Goal: Task Accomplishment & Management: Complete application form

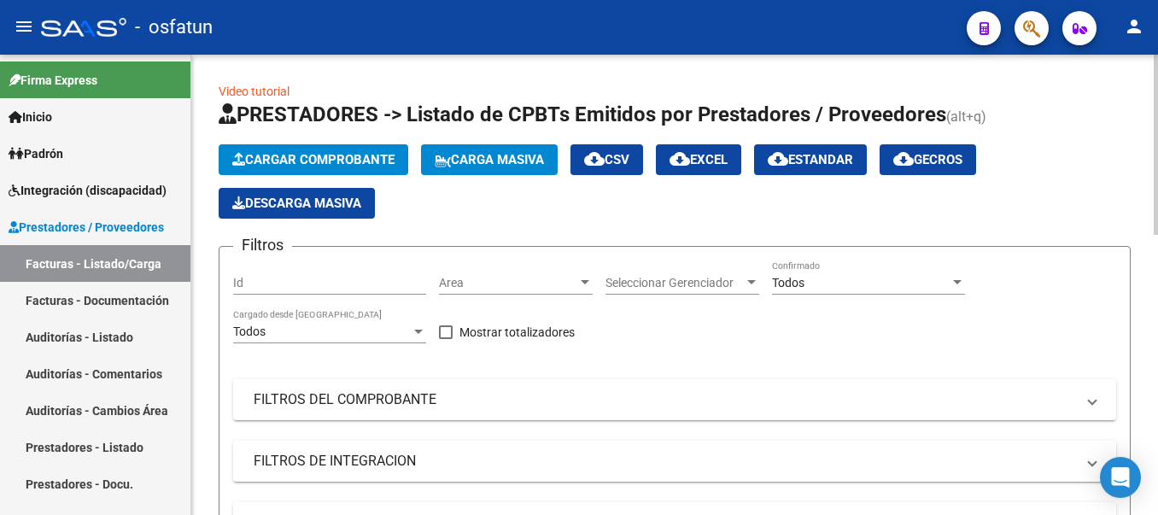
click at [250, 158] on span "Cargar Comprobante" at bounding box center [313, 159] width 162 height 15
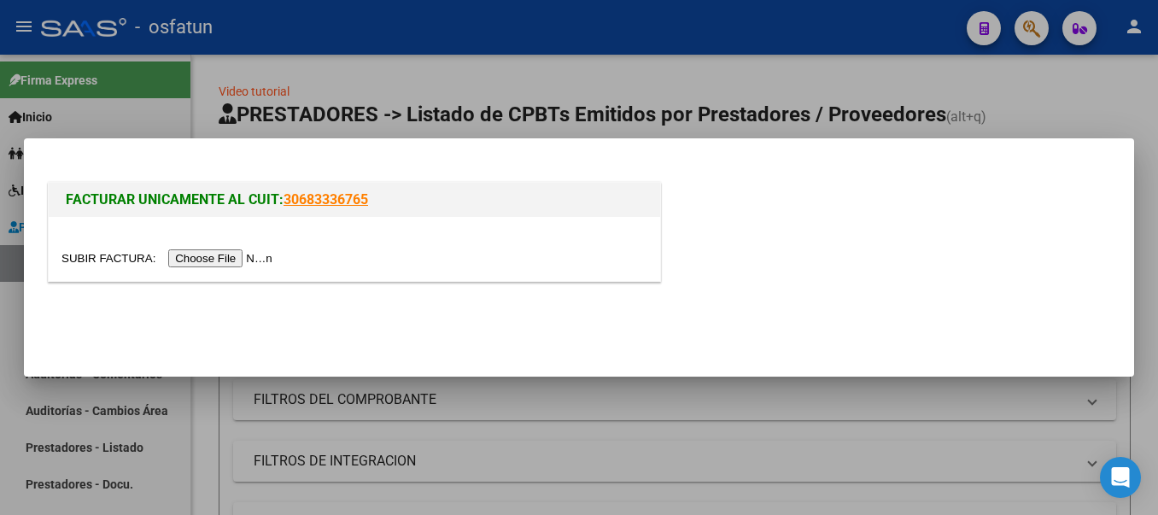
click at [214, 260] on input "file" at bounding box center [169, 258] width 216 height 18
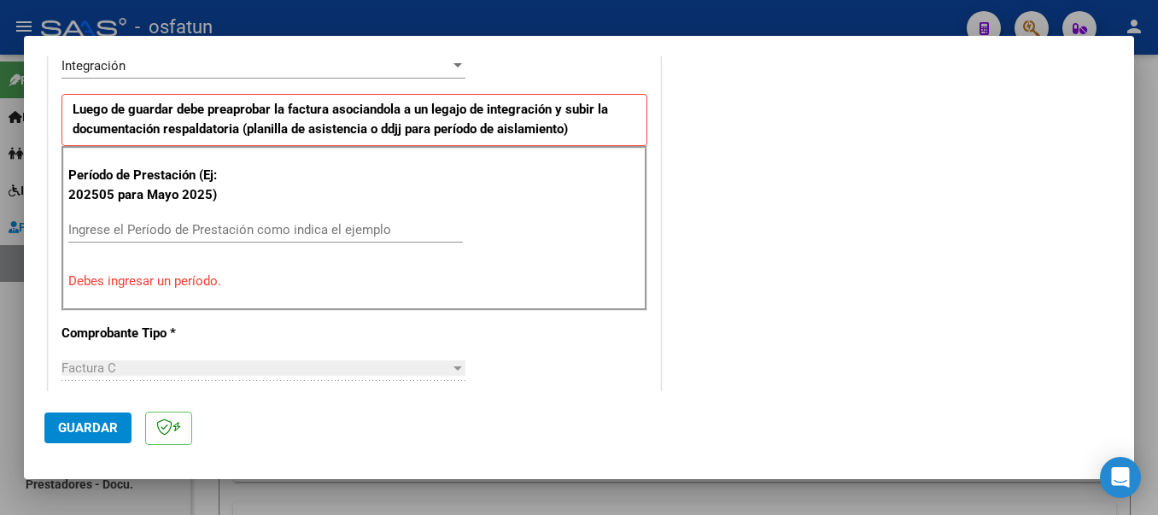
scroll to position [507, 0]
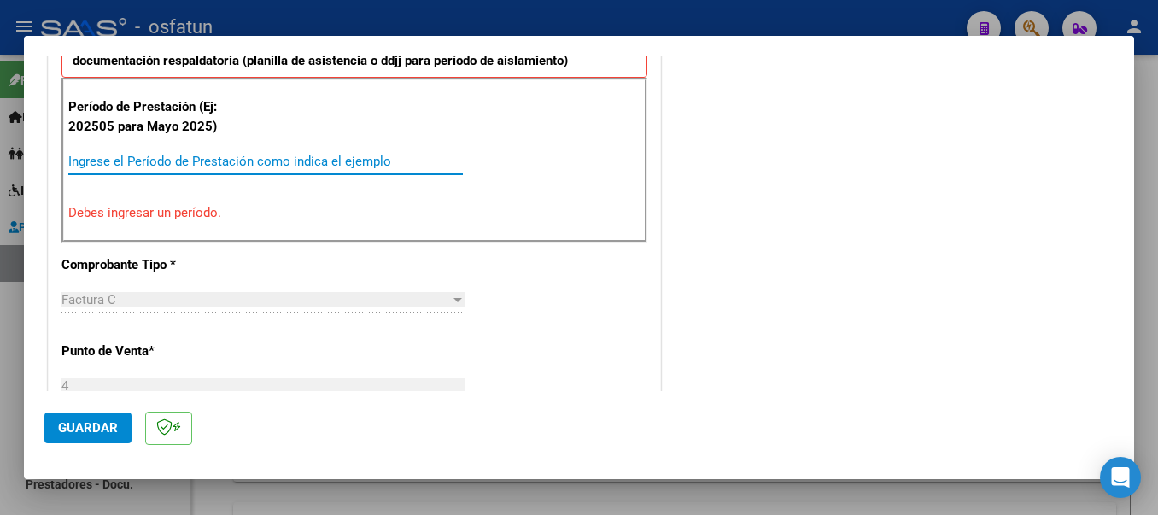
click at [317, 163] on input "Ingrese el Período de Prestación como indica el ejemplo" at bounding box center [265, 161] width 395 height 15
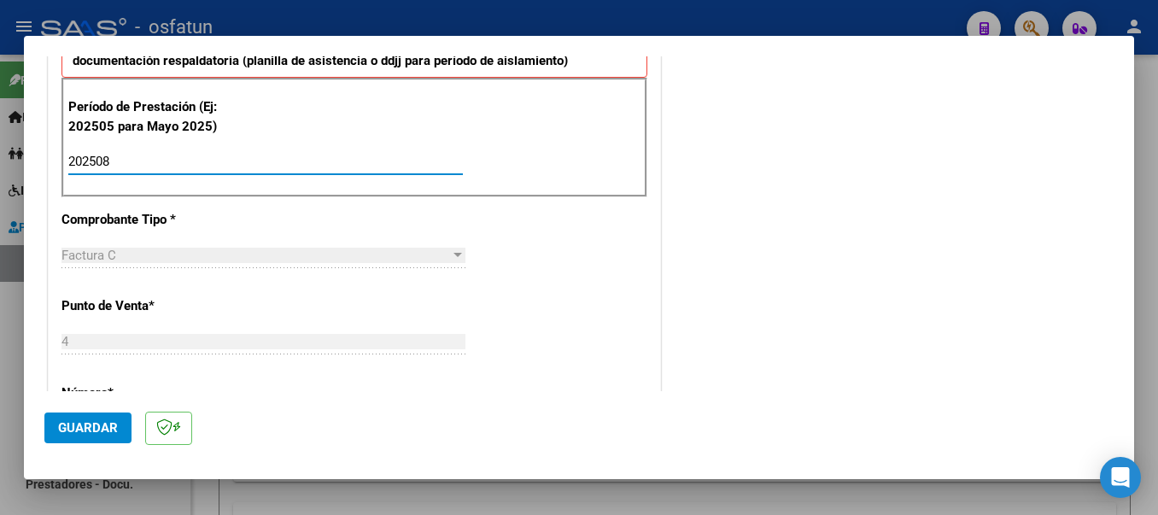
type input "202508"
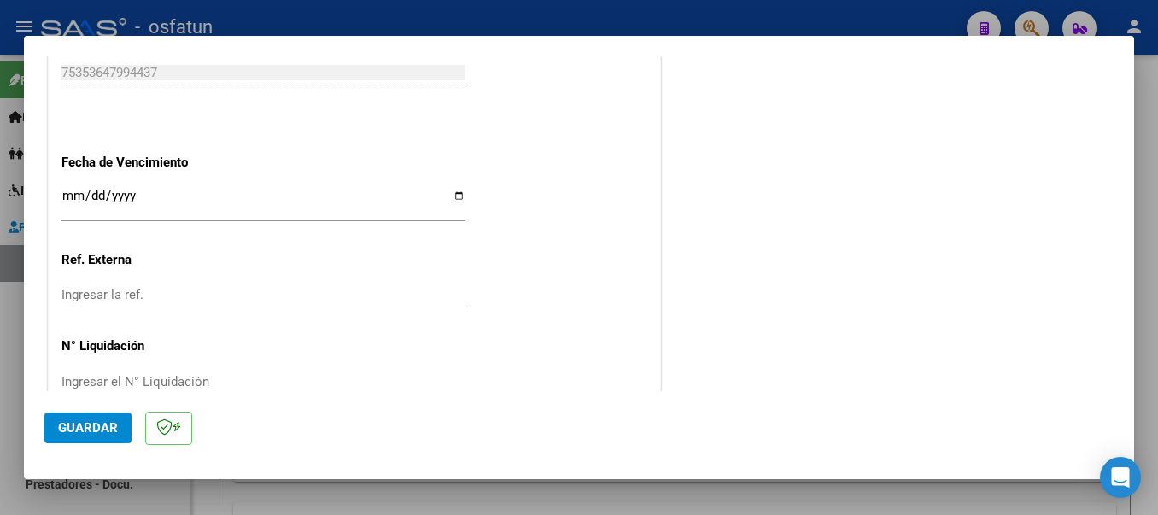
scroll to position [1168, 0]
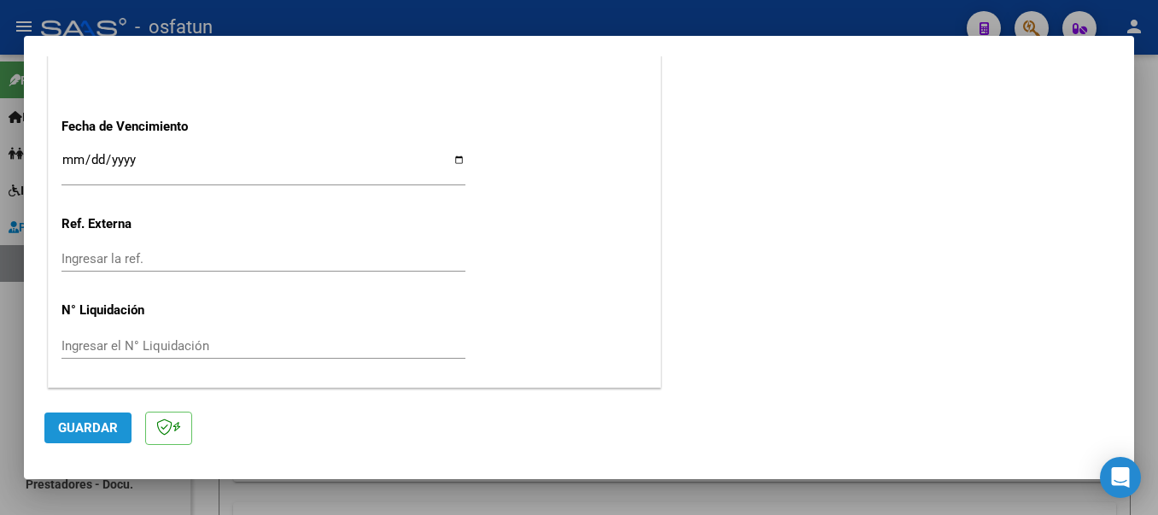
click at [58, 430] on span "Guardar" at bounding box center [88, 427] width 60 height 15
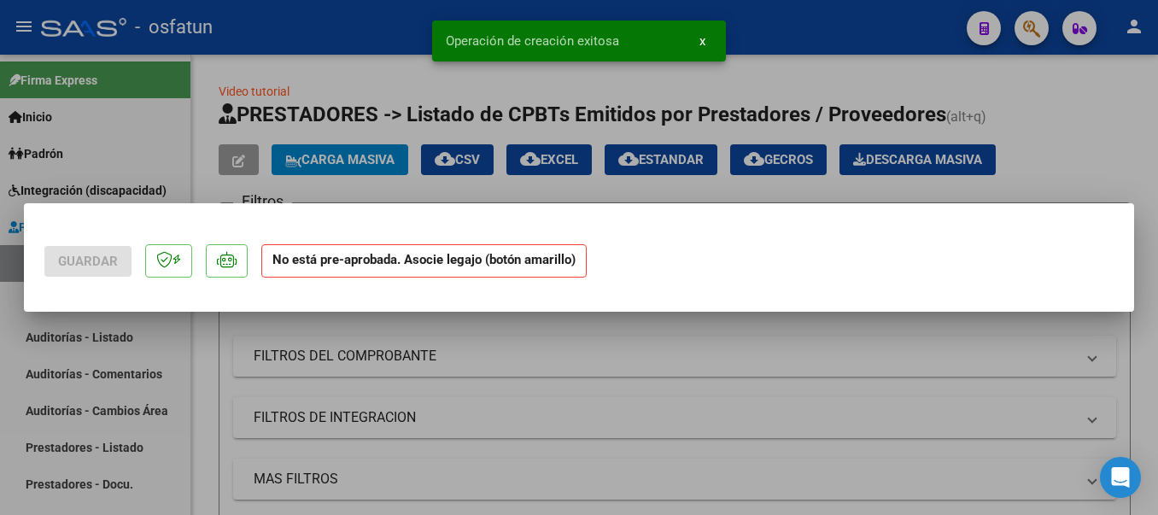
scroll to position [0, 0]
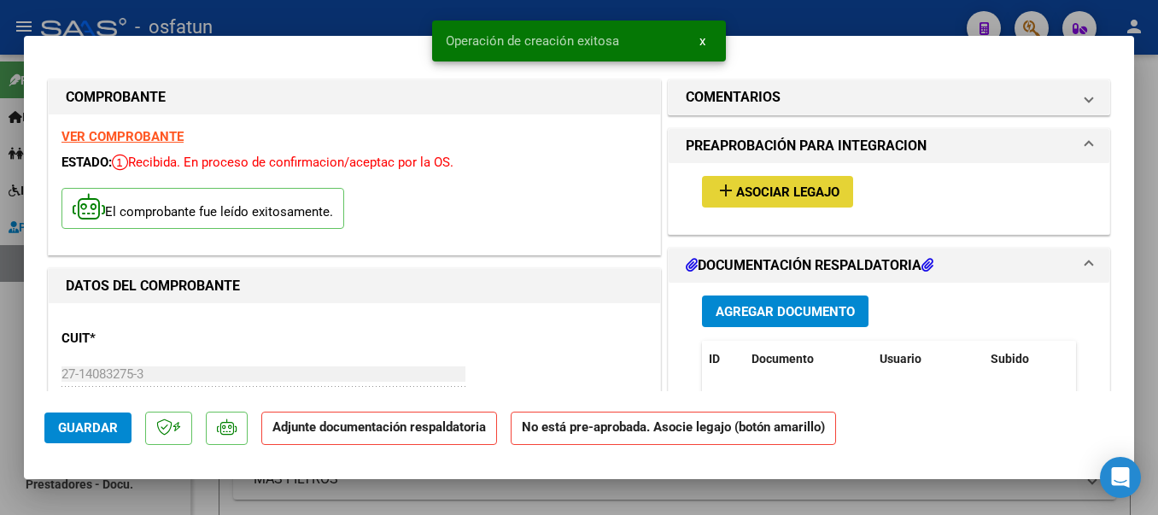
click at [723, 186] on mat-icon "add" at bounding box center [726, 190] width 20 height 20
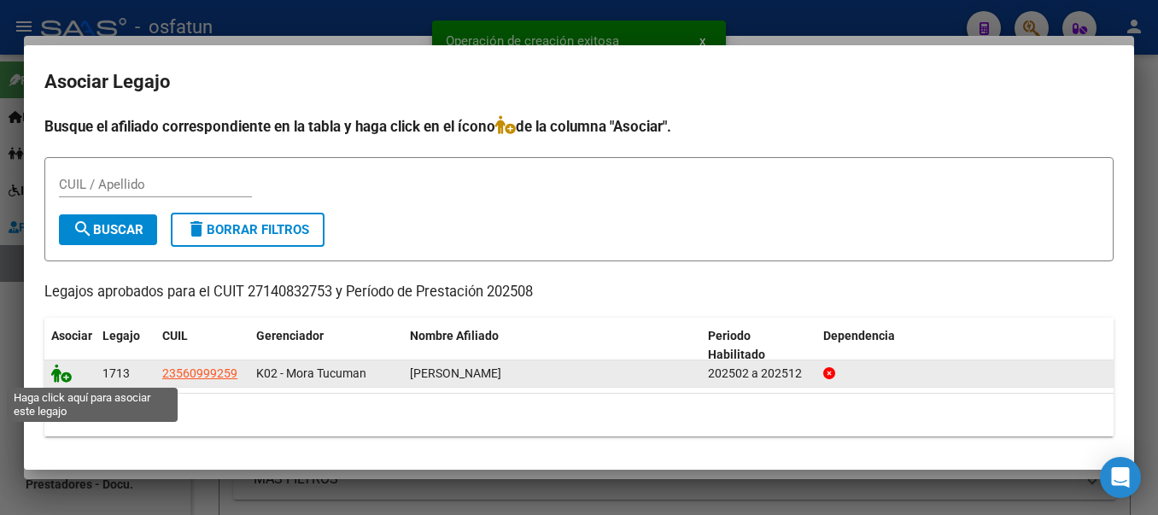
click at [59, 375] on icon at bounding box center [61, 373] width 20 height 19
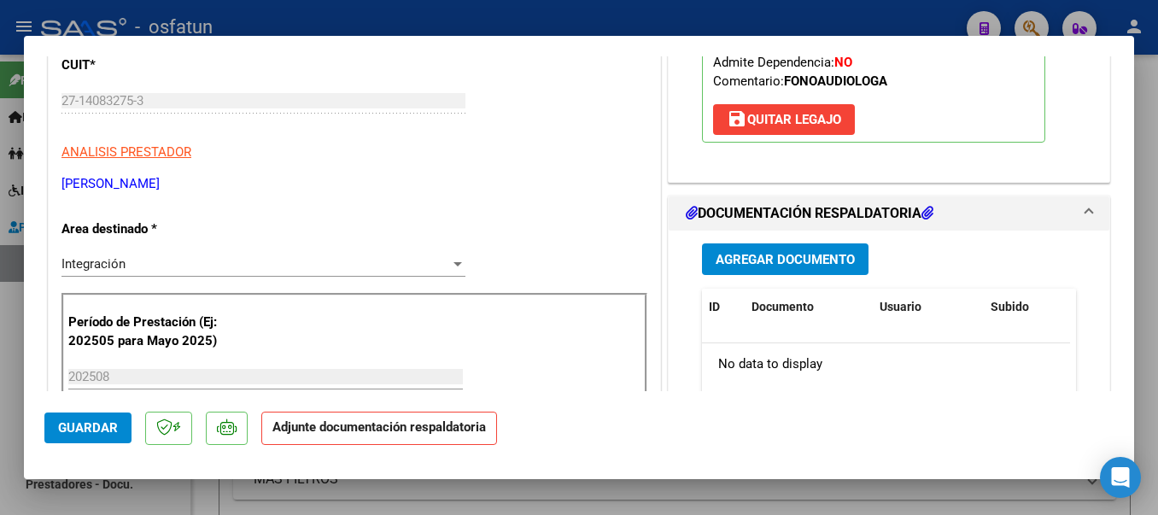
scroll to position [296, 0]
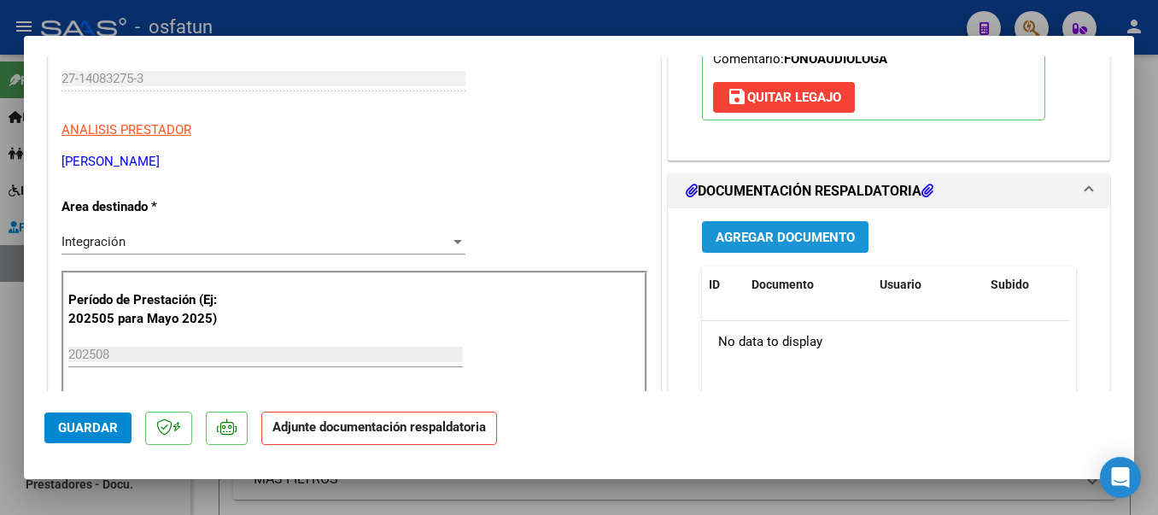
click at [791, 240] on span "Agregar Documento" at bounding box center [785, 237] width 139 height 15
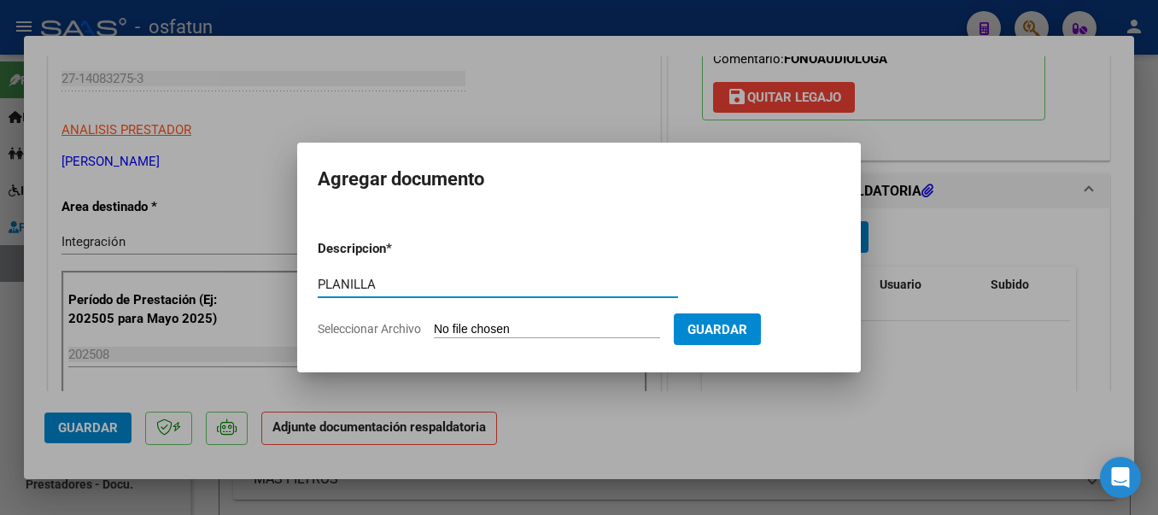
type input "PLANILLA"
click at [539, 331] on input "Seleccionar Archivo" at bounding box center [547, 330] width 226 height 16
type input "C:\fakepath\20250919_150929.jpg"
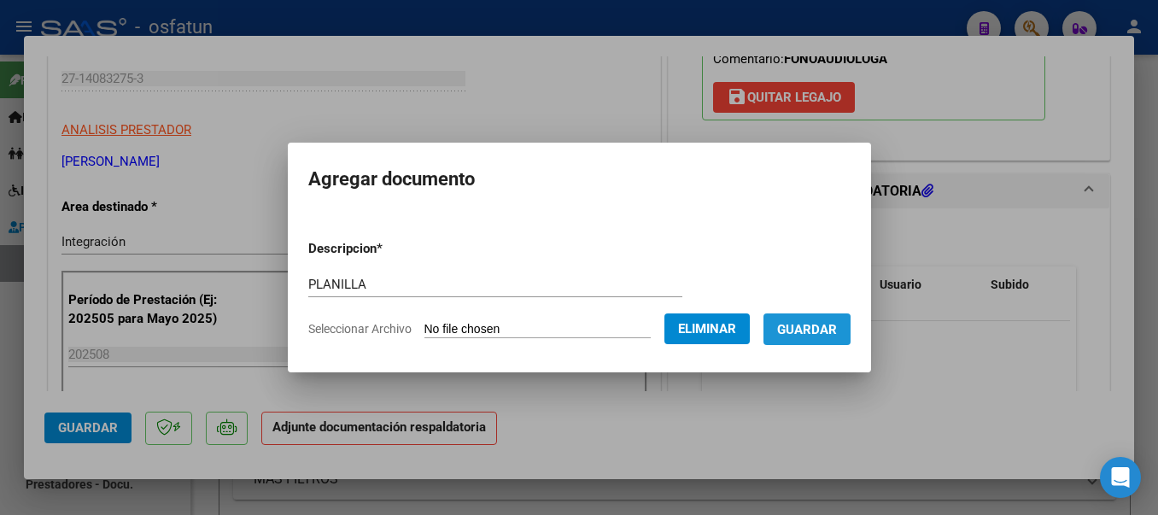
click at [812, 331] on span "Guardar" at bounding box center [807, 329] width 60 height 15
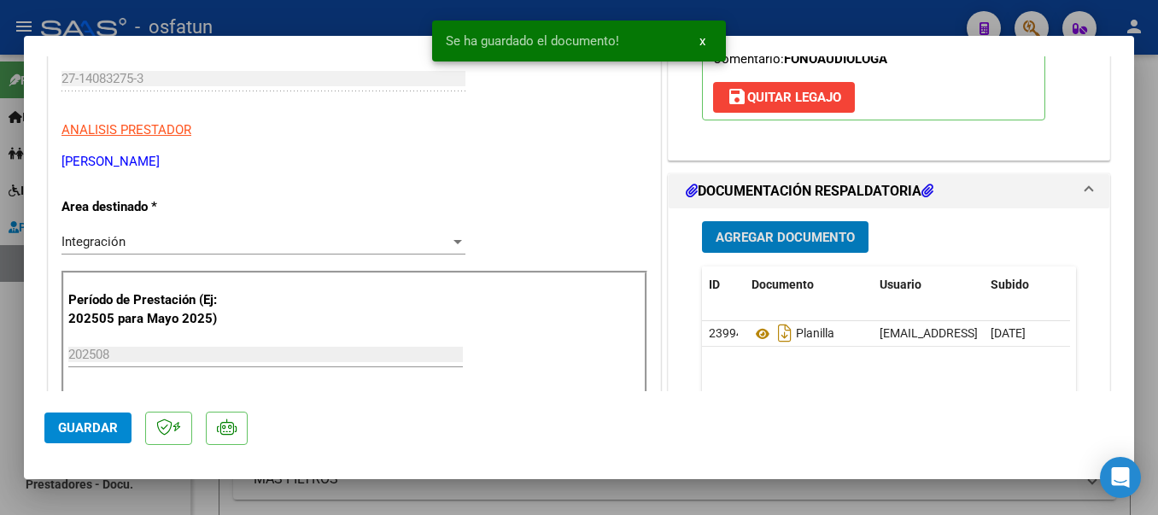
click at [72, 436] on button "Guardar" at bounding box center [87, 428] width 87 height 31
click at [403, 24] on div at bounding box center [579, 257] width 1158 height 515
type input "$ 0,00"
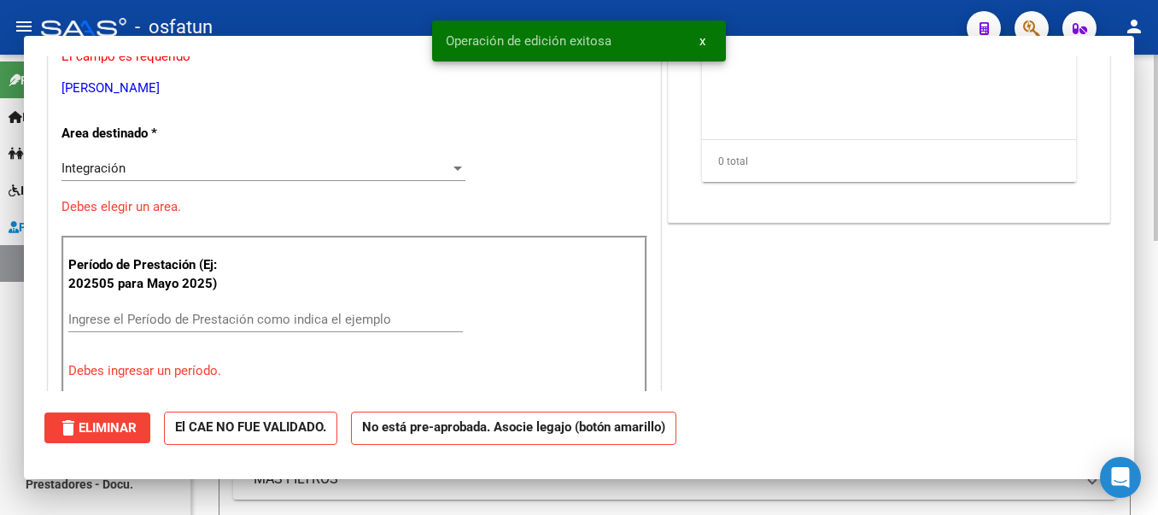
scroll to position [0, 0]
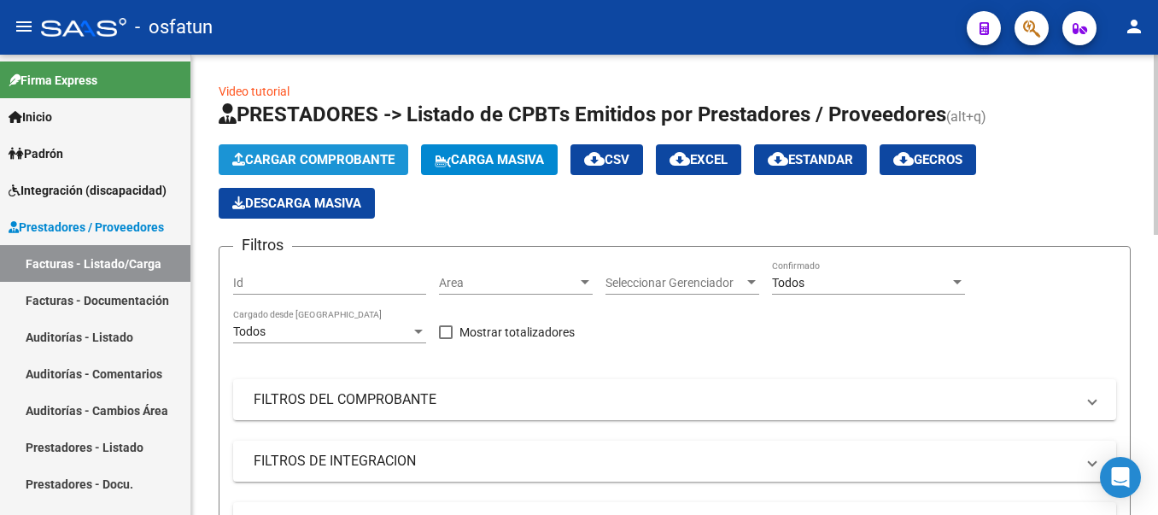
click at [313, 155] on span "Cargar Comprobante" at bounding box center [313, 159] width 162 height 15
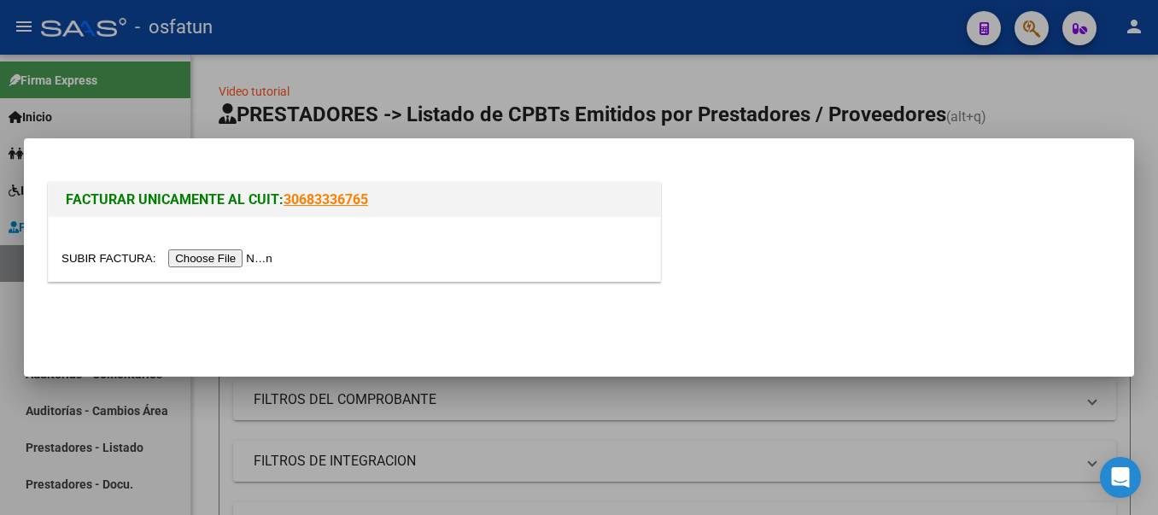
click at [243, 257] on input "file" at bounding box center [169, 258] width 216 height 18
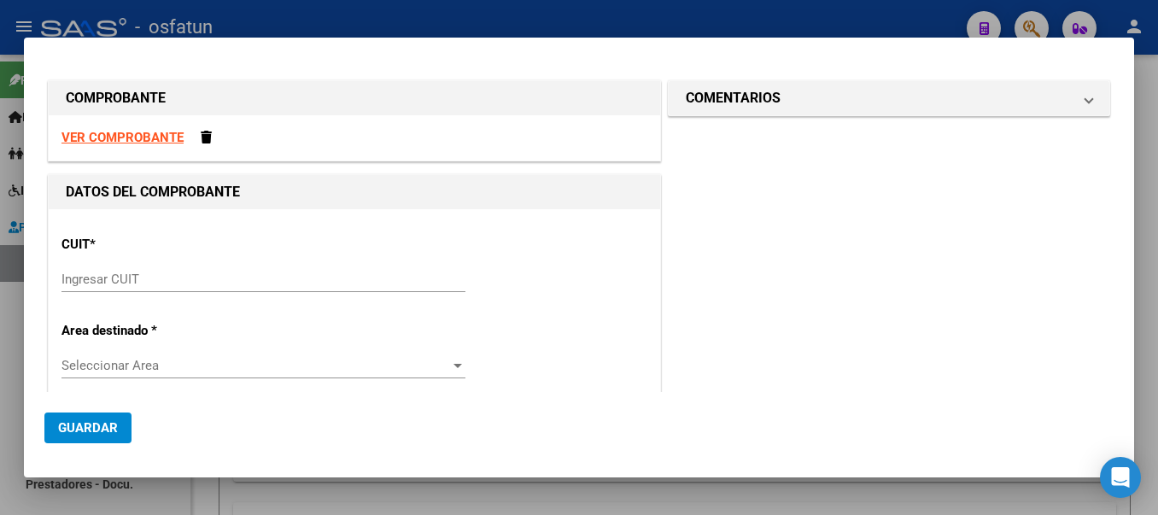
click at [160, 282] on input "Ingresar CUIT" at bounding box center [263, 279] width 404 height 15
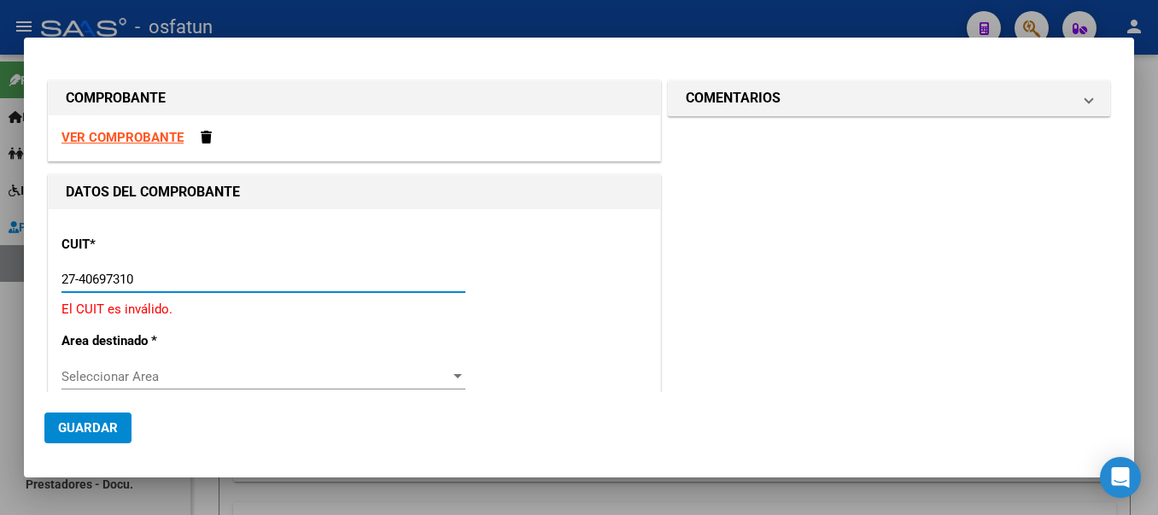
type input "27-40697310-2"
type input "1"
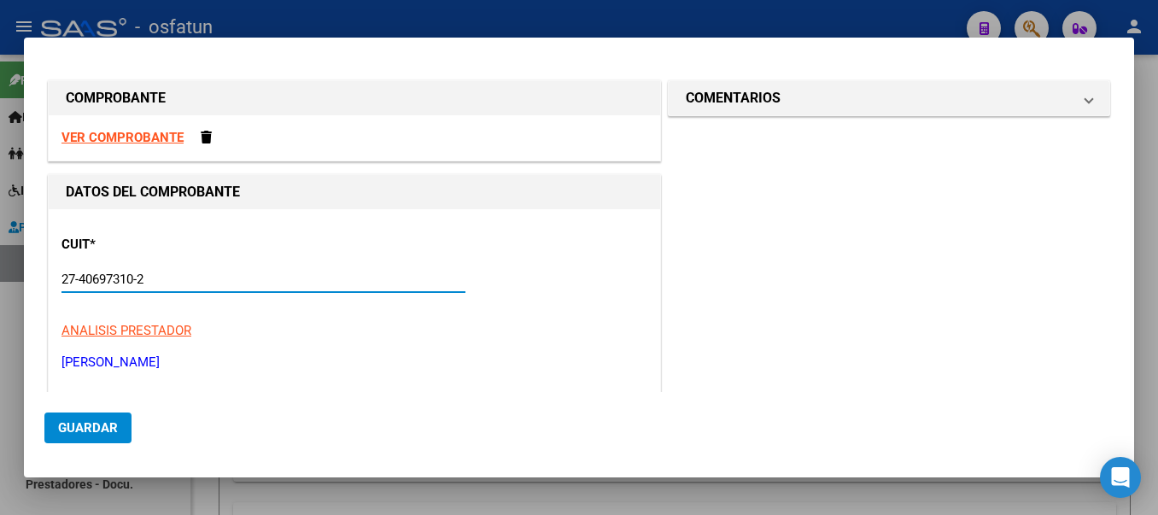
type input "27-40697310-2"
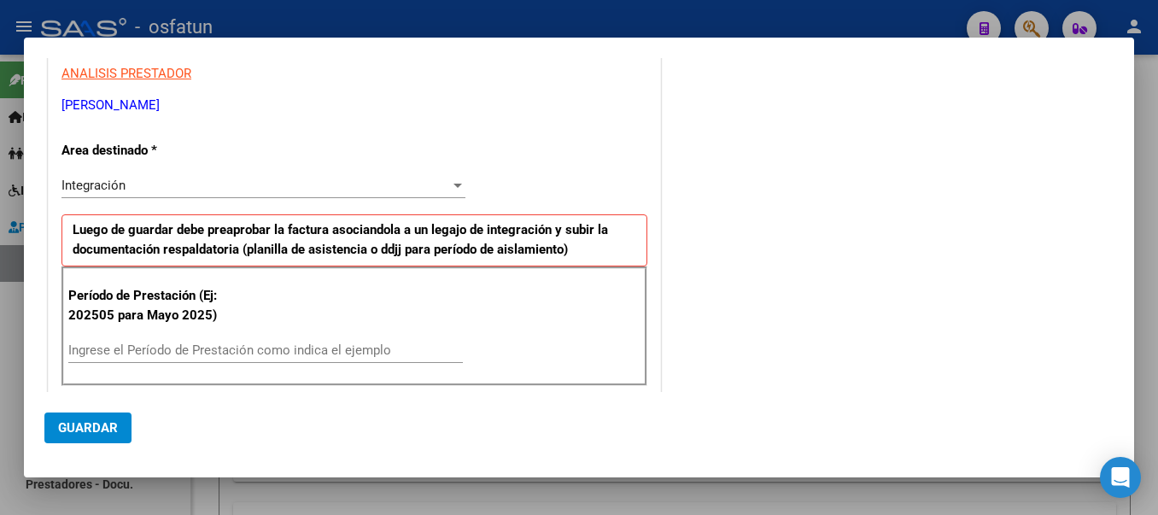
scroll to position [273, 0]
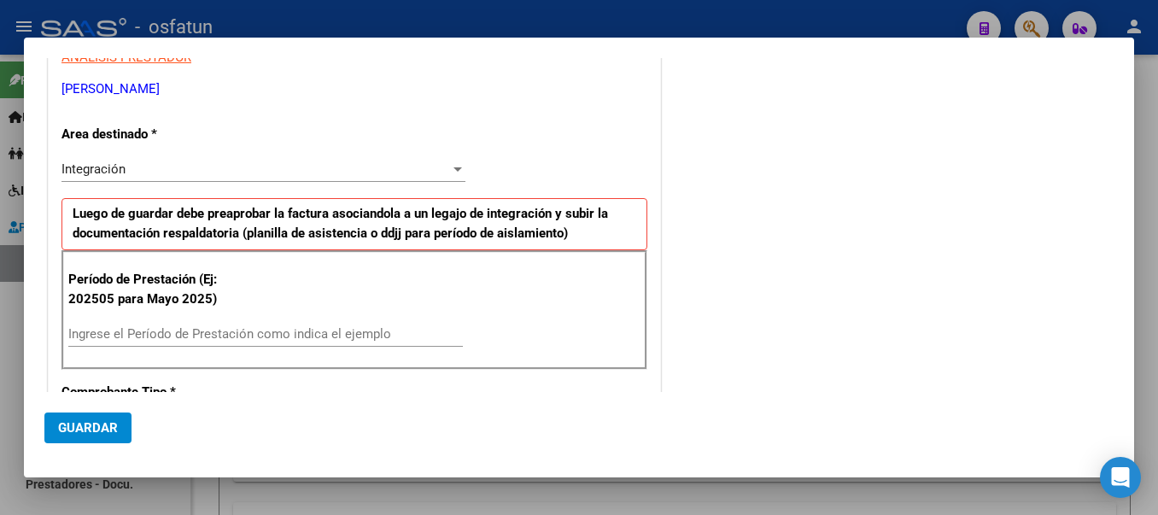
click at [311, 331] on input "Ingrese el Período de Prestación como indica el ejemplo" at bounding box center [265, 333] width 395 height 15
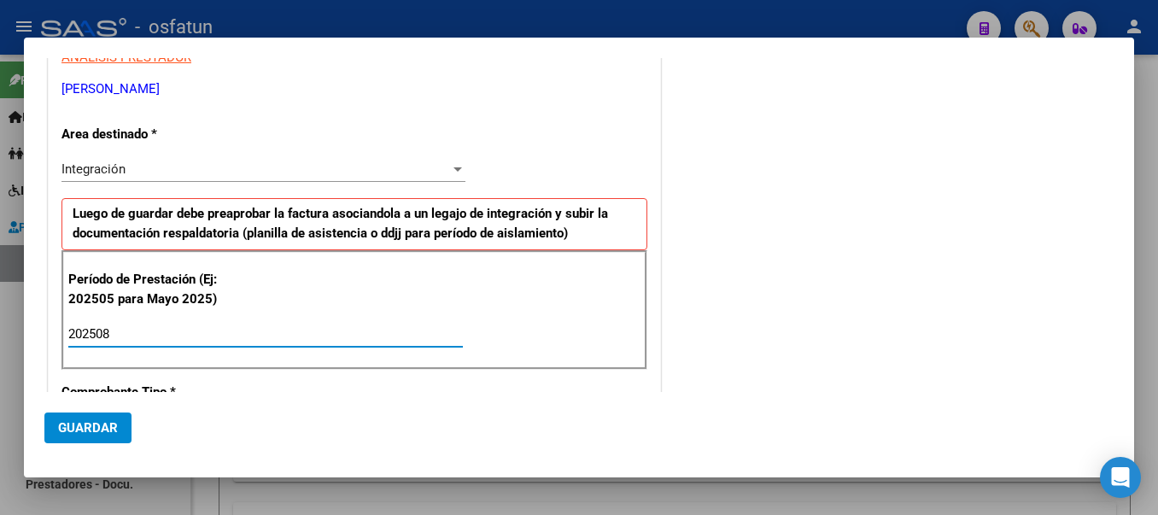
type input "202508"
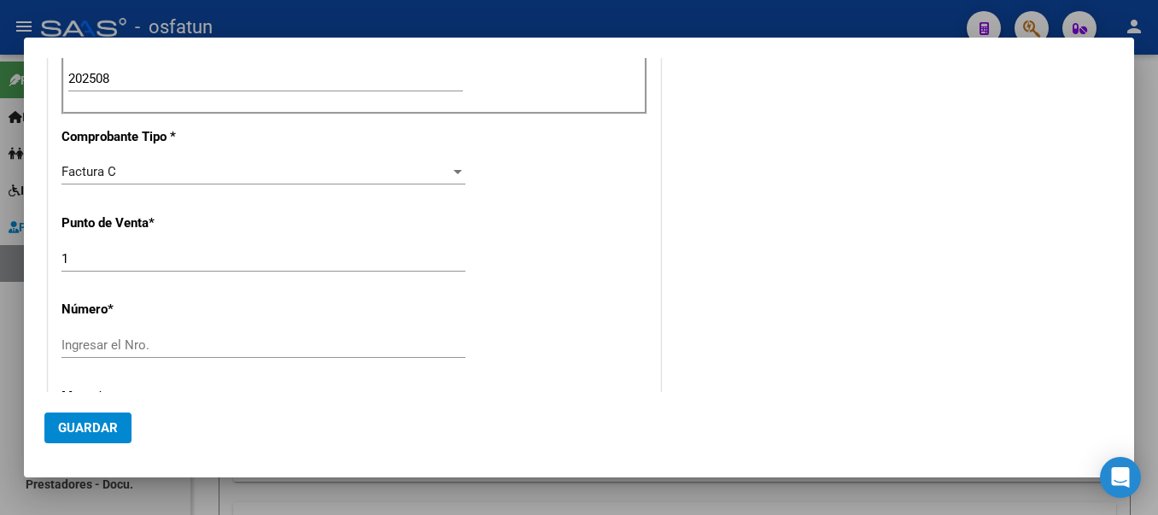
scroll to position [512, 0]
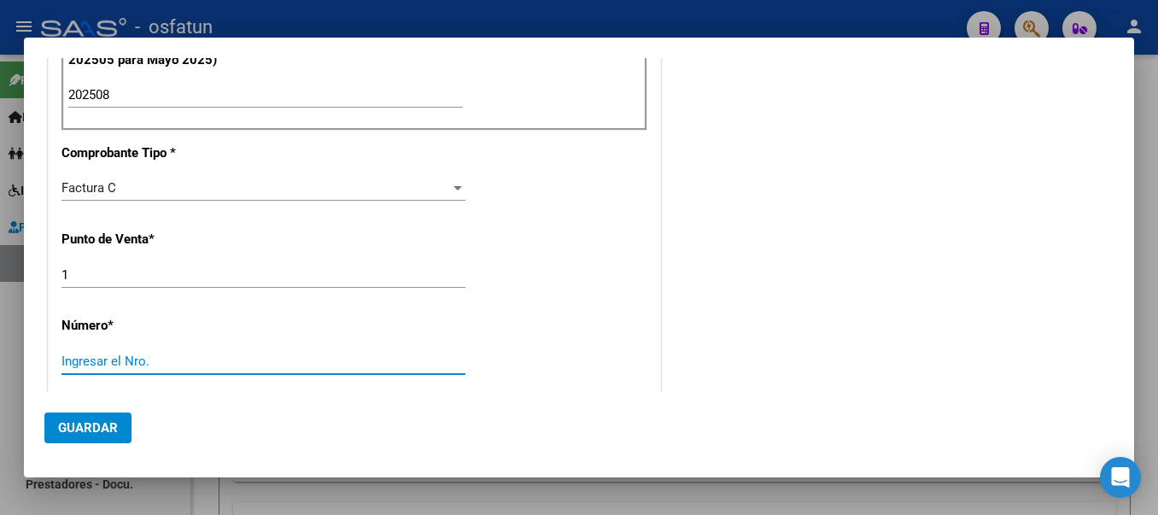
click at [128, 362] on input "Ingresar el Nro." at bounding box center [263, 361] width 404 height 15
type input "019"
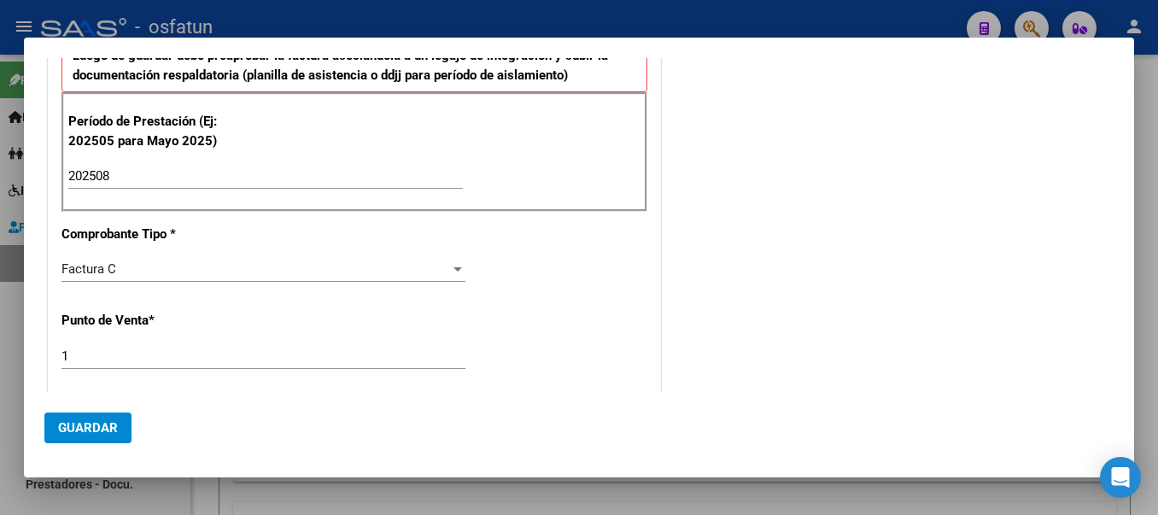
scroll to position [375, 0]
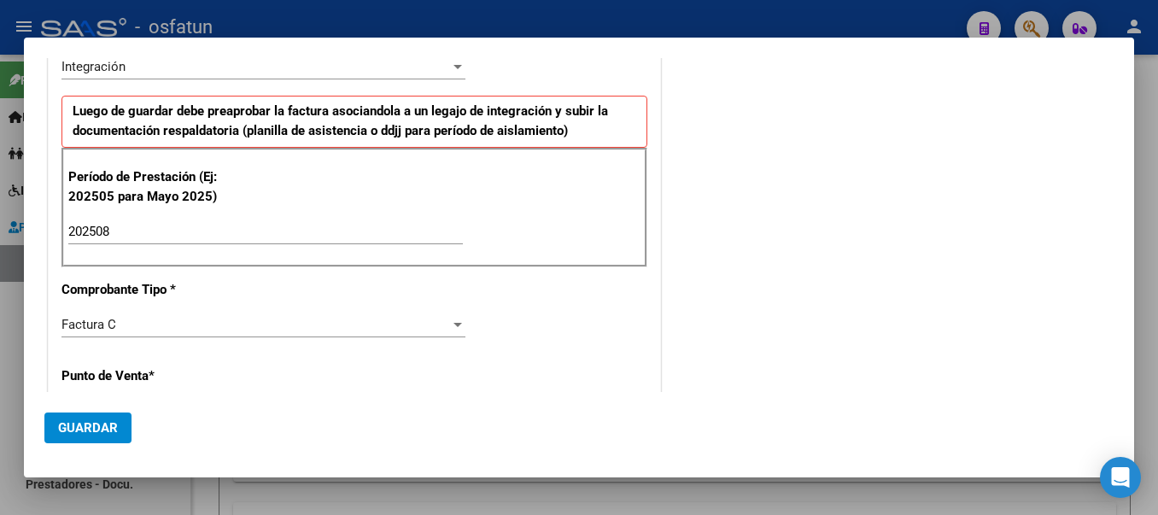
type input "$ 307.654,34"
type input "[DATE]"
type input "75362787004415"
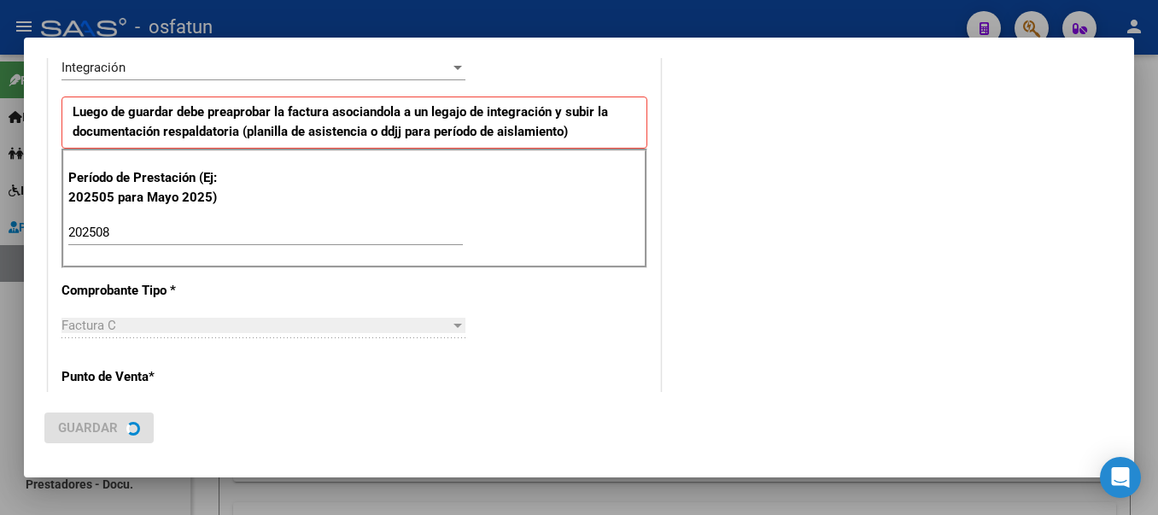
scroll to position [0, 0]
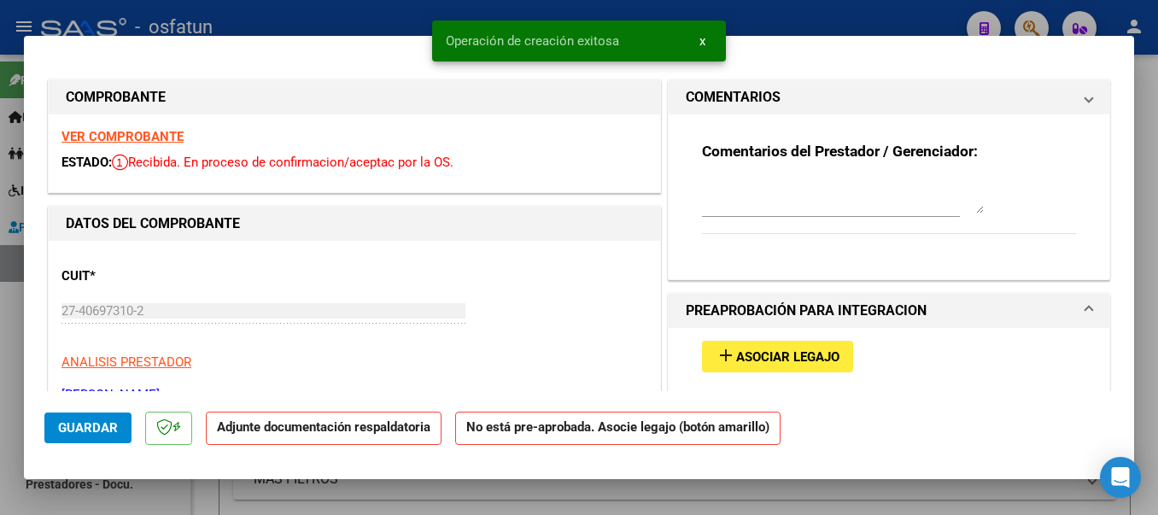
drag, startPoint x: 1127, startPoint y: 211, endPoint x: 1143, endPoint y: 154, distance: 59.5
click at [1143, 154] on div "COMPROBANTE VER COMPROBANTE ESTADO: Recibida. En proceso de confirmacion/acepta…" at bounding box center [579, 257] width 1158 height 515
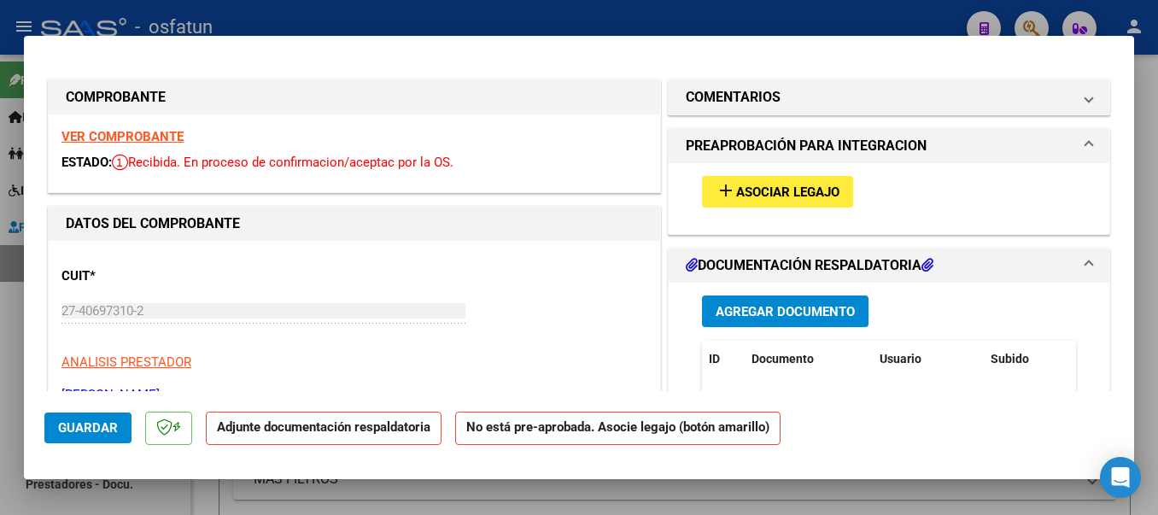
click at [719, 188] on mat-icon "add" at bounding box center [726, 190] width 20 height 20
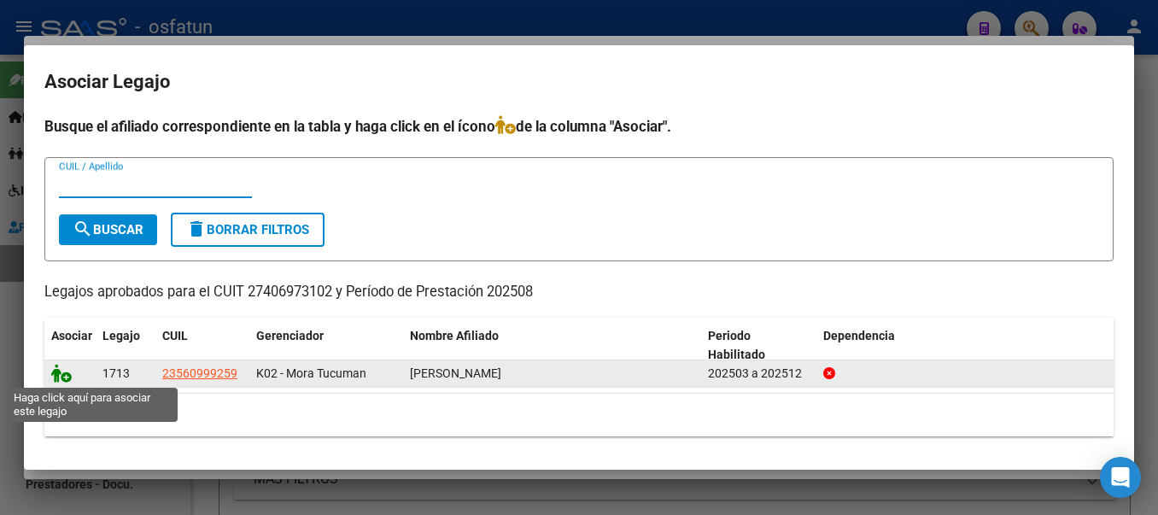
click at [51, 372] on icon at bounding box center [61, 373] width 20 height 19
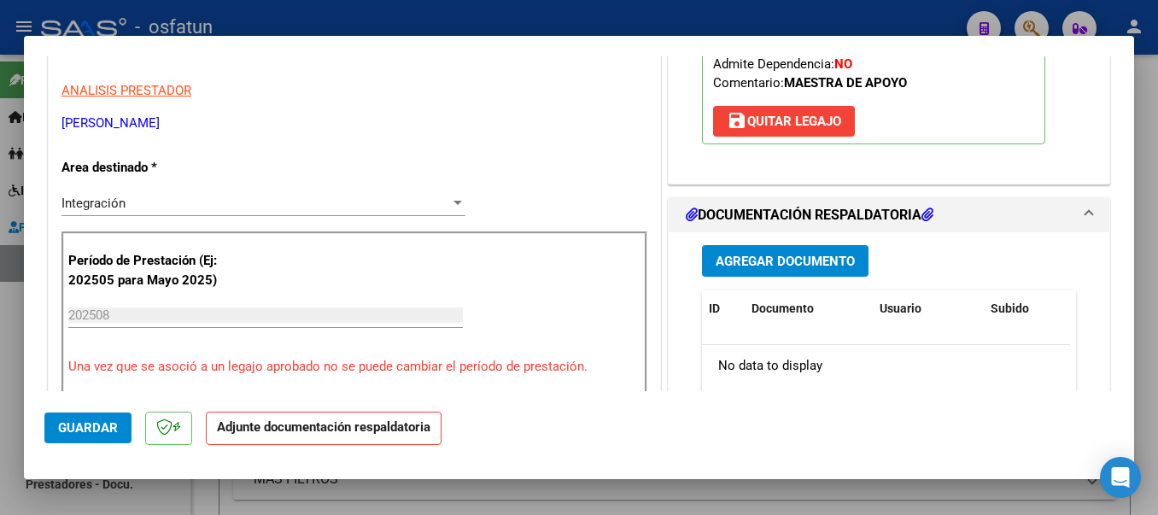
scroll to position [321, 0]
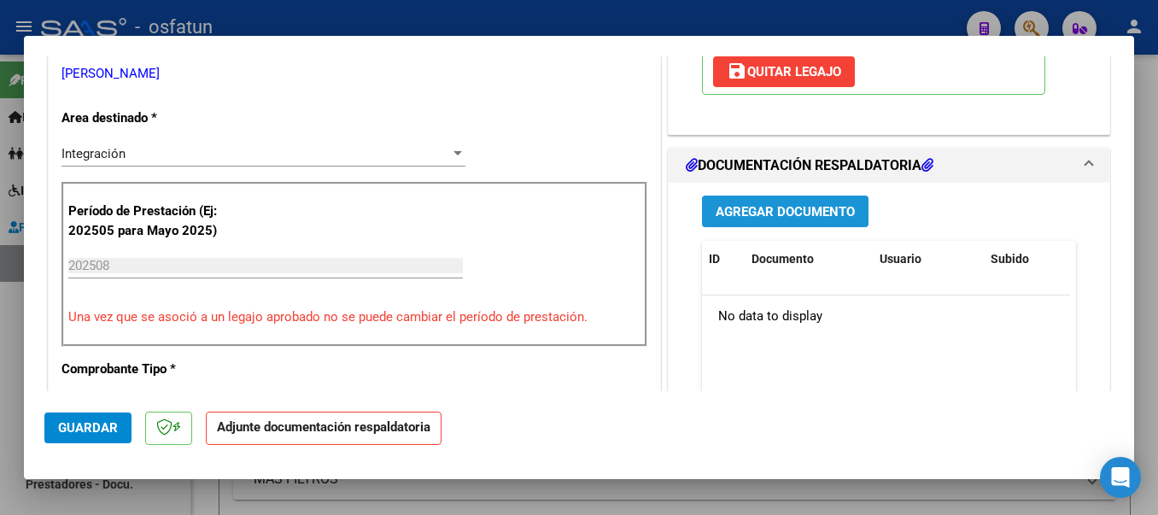
click at [780, 216] on span "Agregar Documento" at bounding box center [785, 211] width 139 height 15
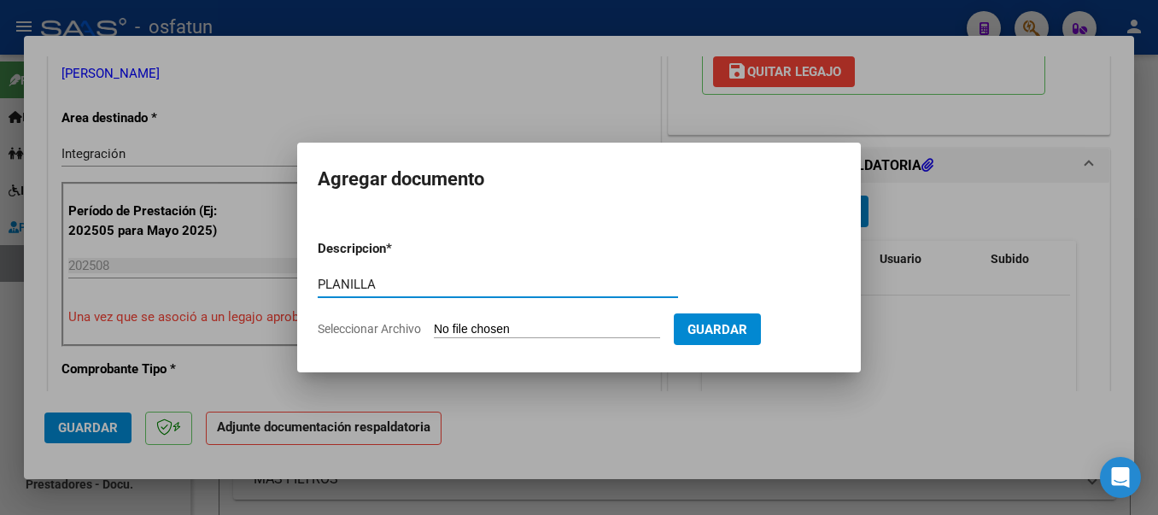
type input "PLANILLA"
click at [543, 326] on input "Seleccionar Archivo" at bounding box center [547, 330] width 226 height 16
type input "C:\fakepath\20250919_150952.jpg"
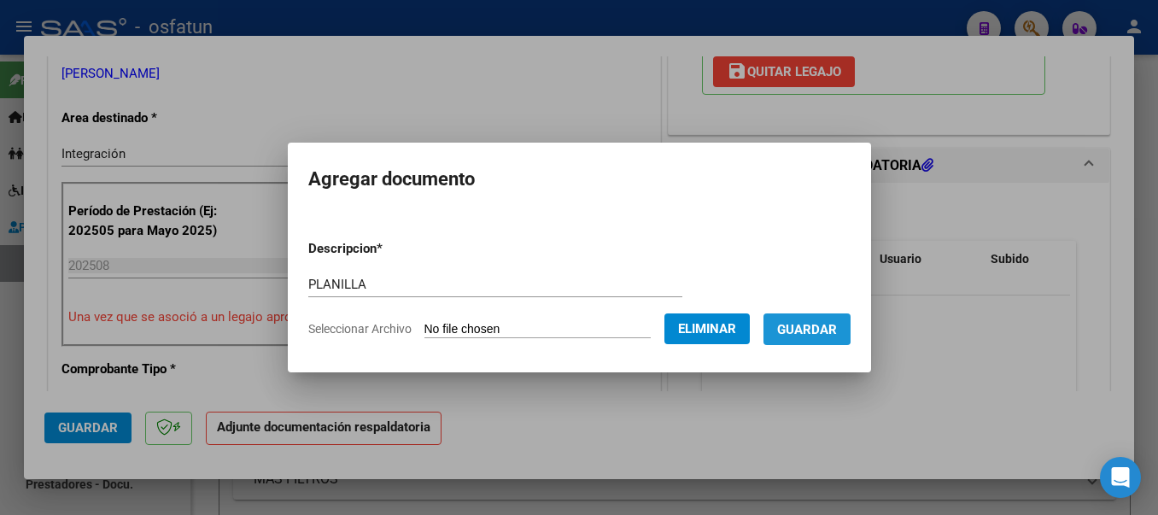
click at [813, 319] on button "Guardar" at bounding box center [807, 329] width 87 height 32
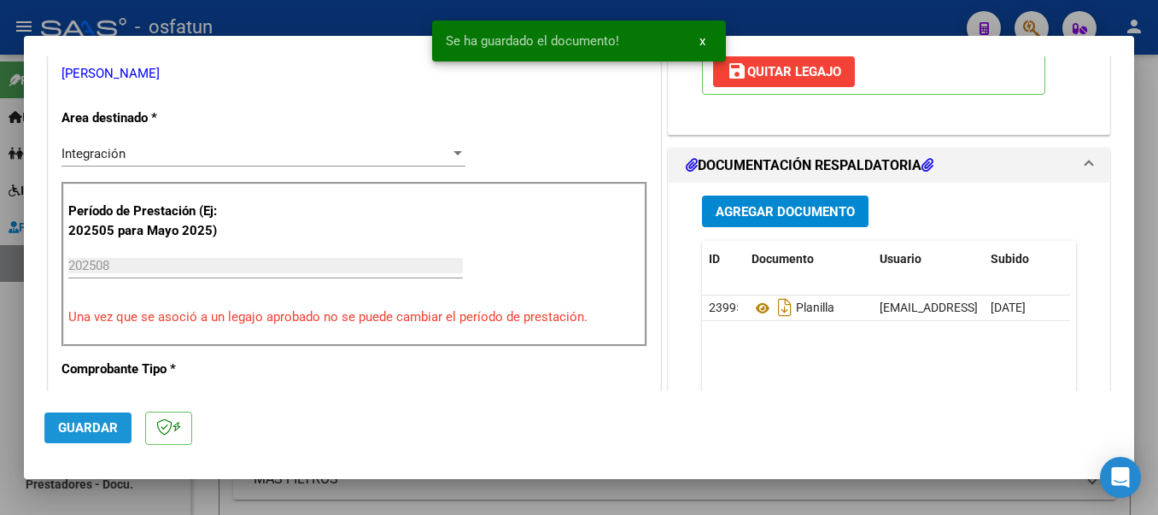
click at [71, 434] on span "Guardar" at bounding box center [88, 427] width 60 height 15
click at [408, 25] on div at bounding box center [579, 257] width 1158 height 515
type input "$ 0,00"
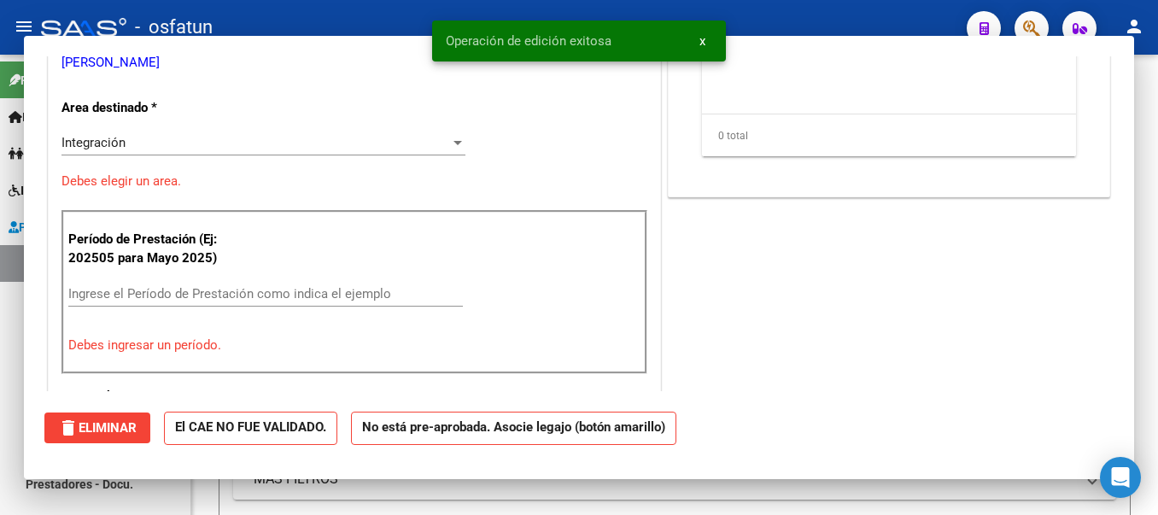
scroll to position [0, 0]
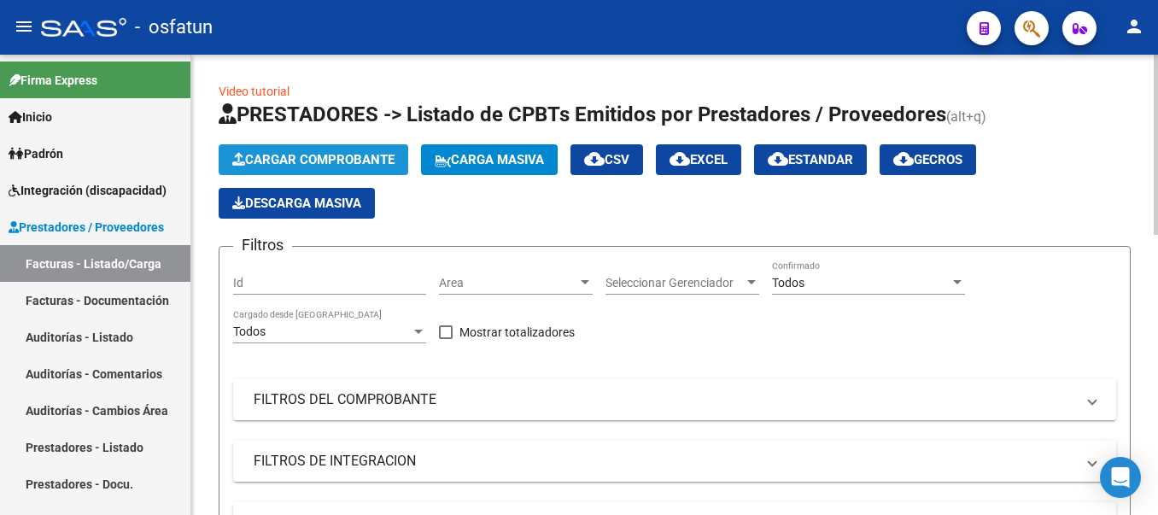
click at [375, 152] on span "Cargar Comprobante" at bounding box center [313, 159] width 162 height 15
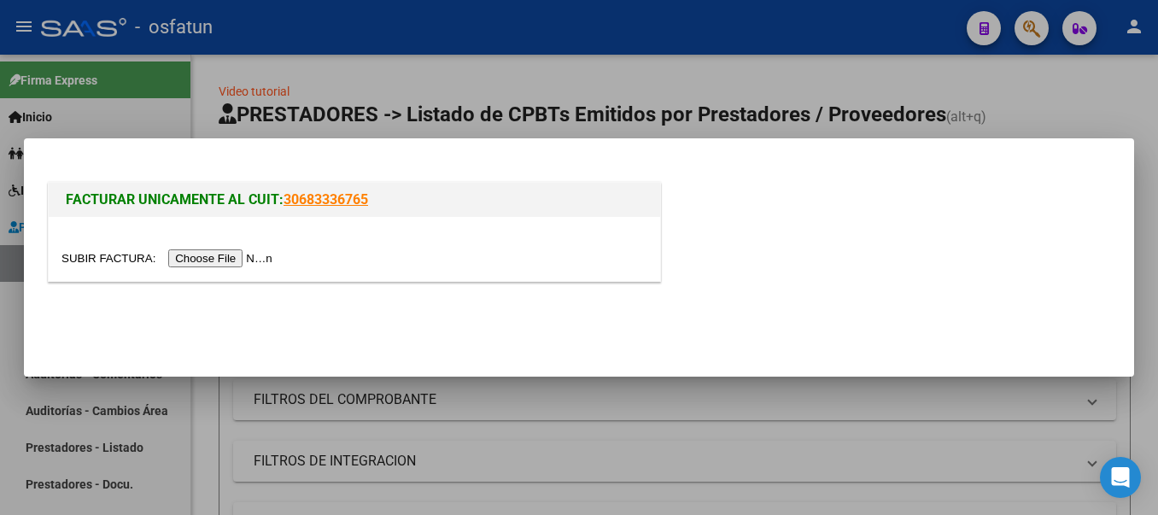
click at [253, 261] on input "file" at bounding box center [169, 258] width 216 height 18
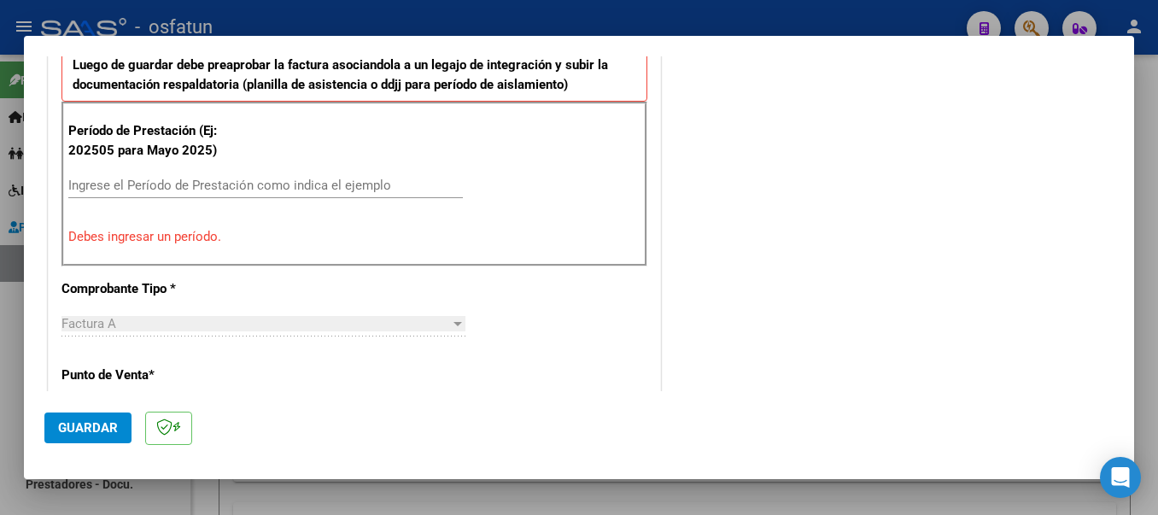
scroll to position [495, 0]
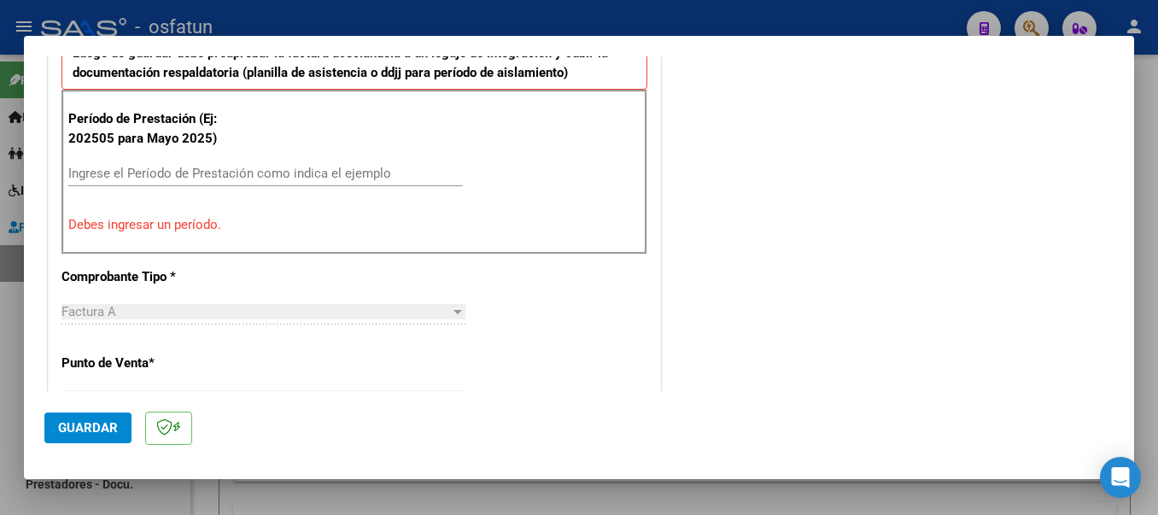
click at [150, 160] on div "Período de Prestación (Ej: 202505 para [DATE]) Ingrese el Período de Prestación…" at bounding box center [354, 172] width 586 height 164
click at [152, 167] on input "Ingrese el Período de Prestación como indica el ejemplo" at bounding box center [265, 173] width 395 height 15
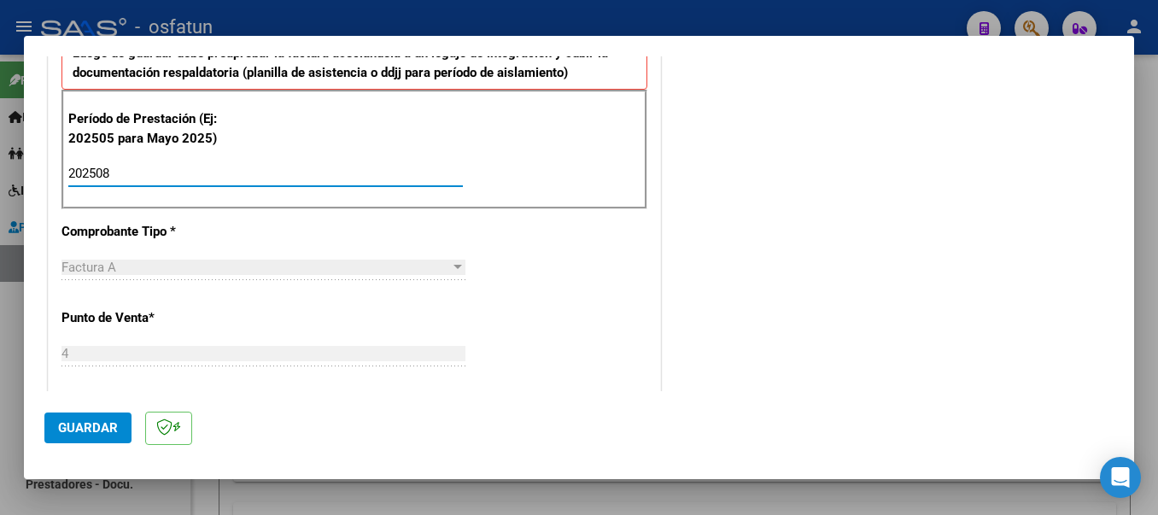
type input "202508"
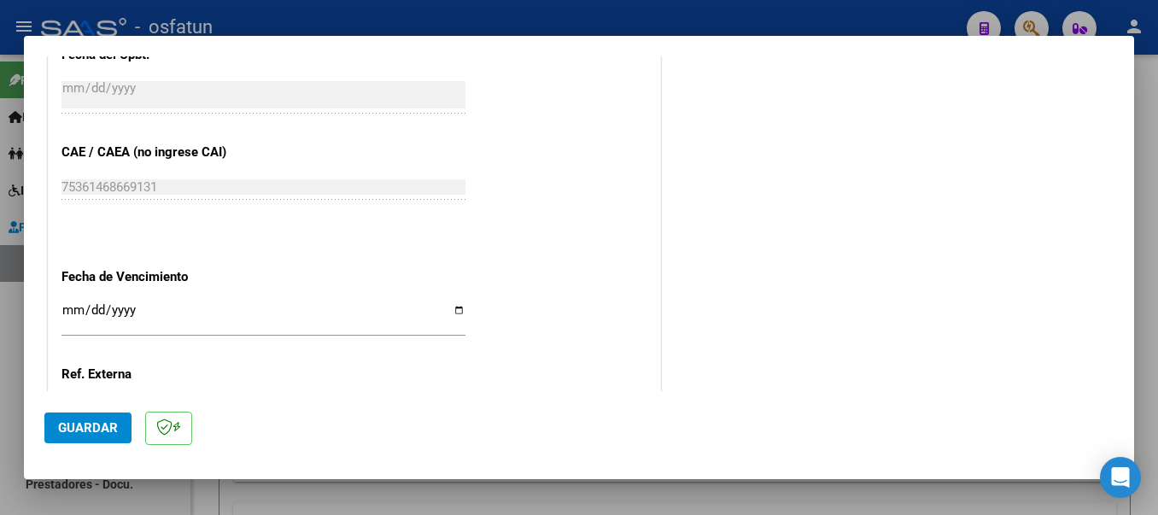
scroll to position [1168, 0]
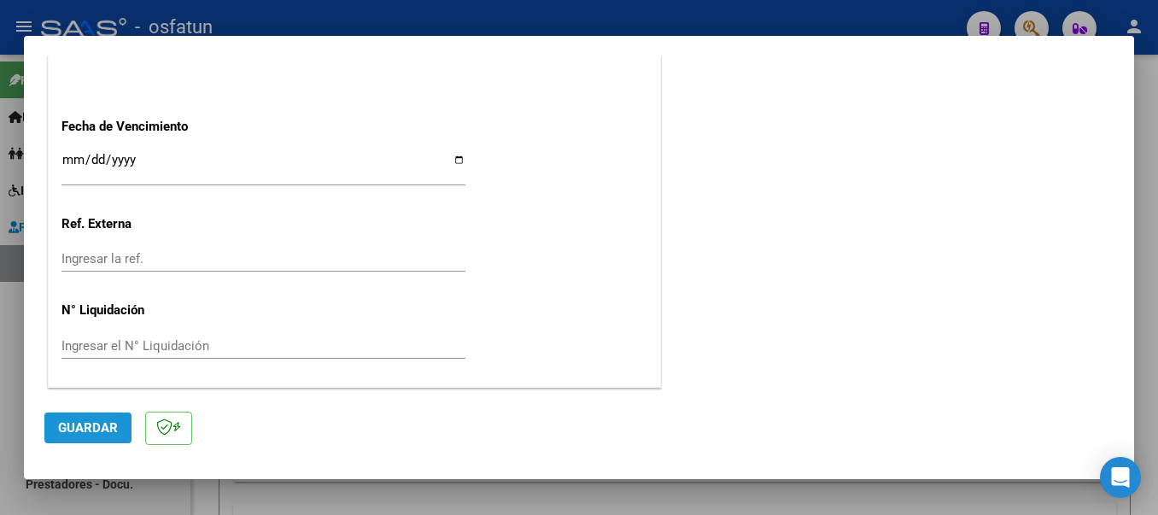
click at [99, 424] on span "Guardar" at bounding box center [88, 427] width 60 height 15
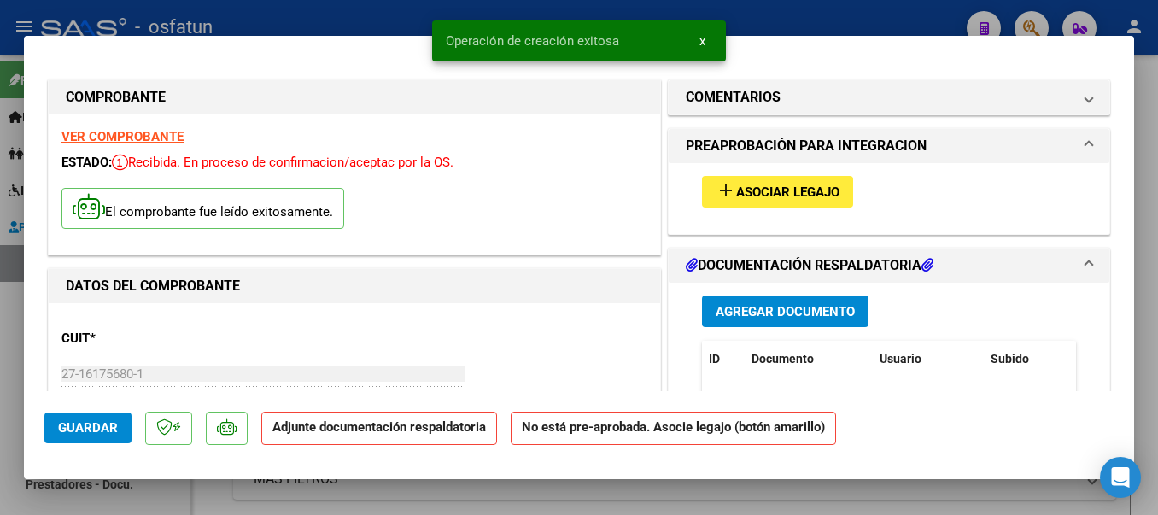
click at [716, 195] on mat-icon "add" at bounding box center [726, 190] width 20 height 20
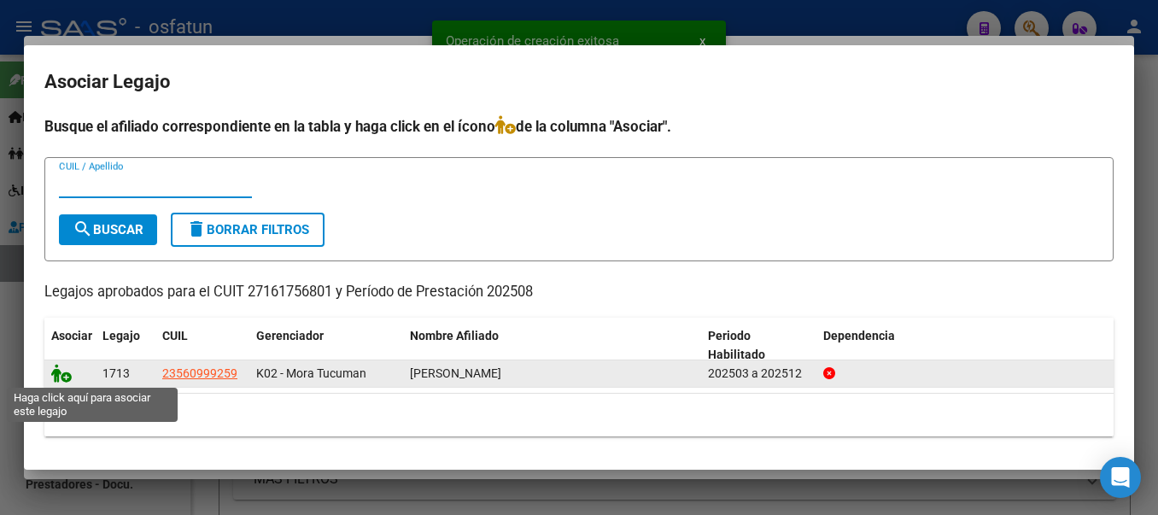
click at [59, 374] on icon at bounding box center [61, 373] width 20 height 19
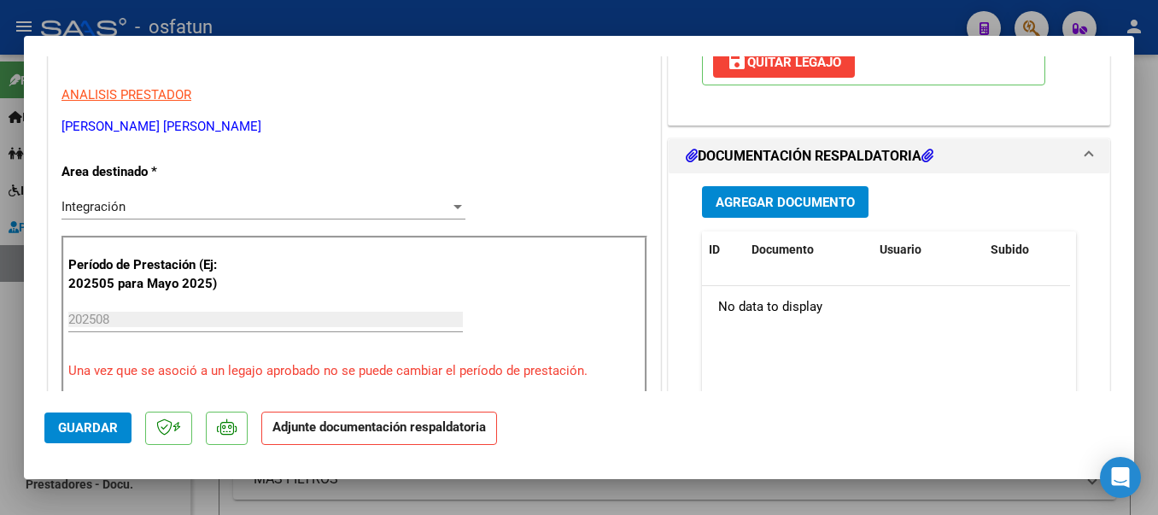
scroll to position [365, 0]
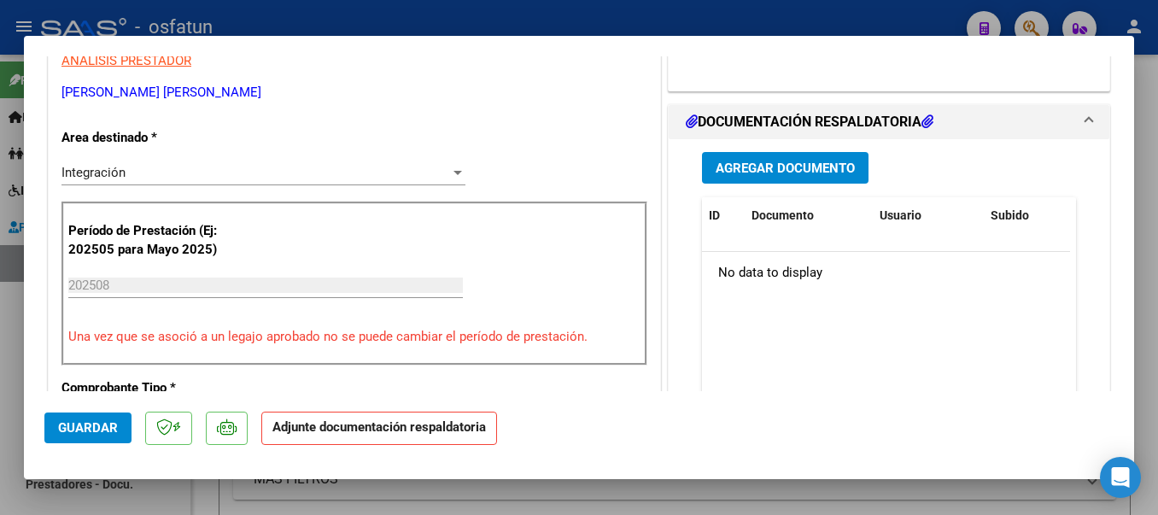
click at [808, 168] on span "Agregar Documento" at bounding box center [785, 168] width 139 height 15
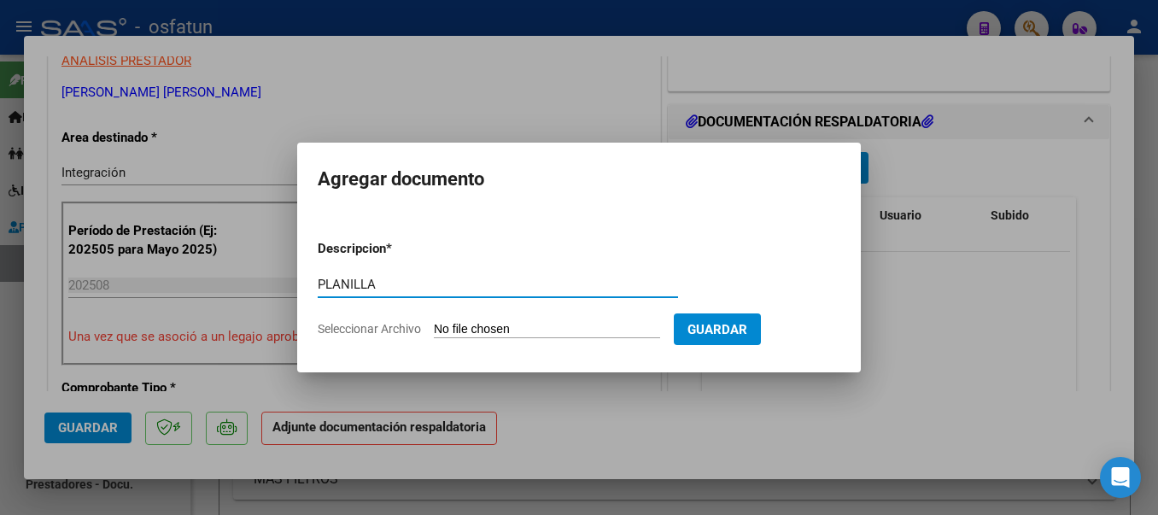
type input "PLANILLA"
click at [494, 331] on input "Seleccionar Archivo" at bounding box center [547, 330] width 226 height 16
type input "C:\fakepath\20250919_151017.jpg"
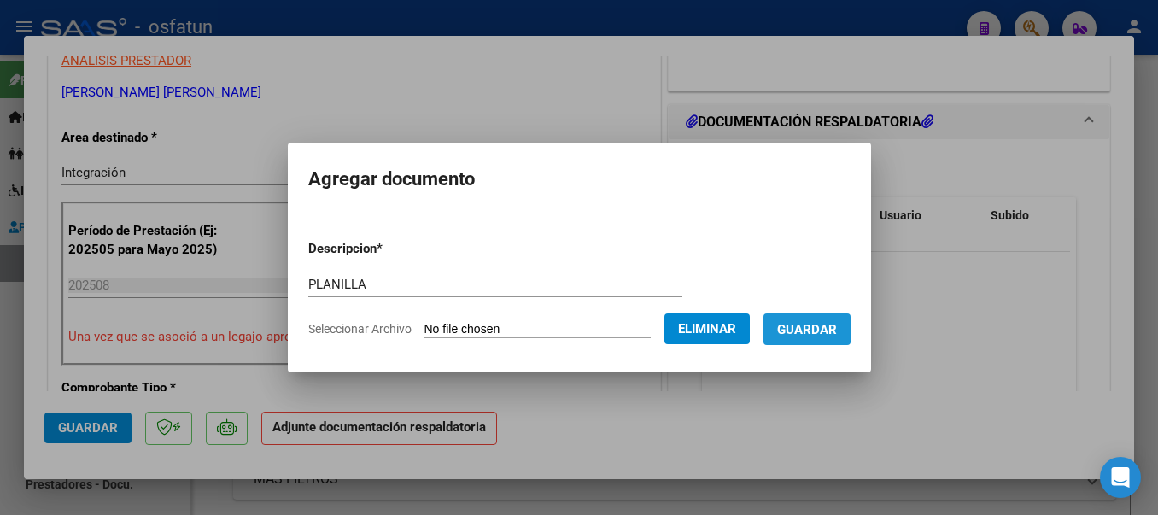
click at [809, 326] on span "Guardar" at bounding box center [807, 329] width 60 height 15
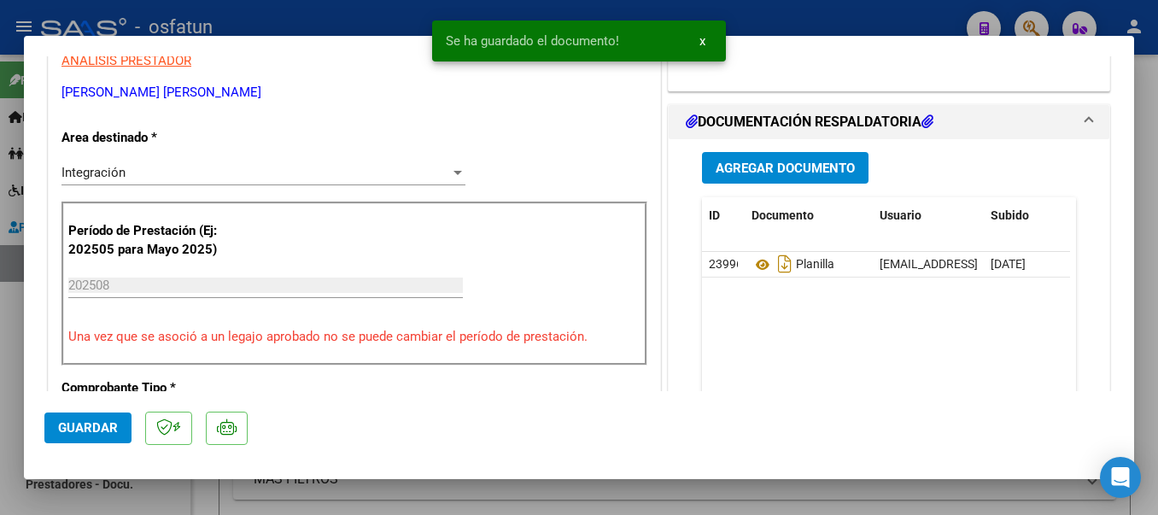
click at [384, 15] on div at bounding box center [579, 257] width 1158 height 515
type input "$ 0,00"
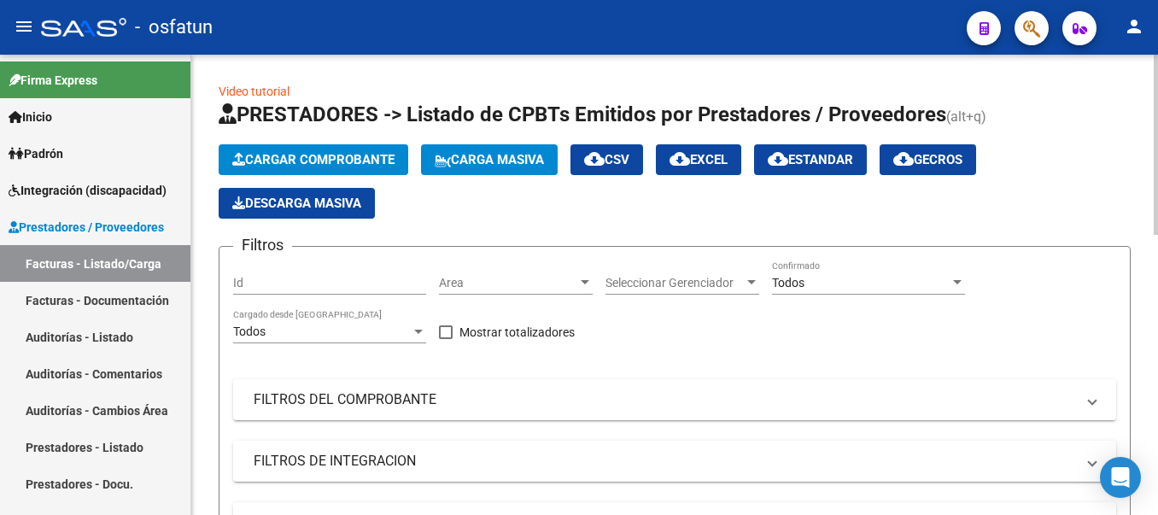
click at [255, 155] on span "Cargar Comprobante" at bounding box center [313, 159] width 162 height 15
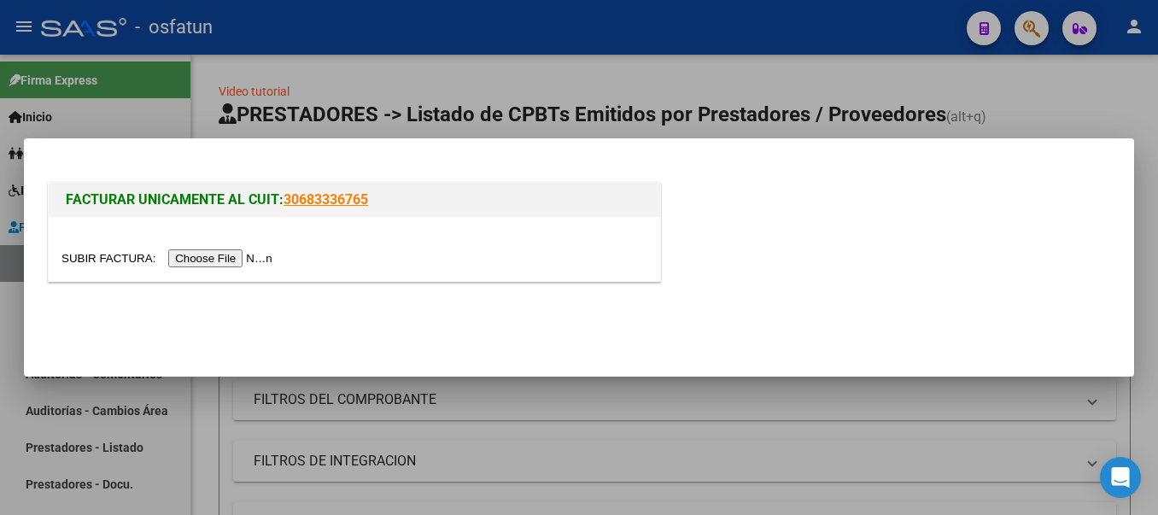
click at [252, 260] on input "file" at bounding box center [169, 258] width 216 height 18
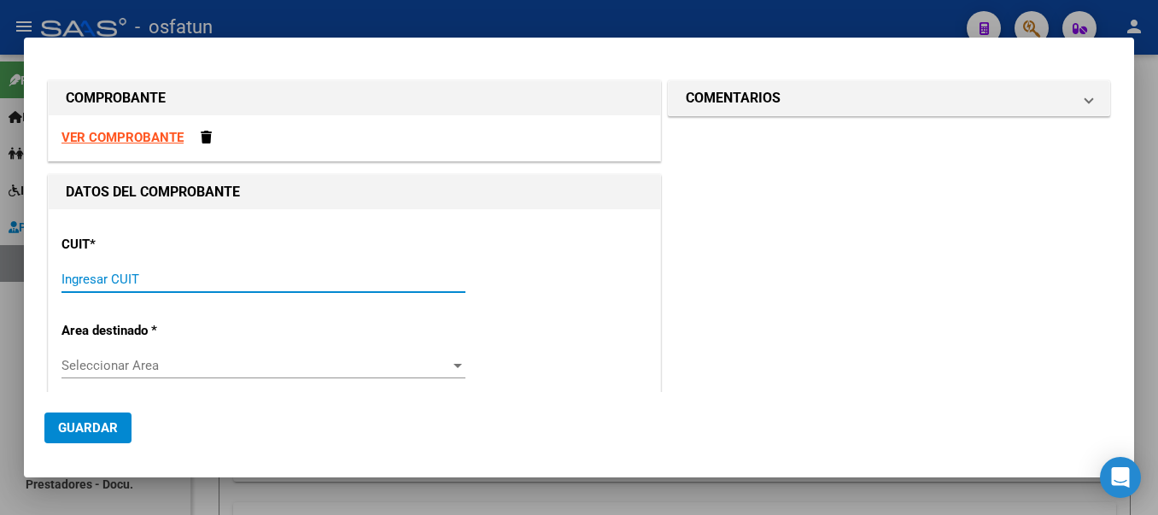
click at [186, 279] on input "Ingresar CUIT" at bounding box center [263, 279] width 404 height 15
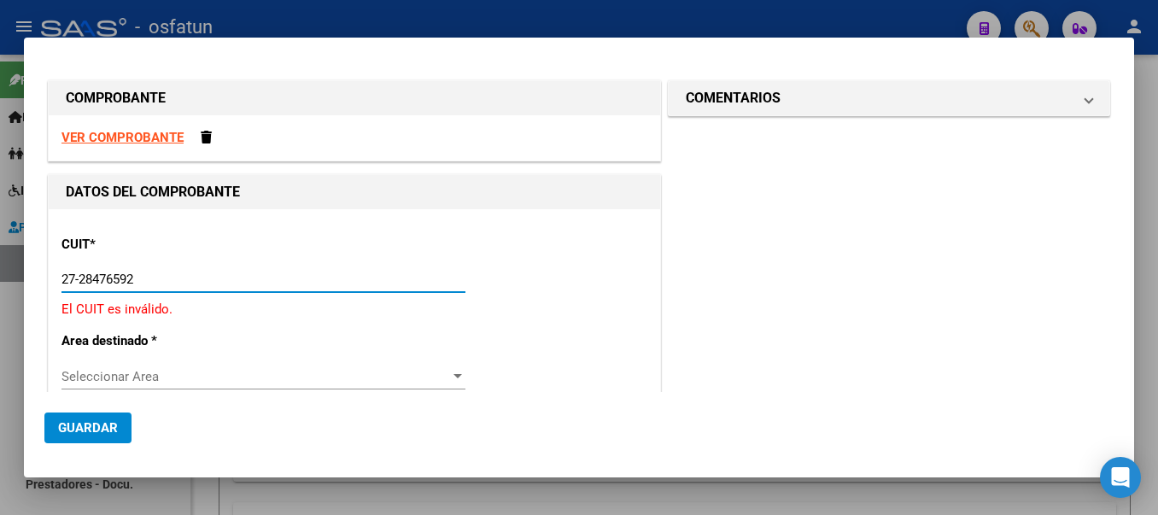
type input "27-28476592-9"
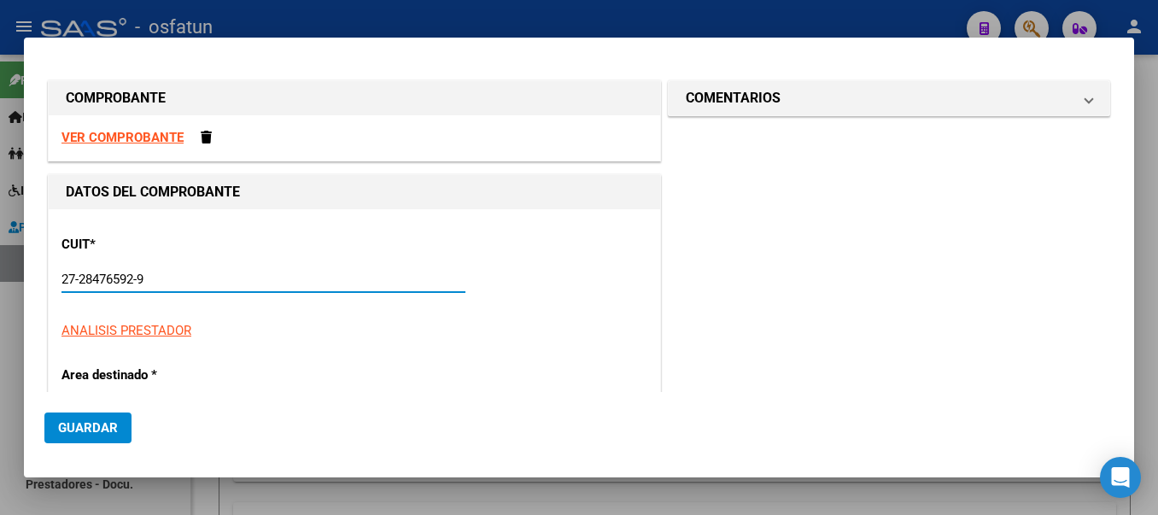
type input "2"
type input "27-28476592-9"
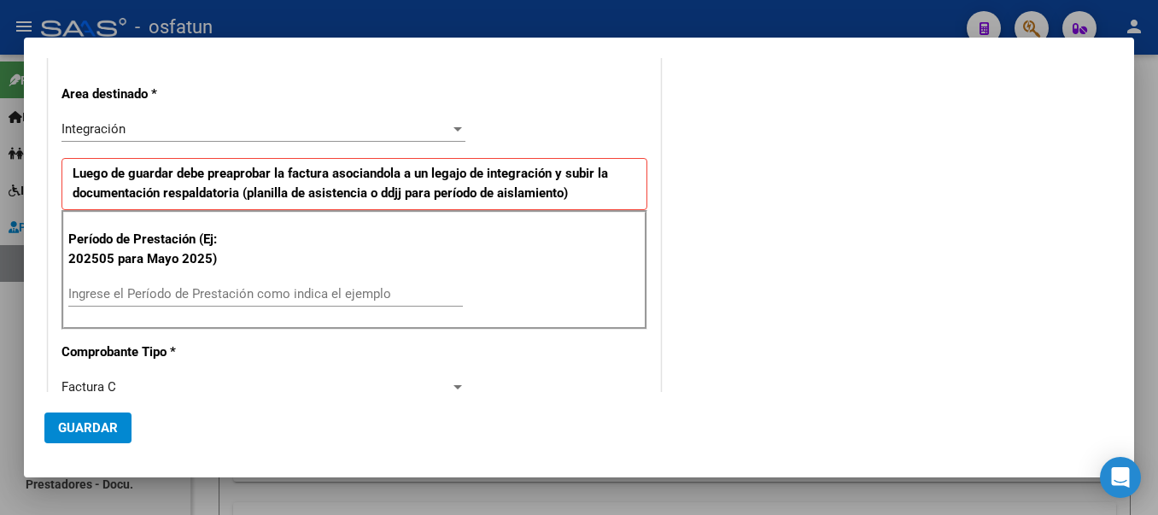
scroll to position [330, 0]
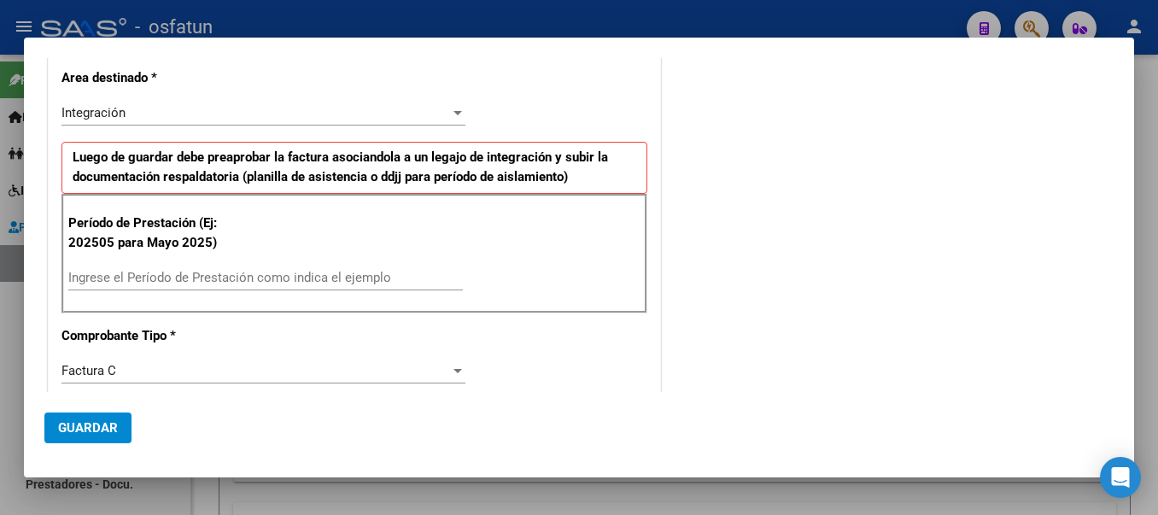
click at [372, 283] on input "Ingrese el Período de Prestación como indica el ejemplo" at bounding box center [265, 277] width 395 height 15
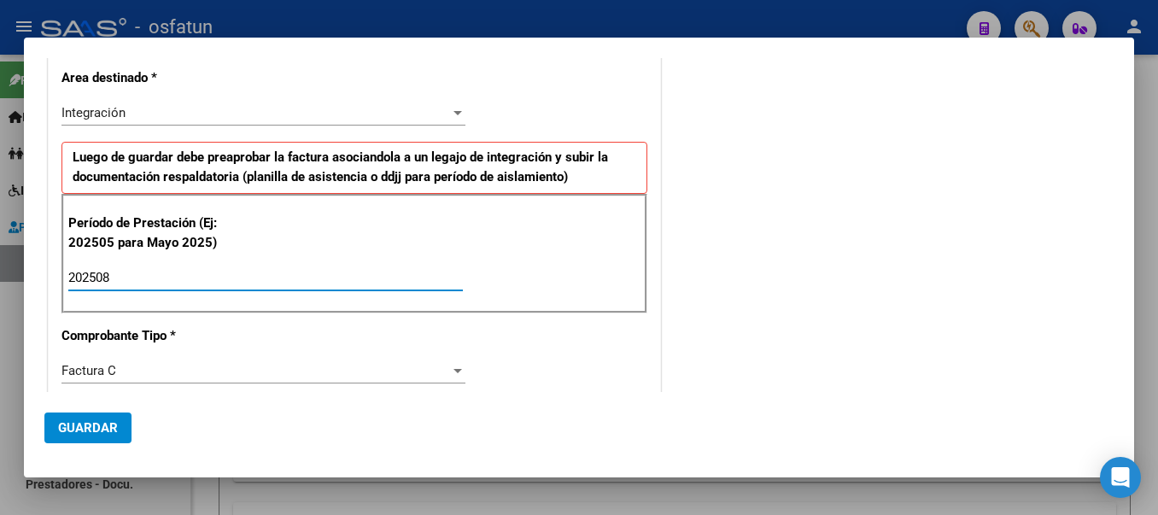
type input "202508"
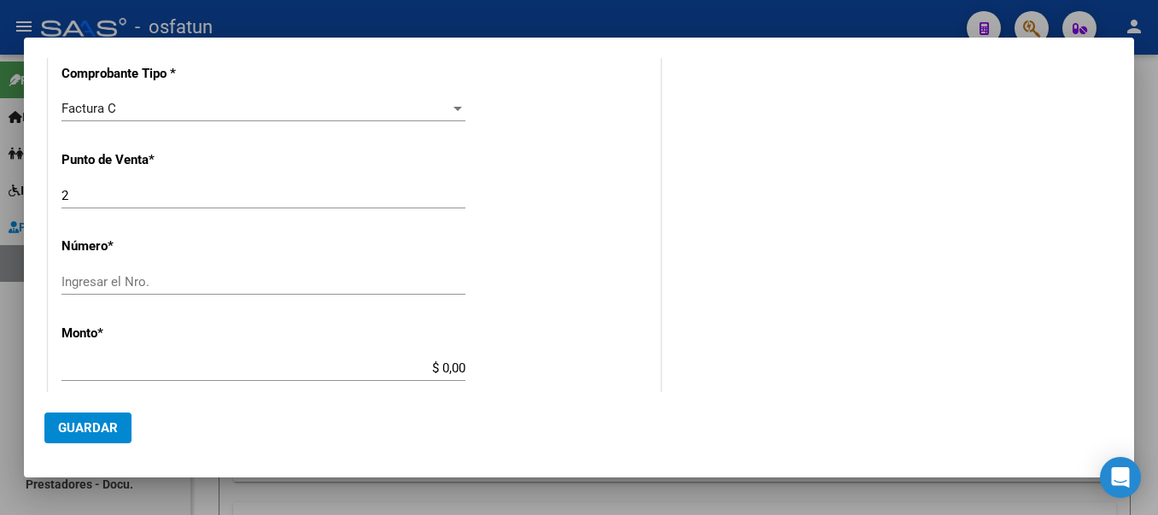
scroll to position [603, 0]
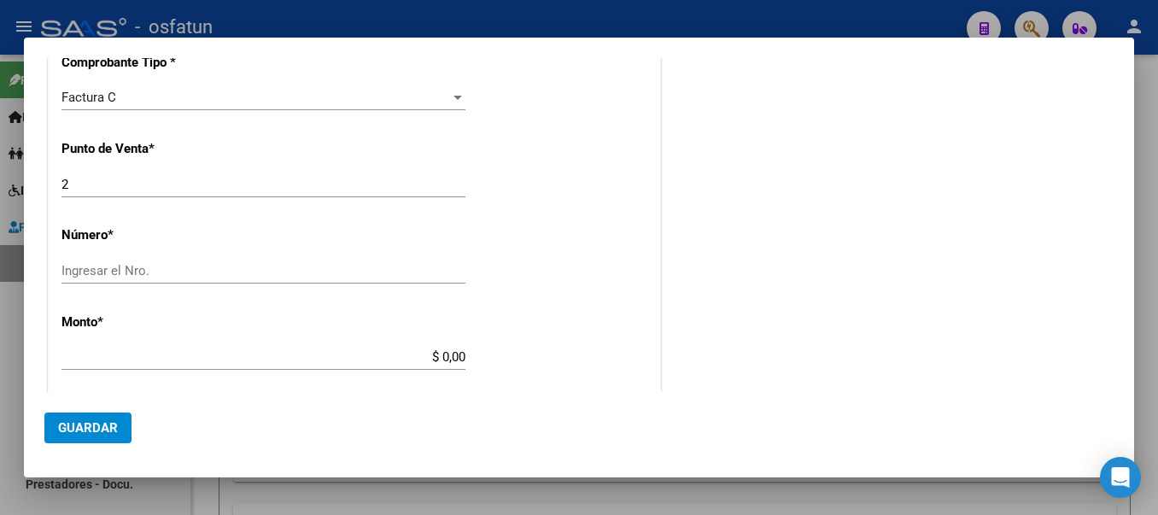
click at [237, 266] on input "Ingresar el Nro." at bounding box center [263, 270] width 404 height 15
type input "1410"
click at [296, 347] on div "$ 0,00 Ingresar el monto" at bounding box center [263, 357] width 404 height 26
type input "$ 98.964,88"
type input "[DATE]"
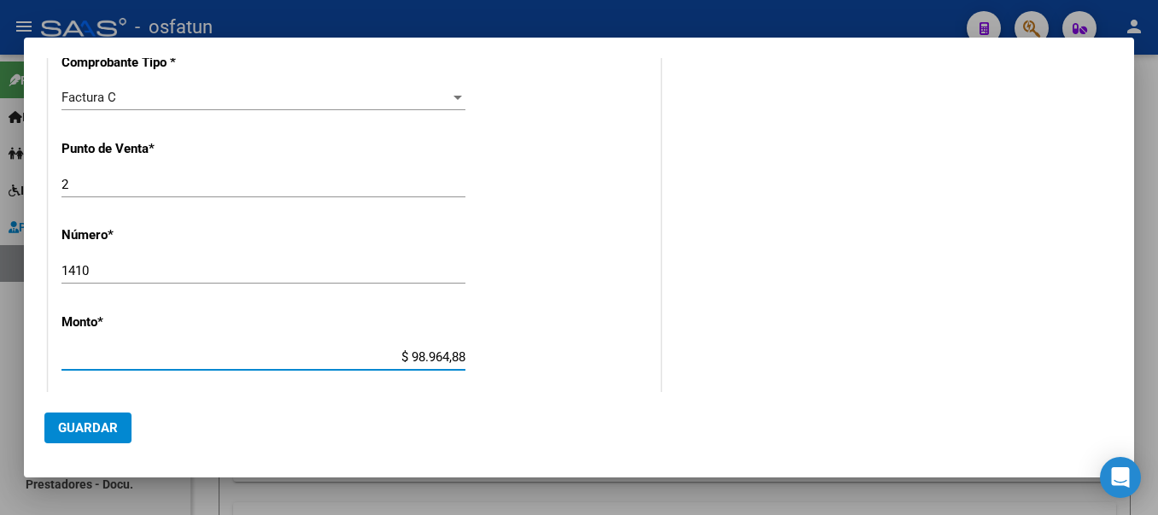
type input "75369761950993"
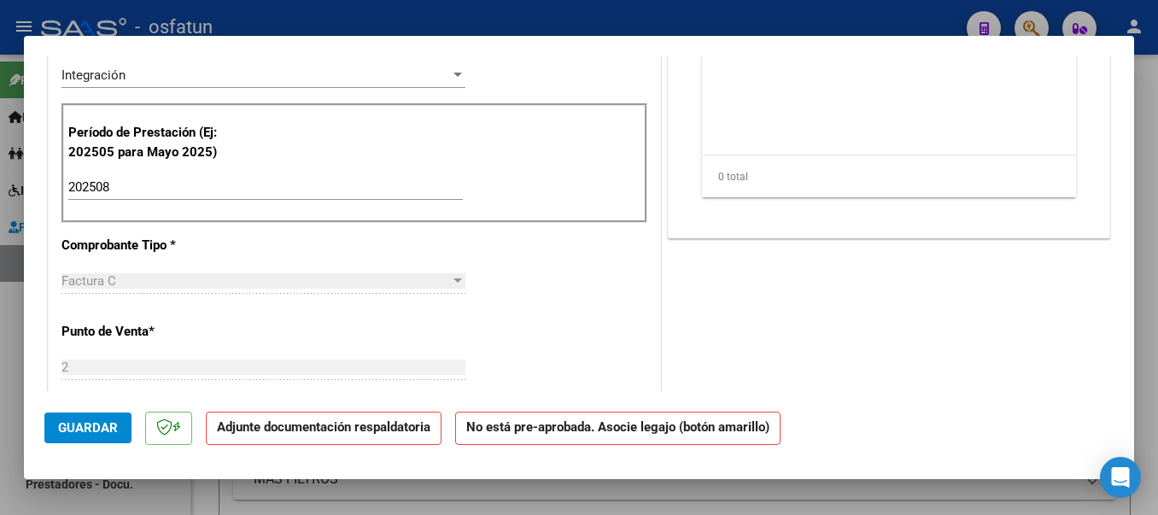
scroll to position [132, 0]
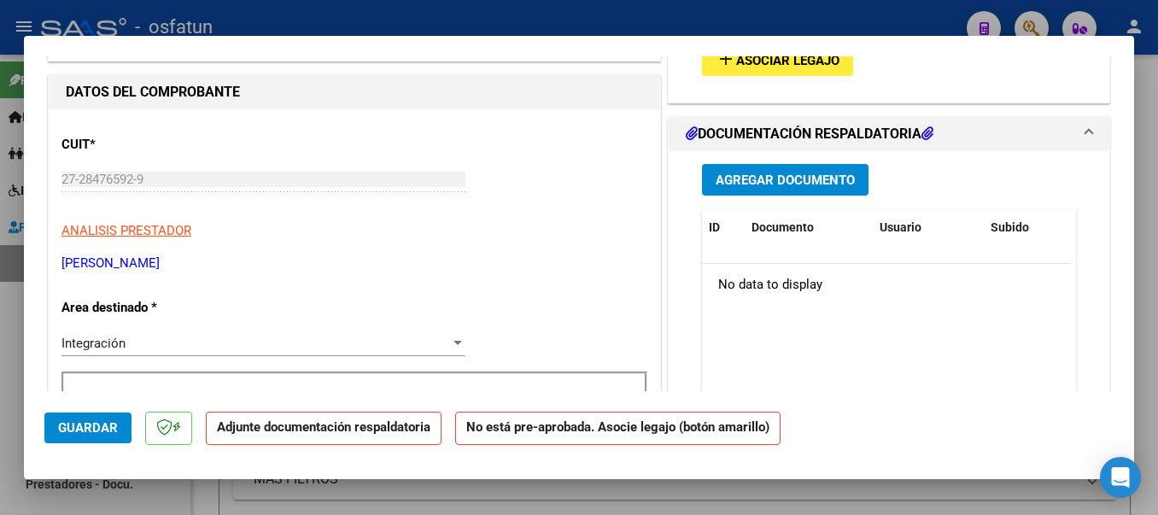
click at [721, 64] on mat-icon "add" at bounding box center [726, 59] width 20 height 20
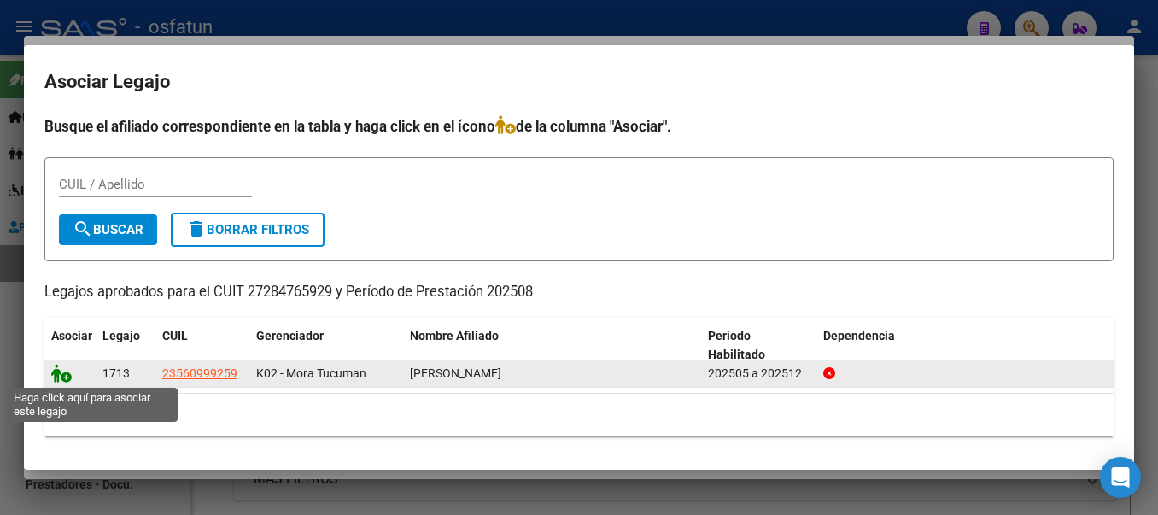
click at [62, 377] on icon at bounding box center [61, 373] width 20 height 19
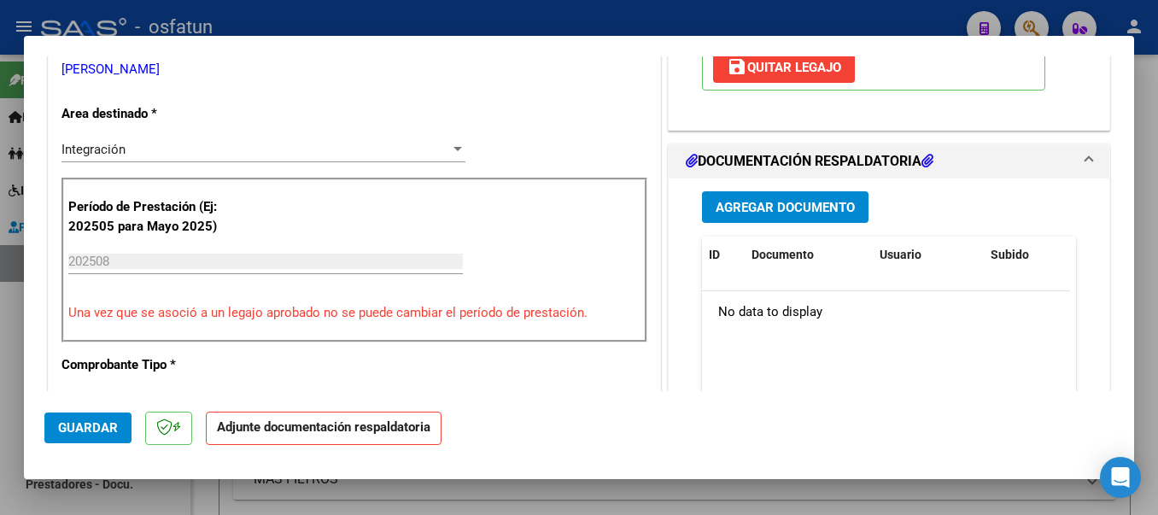
scroll to position [394, 0]
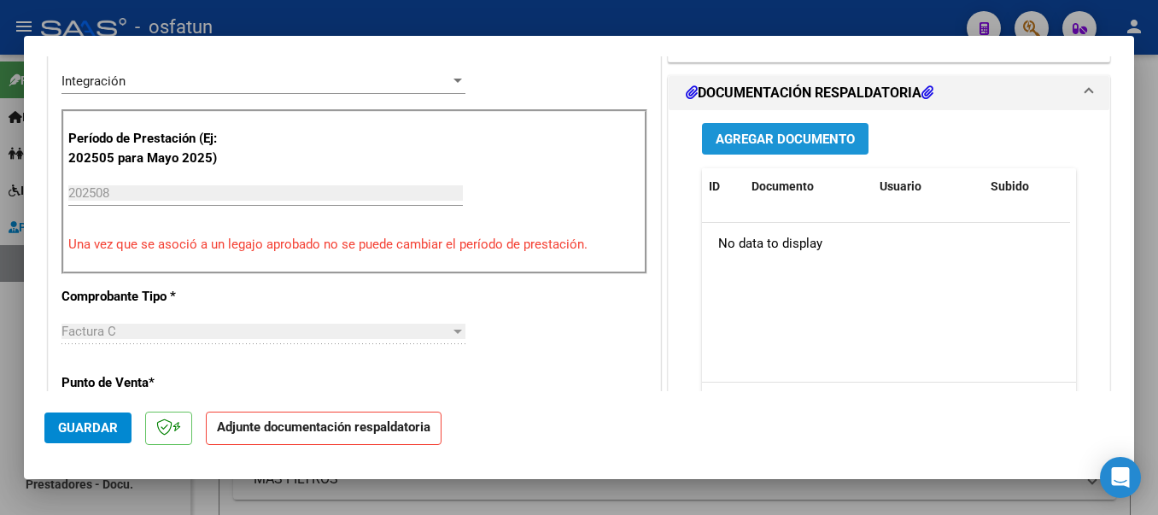
click at [764, 140] on span "Agregar Documento" at bounding box center [785, 139] width 139 height 15
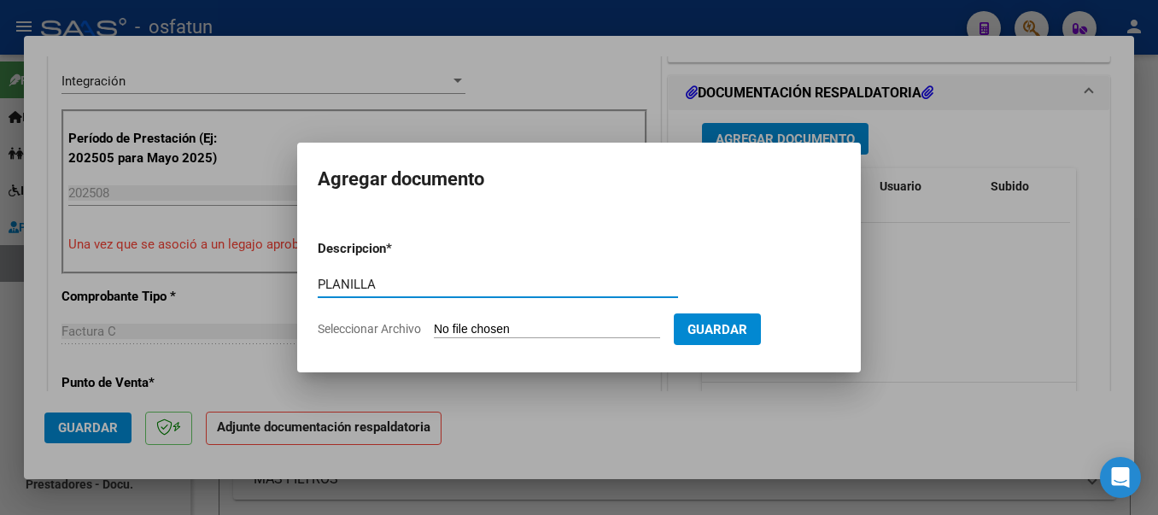
type input "PLANILLA"
click at [530, 325] on input "Seleccionar Archivo" at bounding box center [547, 330] width 226 height 16
type input "C:\fakepath\20250919_151047.jpg"
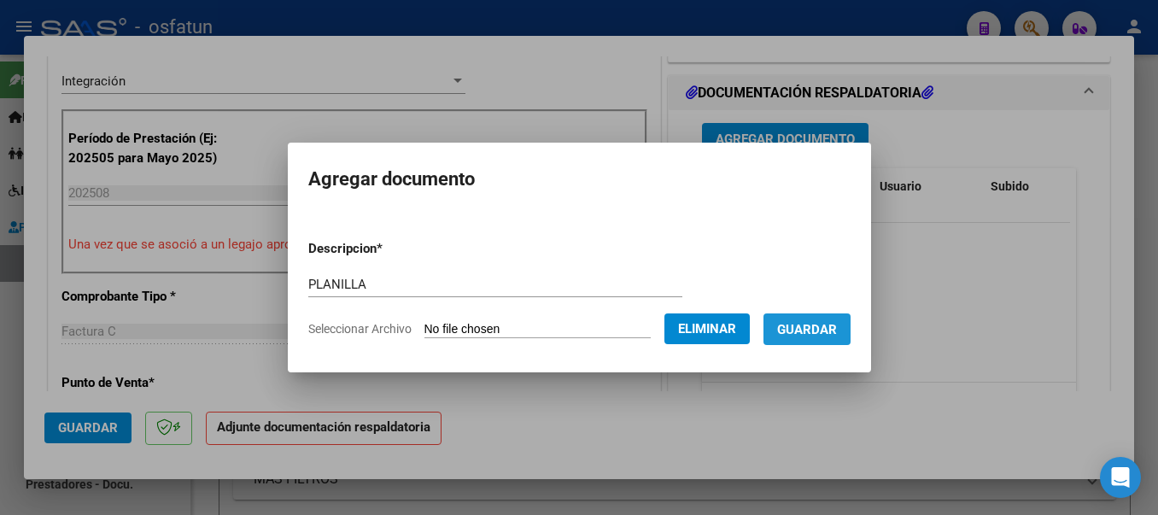
click at [837, 330] on span "Guardar" at bounding box center [807, 329] width 60 height 15
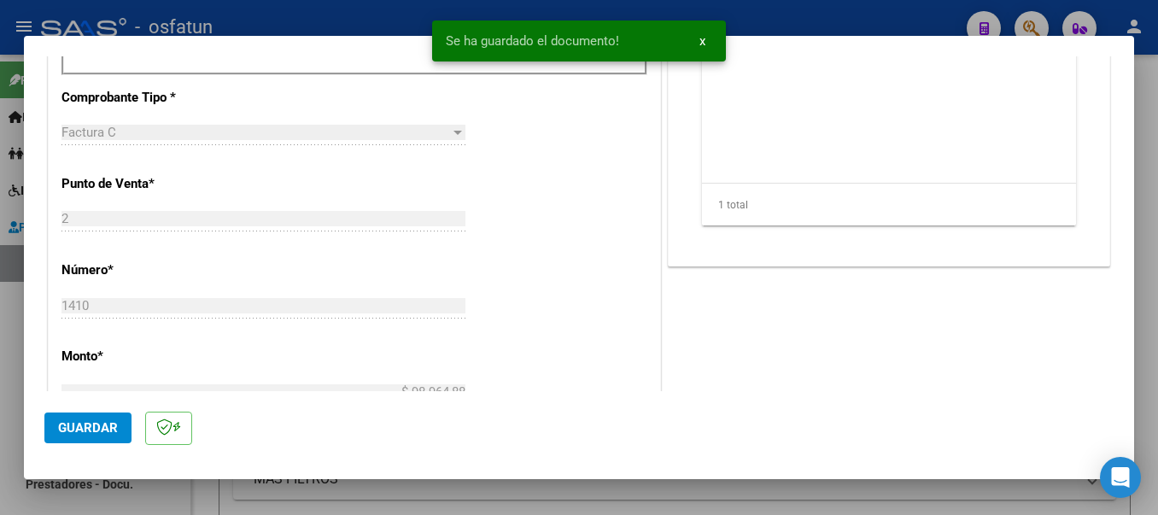
scroll to position [720, 0]
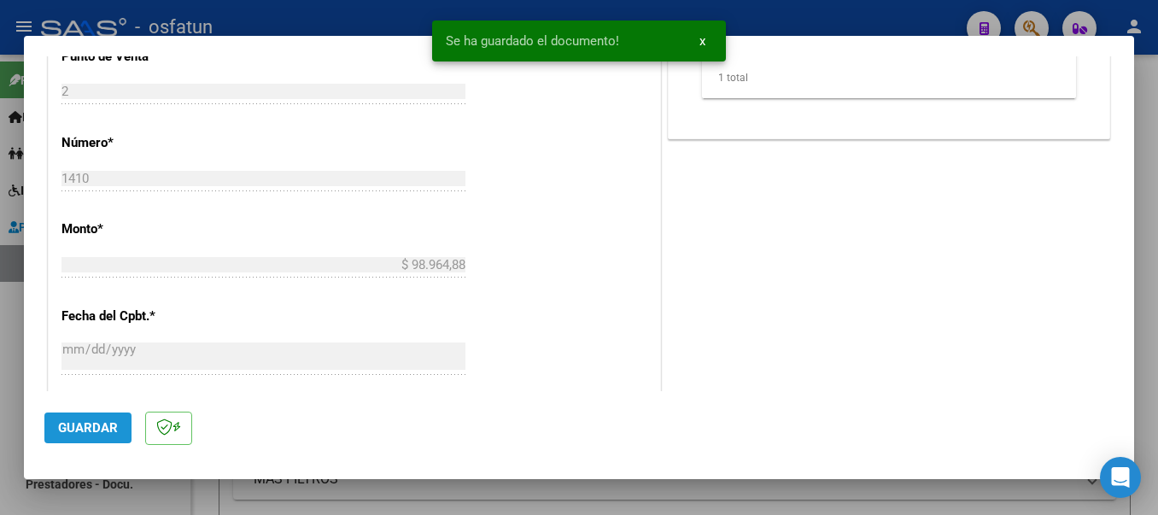
click at [81, 419] on button "Guardar" at bounding box center [87, 428] width 87 height 31
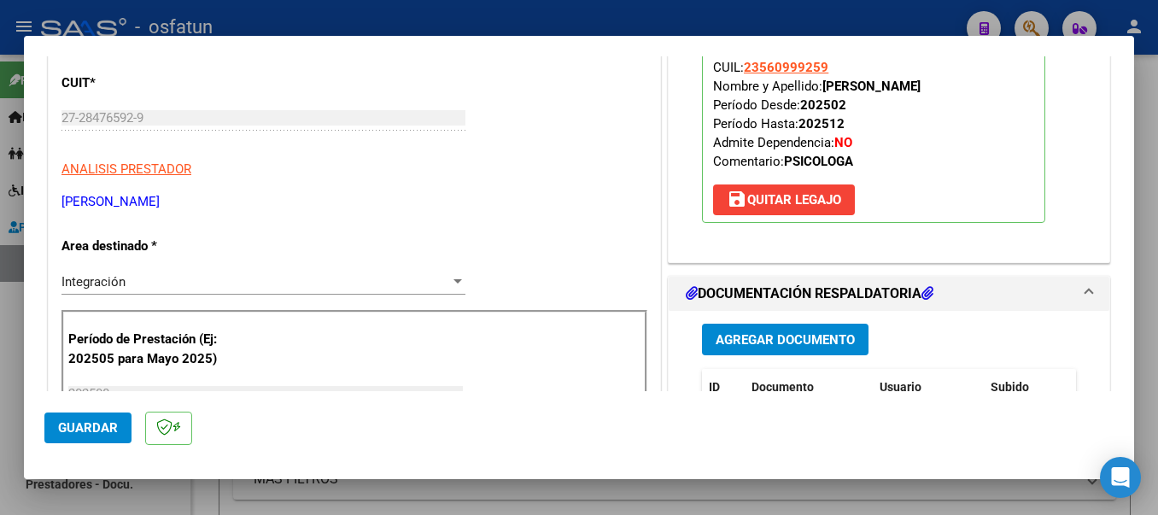
scroll to position [189, 0]
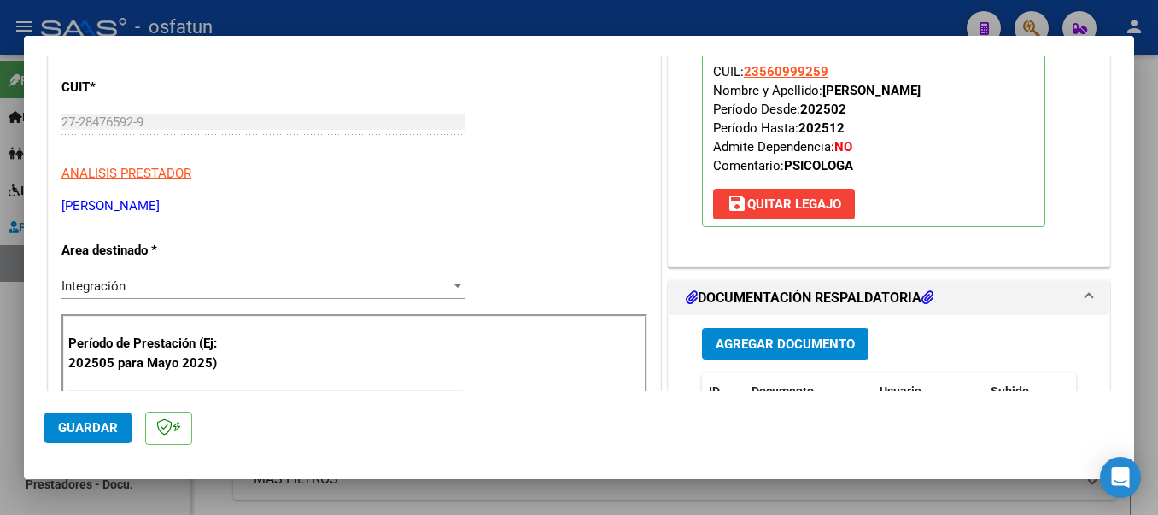
click at [616, 19] on div at bounding box center [579, 257] width 1158 height 515
type input "$ 0,00"
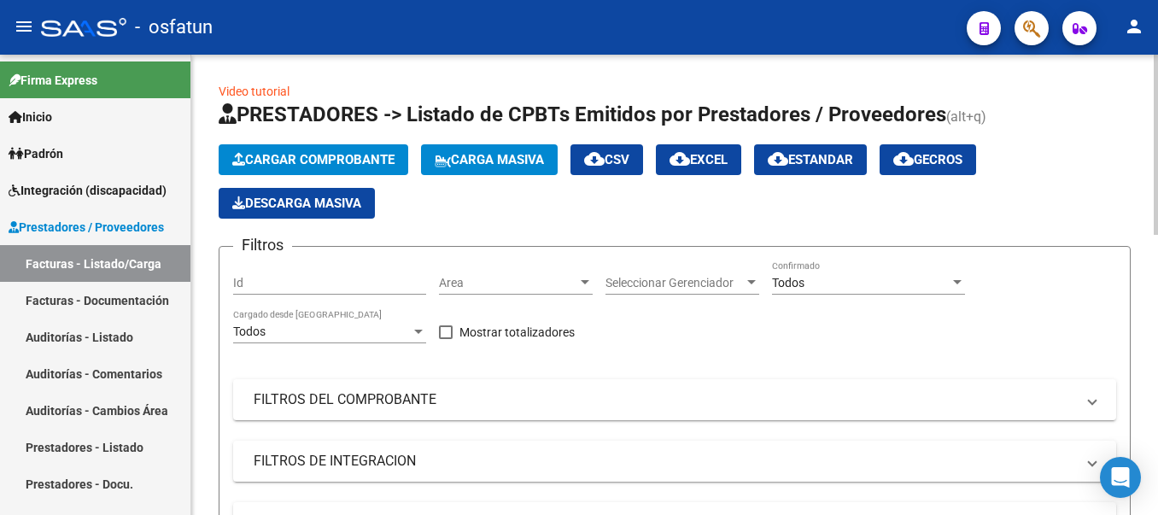
click at [260, 161] on span "Cargar Comprobante" at bounding box center [313, 159] width 162 height 15
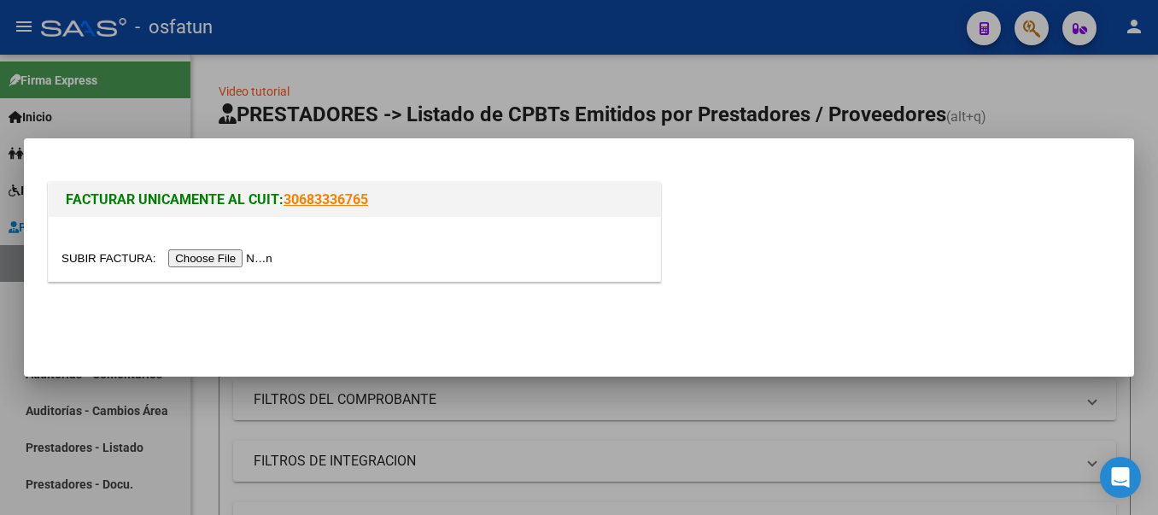
click at [208, 265] on input "file" at bounding box center [169, 258] width 216 height 18
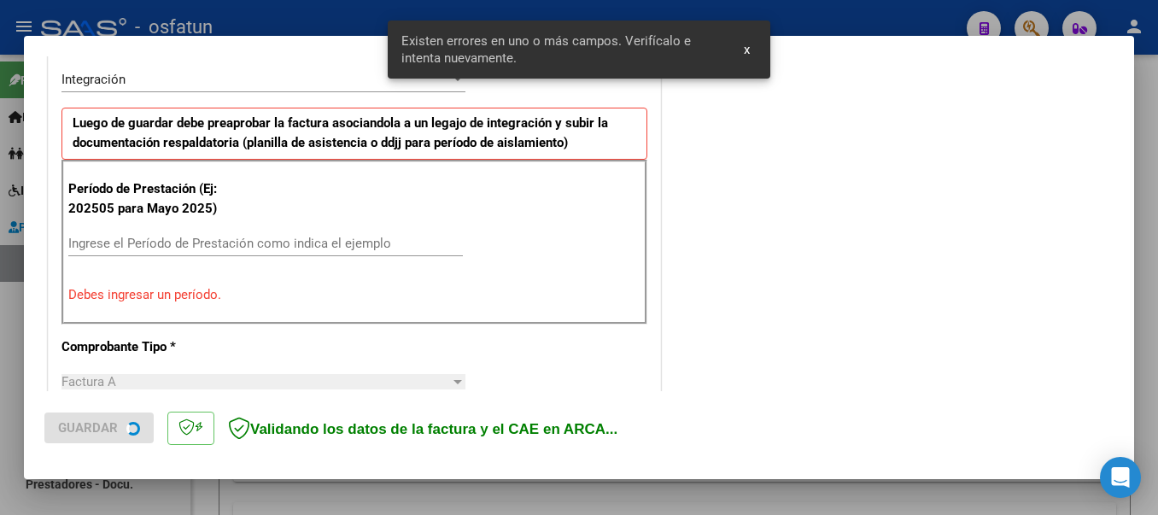
scroll to position [427, 0]
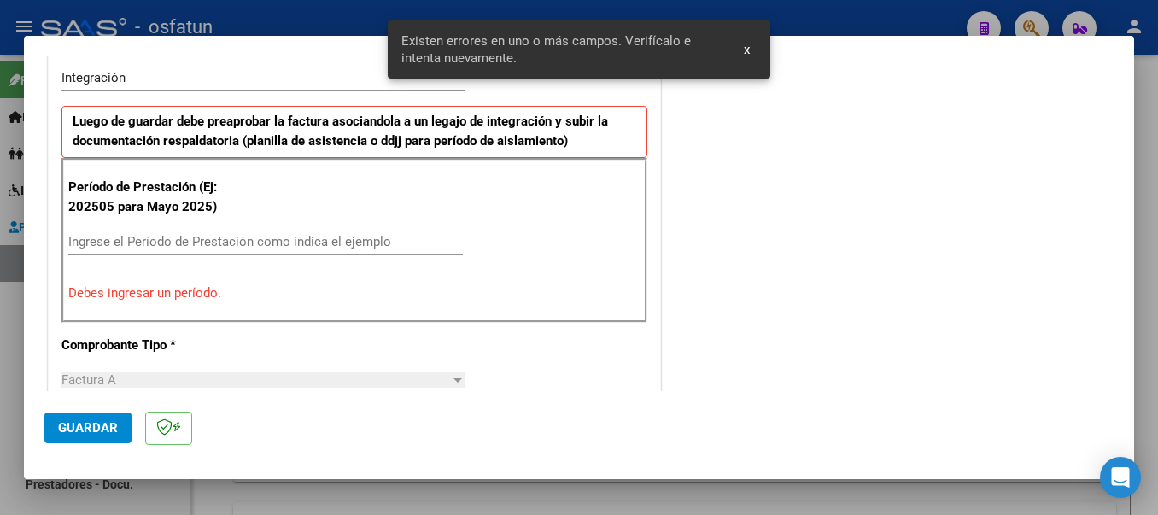
click at [79, 231] on div "Ingrese el Período de Prestación como indica el ejemplo" at bounding box center [265, 242] width 395 height 26
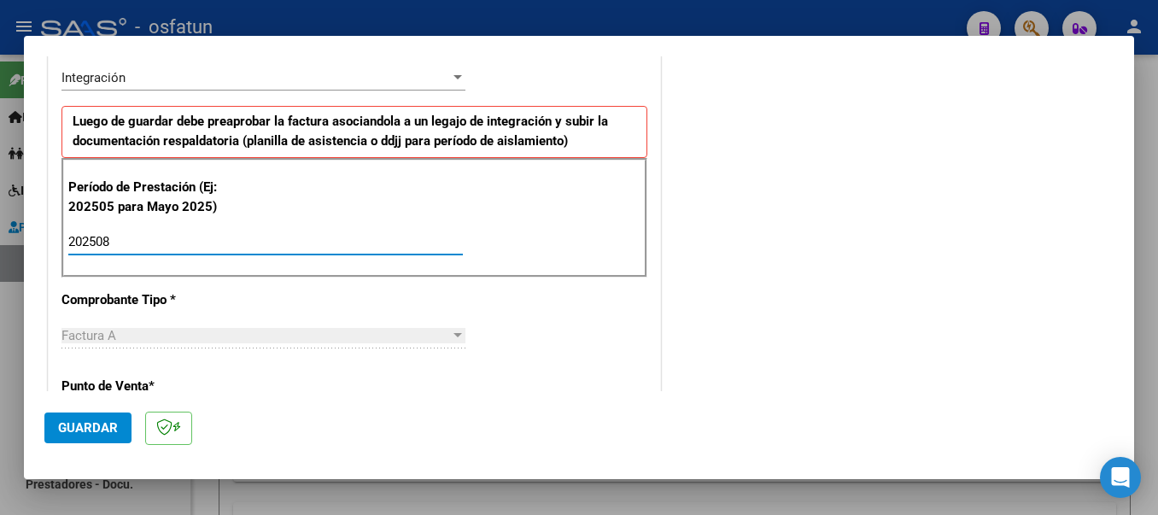
type input "202508"
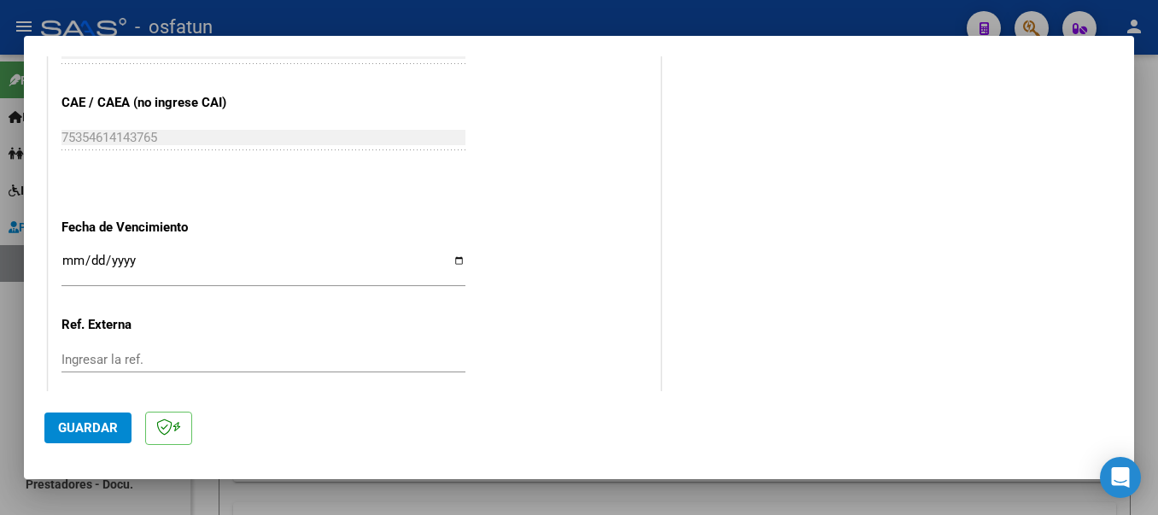
scroll to position [1168, 0]
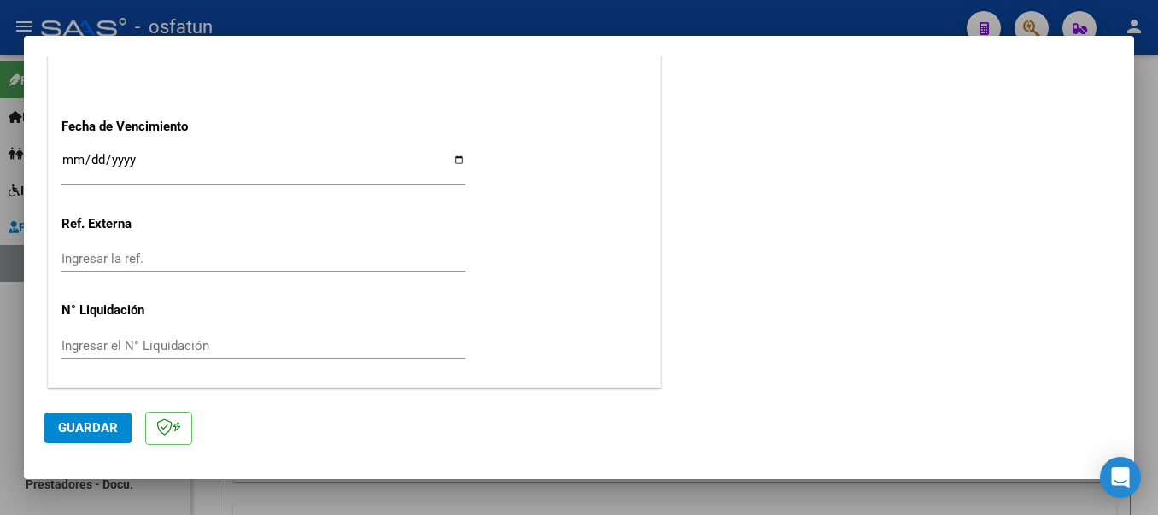
click at [72, 426] on span "Guardar" at bounding box center [88, 427] width 60 height 15
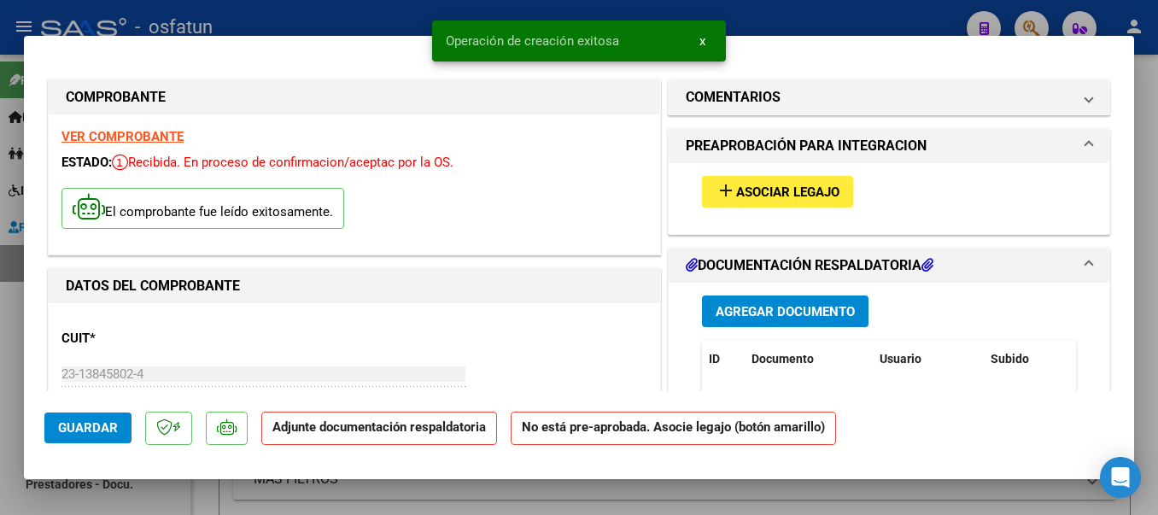
click at [728, 193] on mat-icon "add" at bounding box center [726, 190] width 20 height 20
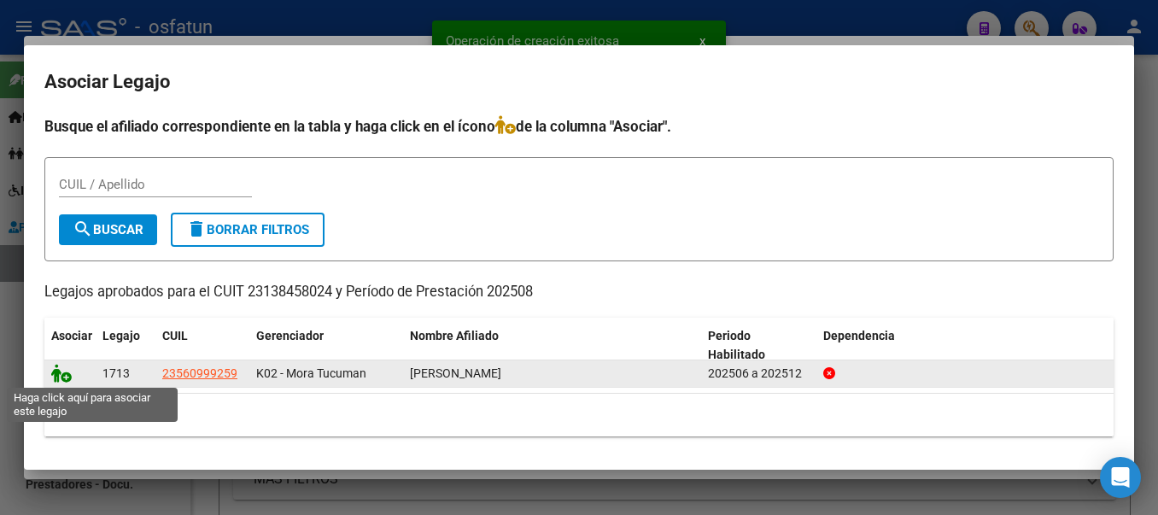
click at [59, 380] on icon at bounding box center [61, 373] width 20 height 19
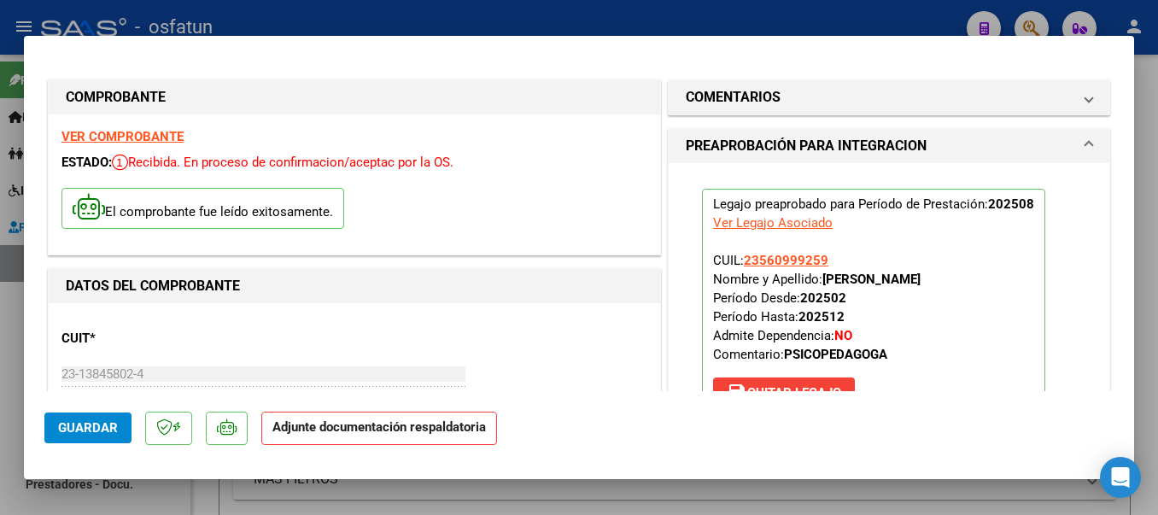
click at [1134, 88] on div at bounding box center [579, 257] width 1158 height 515
type input "$ 0,00"
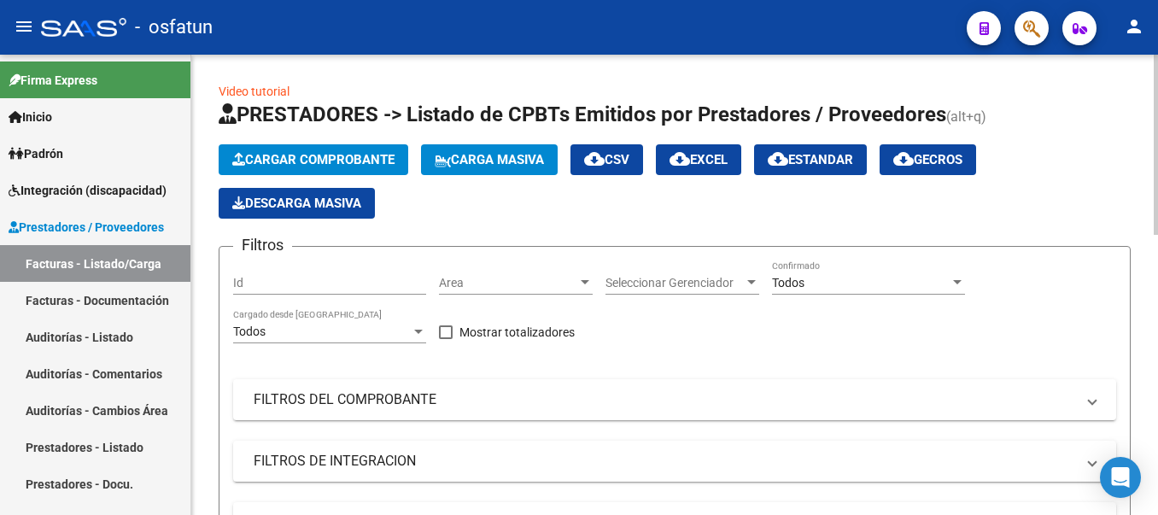
click at [332, 158] on span "Cargar Comprobante" at bounding box center [313, 159] width 162 height 15
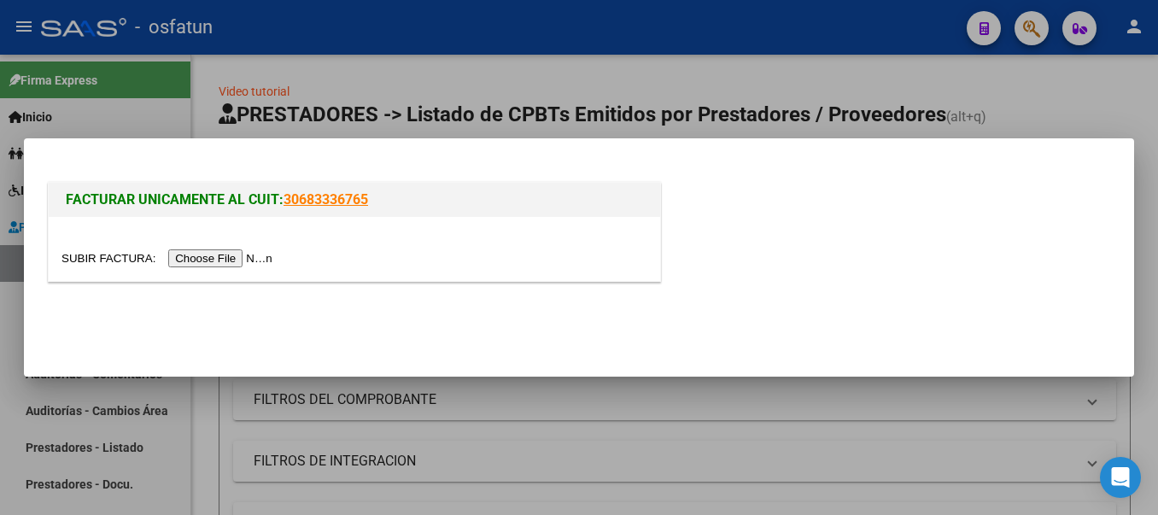
click at [228, 266] on input "file" at bounding box center [169, 258] width 216 height 18
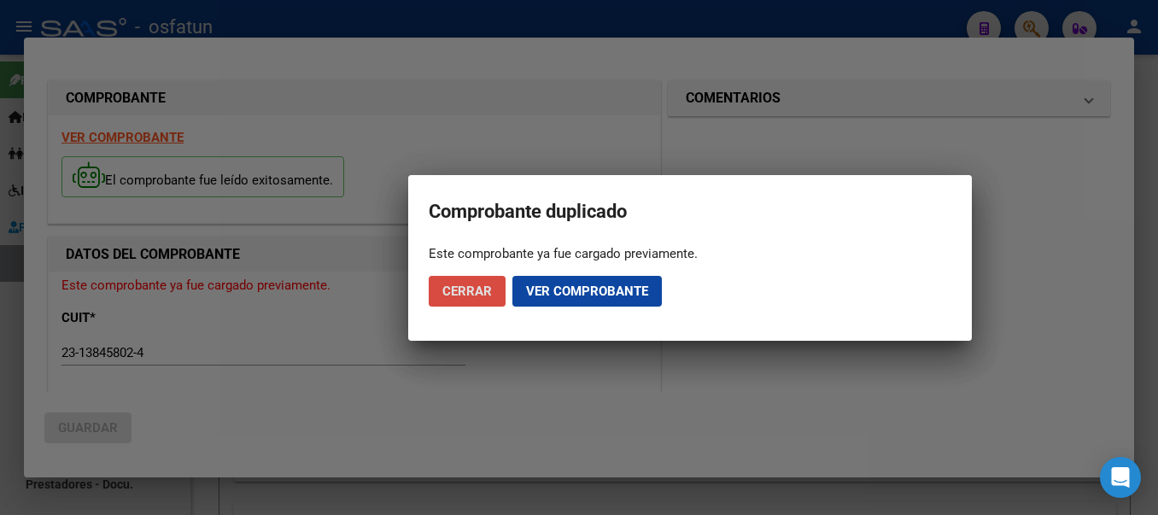
click at [473, 287] on span "Cerrar" at bounding box center [467, 291] width 50 height 15
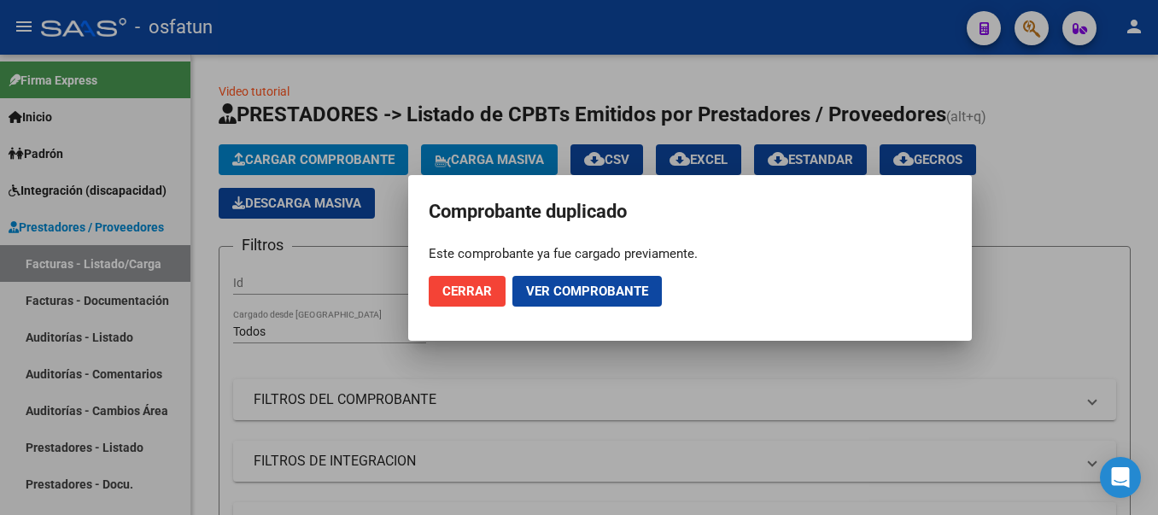
click at [466, 287] on span "Cerrar" at bounding box center [467, 291] width 50 height 15
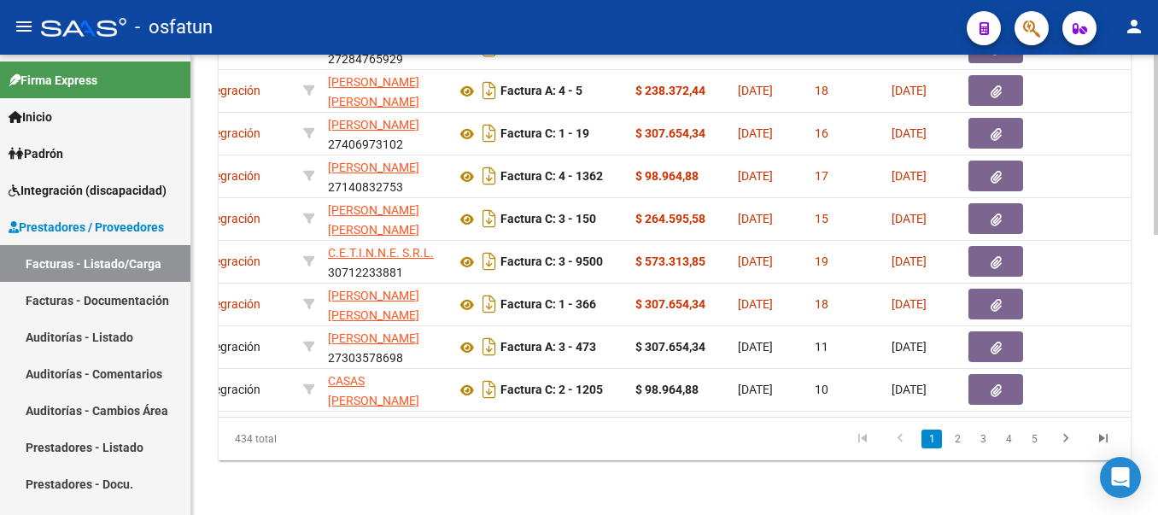
scroll to position [0, 398]
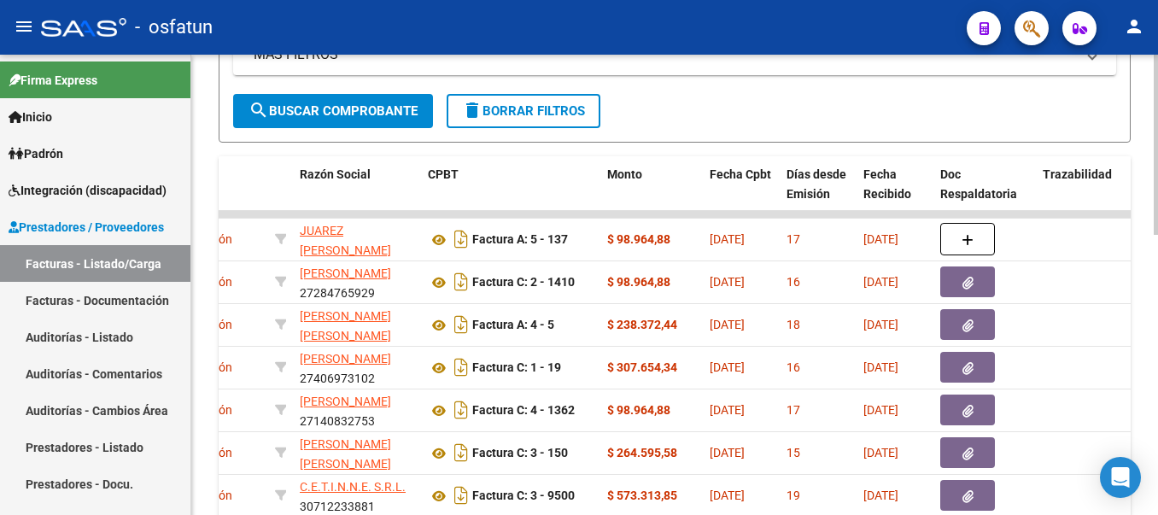
scroll to position [340, 0]
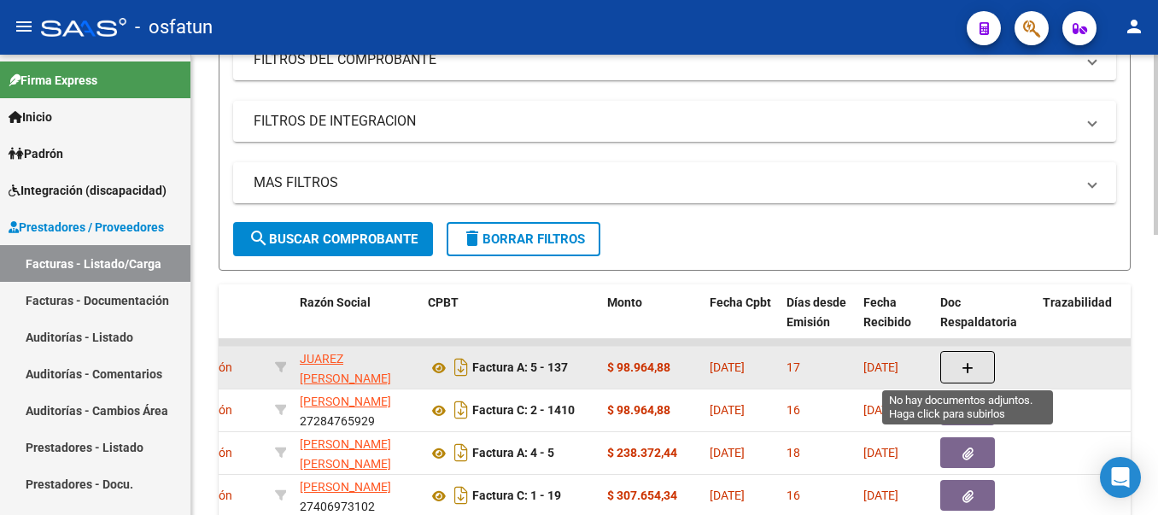
click at [972, 364] on icon "button" at bounding box center [968, 368] width 12 height 13
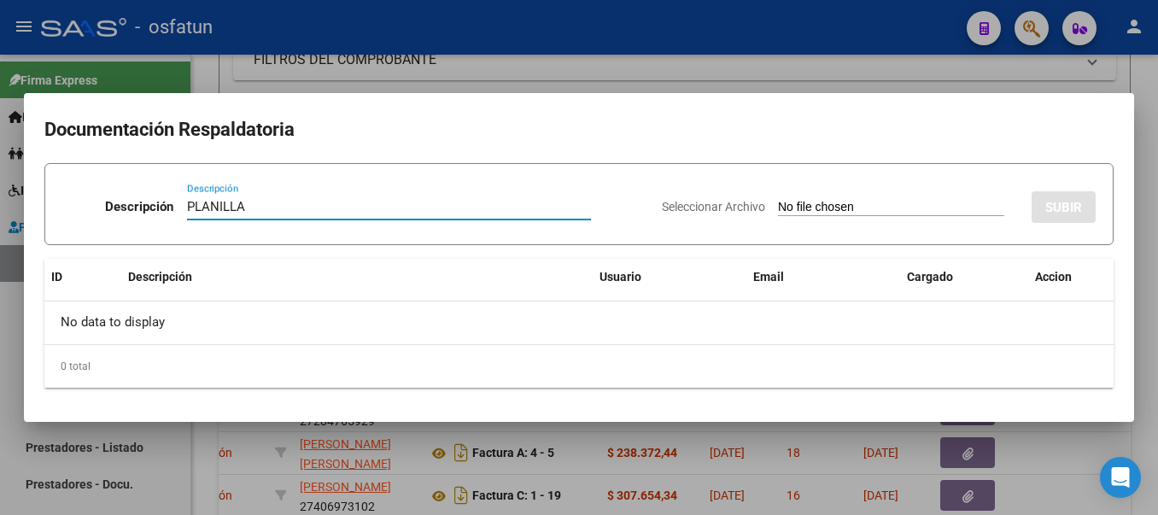
type input "PLANILLA"
click at [824, 207] on input "Seleccionar Archivo" at bounding box center [891, 208] width 226 height 16
type input "C:\fakepath\20250919_151103.jpg"
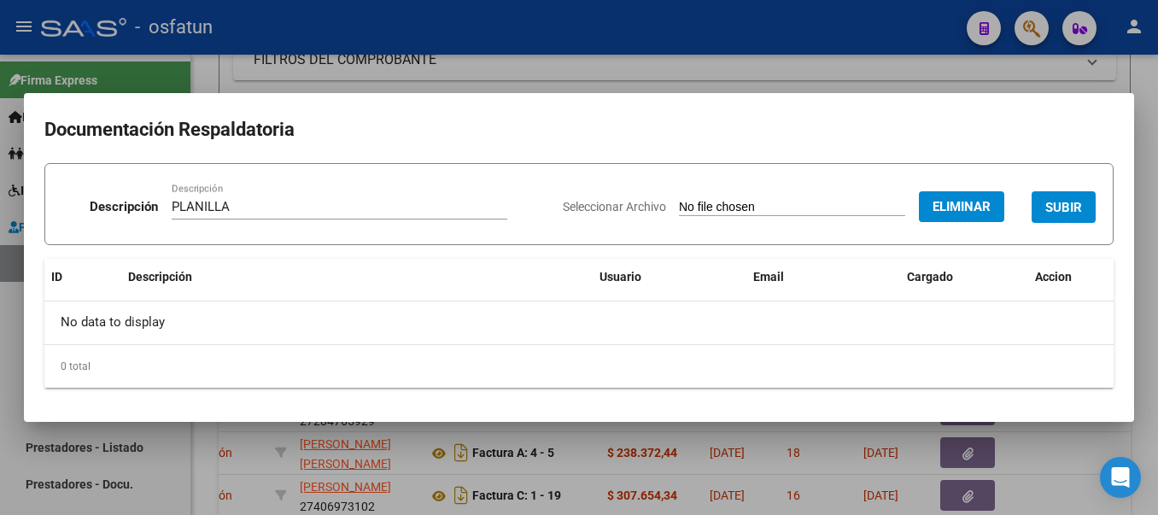
click at [610, 77] on div at bounding box center [579, 257] width 1158 height 515
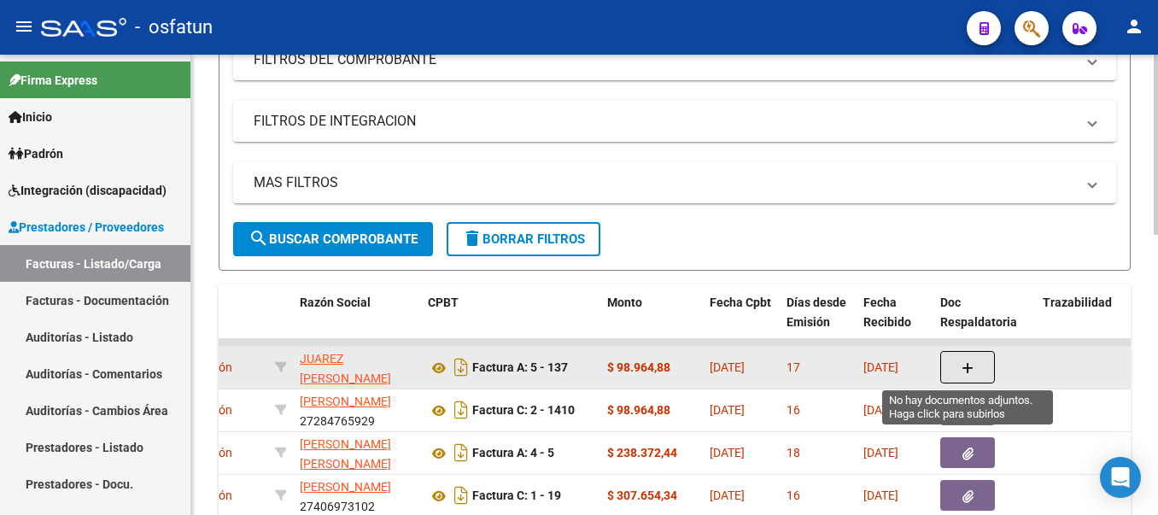
click at [964, 373] on icon "button" at bounding box center [968, 368] width 12 height 13
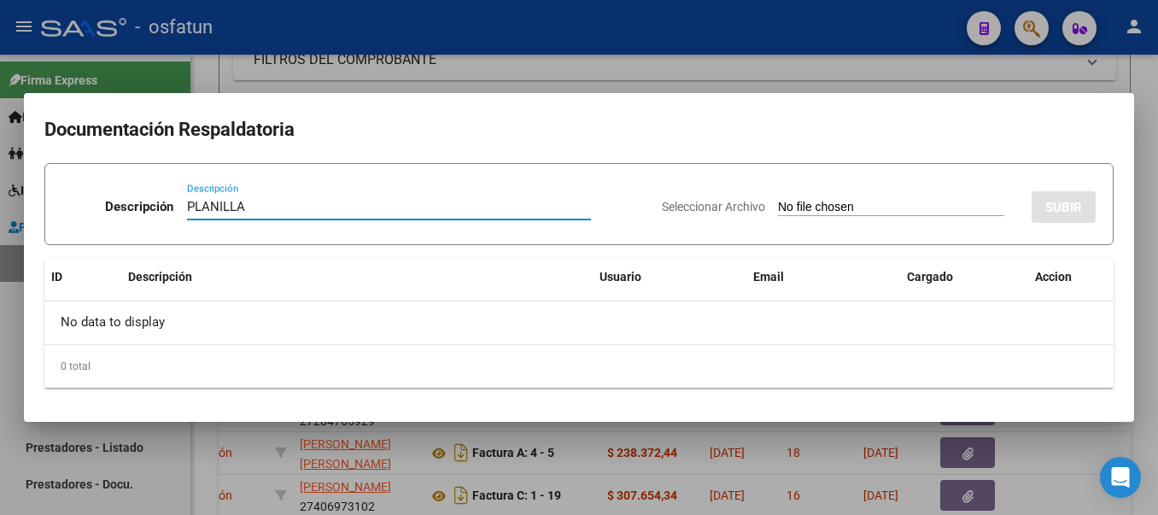
type input "PLANILLA"
click at [943, 207] on input "Seleccionar Archivo" at bounding box center [891, 208] width 226 height 16
type input "C:\fakepath\20250919_151103.jpg"
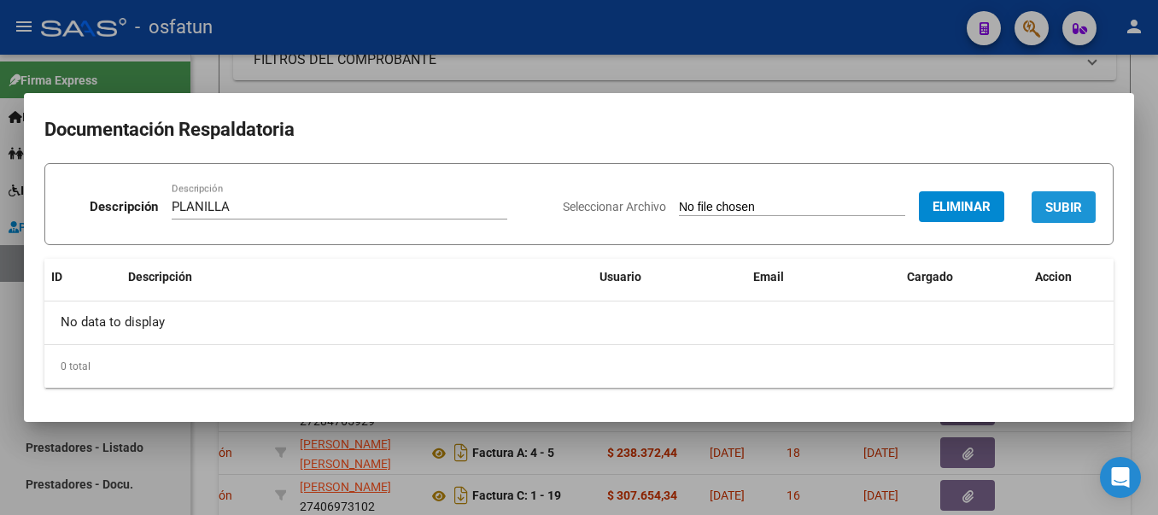
click at [1062, 202] on span "SUBIR" at bounding box center [1063, 207] width 37 height 15
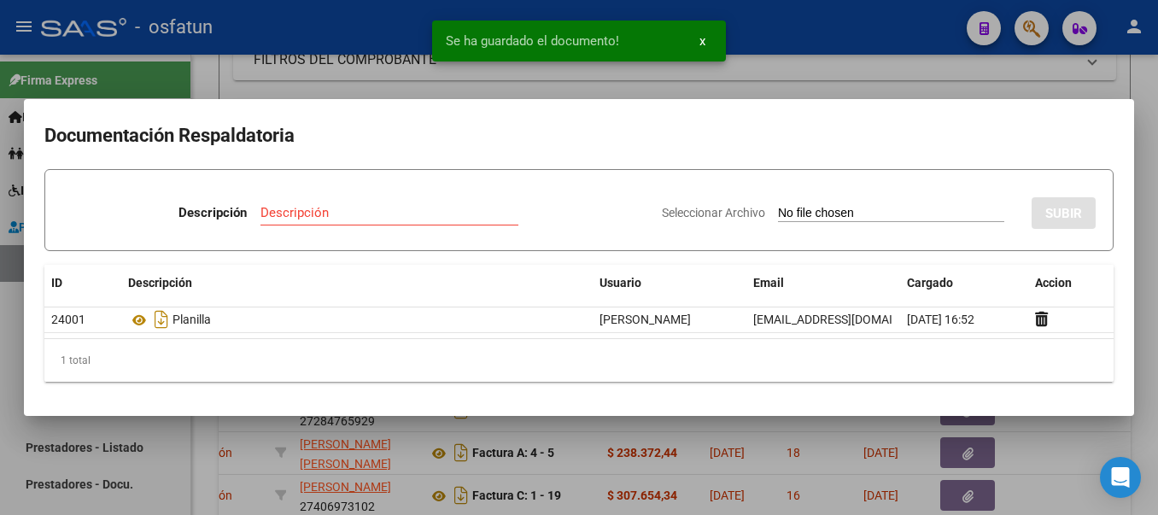
click at [822, 57] on div at bounding box center [579, 257] width 1158 height 515
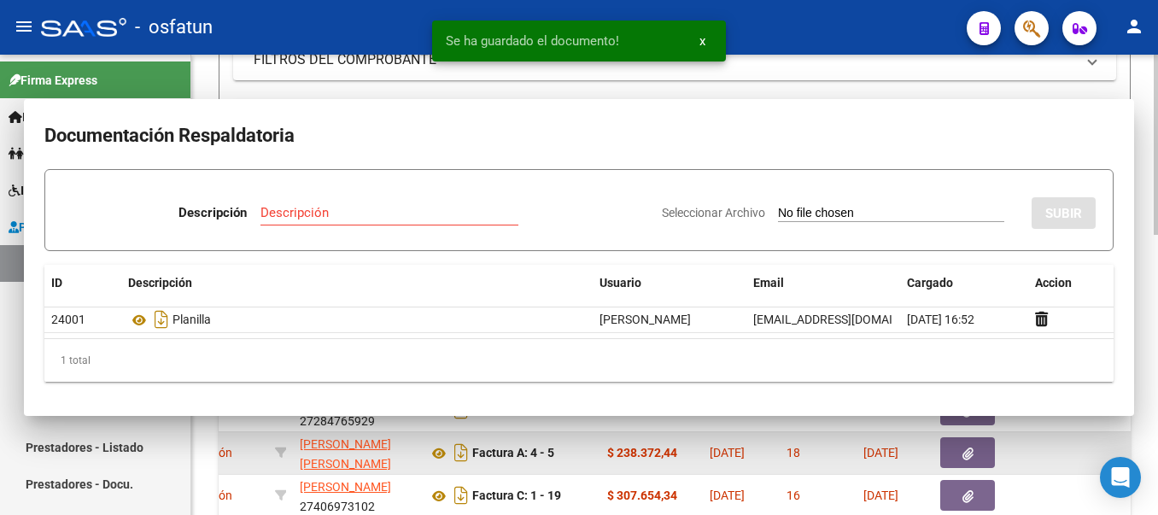
scroll to position [425, 0]
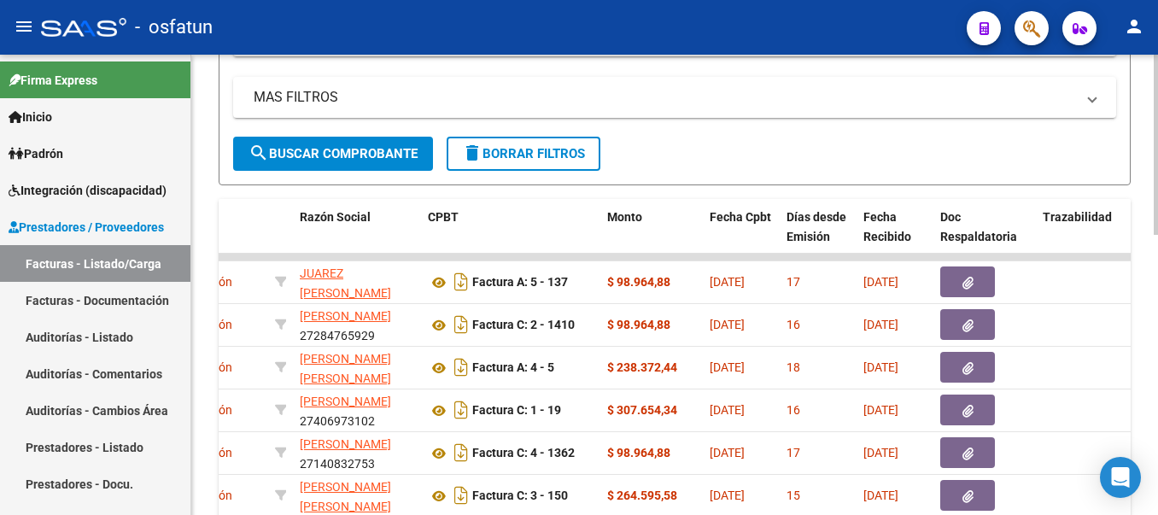
click at [1140, 132] on div "Video tutorial PRESTADORES -> Listado de CPBTs Emitidos por Prestadores / Prove…" at bounding box center [674, 210] width 967 height 1162
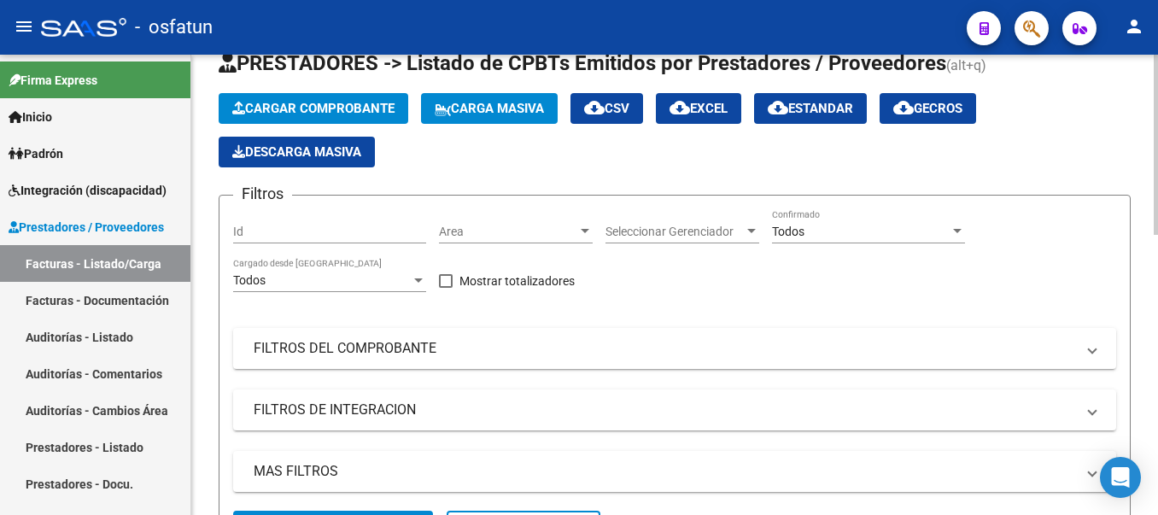
scroll to position [0, 0]
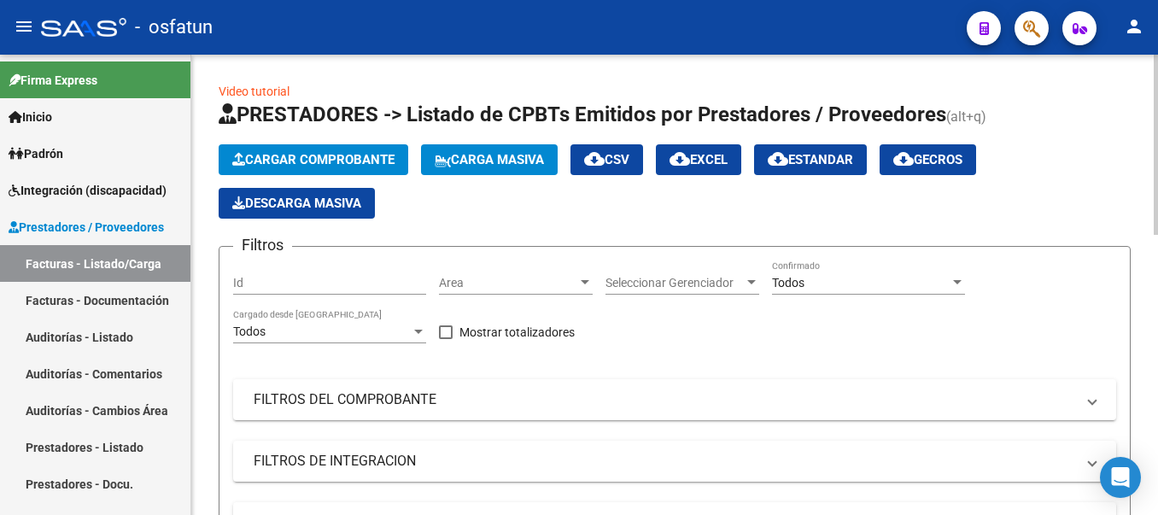
click at [247, 163] on span "Cargar Comprobante" at bounding box center [313, 159] width 162 height 15
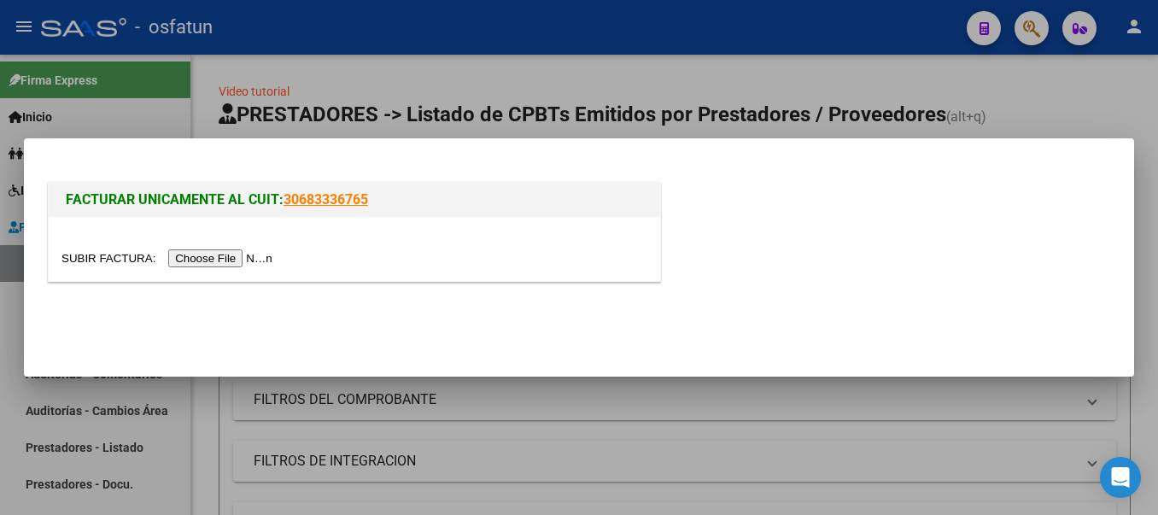
click at [222, 263] on input "file" at bounding box center [169, 258] width 216 height 18
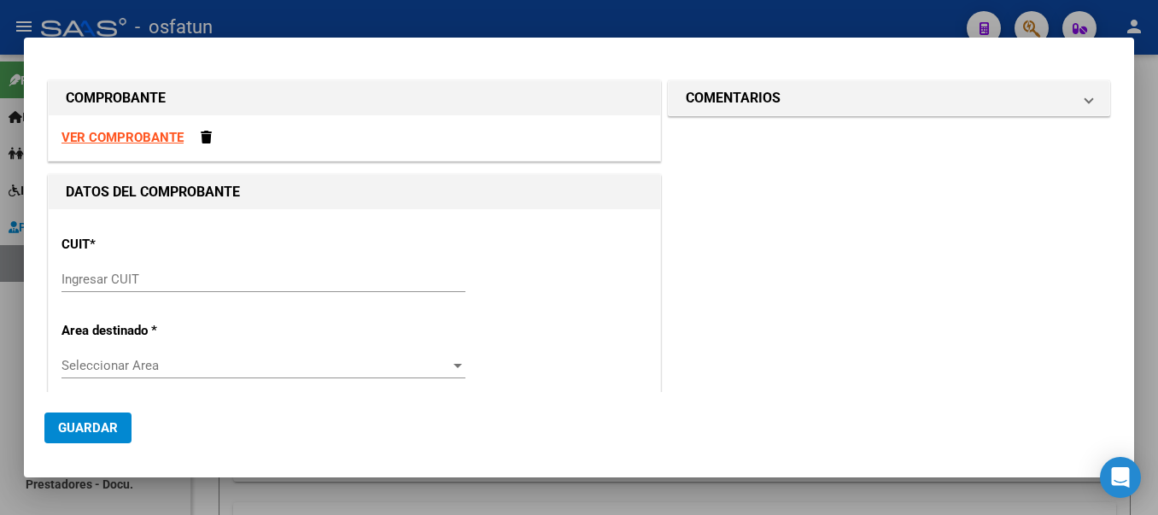
click at [225, 277] on input "Ingresar CUIT" at bounding box center [263, 279] width 404 height 15
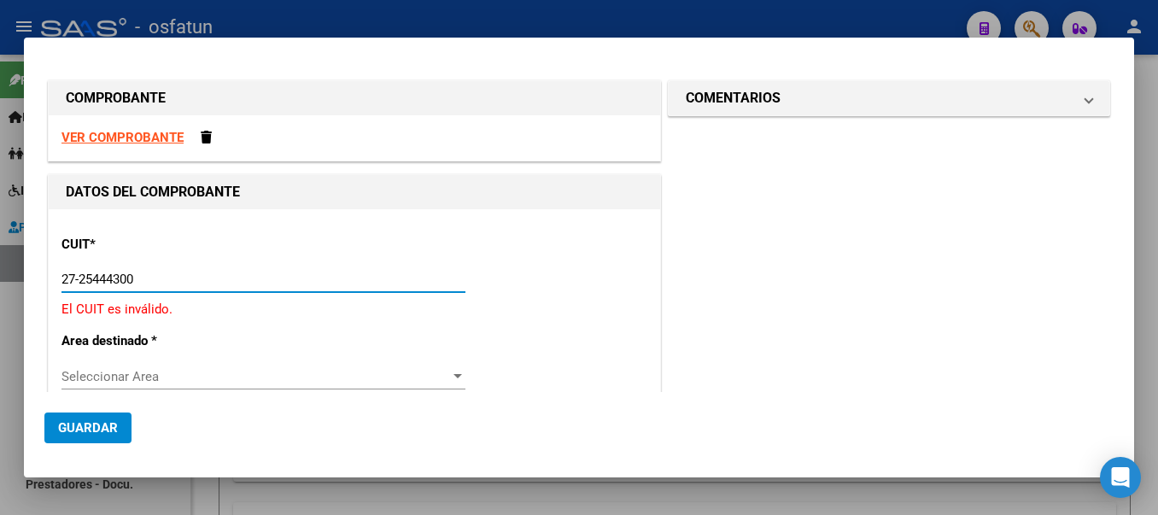
type input "27-25444300-5"
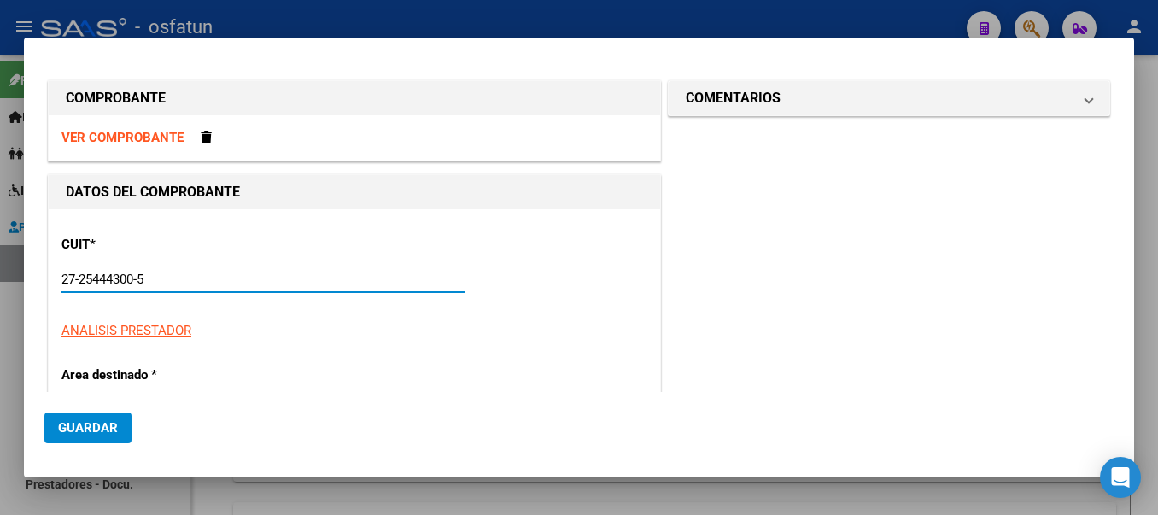
type input "12"
type input "27-25444300-5"
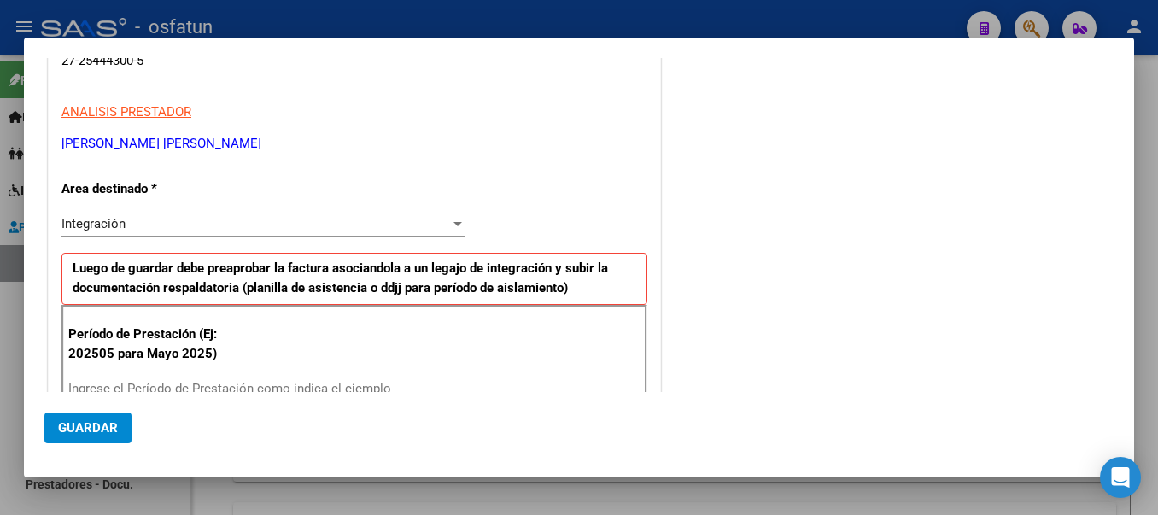
scroll to position [235, 0]
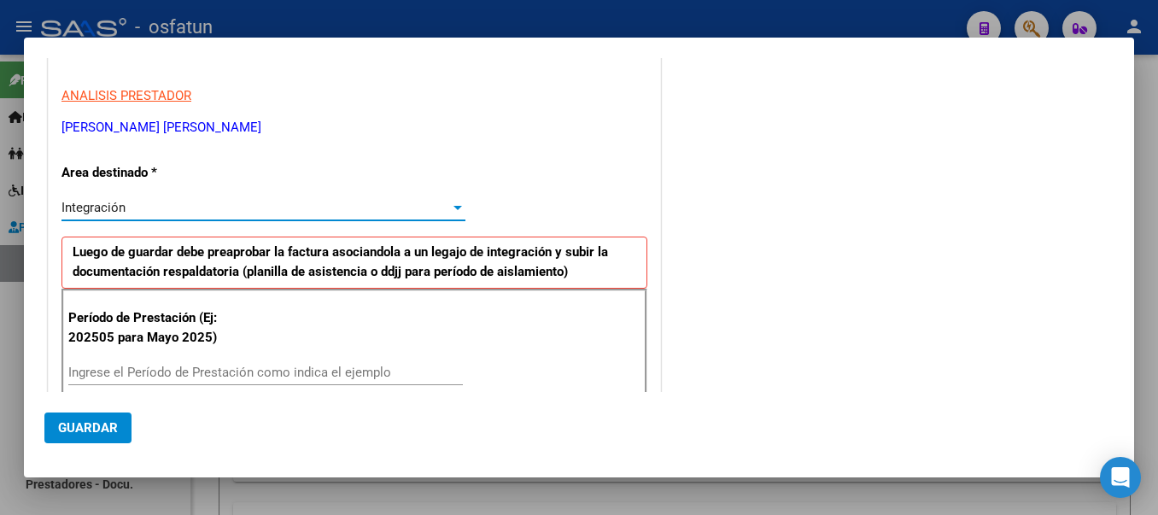
click at [305, 202] on div "Integración" at bounding box center [255, 207] width 389 height 15
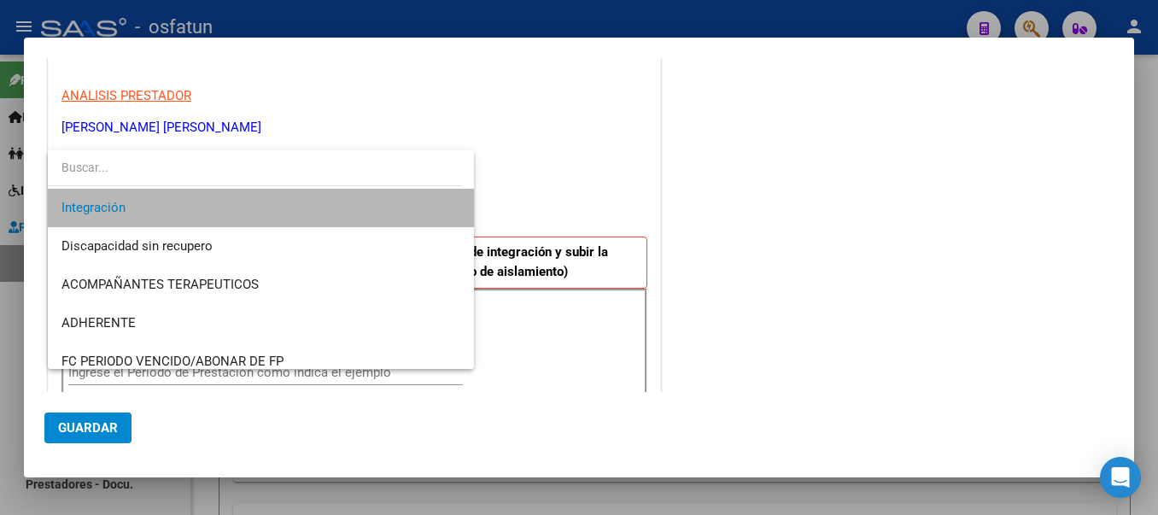
click at [301, 202] on span "Integración" at bounding box center [260, 208] width 399 height 38
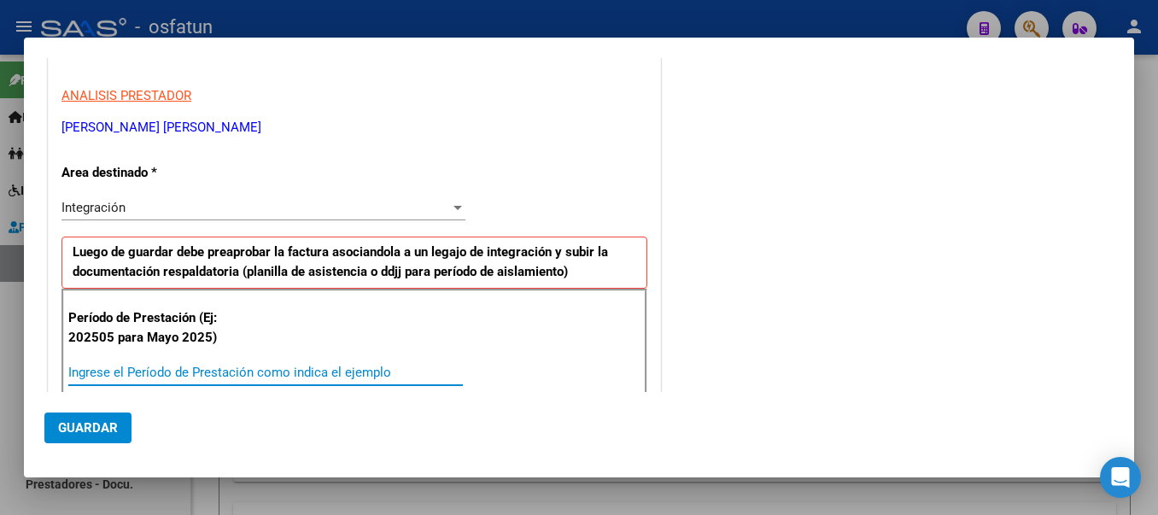
click at [184, 372] on input "Ingrese el Período de Prestación como indica el ejemplo" at bounding box center [265, 372] width 395 height 15
type input "202508"
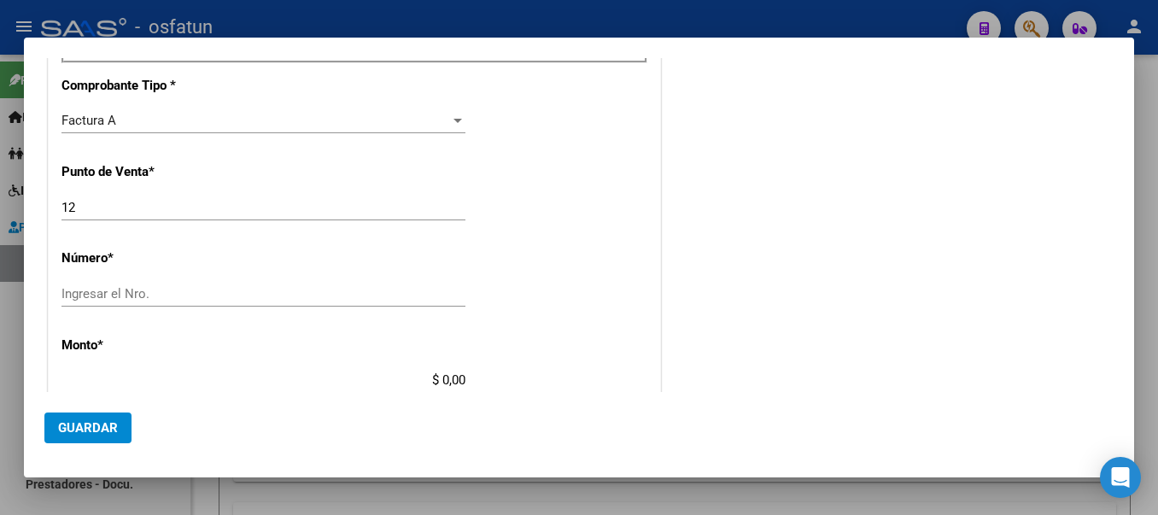
scroll to position [588, 0]
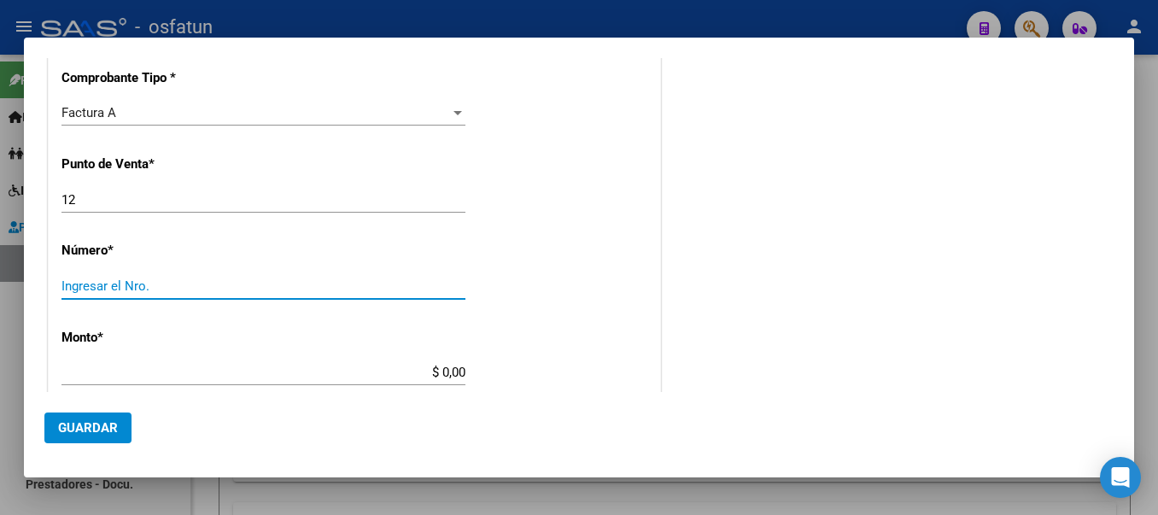
click at [79, 285] on input "Ingresar el Nro." at bounding box center [263, 285] width 404 height 15
type input "2352"
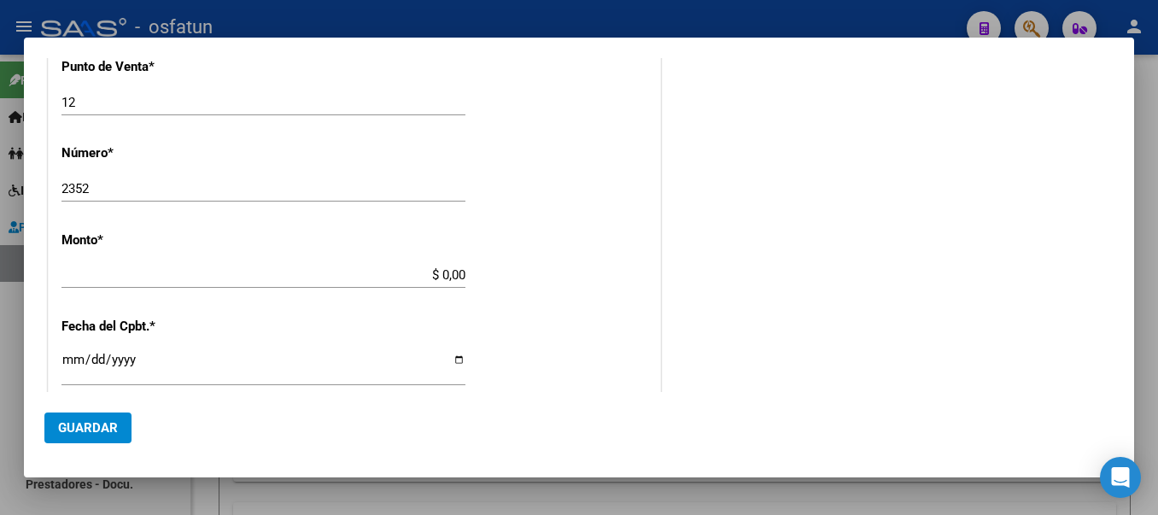
type input "$ 475.830,36"
type input "[DATE]"
type input "75345534810255"
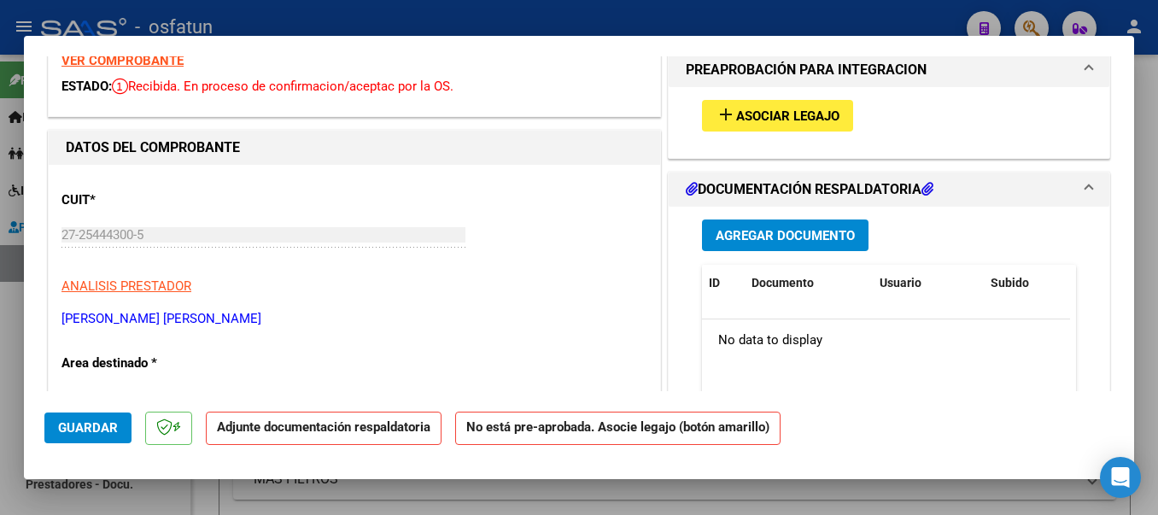
scroll to position [0, 0]
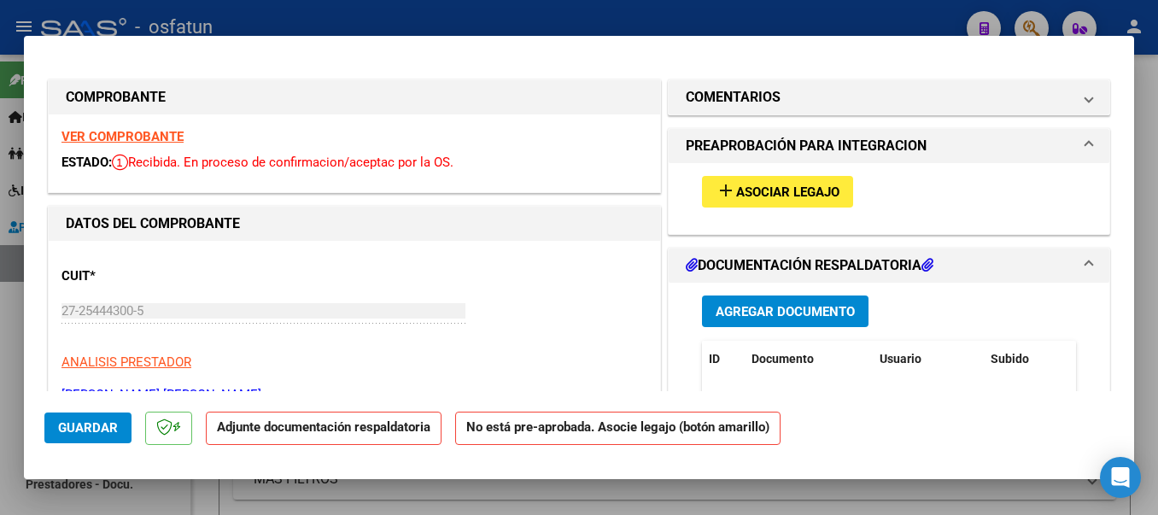
click at [728, 190] on mat-icon "add" at bounding box center [726, 190] width 20 height 20
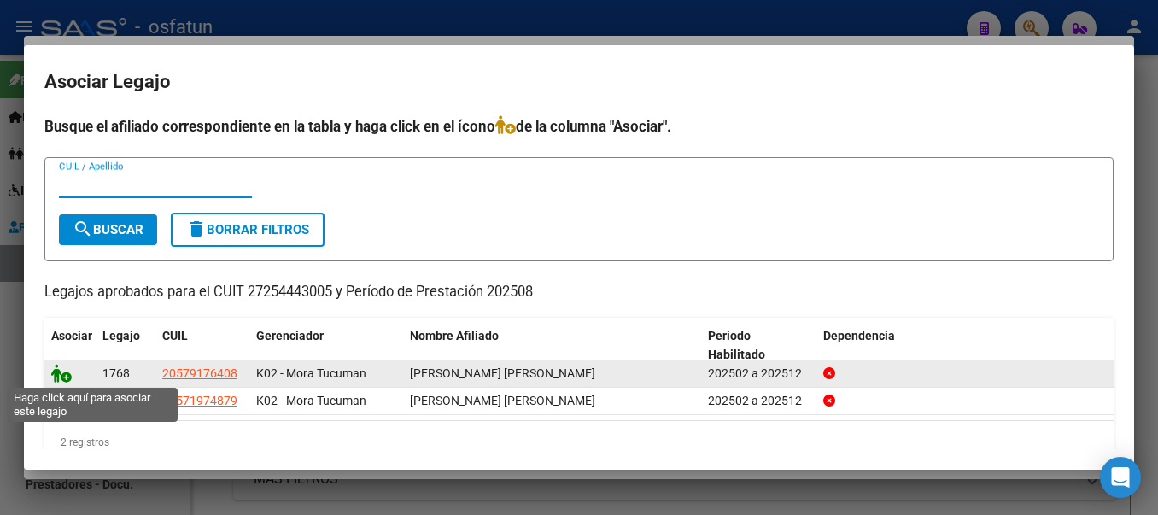
click at [60, 374] on icon at bounding box center [61, 373] width 20 height 19
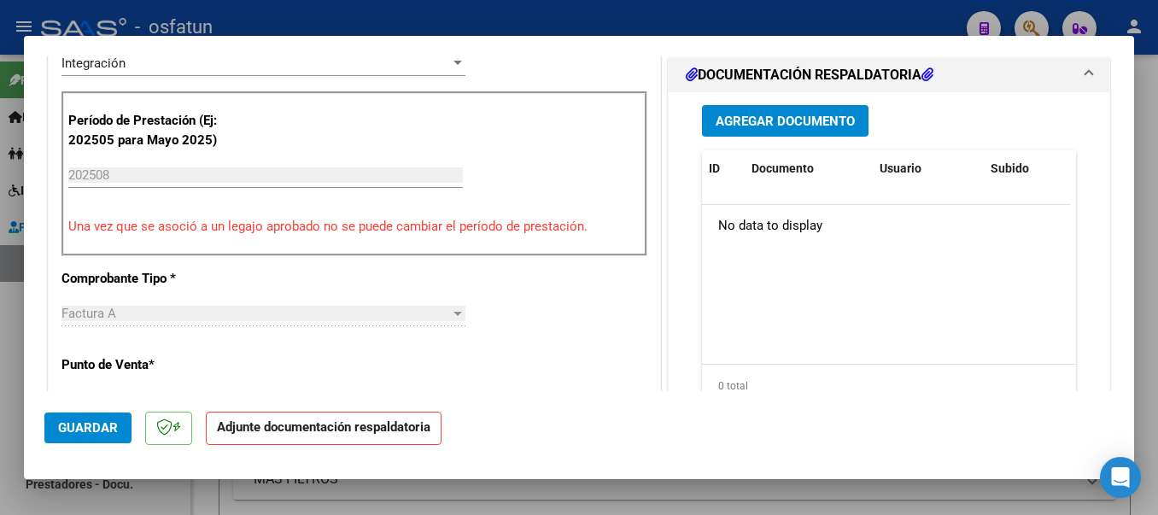
scroll to position [486, 0]
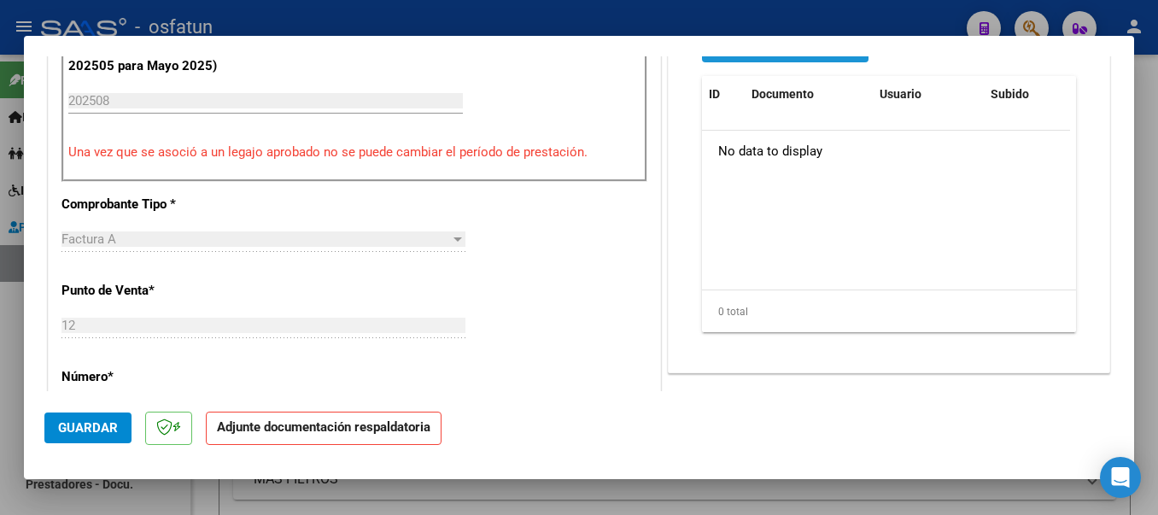
click at [849, 59] on button "Agregar Documento" at bounding box center [785, 47] width 167 height 32
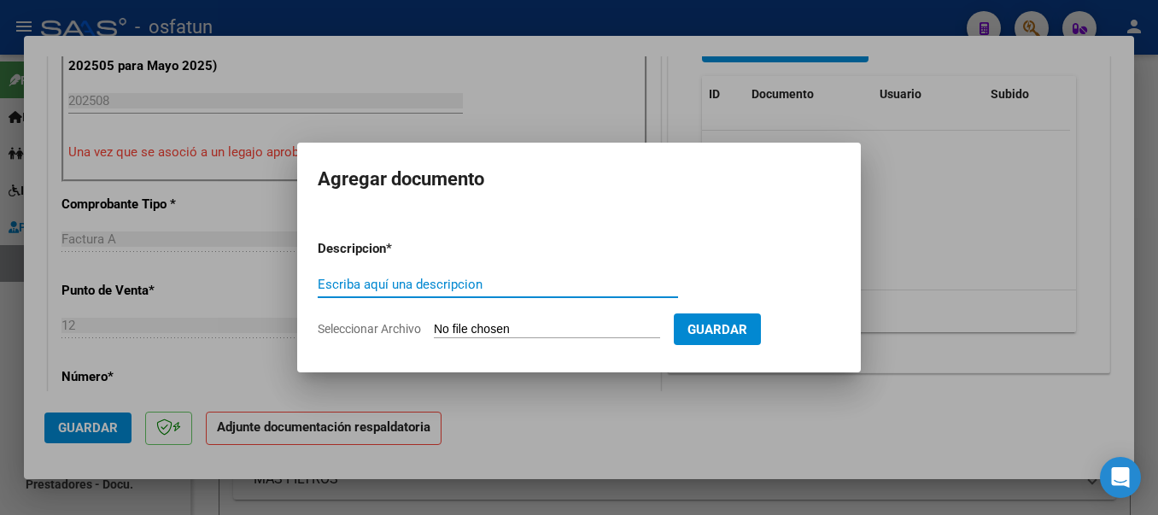
click at [477, 290] on input "Escriba aquí una descripcion" at bounding box center [498, 284] width 360 height 15
type input "PLANILLA"
click at [512, 335] on input "Seleccionar Archivo" at bounding box center [547, 330] width 226 height 16
type input "C:\fakepath\20250919_151334.jpg"
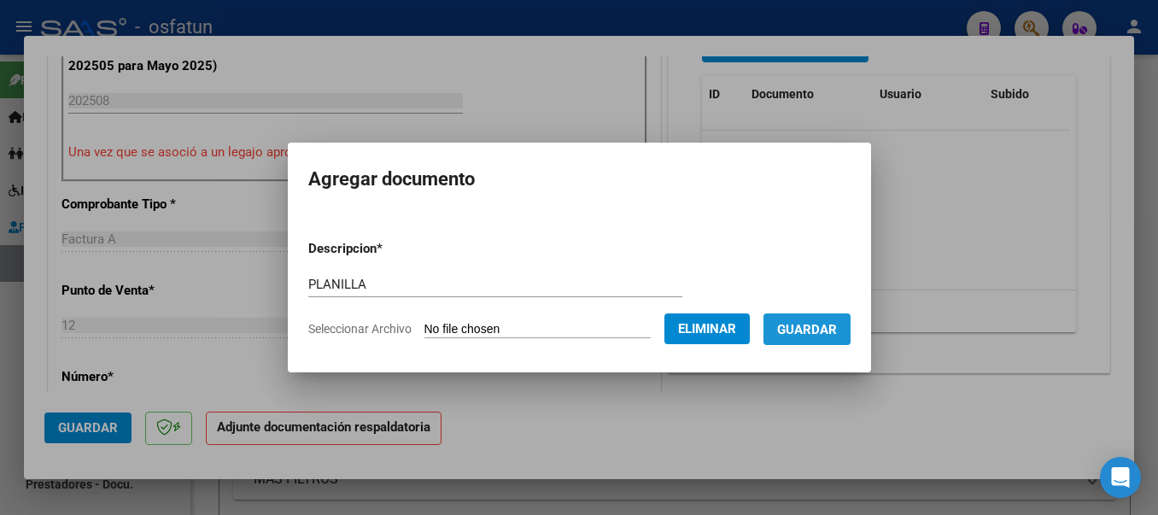
click at [823, 325] on span "Guardar" at bounding box center [807, 329] width 60 height 15
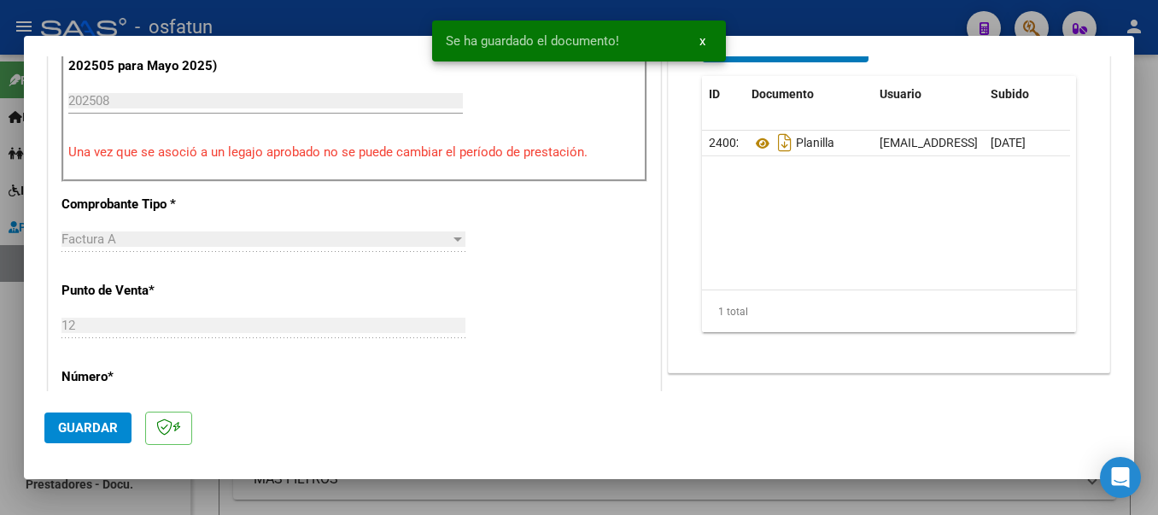
scroll to position [460, 0]
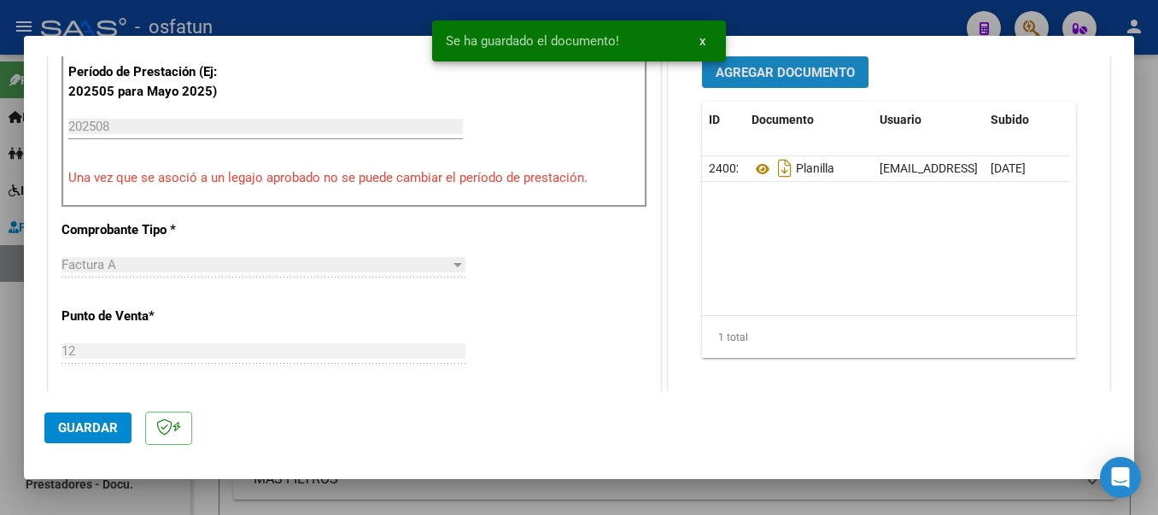
click at [804, 78] on span "Agregar Documento" at bounding box center [785, 72] width 139 height 15
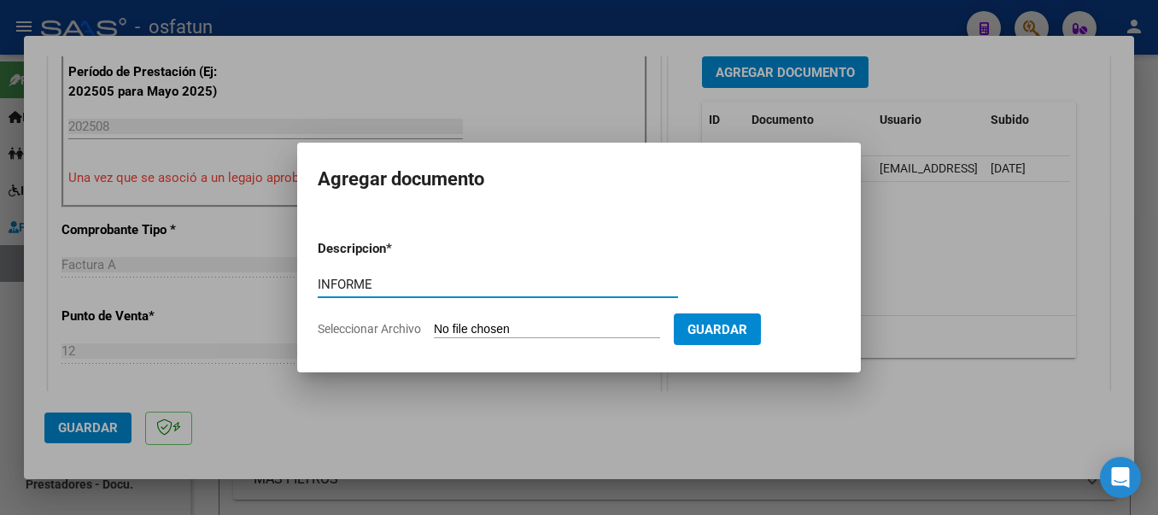
type input "INFORME"
click at [589, 329] on input "Seleccionar Archivo" at bounding box center [547, 330] width 226 height 16
type input "C:\fakepath\20250919_151344.jpg"
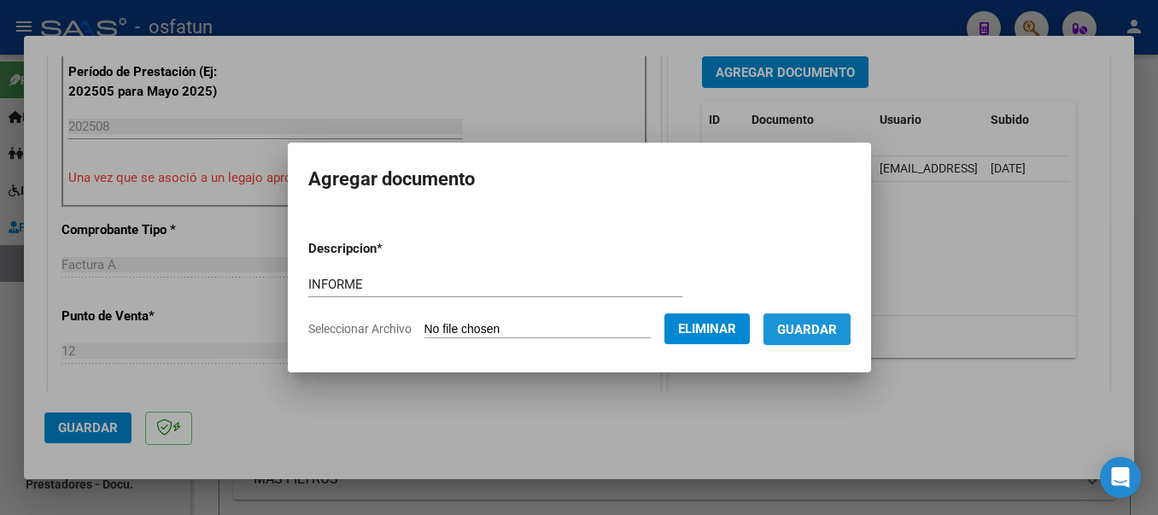
click at [821, 329] on span "Guardar" at bounding box center [807, 329] width 60 height 15
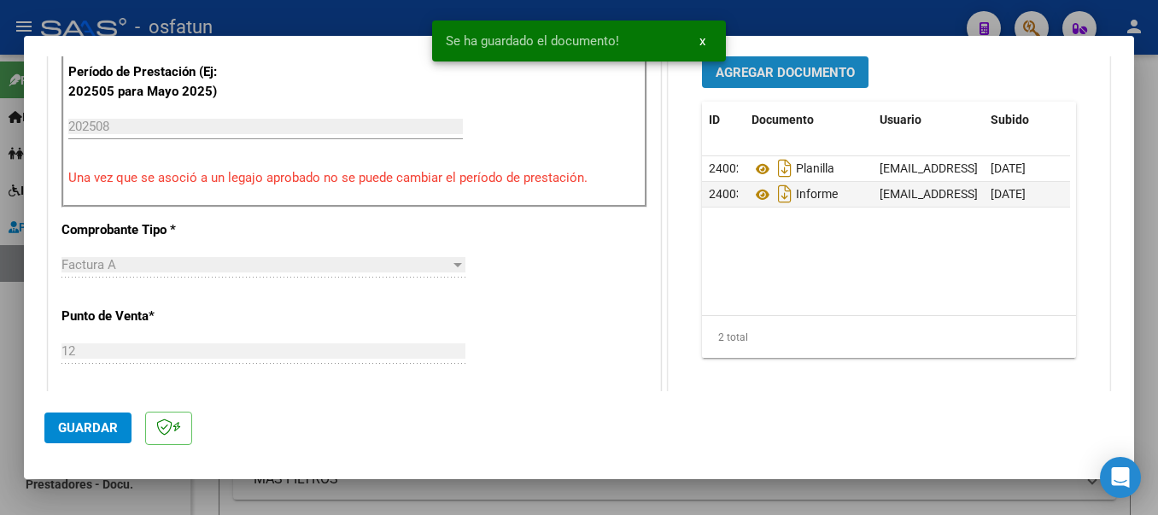
click at [808, 73] on span "Agregar Documento" at bounding box center [785, 72] width 139 height 15
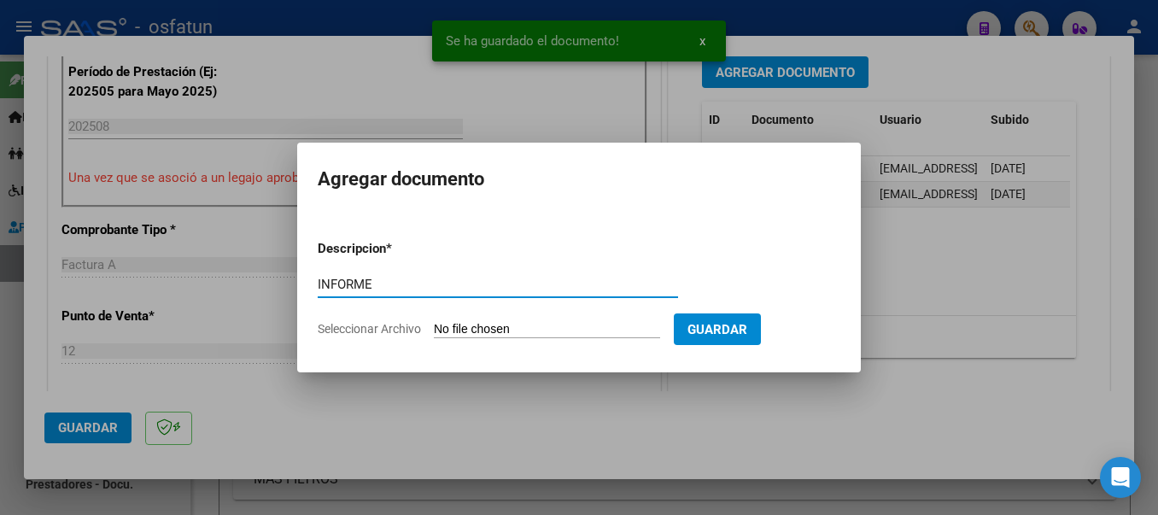
type input "INFORME"
click at [613, 330] on input "Seleccionar Archivo" at bounding box center [547, 330] width 226 height 16
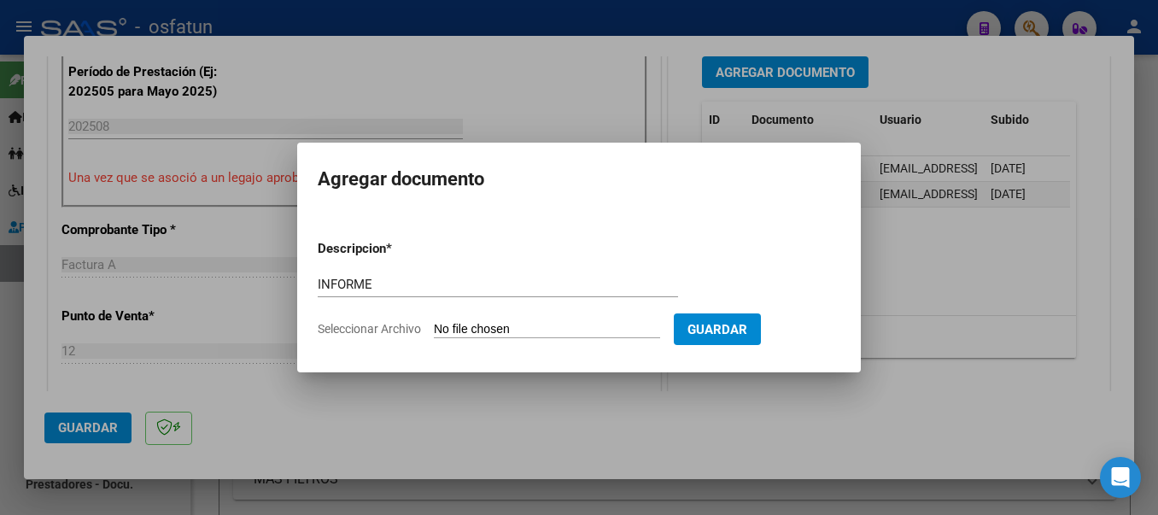
type input "C:\fakepath\20250919_151359.jpg"
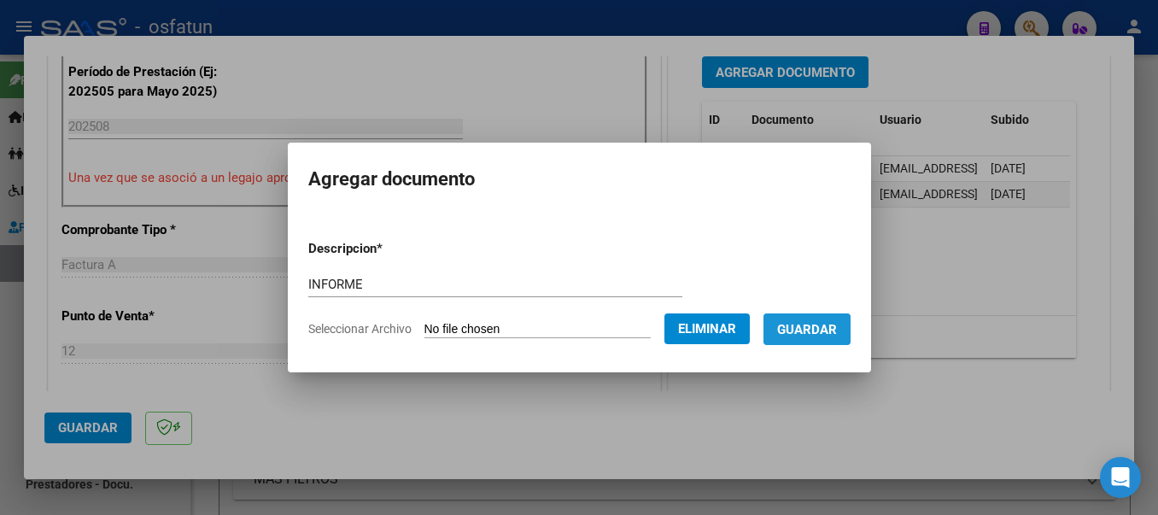
click at [837, 330] on span "Guardar" at bounding box center [807, 329] width 60 height 15
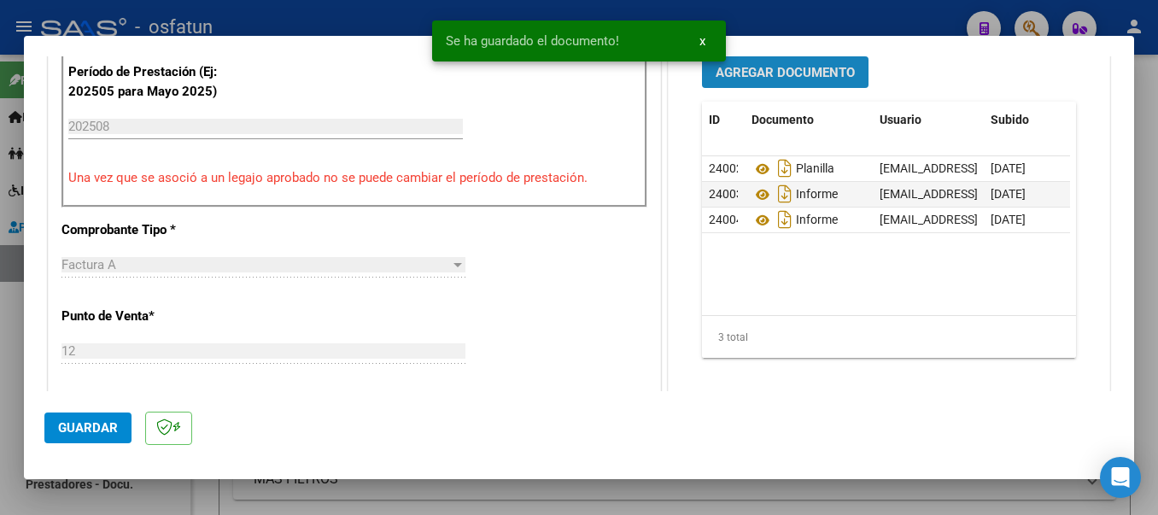
click at [814, 78] on span "Agregar Documento" at bounding box center [785, 72] width 139 height 15
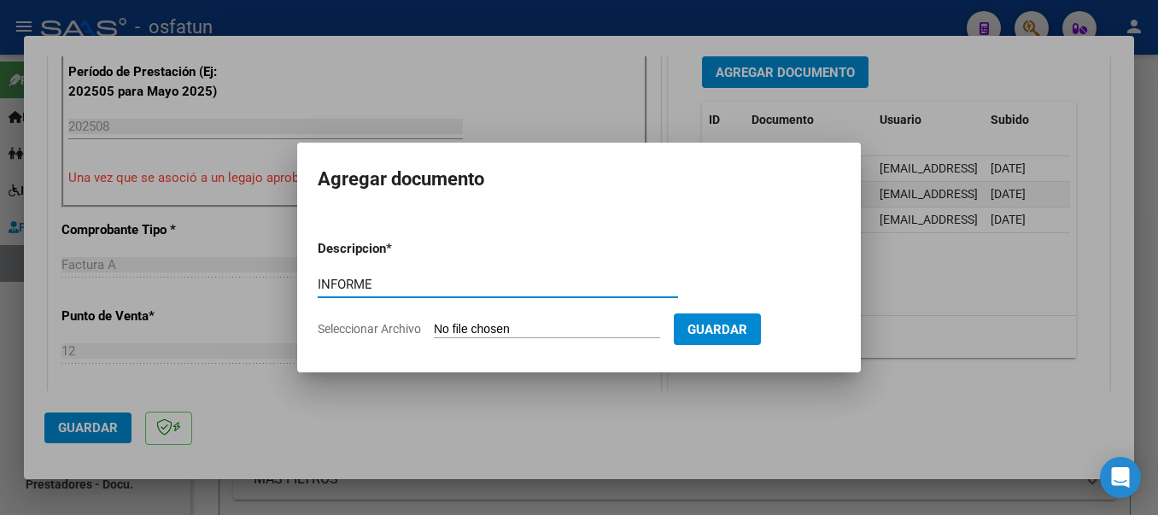
type input "INFORME"
click at [584, 333] on input "Seleccionar Archivo" at bounding box center [547, 330] width 226 height 16
type input "C:\fakepath\20250919_151415.jpg"
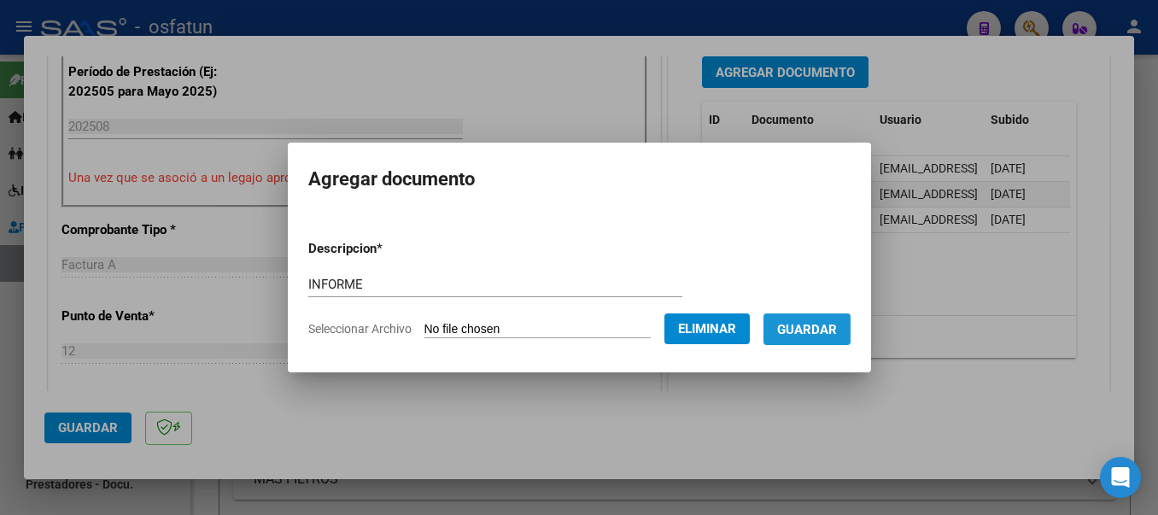
click at [819, 332] on span "Guardar" at bounding box center [807, 329] width 60 height 15
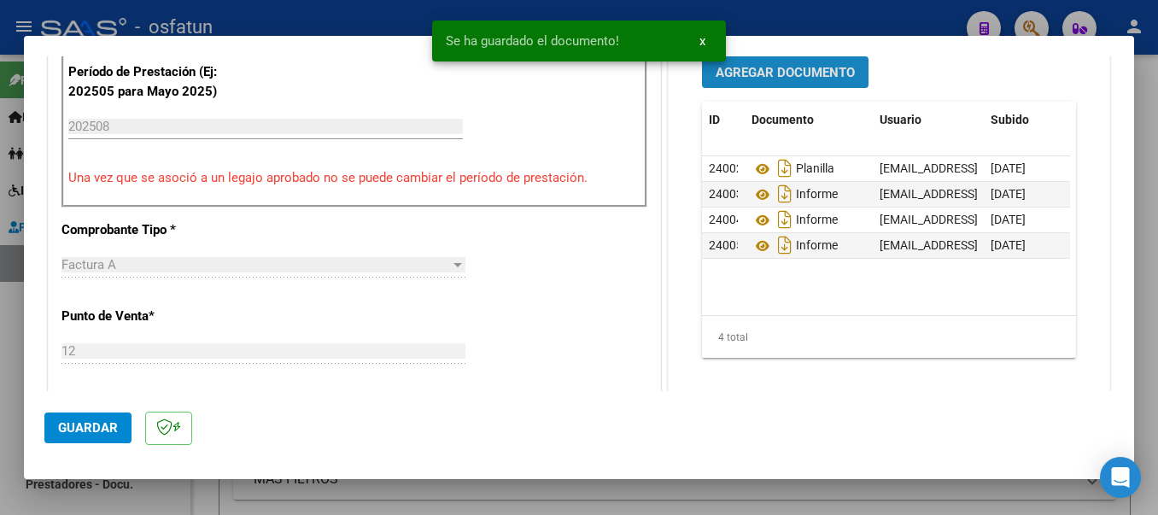
click at [802, 67] on span "Agregar Documento" at bounding box center [785, 72] width 139 height 15
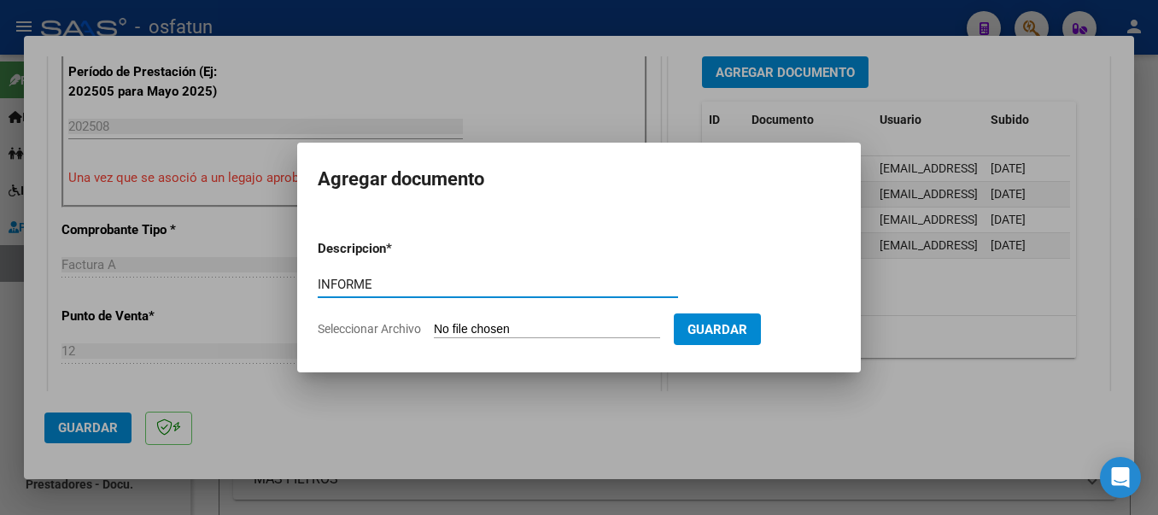
type input "INFORME"
click at [612, 326] on input "Seleccionar Archivo" at bounding box center [547, 330] width 226 height 16
type input "C:\fakepath\20250919_151435.jpg"
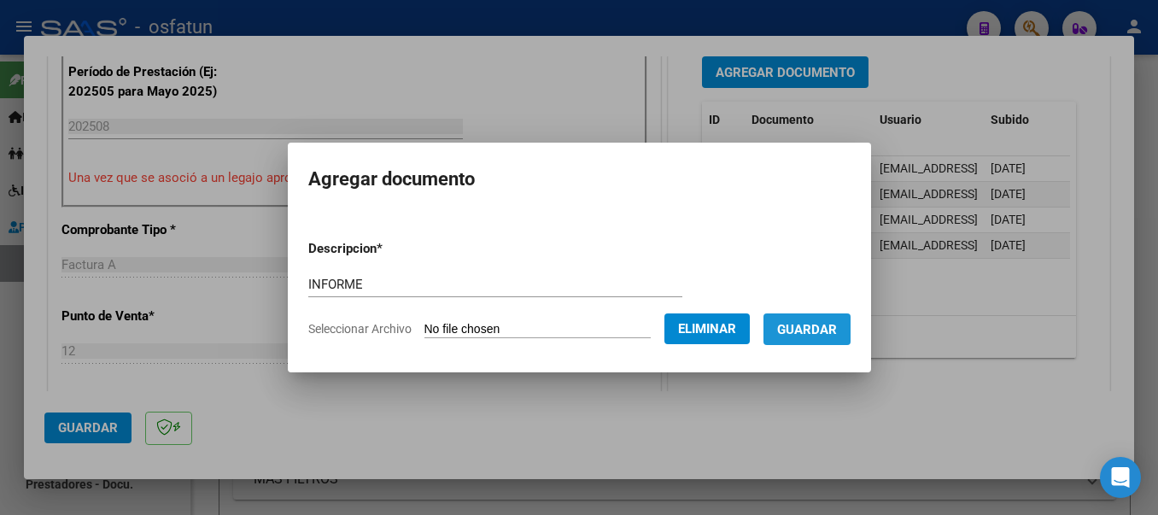
click at [815, 337] on button "Guardar" at bounding box center [807, 329] width 87 height 32
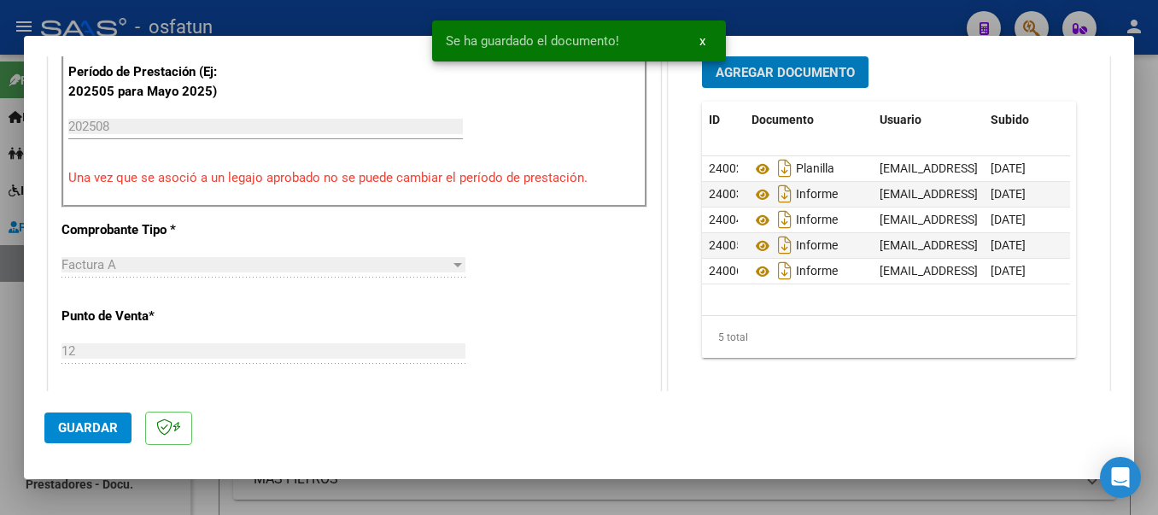
click at [86, 430] on span "Guardar" at bounding box center [88, 427] width 60 height 15
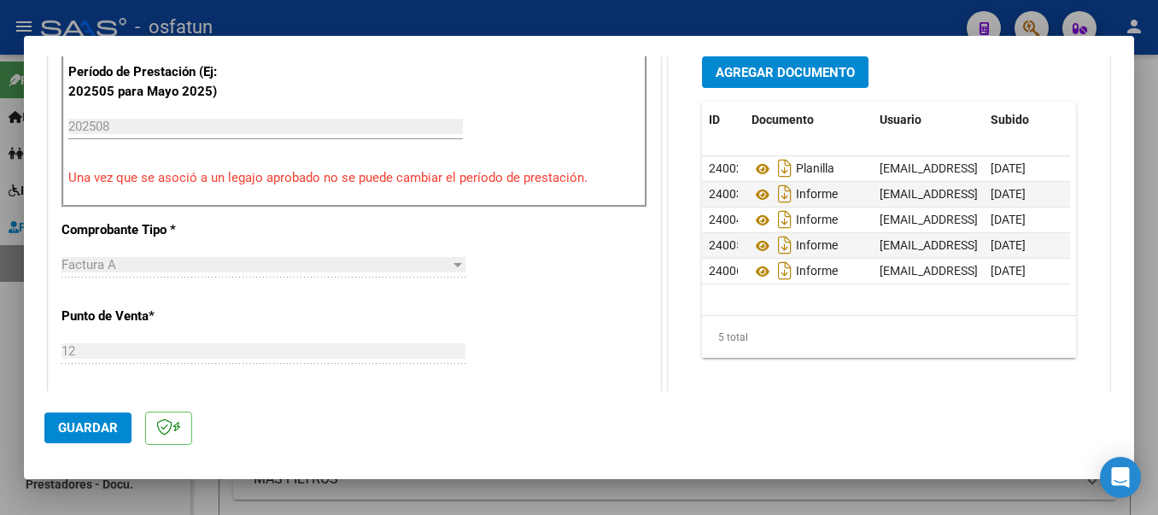
click at [56, 432] on button "Guardar" at bounding box center [87, 428] width 87 height 31
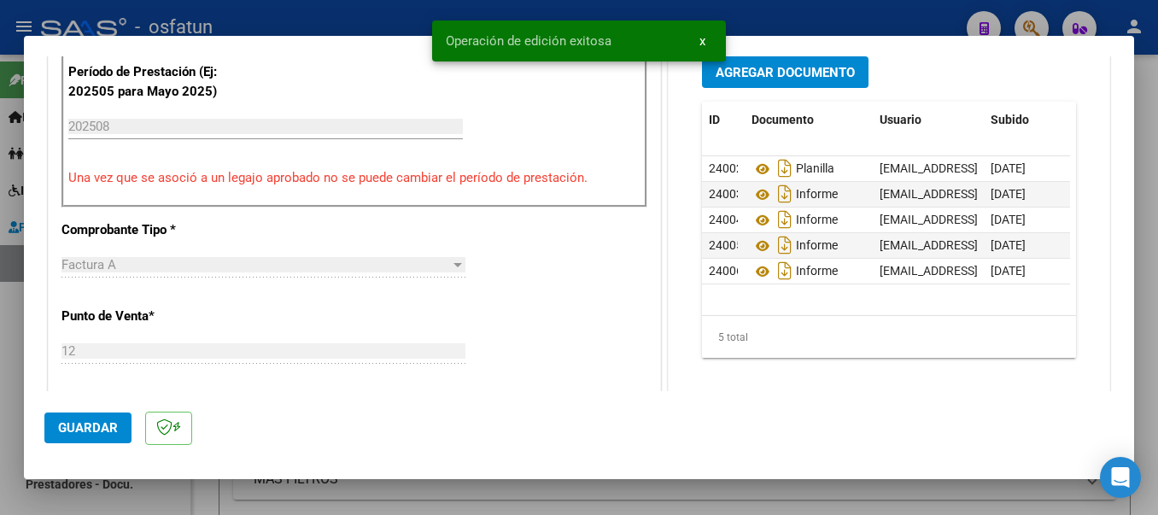
click at [379, 9] on div at bounding box center [579, 257] width 1158 height 515
type input "$ 0,00"
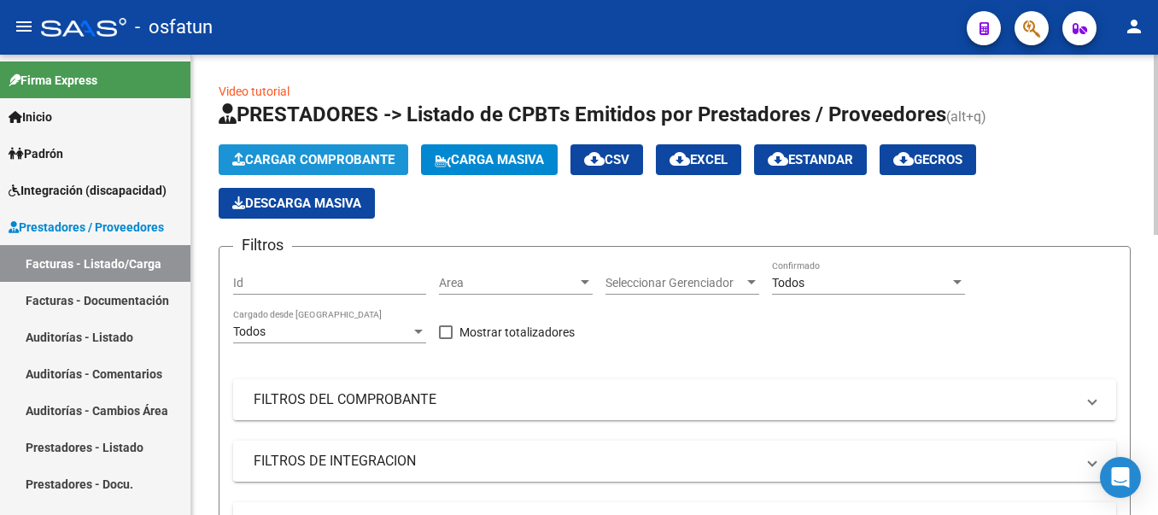
click at [268, 161] on span "Cargar Comprobante" at bounding box center [313, 159] width 162 height 15
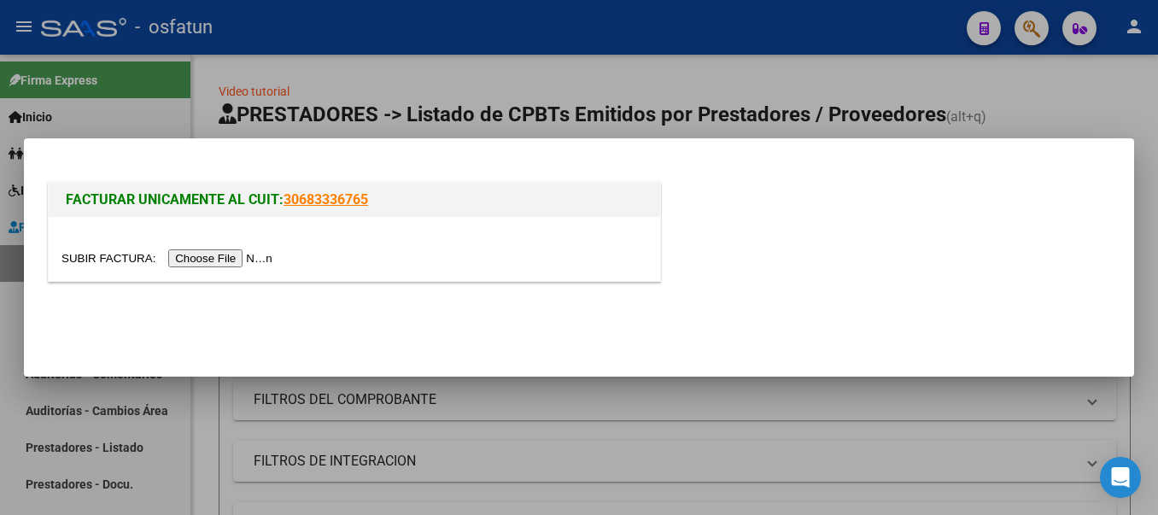
click at [234, 259] on input "file" at bounding box center [169, 258] width 216 height 18
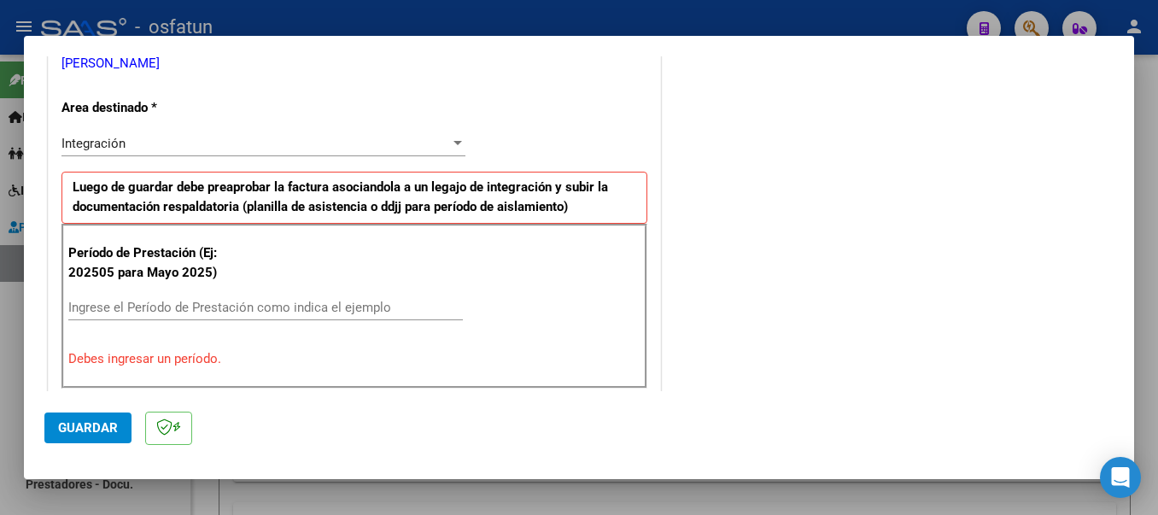
scroll to position [370, 0]
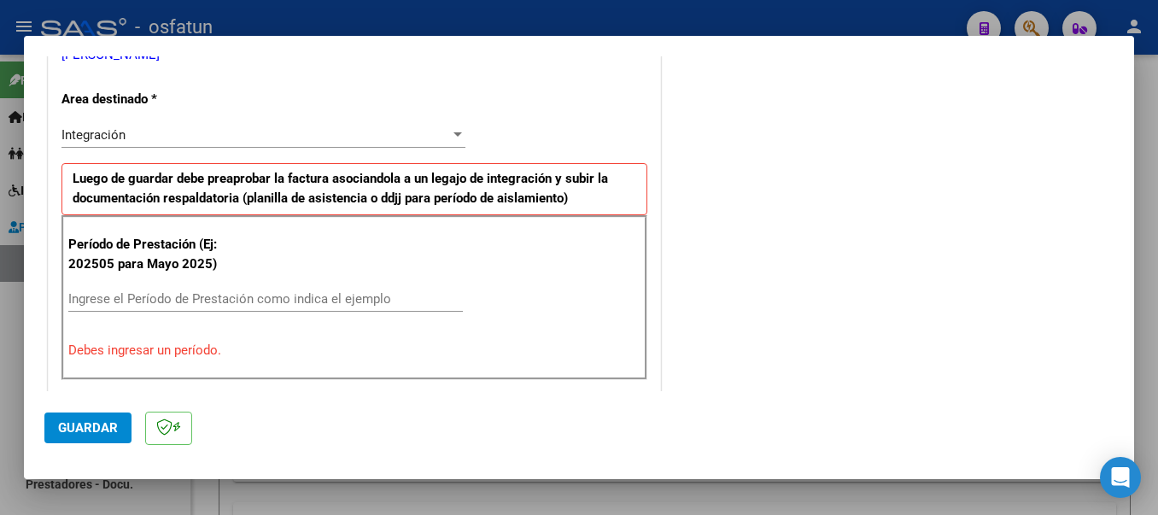
click at [110, 307] on div "Ingrese el Período de Prestación como indica el ejemplo" at bounding box center [265, 299] width 395 height 26
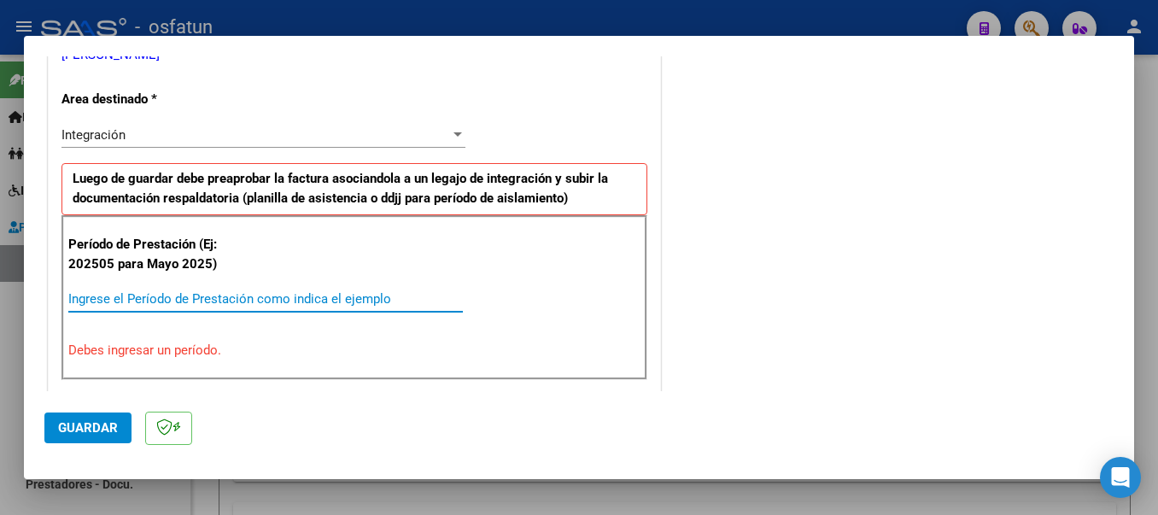
click at [110, 306] on input "Ingrese el Período de Prestación como indica el ejemplo" at bounding box center [265, 298] width 395 height 15
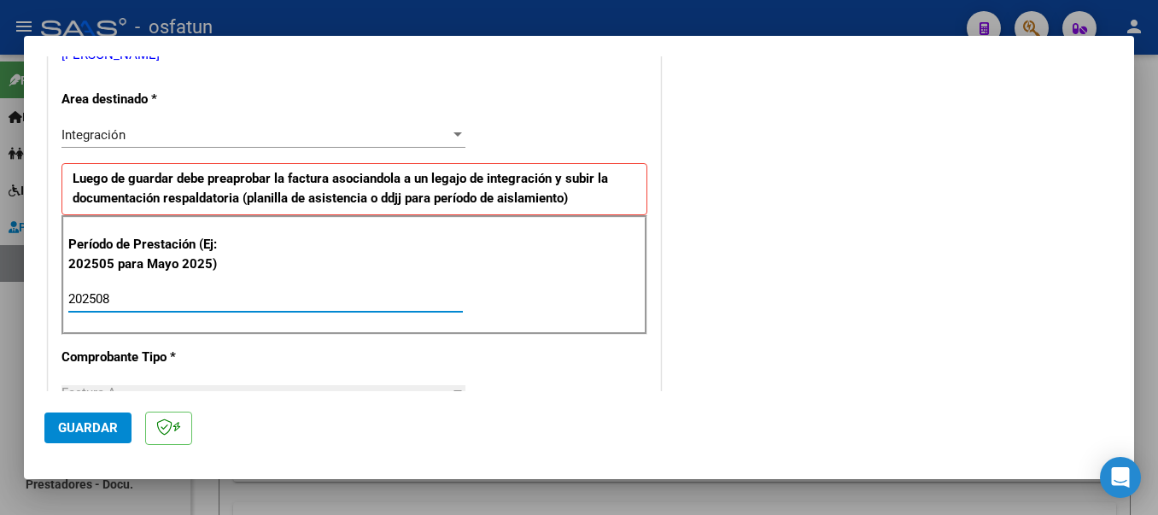
type input "202508"
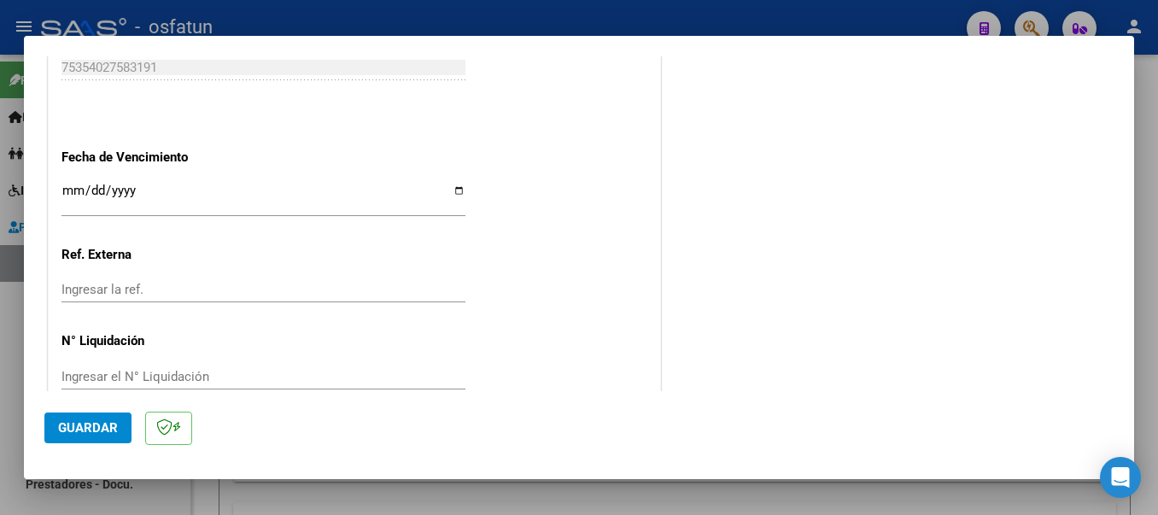
scroll to position [1168, 0]
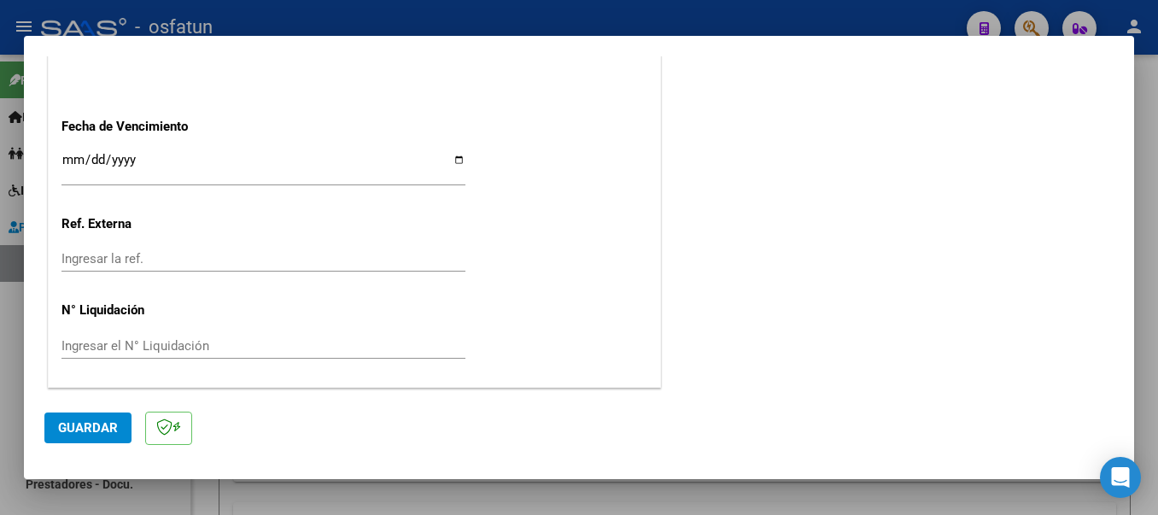
click at [80, 435] on span "Guardar" at bounding box center [88, 427] width 60 height 15
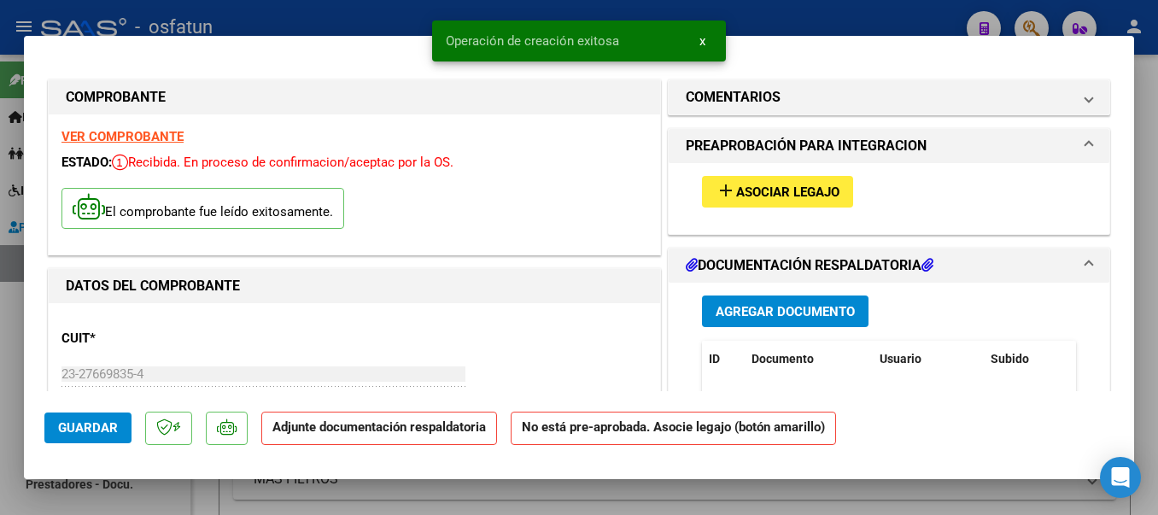
click at [736, 189] on span "Asociar Legajo" at bounding box center [787, 191] width 103 height 15
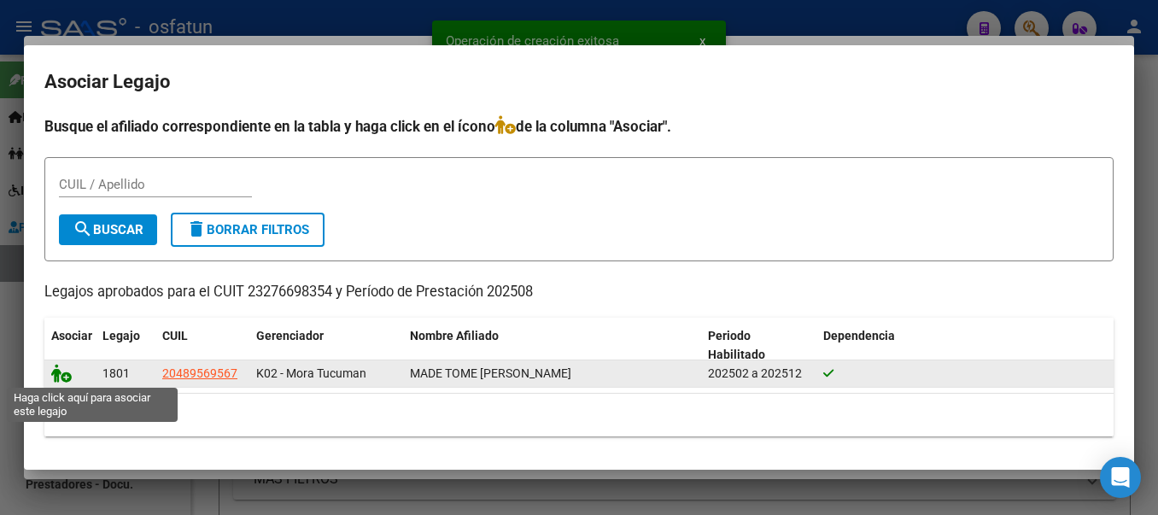
click at [58, 380] on icon at bounding box center [61, 373] width 20 height 19
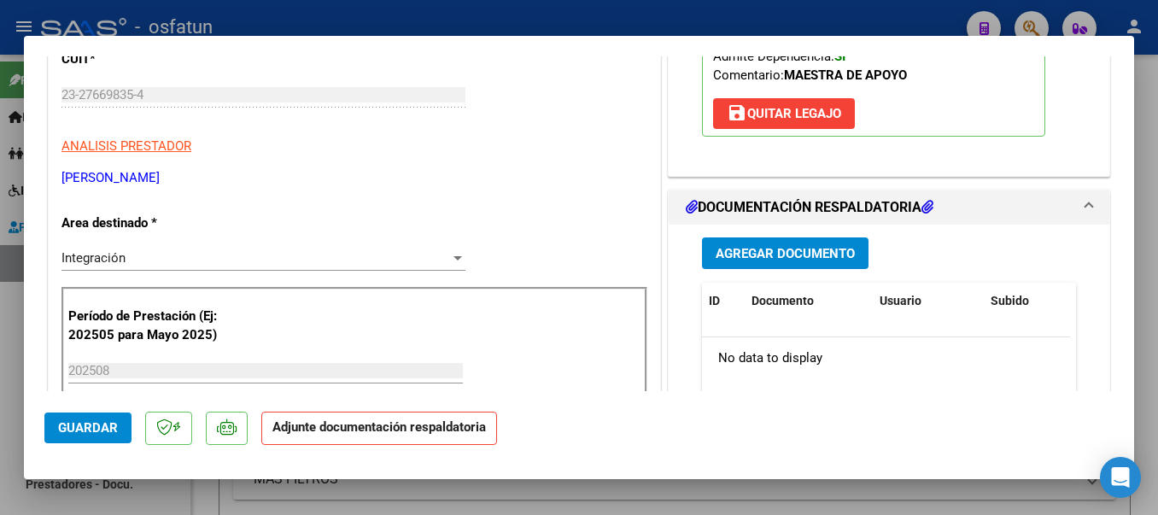
scroll to position [335, 0]
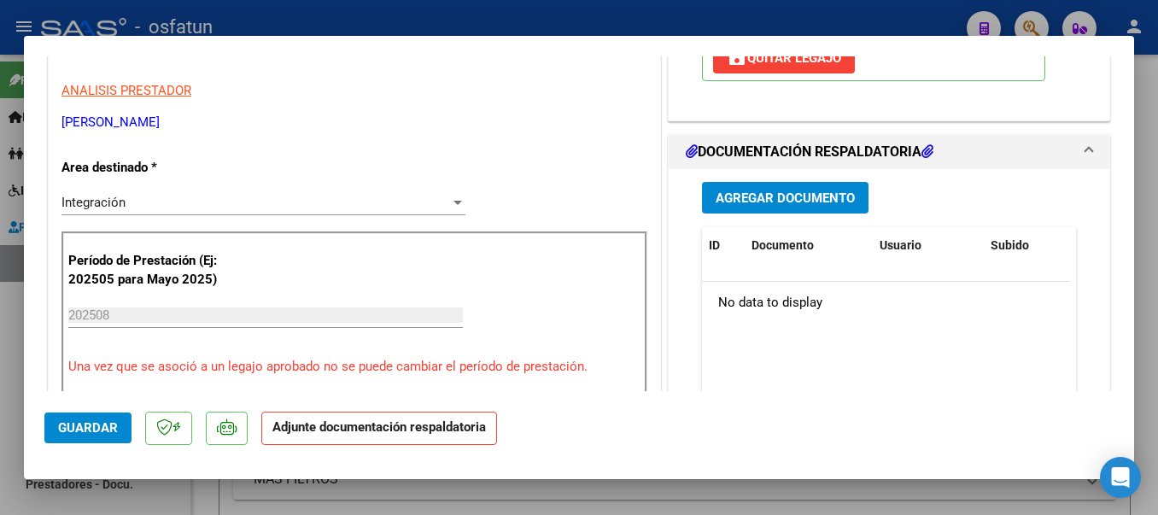
click at [814, 199] on span "Agregar Documento" at bounding box center [785, 197] width 139 height 15
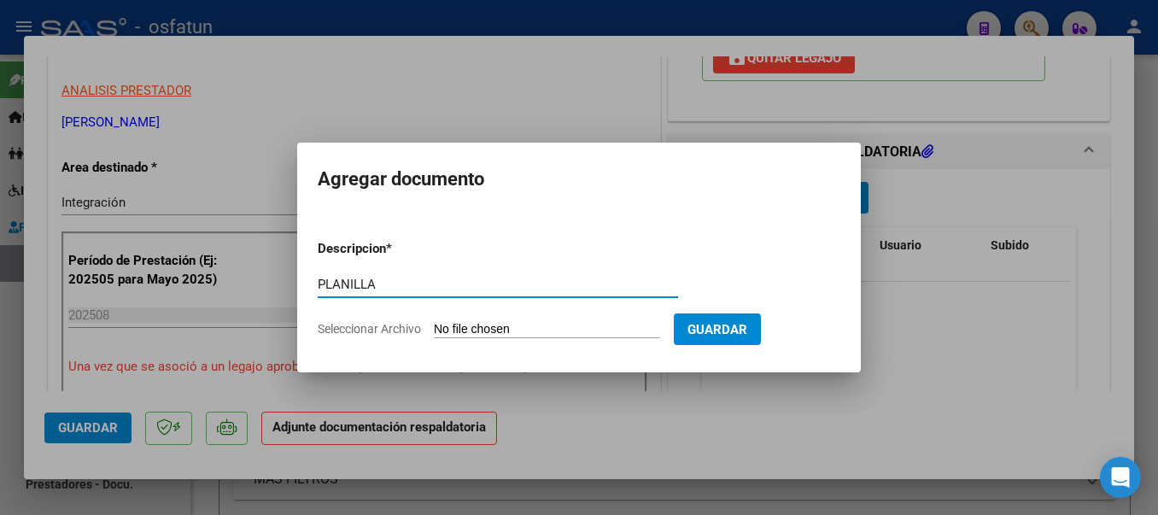
type input "PLANILLA"
click at [546, 329] on input "Seleccionar Archivo" at bounding box center [547, 330] width 226 height 16
type input "C:\fakepath\20250919_151620.jpg"
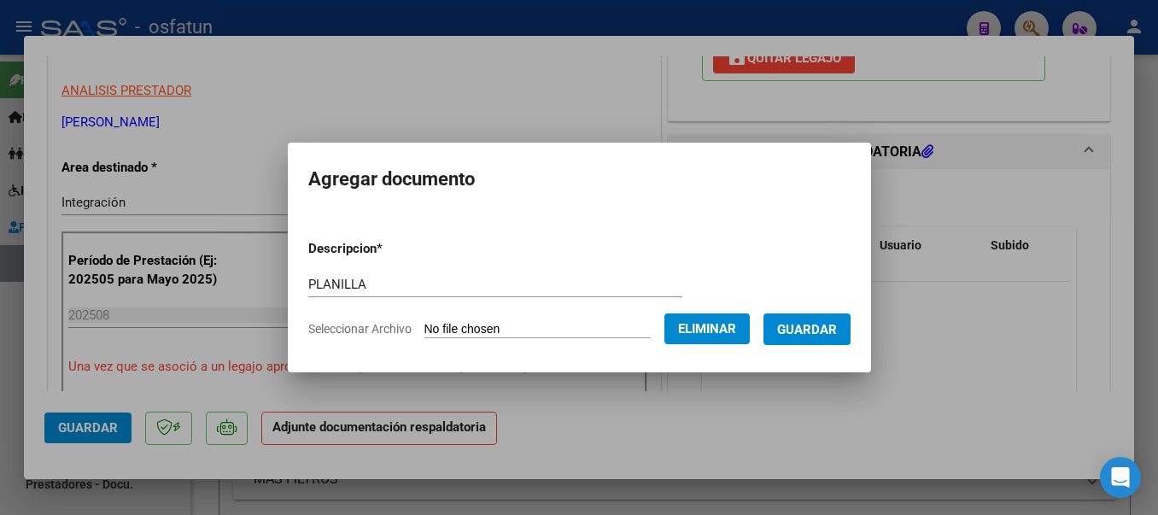
click at [828, 322] on span "Guardar" at bounding box center [807, 329] width 60 height 15
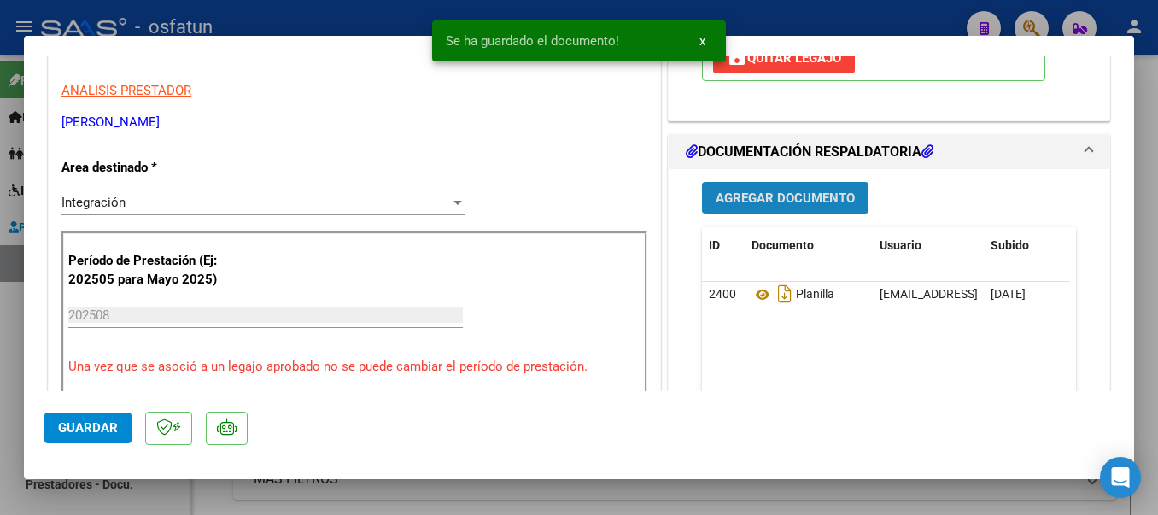
click at [768, 204] on span "Agregar Documento" at bounding box center [785, 197] width 139 height 15
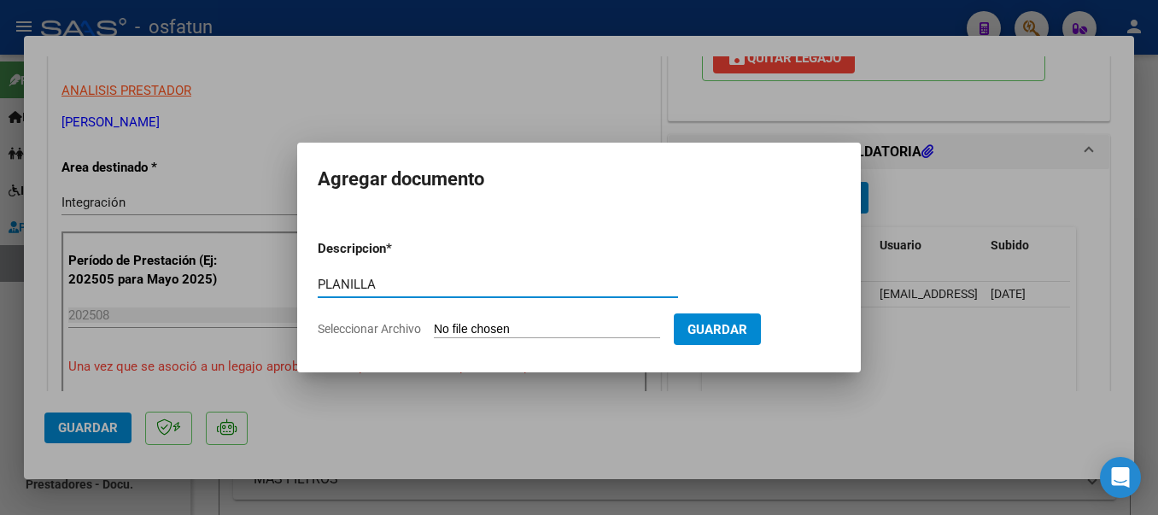
type input "PLANILLA"
click at [514, 327] on input "Seleccionar Archivo" at bounding box center [547, 330] width 226 height 16
type input "C:\fakepath\20250919_151630.jpg"
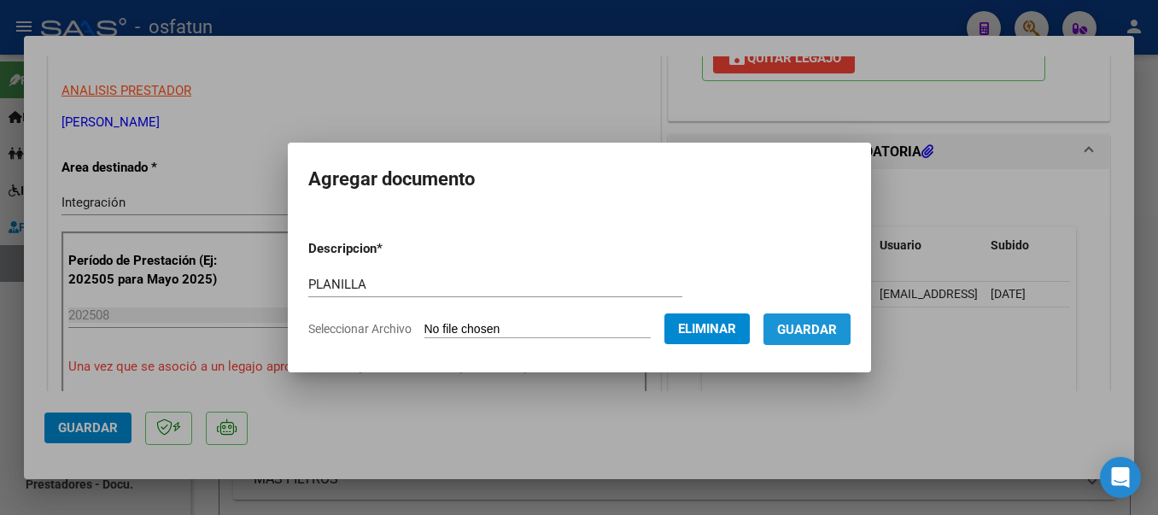
click at [826, 336] on span "Guardar" at bounding box center [807, 329] width 60 height 15
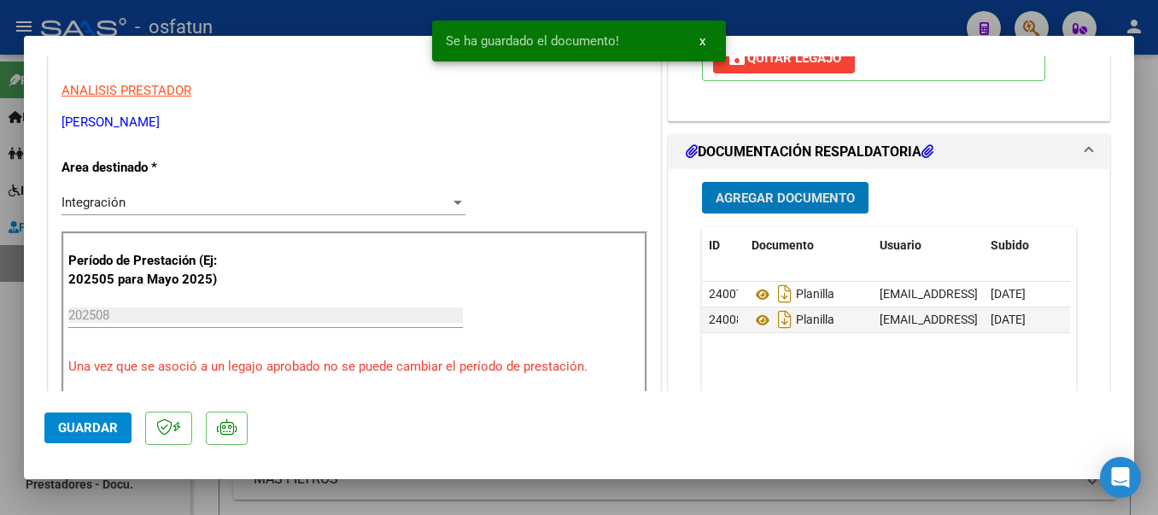
click at [770, 200] on span "Agregar Documento" at bounding box center [785, 197] width 139 height 15
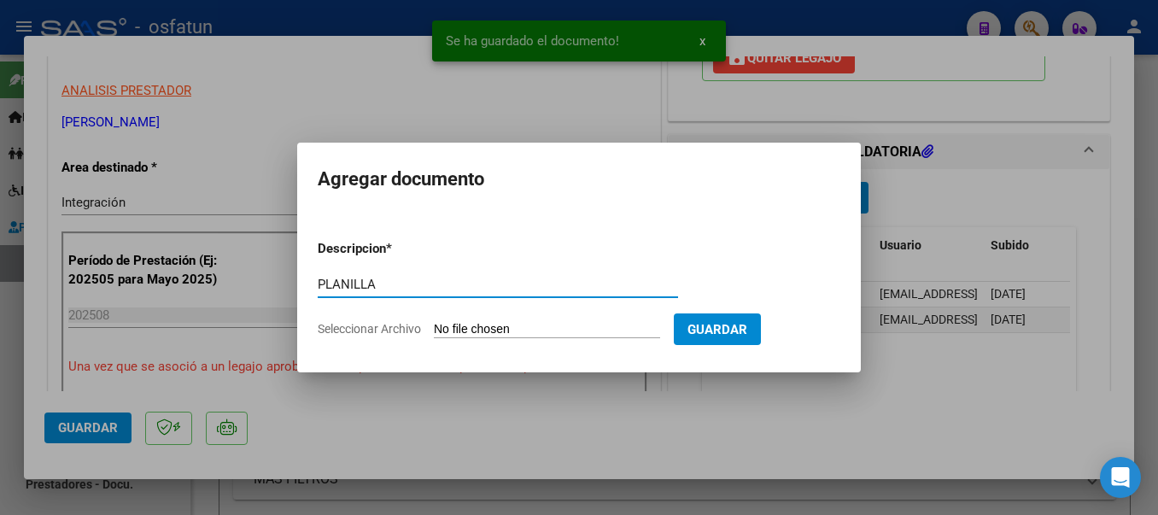
type input "PLANILLA"
click at [581, 330] on input "Seleccionar Archivo" at bounding box center [547, 330] width 226 height 16
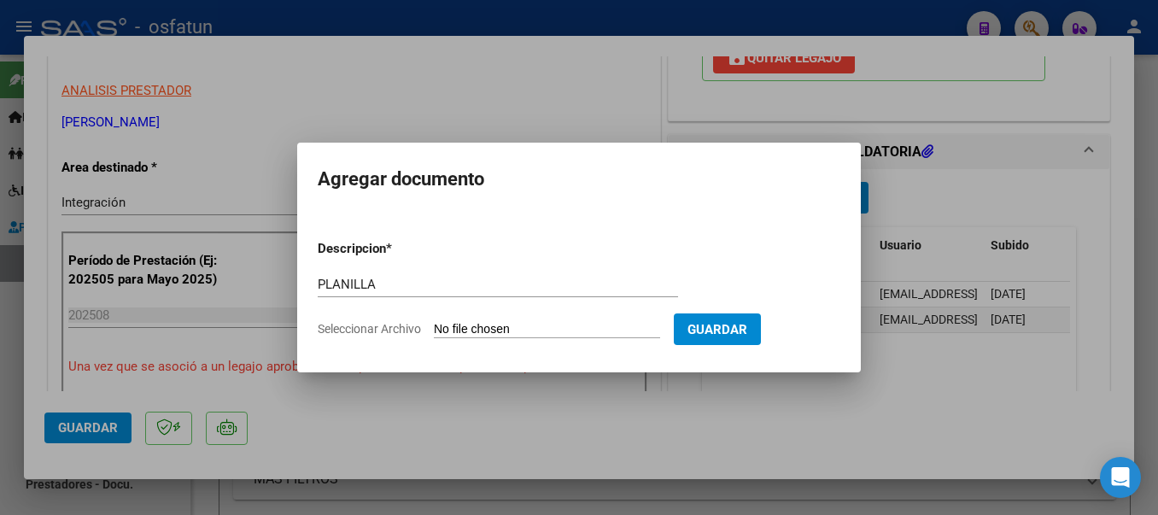
type input "C:\fakepath\20250919_151639.jpg"
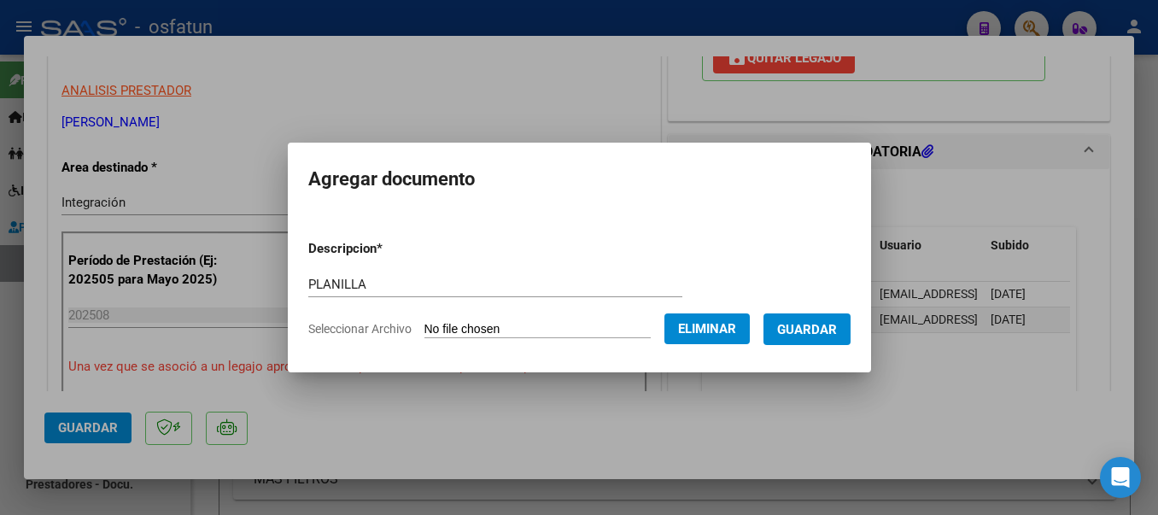
click at [836, 332] on span "Guardar" at bounding box center [807, 329] width 60 height 15
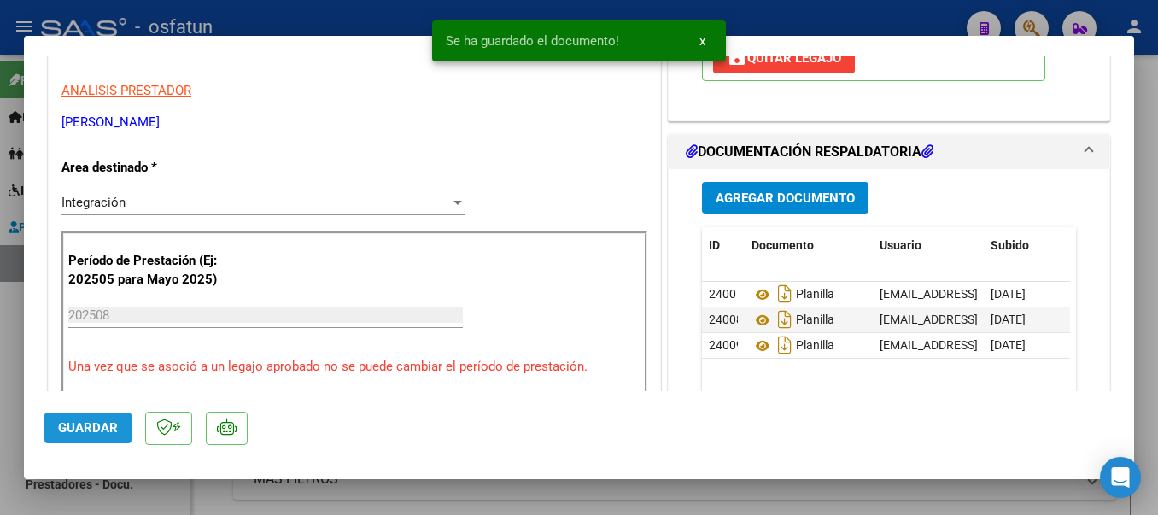
click at [99, 428] on span "Guardar" at bounding box center [88, 427] width 60 height 15
click at [385, 22] on div at bounding box center [579, 257] width 1158 height 515
type input "$ 0,00"
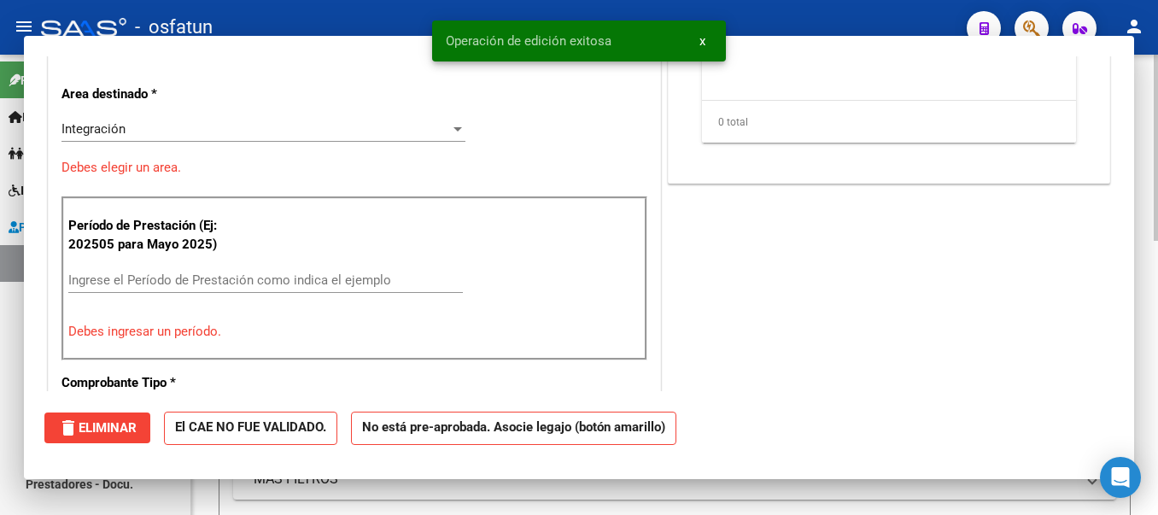
scroll to position [283, 0]
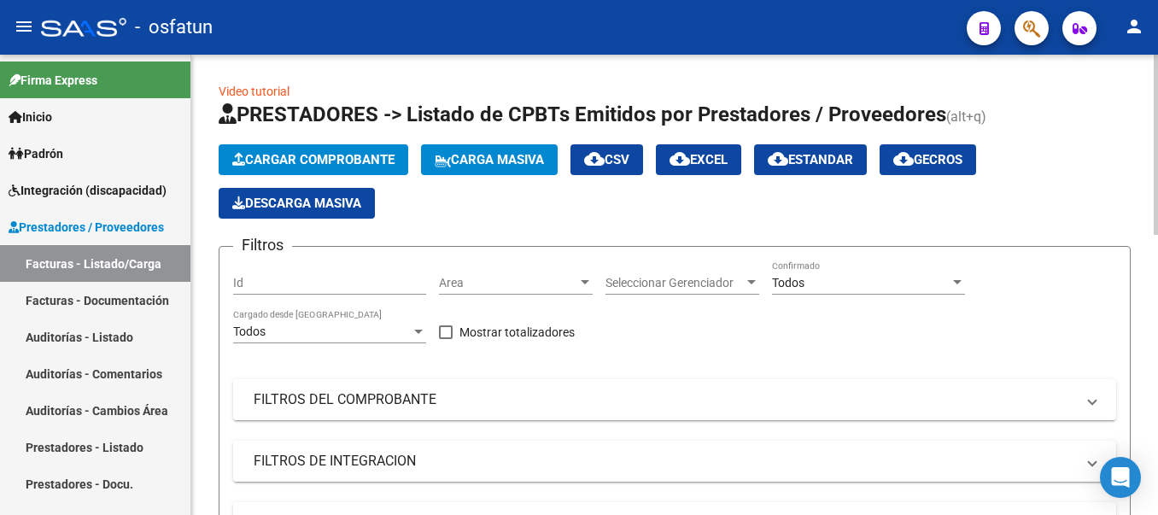
click at [348, 160] on span "Cargar Comprobante" at bounding box center [313, 159] width 162 height 15
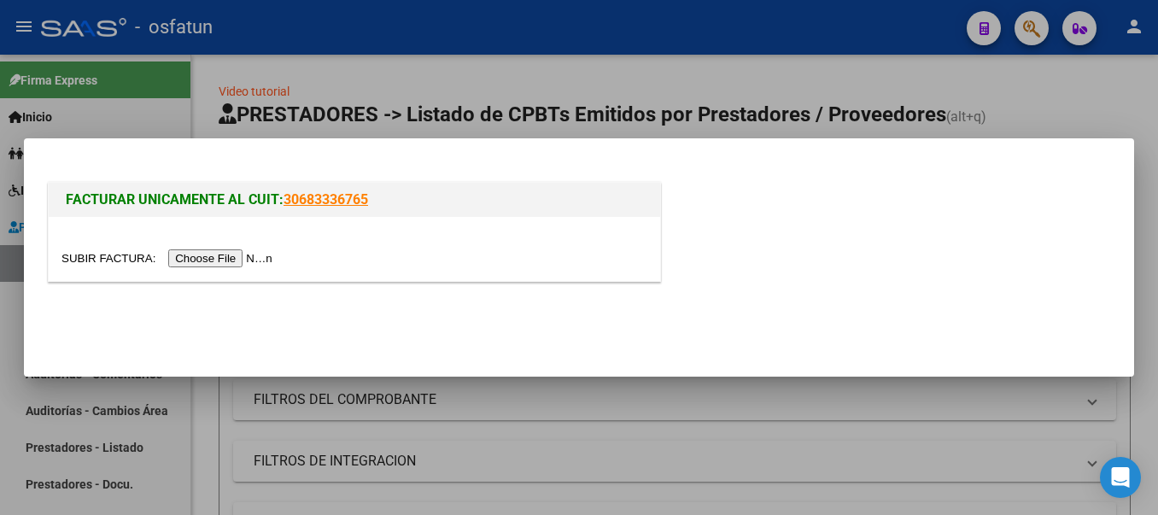
click at [232, 258] on input "file" at bounding box center [169, 258] width 216 height 18
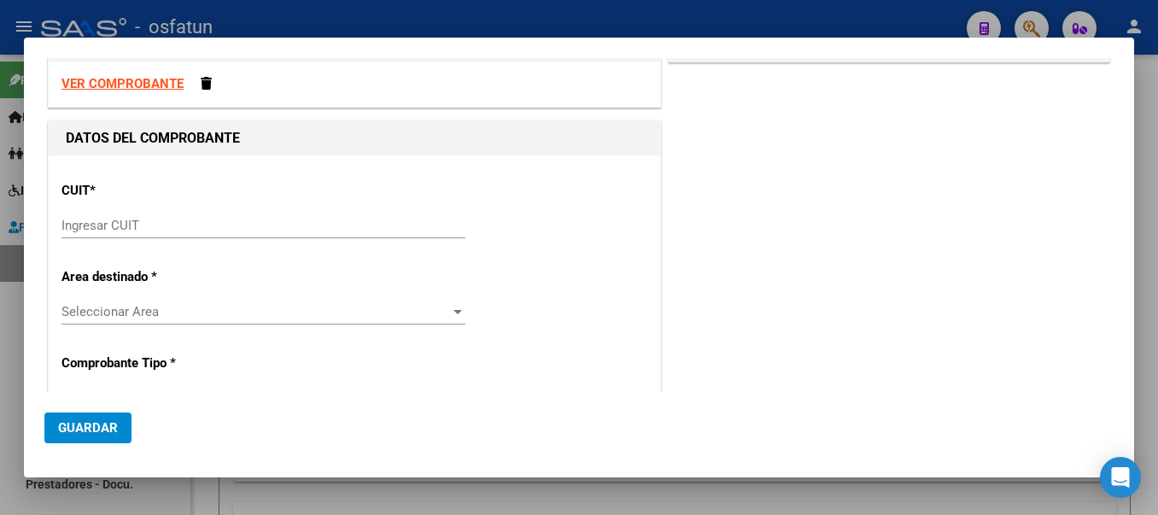
scroll to position [64, 0]
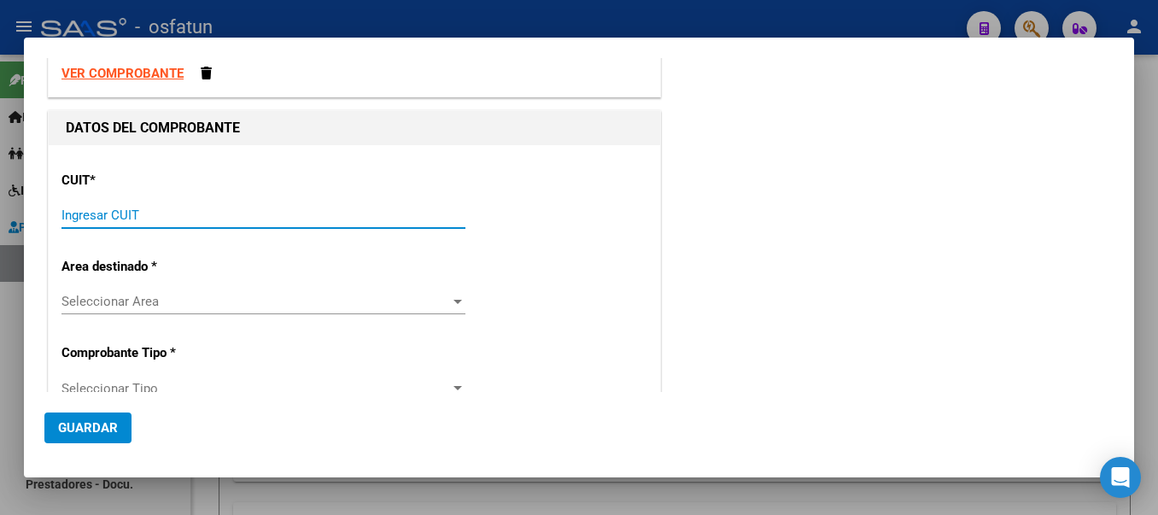
click at [311, 213] on input "Ingresar CUIT" at bounding box center [263, 215] width 404 height 15
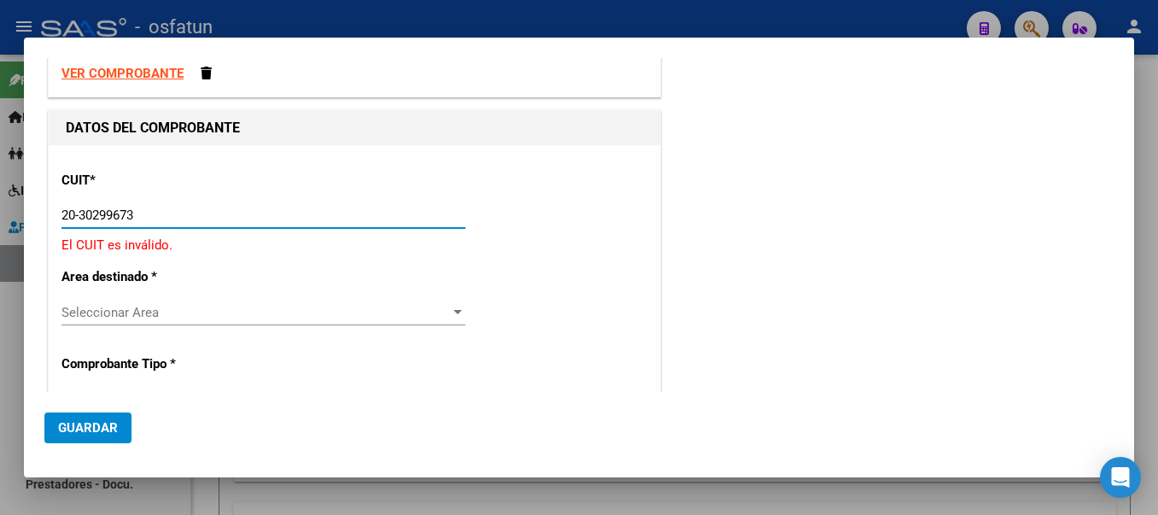
type input "20-30299673-4"
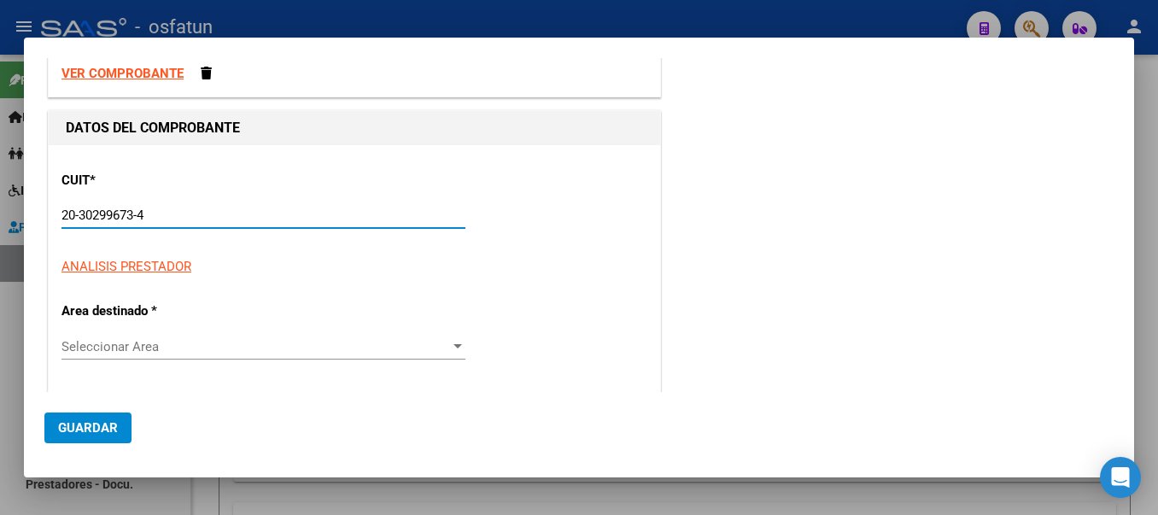
type input "3"
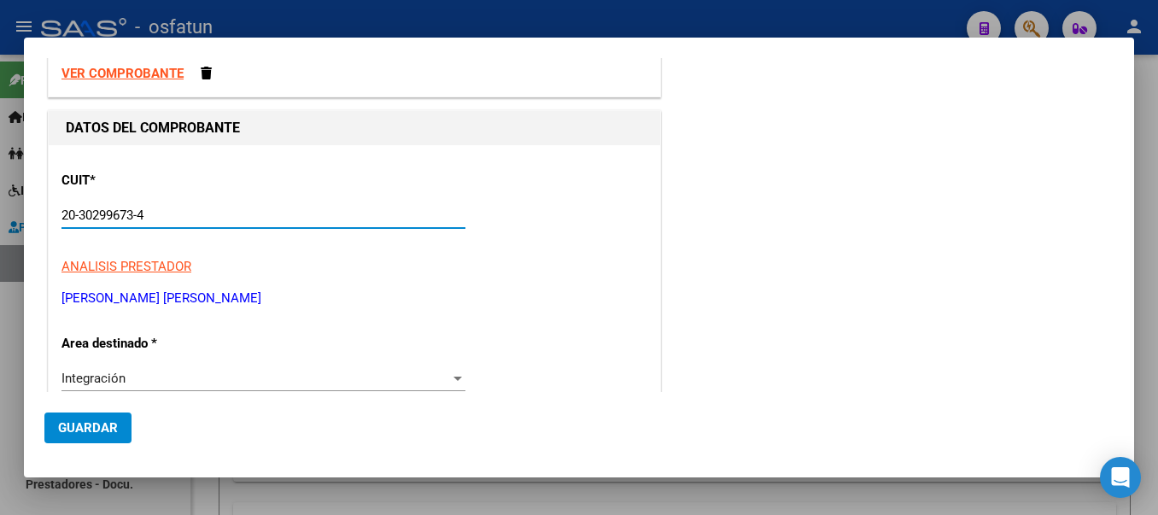
type input "20-30299673-4"
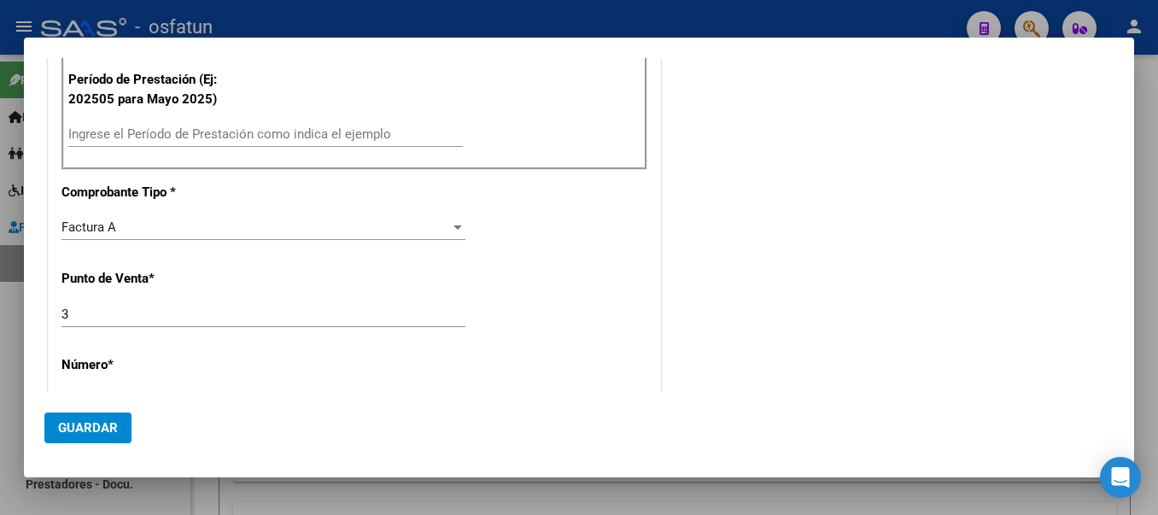
scroll to position [510, 0]
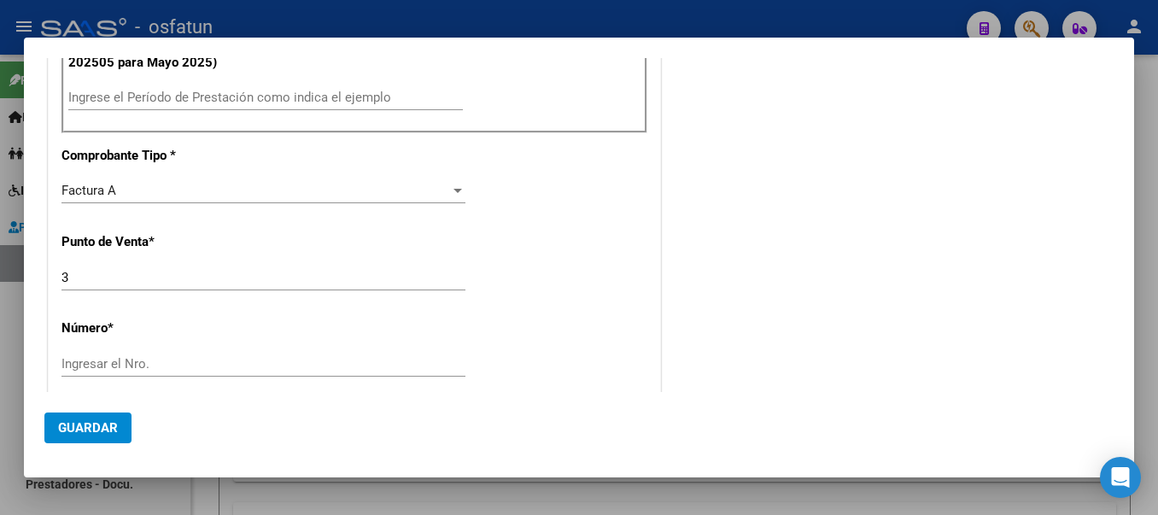
click at [276, 93] on input "Ingrese el Período de Prestación como indica el ejemplo" at bounding box center [265, 97] width 395 height 15
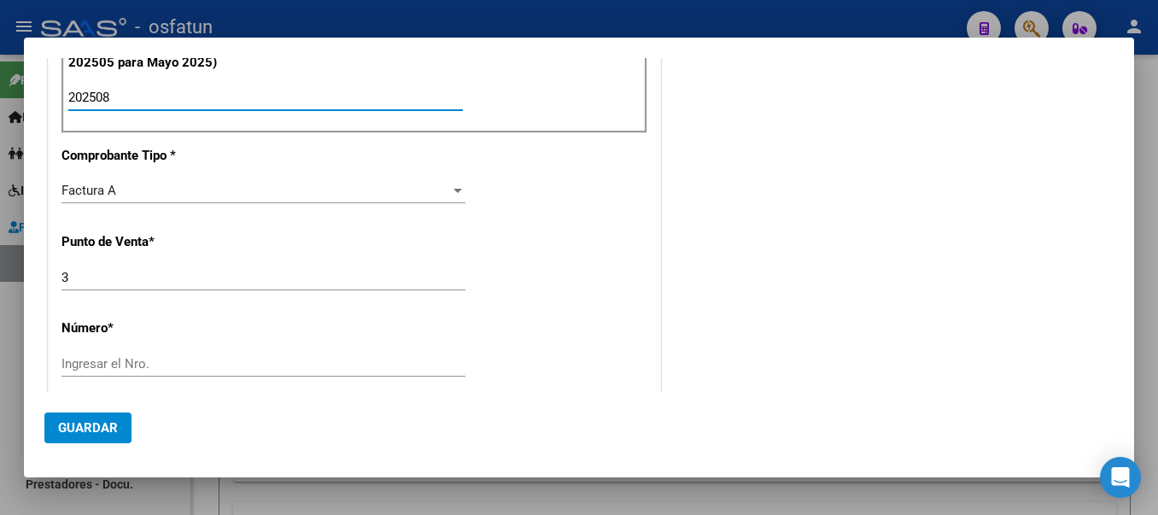
type input "202508"
click at [405, 377] on div "Ingresar el Nro." at bounding box center [263, 372] width 404 height 42
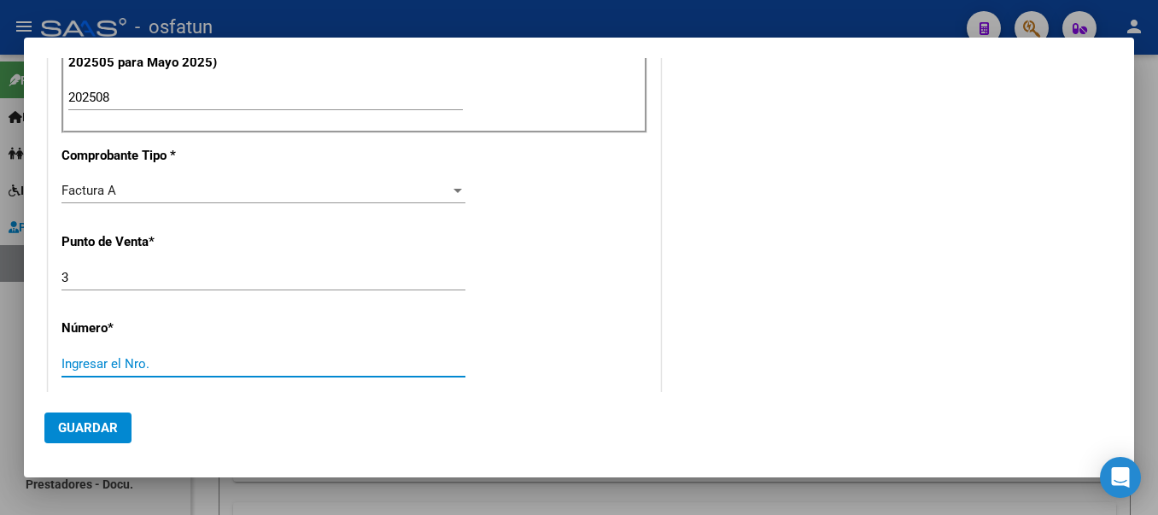
click at [382, 365] on input "Ingresar el Nro." at bounding box center [263, 363] width 404 height 15
type input "235"
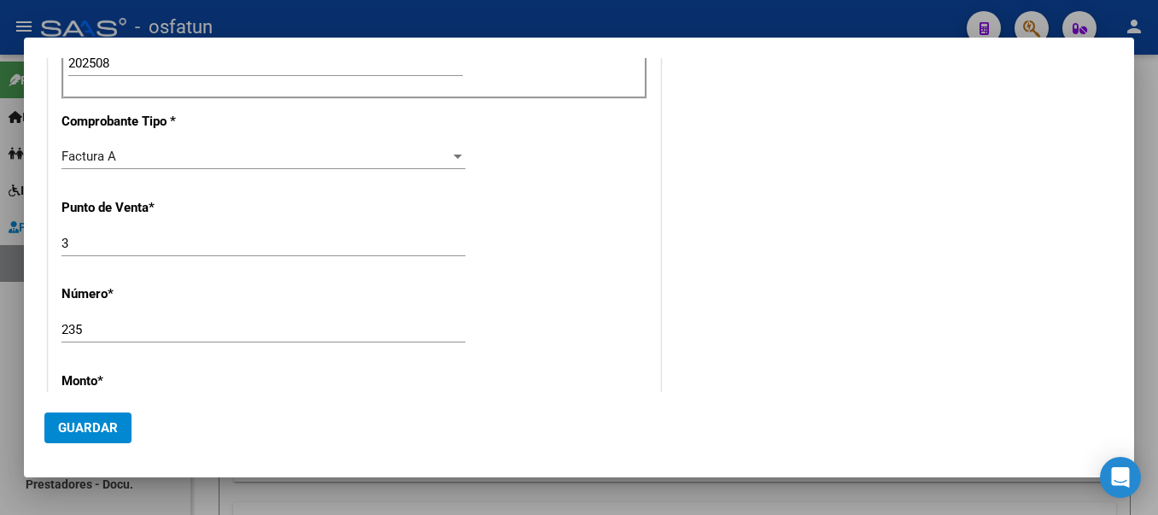
type input "$ 98.964,88"
type input "[DATE]"
type input "75354648070608"
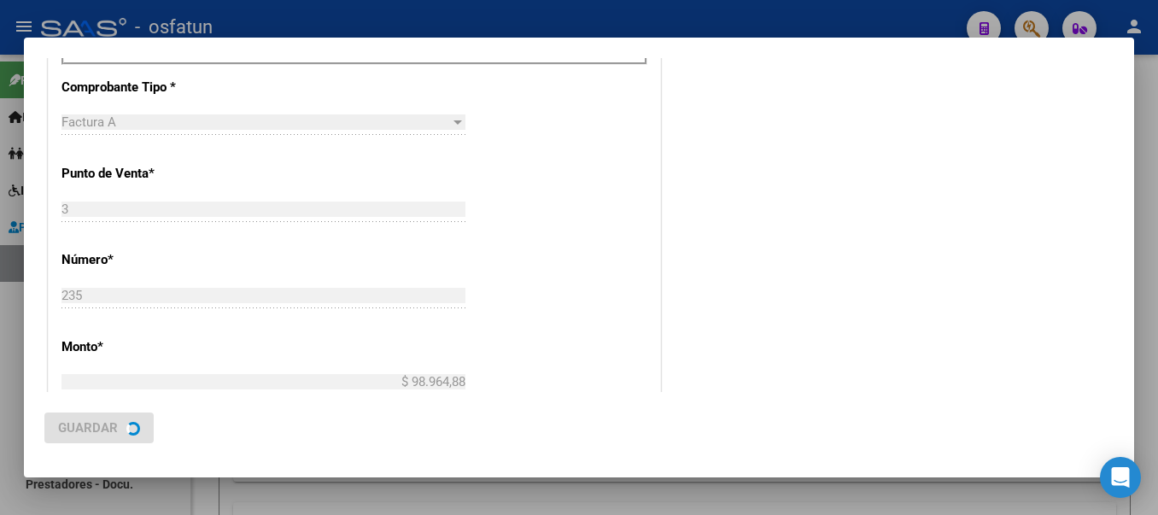
scroll to position [647, 0]
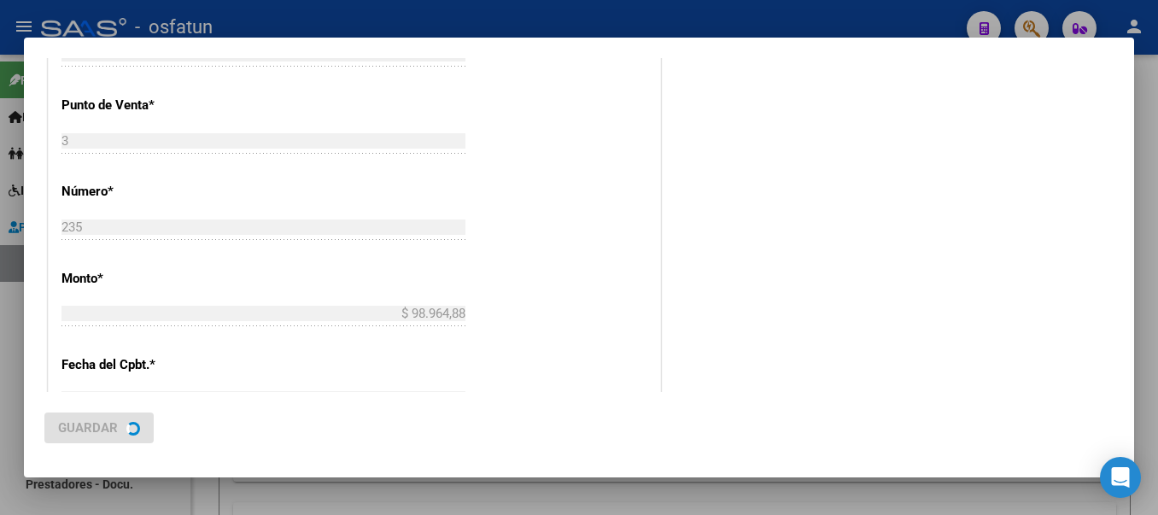
click at [1133, 381] on div "COMPROBANTE VER COMPROBANTE DATOS DEL COMPROBANTE CUIT * 20-30299673-4 Ingresar…" at bounding box center [579, 257] width 1158 height 515
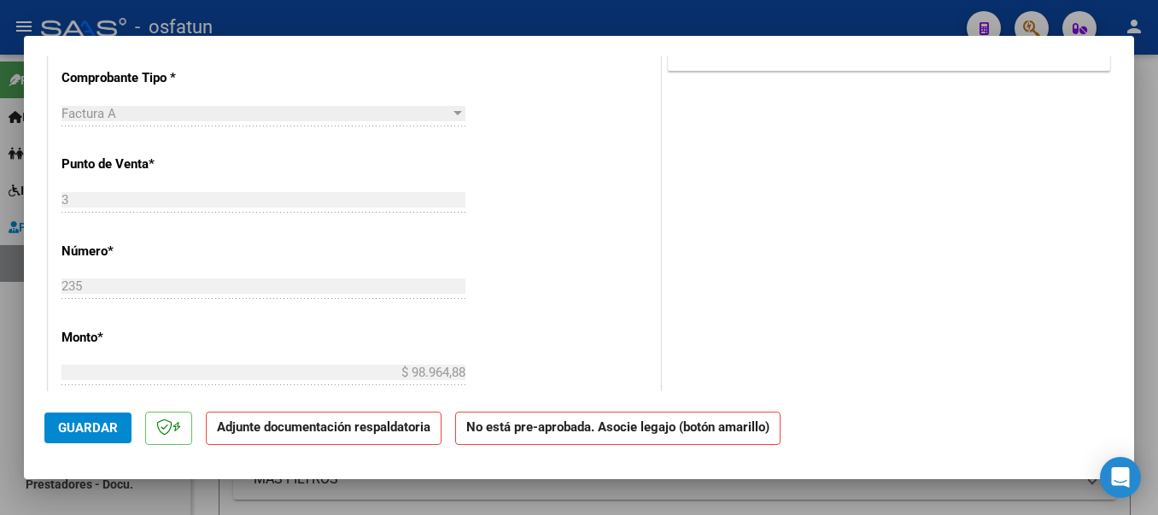
scroll to position [0, 0]
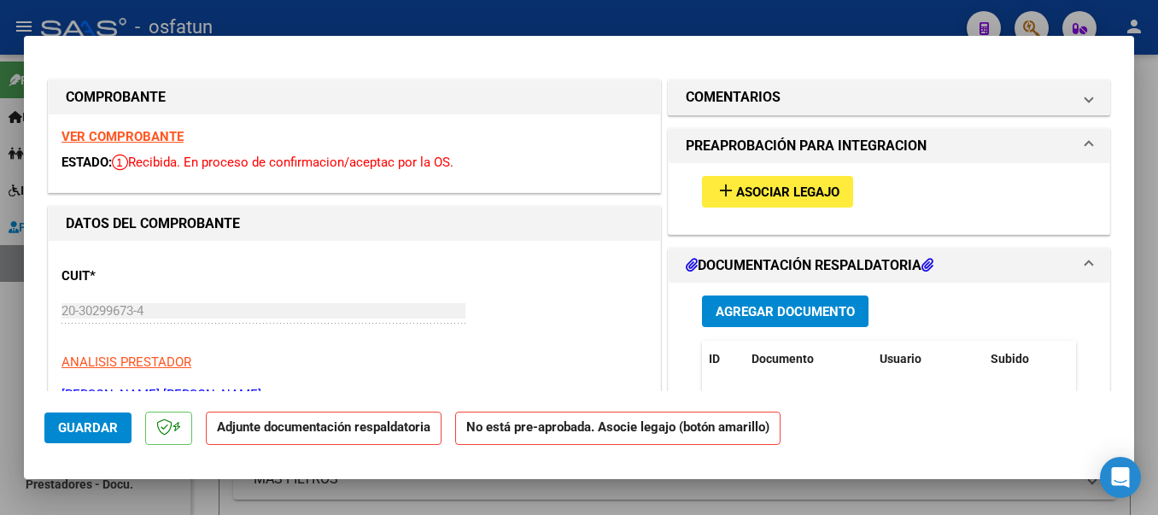
click at [721, 190] on mat-icon "add" at bounding box center [726, 190] width 20 height 20
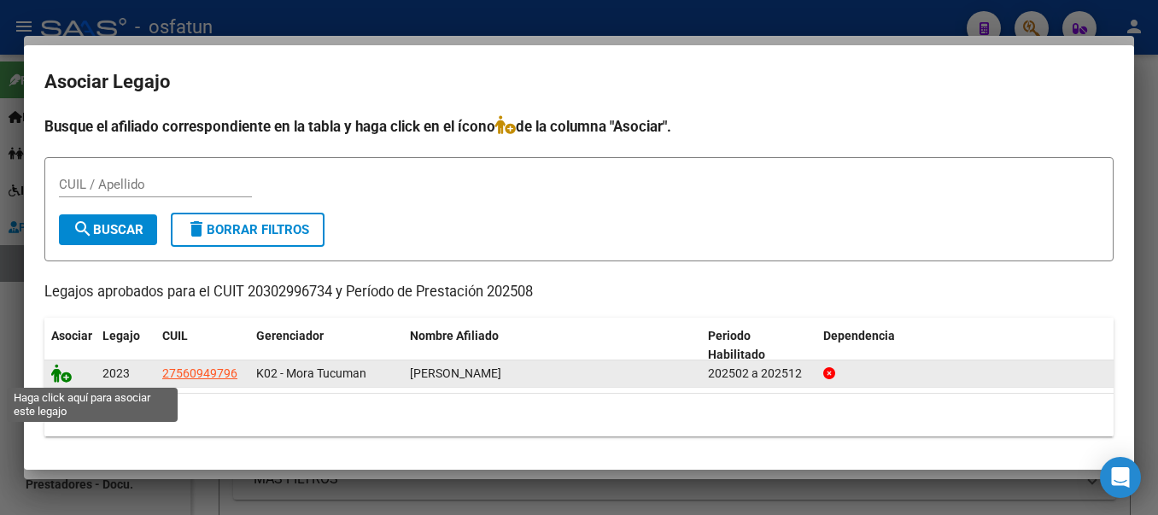
click at [60, 374] on icon at bounding box center [61, 373] width 20 height 19
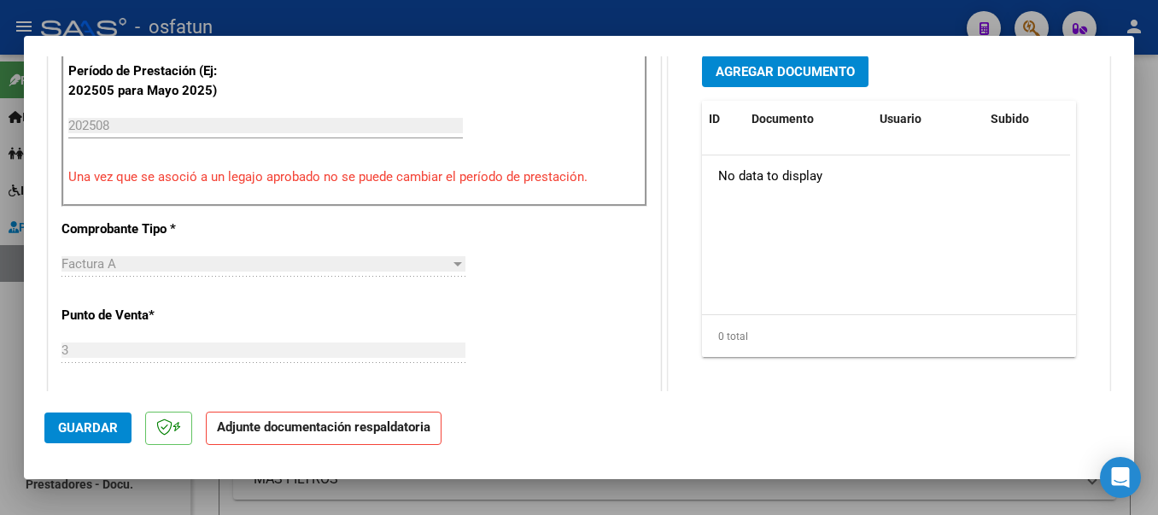
scroll to position [473, 0]
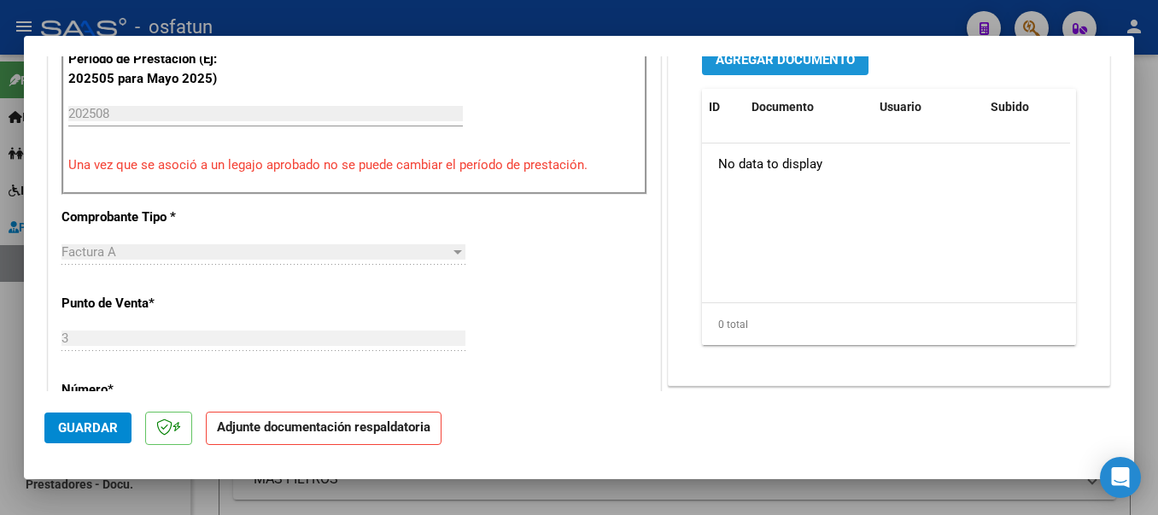
click at [834, 64] on span "Agregar Documento" at bounding box center [785, 59] width 139 height 15
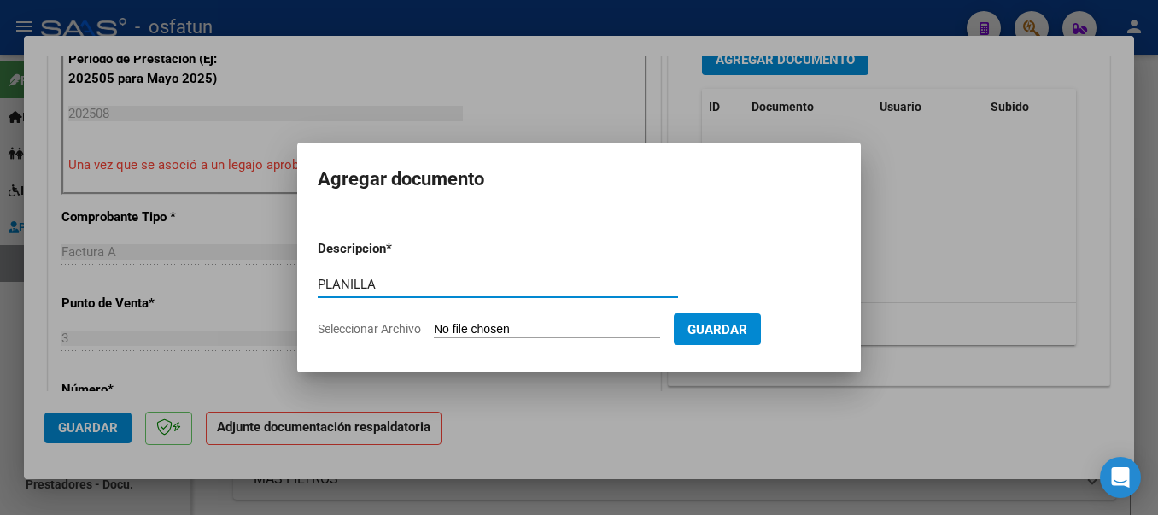
type input "PLANILLA"
click at [618, 329] on input "Seleccionar Archivo" at bounding box center [547, 330] width 226 height 16
type input "C:\fakepath\20250919_151806.jpg"
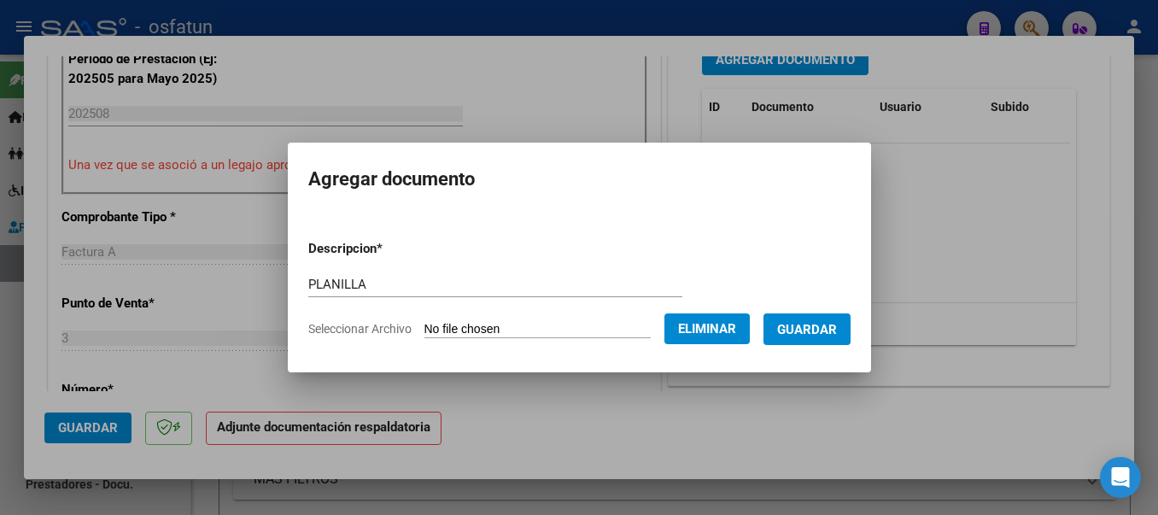
drag, startPoint x: 818, startPoint y: 328, endPoint x: 832, endPoint y: 296, distance: 35.2
click at [818, 327] on span "Guardar" at bounding box center [807, 329] width 60 height 15
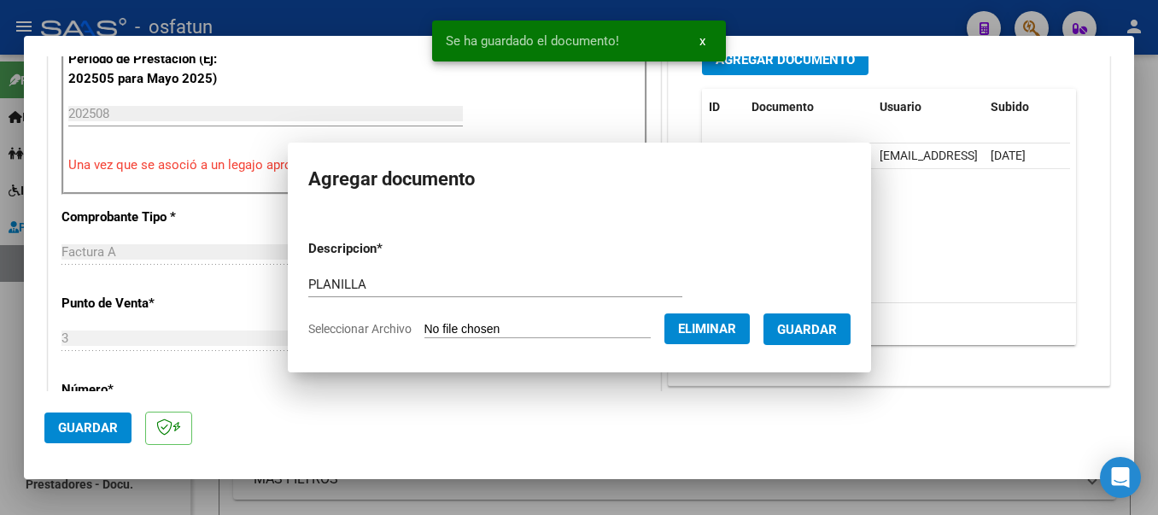
scroll to position [460, 0]
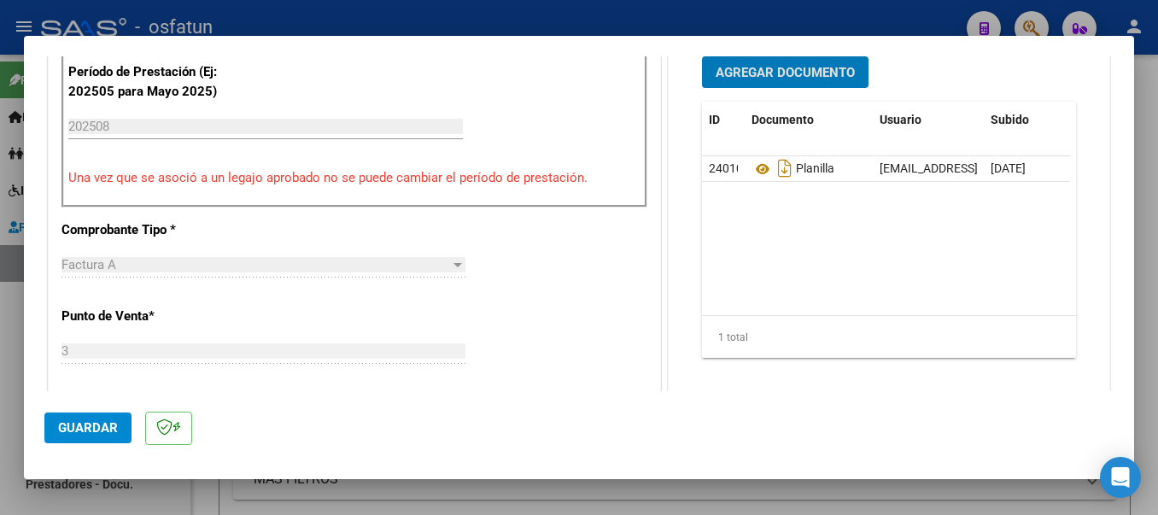
click at [92, 431] on span "Guardar" at bounding box center [88, 427] width 60 height 15
click at [399, 18] on div at bounding box center [579, 257] width 1158 height 515
type input "$ 0,00"
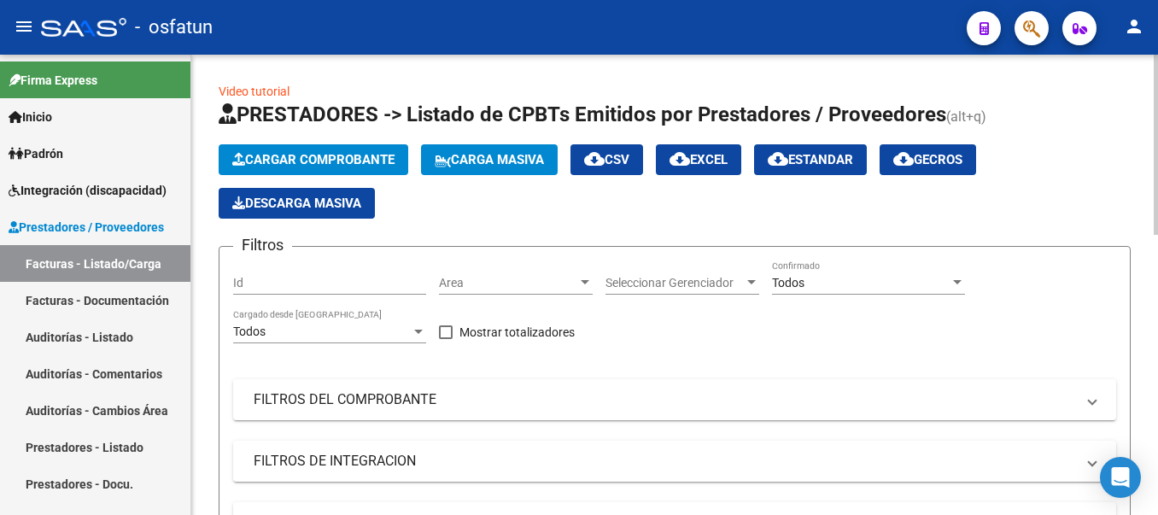
click at [278, 151] on button "Cargar Comprobante" at bounding box center [314, 159] width 190 height 31
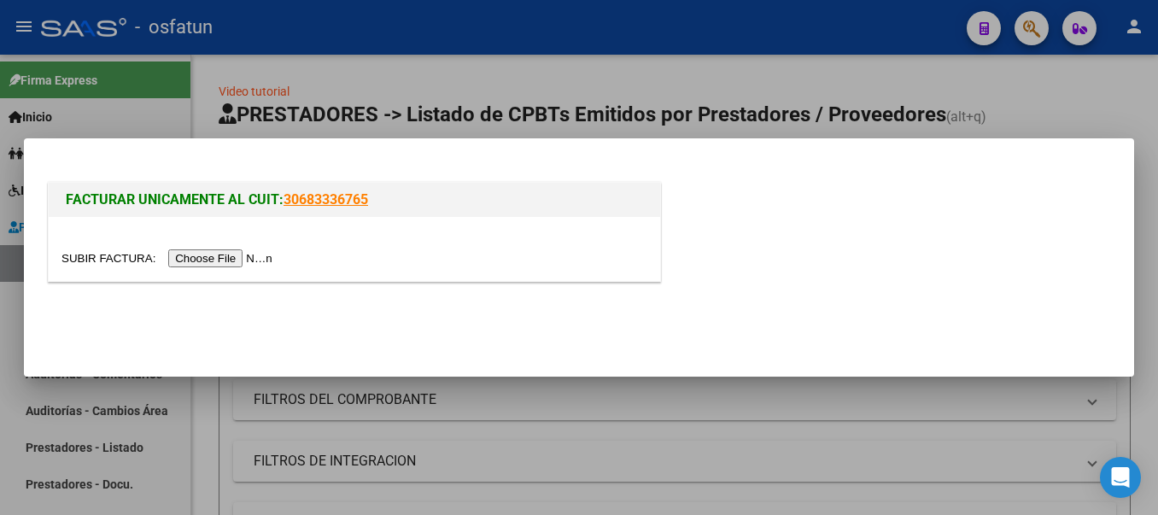
click at [245, 260] on input "file" at bounding box center [169, 258] width 216 height 18
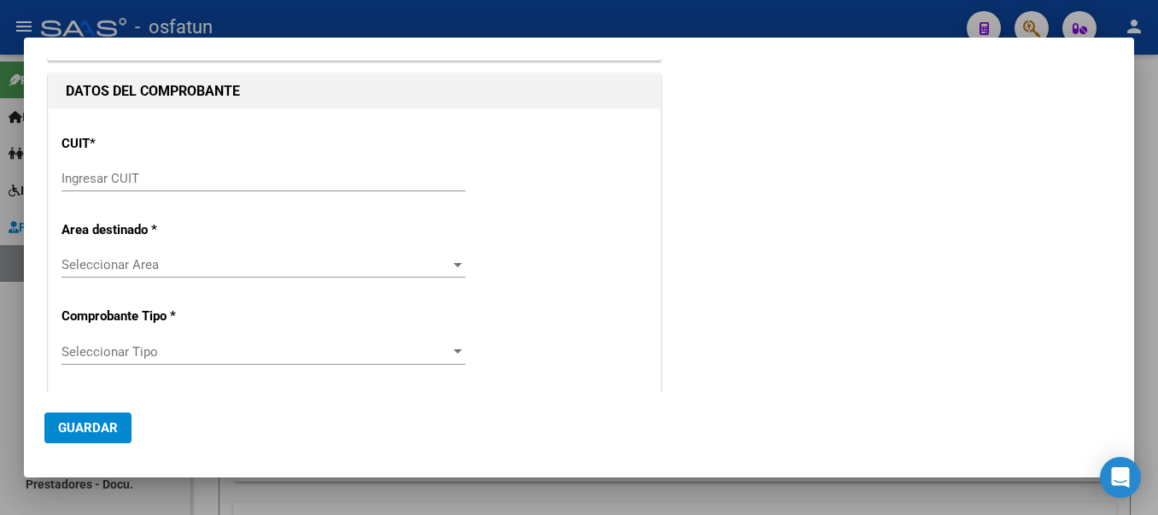
scroll to position [102, 0]
click at [114, 174] on input "Ingresar CUIT" at bounding box center [263, 176] width 404 height 15
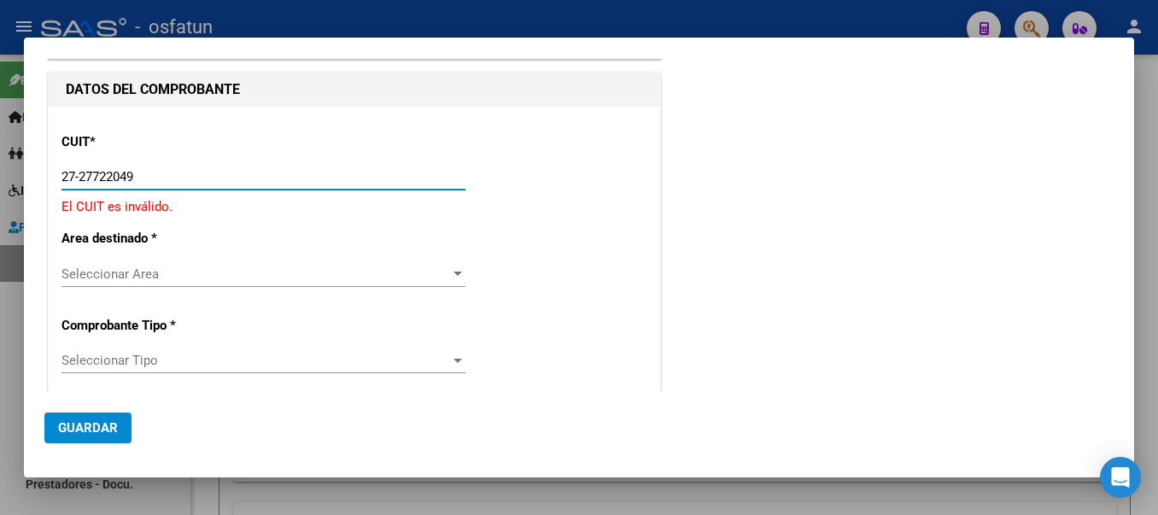
type input "27-27722049-6"
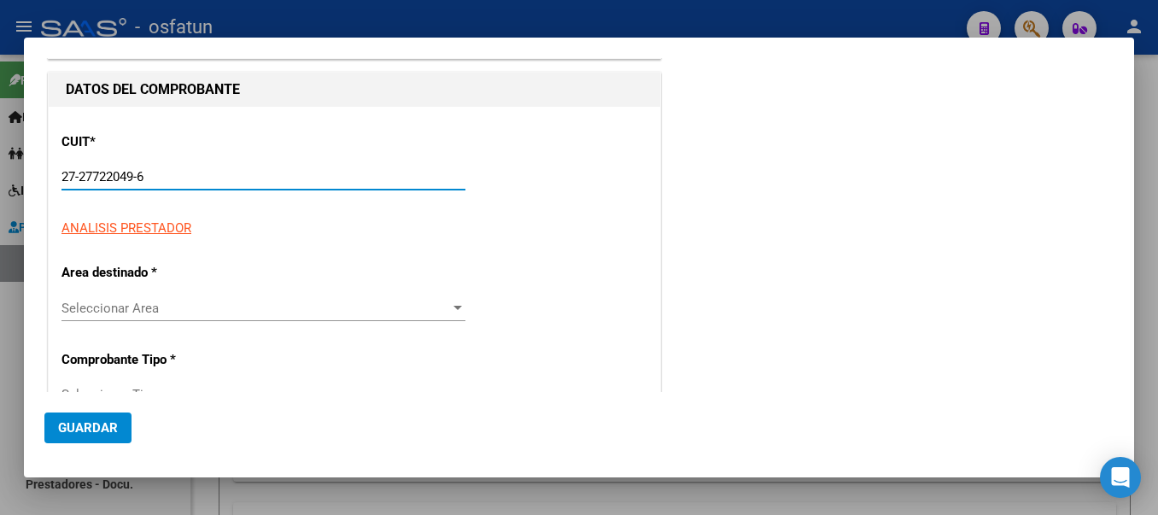
type input "2"
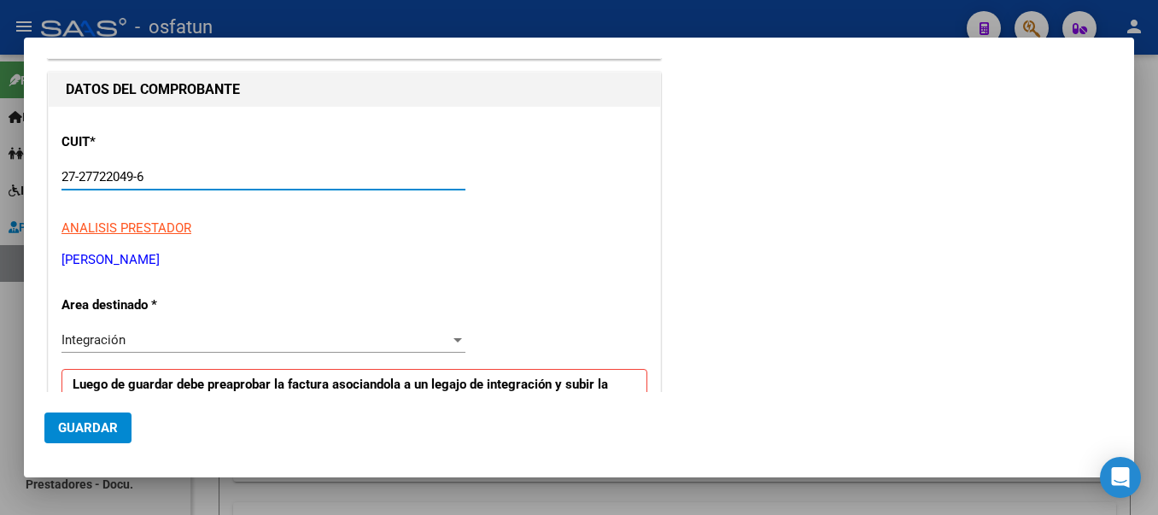
type input "27-27722049-6"
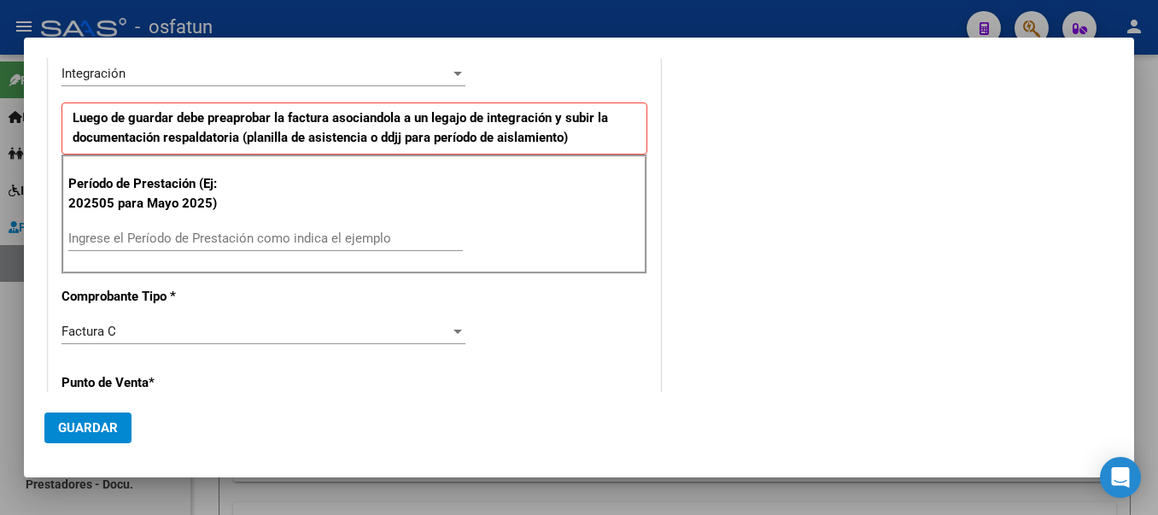
scroll to position [376, 0]
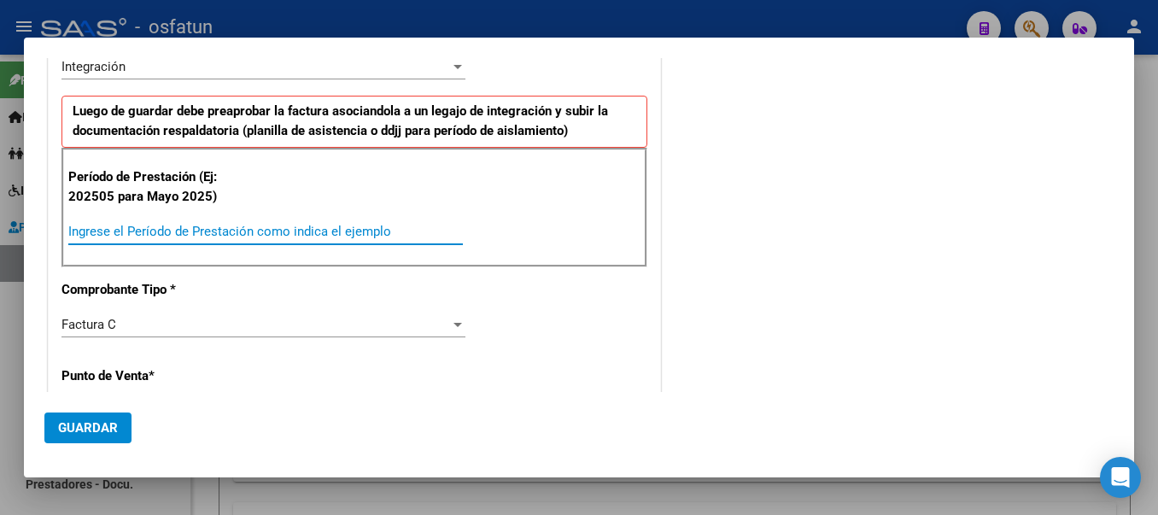
click at [267, 230] on input "Ingrese el Período de Prestación como indica el ejemplo" at bounding box center [265, 231] width 395 height 15
type input "202508"
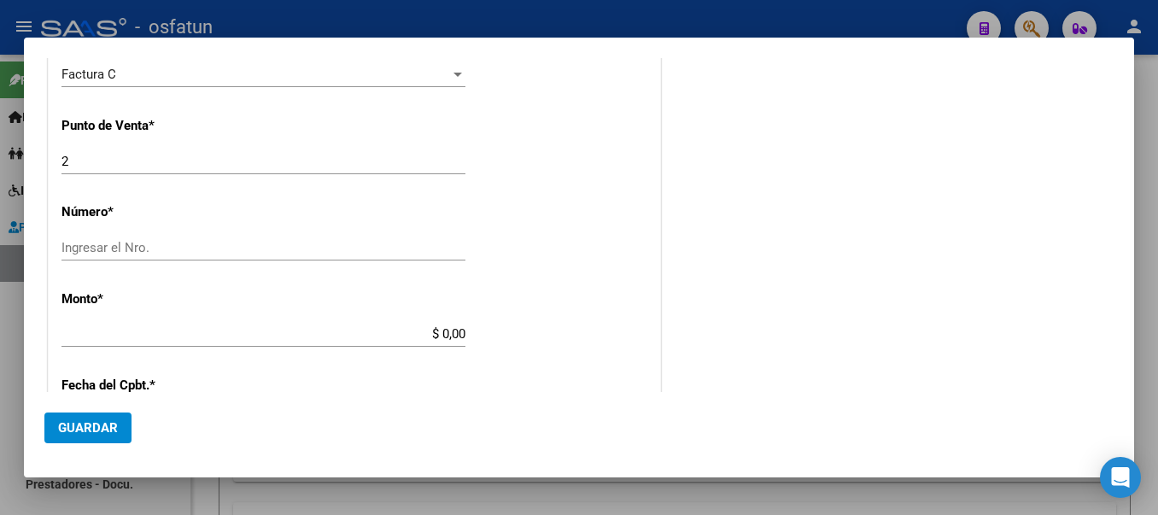
scroll to position [648, 0]
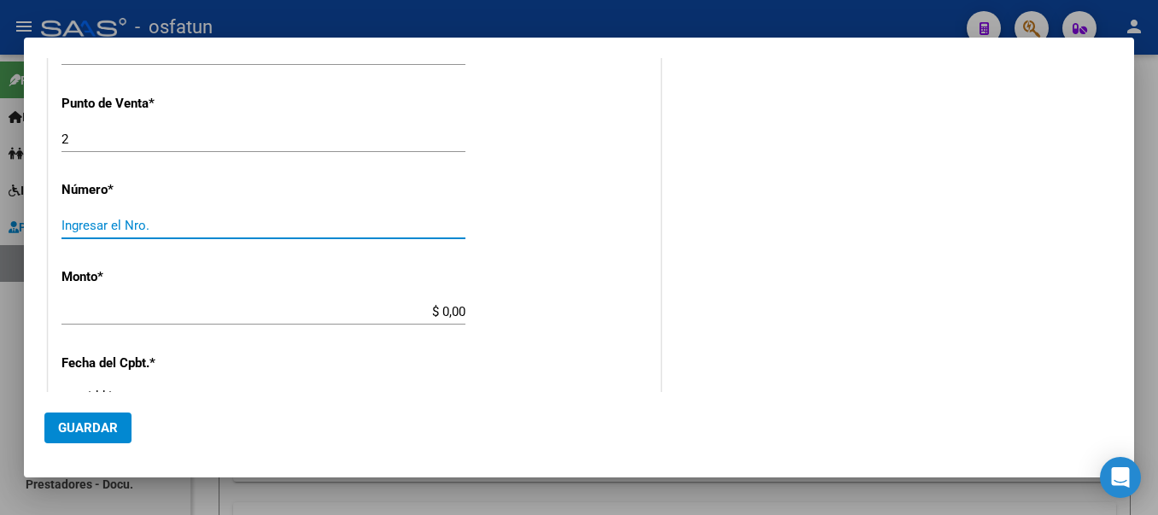
click at [69, 221] on input "Ingresar el Nro." at bounding box center [263, 225] width 404 height 15
type input "1428"
click at [221, 308] on input "$ 0,00" at bounding box center [263, 311] width 404 height 15
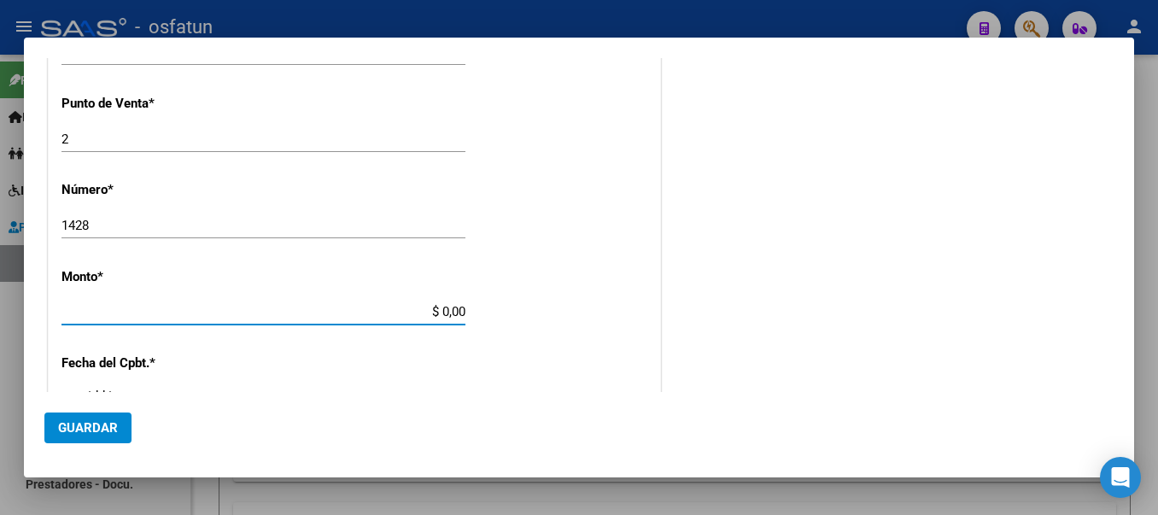
type input "$ 98.964,88"
type input "[DATE]"
type input "75366831513276"
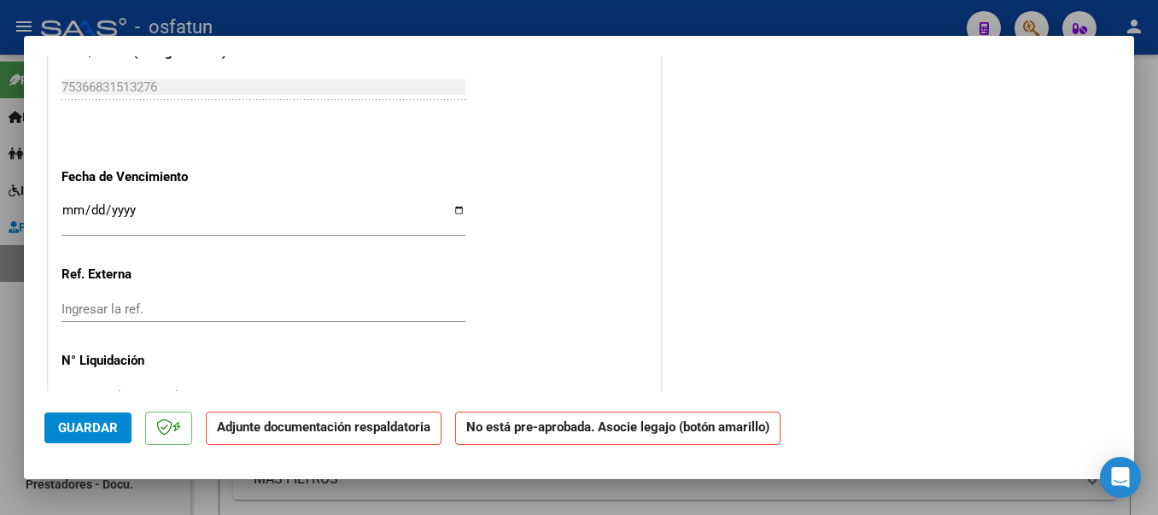
scroll to position [1086, 0]
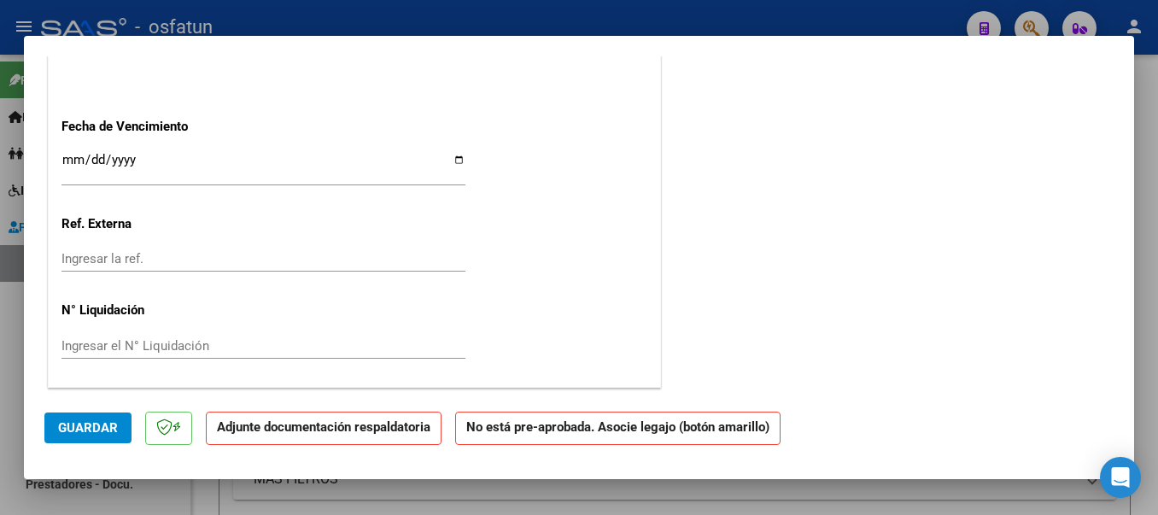
drag, startPoint x: 65, startPoint y: 433, endPoint x: 266, endPoint y: 360, distance: 214.5
click at [66, 432] on span "Guardar" at bounding box center [88, 427] width 60 height 15
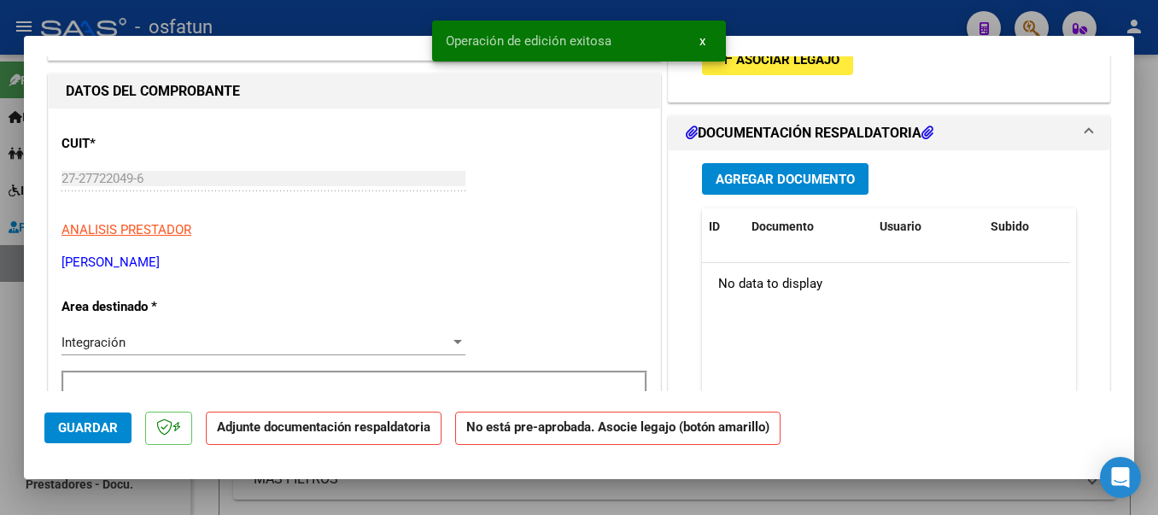
scroll to position [15, 0]
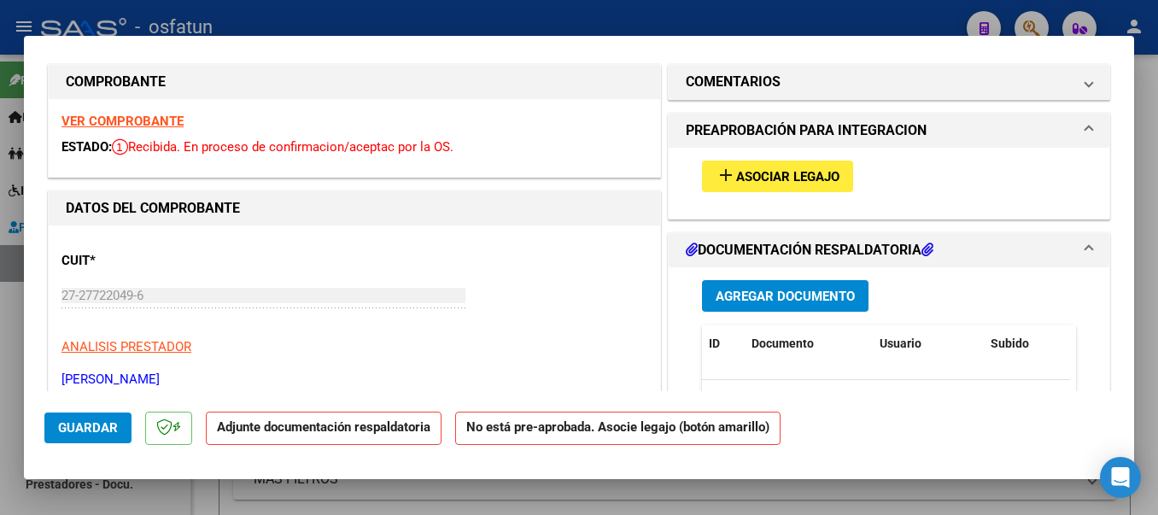
click at [717, 173] on mat-icon "add" at bounding box center [726, 175] width 20 height 20
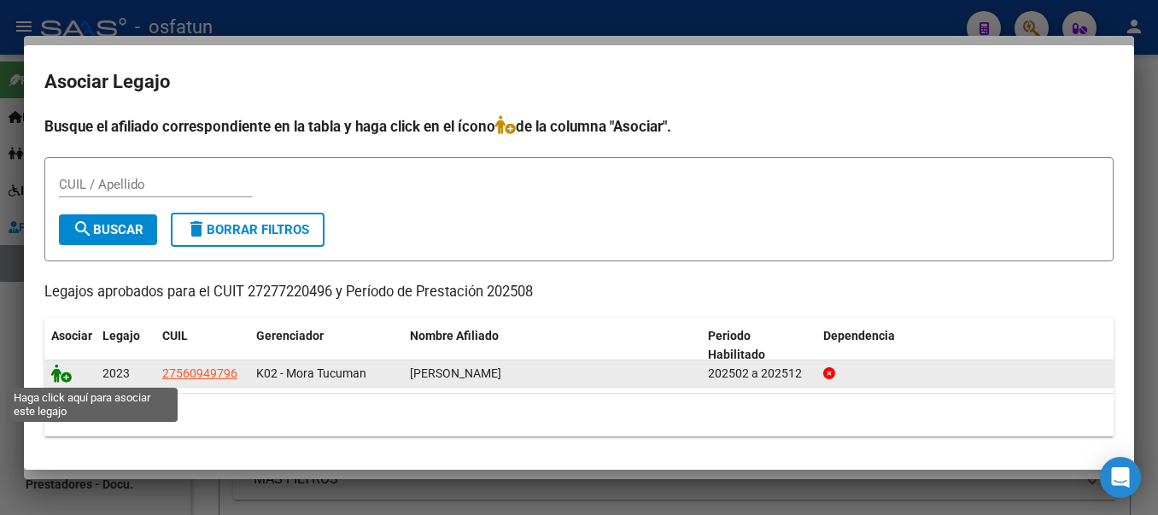
click at [57, 376] on icon at bounding box center [61, 373] width 20 height 19
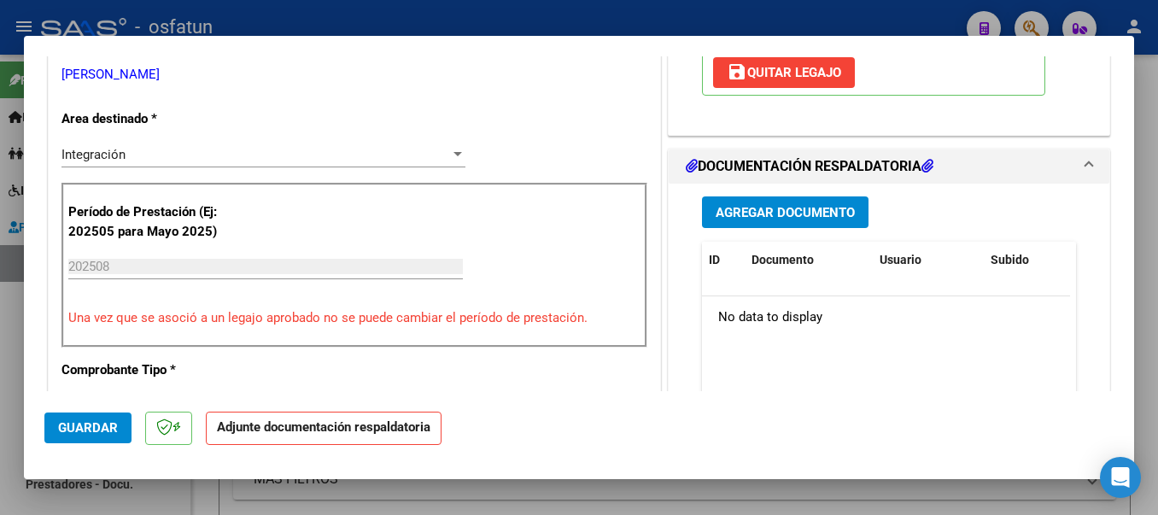
scroll to position [329, 0]
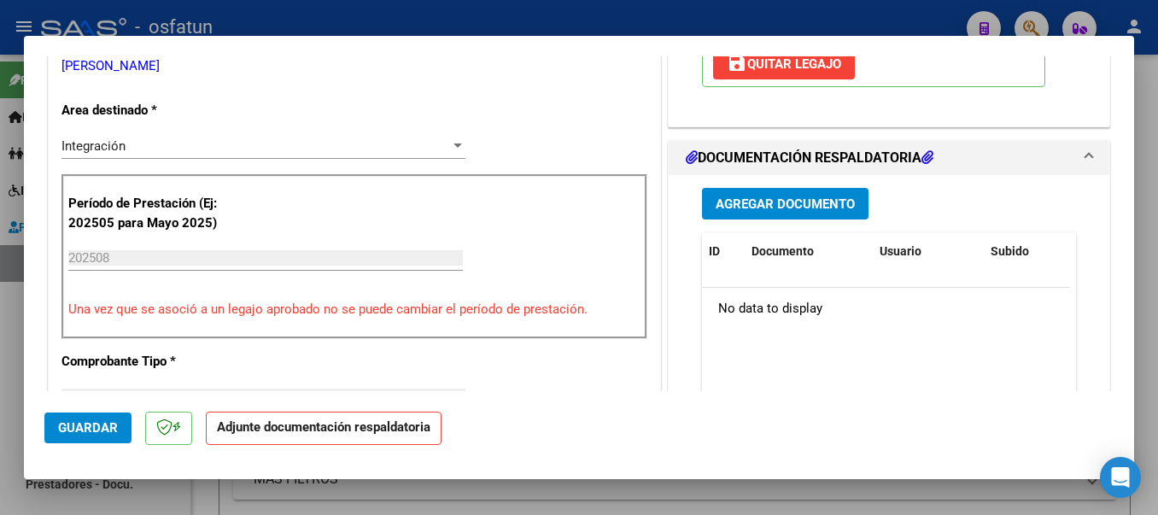
click at [811, 202] on span "Agregar Documento" at bounding box center [785, 203] width 139 height 15
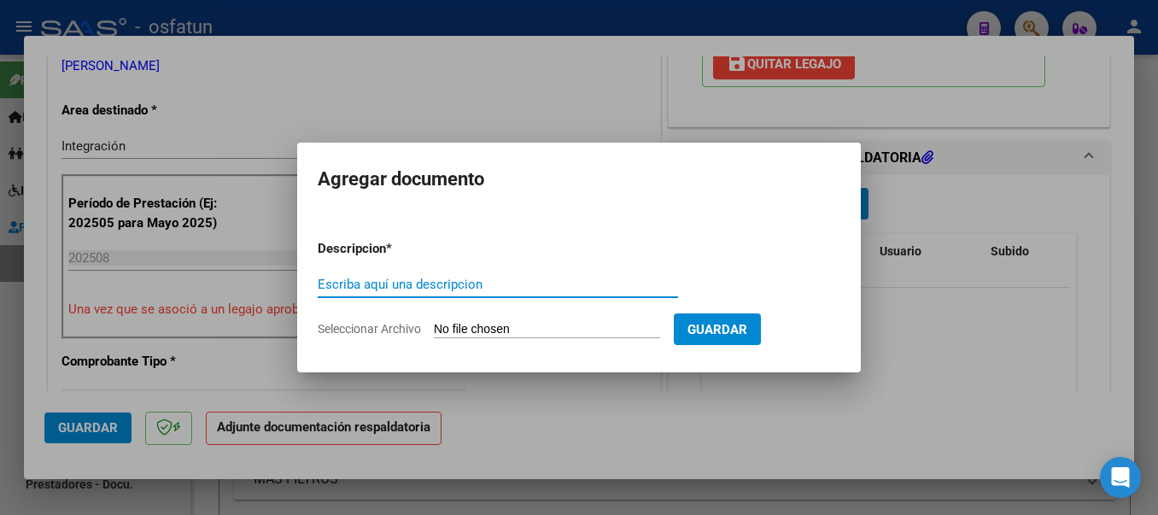
click at [442, 282] on input "Escriba aquí una descripcion" at bounding box center [498, 284] width 360 height 15
type input "PLANILLA"
click at [481, 327] on input "Seleccionar Archivo" at bounding box center [547, 330] width 226 height 16
type input "C:\fakepath\20250919_151837.jpg"
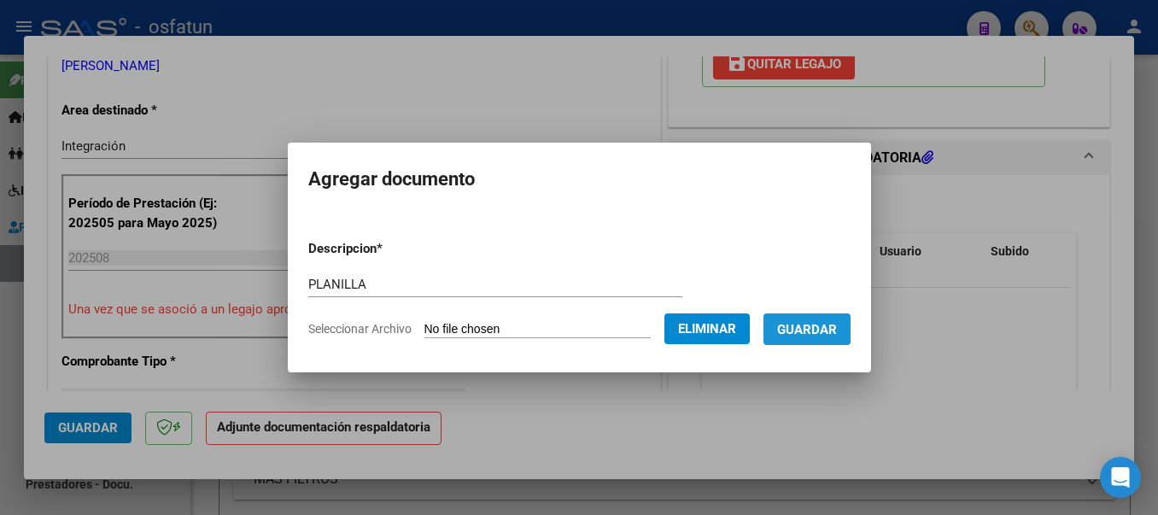
click at [837, 333] on span "Guardar" at bounding box center [807, 329] width 60 height 15
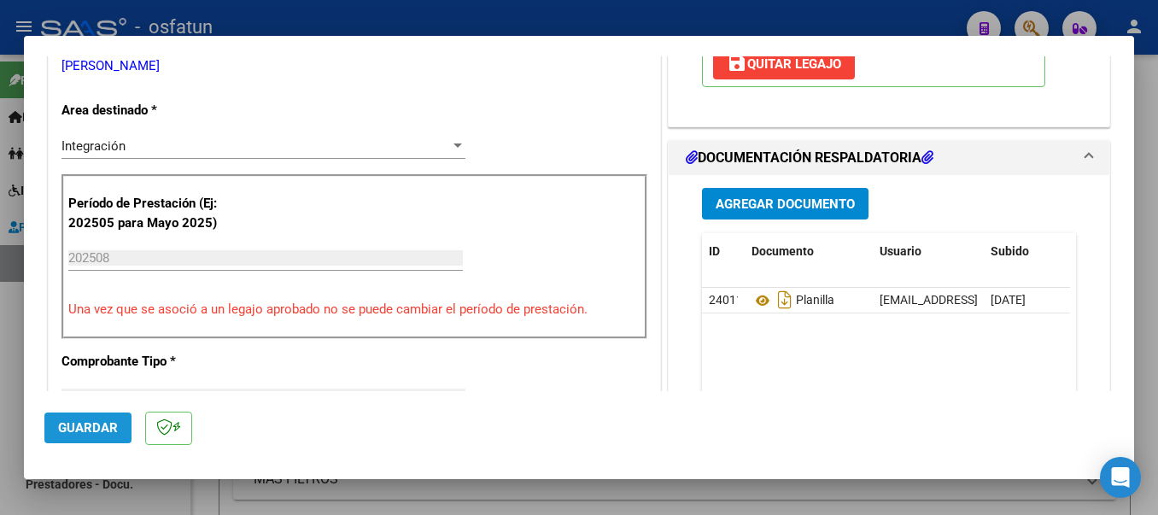
click at [92, 424] on span "Guardar" at bounding box center [88, 427] width 60 height 15
click at [102, 430] on span "Guardar" at bounding box center [88, 427] width 60 height 15
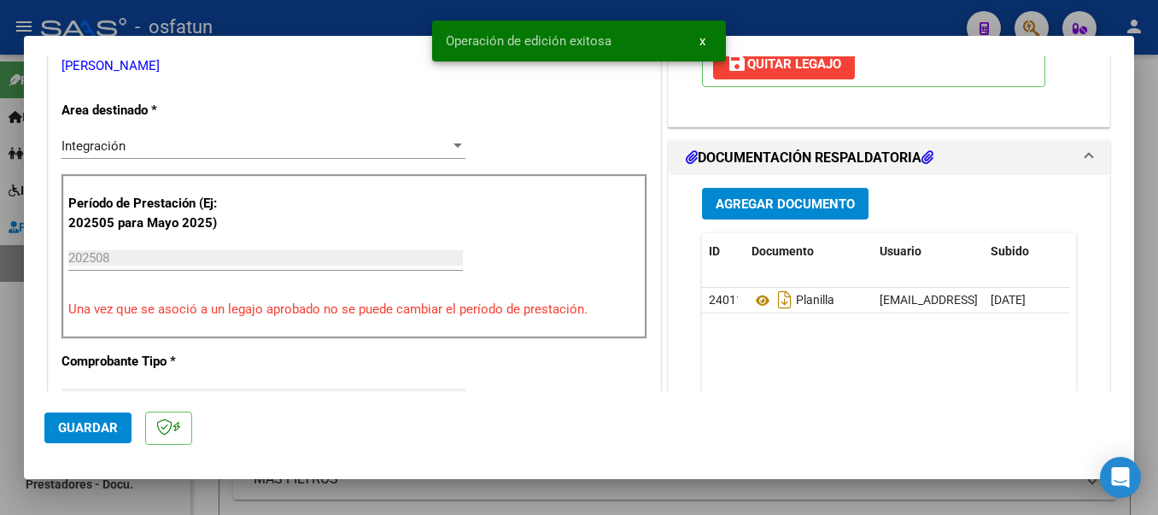
click at [415, 20] on div "Operación de edición exitosa x" at bounding box center [579, 41] width 335 height 82
click at [389, 26] on div at bounding box center [579, 257] width 1158 height 515
type input "$ 0,00"
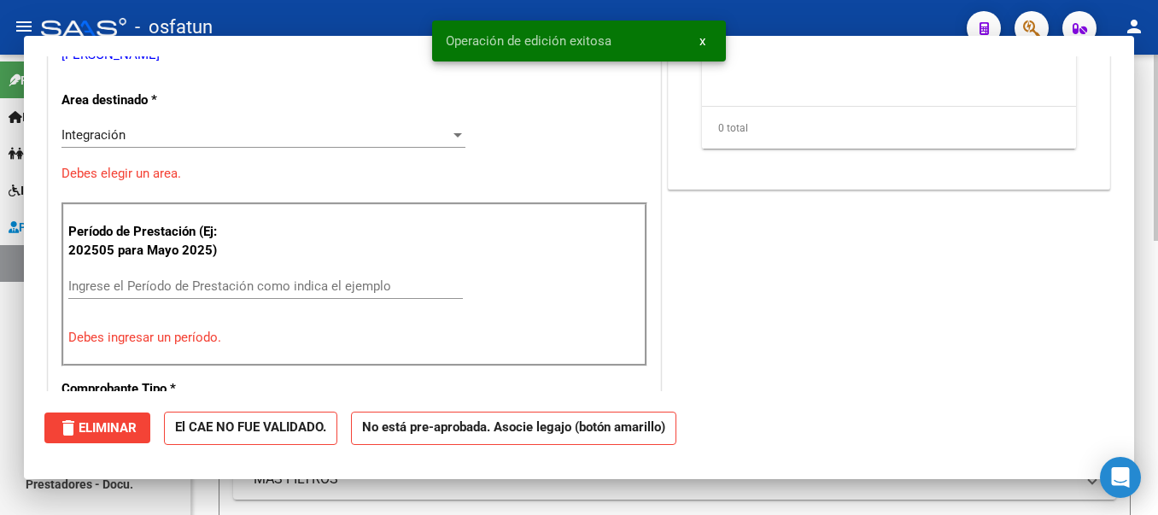
scroll to position [319, 0]
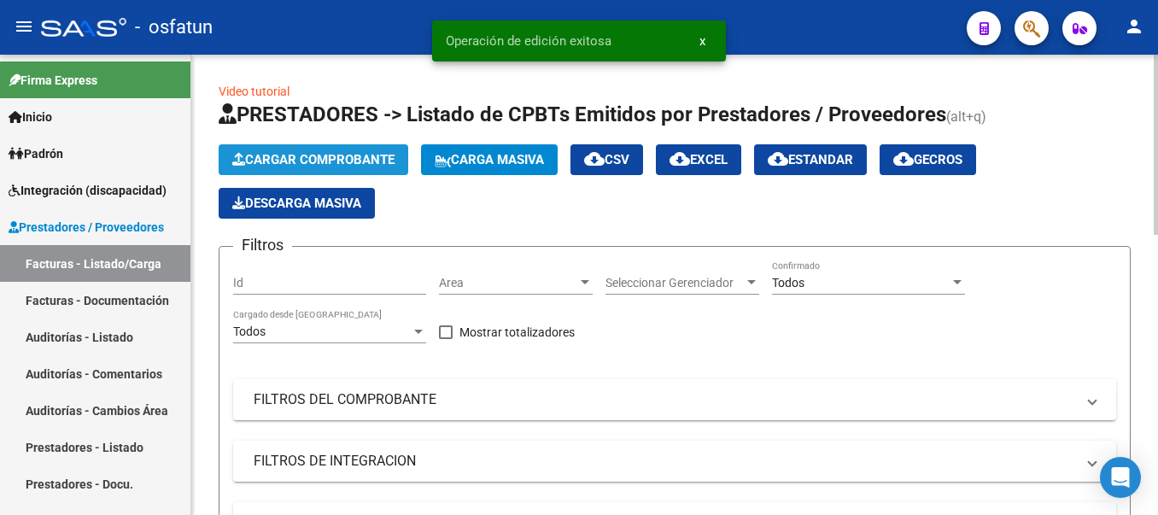
click at [342, 152] on span "Cargar Comprobante" at bounding box center [313, 159] width 162 height 15
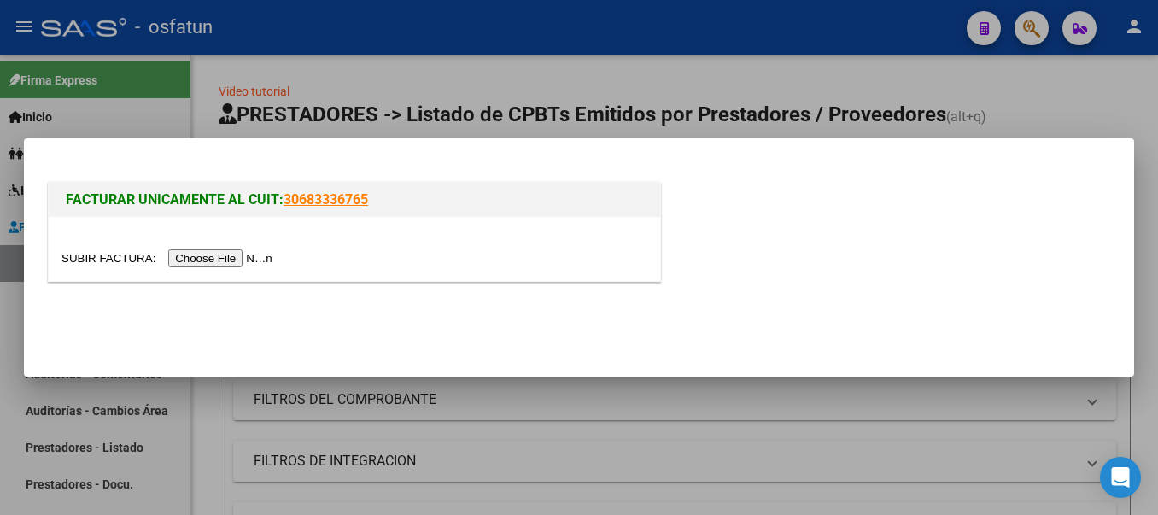
click at [247, 262] on input "file" at bounding box center [169, 258] width 216 height 18
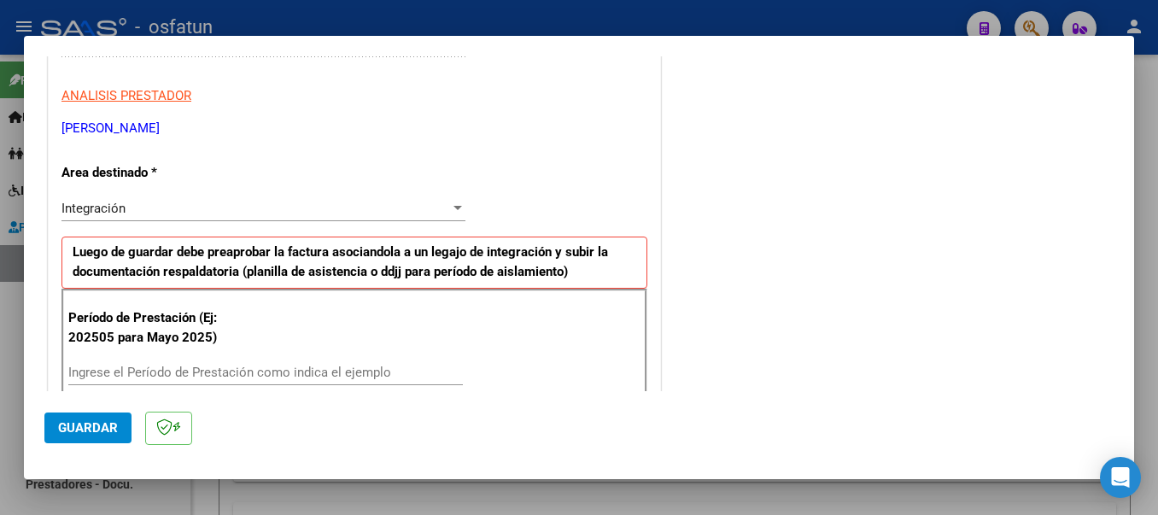
scroll to position [387, 0]
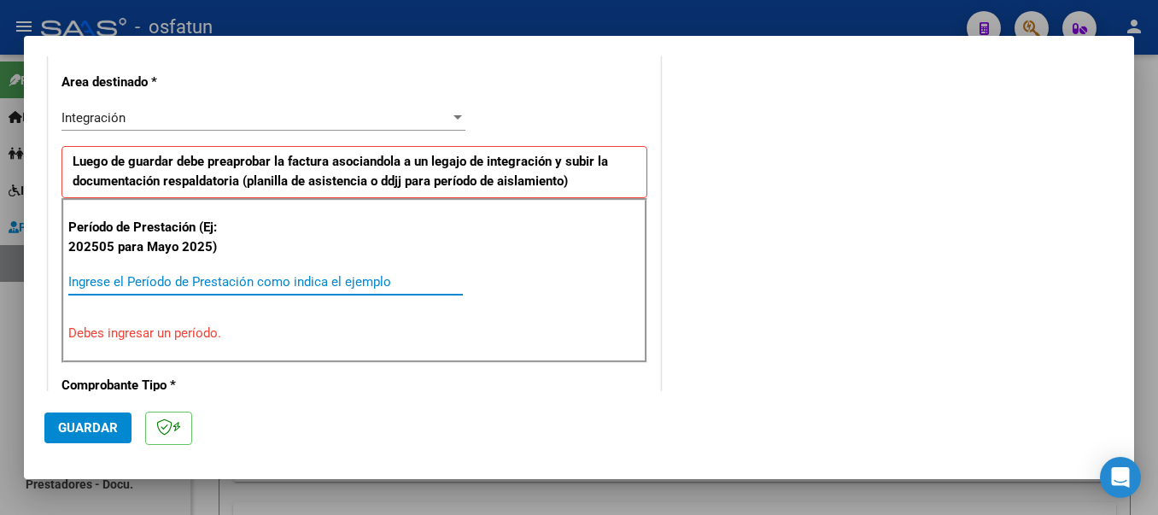
click at [173, 284] on input "Ingrese el Período de Prestación como indica el ejemplo" at bounding box center [265, 281] width 395 height 15
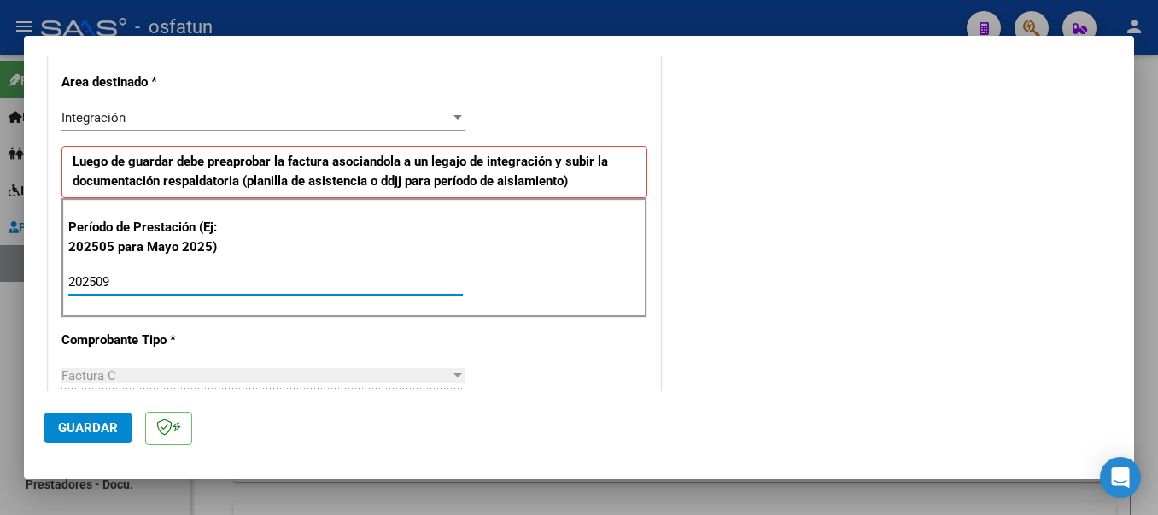
type input "202509"
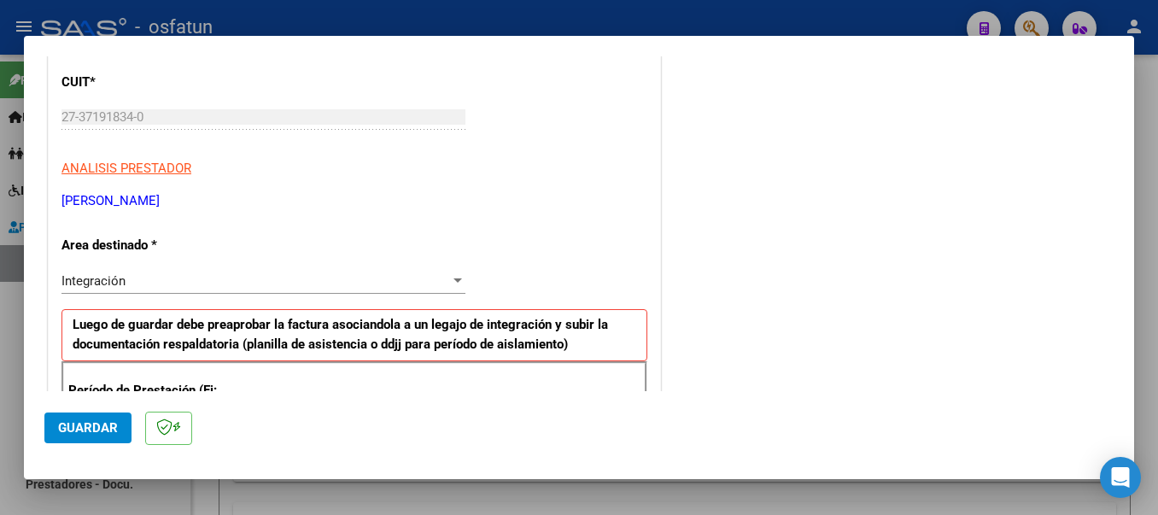
scroll to position [0, 0]
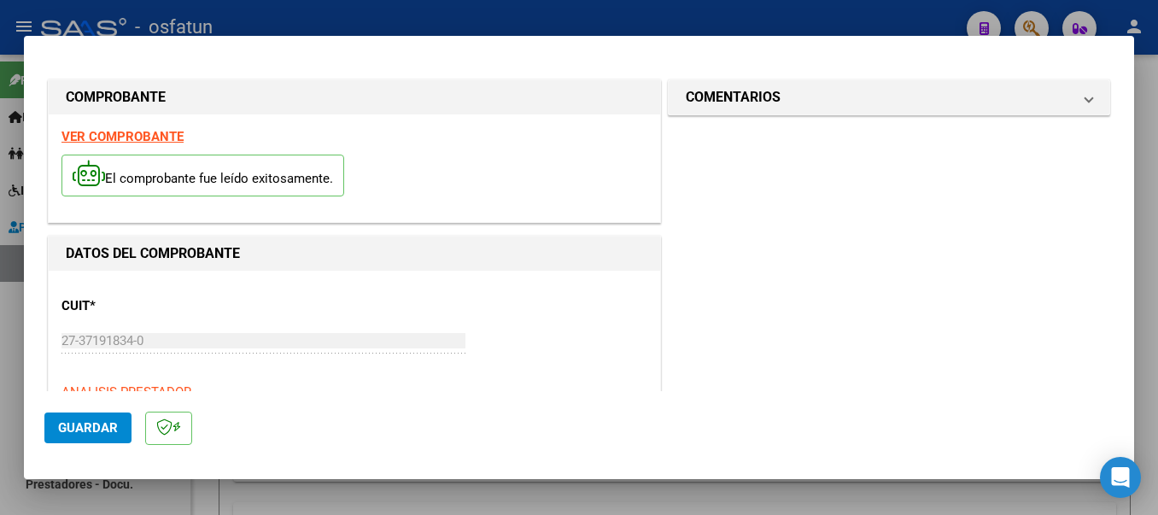
click at [74, 422] on span "Guardar" at bounding box center [88, 427] width 60 height 15
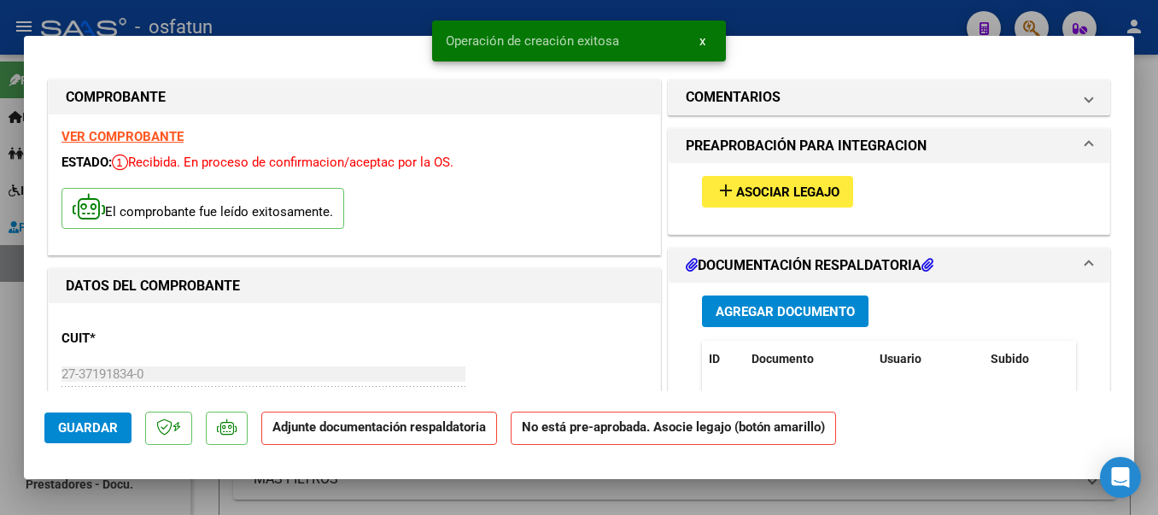
click at [716, 194] on mat-icon "add" at bounding box center [726, 190] width 20 height 20
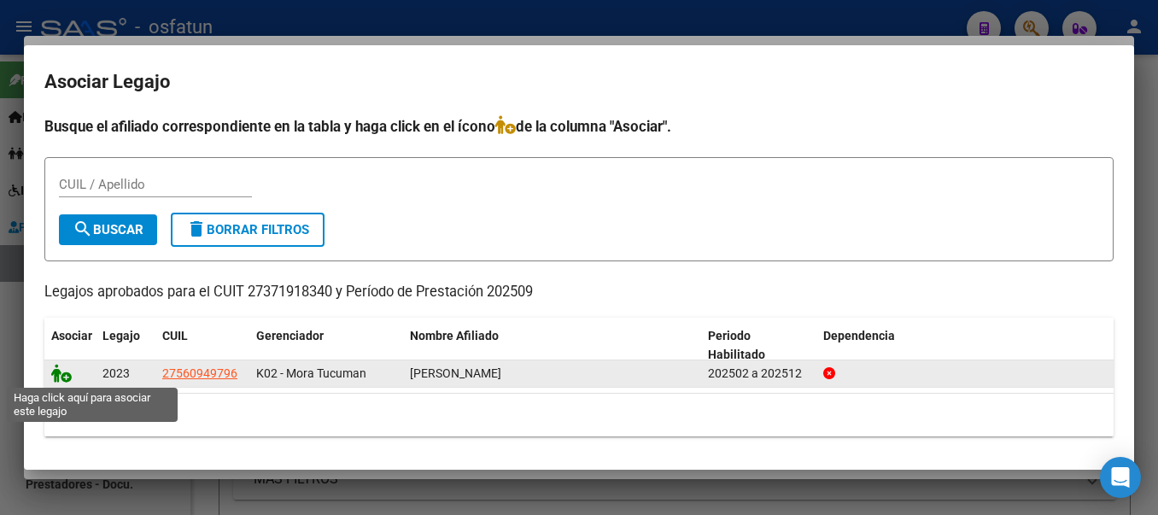
click at [61, 376] on icon at bounding box center [61, 373] width 20 height 19
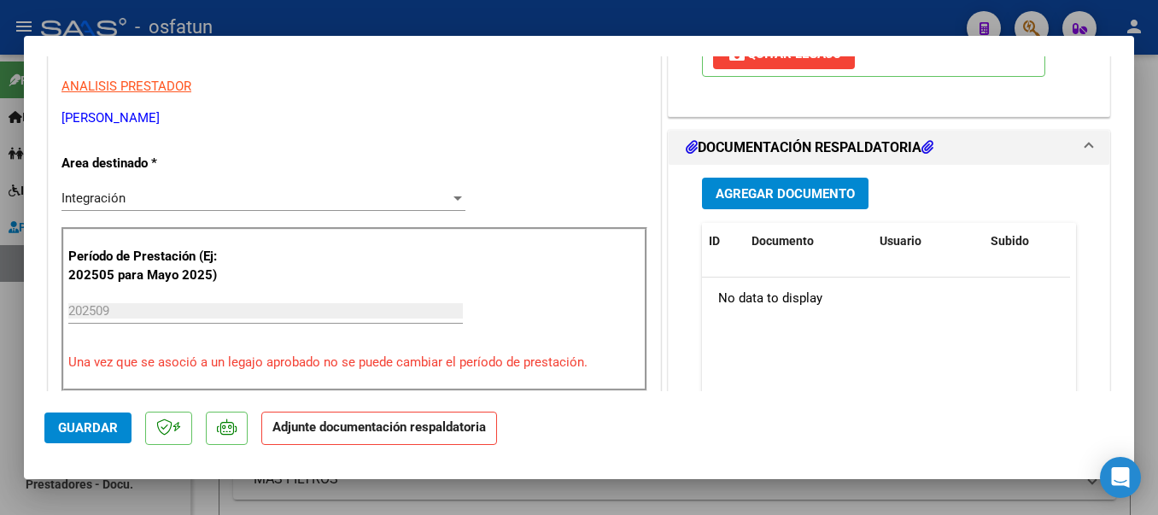
scroll to position [343, 0]
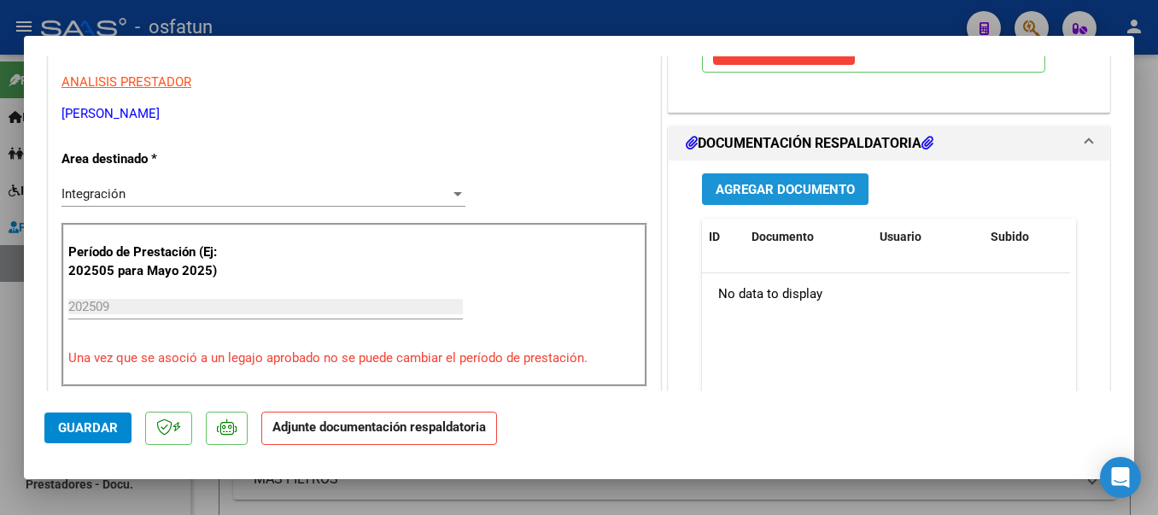
click at [742, 187] on span "Agregar Documento" at bounding box center [785, 189] width 139 height 15
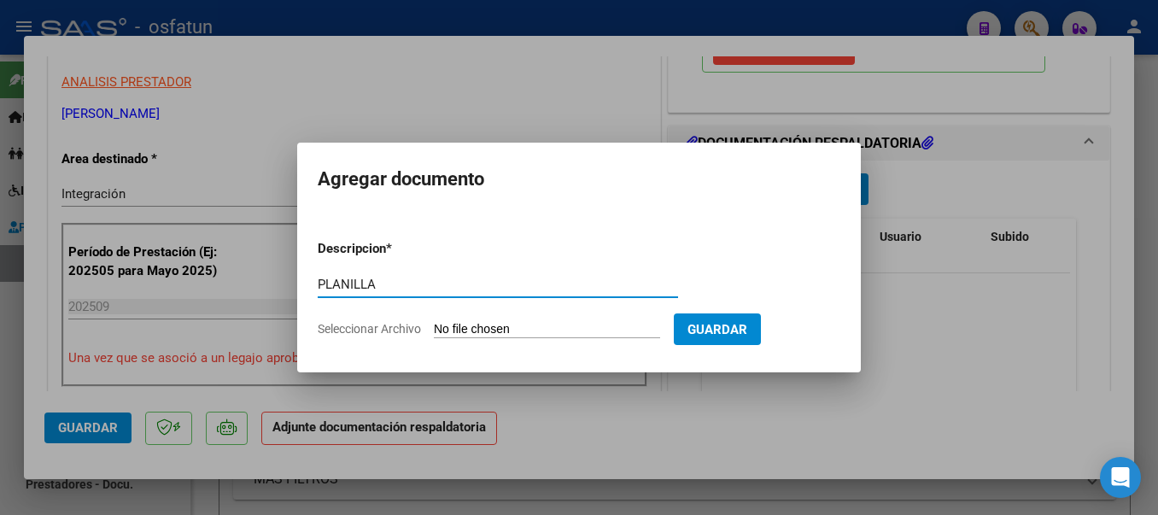
type input "PLANILLA"
click at [546, 329] on input "Seleccionar Archivo" at bounding box center [547, 330] width 226 height 16
type input "C:\fakepath\20250919_152041.jpg"
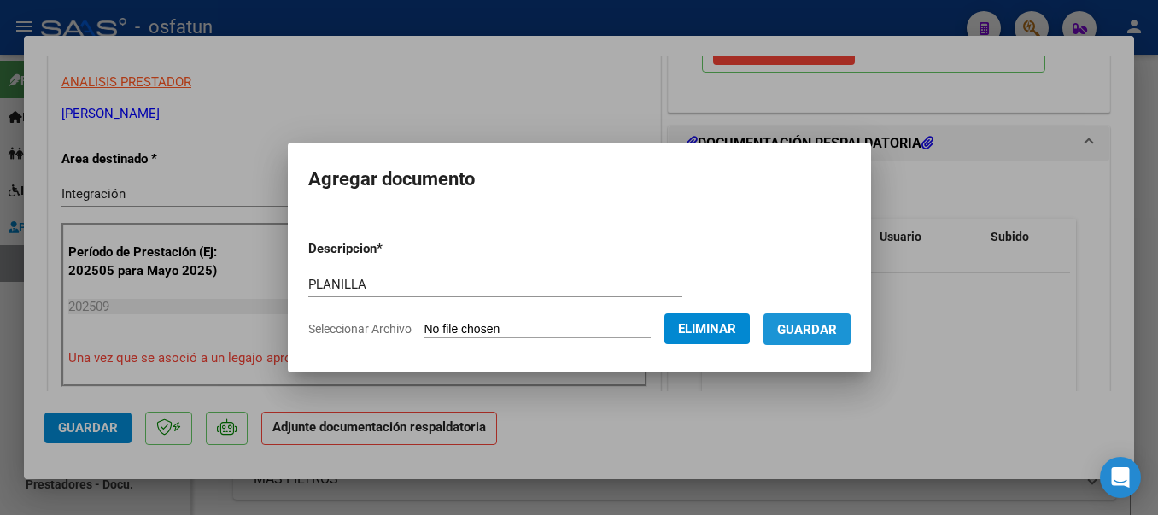
click at [816, 331] on span "Guardar" at bounding box center [807, 329] width 60 height 15
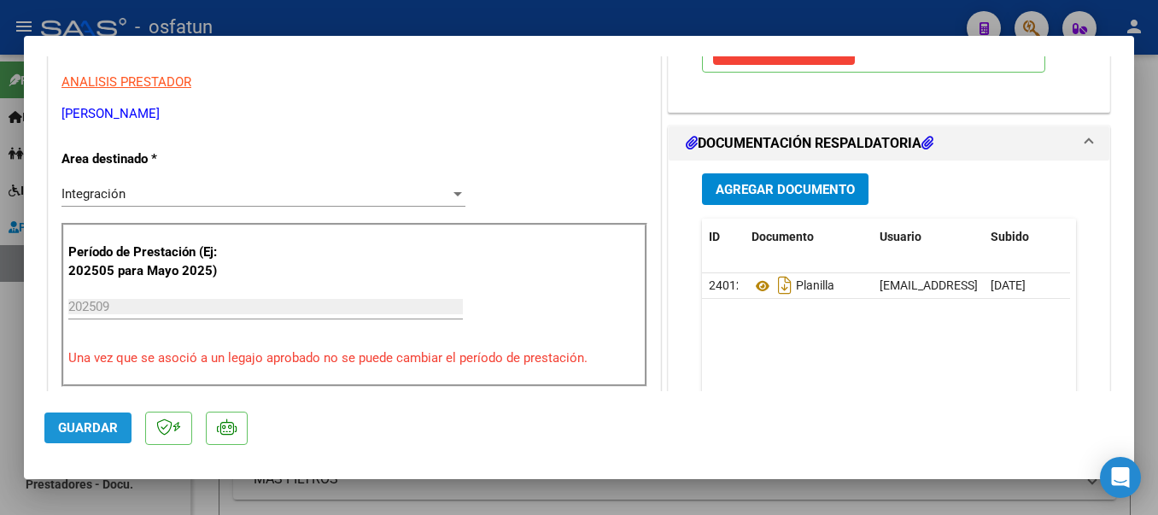
click at [91, 423] on span "Guardar" at bounding box center [88, 427] width 60 height 15
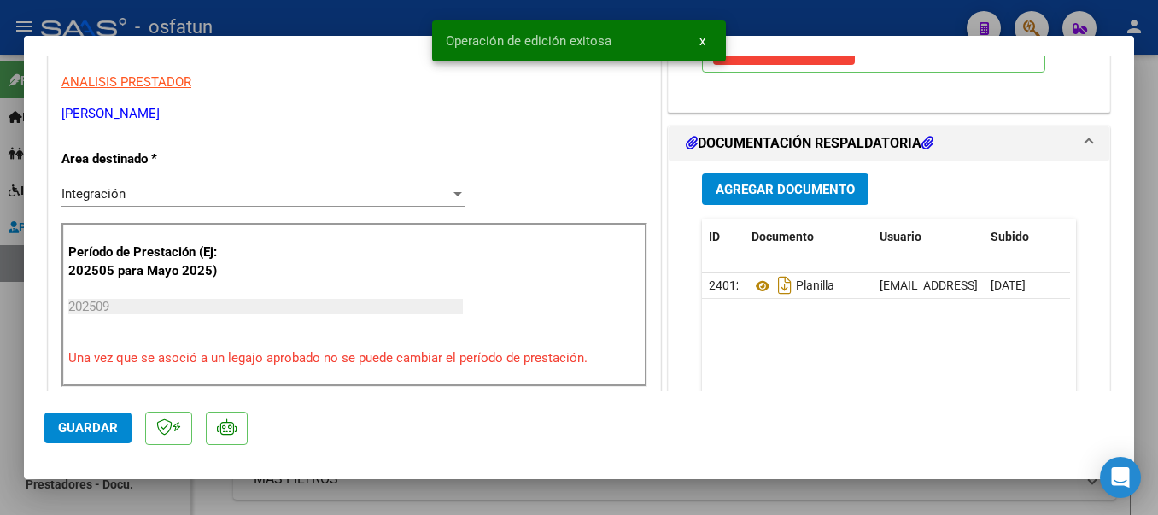
click at [389, 20] on div at bounding box center [579, 257] width 1158 height 515
type input "$ 0,00"
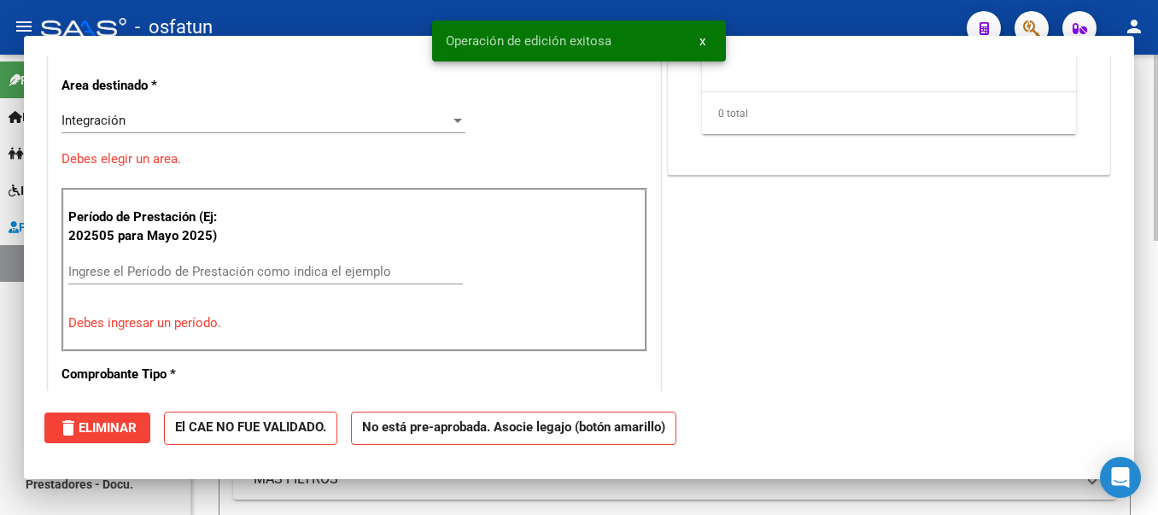
scroll to position [0, 0]
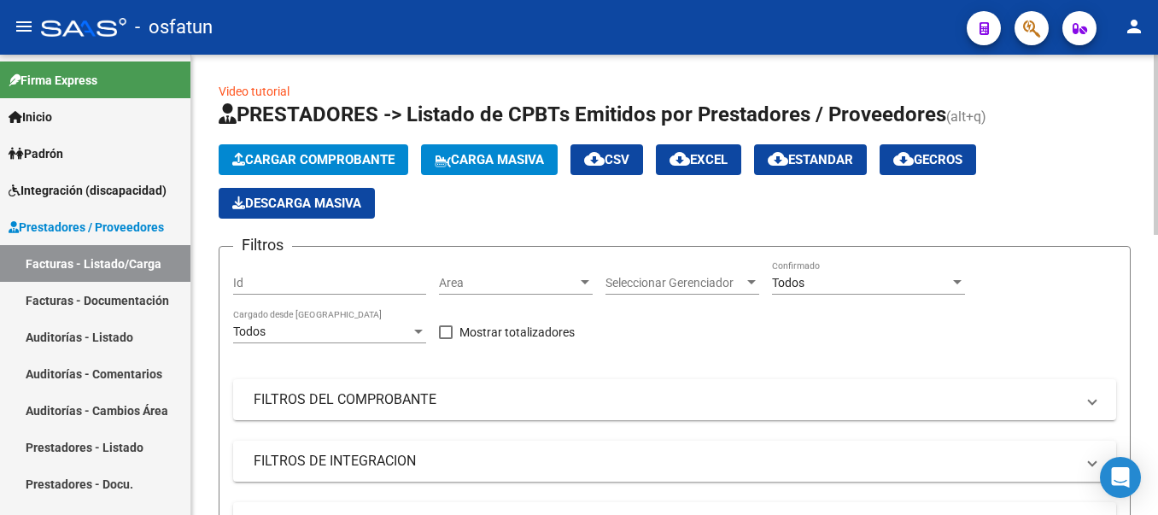
click at [331, 156] on span "Cargar Comprobante" at bounding box center [313, 159] width 162 height 15
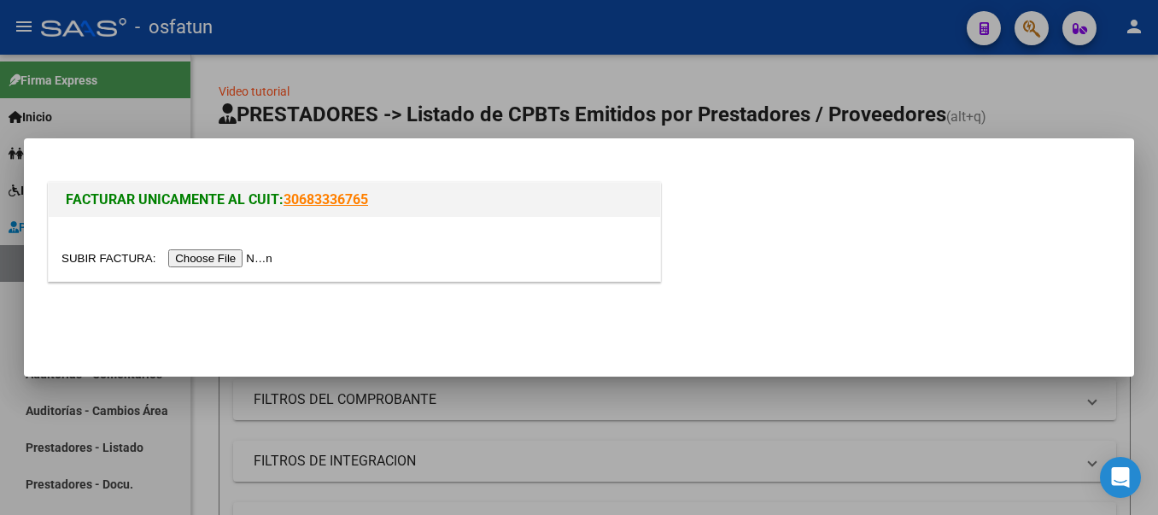
click at [248, 256] on input "file" at bounding box center [169, 258] width 216 height 18
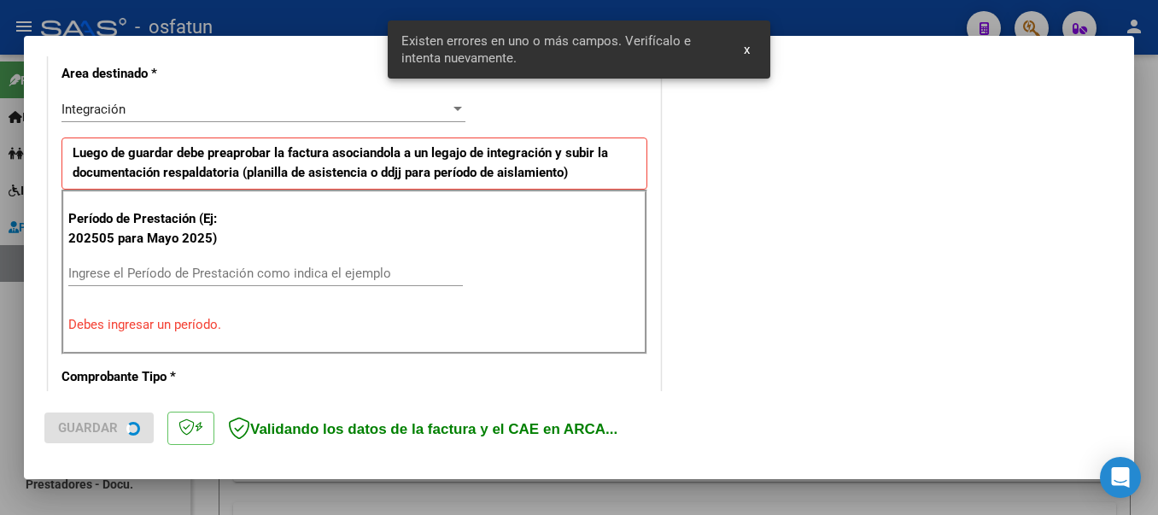
scroll to position [427, 0]
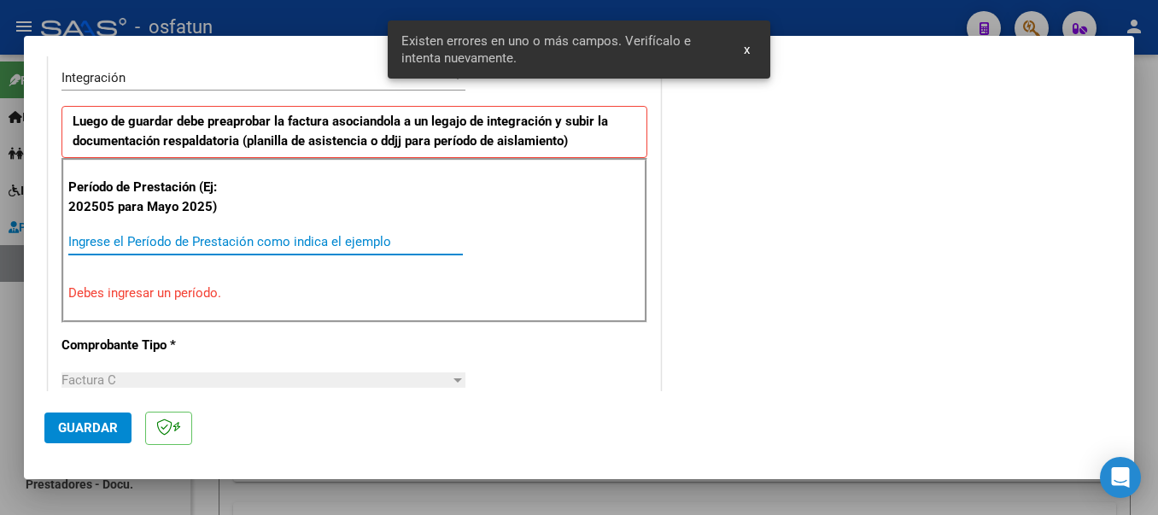
click at [307, 242] on input "Ingrese el Período de Prestación como indica el ejemplo" at bounding box center [265, 241] width 395 height 15
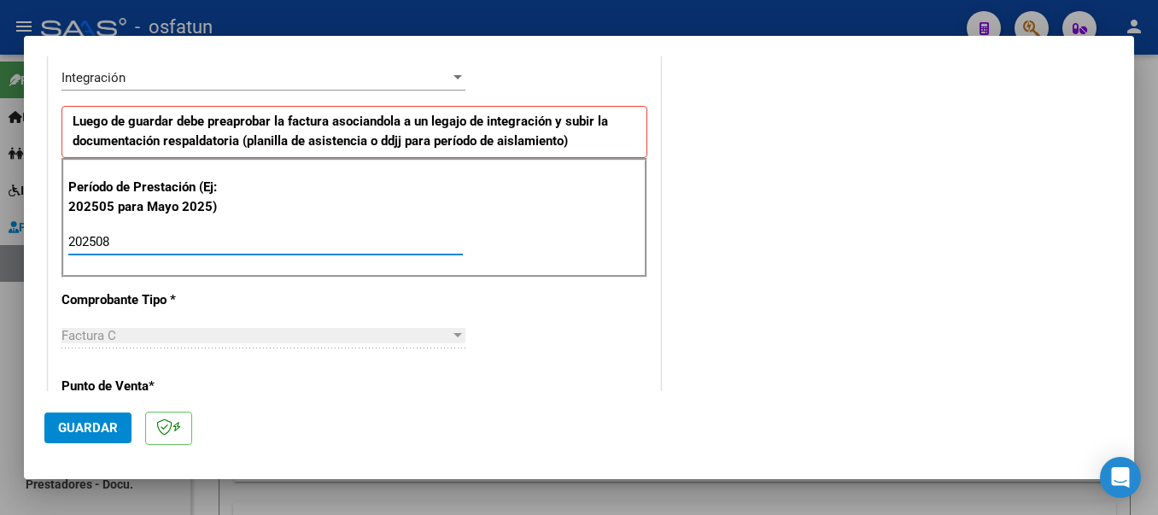
type input "202508"
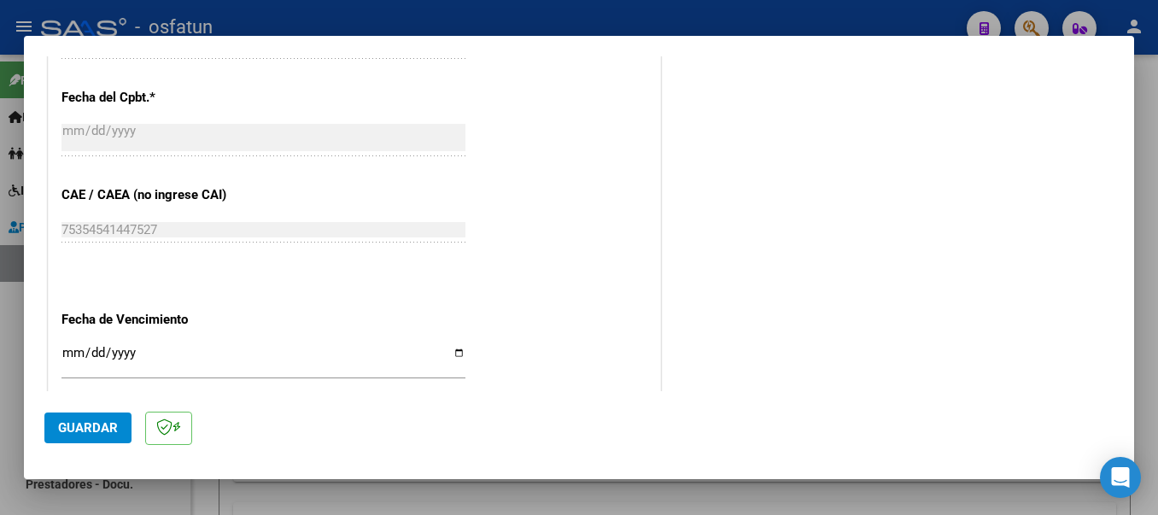
scroll to position [1168, 0]
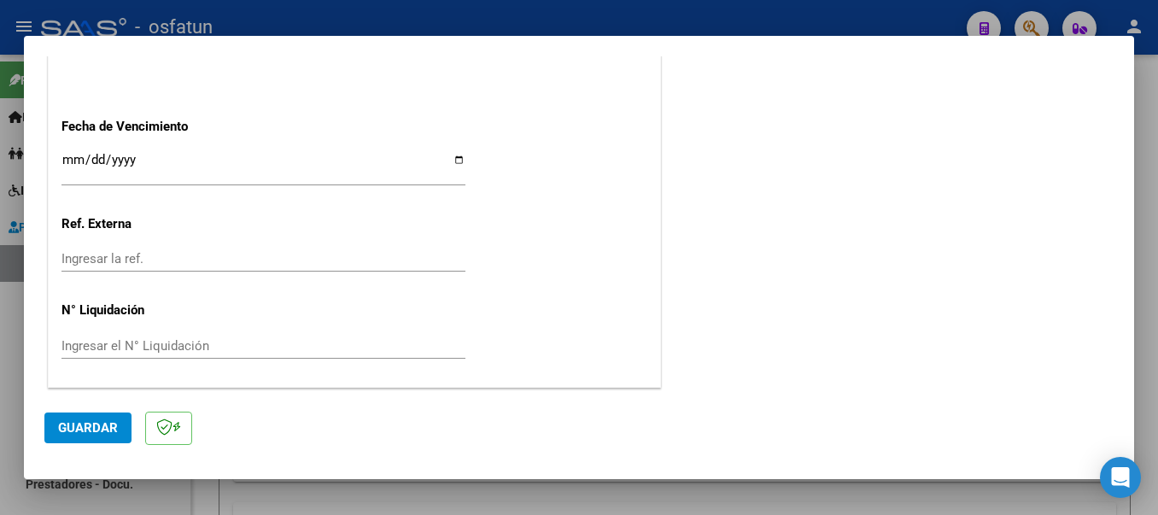
click at [59, 432] on span "Guardar" at bounding box center [88, 427] width 60 height 15
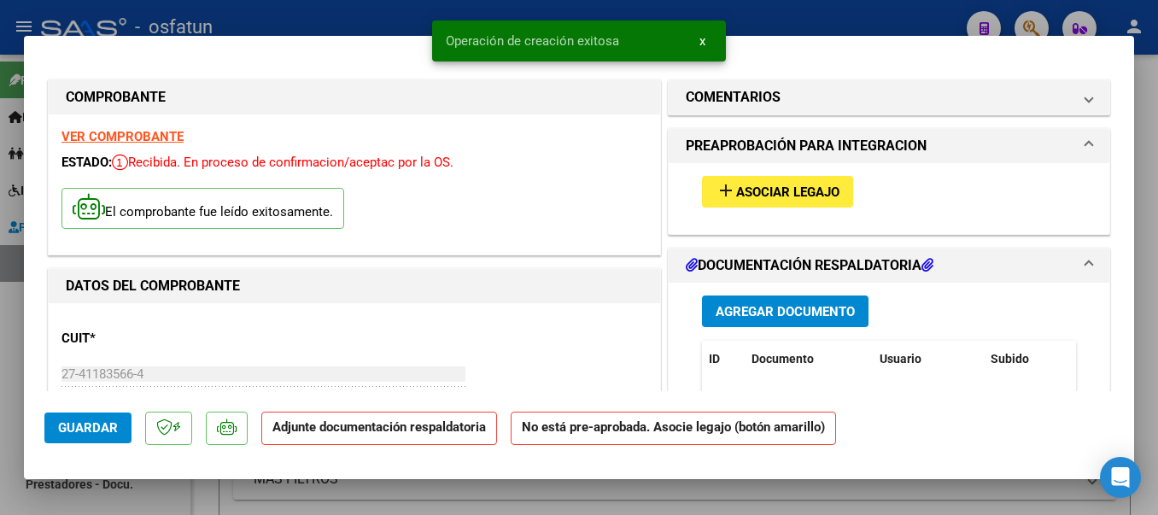
click at [723, 195] on mat-icon "add" at bounding box center [726, 190] width 20 height 20
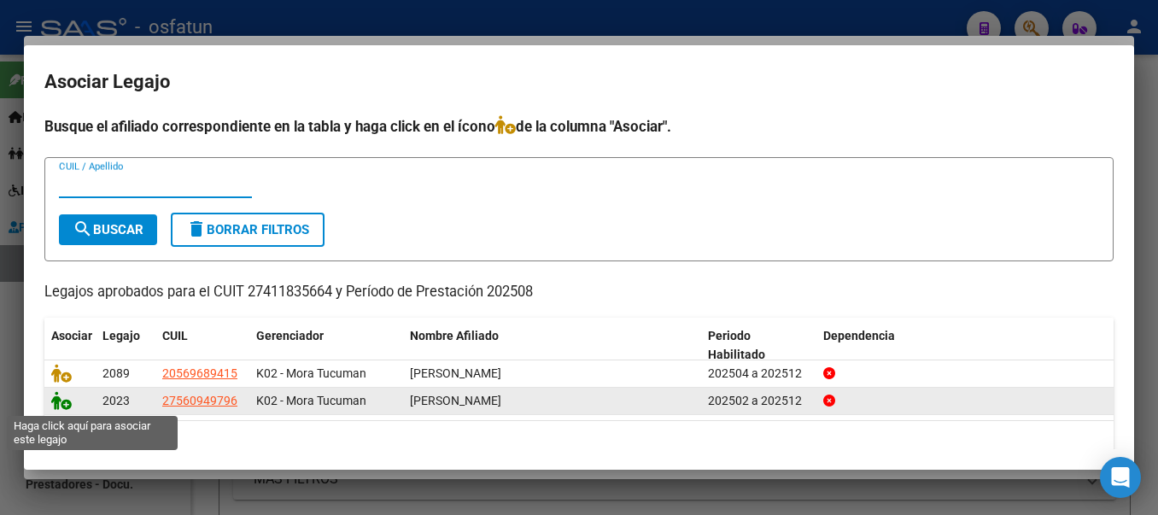
click at [60, 403] on icon at bounding box center [61, 400] width 20 height 19
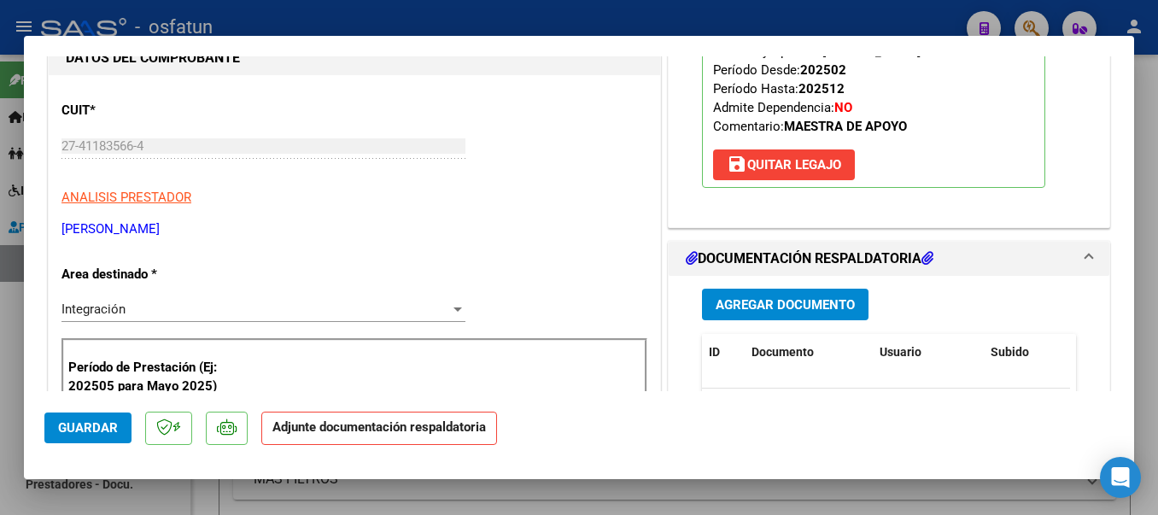
scroll to position [318, 0]
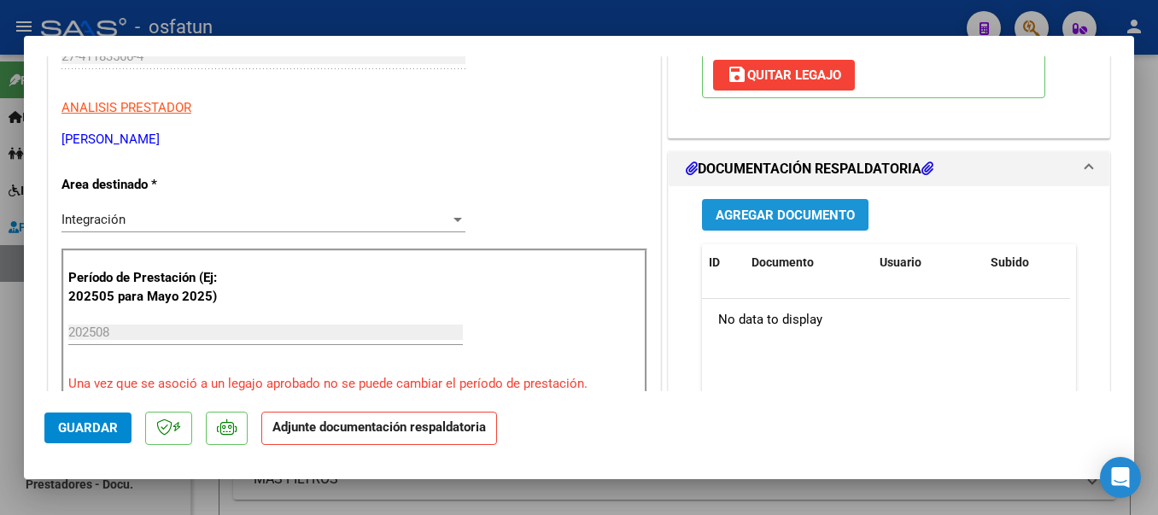
click at [848, 214] on button "Agregar Documento" at bounding box center [785, 215] width 167 height 32
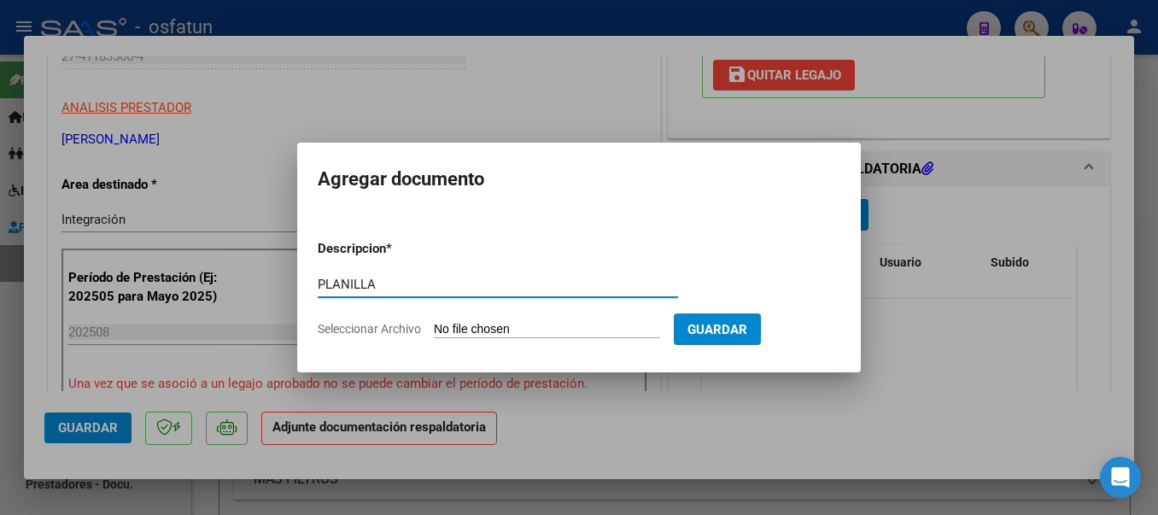
type input "PLANILLA"
click at [519, 327] on input "Seleccionar Archivo" at bounding box center [547, 330] width 226 height 16
type input "C:\fakepath\20250919_152109.jpg"
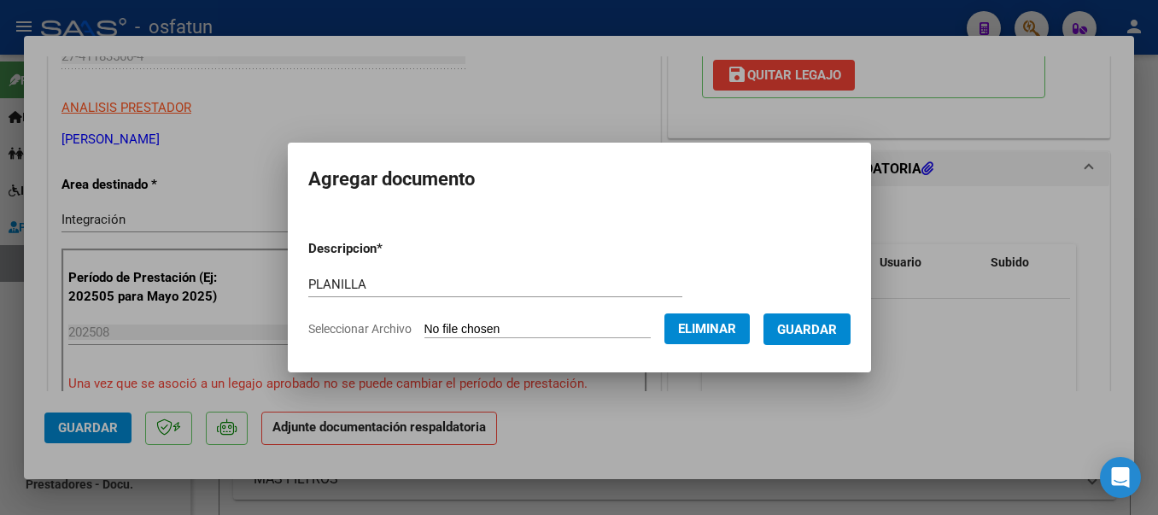
click at [828, 322] on span "Guardar" at bounding box center [807, 329] width 60 height 15
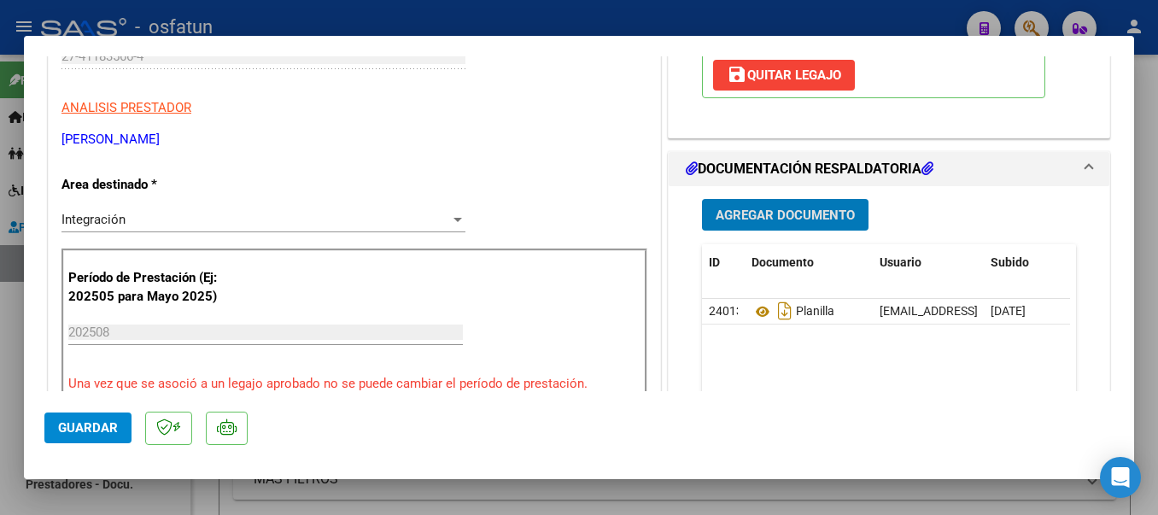
click at [101, 429] on span "Guardar" at bounding box center [88, 427] width 60 height 15
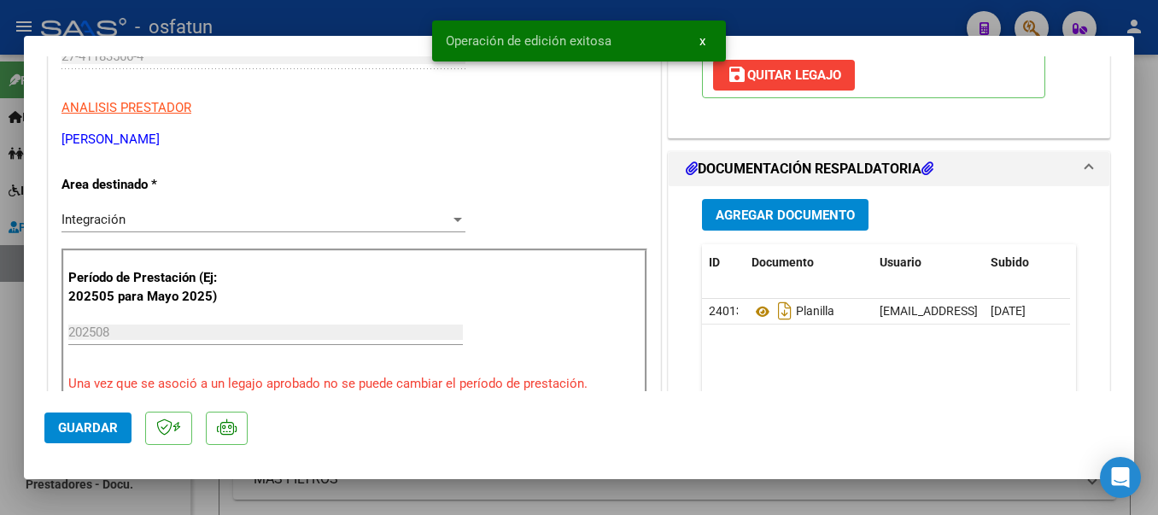
click at [325, 20] on div at bounding box center [579, 257] width 1158 height 515
type input "$ 0,00"
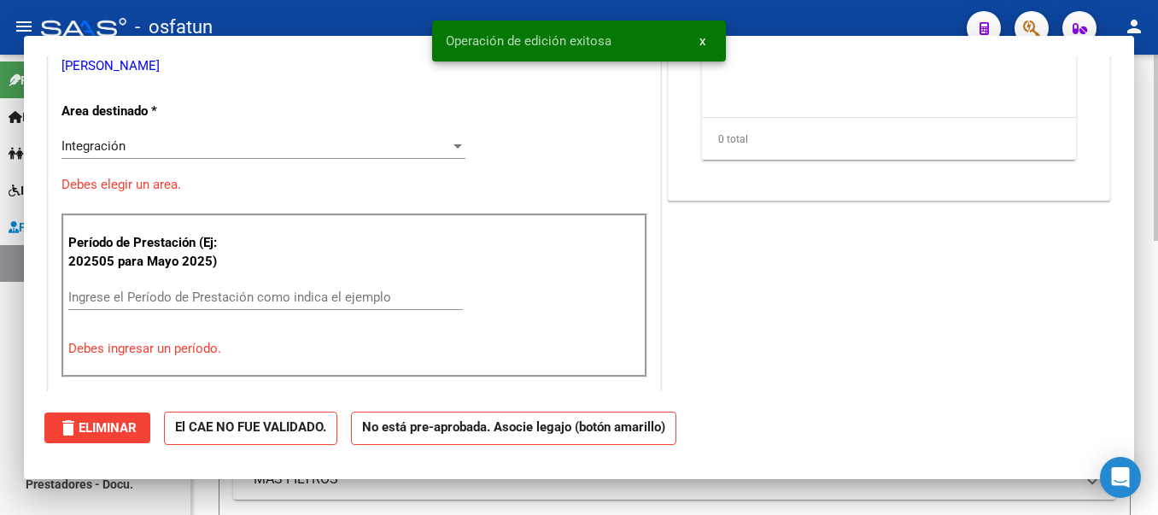
scroll to position [266, 0]
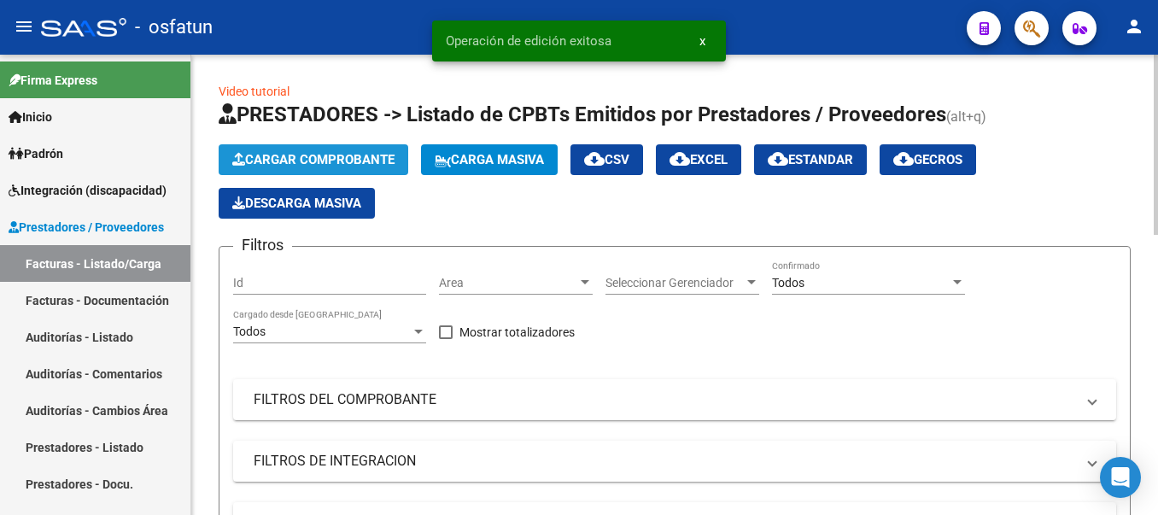
click at [269, 149] on button "Cargar Comprobante" at bounding box center [314, 159] width 190 height 31
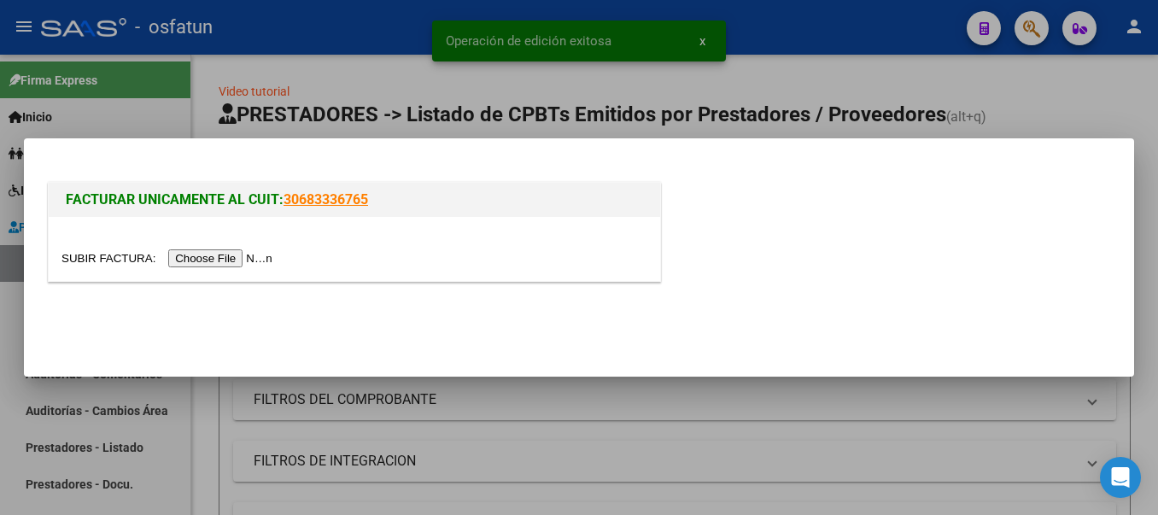
click at [246, 260] on input "file" at bounding box center [169, 258] width 216 height 18
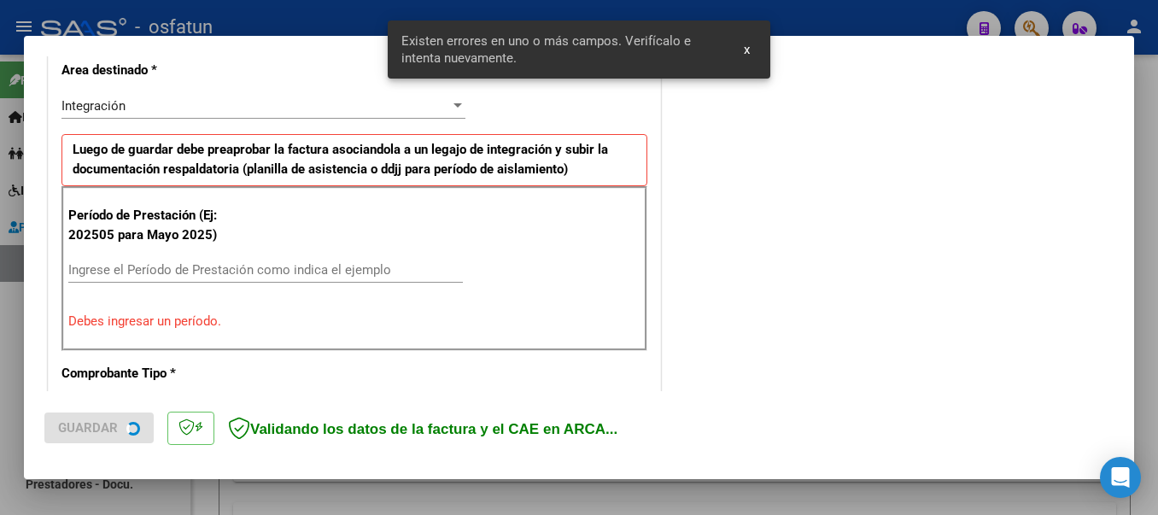
scroll to position [427, 0]
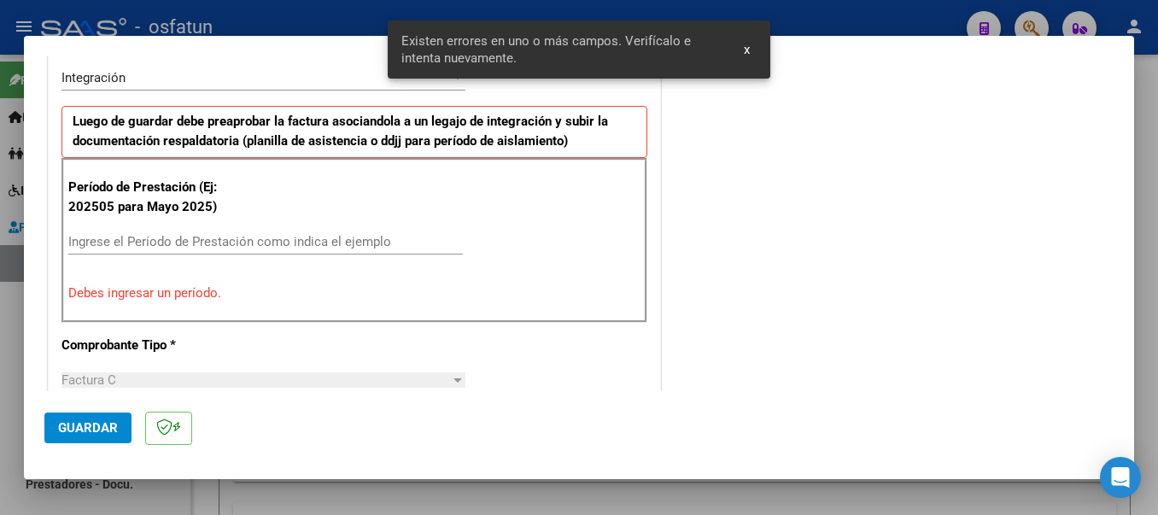
click at [173, 249] on input "Ingrese el Período de Prestación como indica el ejemplo" at bounding box center [265, 241] width 395 height 15
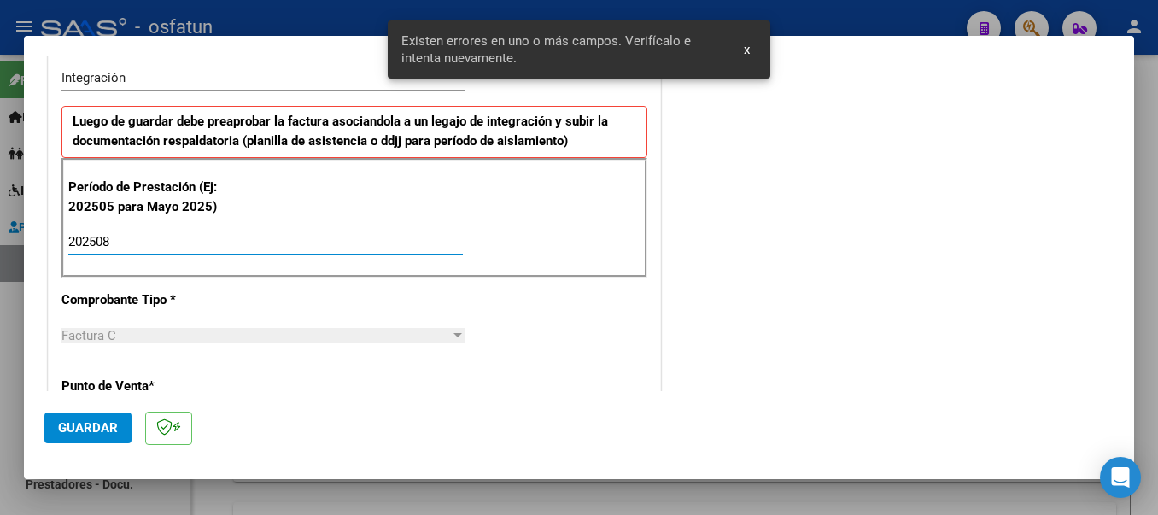
type input "202508"
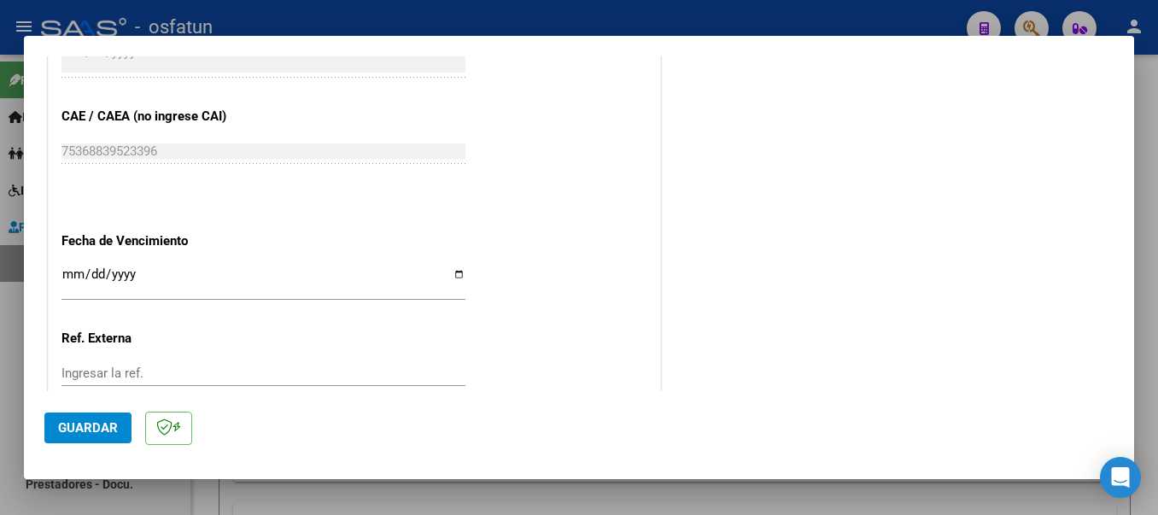
scroll to position [1168, 0]
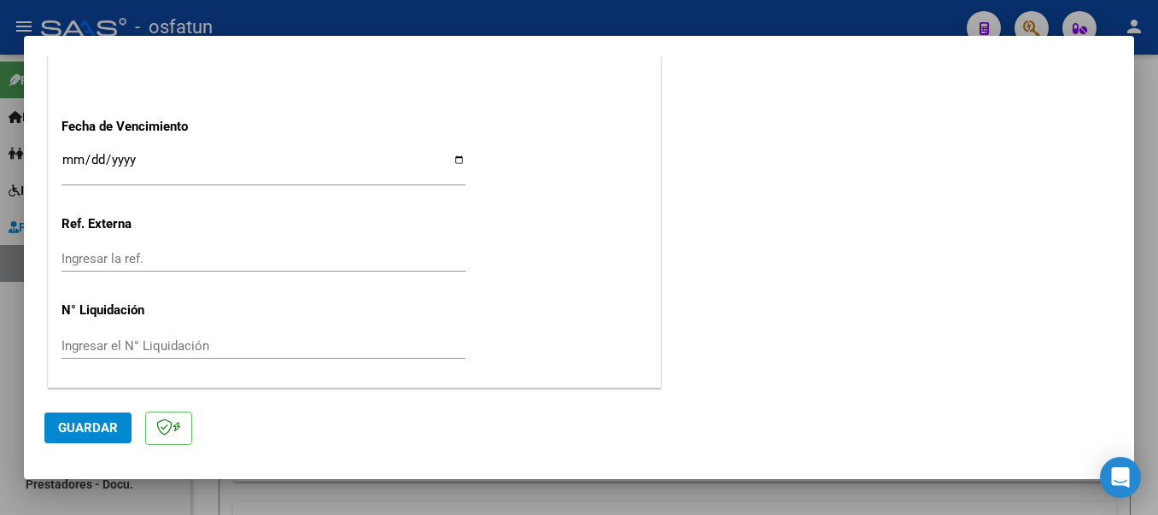
click at [78, 424] on span "Guardar" at bounding box center [88, 427] width 60 height 15
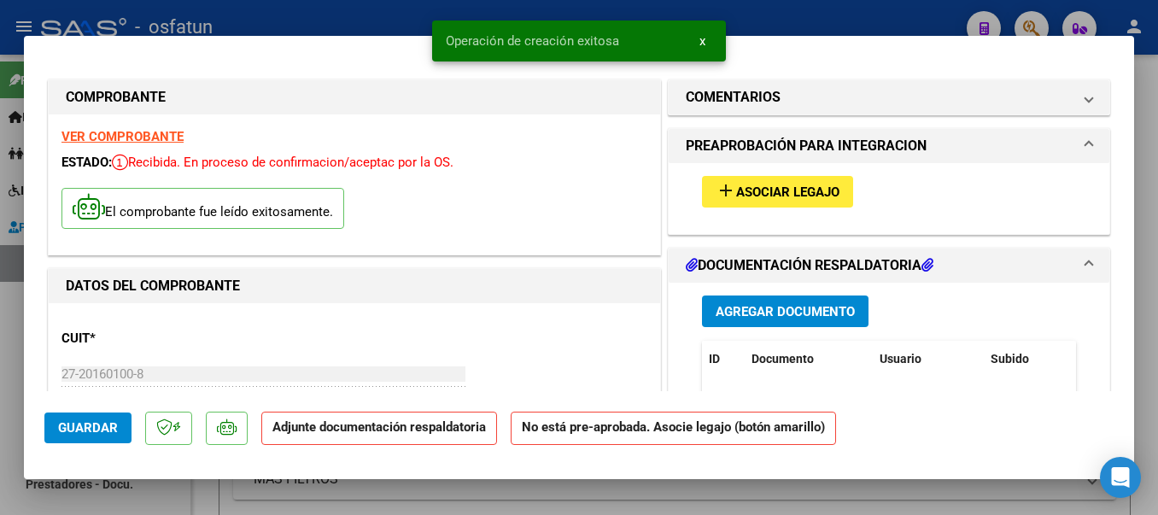
click at [723, 189] on mat-icon "add" at bounding box center [726, 190] width 20 height 20
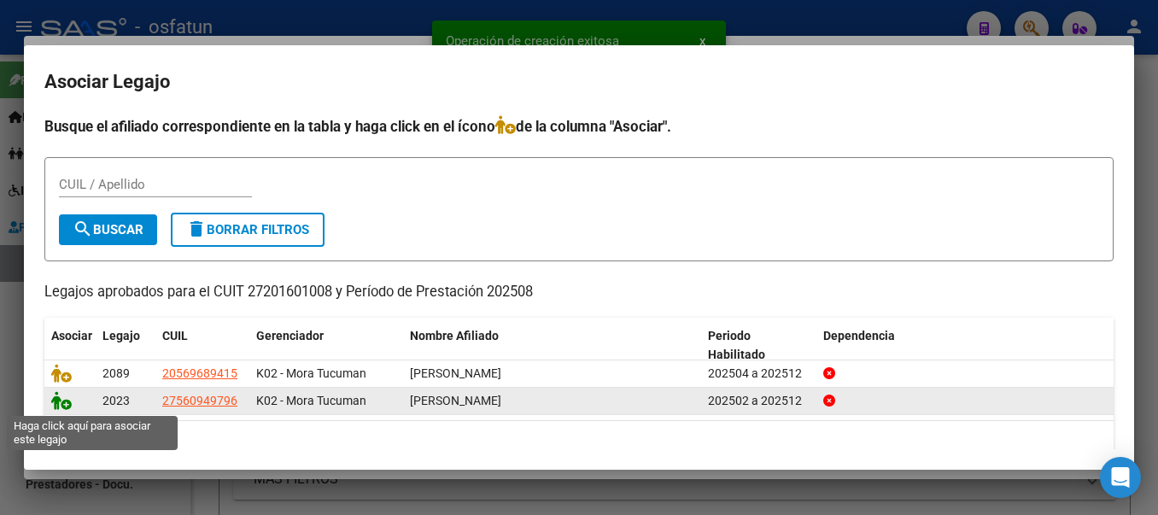
click at [63, 405] on icon at bounding box center [61, 400] width 20 height 19
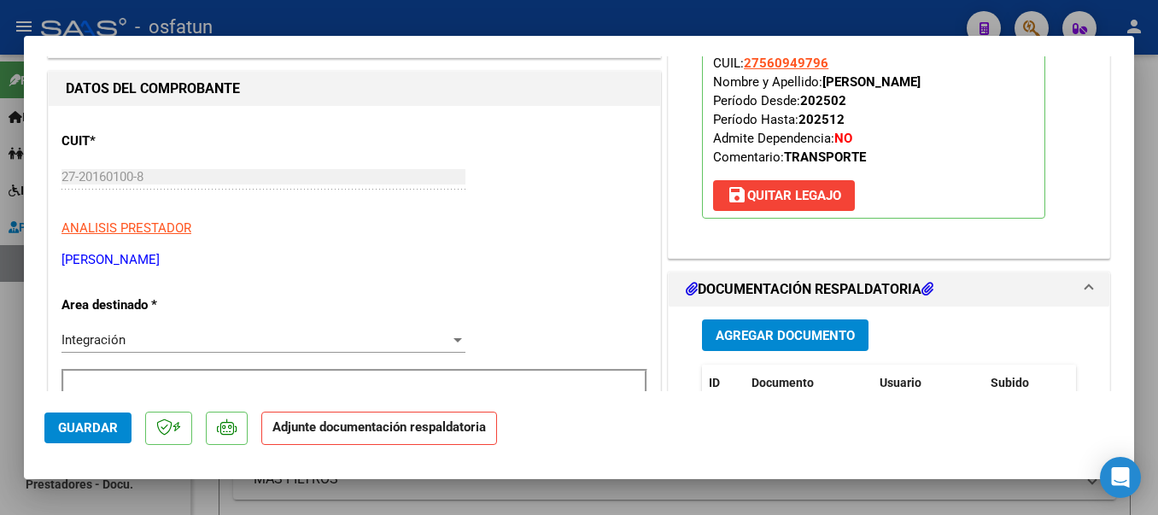
scroll to position [284, 0]
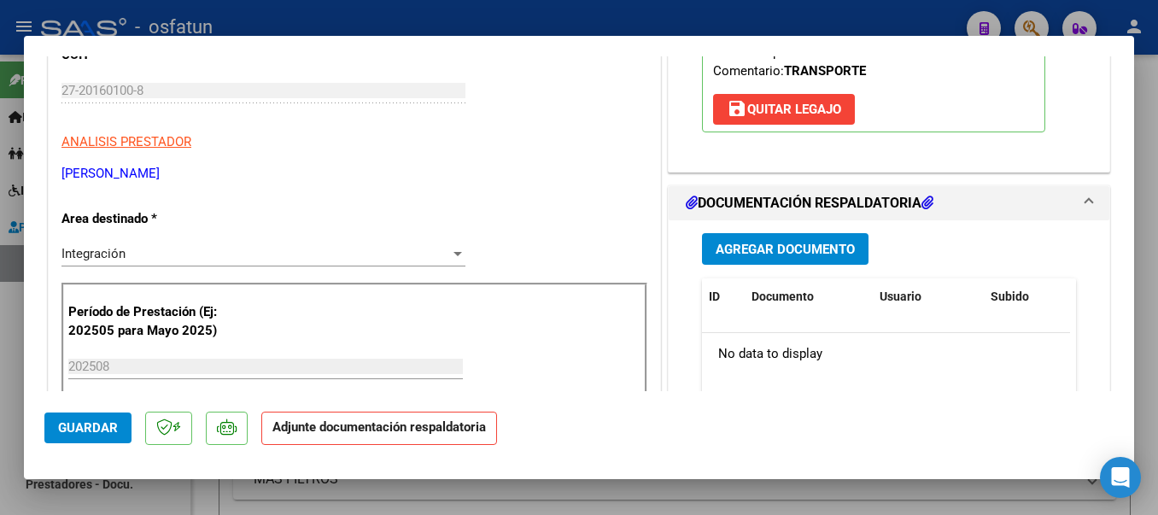
click at [826, 254] on span "Agregar Documento" at bounding box center [785, 249] width 139 height 15
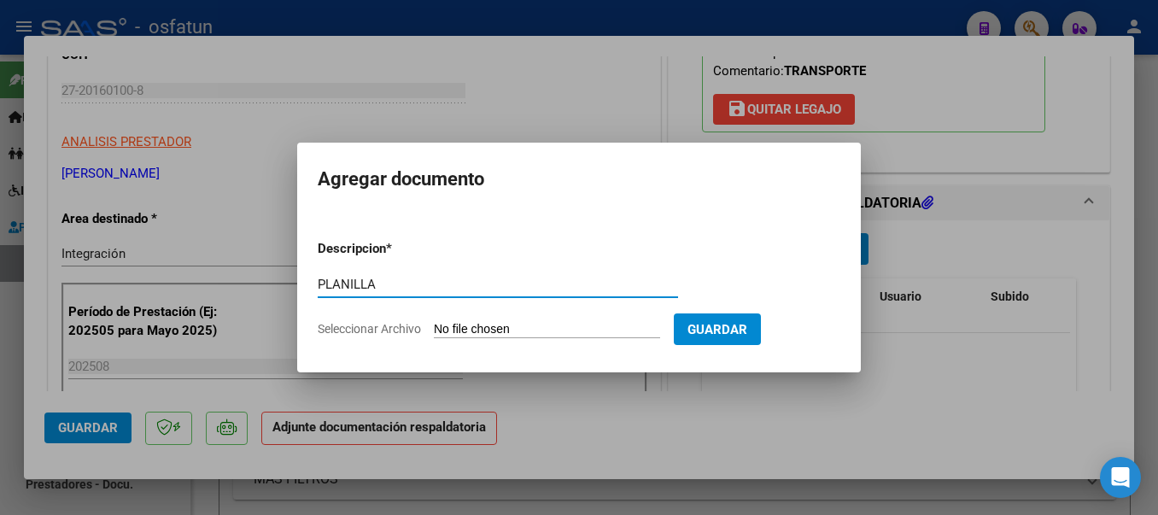
type input "PLANILLA"
click at [530, 329] on input "Seleccionar Archivo" at bounding box center [547, 330] width 226 height 16
type input "C:\fakepath\20250919_152236.jpg"
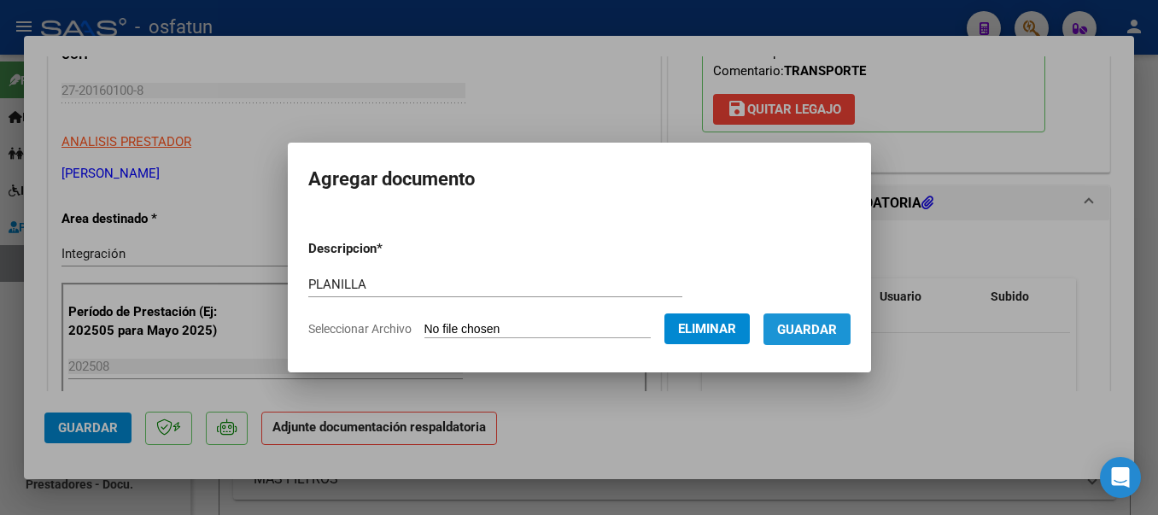
click at [820, 317] on button "Guardar" at bounding box center [807, 329] width 87 height 32
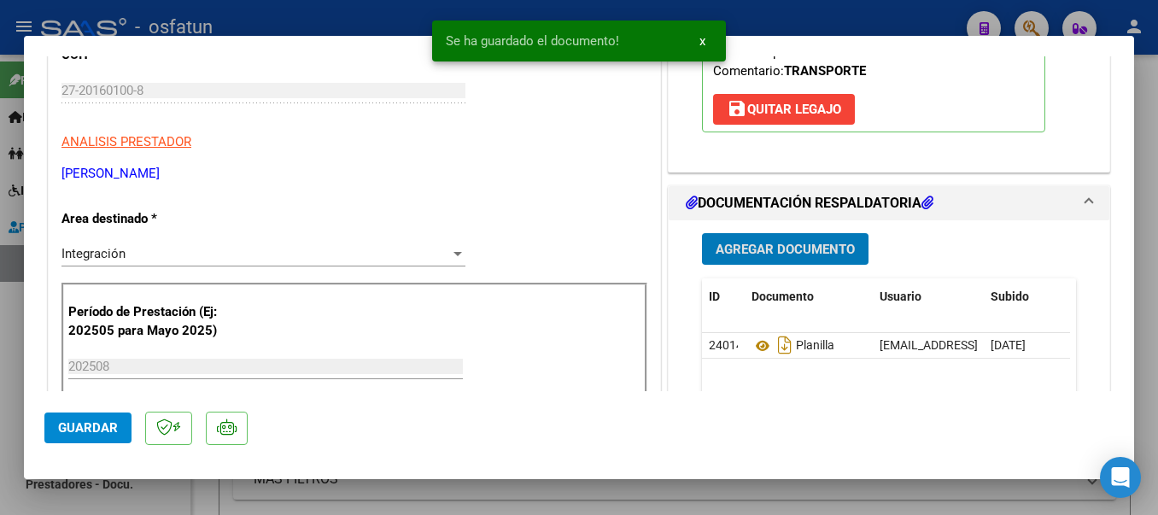
click at [389, 19] on div at bounding box center [579, 257] width 1158 height 515
type input "$ 0,00"
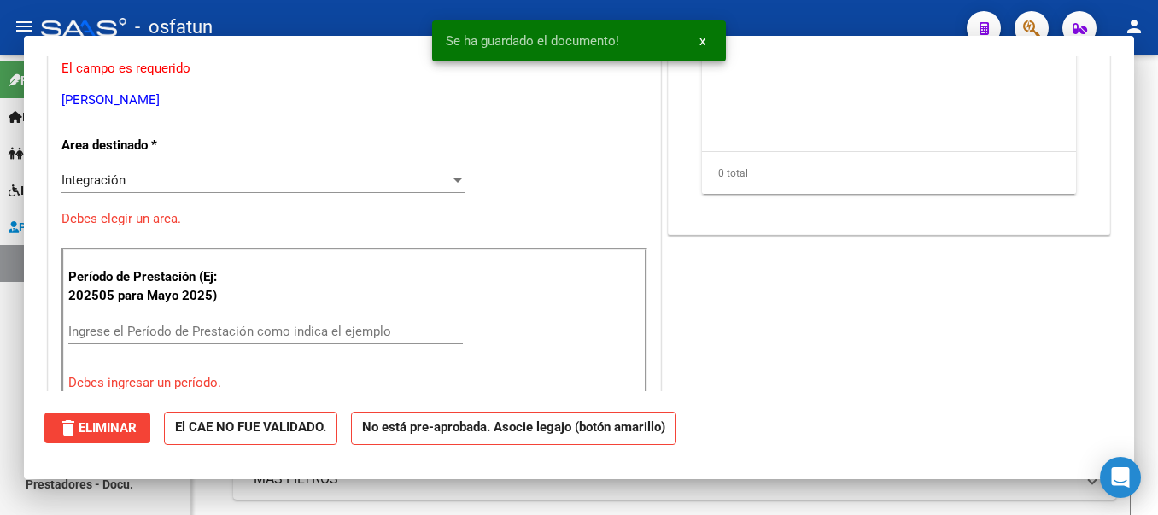
scroll to position [0, 0]
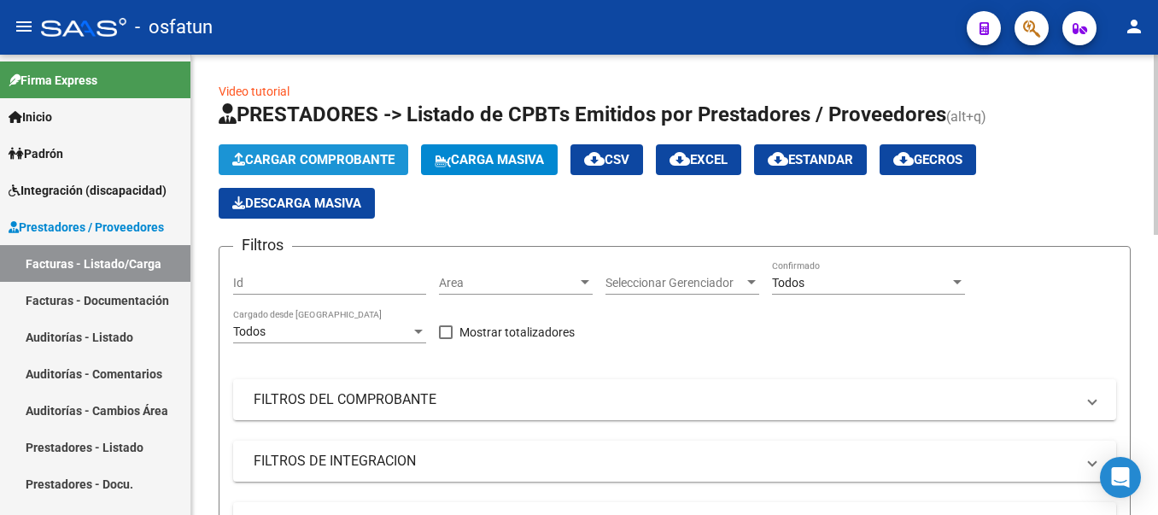
click at [334, 160] on span "Cargar Comprobante" at bounding box center [313, 159] width 162 height 15
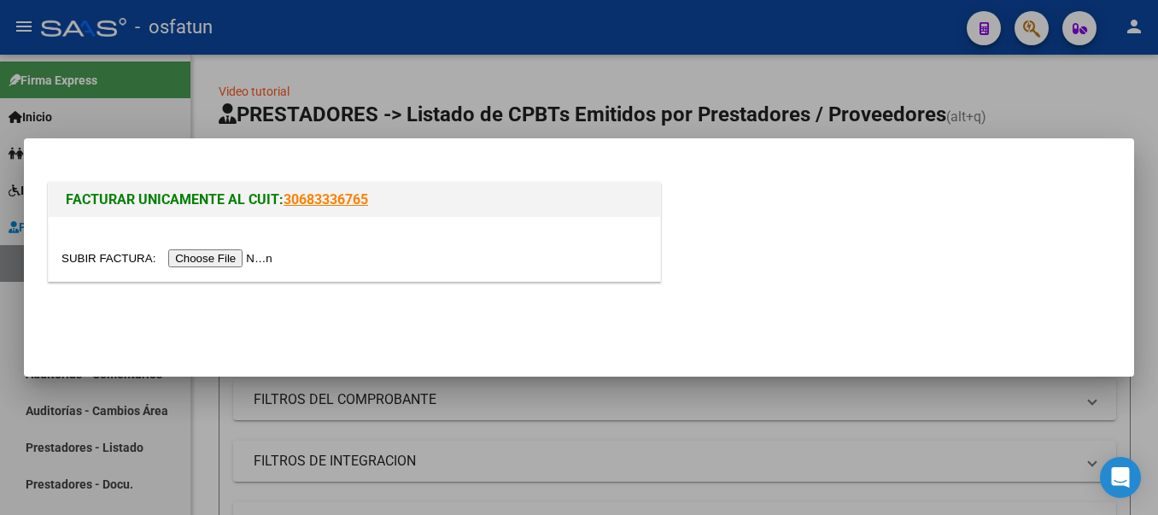
click at [229, 263] on input "file" at bounding box center [169, 258] width 216 height 18
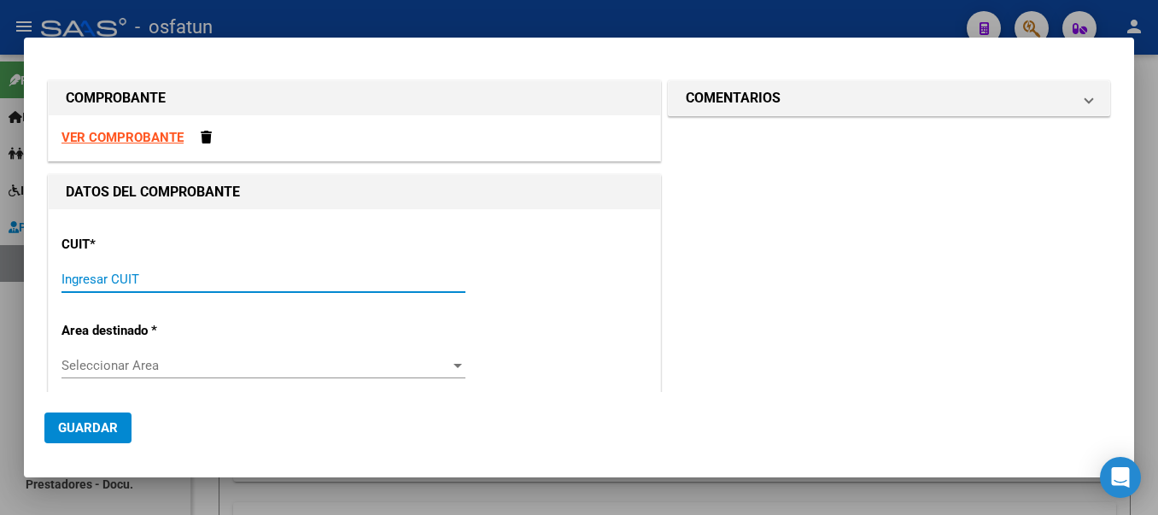
click at [239, 287] on input "Ingresar CUIT" at bounding box center [263, 279] width 404 height 15
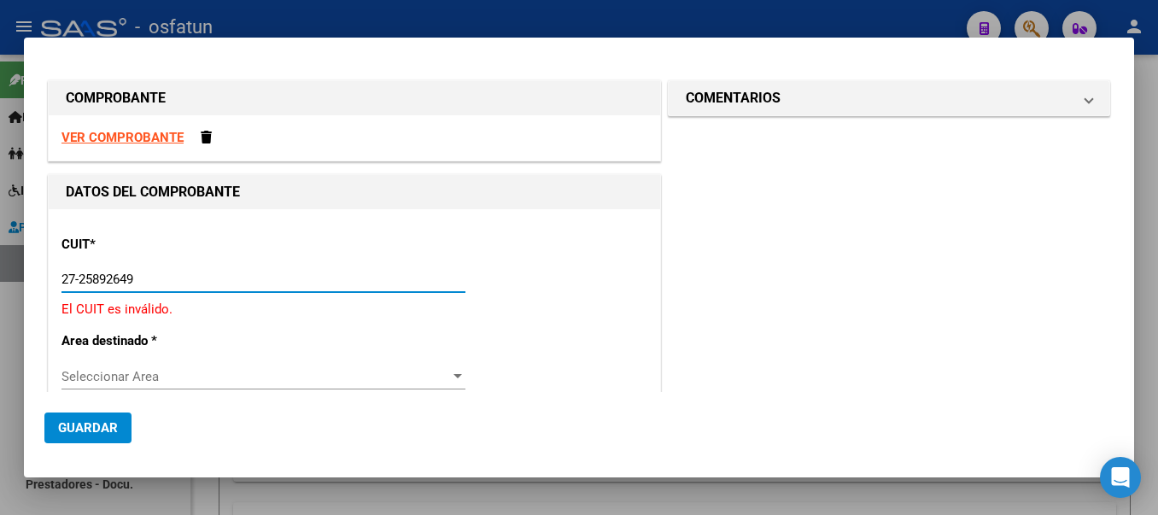
type input "27-25892649-3"
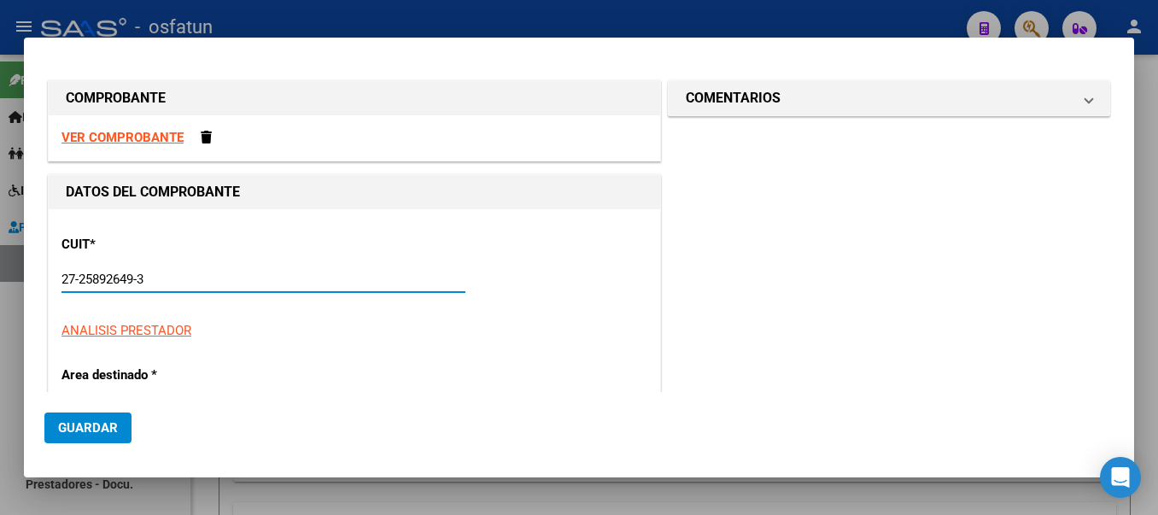
type input "2"
type input "27-25892649-3"
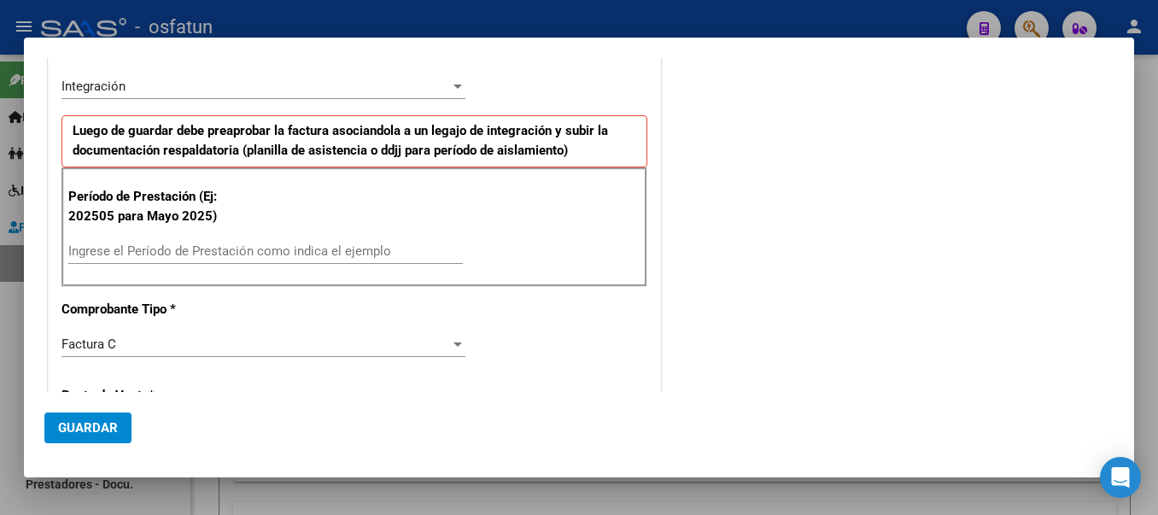
scroll to position [360, 0]
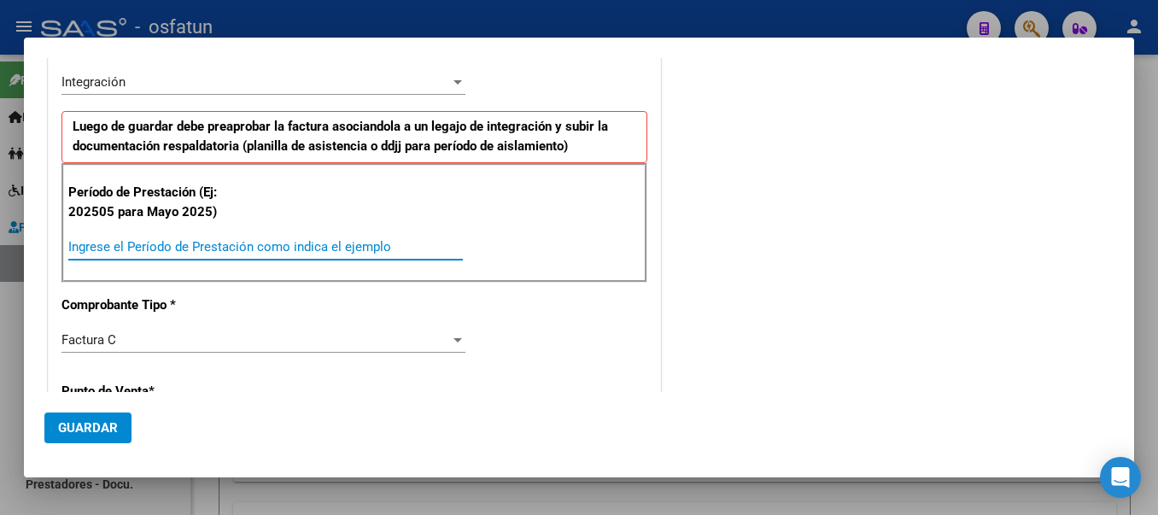
click at [283, 254] on input "Ingrese el Período de Prestación como indica el ejemplo" at bounding box center [265, 246] width 395 height 15
type input "202508"
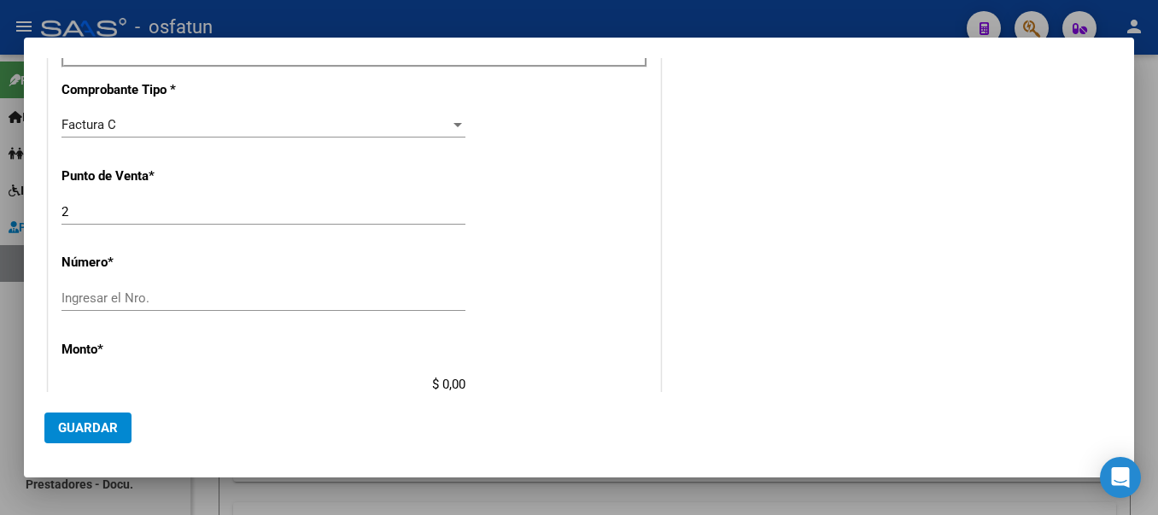
scroll to position [632, 0]
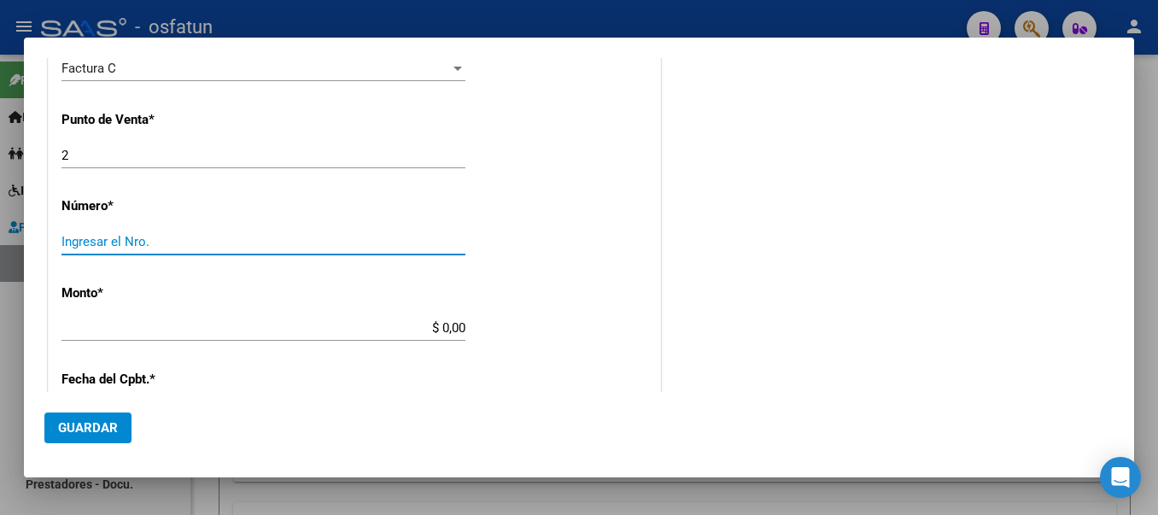
click at [173, 243] on input "Ingresar el Nro." at bounding box center [263, 241] width 404 height 15
type input "269"
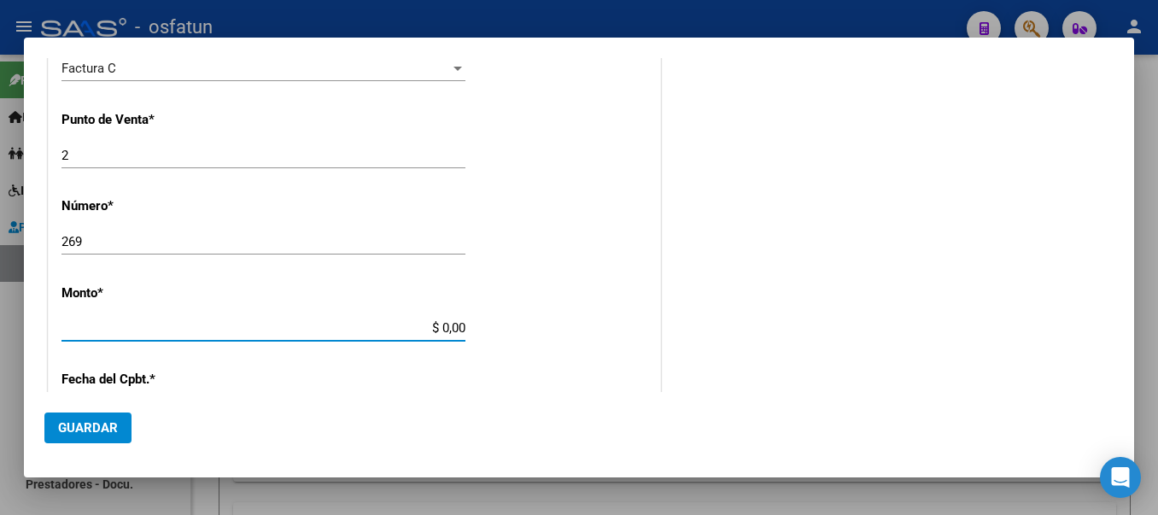
click at [400, 336] on input "$ 0,00" at bounding box center [263, 327] width 404 height 15
type input "$ 98.964,88"
type input "[DATE]"
type input "75363922582162"
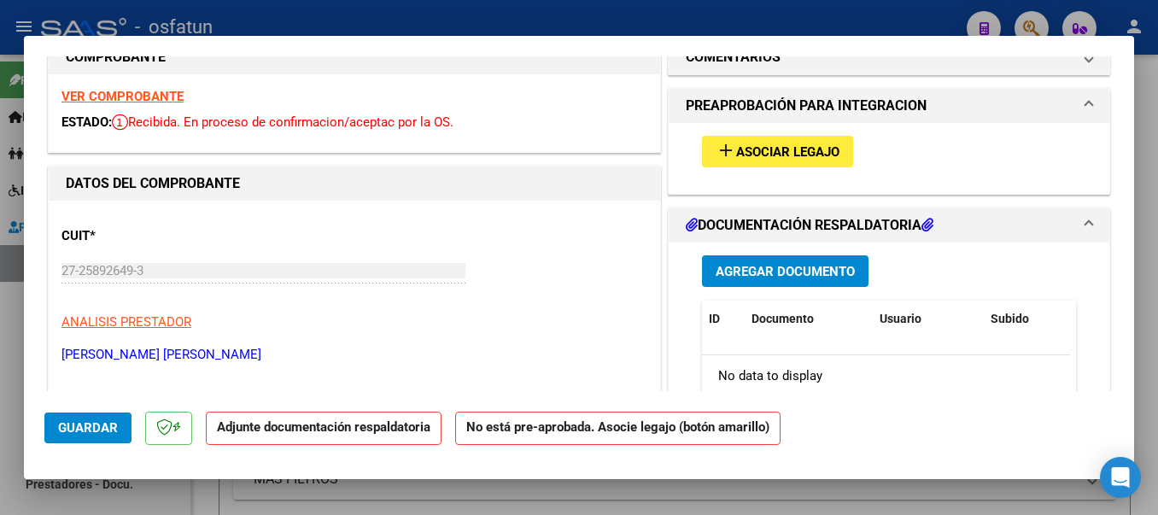
scroll to position [0, 0]
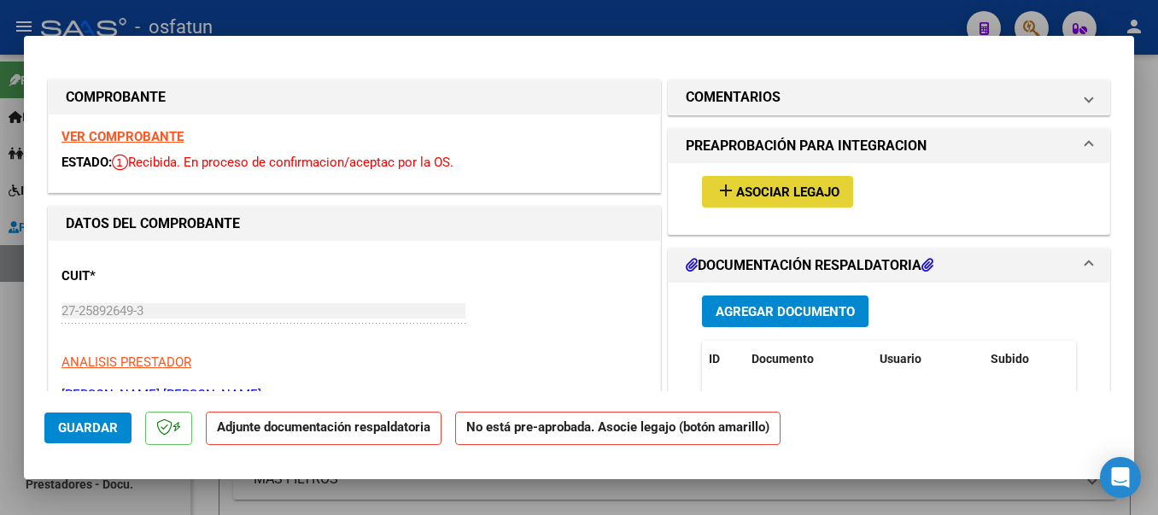
click at [717, 187] on mat-icon "add" at bounding box center [726, 190] width 20 height 20
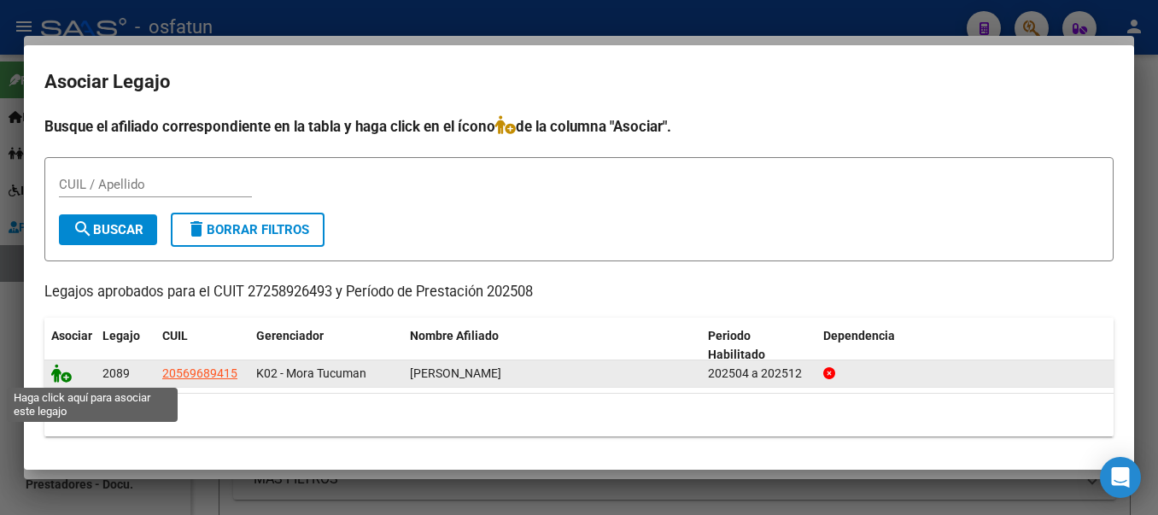
click at [57, 373] on icon at bounding box center [61, 373] width 20 height 19
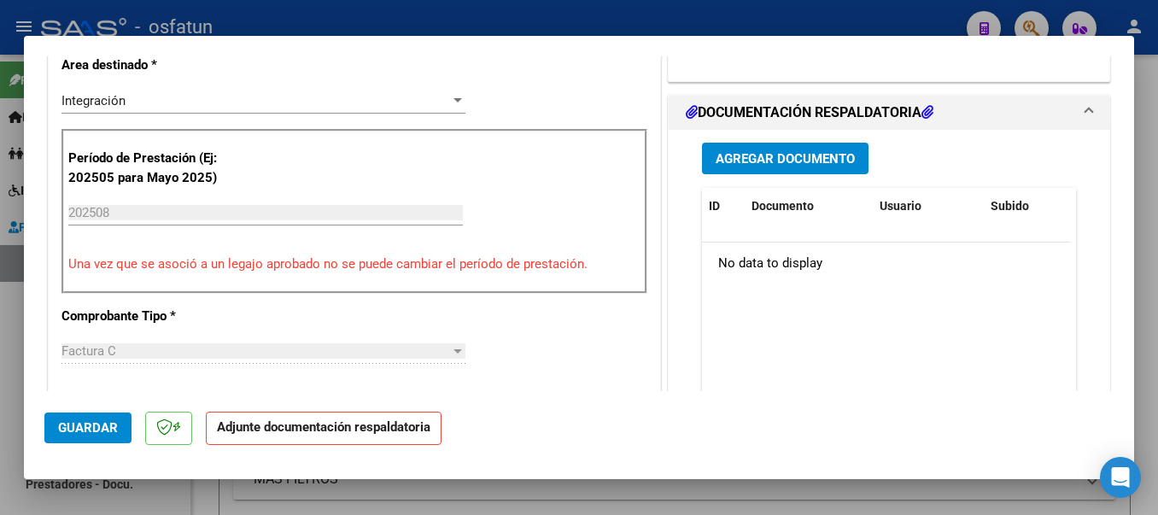
scroll to position [378, 0]
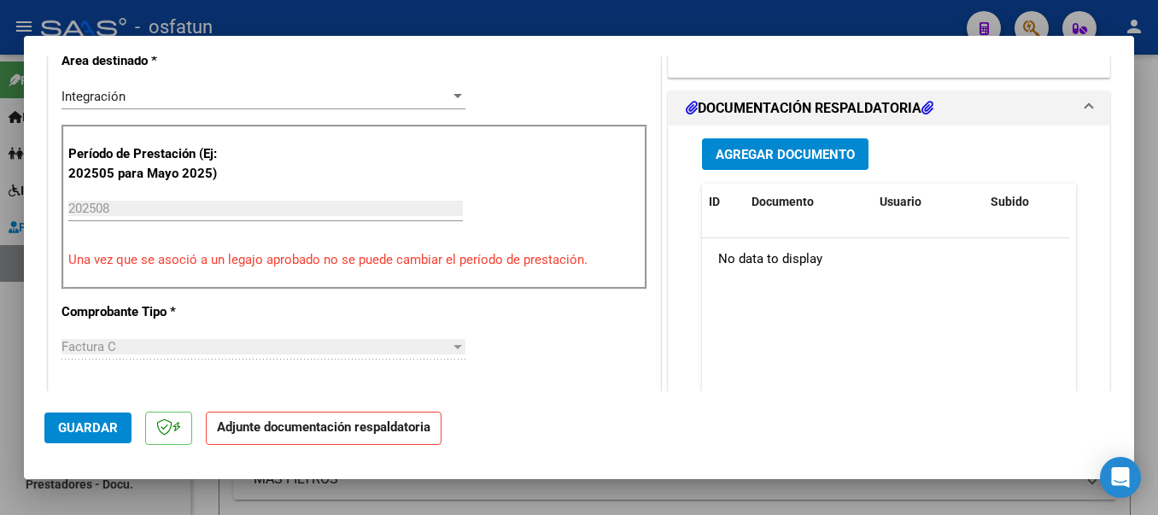
click at [798, 159] on span "Agregar Documento" at bounding box center [785, 154] width 139 height 15
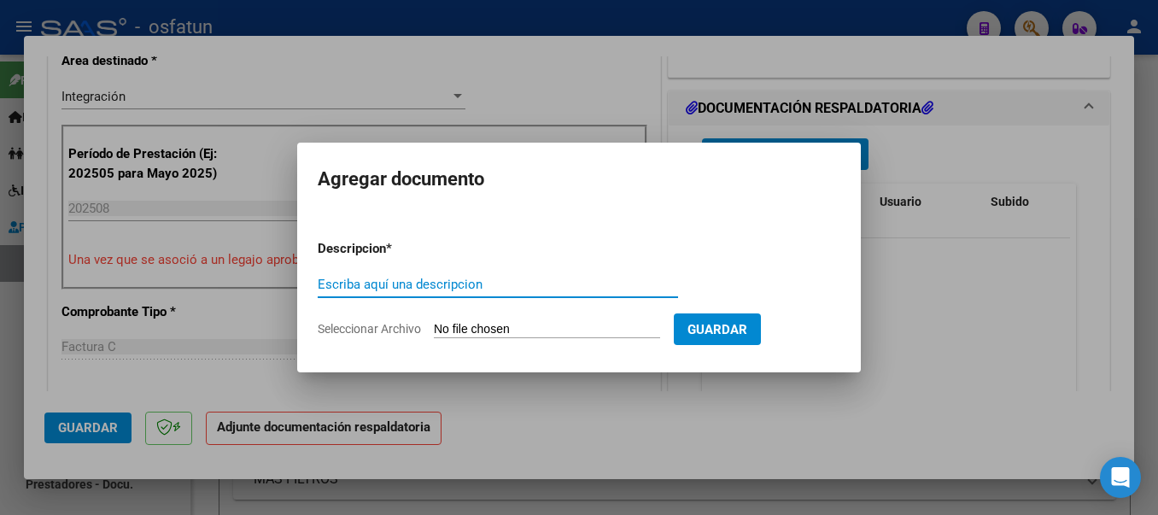
click at [424, 287] on input "Escriba aquí una descripcion" at bounding box center [498, 284] width 360 height 15
type input "PLANILLA"
click at [479, 331] on input "Seleccionar Archivo" at bounding box center [547, 330] width 226 height 16
type input "C:\fakepath\20250919_152523.jpg"
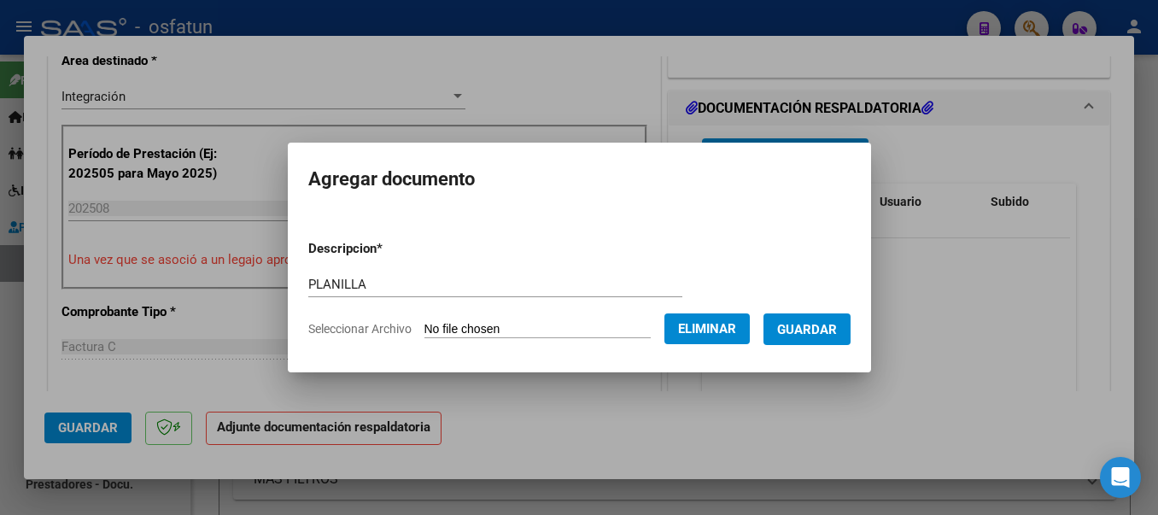
click at [814, 329] on span "Guardar" at bounding box center [807, 329] width 60 height 15
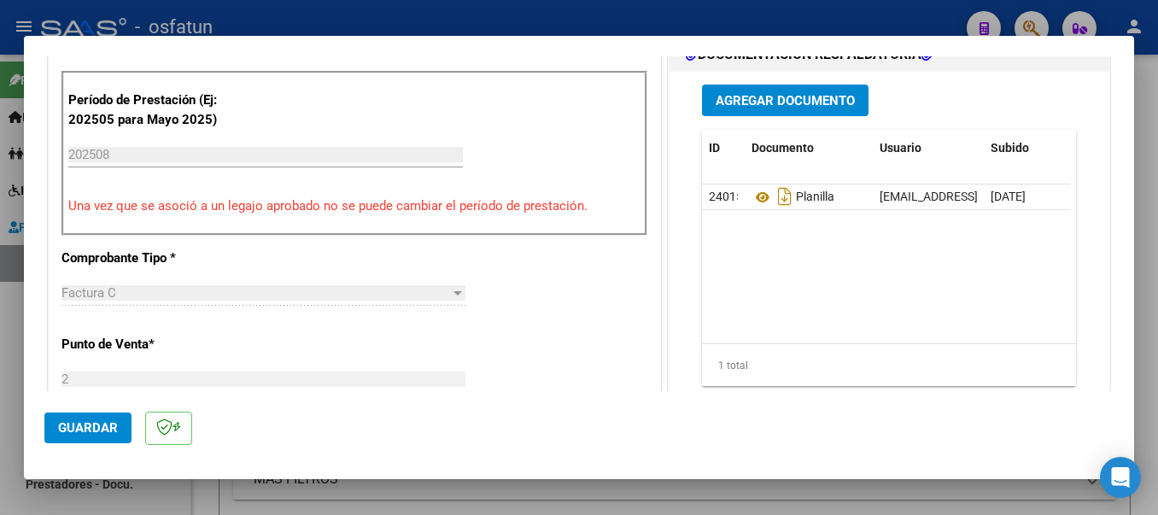
scroll to position [436, 0]
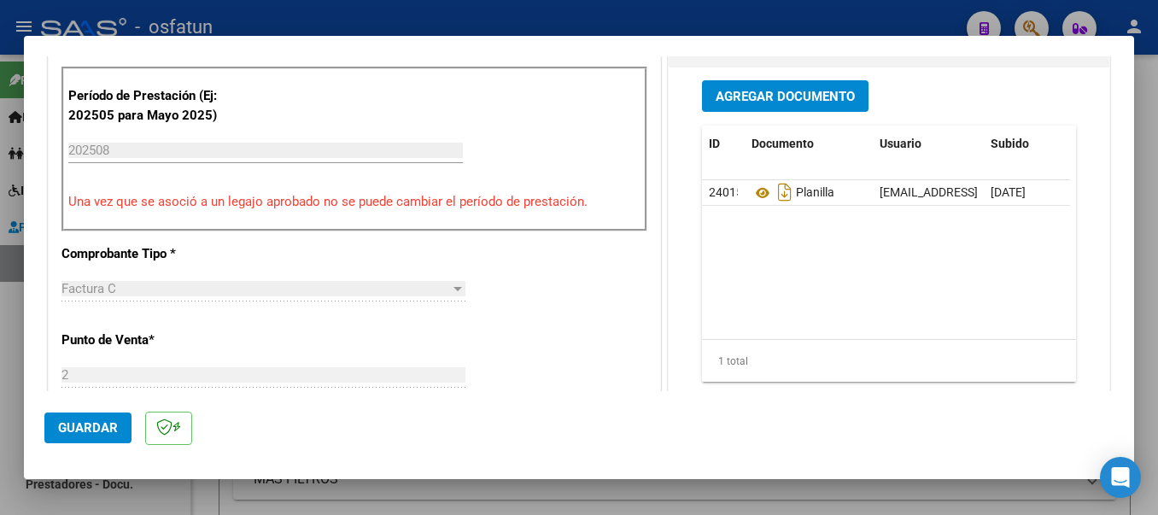
click at [72, 430] on span "Guardar" at bounding box center [88, 427] width 60 height 15
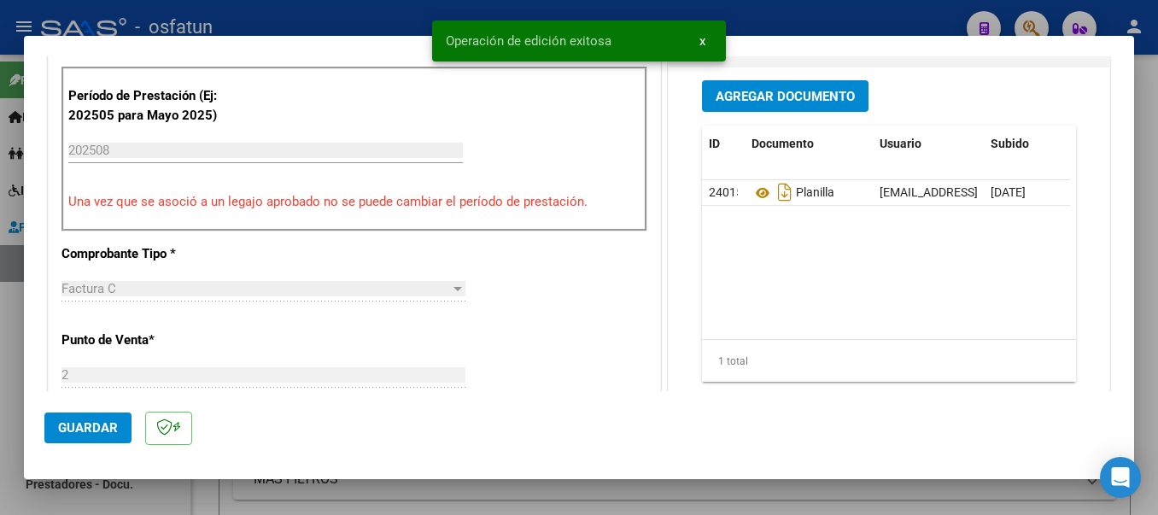
click at [421, 23] on div "Operación de edición exitosa x" at bounding box center [579, 41] width 335 height 82
click at [356, 23] on div at bounding box center [579, 257] width 1158 height 515
type input "$ 0,00"
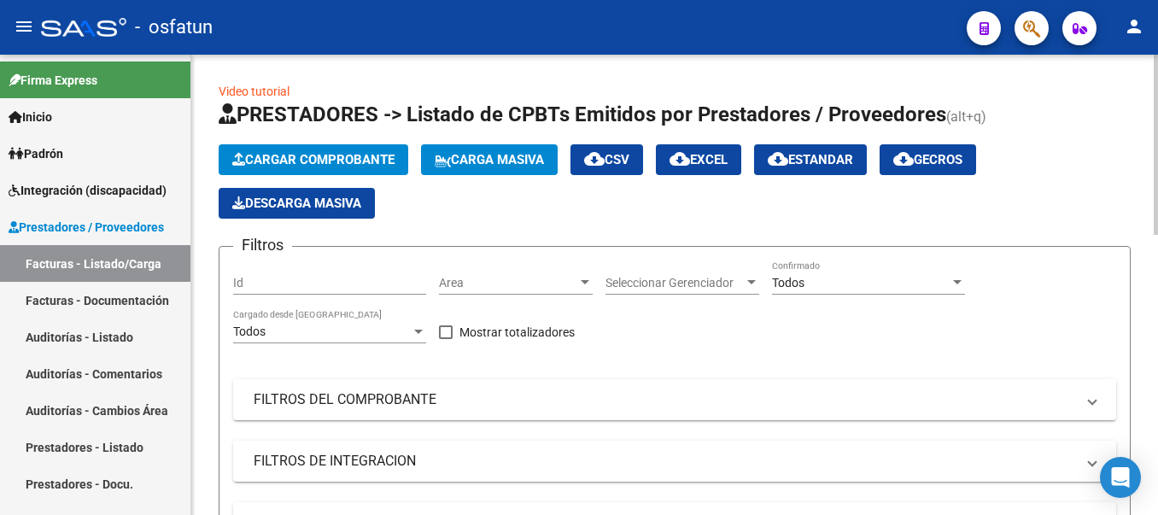
click at [298, 158] on span "Cargar Comprobante" at bounding box center [313, 159] width 162 height 15
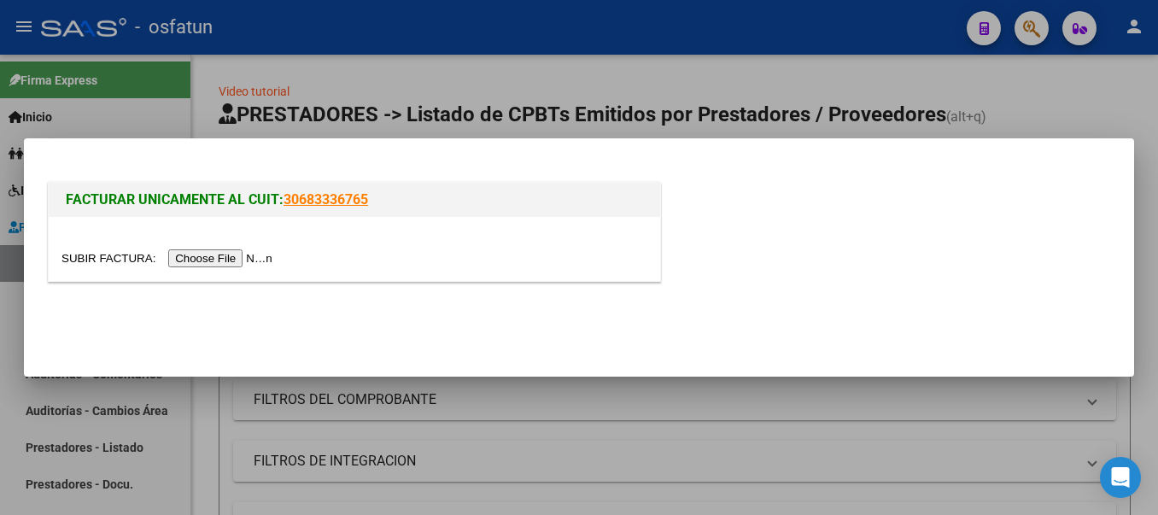
click at [220, 256] on input "file" at bounding box center [169, 258] width 216 height 18
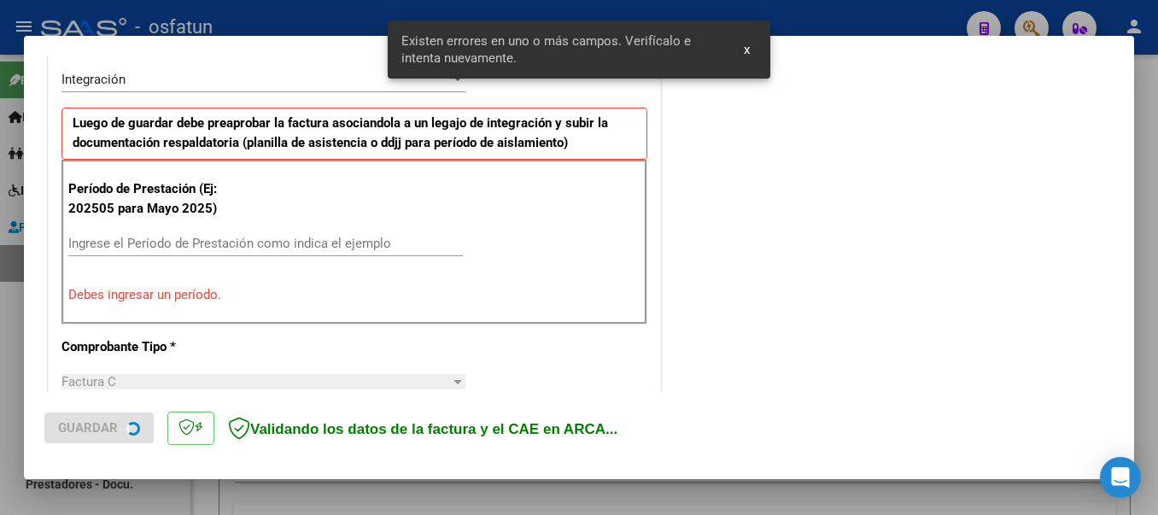
scroll to position [427, 0]
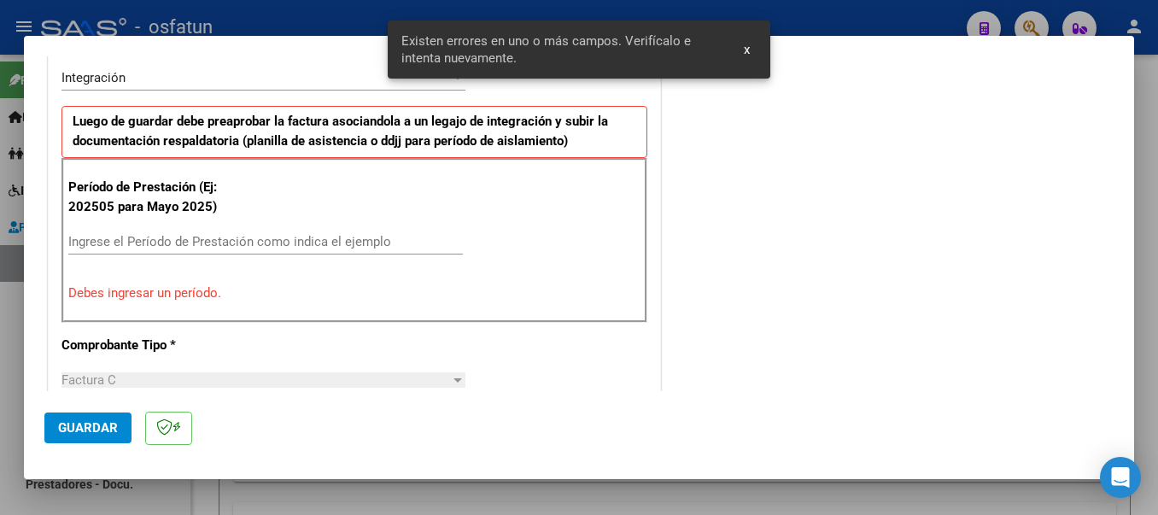
click at [201, 236] on input "Ingrese el Período de Prestación como indica el ejemplo" at bounding box center [265, 241] width 395 height 15
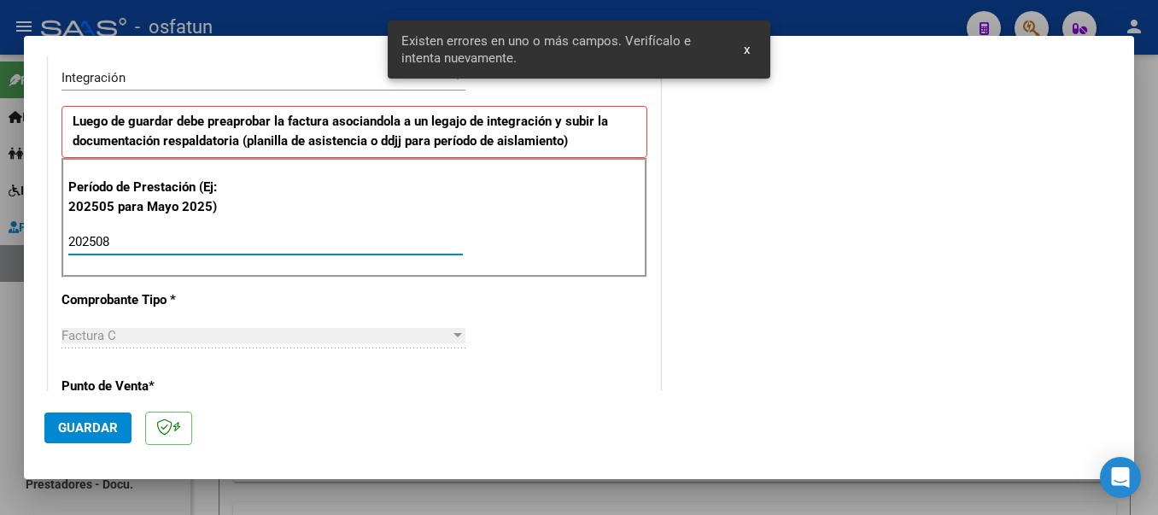
type input "202508"
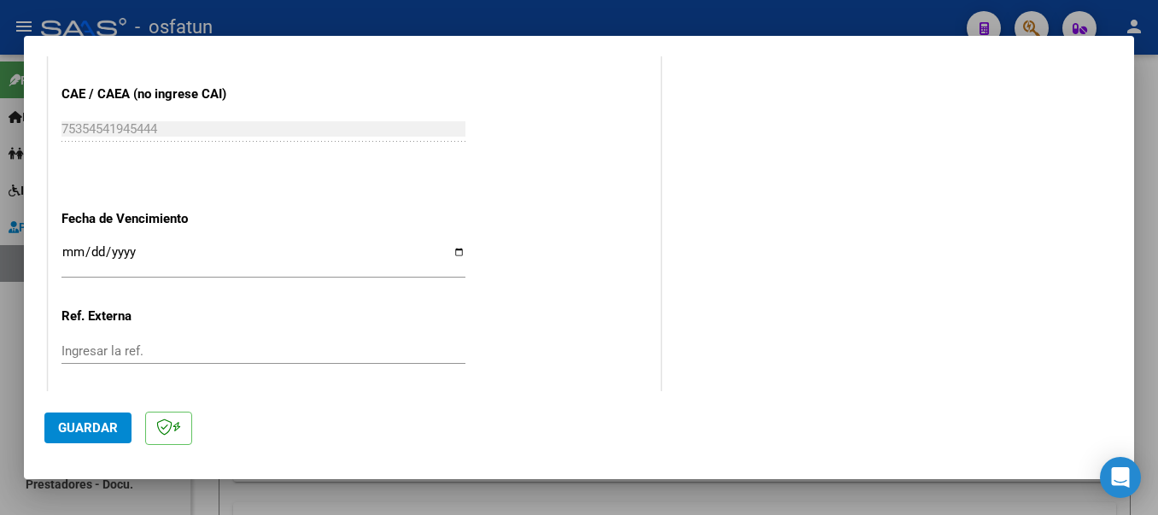
scroll to position [1168, 0]
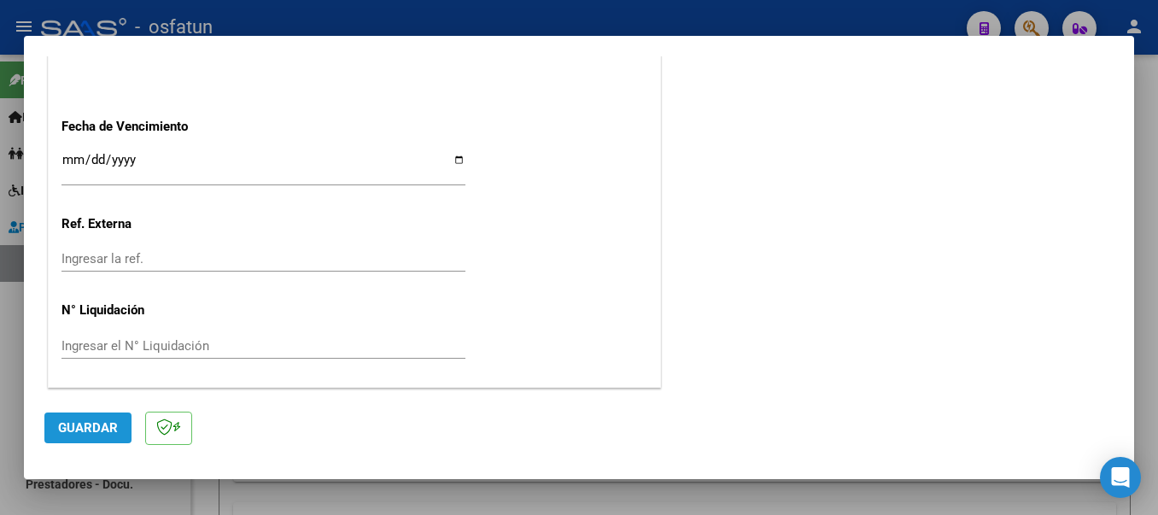
click at [102, 420] on span "Guardar" at bounding box center [88, 427] width 60 height 15
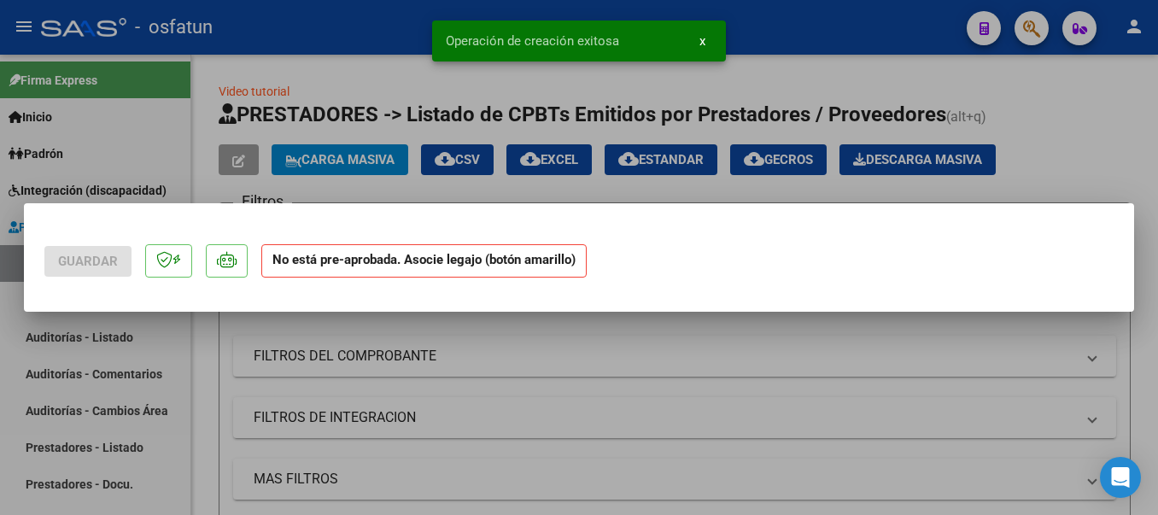
scroll to position [0, 0]
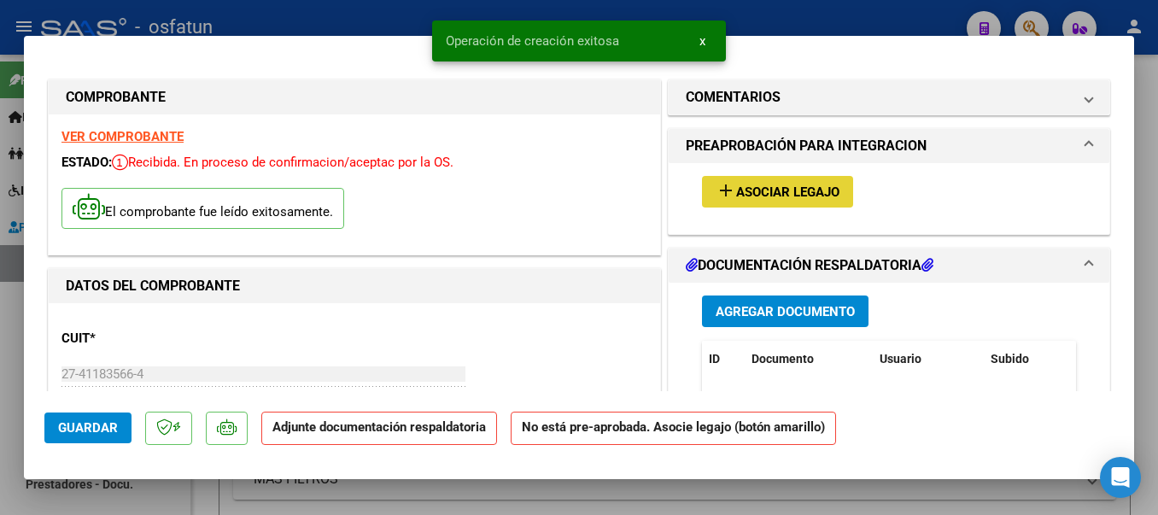
click at [723, 187] on mat-icon "add" at bounding box center [726, 190] width 20 height 20
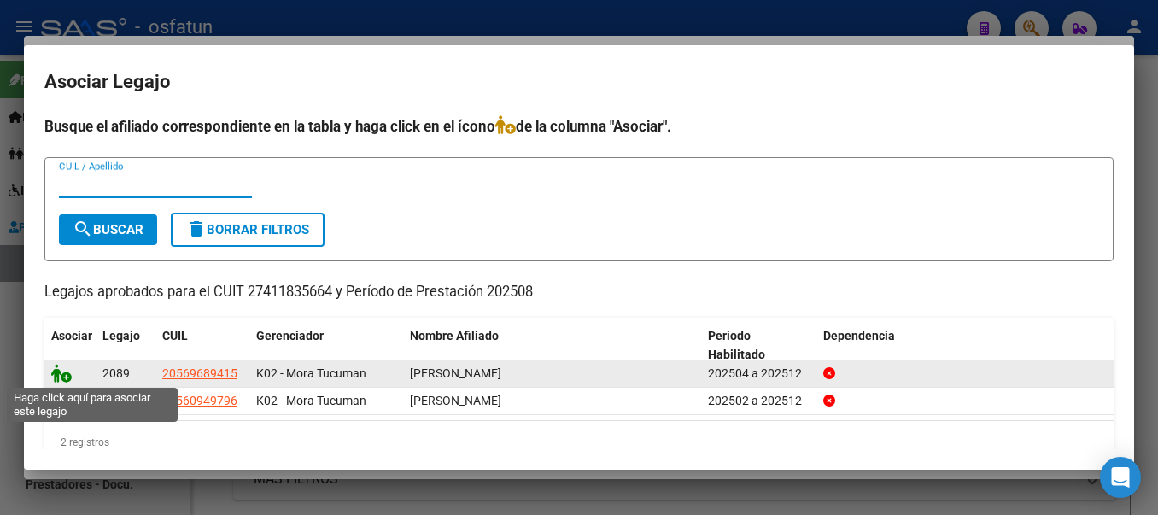
click at [59, 380] on icon at bounding box center [61, 373] width 20 height 19
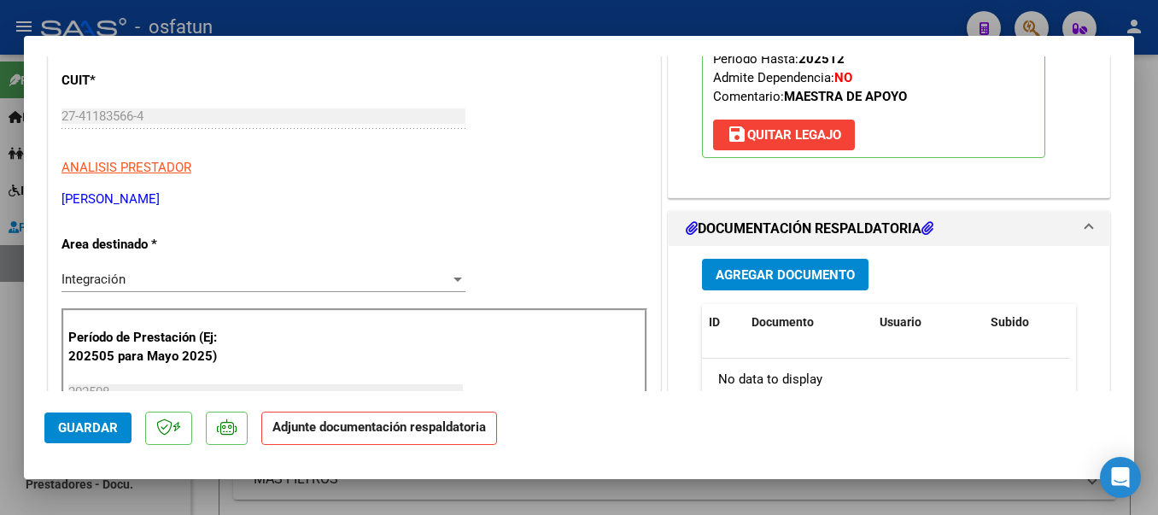
scroll to position [313, 0]
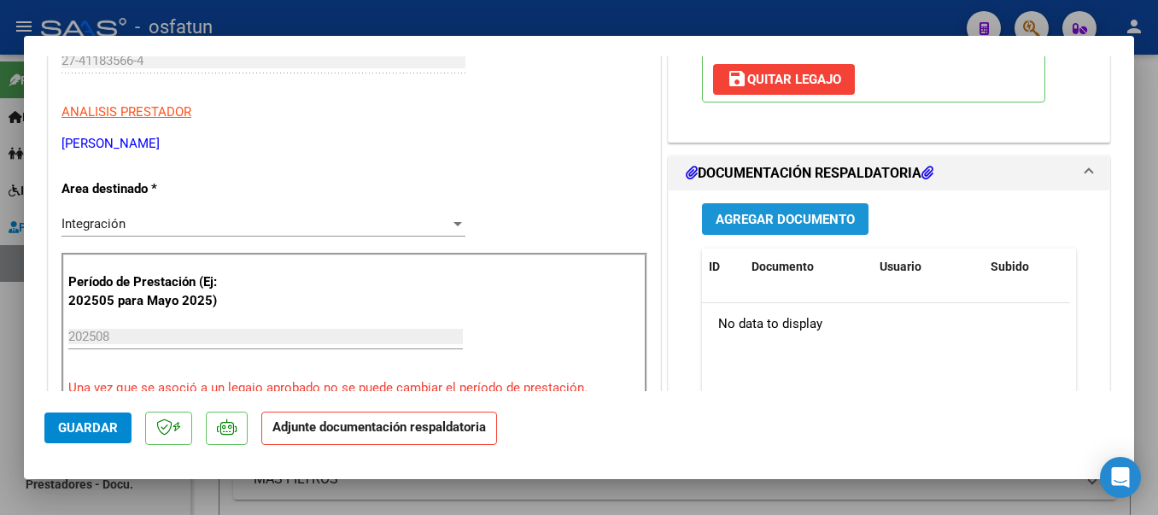
click at [838, 219] on span "Agregar Documento" at bounding box center [785, 219] width 139 height 15
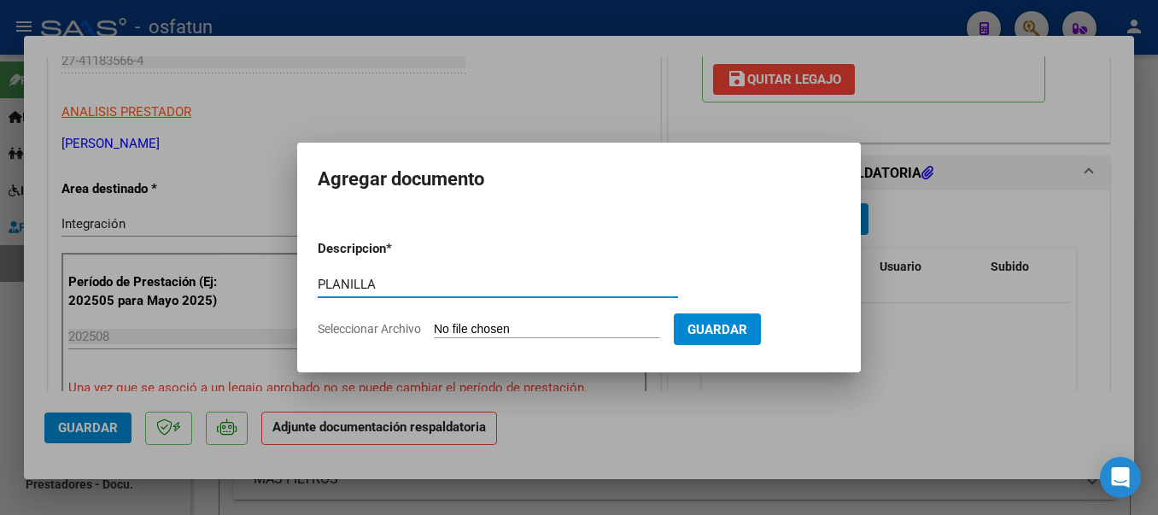
type input "PLANILLA"
click at [554, 327] on input "Seleccionar Archivo" at bounding box center [547, 330] width 226 height 16
type input "C:\fakepath\20250919_152805.jpg"
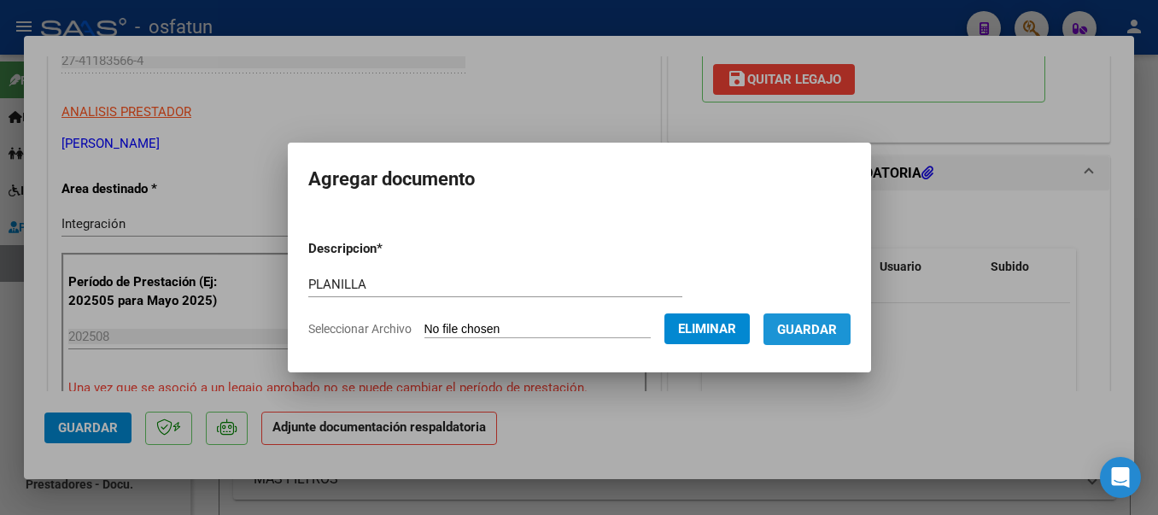
click at [819, 332] on span "Guardar" at bounding box center [807, 329] width 60 height 15
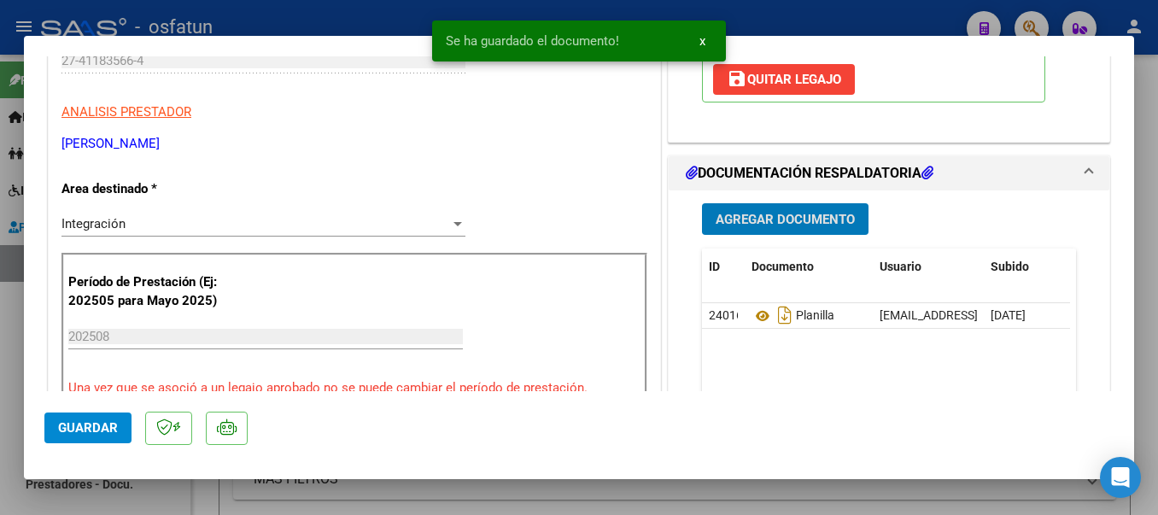
click at [104, 427] on span "Guardar" at bounding box center [88, 427] width 60 height 15
click at [342, 15] on div at bounding box center [579, 257] width 1158 height 515
type input "$ 0,00"
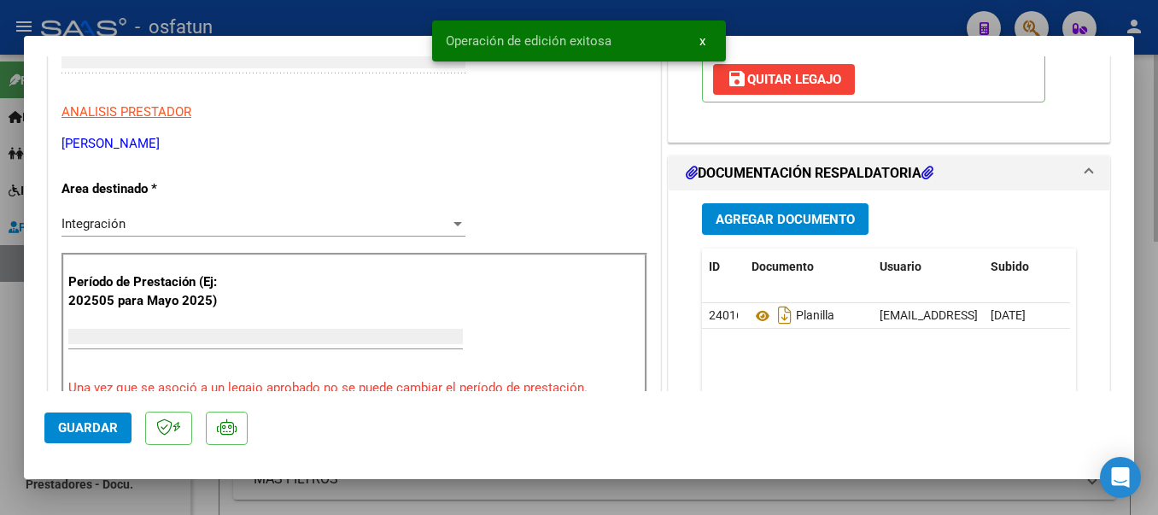
scroll to position [0, 0]
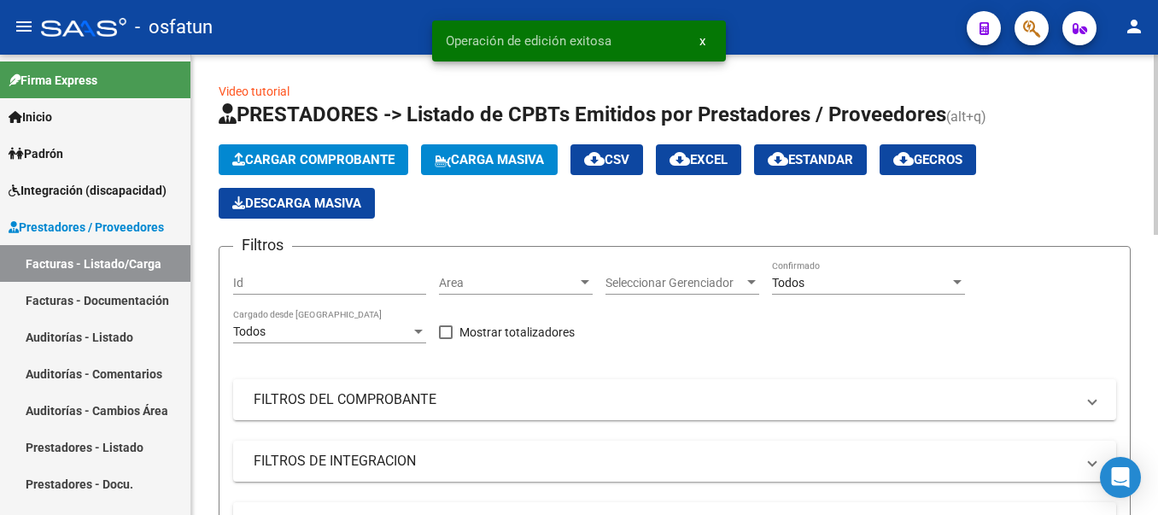
click at [272, 165] on span "Cargar Comprobante" at bounding box center [313, 159] width 162 height 15
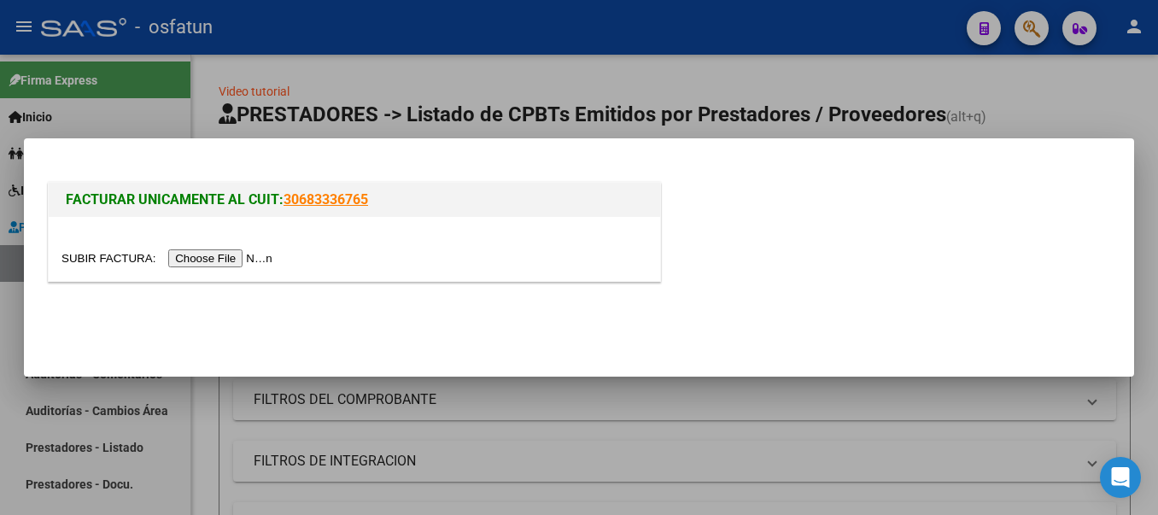
click at [266, 260] on input "file" at bounding box center [169, 258] width 216 height 18
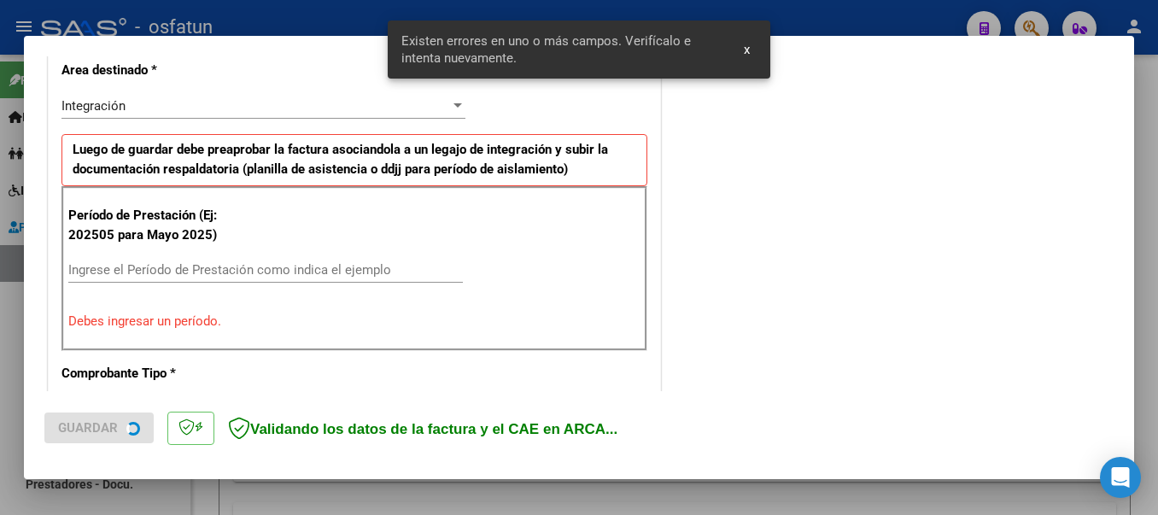
scroll to position [427, 0]
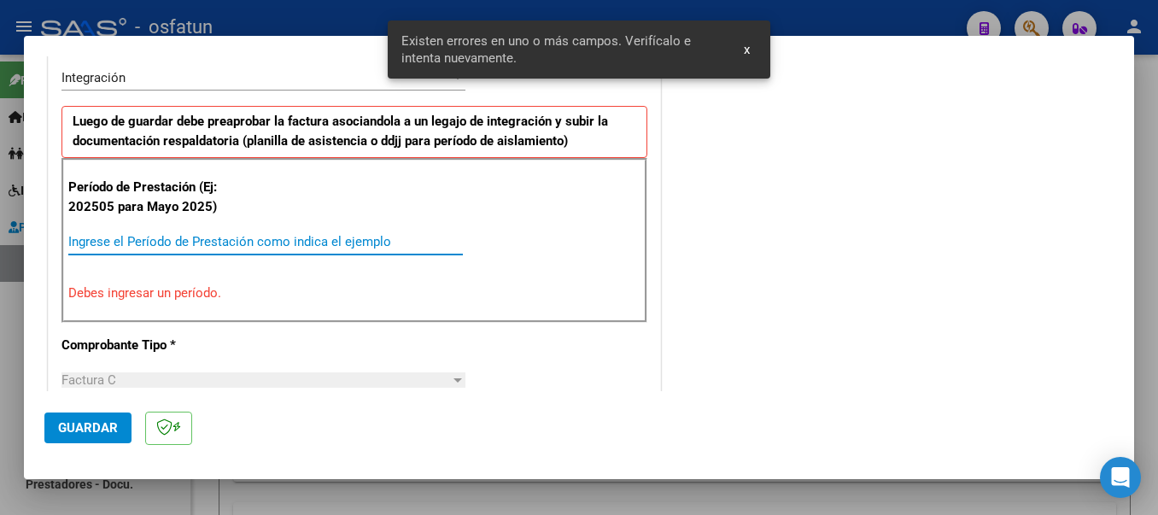
click at [243, 238] on input "Ingrese el Período de Prestación como indica el ejemplo" at bounding box center [265, 241] width 395 height 15
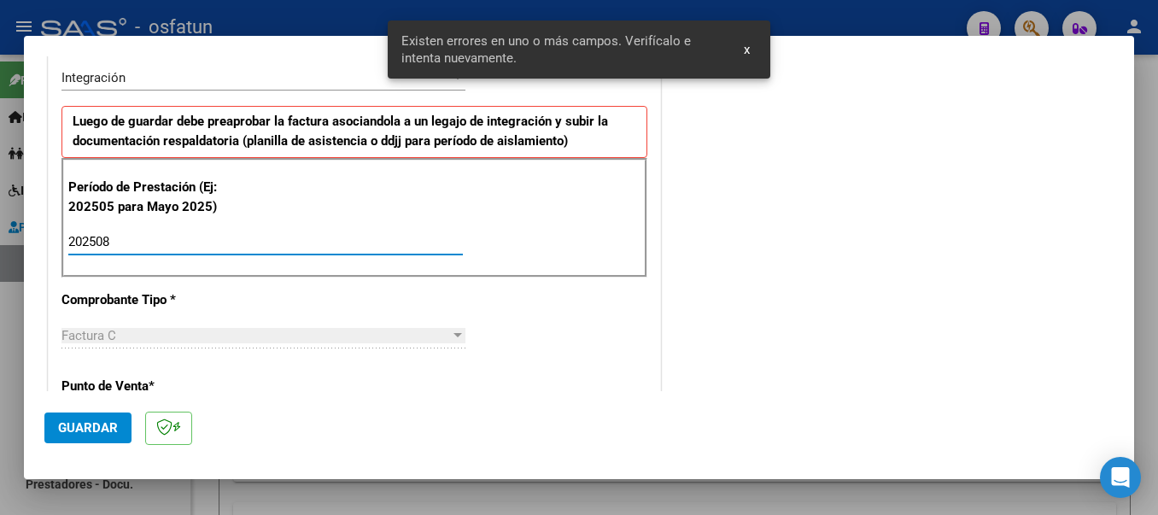
type input "202508"
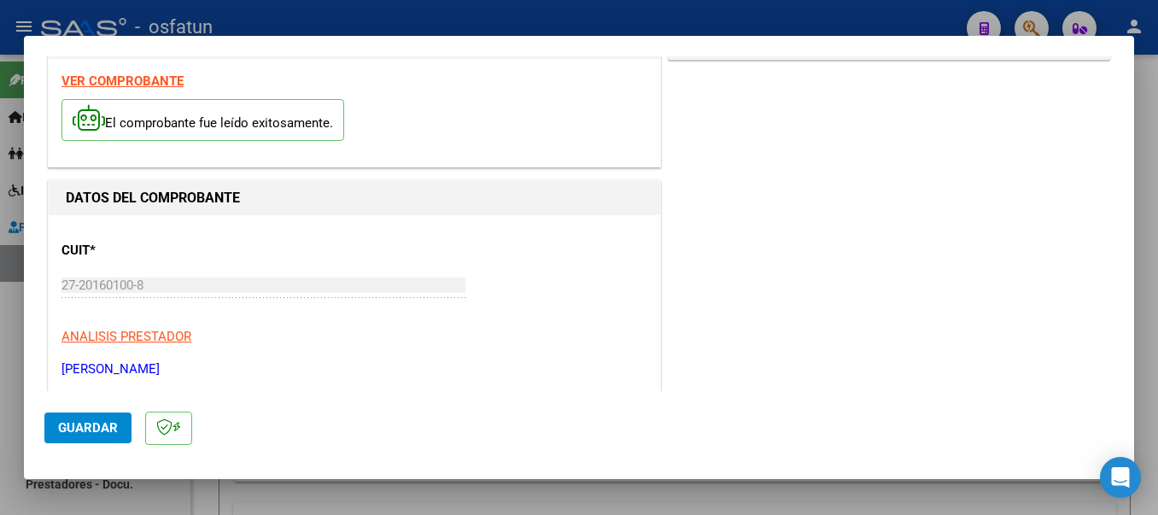
scroll to position [0, 0]
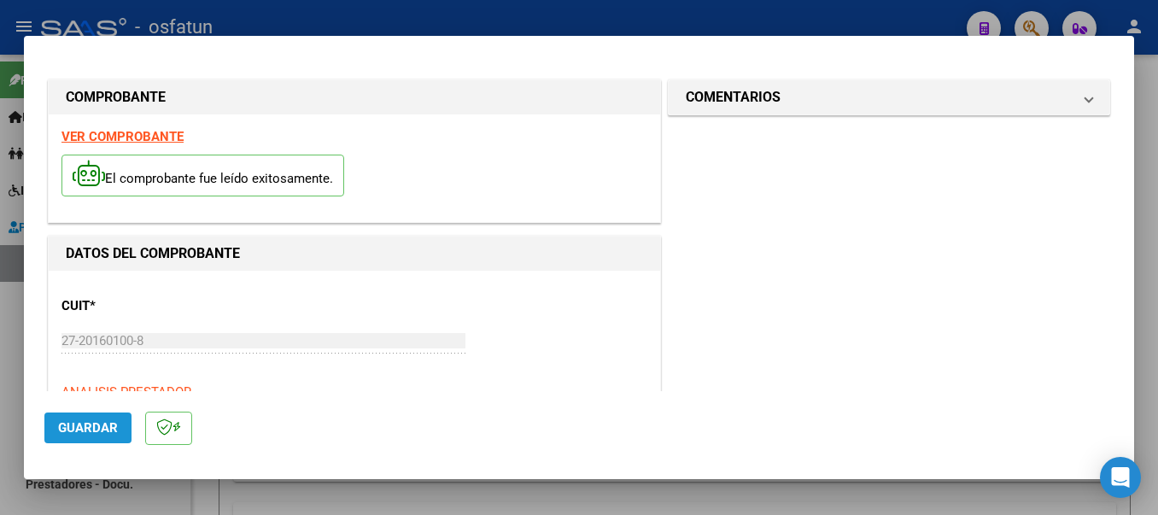
click at [82, 418] on button "Guardar" at bounding box center [87, 428] width 87 height 31
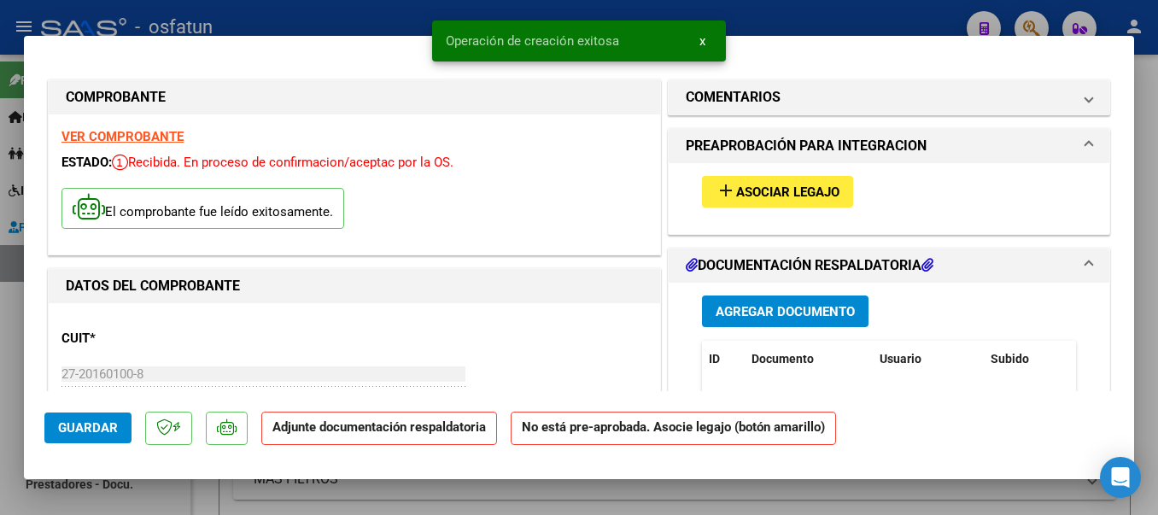
click at [736, 193] on span "Asociar Legajo" at bounding box center [787, 191] width 103 height 15
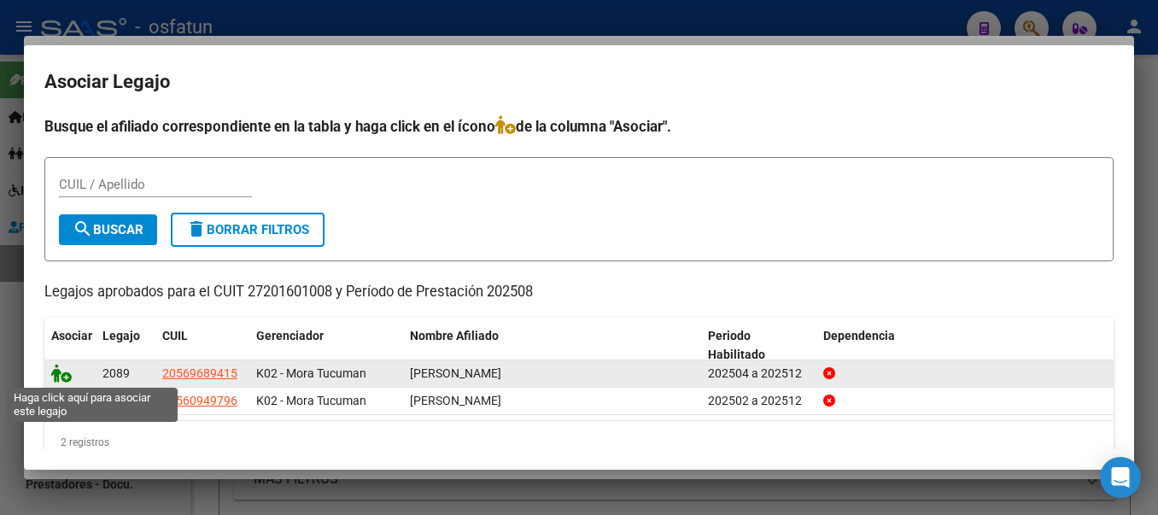
click at [60, 378] on icon at bounding box center [61, 373] width 20 height 19
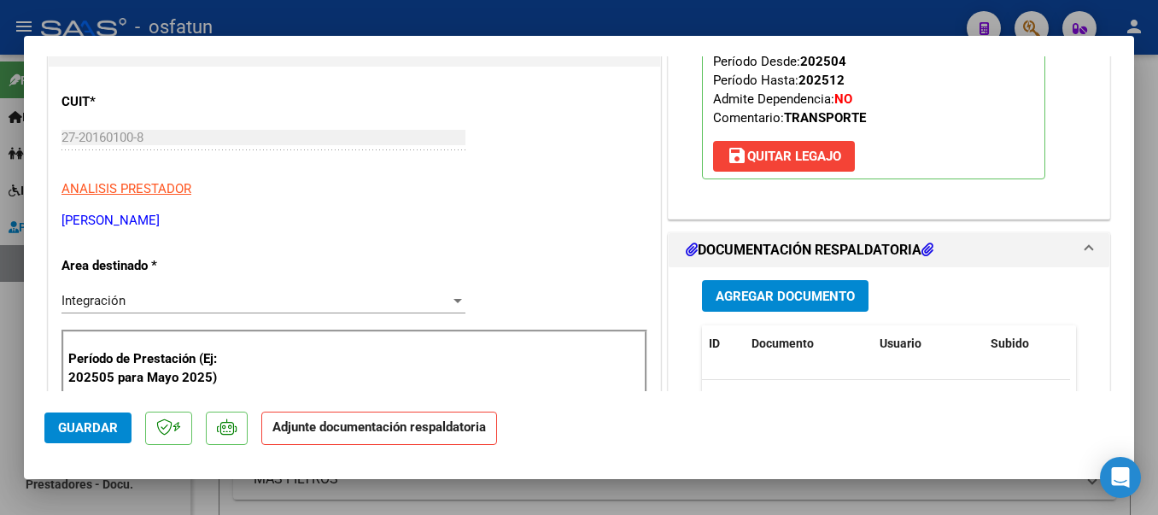
scroll to position [249, 0]
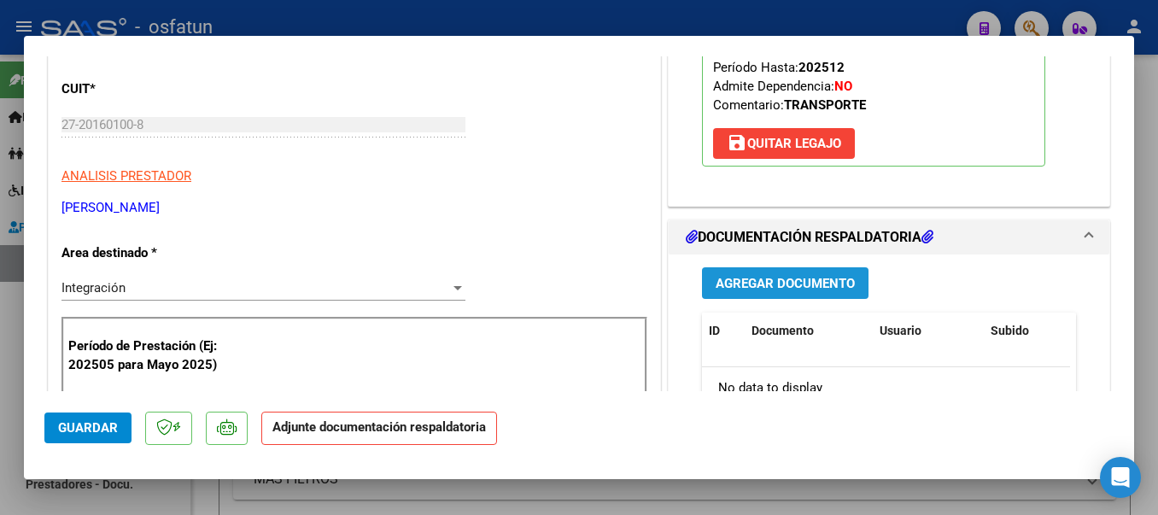
click at [808, 290] on span "Agregar Documento" at bounding box center [785, 283] width 139 height 15
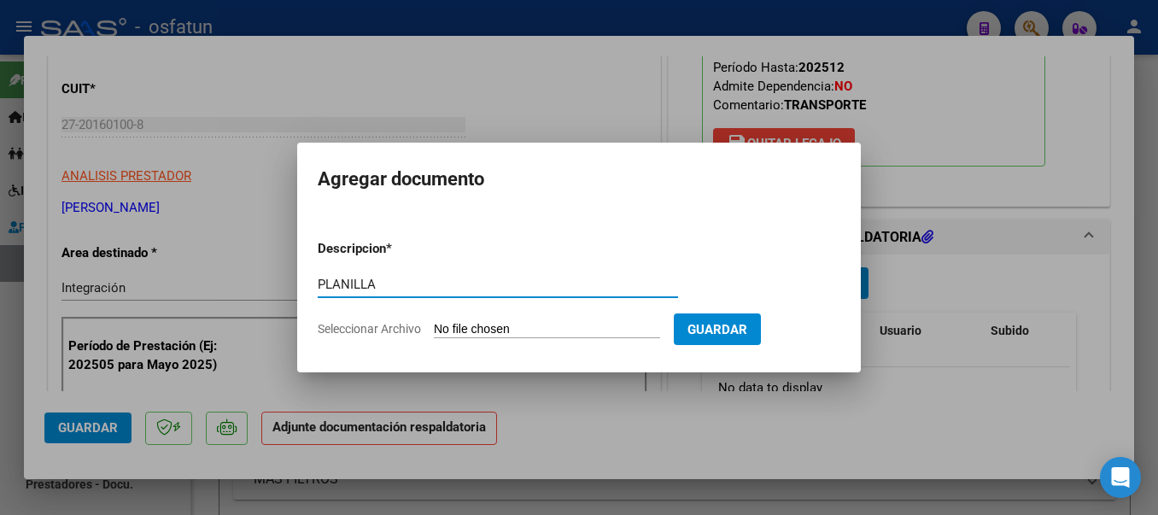
type input "PLANILLA"
click at [542, 332] on input "Seleccionar Archivo" at bounding box center [547, 330] width 226 height 16
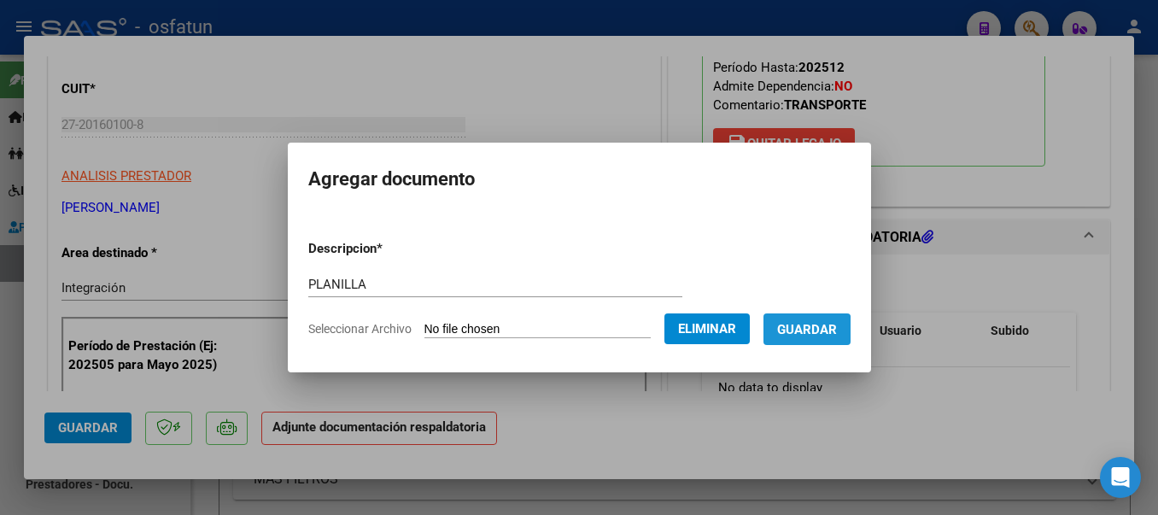
click at [815, 335] on span "Guardar" at bounding box center [807, 329] width 60 height 15
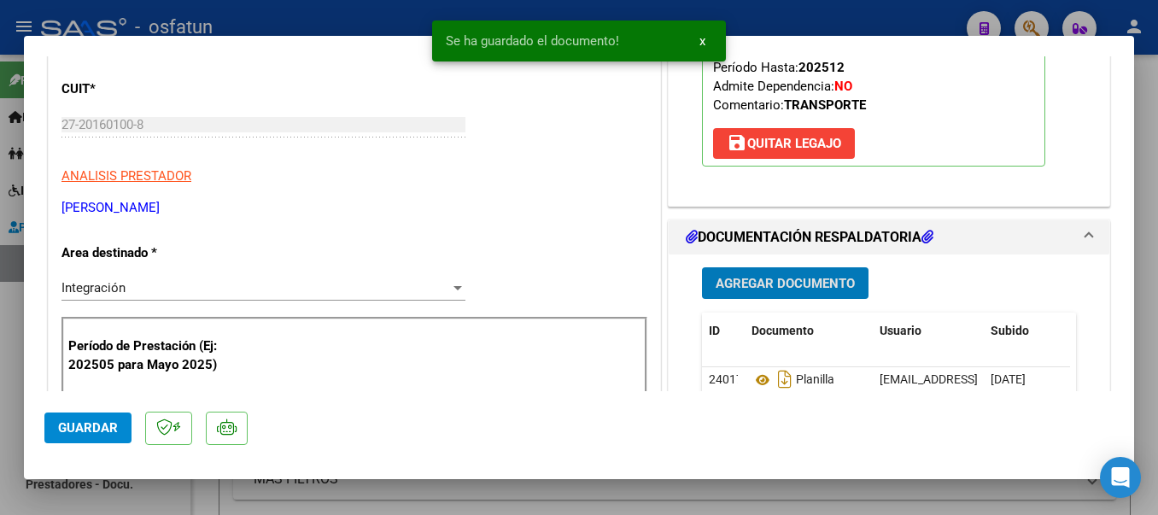
click at [97, 428] on span "Guardar" at bounding box center [88, 427] width 60 height 15
click at [351, 20] on div at bounding box center [579, 257] width 1158 height 515
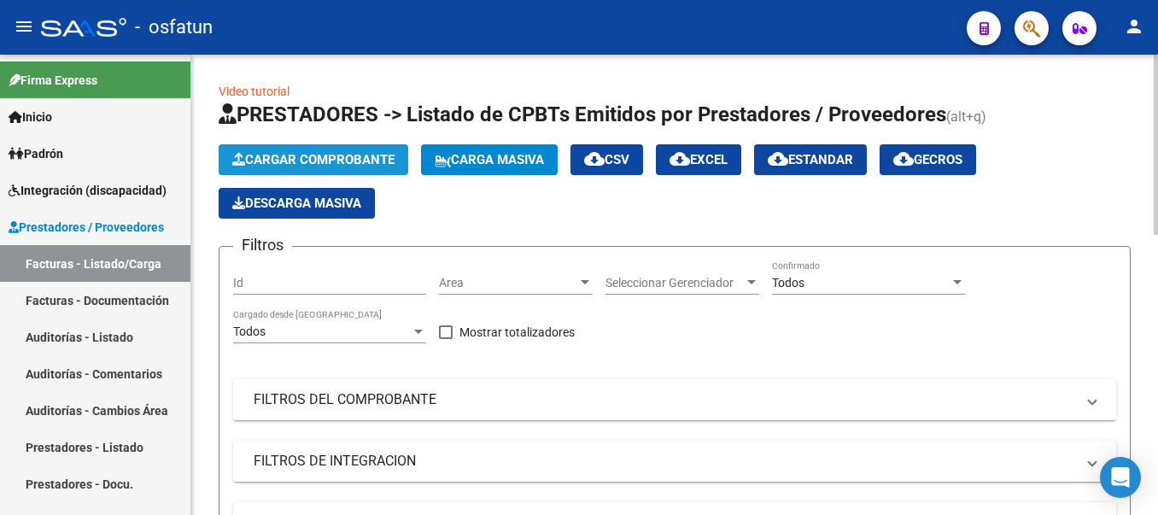
click at [253, 161] on span "Cargar Comprobante" at bounding box center [313, 159] width 162 height 15
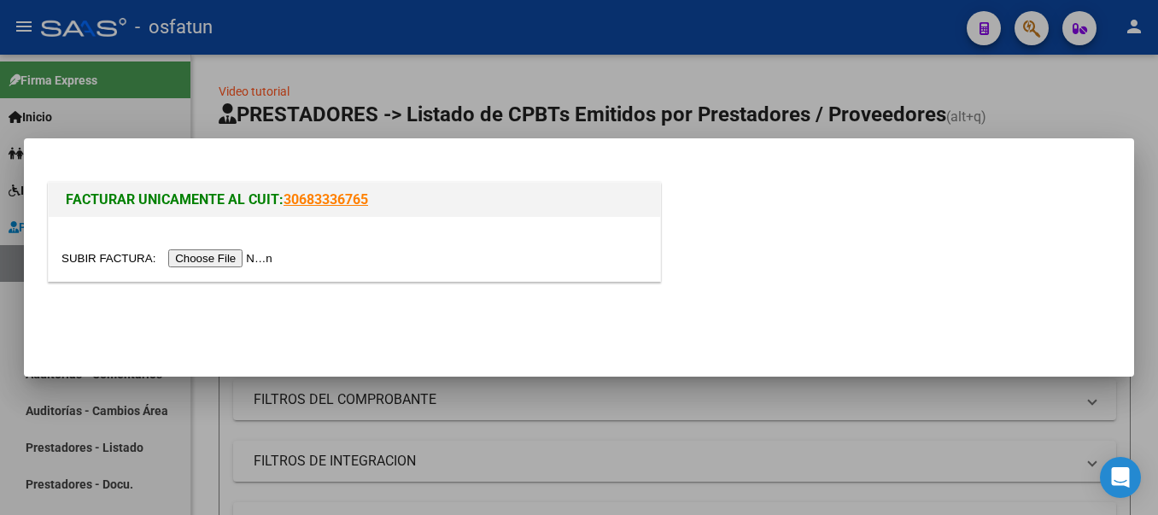
click at [233, 261] on input "file" at bounding box center [169, 258] width 216 height 18
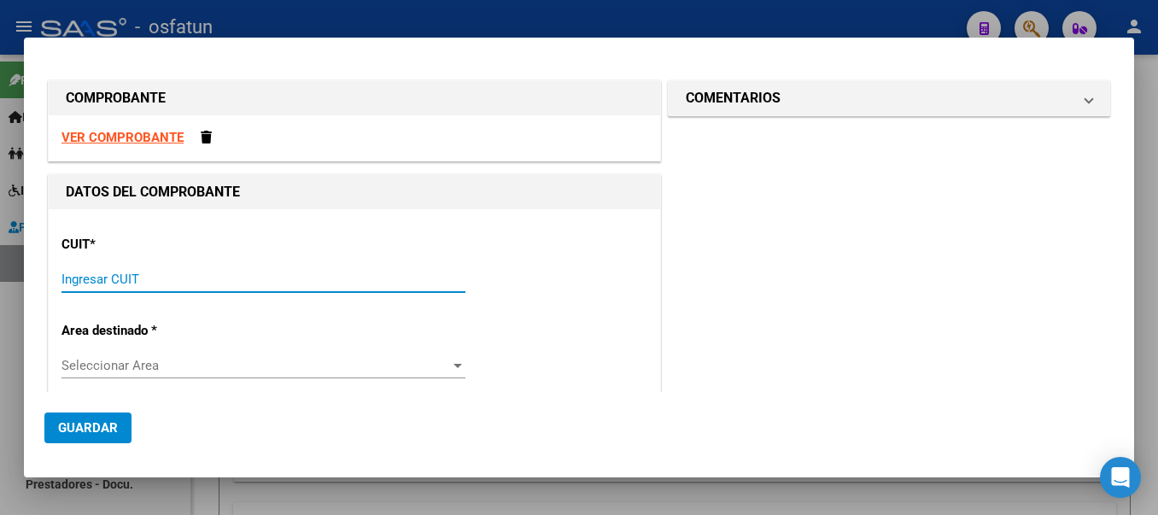
click at [176, 279] on input "Ingresar CUIT" at bounding box center [263, 279] width 404 height 15
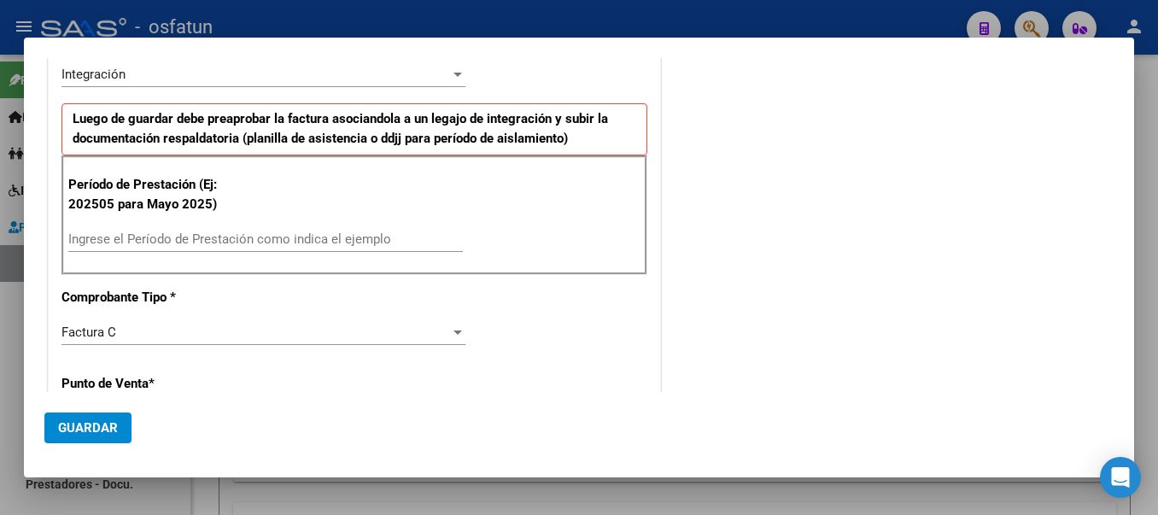
scroll to position [448, 0]
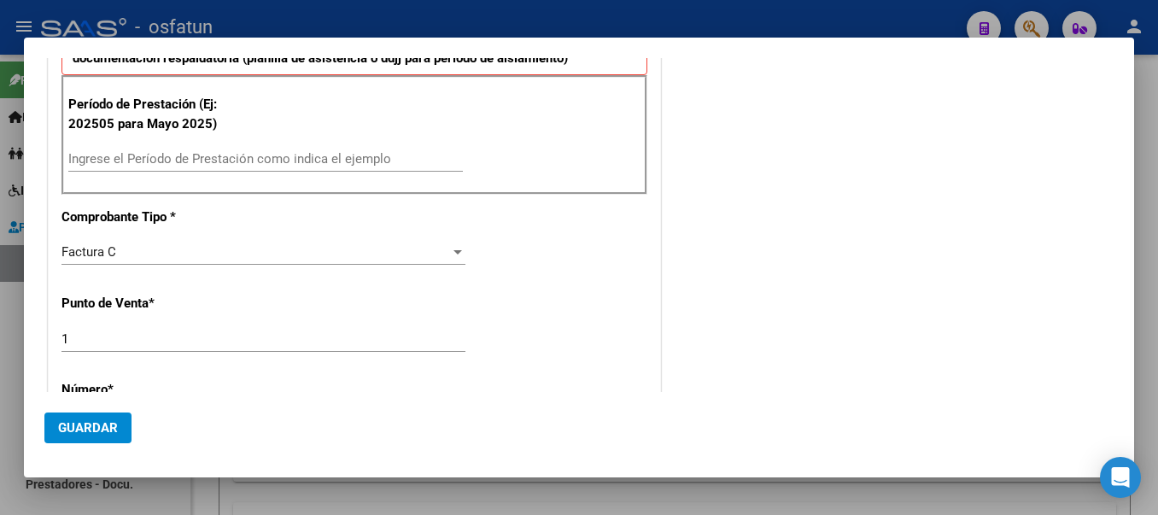
click at [339, 152] on input "Ingrese el Período de Prestación como indica el ejemplo" at bounding box center [265, 158] width 395 height 15
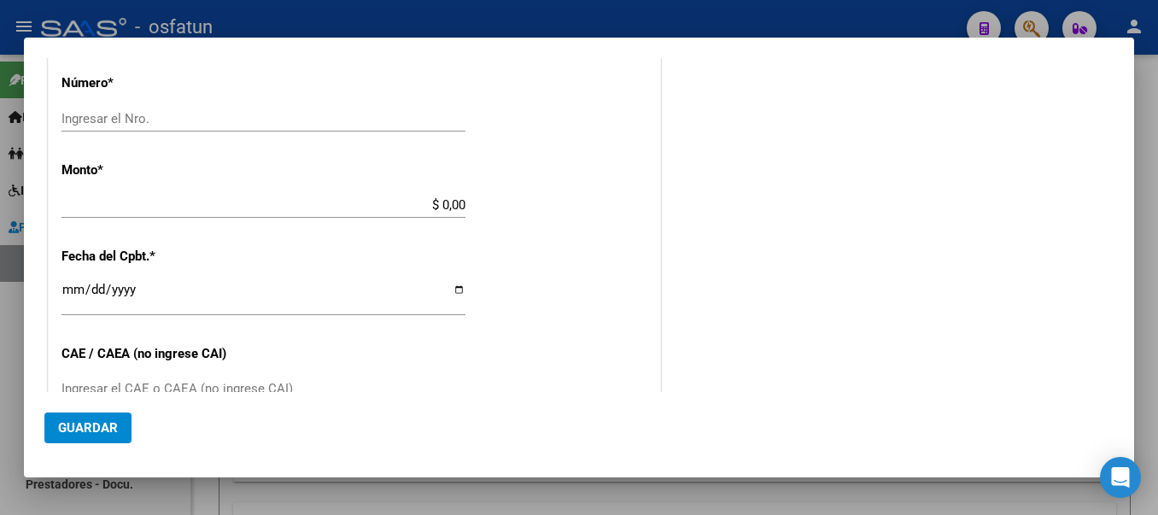
scroll to position [812, 0]
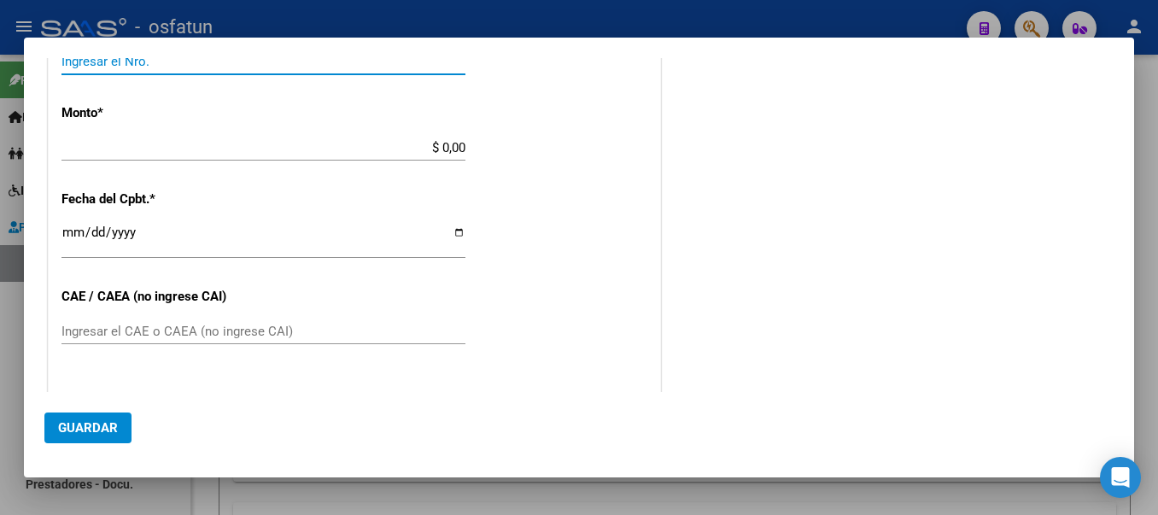
click at [214, 61] on input "Ingresar el Nro." at bounding box center [263, 61] width 404 height 15
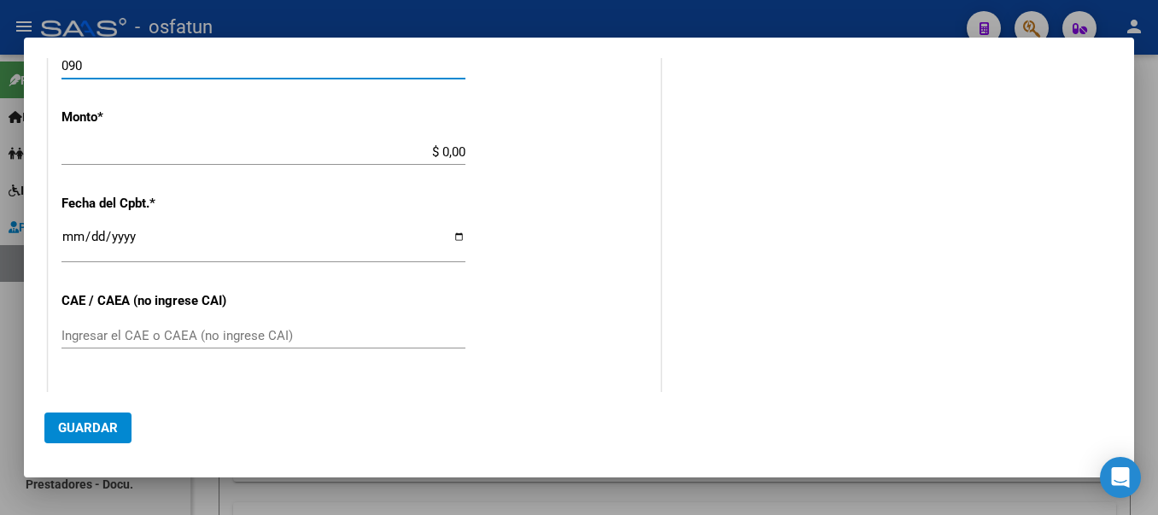
click at [397, 161] on div "$ 0,00 Ingresar el monto" at bounding box center [263, 152] width 404 height 26
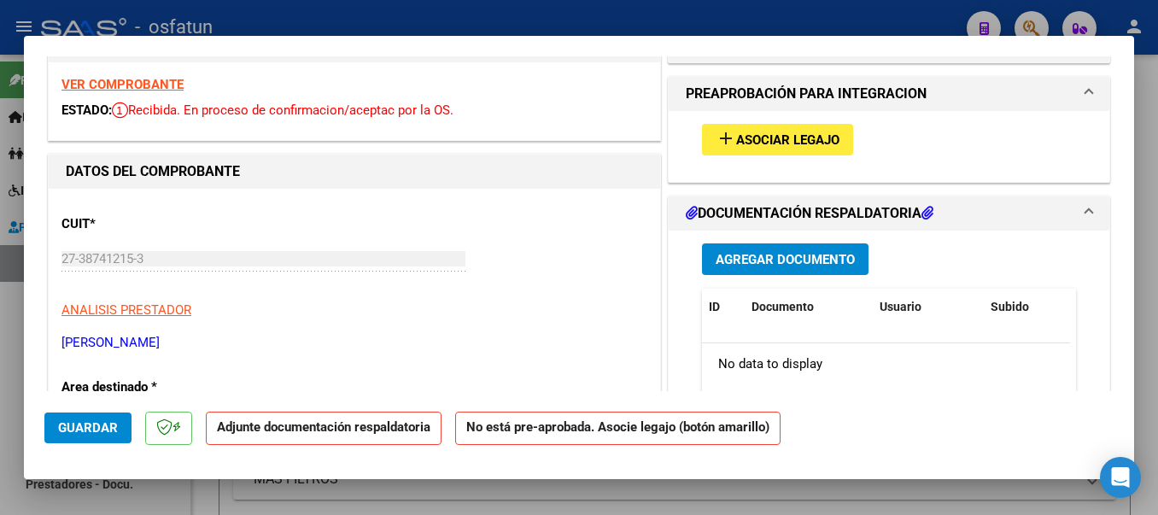
scroll to position [0, 0]
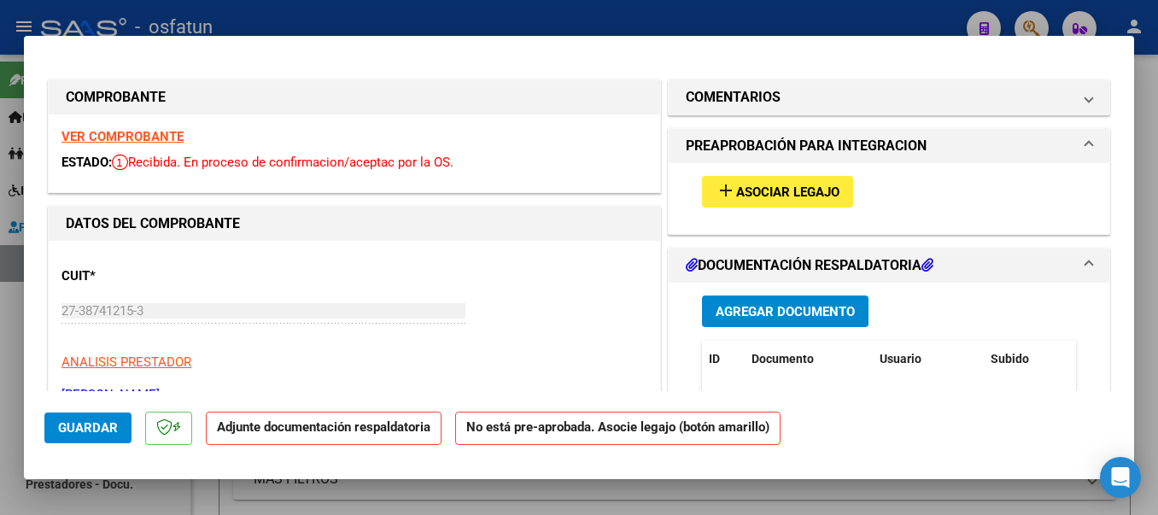
click at [724, 187] on mat-icon "add" at bounding box center [726, 190] width 20 height 20
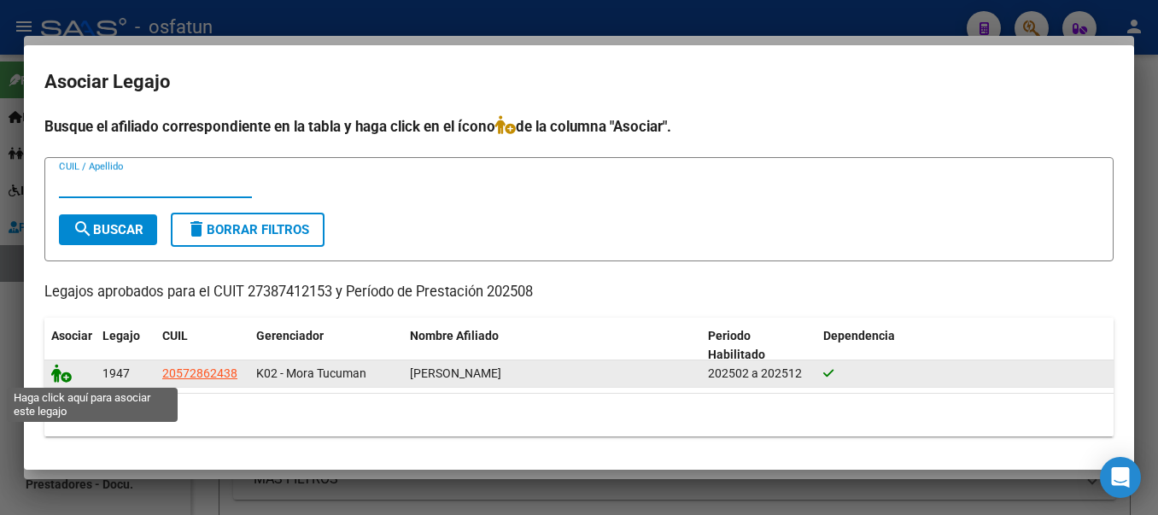
click at [61, 375] on icon at bounding box center [61, 373] width 20 height 19
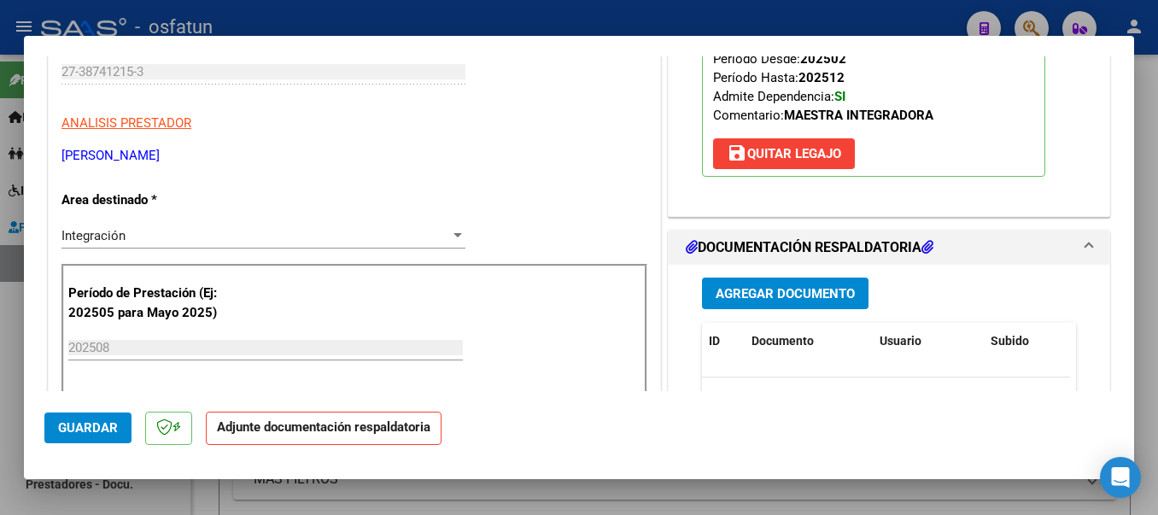
scroll to position [307, 0]
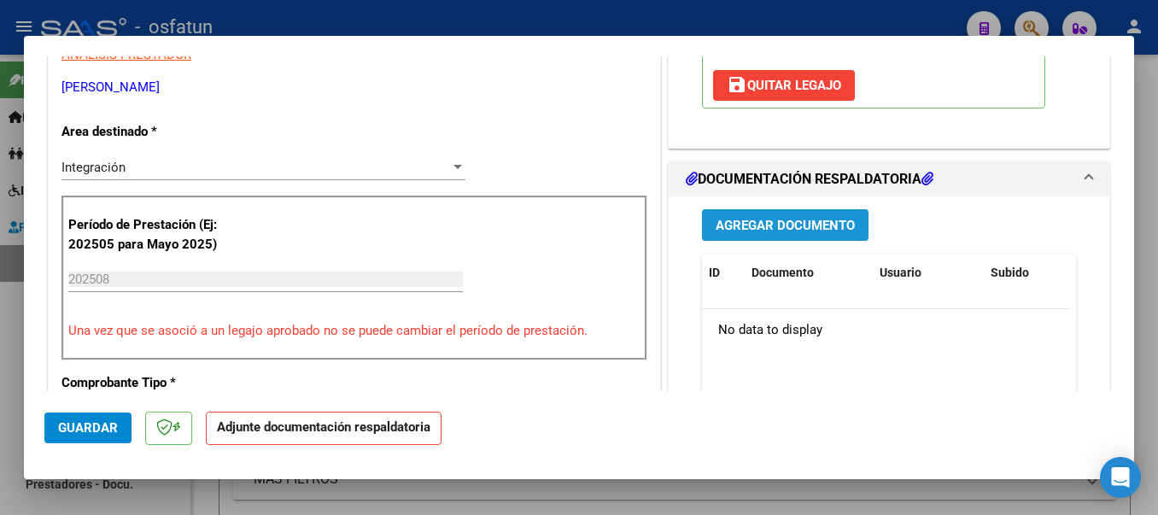
click at [716, 231] on span "Agregar Documento" at bounding box center [785, 225] width 139 height 15
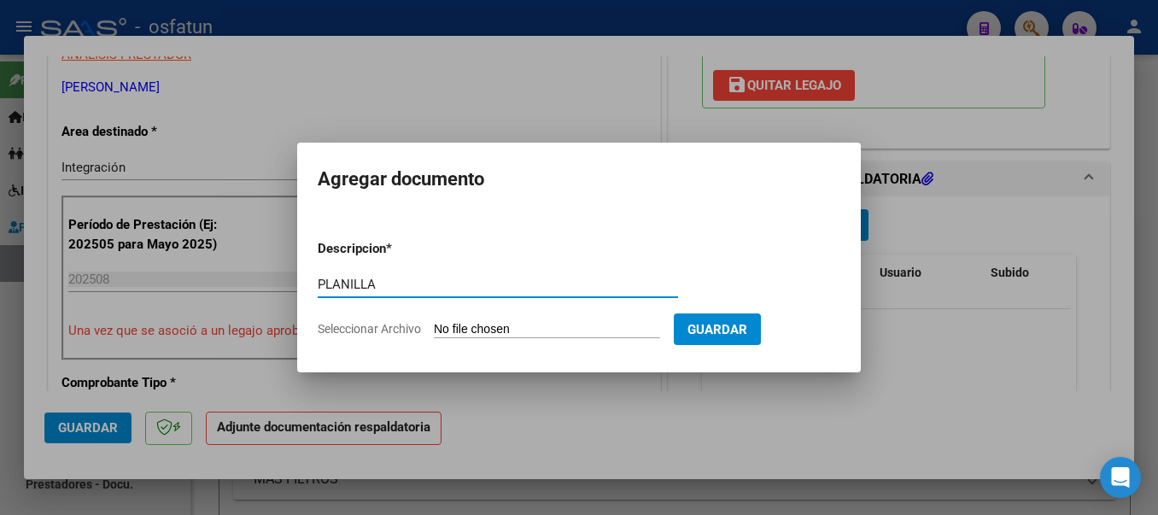
click at [529, 334] on input "Seleccionar Archivo" at bounding box center [547, 330] width 226 height 16
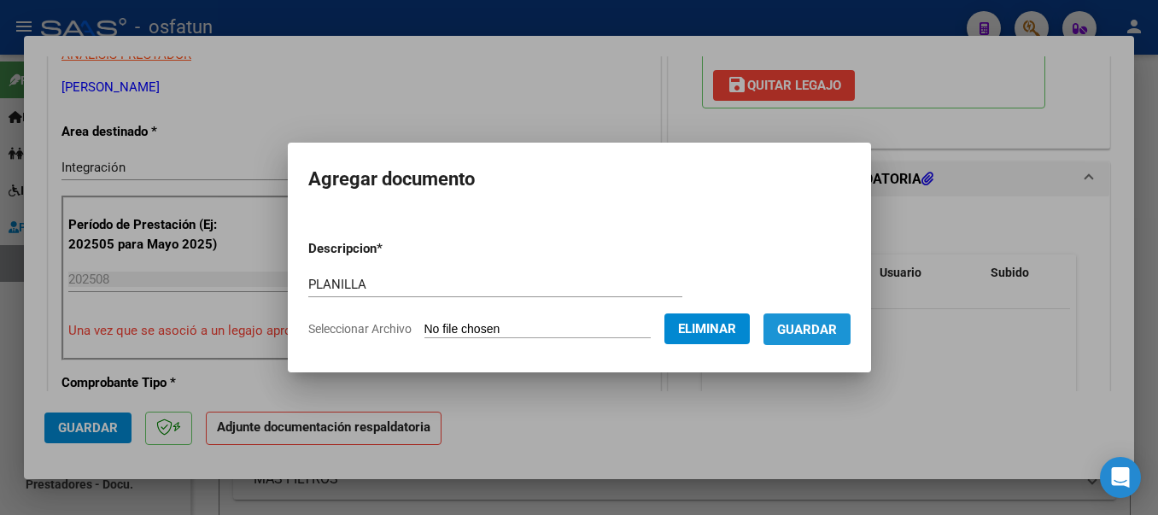
click at [827, 331] on span "Guardar" at bounding box center [807, 329] width 60 height 15
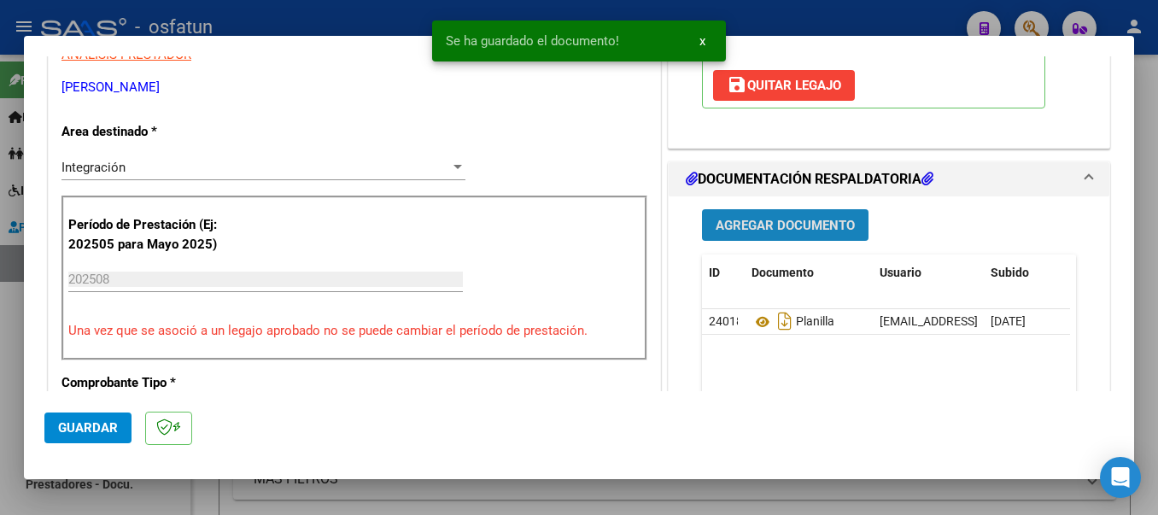
click at [811, 217] on span "Agregar Documento" at bounding box center [785, 224] width 139 height 15
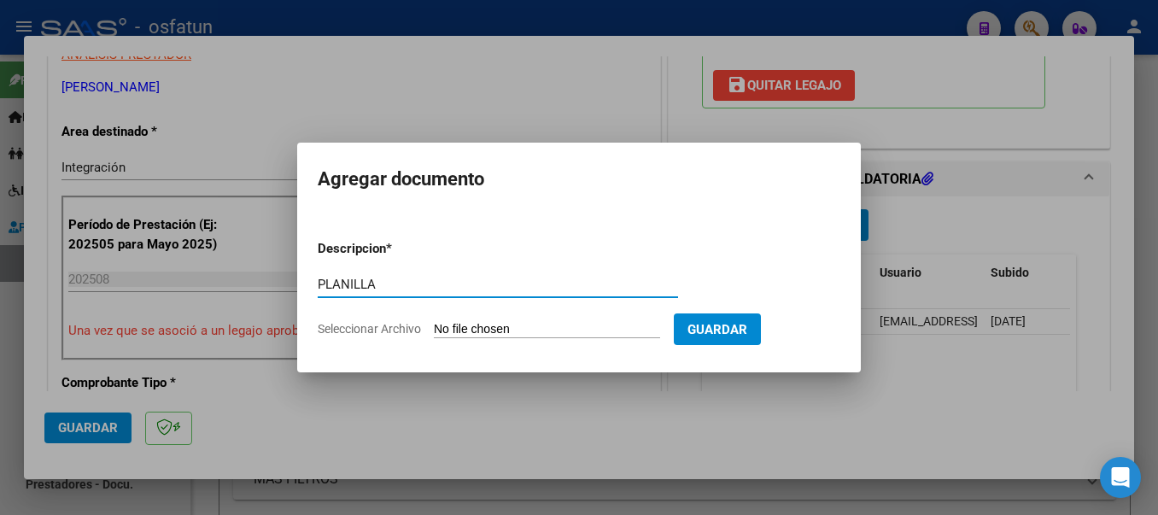
click at [553, 330] on input "Seleccionar Archivo" at bounding box center [547, 330] width 226 height 16
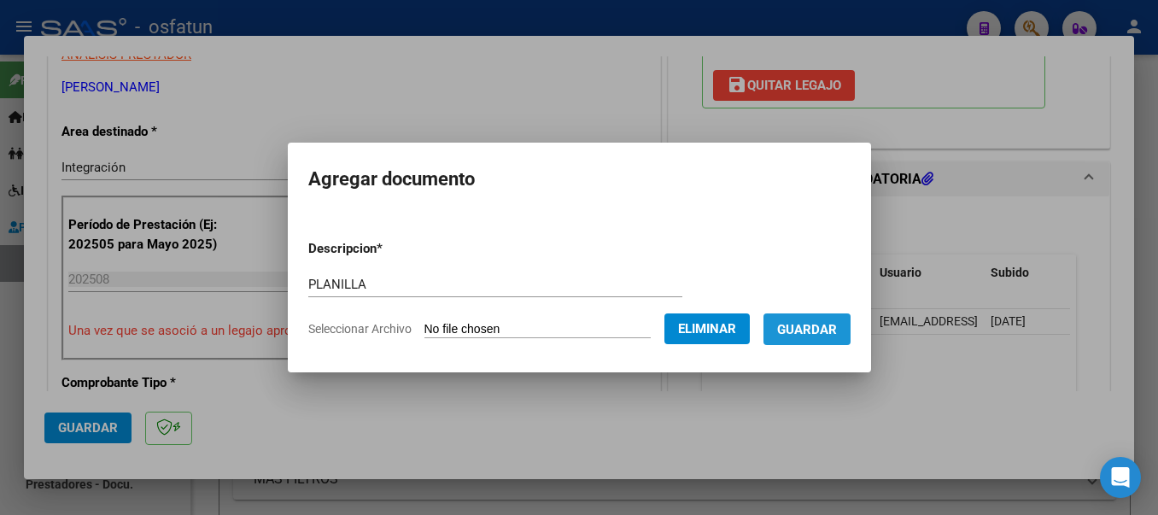
click at [809, 337] on button "Guardar" at bounding box center [807, 329] width 87 height 32
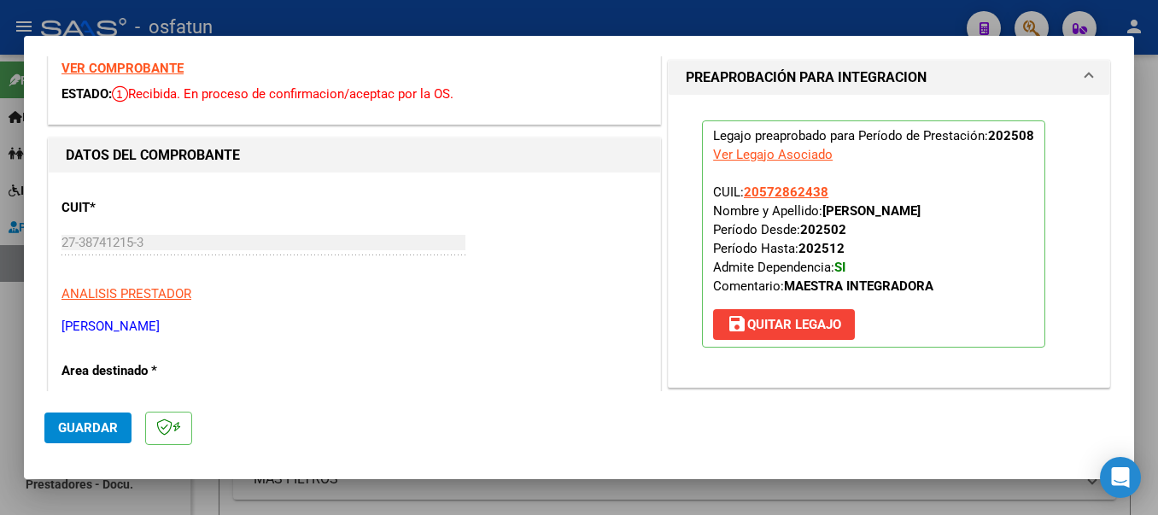
scroll to position [0, 0]
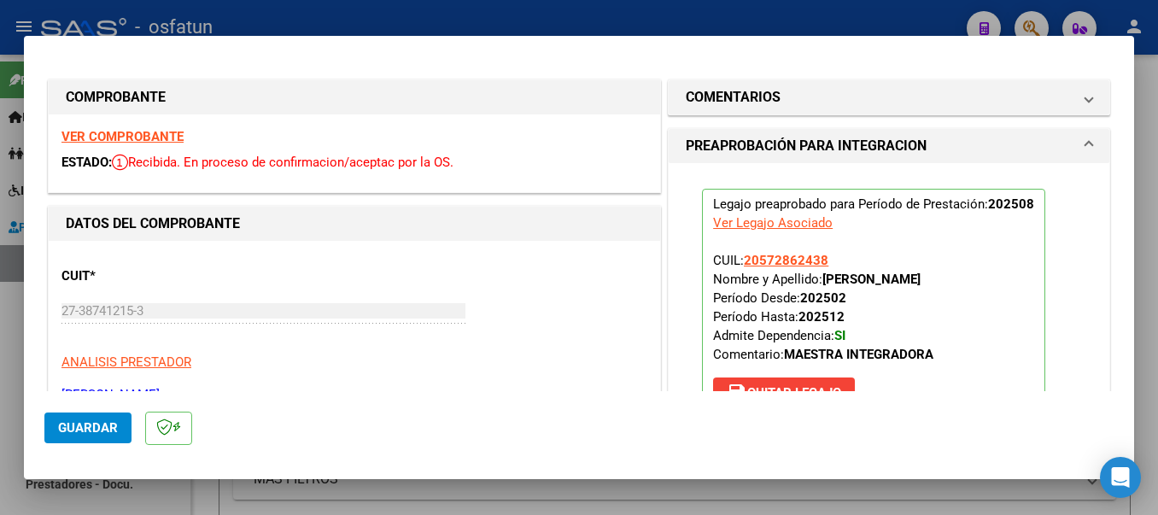
click at [75, 419] on button "Guardar" at bounding box center [87, 428] width 87 height 31
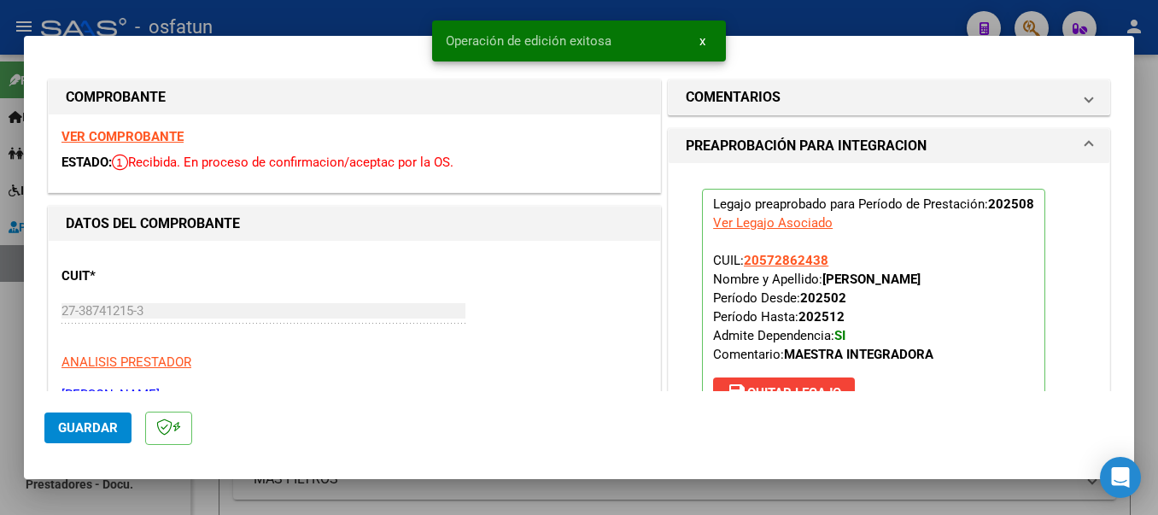
click at [339, 18] on div at bounding box center [579, 257] width 1158 height 515
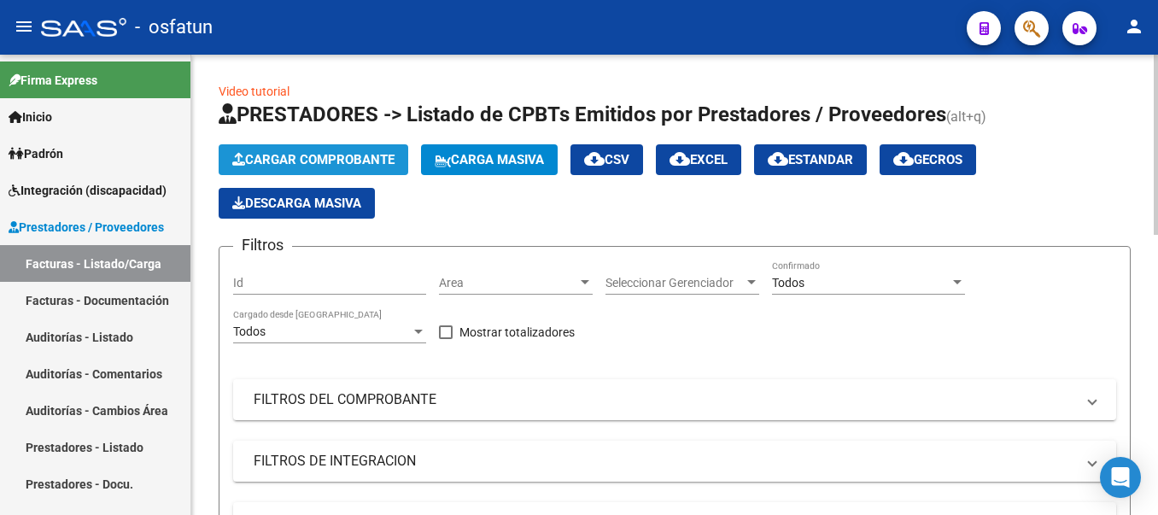
click at [349, 160] on span "Cargar Comprobante" at bounding box center [313, 159] width 162 height 15
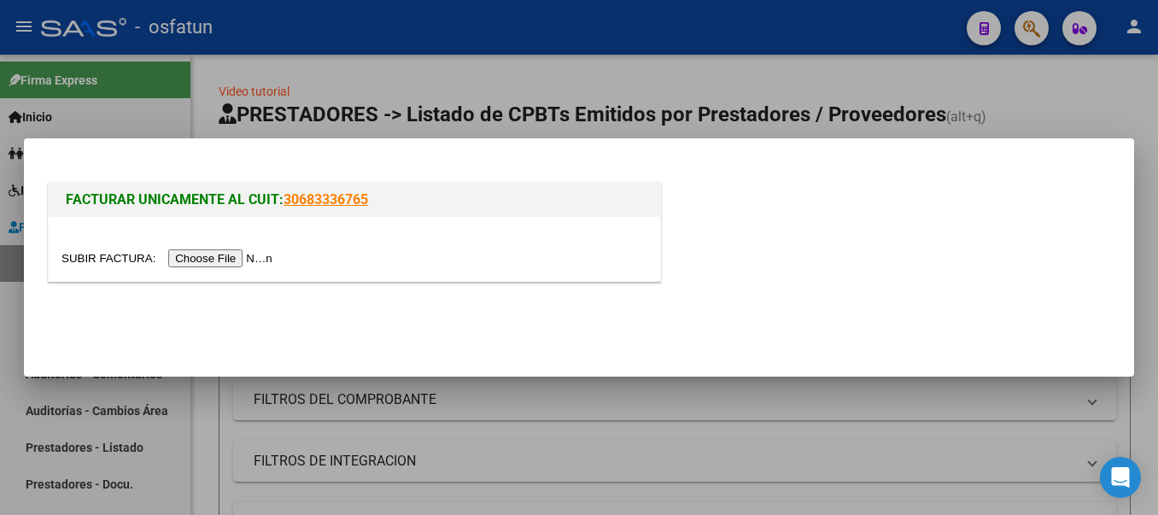
click at [216, 254] on input "file" at bounding box center [169, 258] width 216 height 18
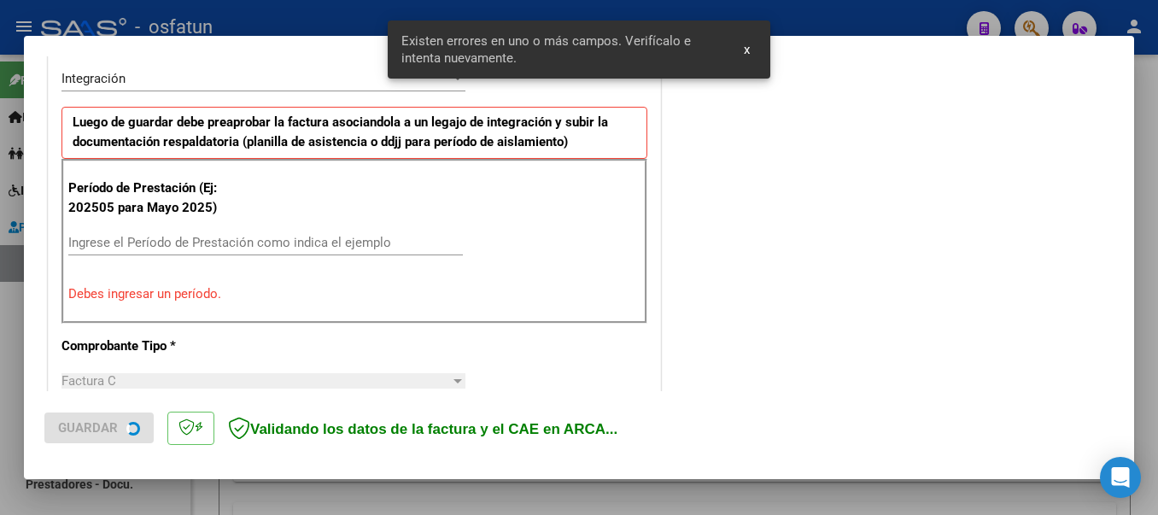
scroll to position [427, 0]
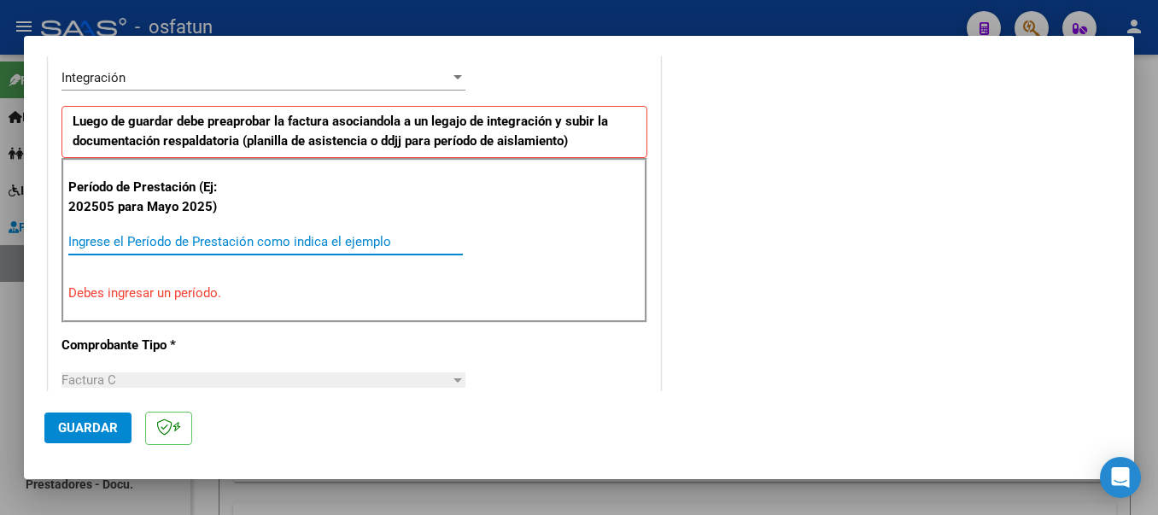
click at [193, 245] on input "Ingrese el Período de Prestación como indica el ejemplo" at bounding box center [265, 241] width 395 height 15
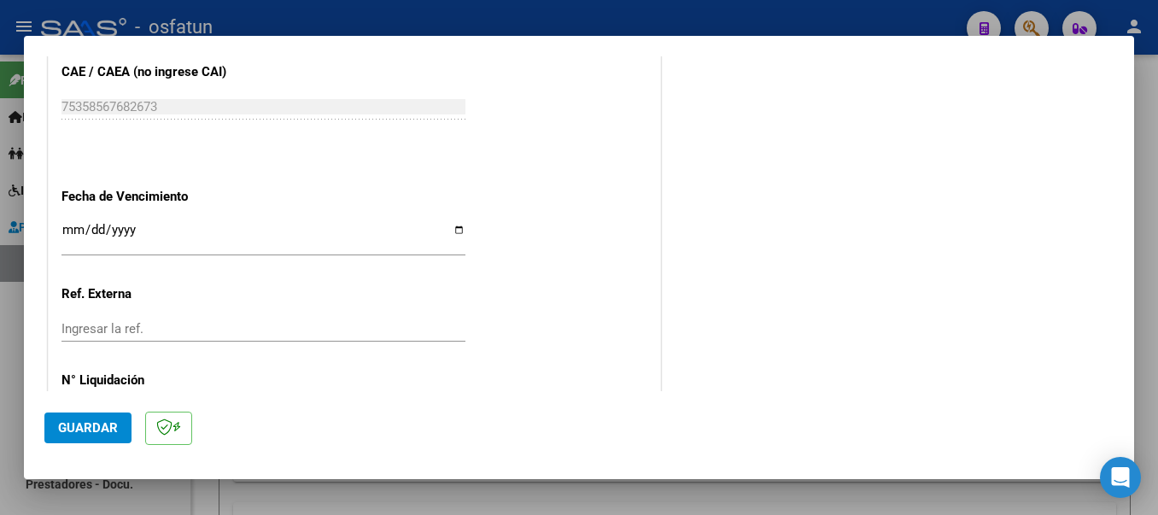
scroll to position [1168, 0]
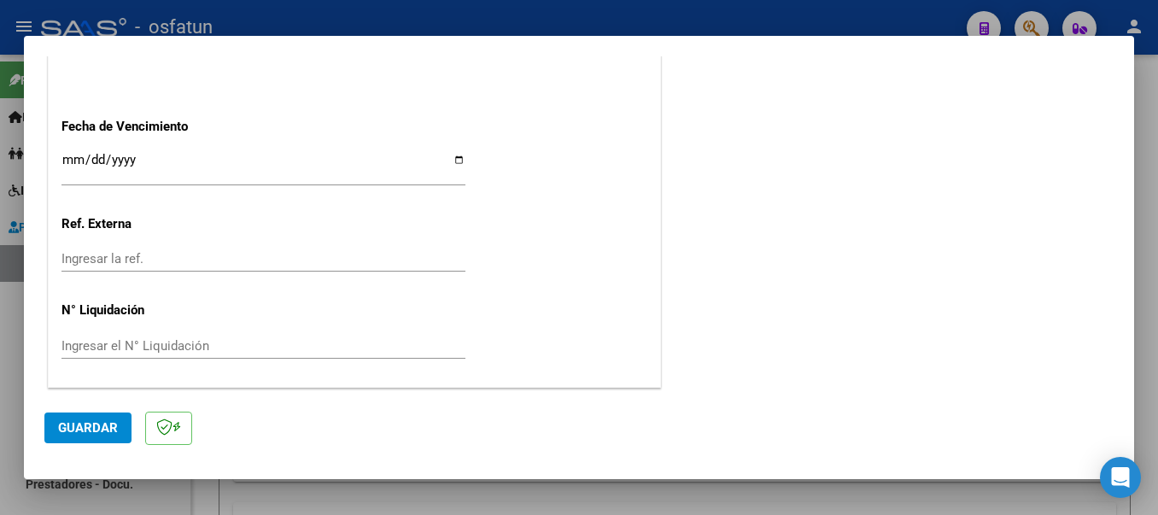
click at [73, 417] on button "Guardar" at bounding box center [87, 428] width 87 height 31
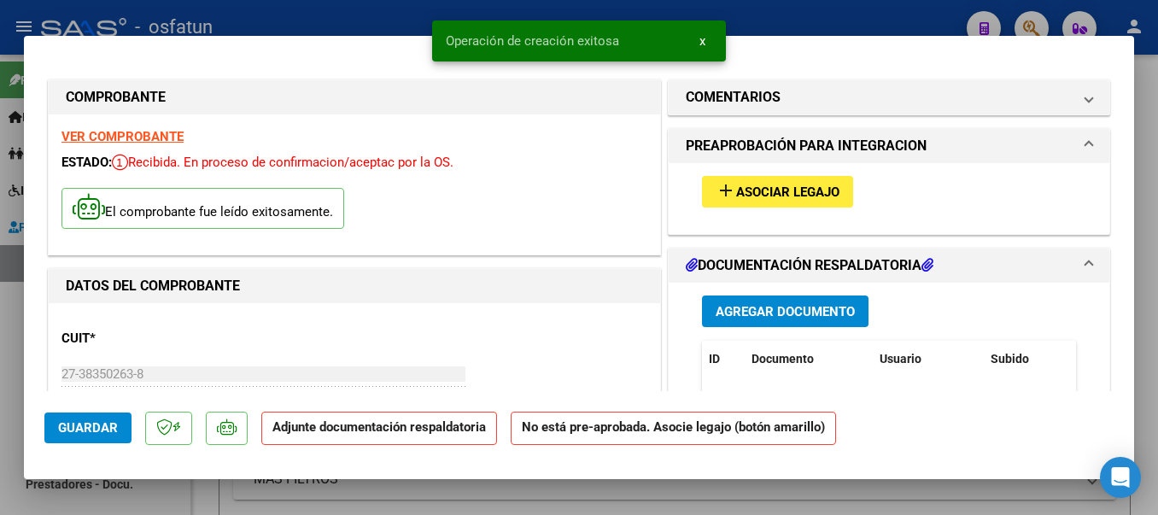
click at [722, 184] on mat-icon "add" at bounding box center [726, 190] width 20 height 20
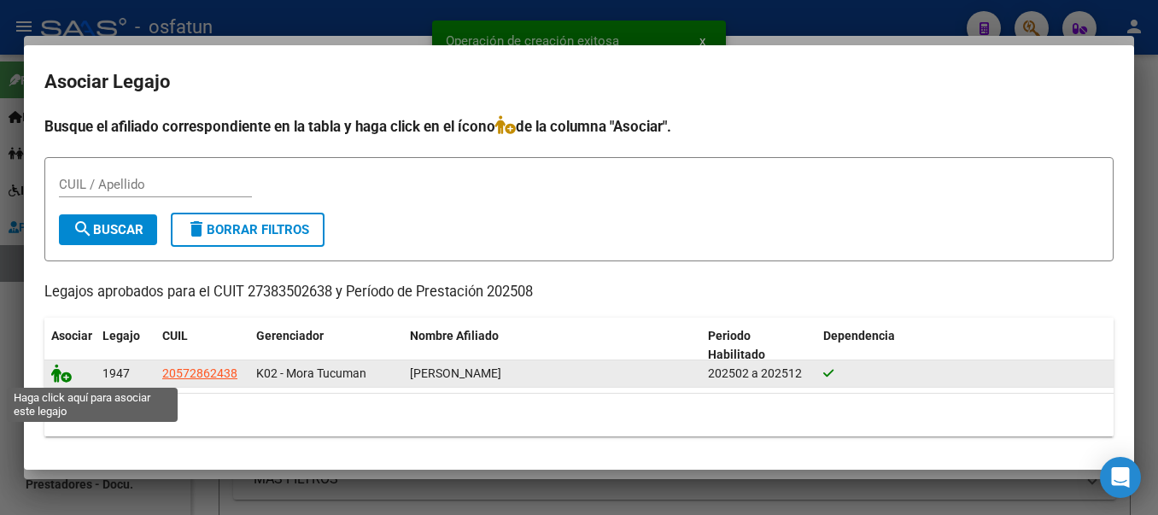
click at [56, 376] on icon at bounding box center [61, 373] width 20 height 19
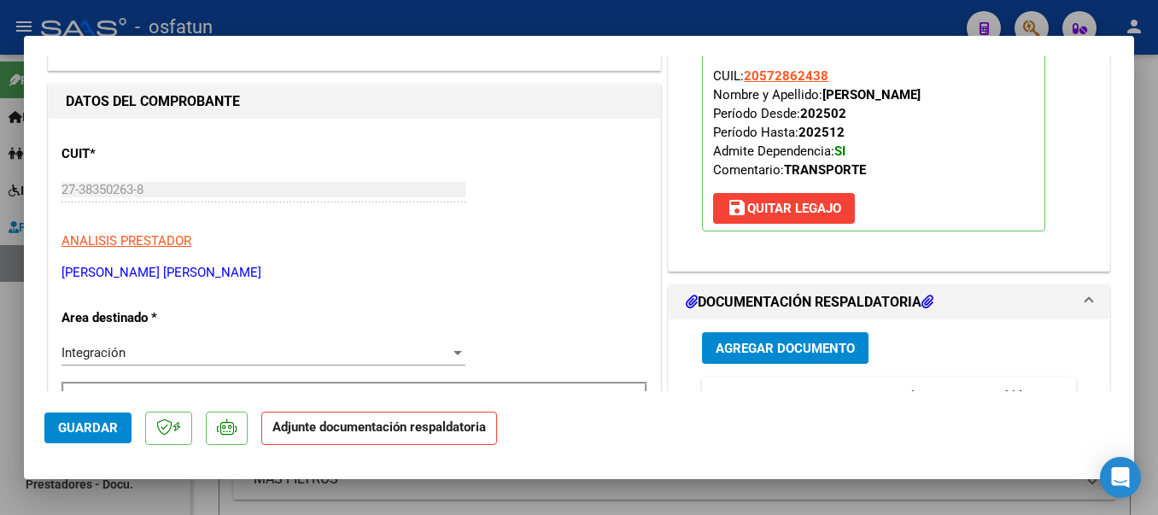
scroll to position [322, 0]
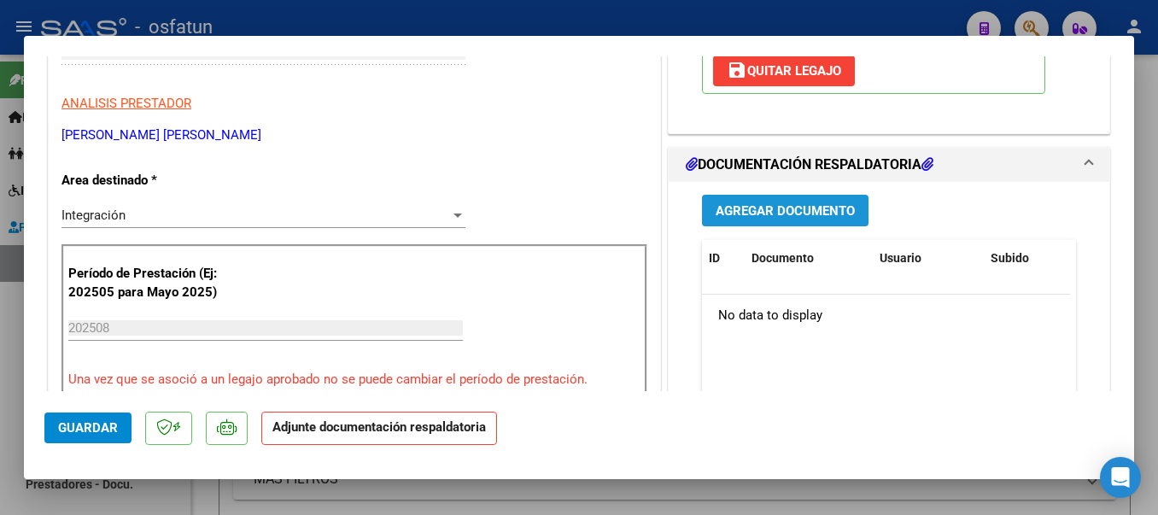
click at [785, 214] on span "Agregar Documento" at bounding box center [785, 210] width 139 height 15
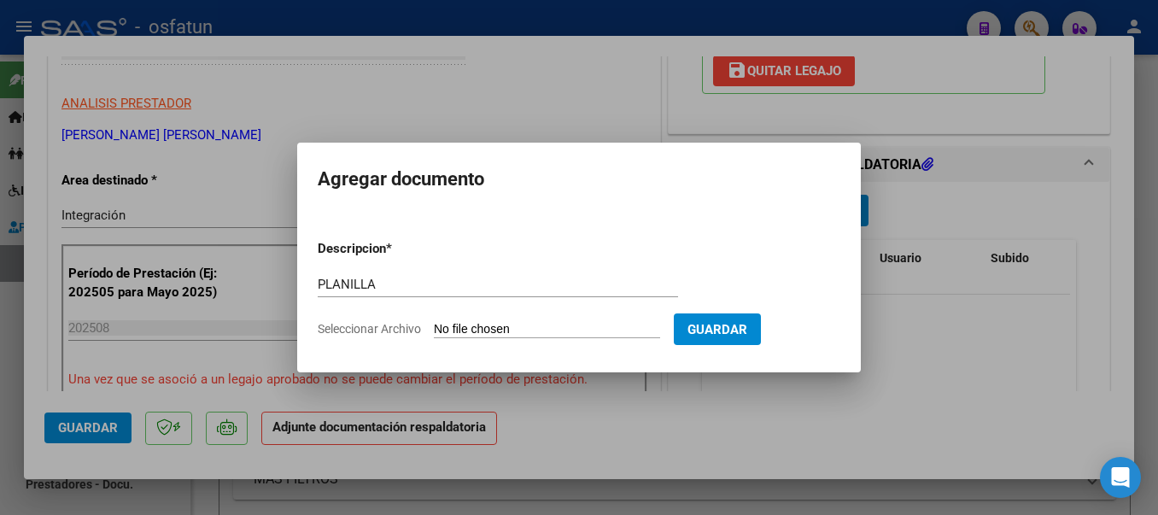
click at [596, 329] on input "Seleccionar Archivo" at bounding box center [547, 330] width 226 height 16
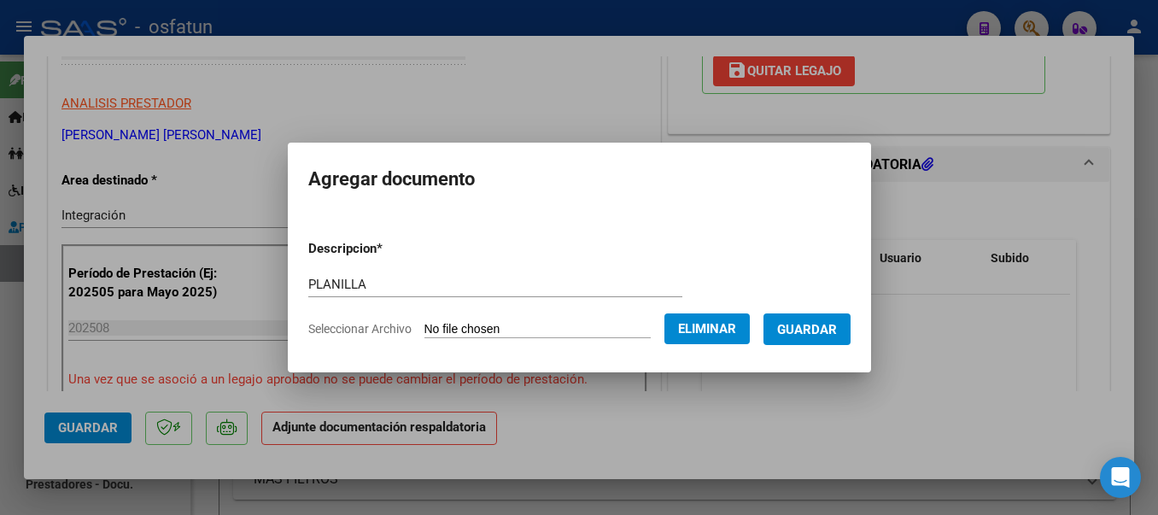
click at [828, 331] on span "Guardar" at bounding box center [807, 329] width 60 height 15
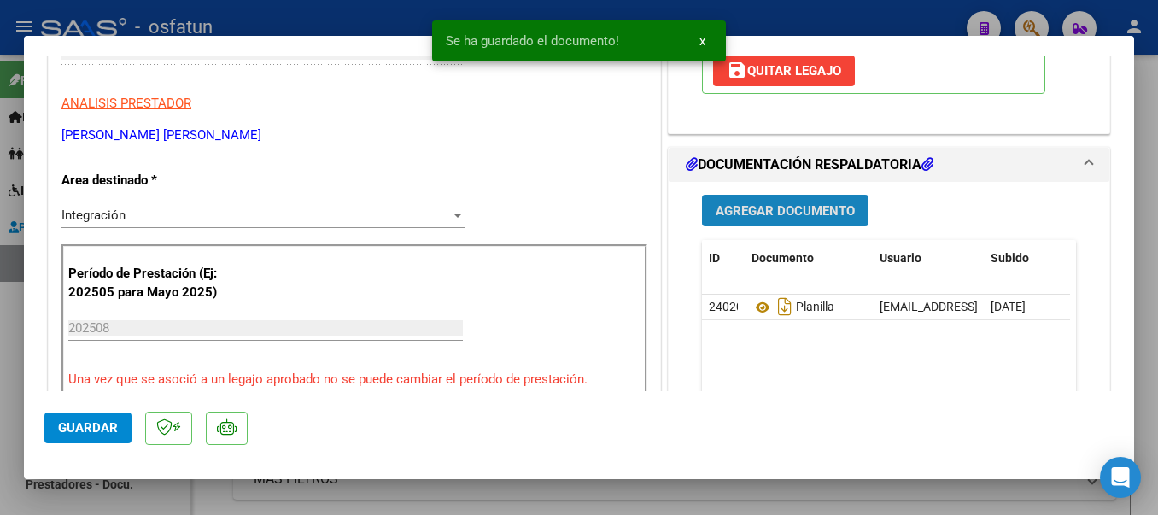
click at [760, 214] on span "Agregar Documento" at bounding box center [785, 210] width 139 height 15
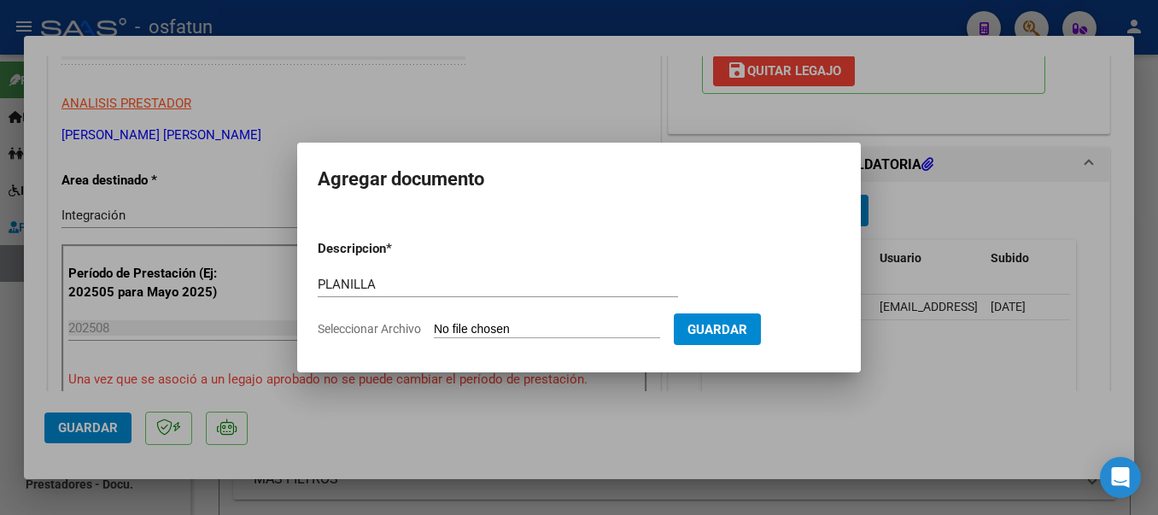
click at [592, 331] on input "Seleccionar Archivo" at bounding box center [547, 330] width 226 height 16
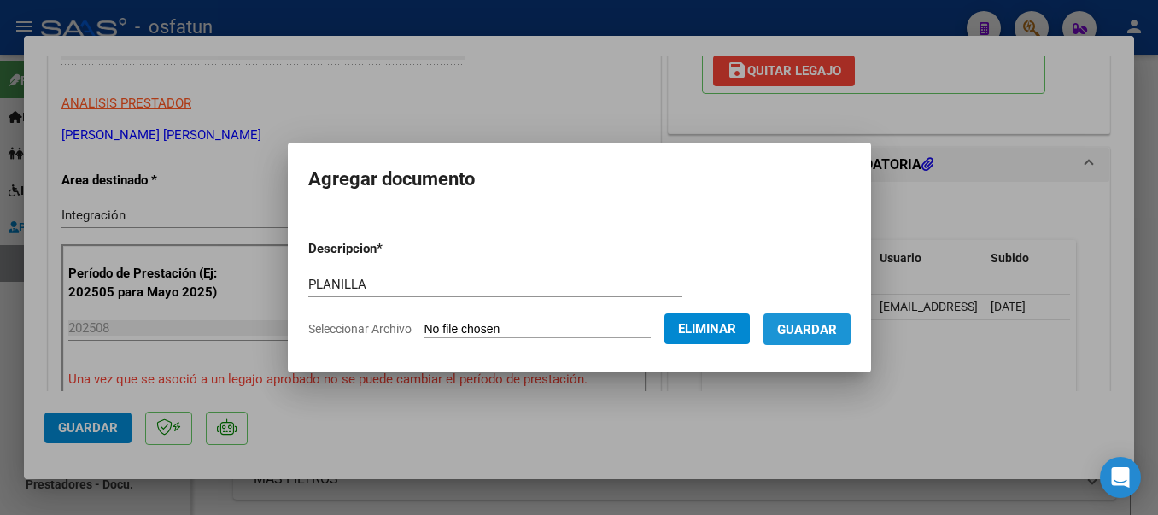
click at [819, 323] on span "Guardar" at bounding box center [807, 329] width 60 height 15
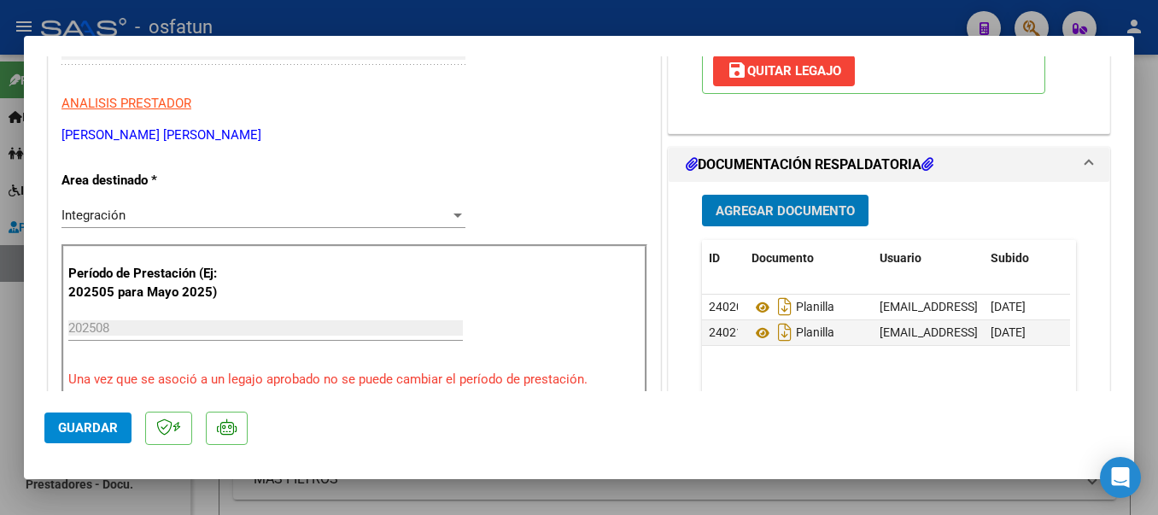
click at [81, 436] on span "Guardar" at bounding box center [88, 427] width 60 height 15
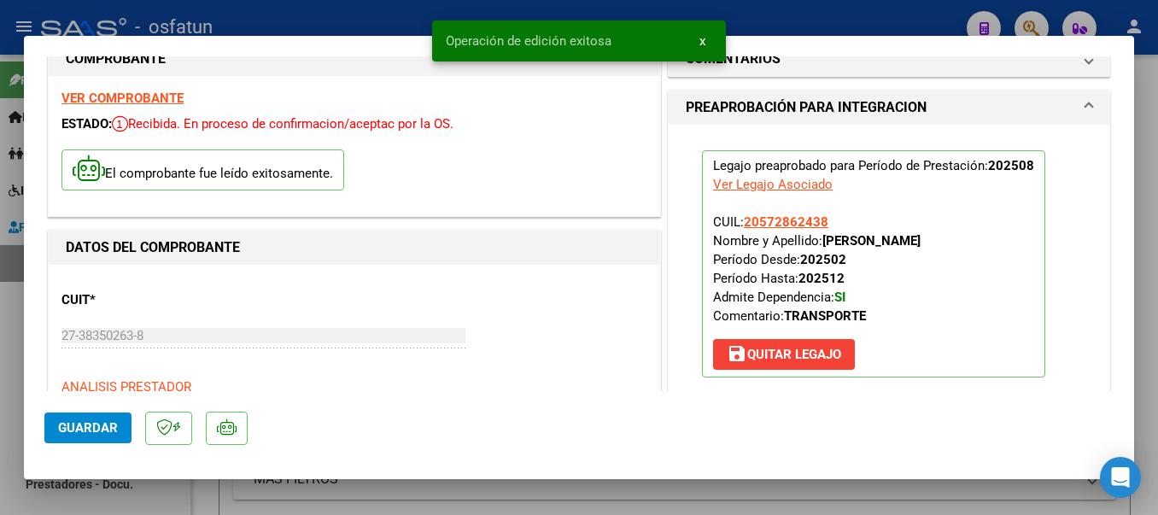
scroll to position [0, 0]
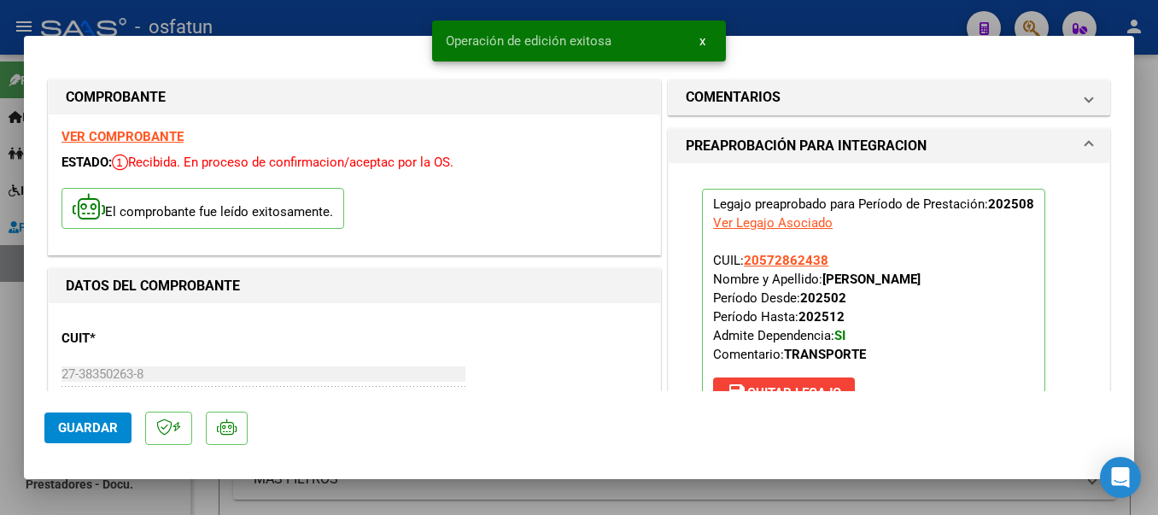
click at [337, 19] on div at bounding box center [579, 257] width 1158 height 515
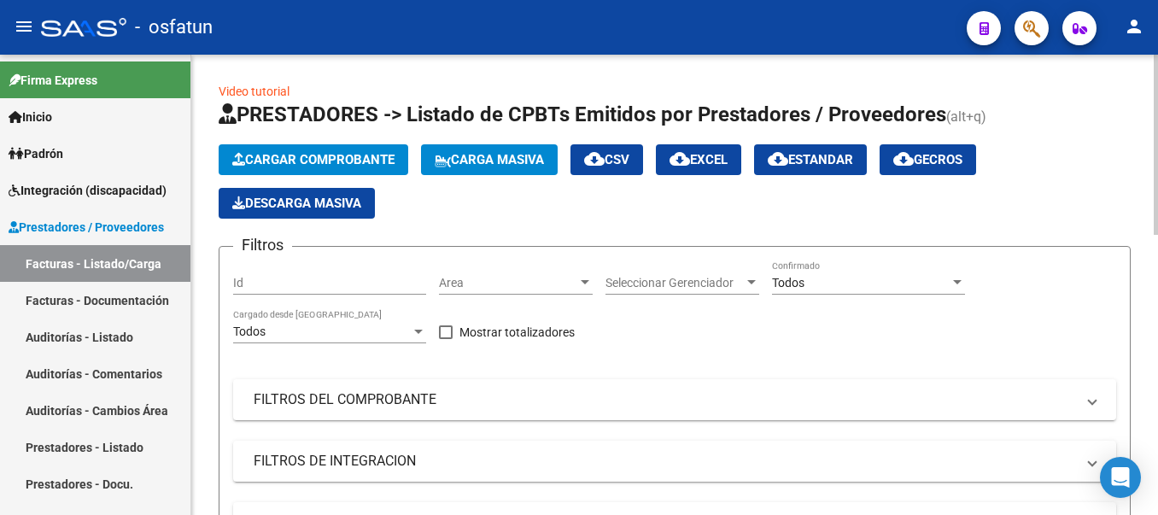
click at [309, 159] on span "Cargar Comprobante" at bounding box center [313, 159] width 162 height 15
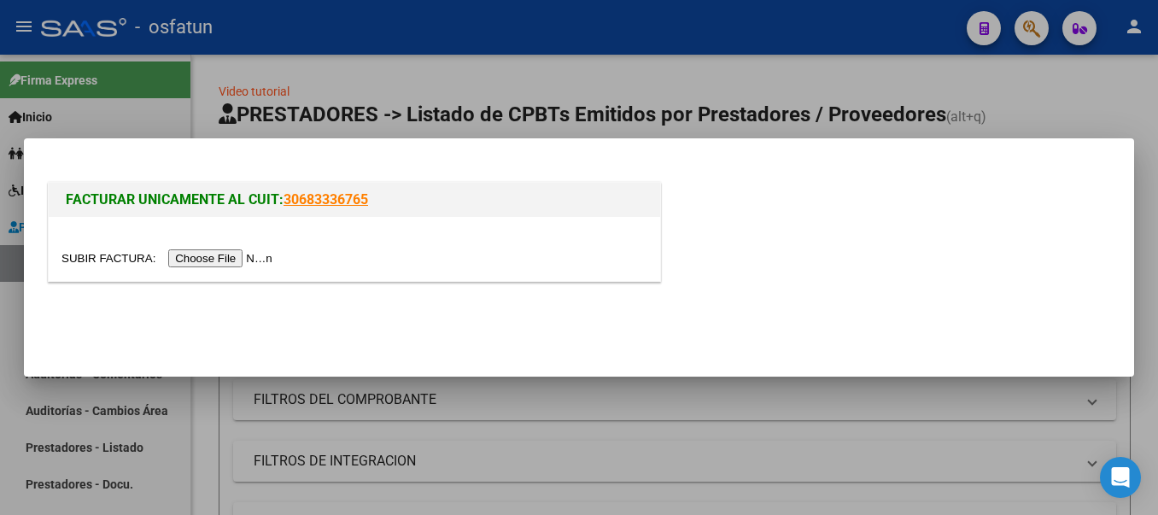
click at [265, 253] on input "file" at bounding box center [169, 258] width 216 height 18
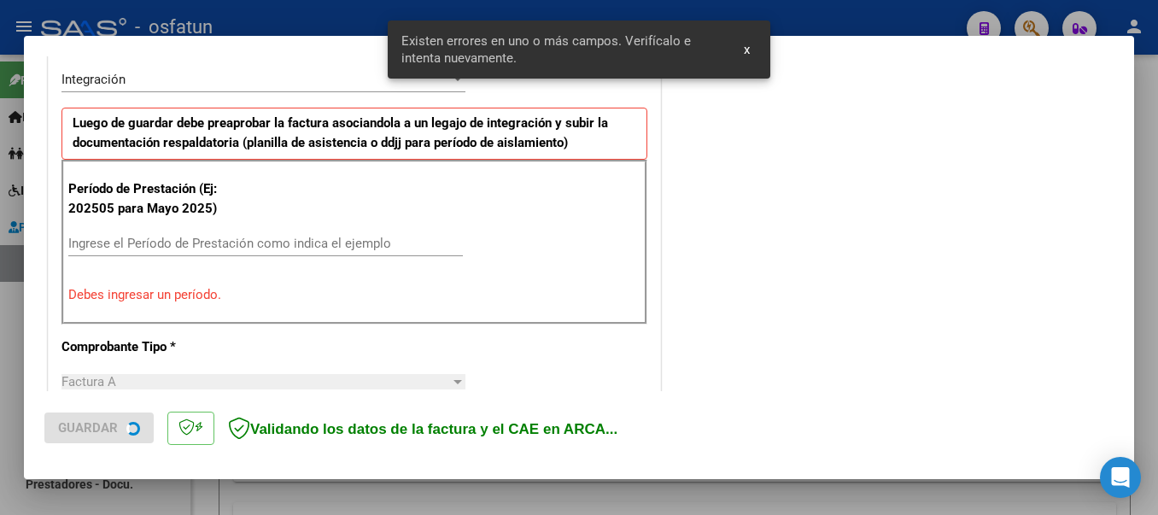
scroll to position [427, 0]
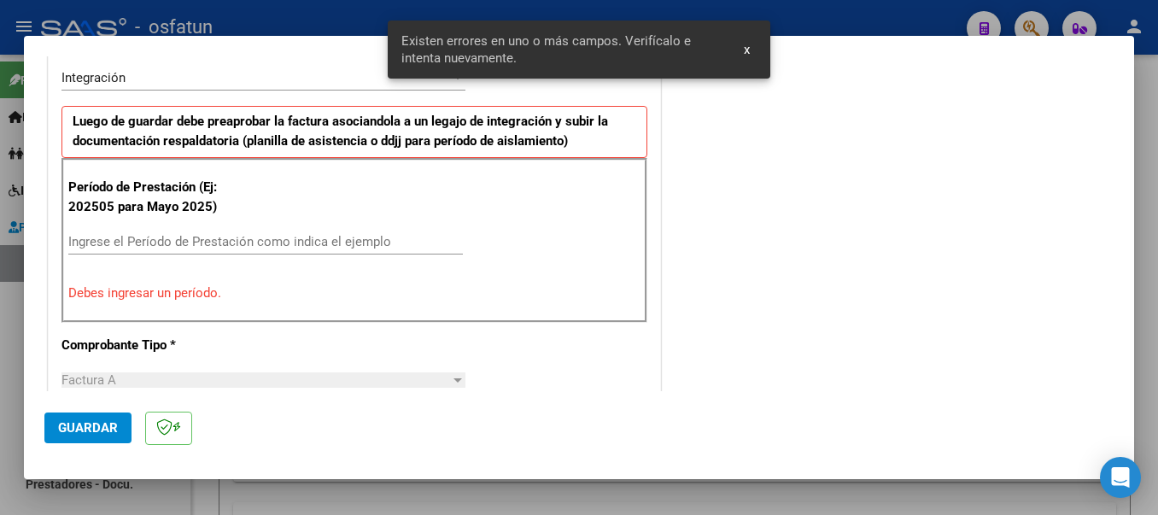
click at [373, 243] on input "Ingrese el Período de Prestación como indica el ejemplo" at bounding box center [265, 241] width 395 height 15
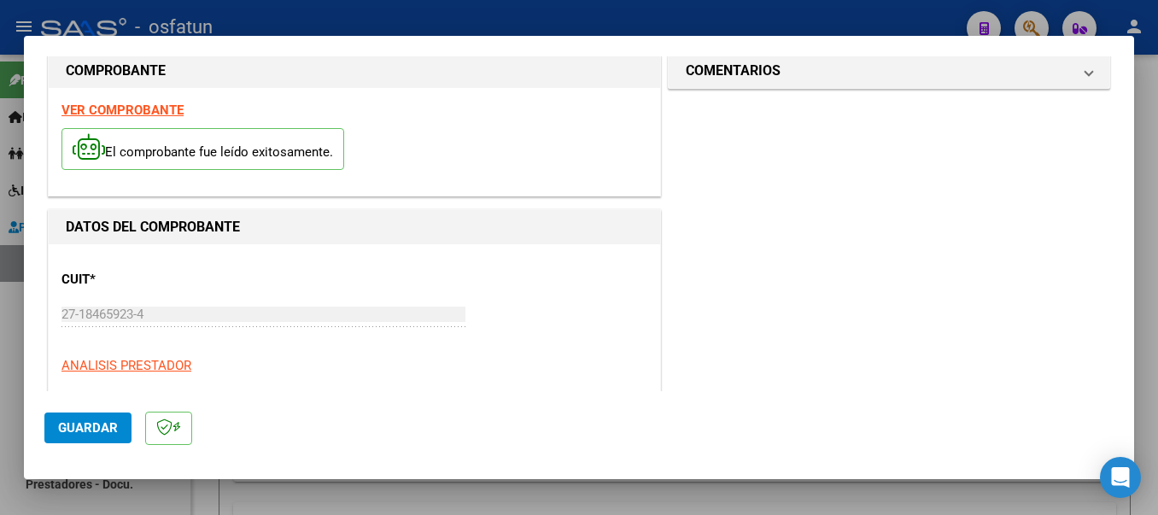
scroll to position [0, 0]
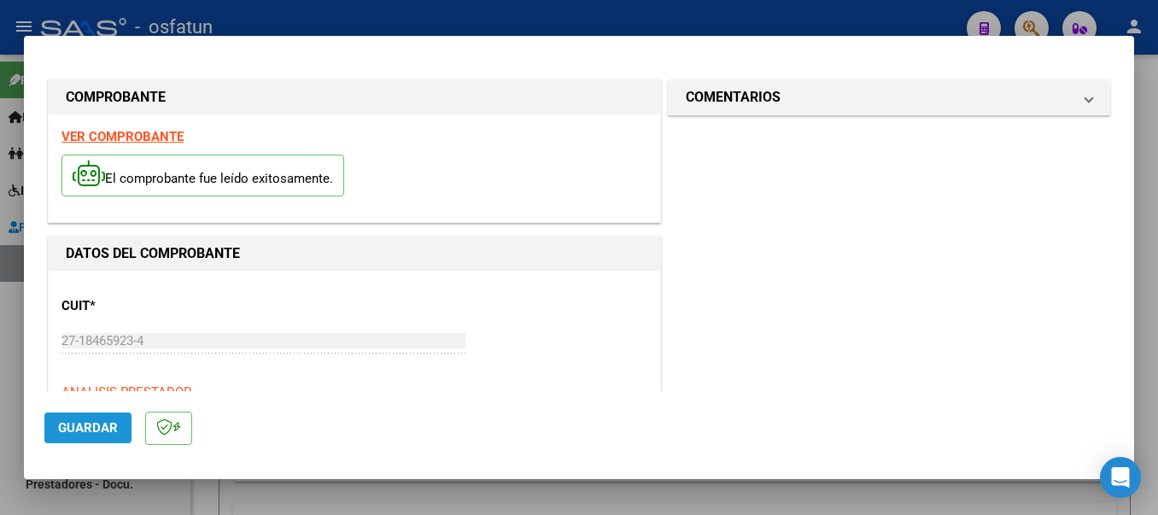
click at [97, 428] on span "Guardar" at bounding box center [88, 427] width 60 height 15
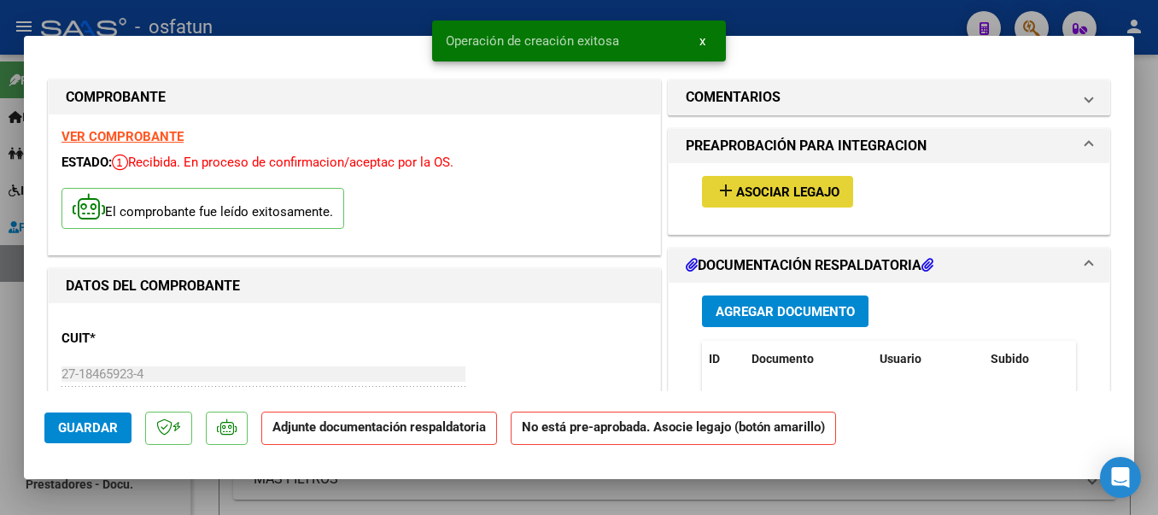
click at [718, 193] on mat-icon "add" at bounding box center [726, 190] width 20 height 20
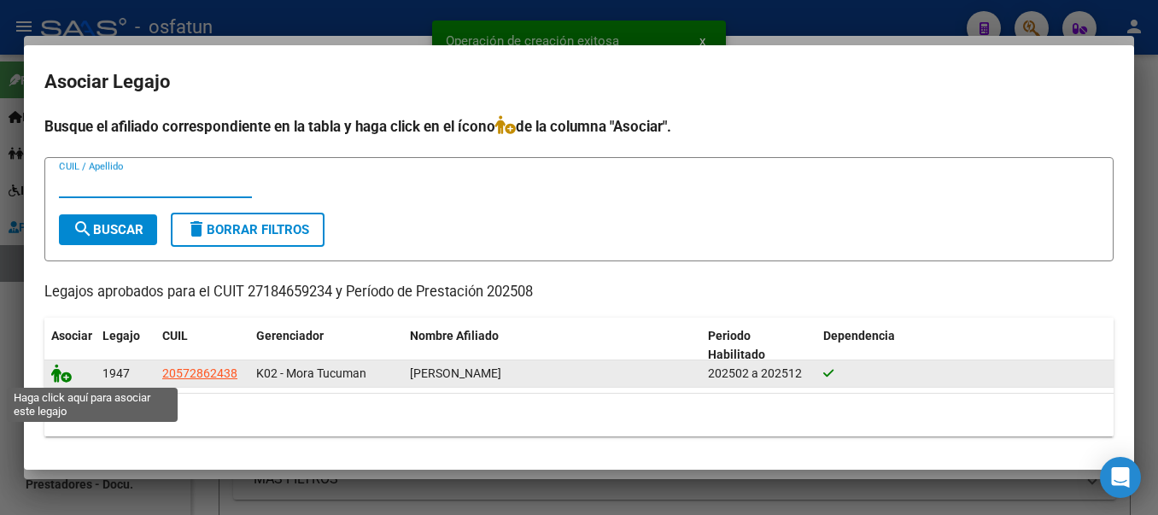
click at [58, 377] on icon at bounding box center [61, 373] width 20 height 19
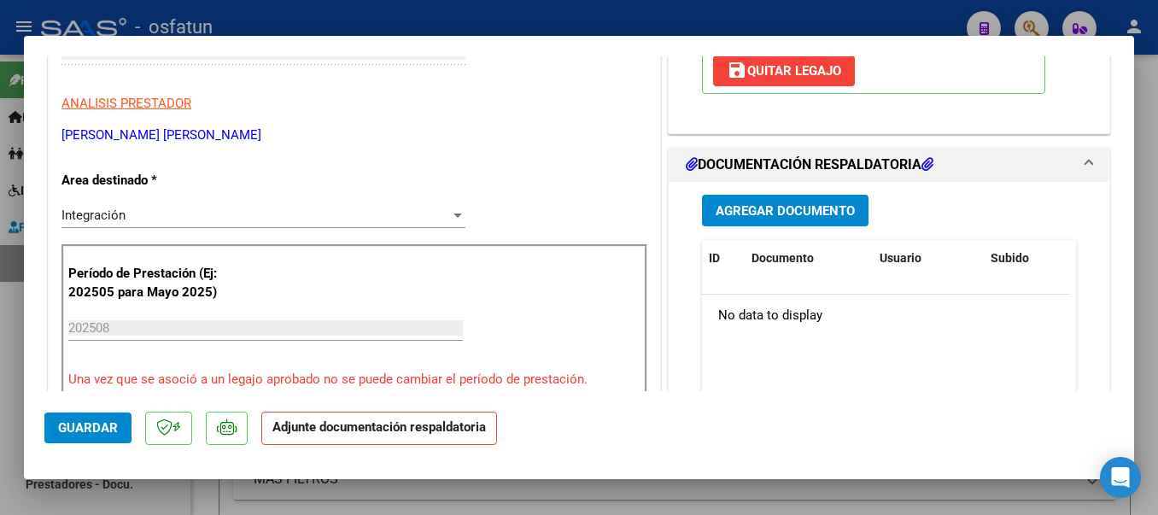
scroll to position [326, 0]
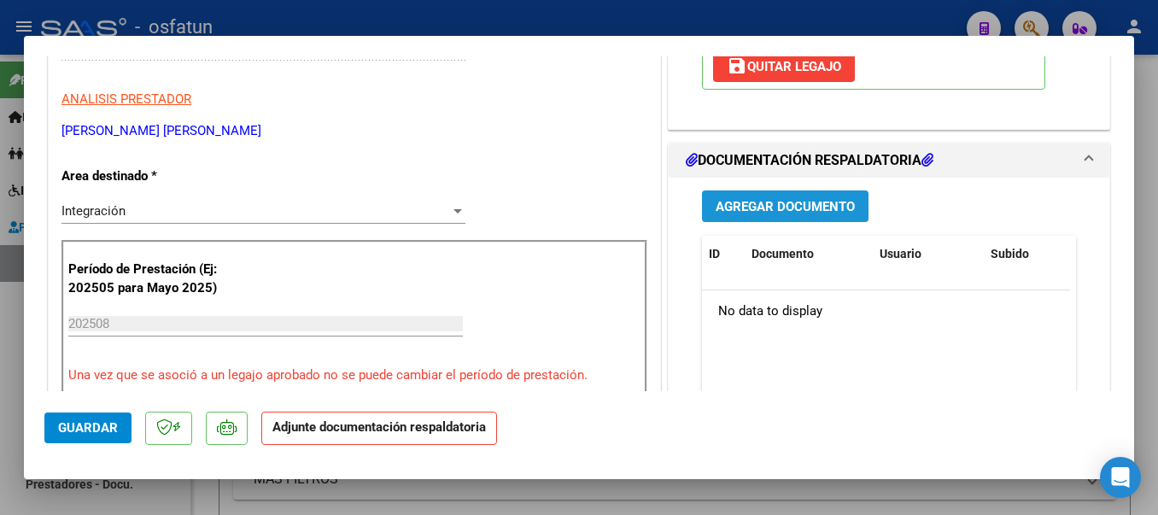
click at [746, 207] on span "Agregar Documento" at bounding box center [785, 206] width 139 height 15
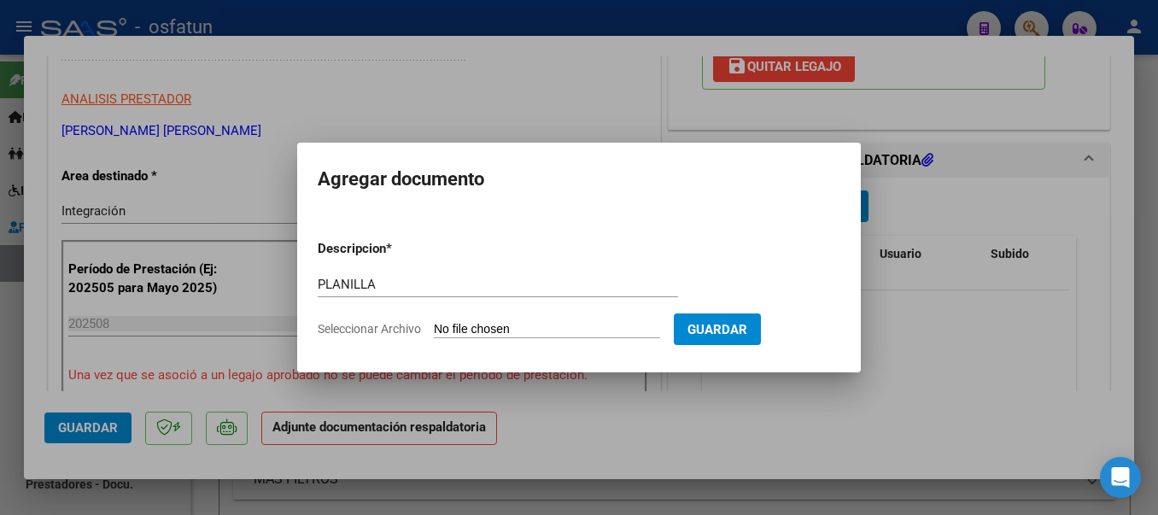
click at [515, 333] on input "Seleccionar Archivo" at bounding box center [547, 330] width 226 height 16
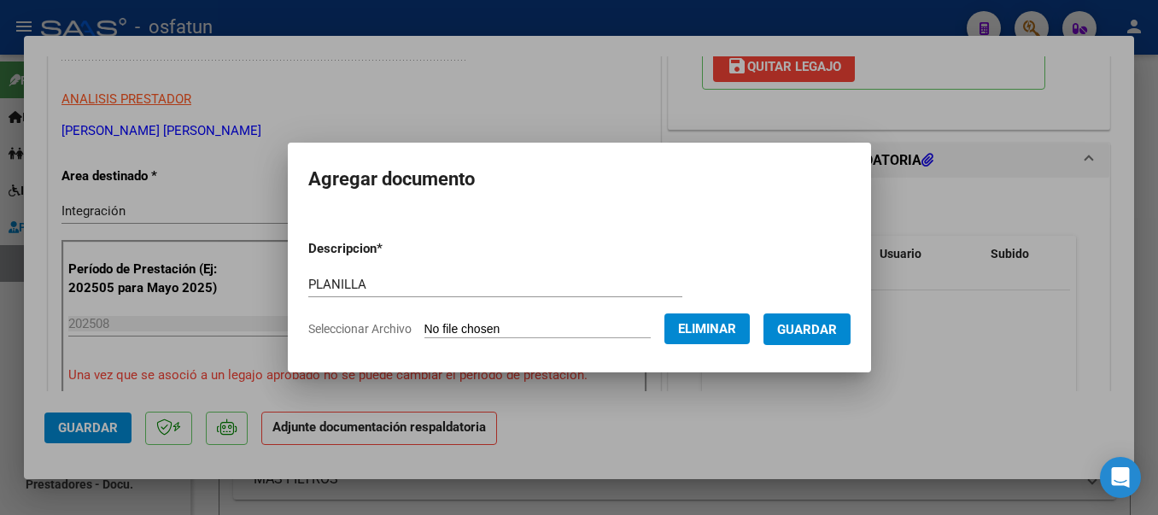
click at [816, 321] on span "Guardar" at bounding box center [807, 328] width 60 height 15
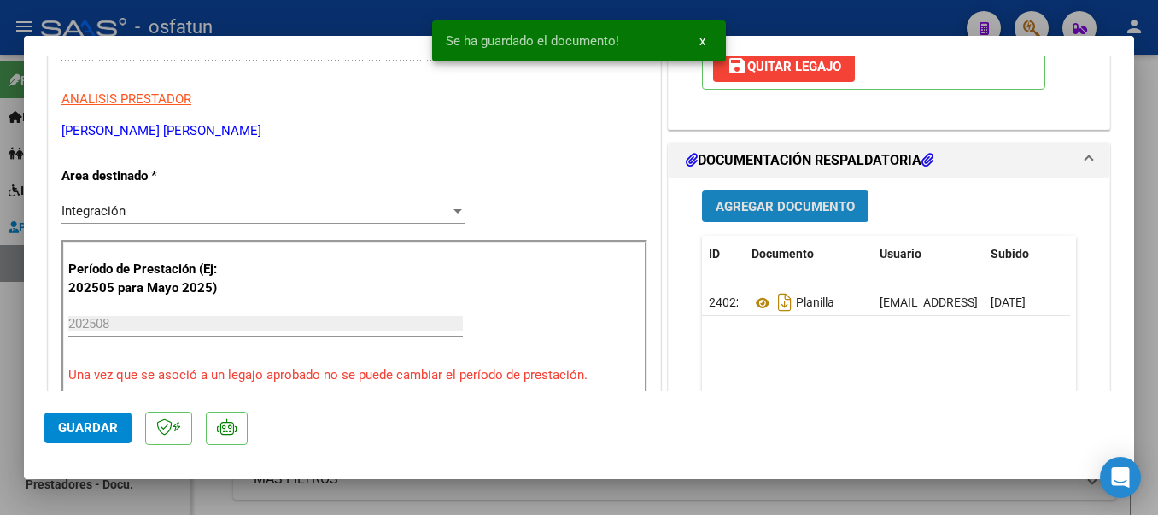
click at [771, 209] on span "Agregar Documento" at bounding box center [785, 206] width 139 height 15
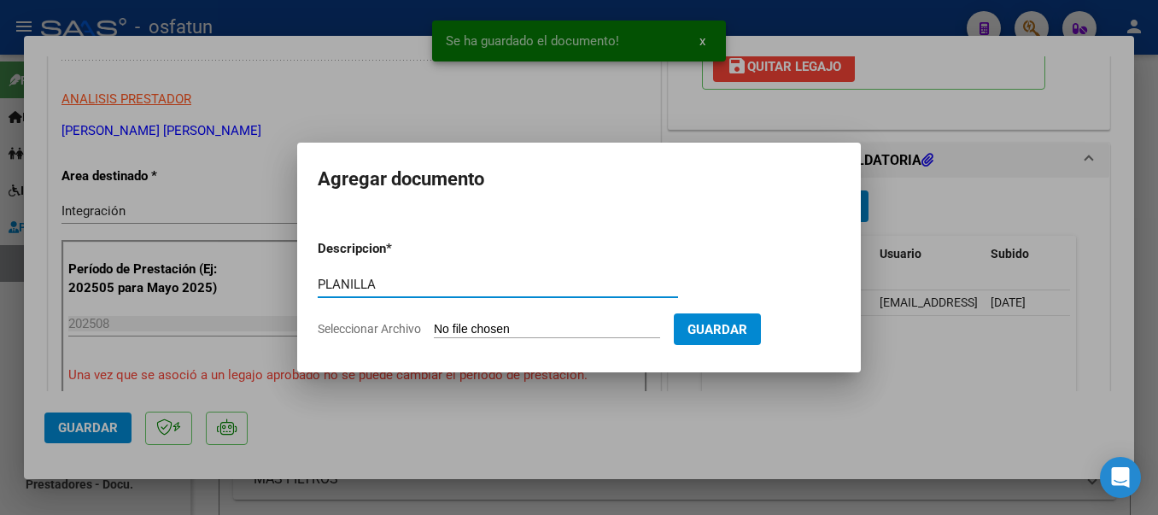
click at [476, 334] on input "Seleccionar Archivo" at bounding box center [547, 330] width 226 height 16
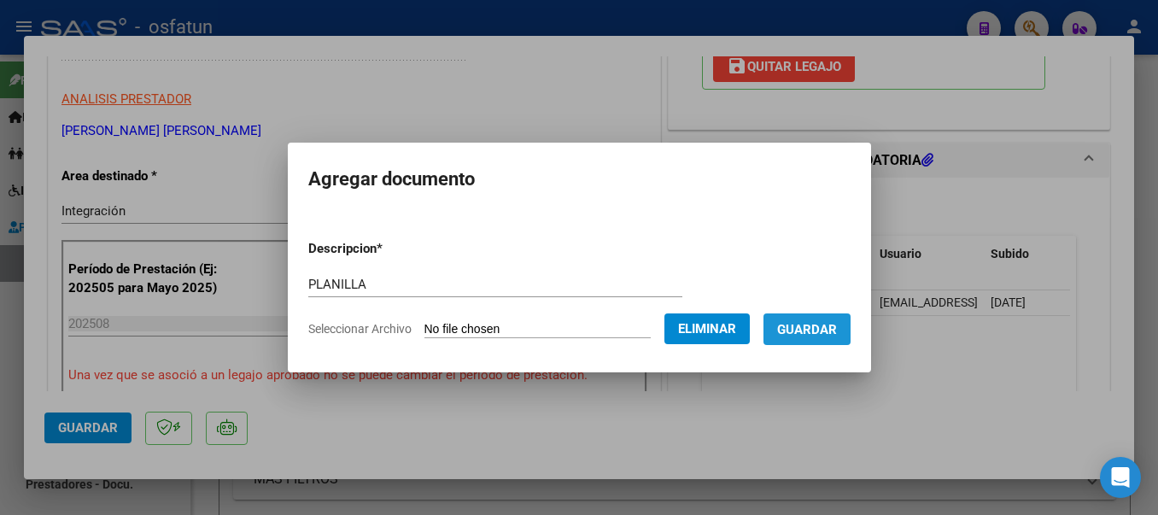
click at [832, 331] on span "Guardar" at bounding box center [807, 329] width 60 height 15
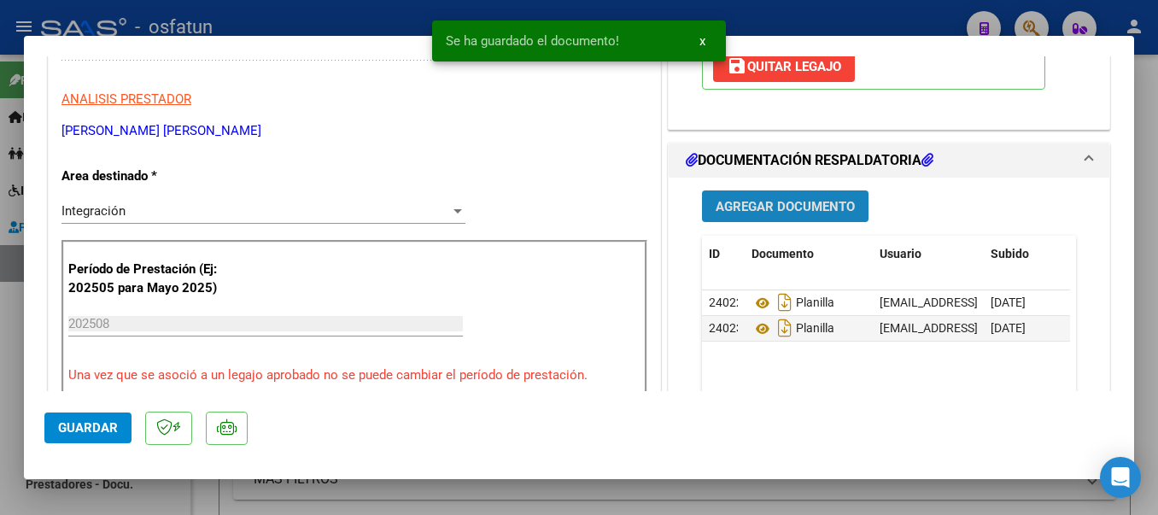
click at [770, 203] on span "Agregar Documento" at bounding box center [785, 206] width 139 height 15
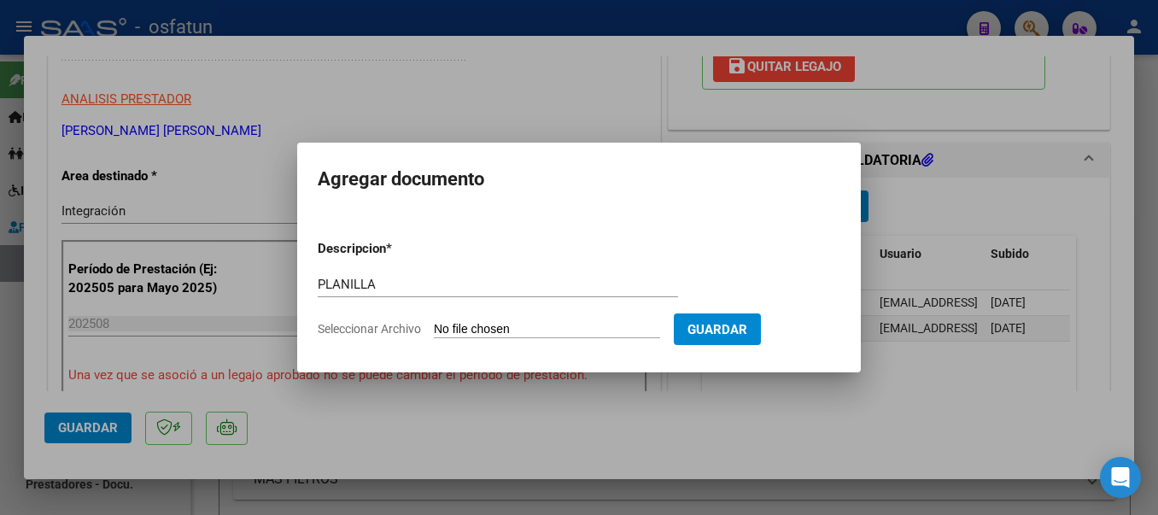
click at [576, 326] on input "Seleccionar Archivo" at bounding box center [547, 330] width 226 height 16
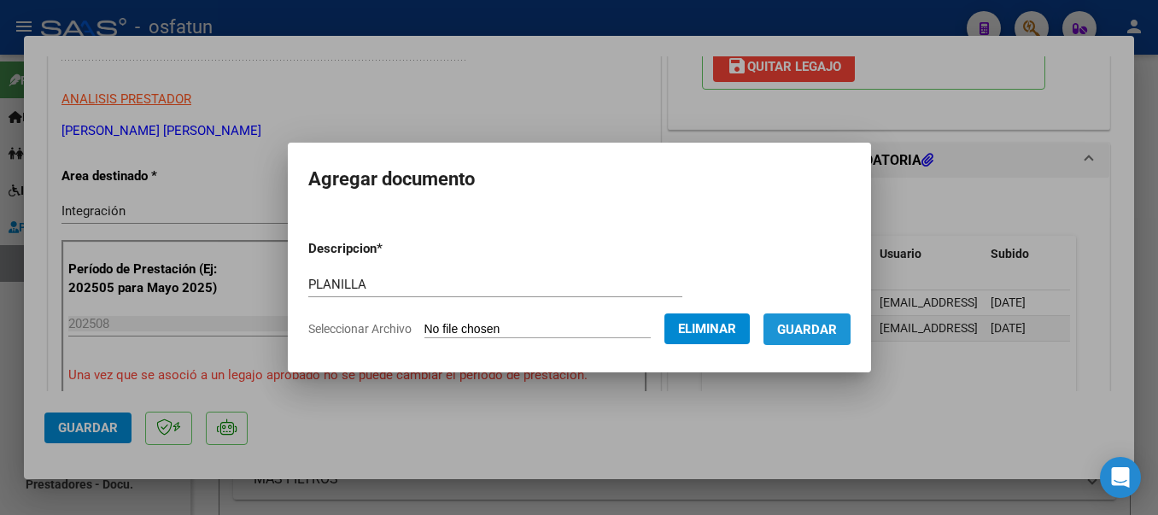
click at [825, 327] on span "Guardar" at bounding box center [807, 329] width 60 height 15
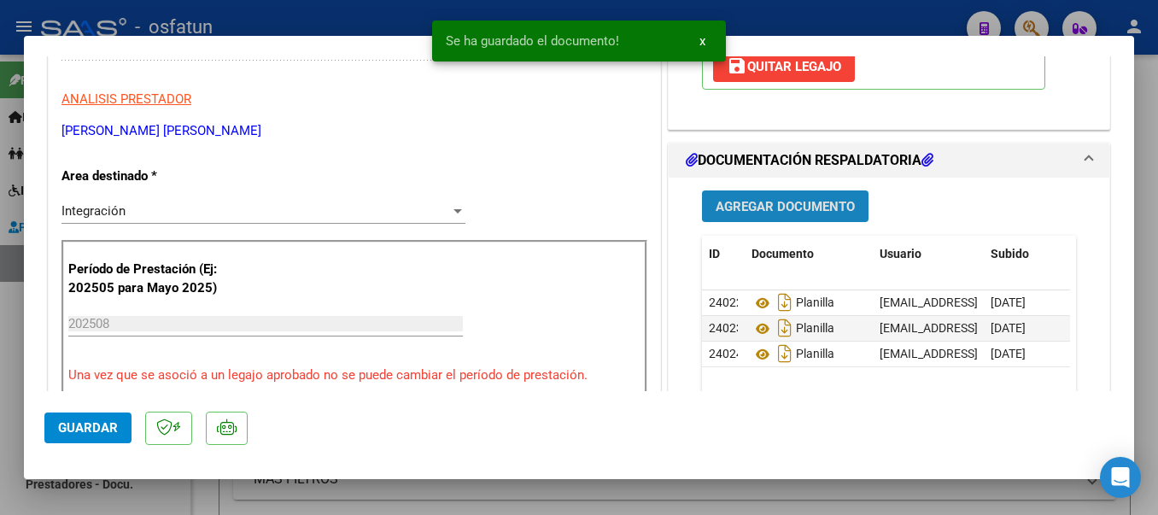
click at [805, 205] on span "Agregar Documento" at bounding box center [785, 206] width 139 height 15
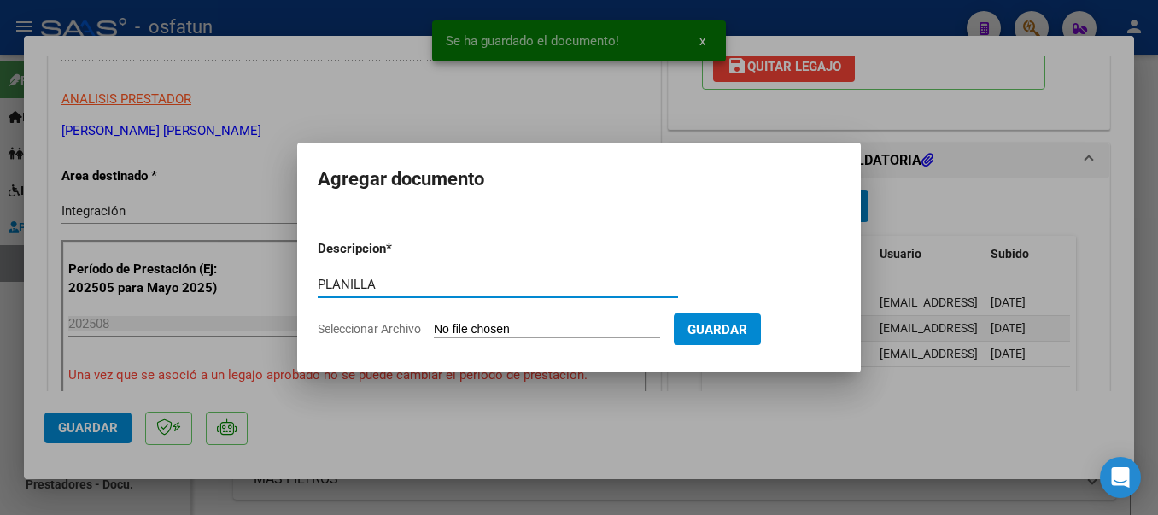
click at [518, 336] on input "Seleccionar Archivo" at bounding box center [547, 330] width 226 height 16
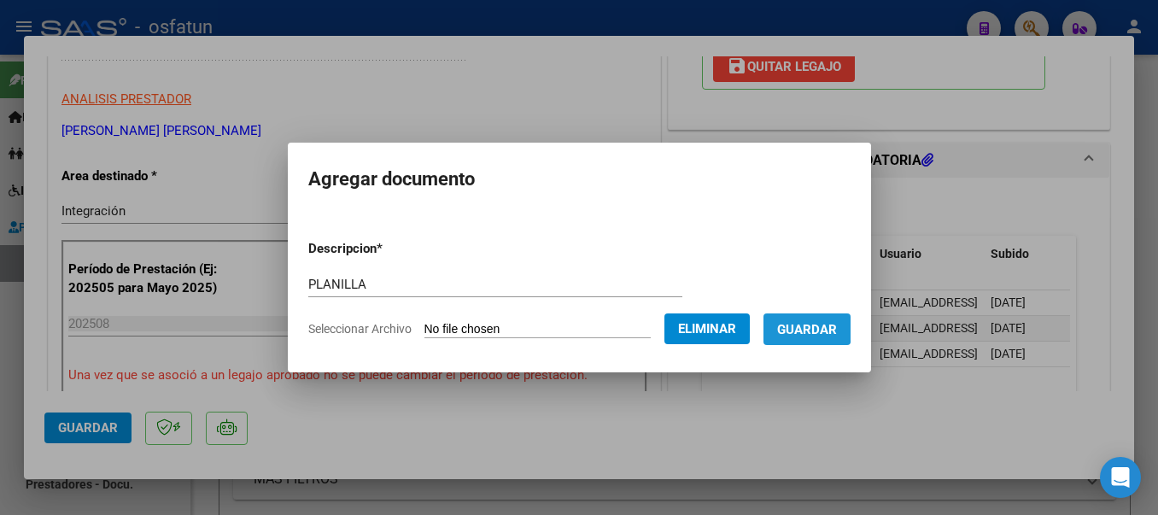
click at [818, 328] on span "Guardar" at bounding box center [807, 329] width 60 height 15
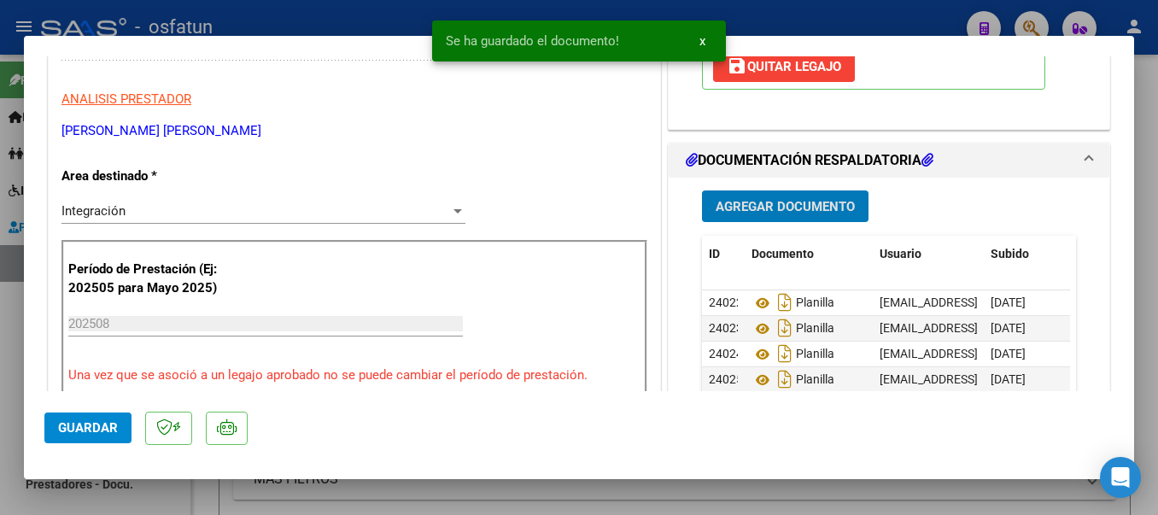
click at [769, 204] on span "Agregar Documento" at bounding box center [785, 206] width 139 height 15
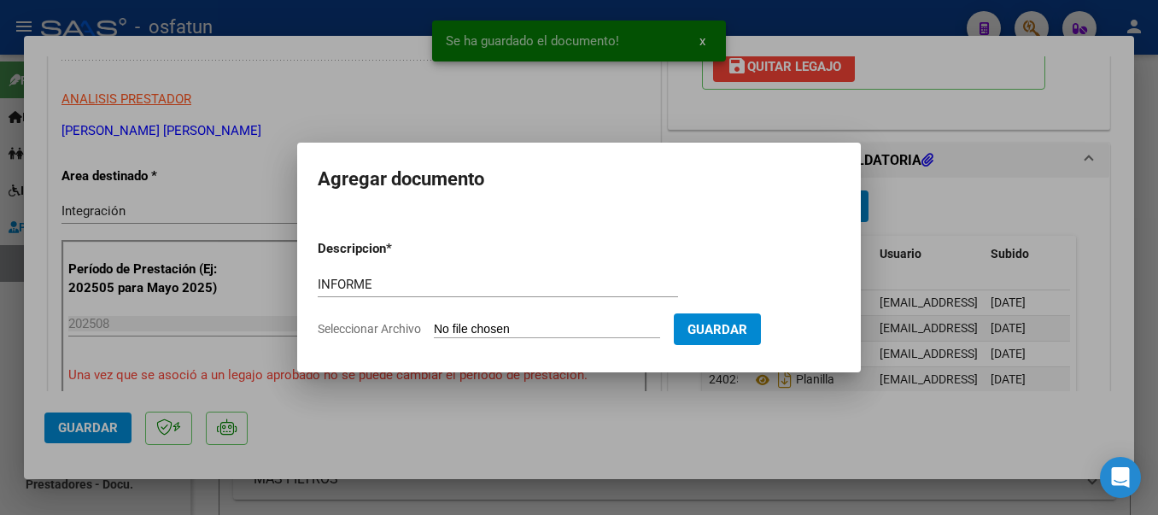
click at [500, 333] on input "Seleccionar Archivo" at bounding box center [547, 330] width 226 height 16
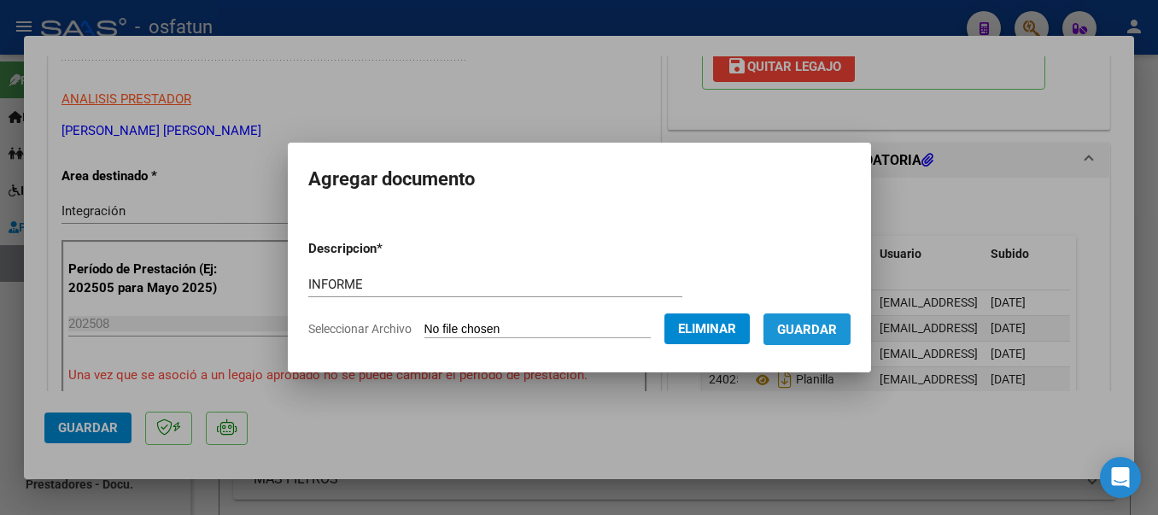
click at [817, 331] on span "Guardar" at bounding box center [807, 329] width 60 height 15
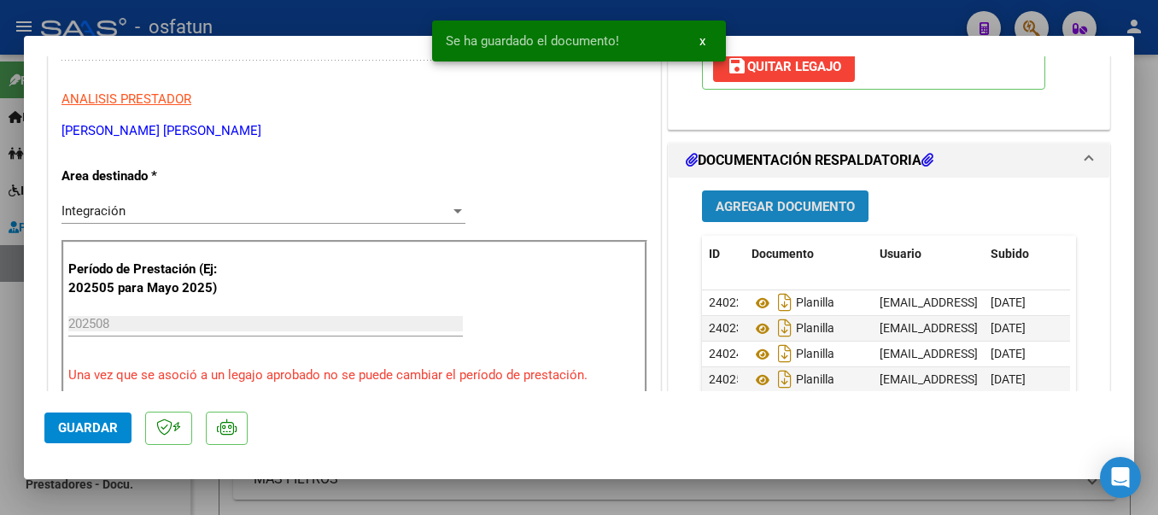
click at [782, 219] on button "Agregar Documento" at bounding box center [785, 206] width 167 height 32
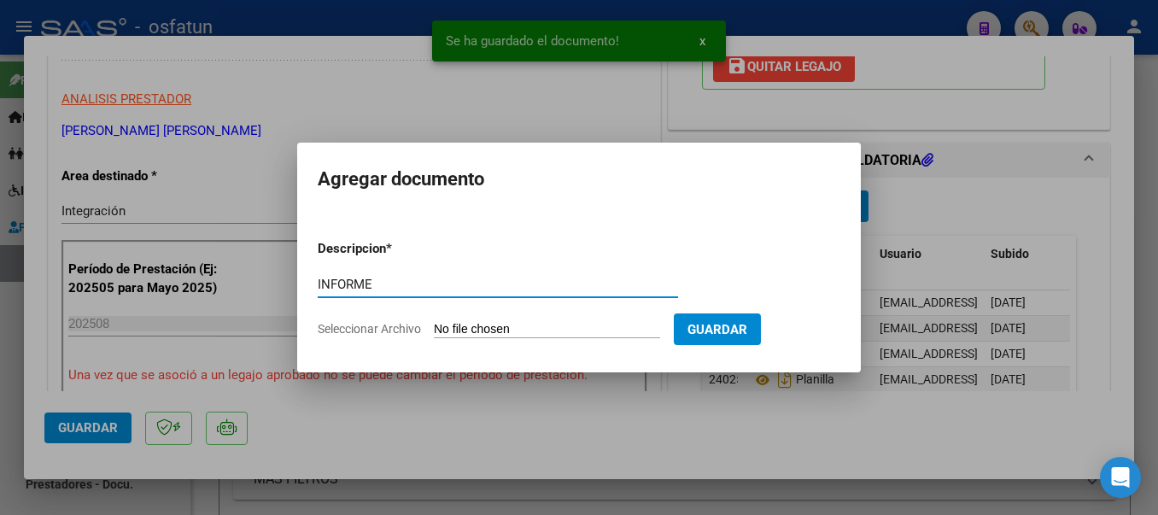
click at [581, 325] on input "Seleccionar Archivo" at bounding box center [547, 330] width 226 height 16
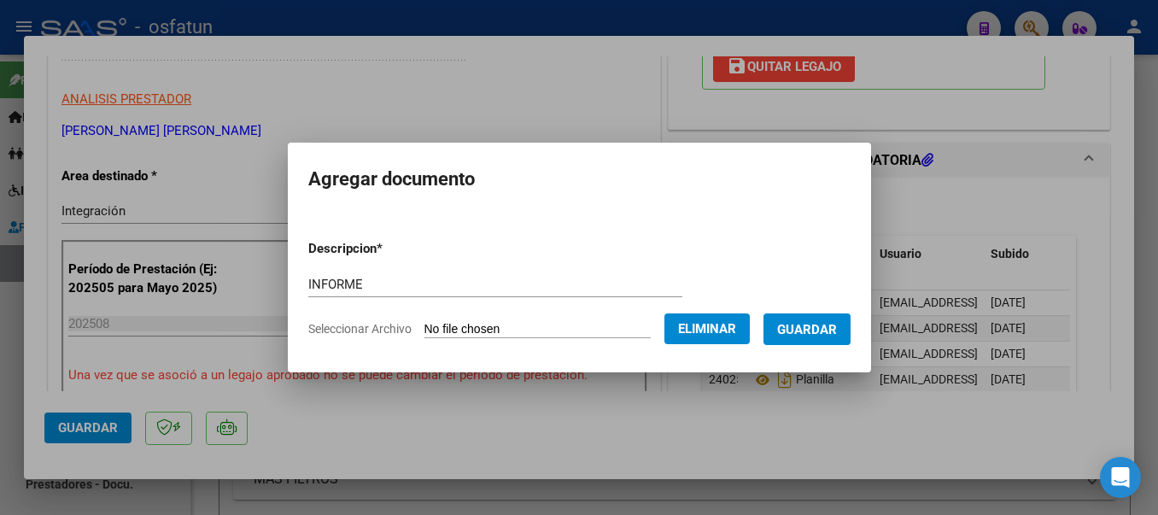
click at [831, 337] on button "Guardar" at bounding box center [807, 329] width 87 height 32
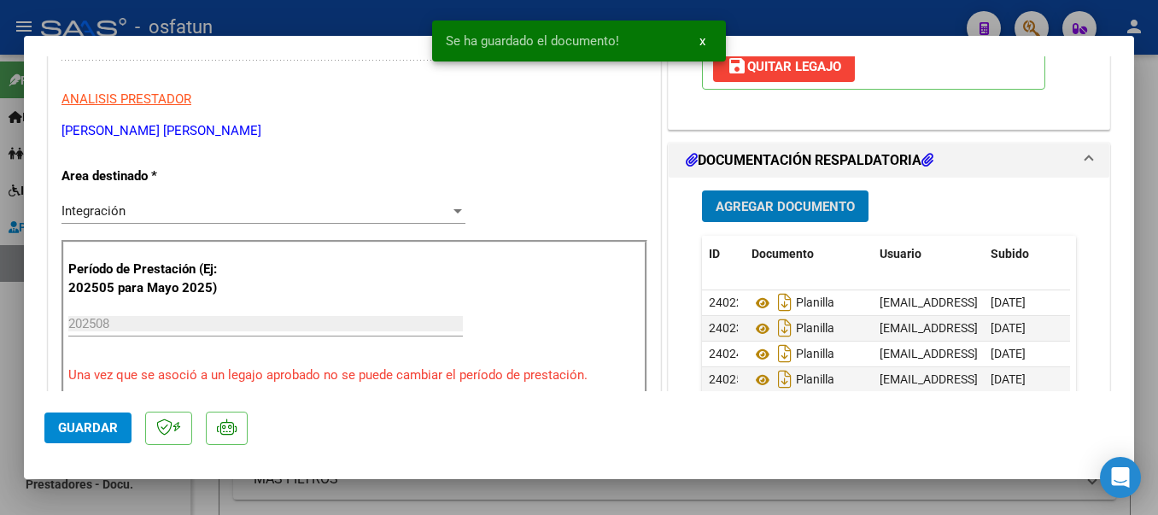
click at [782, 203] on span "Agregar Documento" at bounding box center [785, 206] width 139 height 15
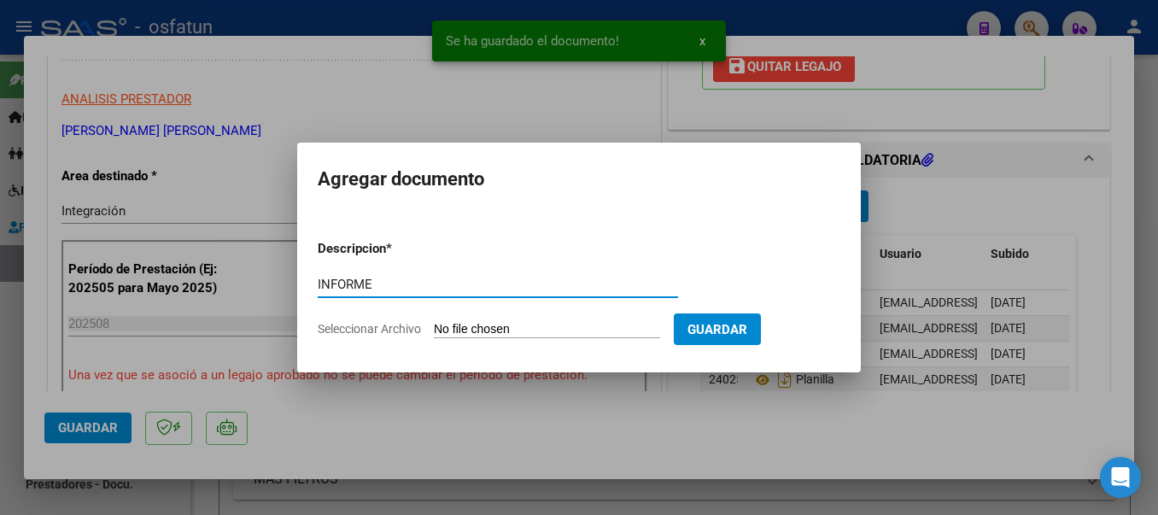
click at [544, 327] on input "Seleccionar Archivo" at bounding box center [547, 330] width 226 height 16
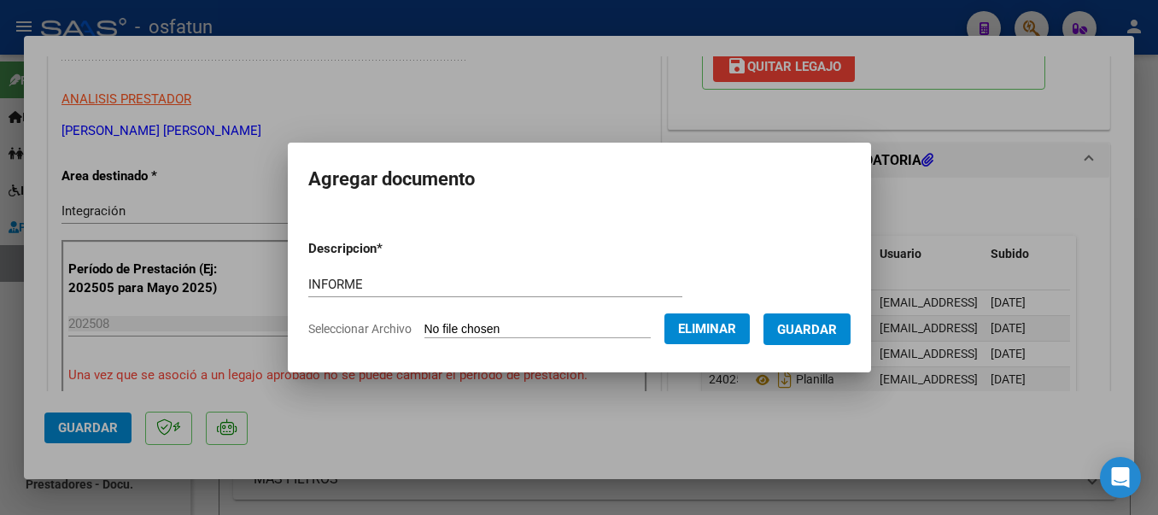
click at [837, 328] on span "Guardar" at bounding box center [807, 329] width 60 height 15
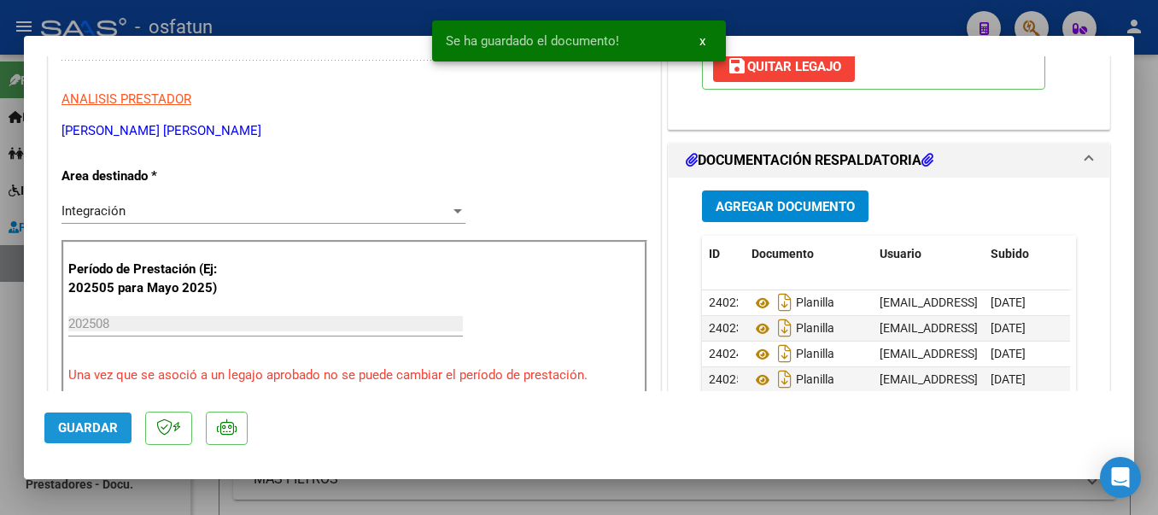
click at [108, 425] on span "Guardar" at bounding box center [88, 427] width 60 height 15
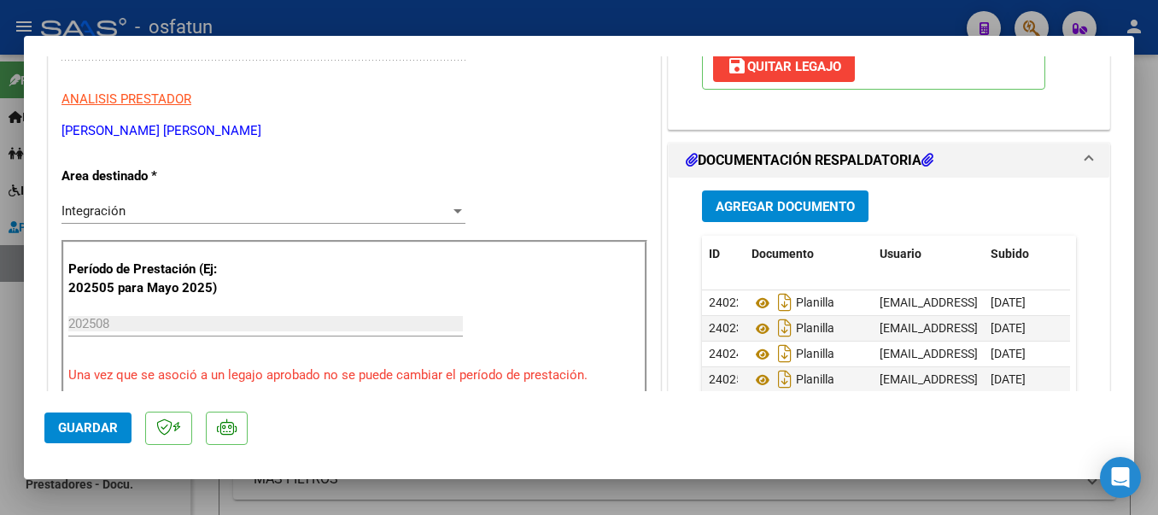
click at [93, 424] on span "Guardar" at bounding box center [88, 427] width 60 height 15
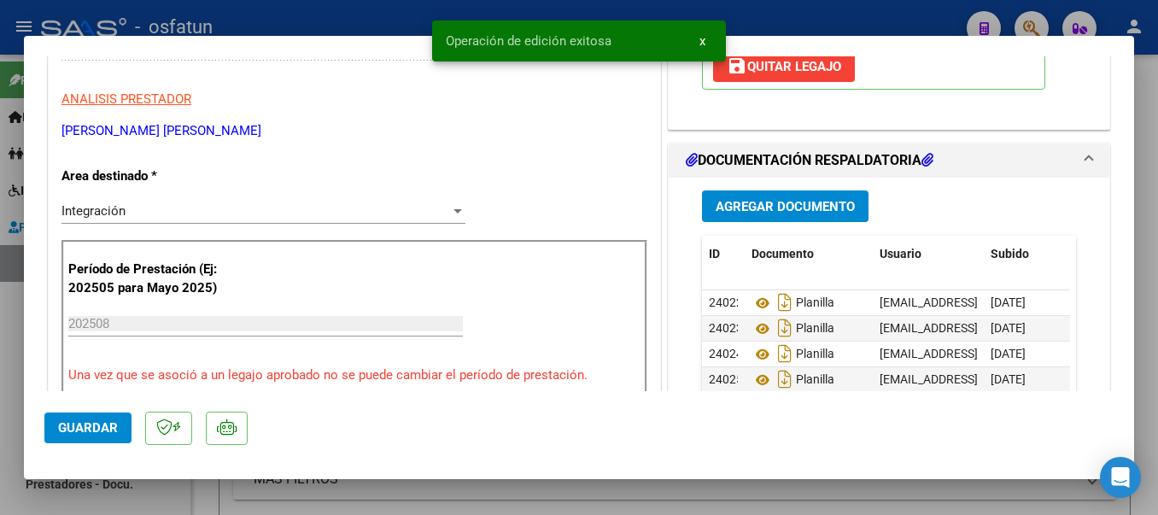
click at [377, 27] on div at bounding box center [579, 257] width 1158 height 515
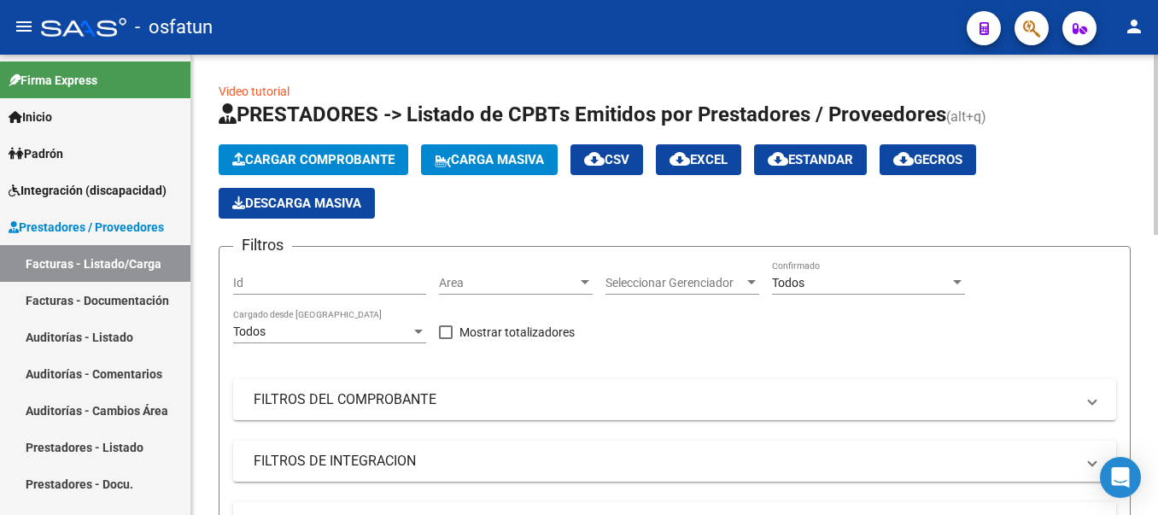
click at [291, 162] on span "Cargar Comprobante" at bounding box center [313, 159] width 162 height 15
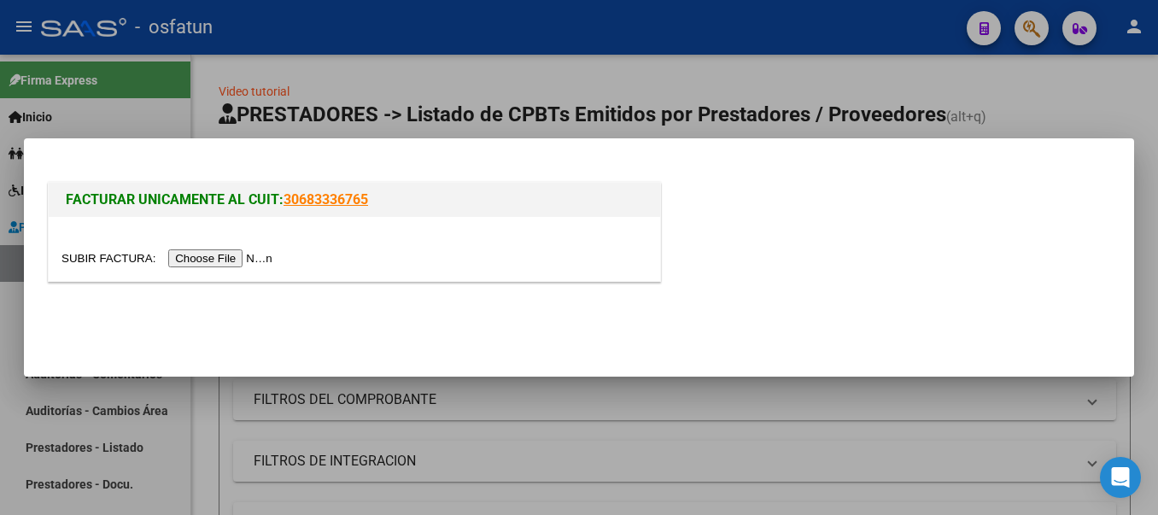
click at [228, 256] on input "file" at bounding box center [169, 258] width 216 height 18
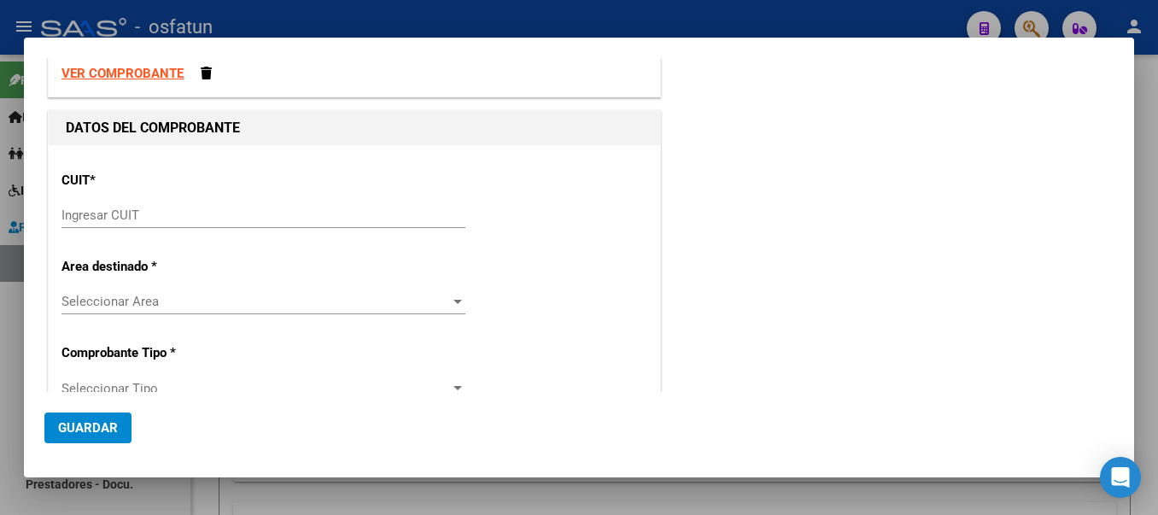
scroll to position [67, 0]
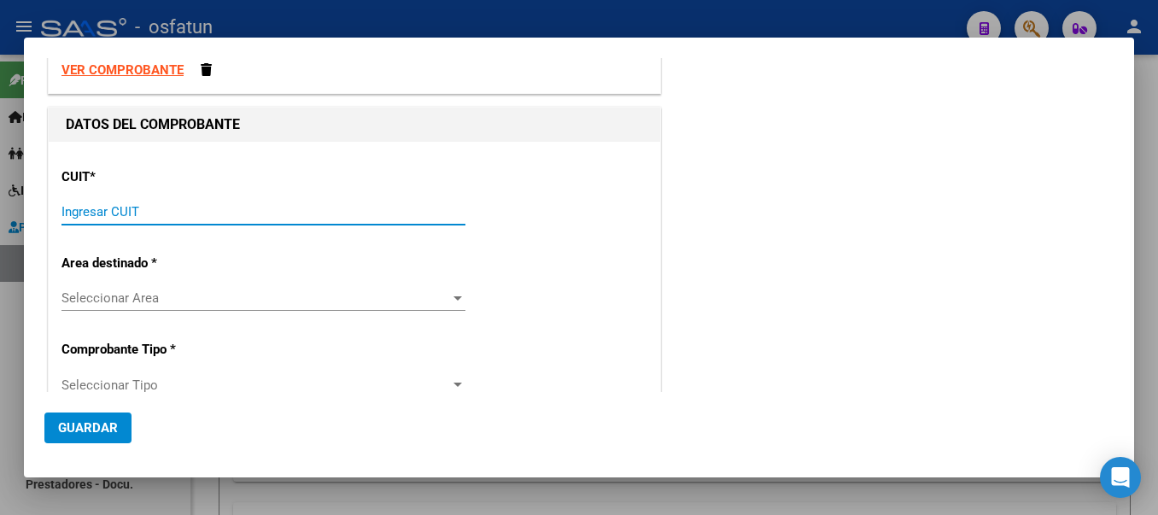
click at [236, 212] on input "Ingresar CUIT" at bounding box center [263, 211] width 404 height 15
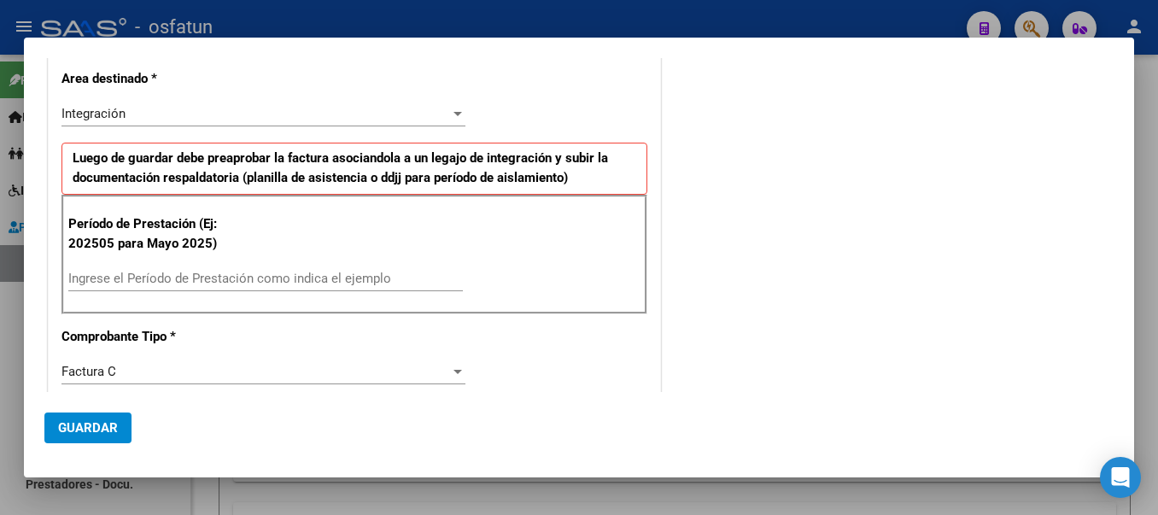
scroll to position [243, 0]
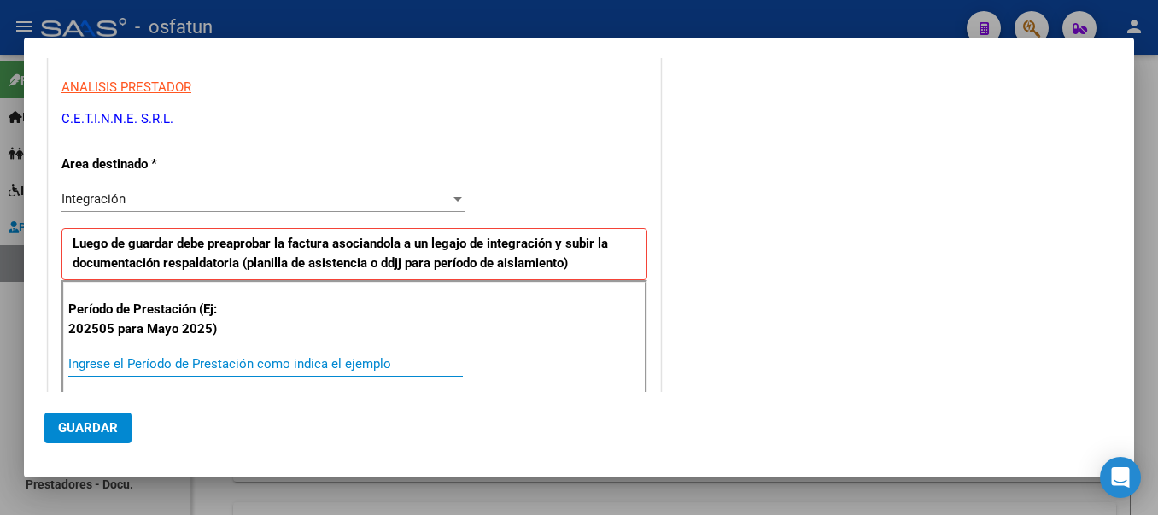
click at [304, 369] on input "Ingrese el Período de Prestación como indica el ejemplo" at bounding box center [265, 363] width 395 height 15
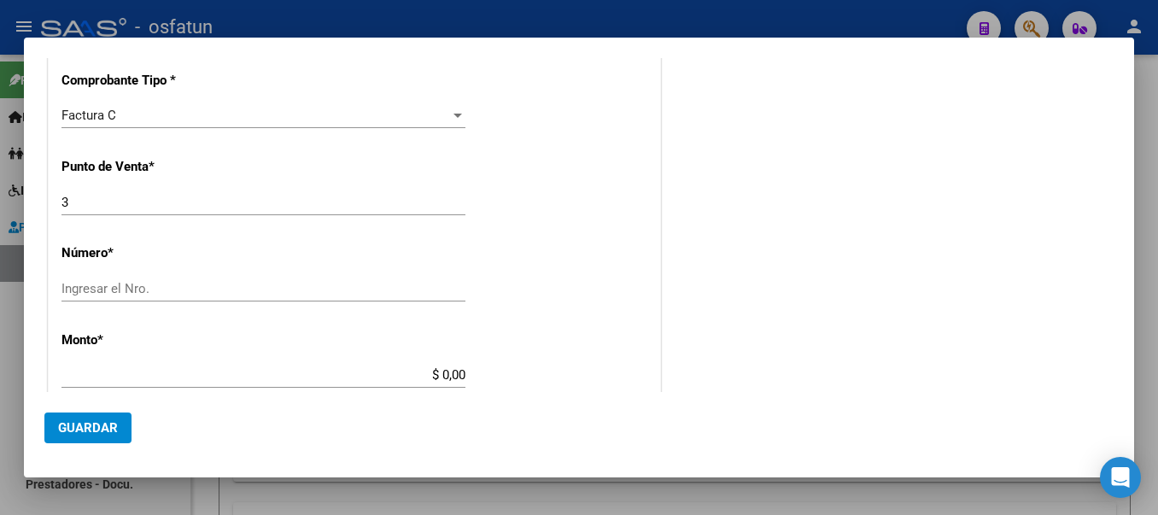
scroll to position [619, 0]
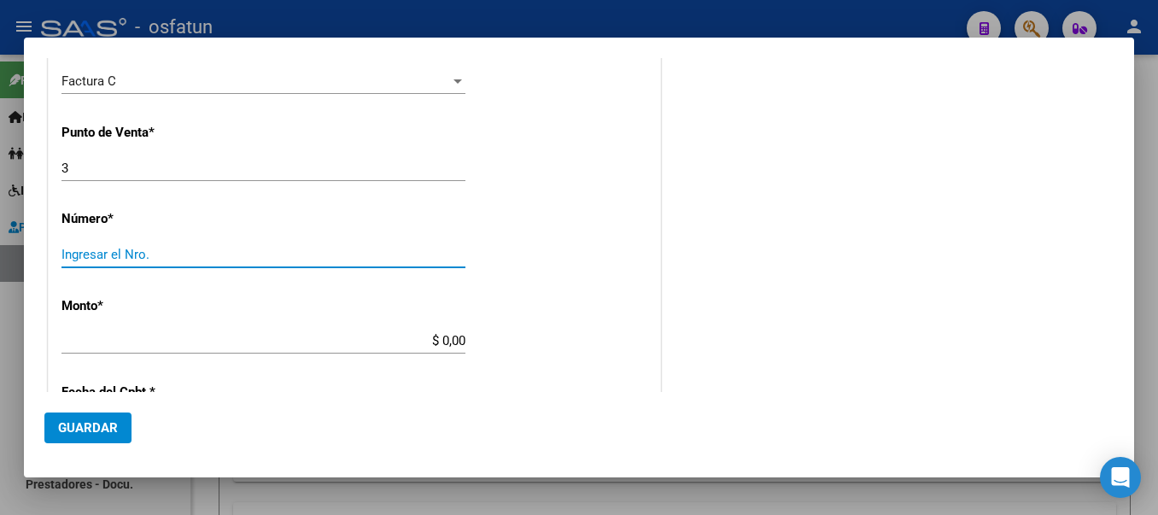
click at [226, 255] on input "Ingresar el Nro." at bounding box center [263, 254] width 404 height 15
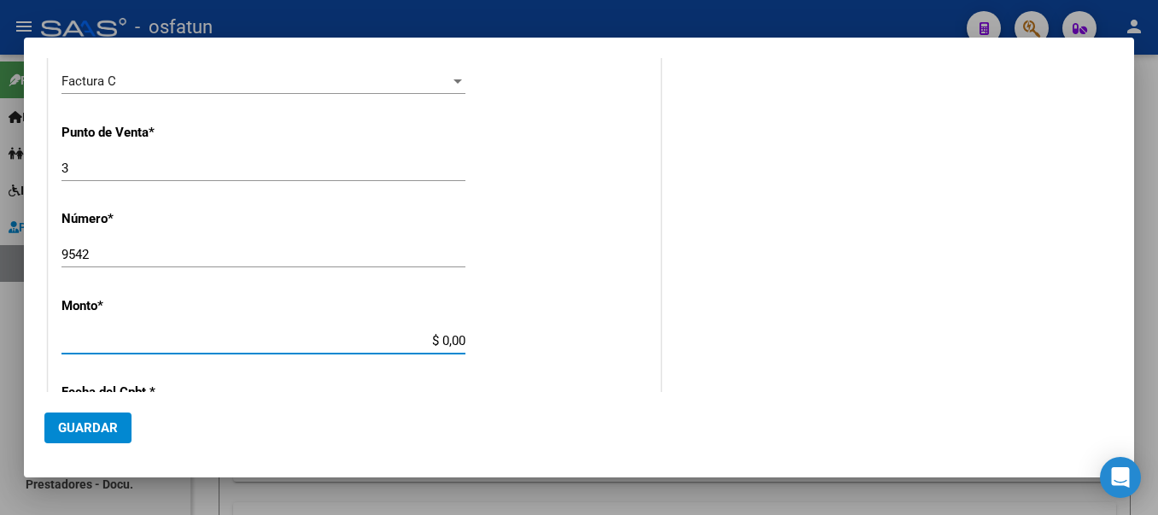
click at [413, 334] on input "$ 0,00" at bounding box center [263, 340] width 404 height 15
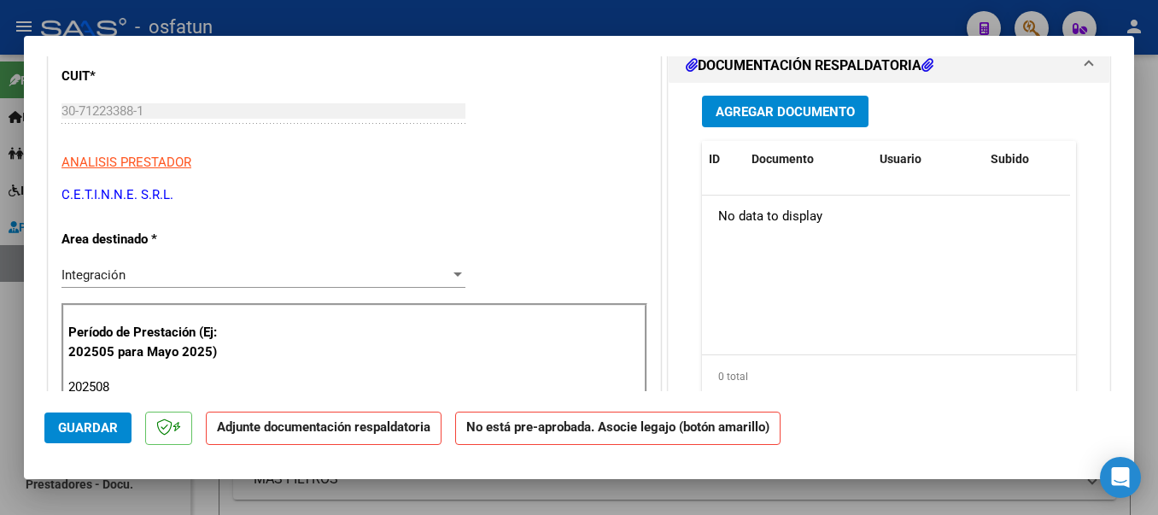
scroll to position [0, 0]
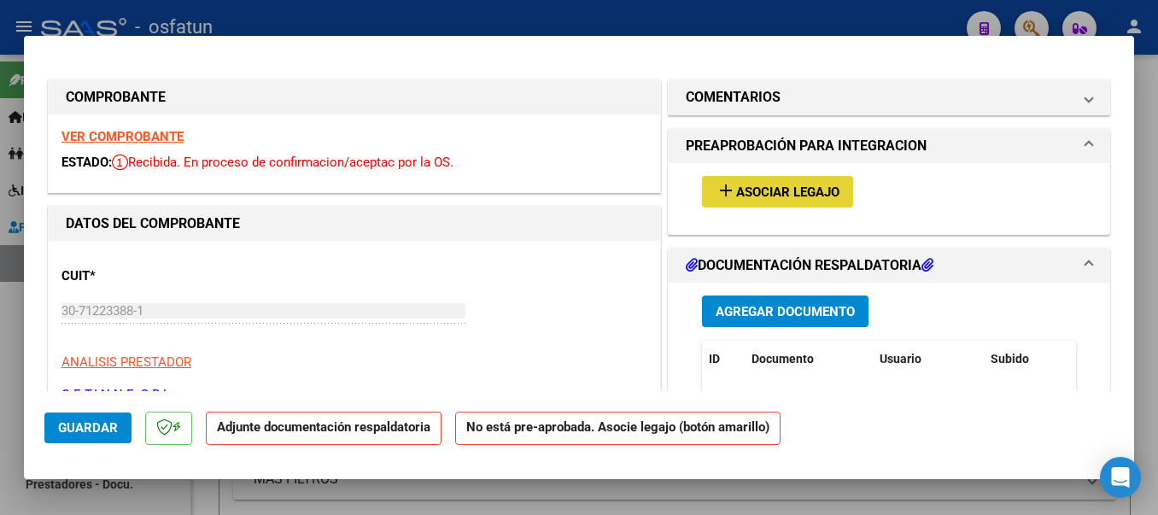
click at [716, 194] on mat-icon "add" at bounding box center [726, 190] width 20 height 20
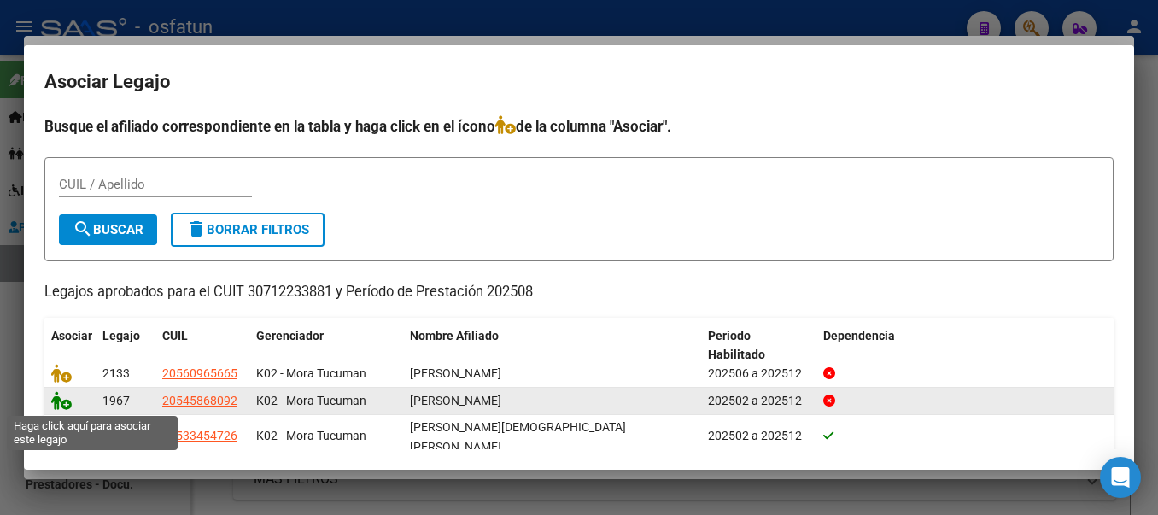
click at [58, 404] on icon at bounding box center [61, 400] width 20 height 19
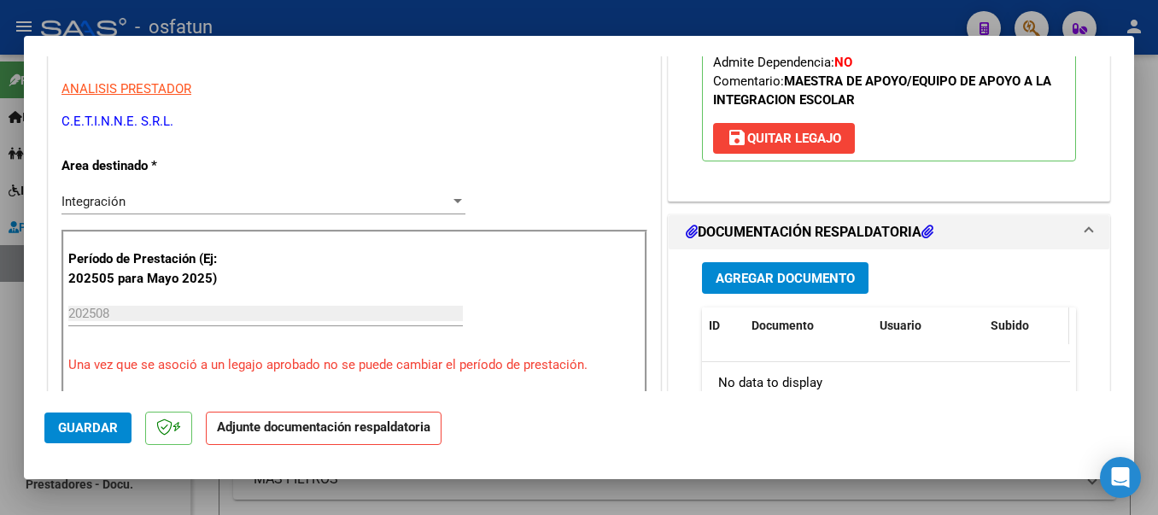
scroll to position [296, 0]
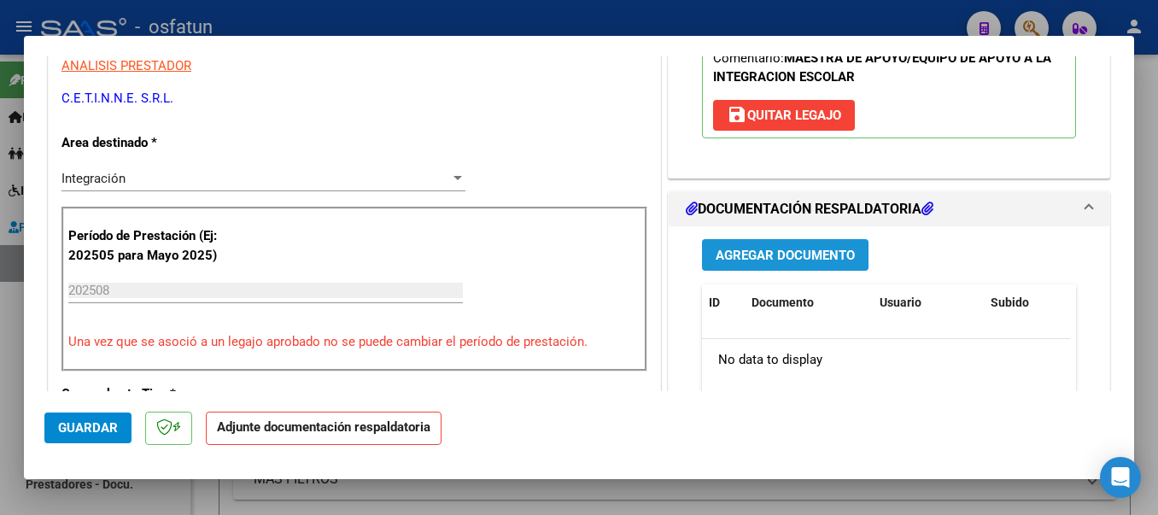
click at [717, 255] on span "Agregar Documento" at bounding box center [785, 255] width 139 height 15
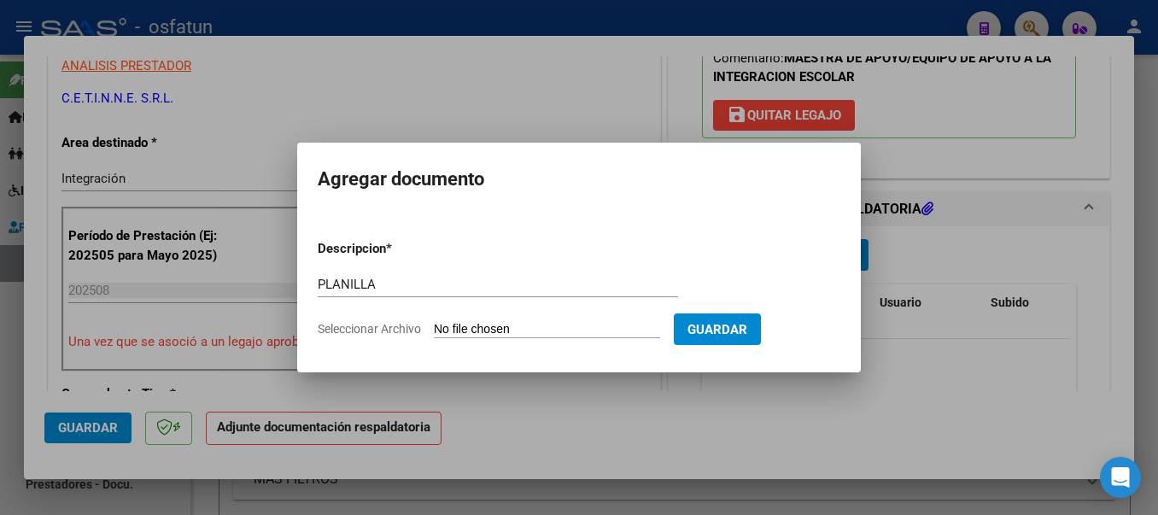
click at [489, 331] on input "Seleccionar Archivo" at bounding box center [547, 330] width 226 height 16
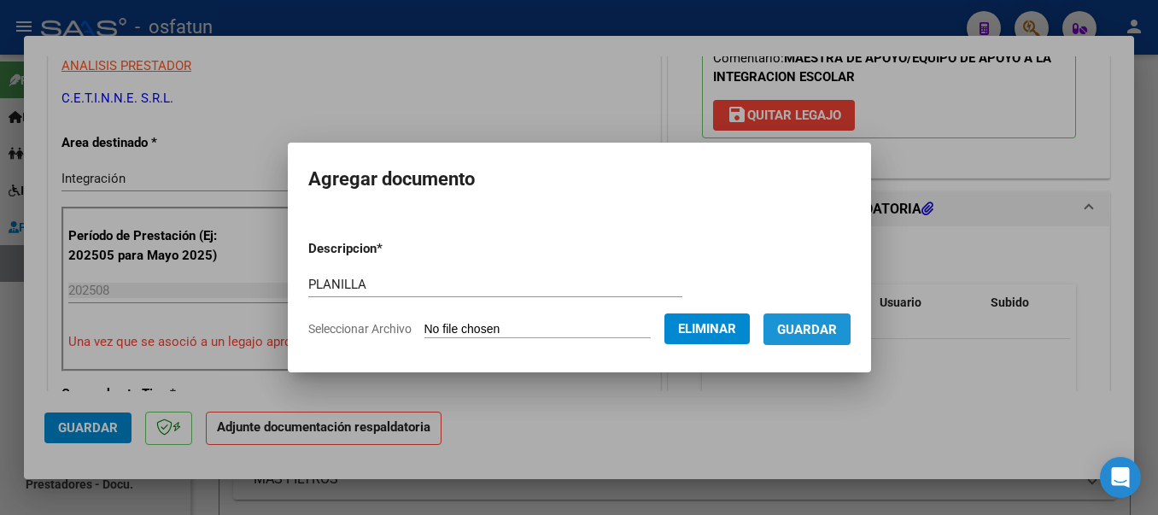
click at [836, 330] on span "Guardar" at bounding box center [807, 329] width 60 height 15
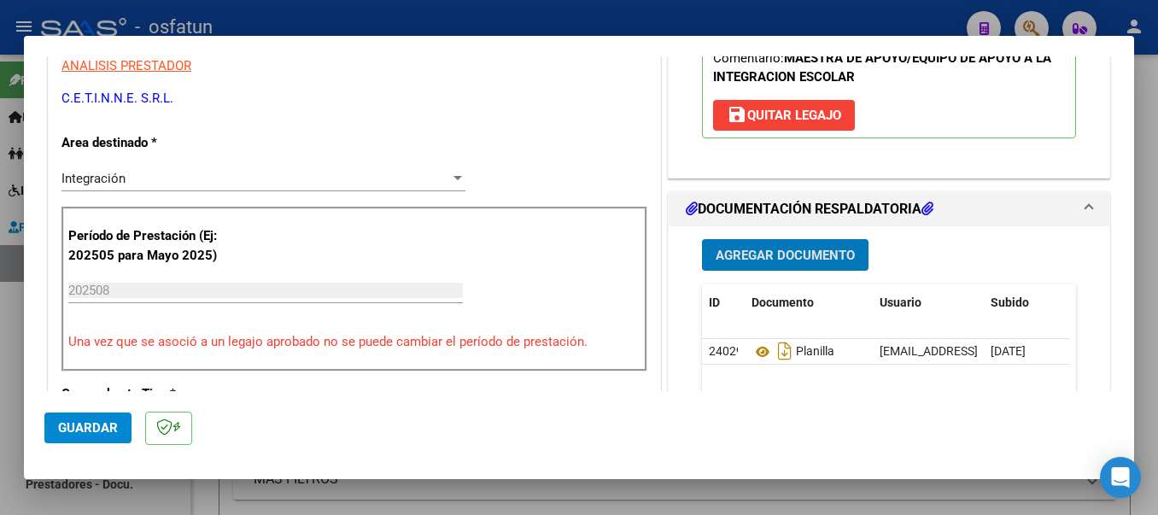
click at [92, 437] on button "Guardar" at bounding box center [87, 428] width 87 height 31
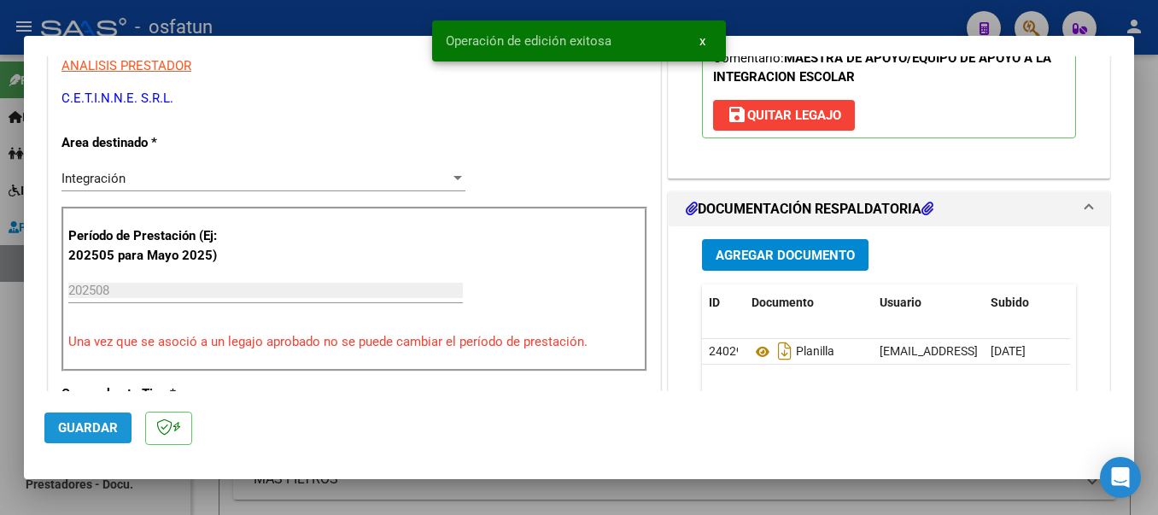
click at [92, 437] on button "Guardar" at bounding box center [87, 428] width 87 height 31
click at [317, 26] on div at bounding box center [579, 257] width 1158 height 515
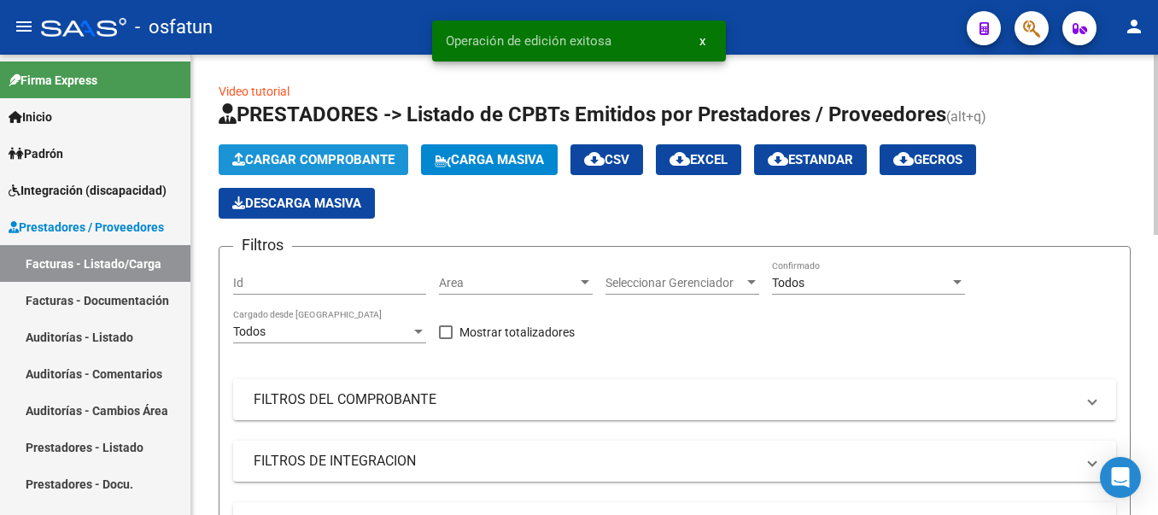
click at [311, 154] on span "Cargar Comprobante" at bounding box center [313, 159] width 162 height 15
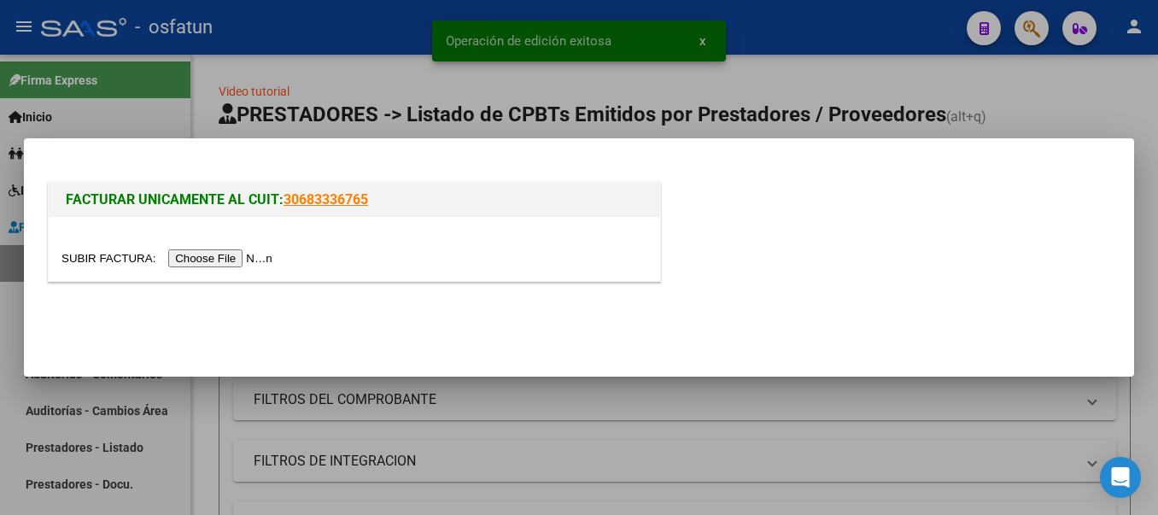
click at [249, 258] on input "file" at bounding box center [169, 258] width 216 height 18
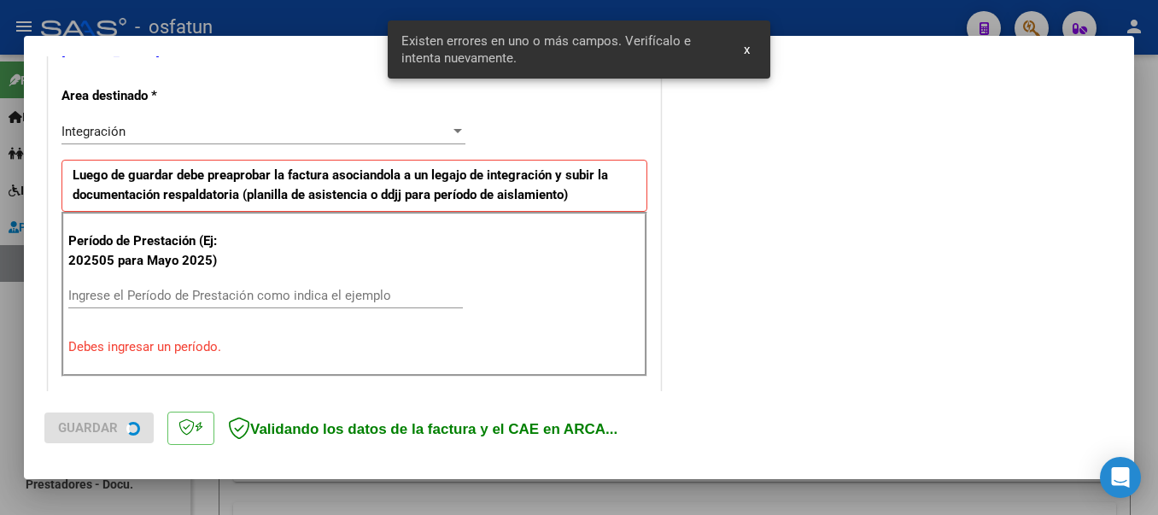
scroll to position [395, 0]
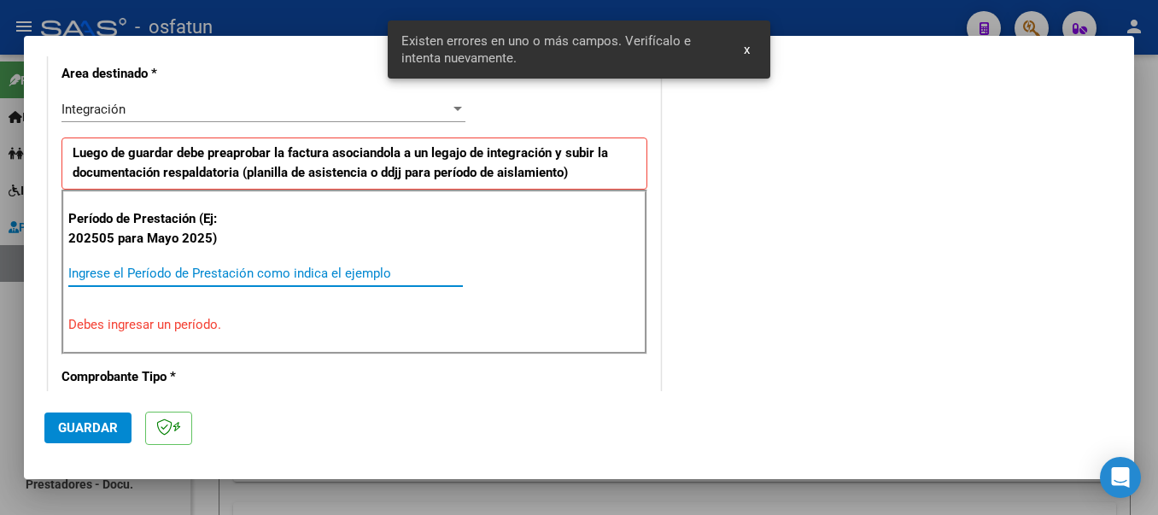
click at [307, 266] on input "Ingrese el Período de Prestación como indica el ejemplo" at bounding box center [265, 273] width 395 height 15
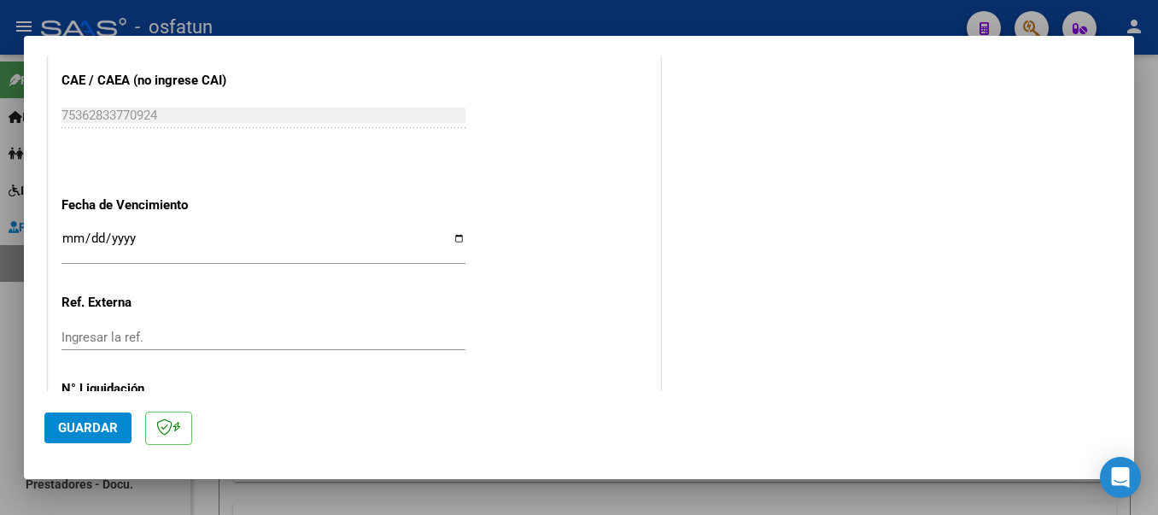
scroll to position [1168, 0]
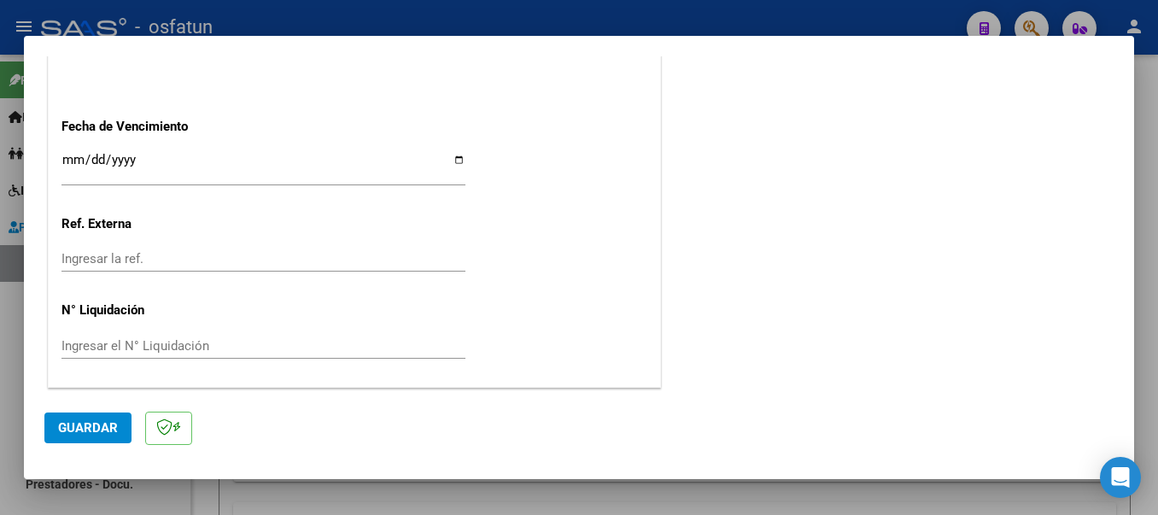
click at [106, 427] on span "Guardar" at bounding box center [88, 427] width 60 height 15
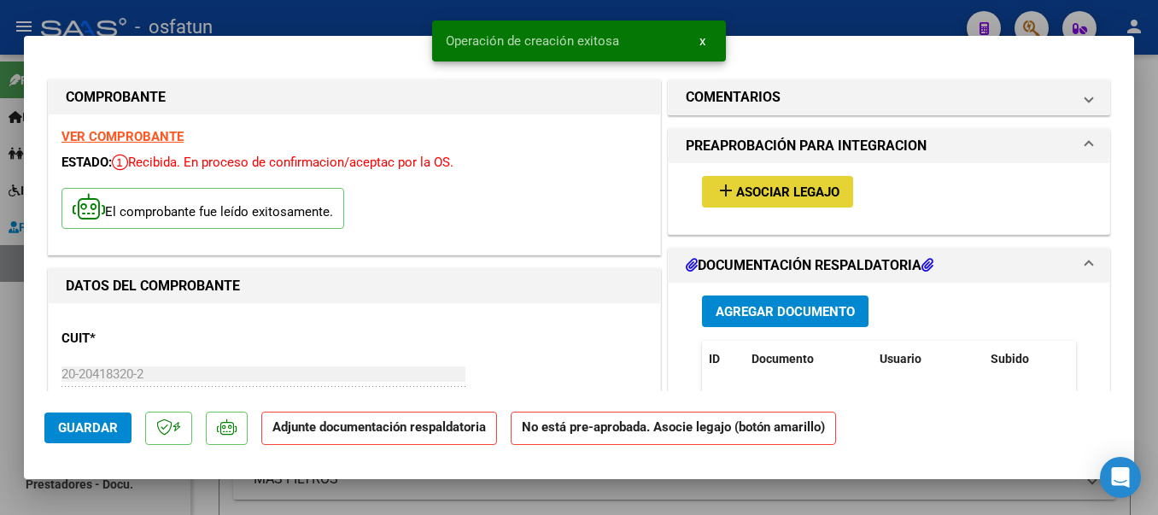
click at [720, 189] on mat-icon "add" at bounding box center [726, 190] width 20 height 20
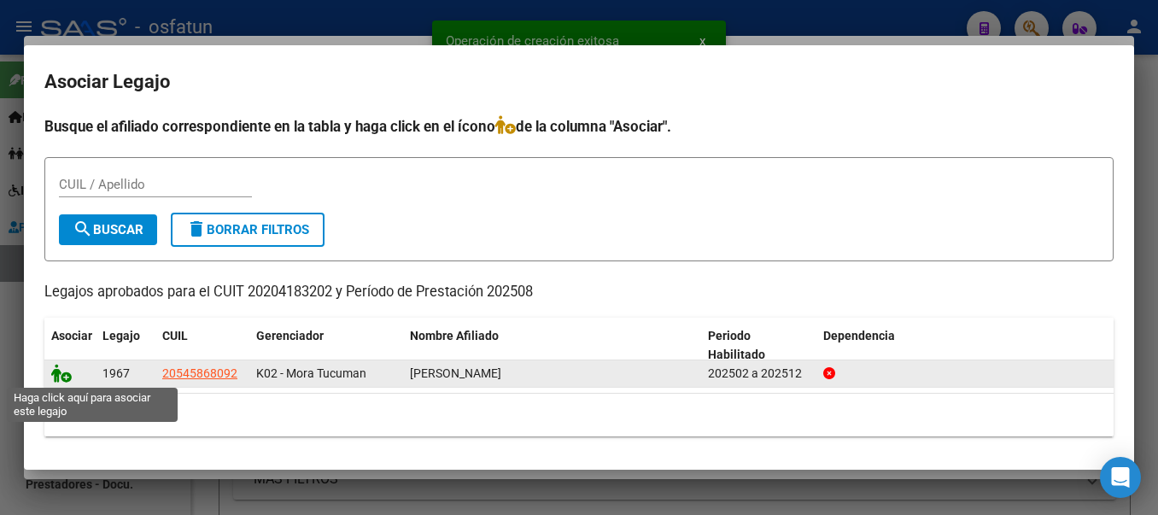
click at [60, 376] on icon at bounding box center [61, 373] width 20 height 19
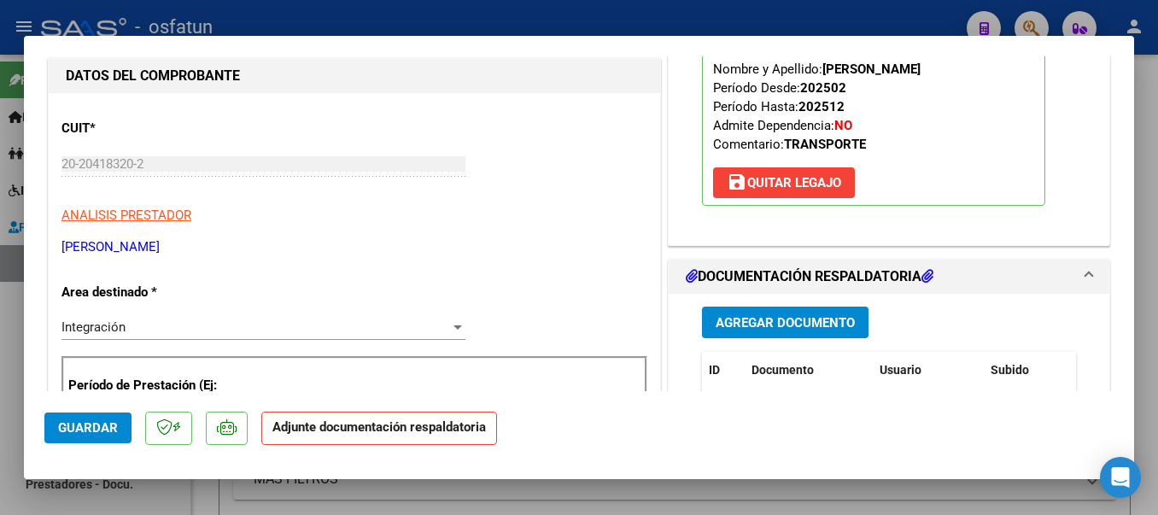
scroll to position [266, 0]
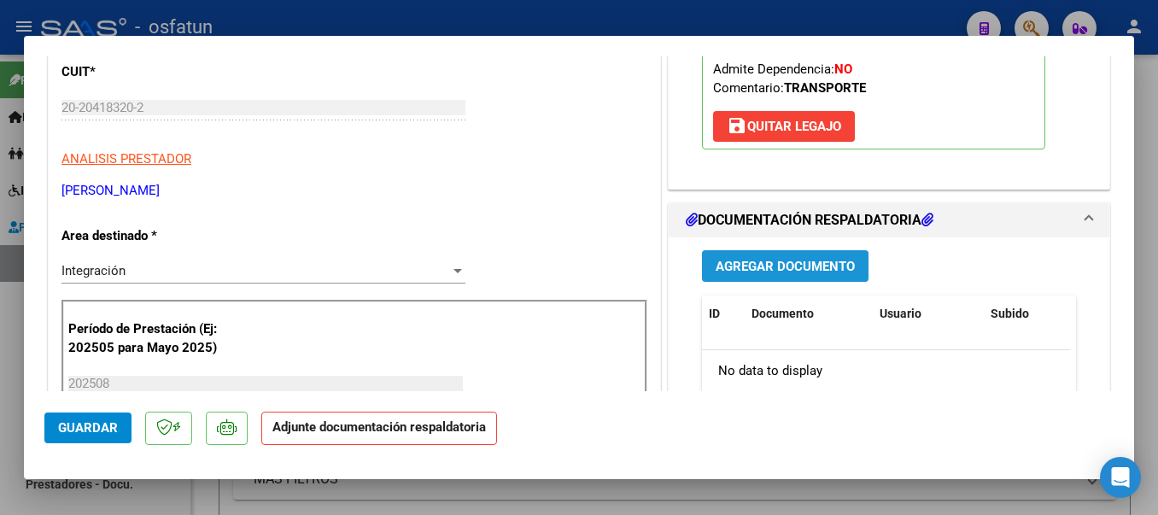
click at [784, 264] on span "Agregar Documento" at bounding box center [785, 266] width 139 height 15
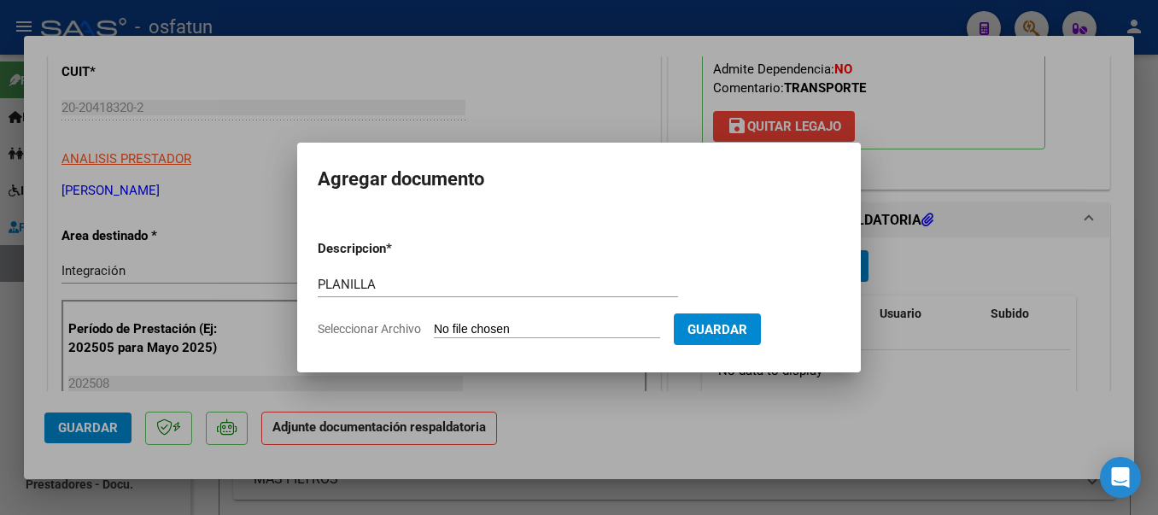
click at [555, 327] on input "Seleccionar Archivo" at bounding box center [547, 330] width 226 height 16
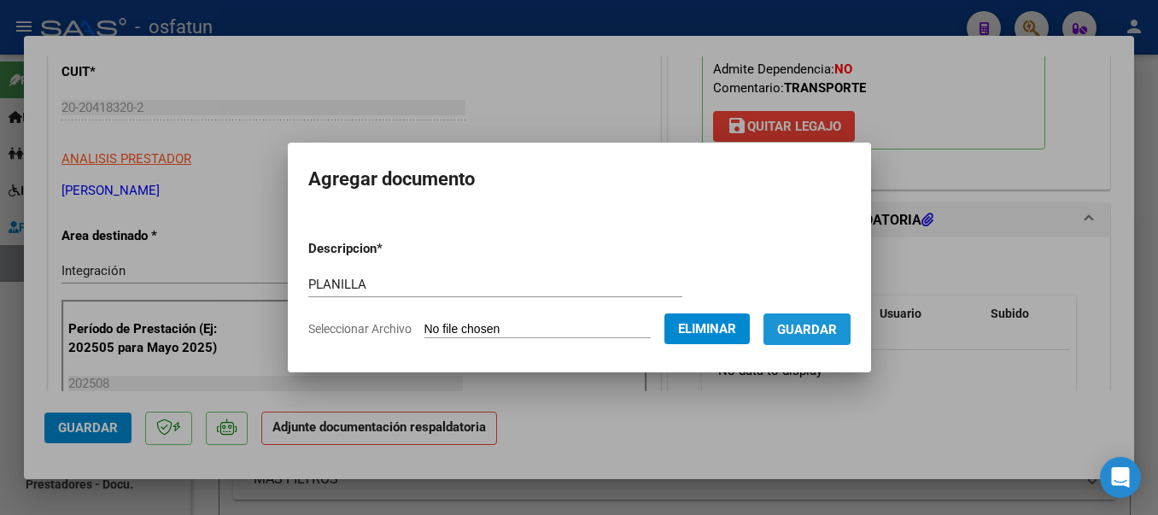
click at [816, 336] on span "Guardar" at bounding box center [807, 329] width 60 height 15
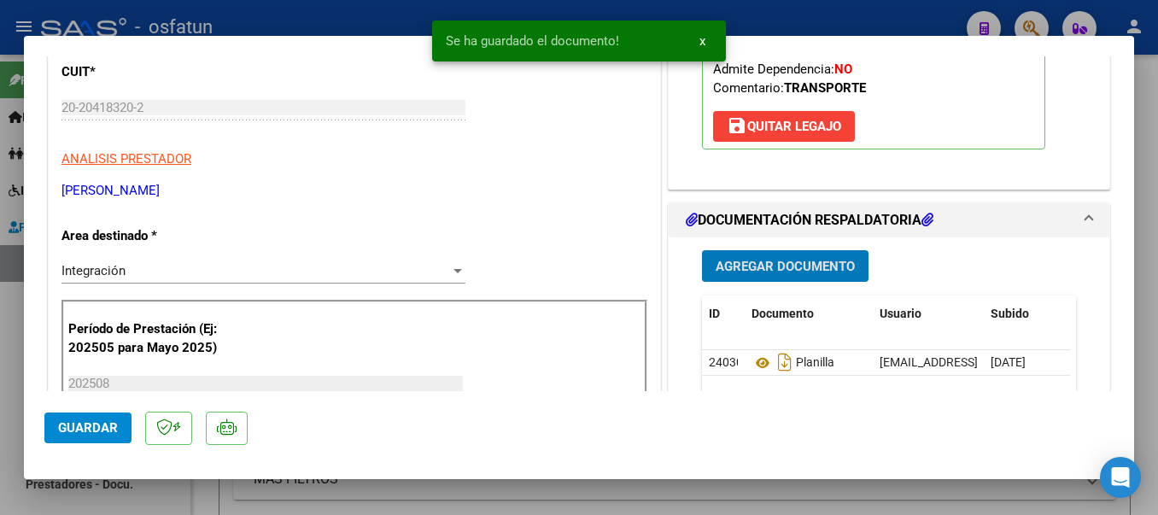
click at [785, 266] on span "Agregar Documento" at bounding box center [785, 266] width 139 height 15
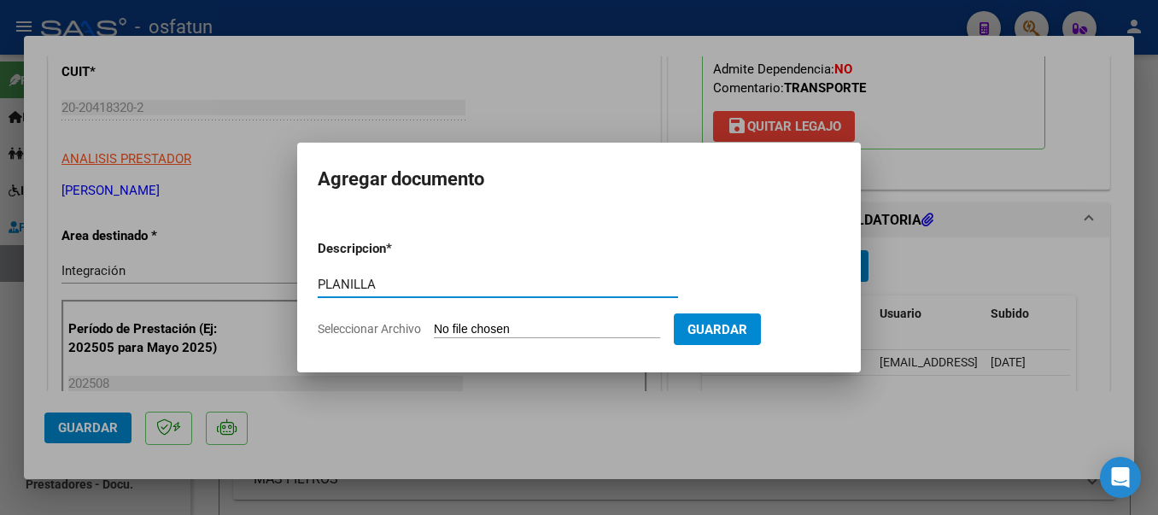
click at [583, 331] on input "Seleccionar Archivo" at bounding box center [547, 330] width 226 height 16
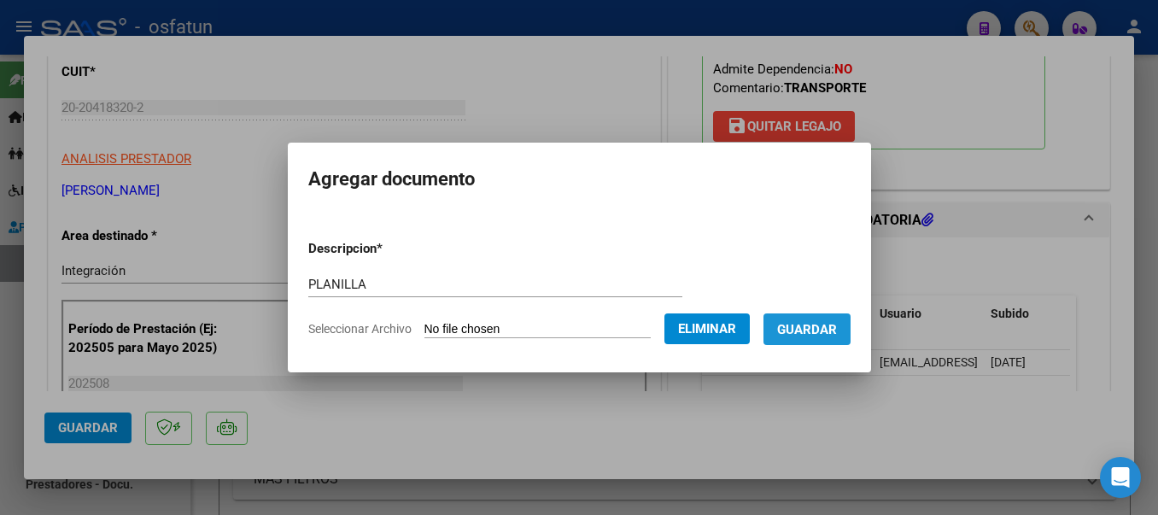
click at [828, 324] on span "Guardar" at bounding box center [807, 329] width 60 height 15
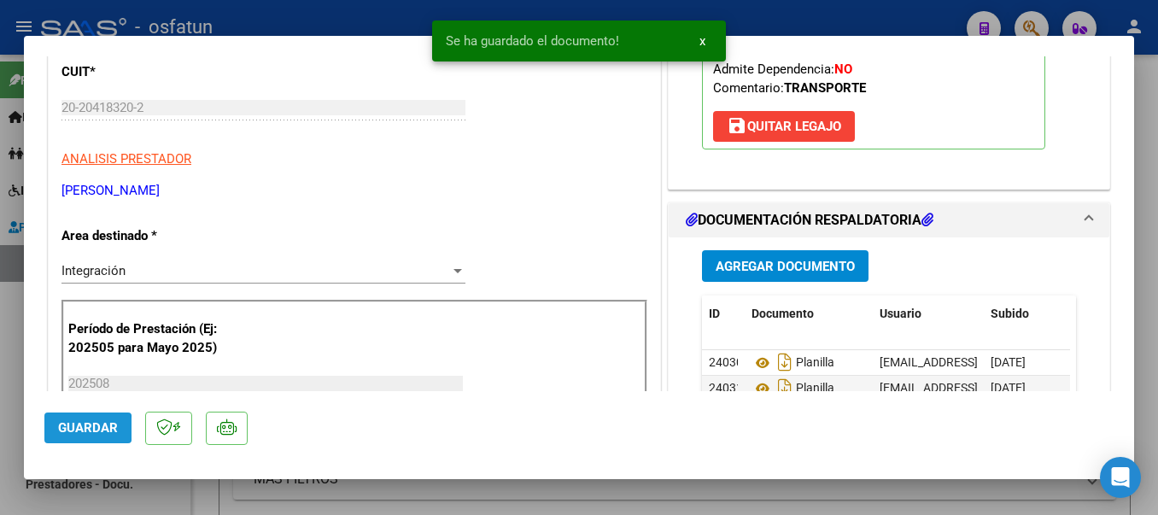
click at [73, 429] on span "Guardar" at bounding box center [88, 427] width 60 height 15
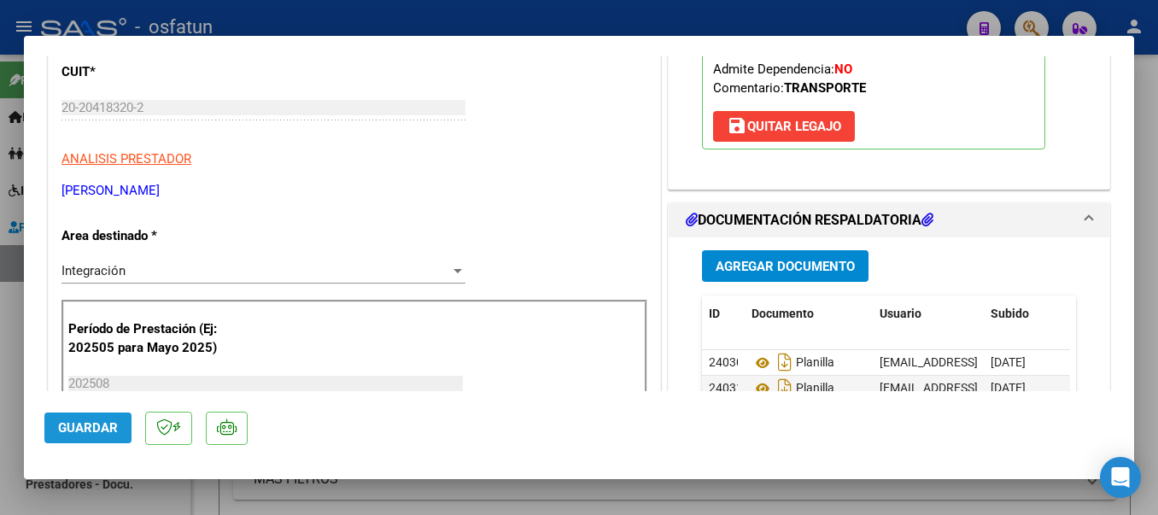
click at [75, 439] on button "Guardar" at bounding box center [87, 428] width 87 height 31
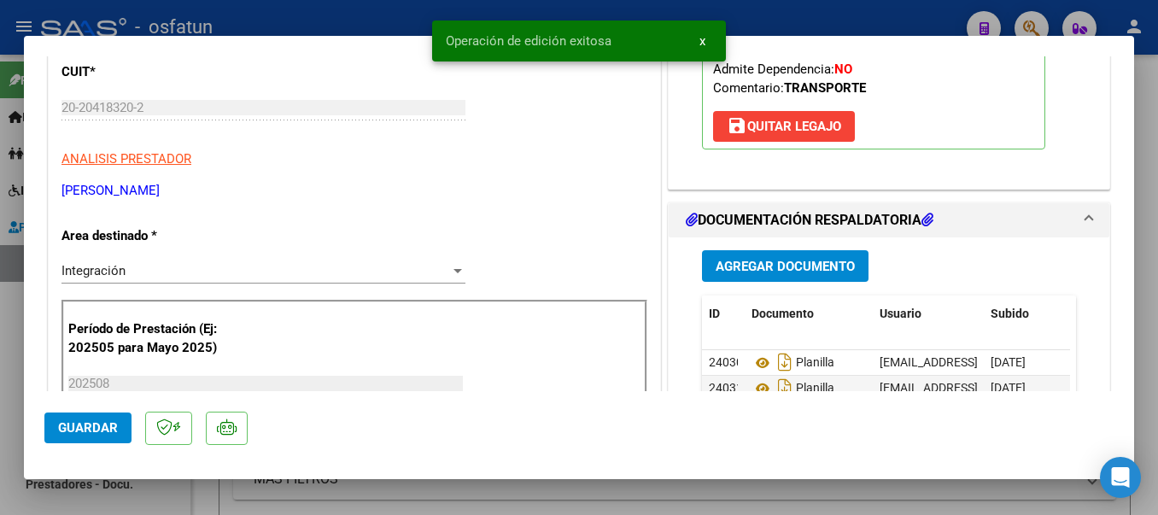
click at [374, 12] on div at bounding box center [579, 257] width 1158 height 515
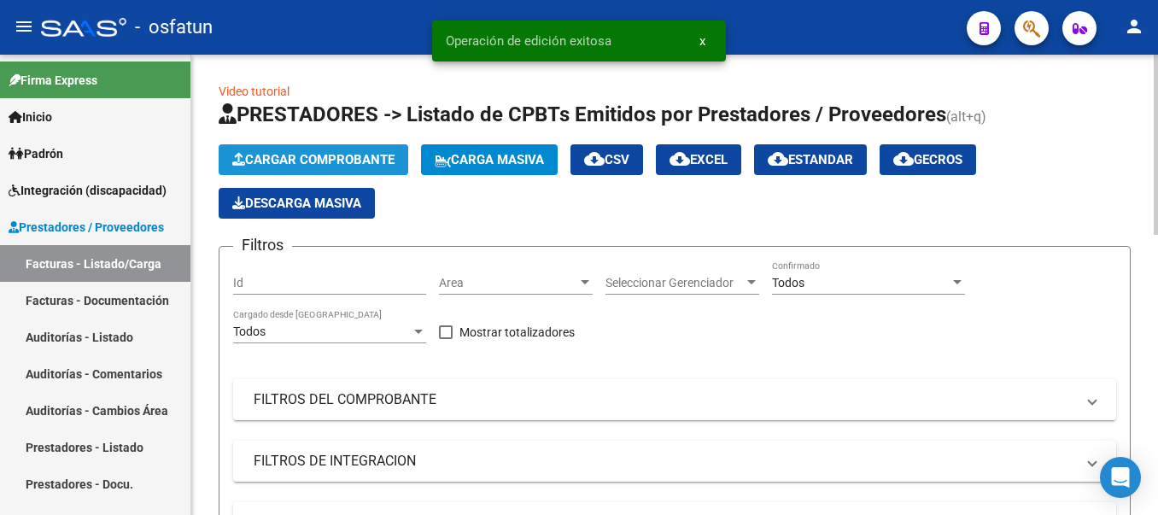
click at [335, 148] on button "Cargar Comprobante" at bounding box center [314, 159] width 190 height 31
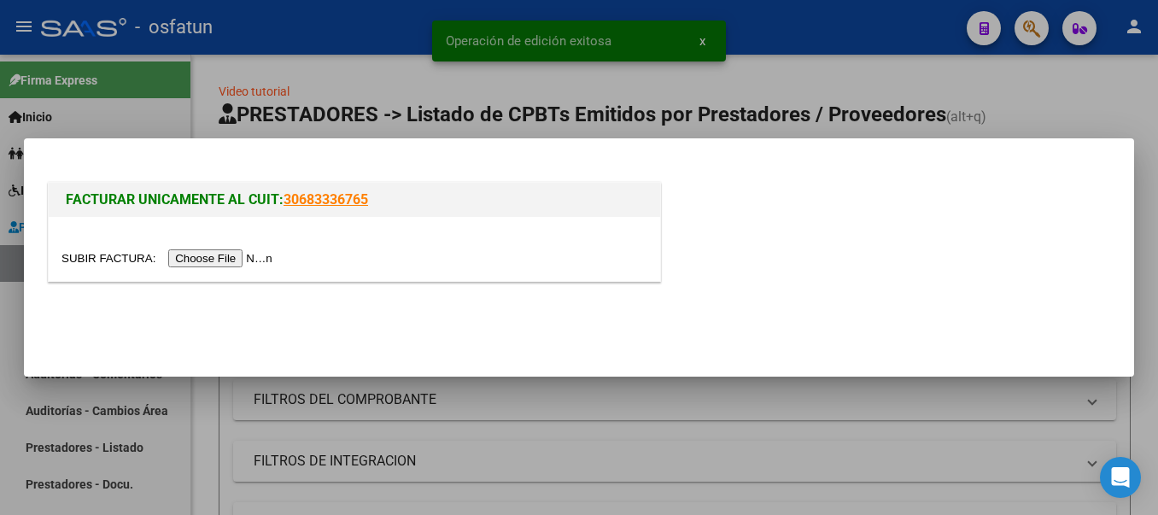
click at [247, 255] on input "file" at bounding box center [169, 258] width 216 height 18
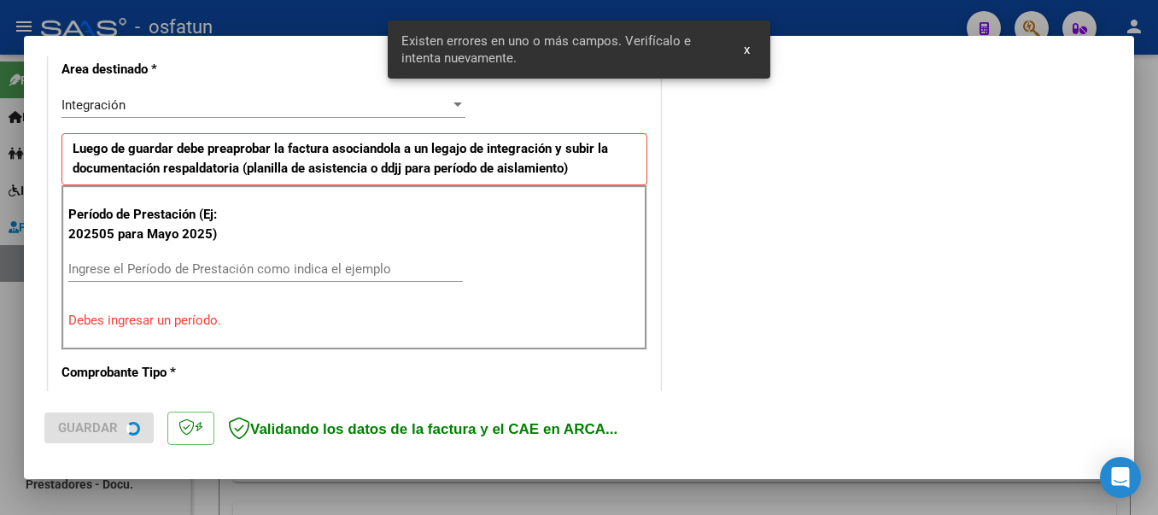
scroll to position [427, 0]
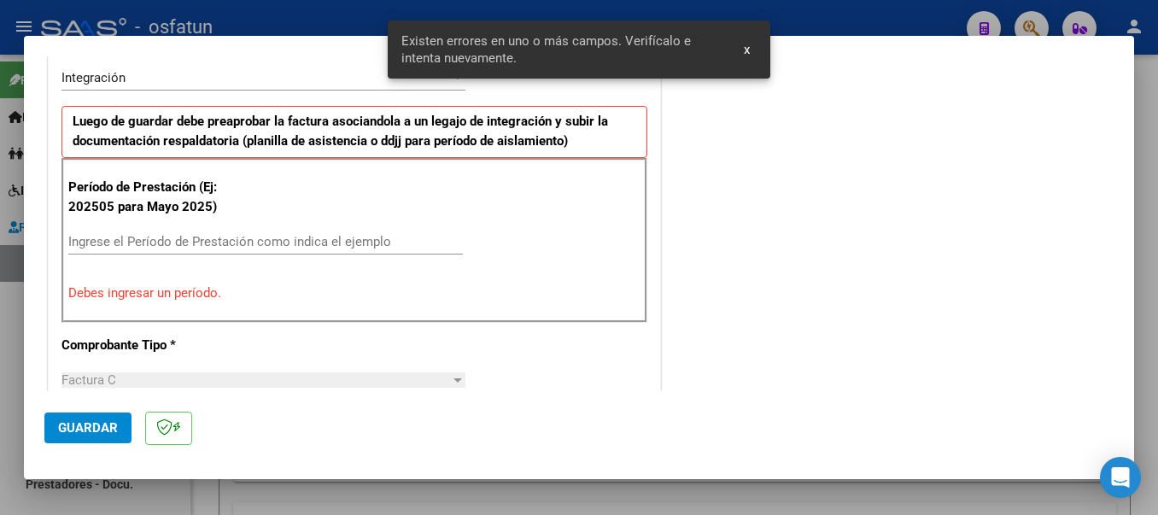
click at [248, 232] on div "Ingrese el Período de Prestación como indica el ejemplo" at bounding box center [265, 242] width 395 height 26
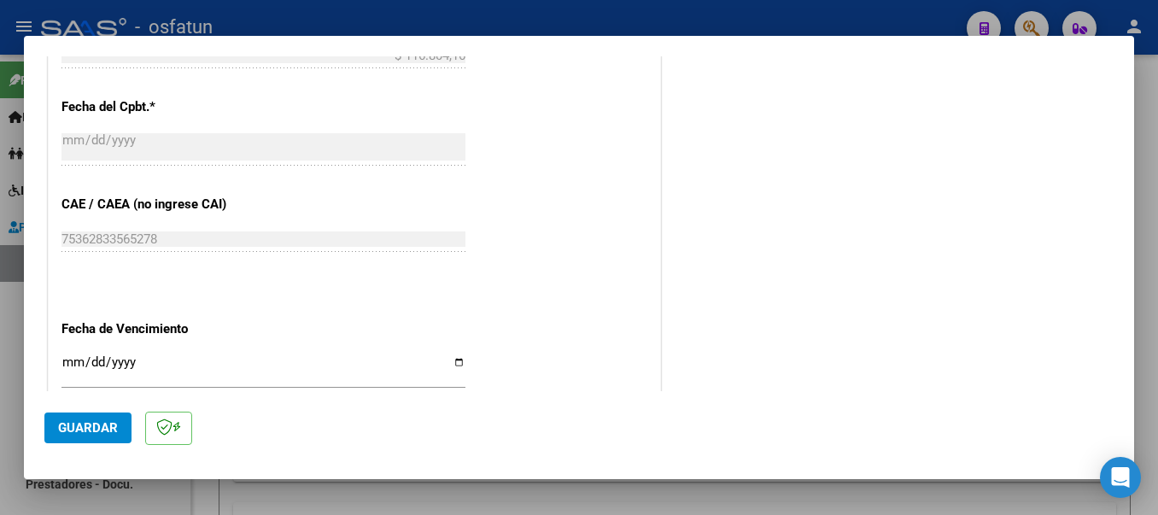
scroll to position [1075, 0]
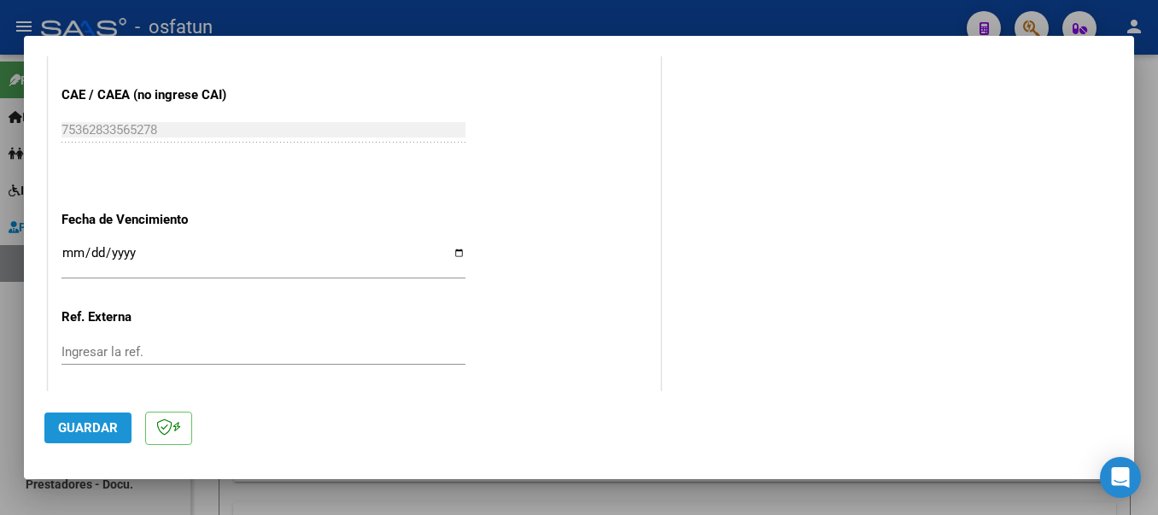
drag, startPoint x: 100, startPoint y: 436, endPoint x: 112, endPoint y: 422, distance: 18.2
click at [99, 436] on span "Guardar" at bounding box center [88, 427] width 60 height 15
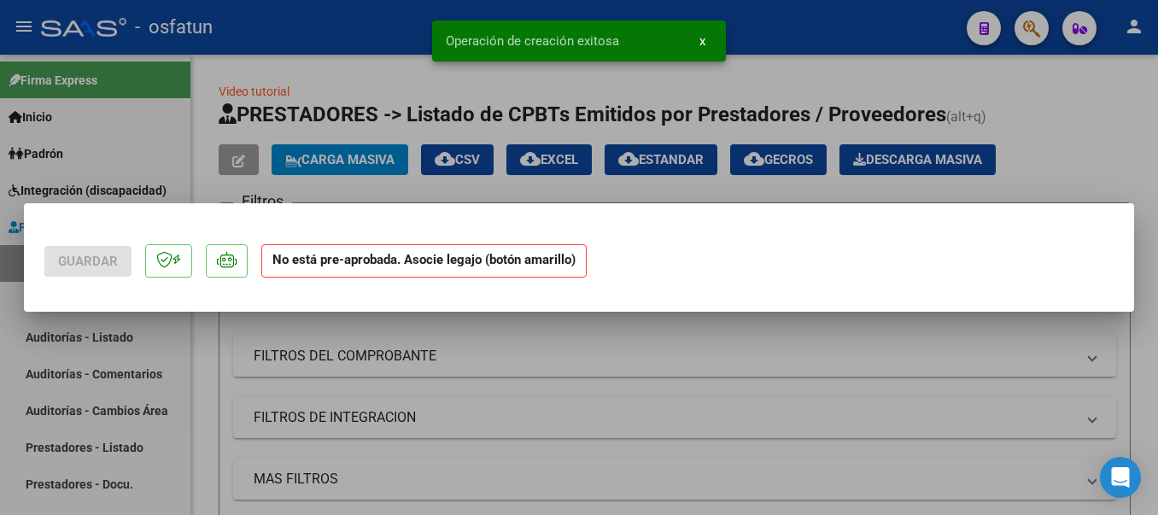
scroll to position [0, 0]
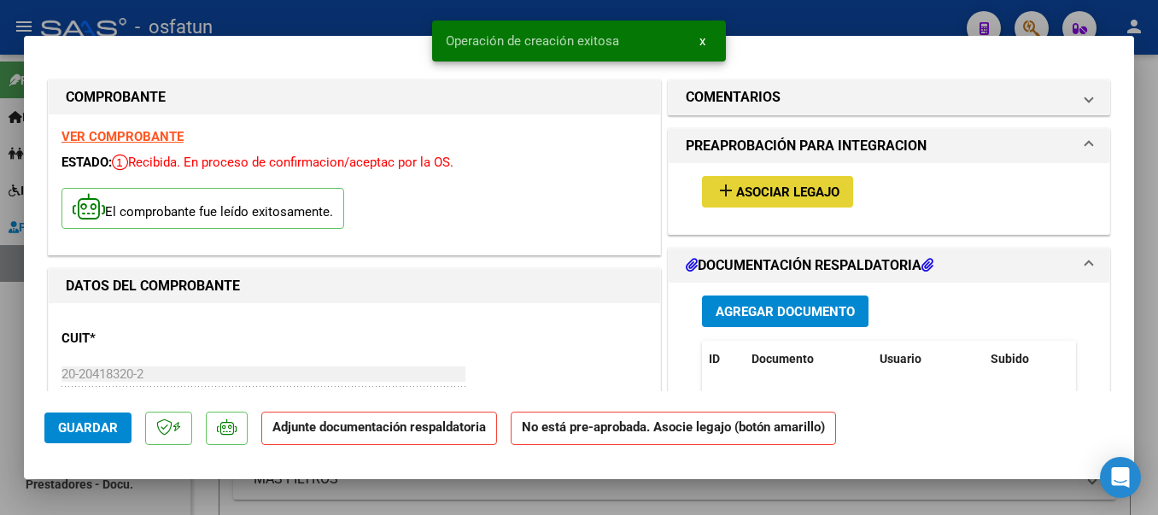
click at [725, 191] on mat-icon "add" at bounding box center [726, 190] width 20 height 20
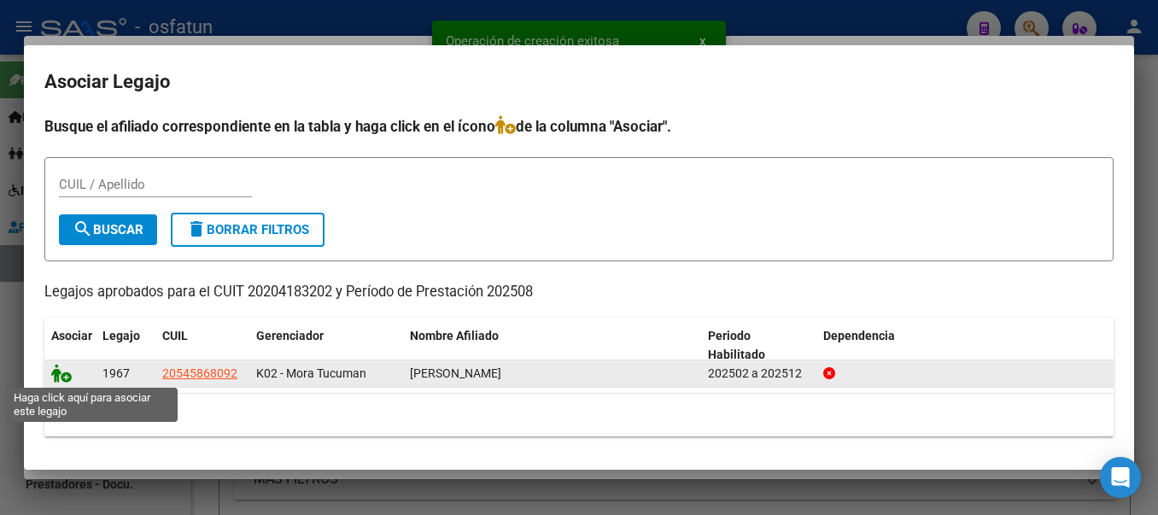
click at [68, 374] on icon at bounding box center [61, 373] width 20 height 19
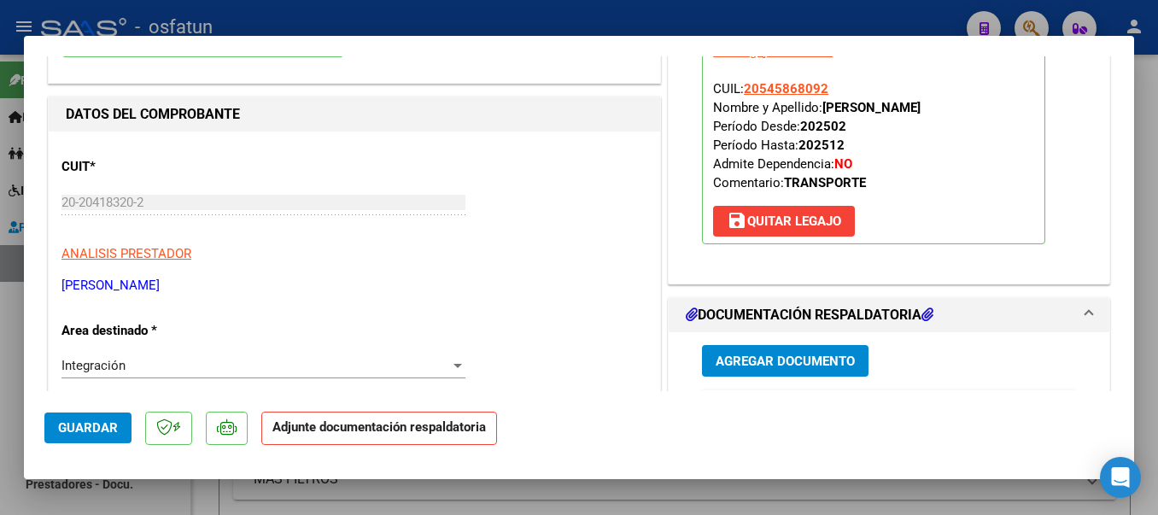
scroll to position [313, 0]
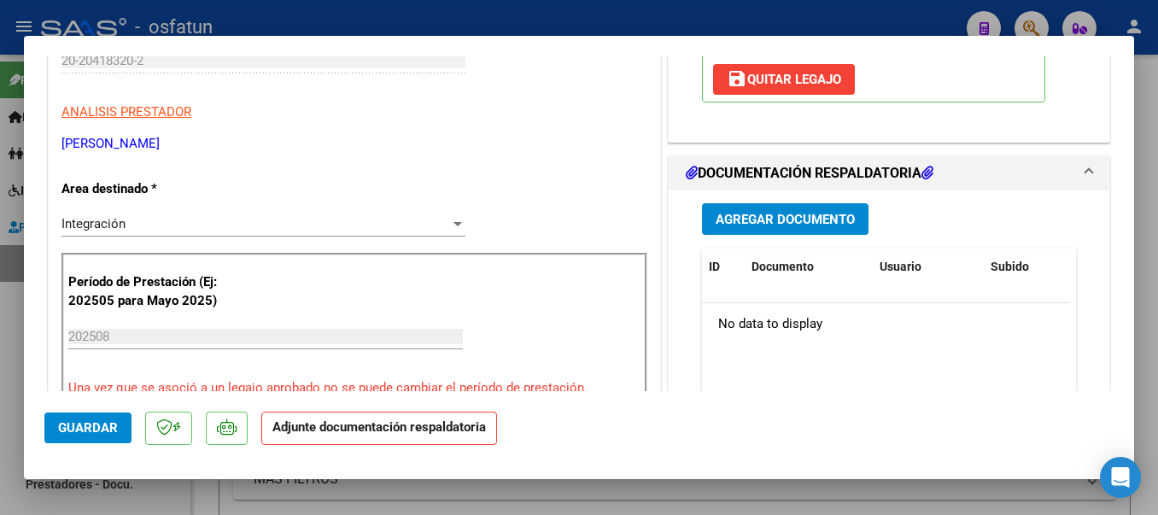
click at [764, 218] on span "Agregar Documento" at bounding box center [785, 219] width 139 height 15
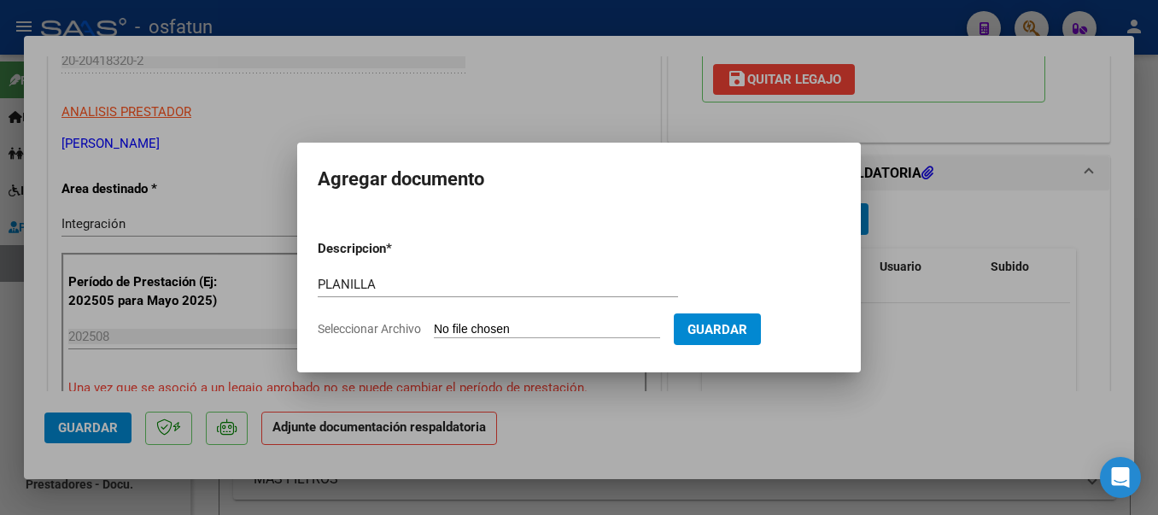
click at [469, 328] on input "Seleccionar Archivo" at bounding box center [547, 330] width 226 height 16
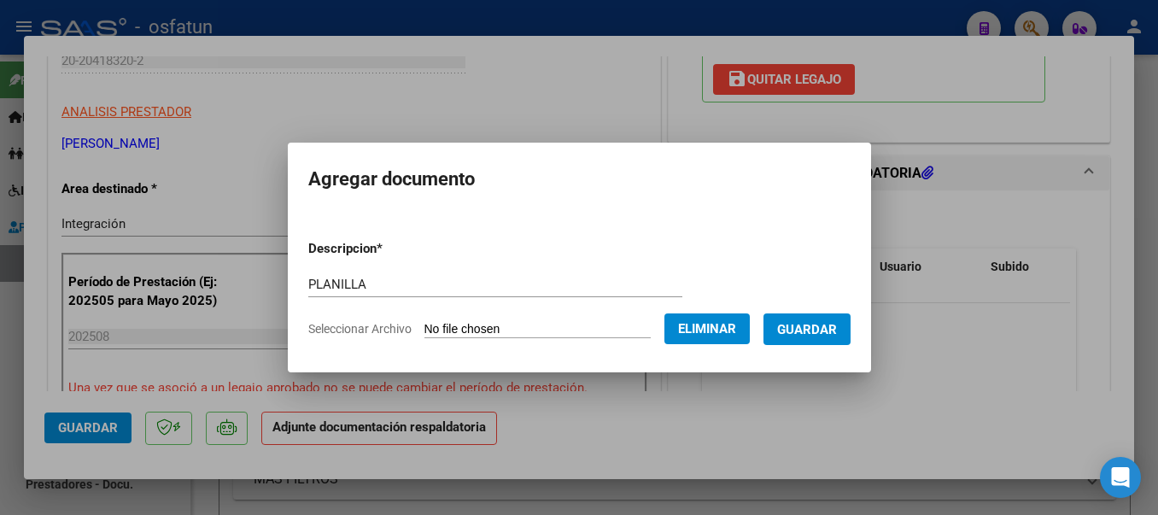
click at [815, 333] on span "Guardar" at bounding box center [807, 329] width 60 height 15
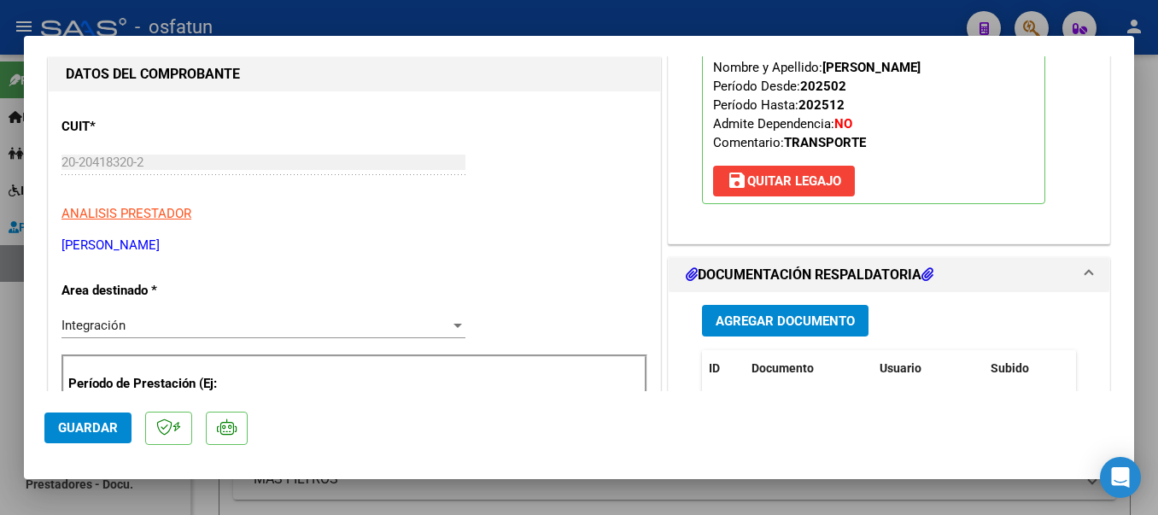
scroll to position [164, 0]
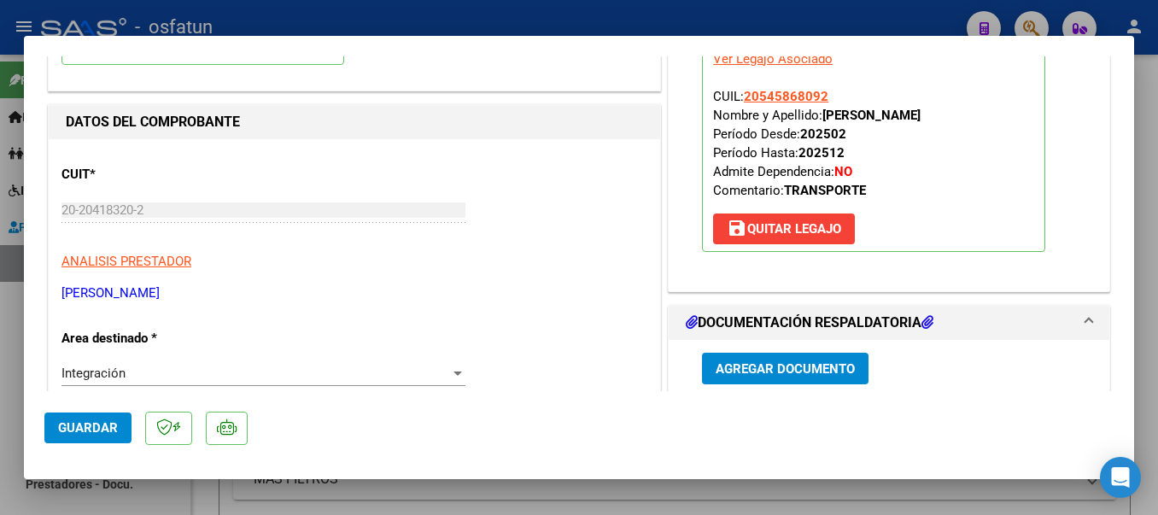
click at [117, 426] on button "Guardar" at bounding box center [87, 428] width 87 height 31
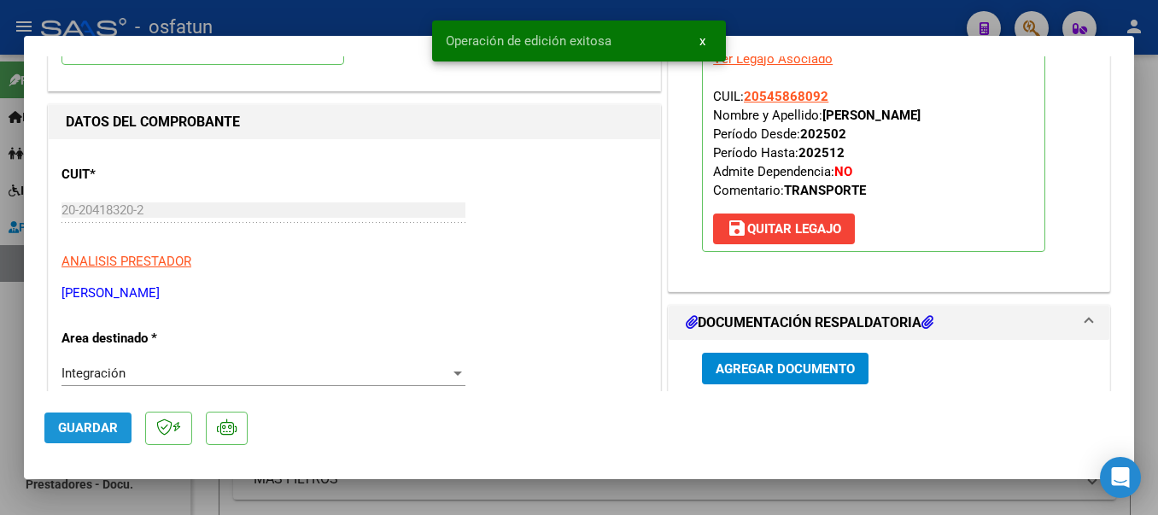
click at [96, 423] on span "Guardar" at bounding box center [88, 427] width 60 height 15
click at [391, 28] on div at bounding box center [579, 257] width 1158 height 515
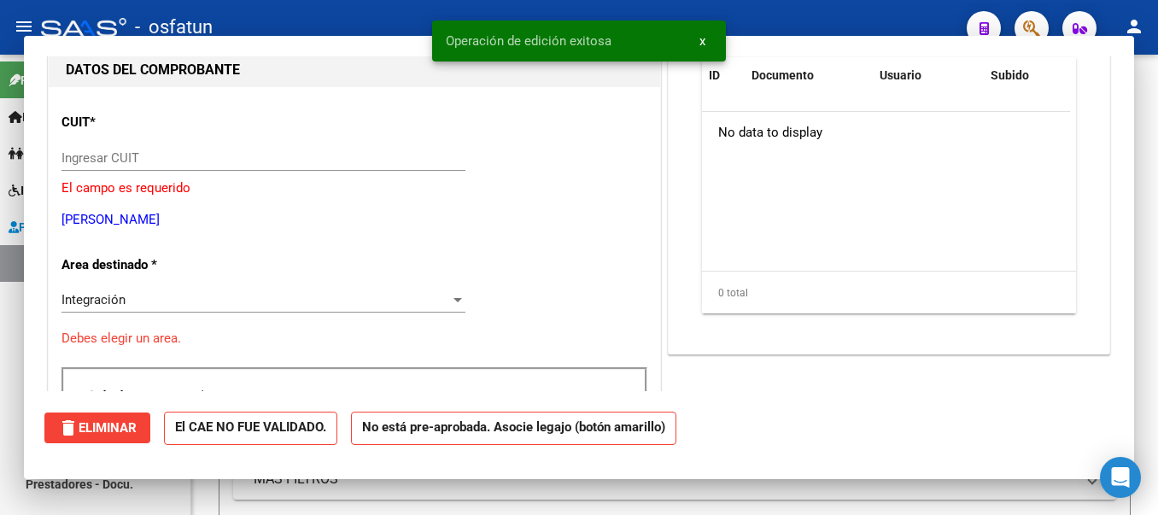
scroll to position [174, 0]
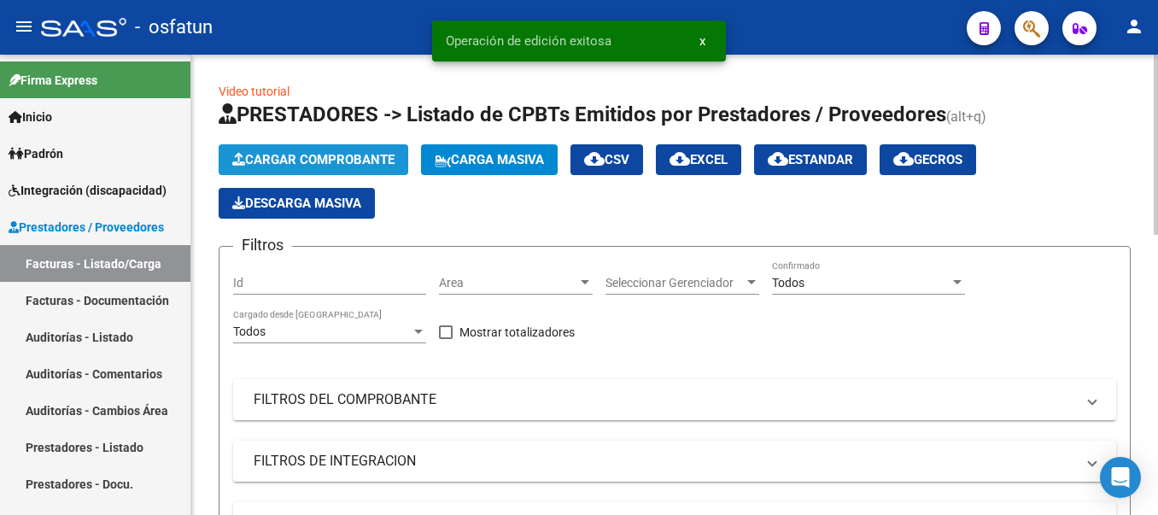
click at [314, 151] on button "Cargar Comprobante" at bounding box center [314, 159] width 190 height 31
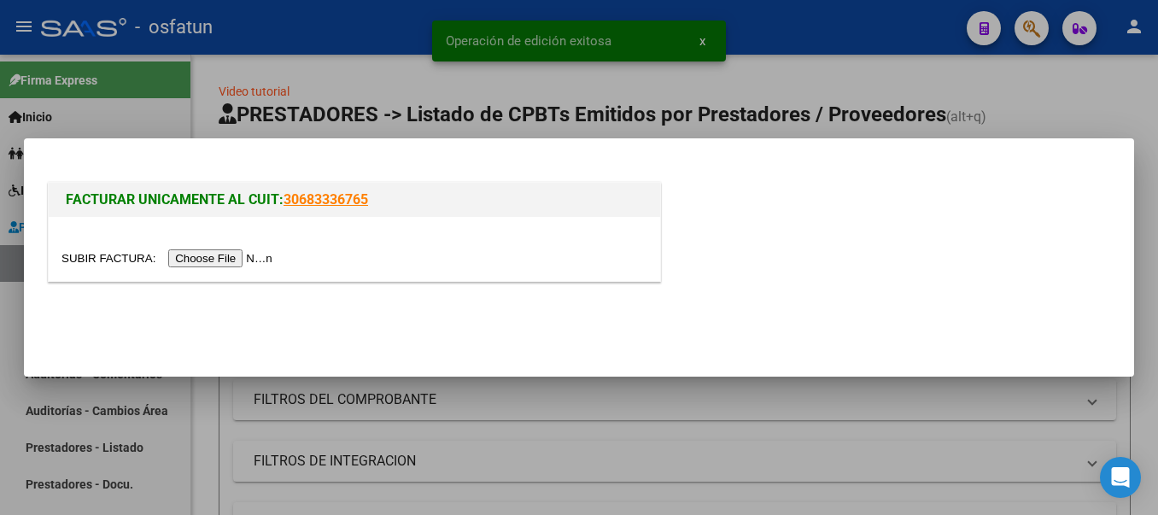
click at [227, 259] on input "file" at bounding box center [169, 258] width 216 height 18
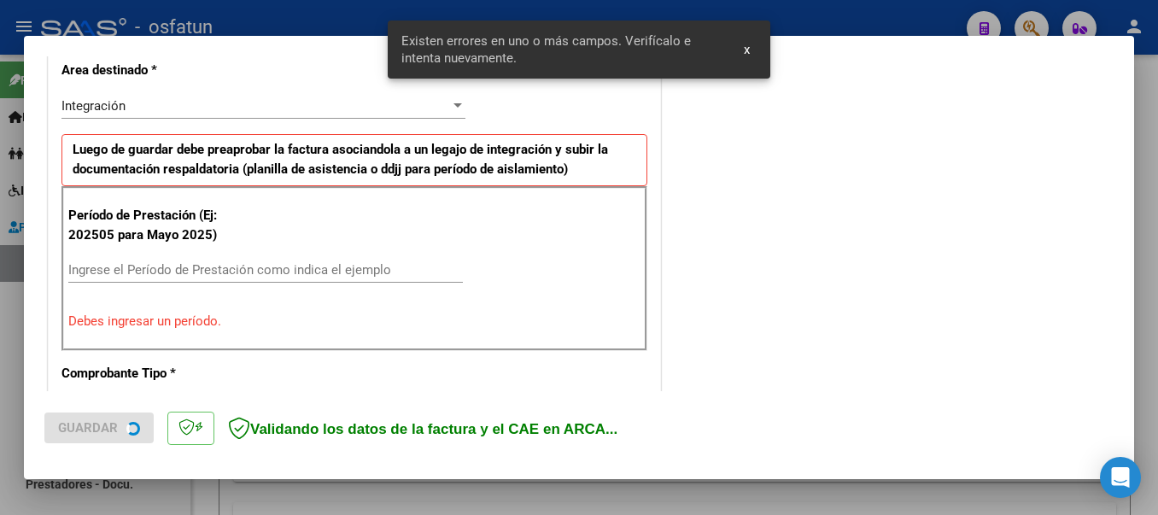
scroll to position [427, 0]
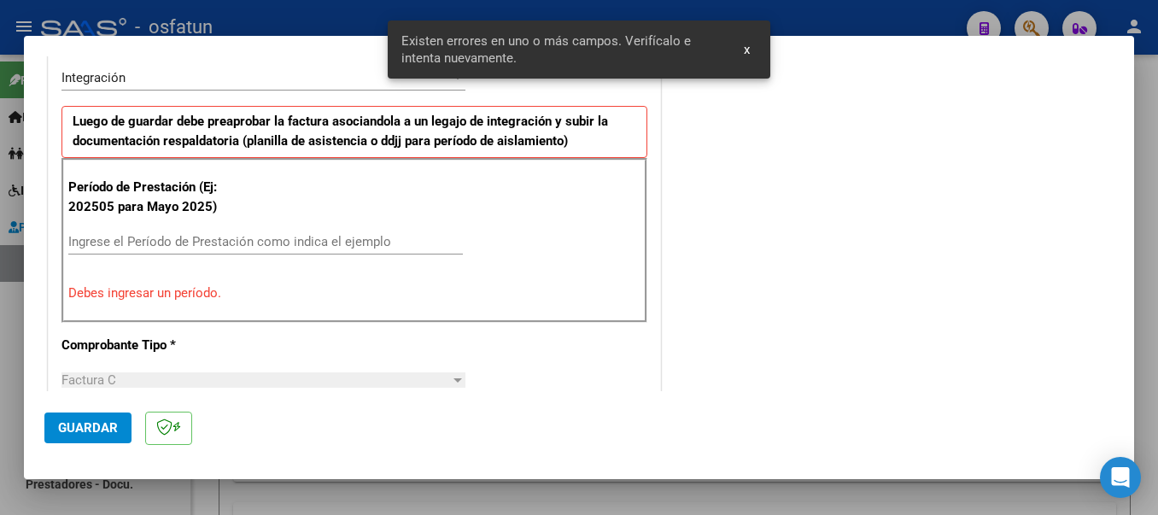
click at [201, 239] on input "Ingrese el Período de Prestación como indica el ejemplo" at bounding box center [265, 241] width 395 height 15
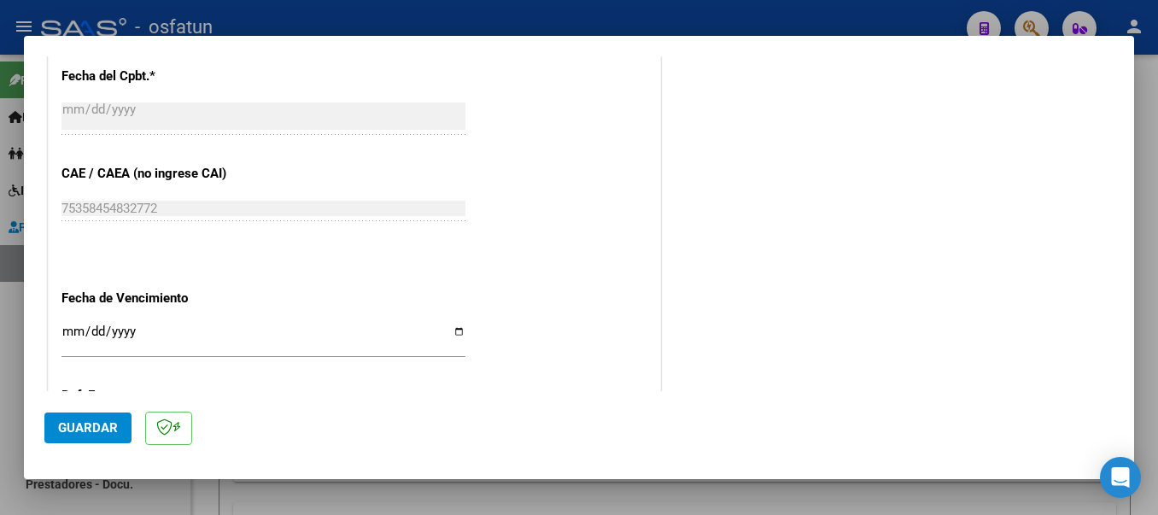
scroll to position [1168, 0]
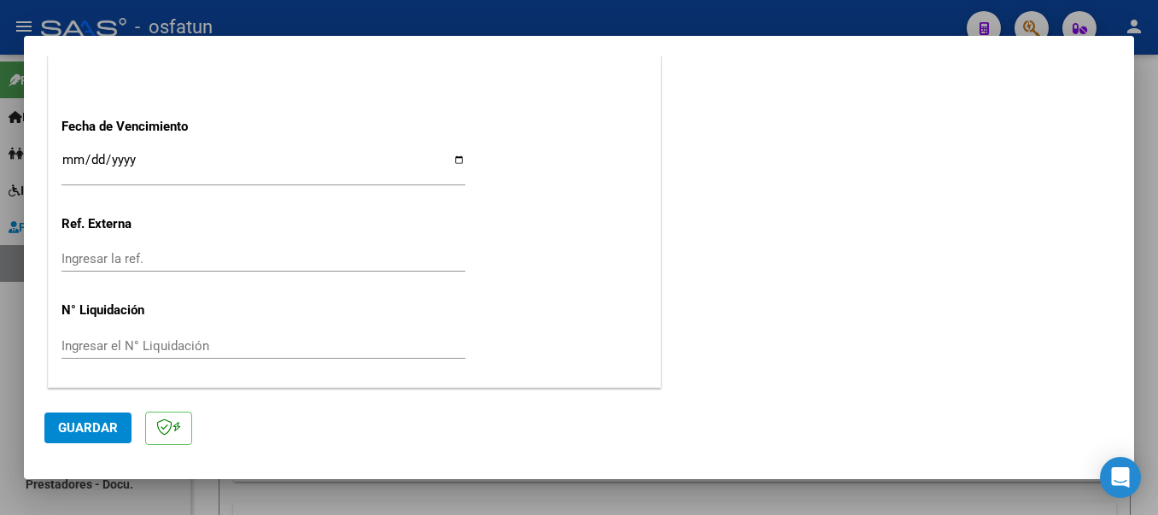
click at [67, 430] on span "Guardar" at bounding box center [88, 427] width 60 height 15
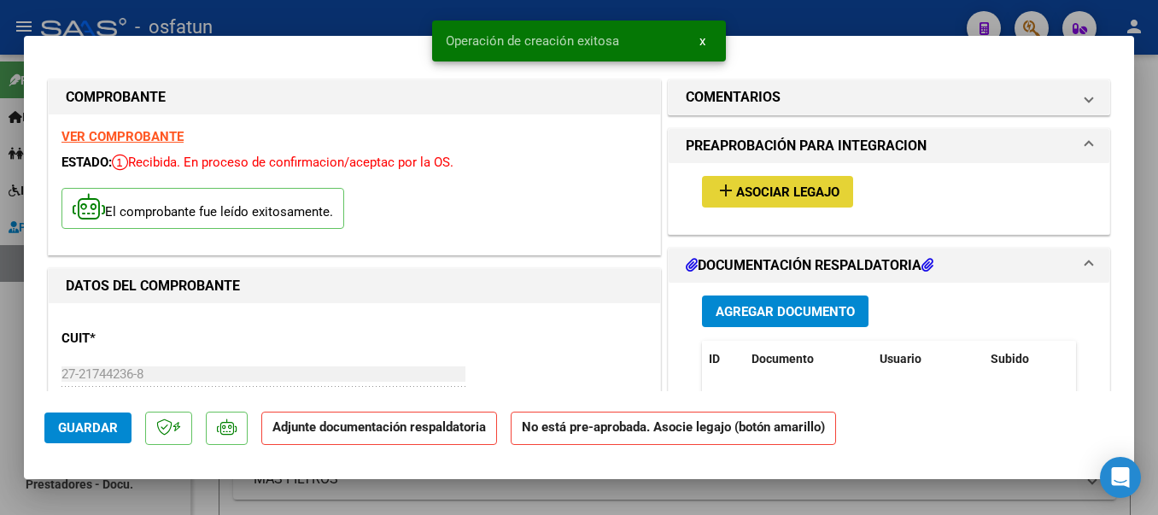
click at [724, 191] on mat-icon "add" at bounding box center [726, 190] width 20 height 20
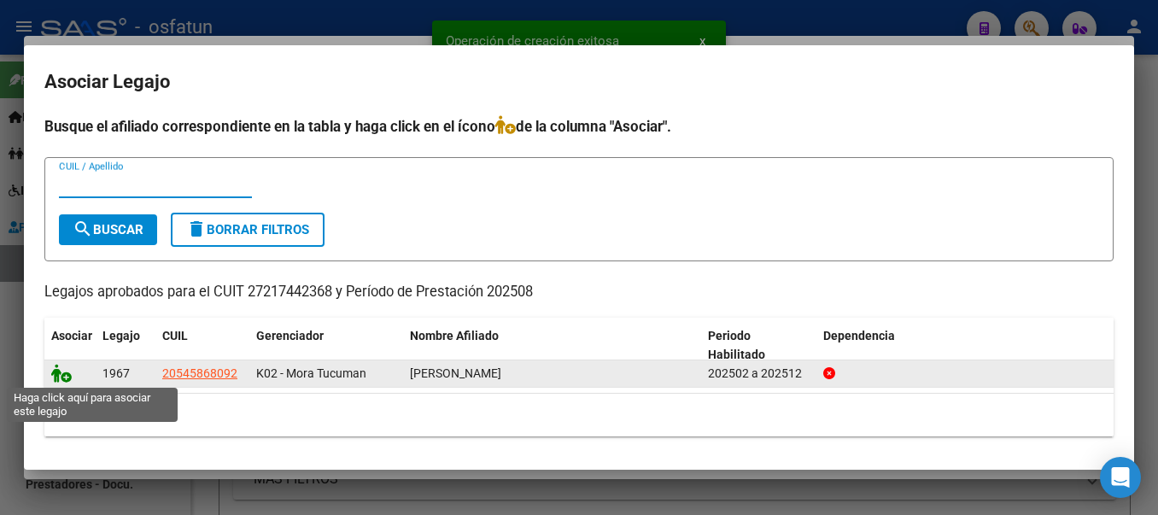
click at [58, 372] on icon at bounding box center [61, 373] width 20 height 19
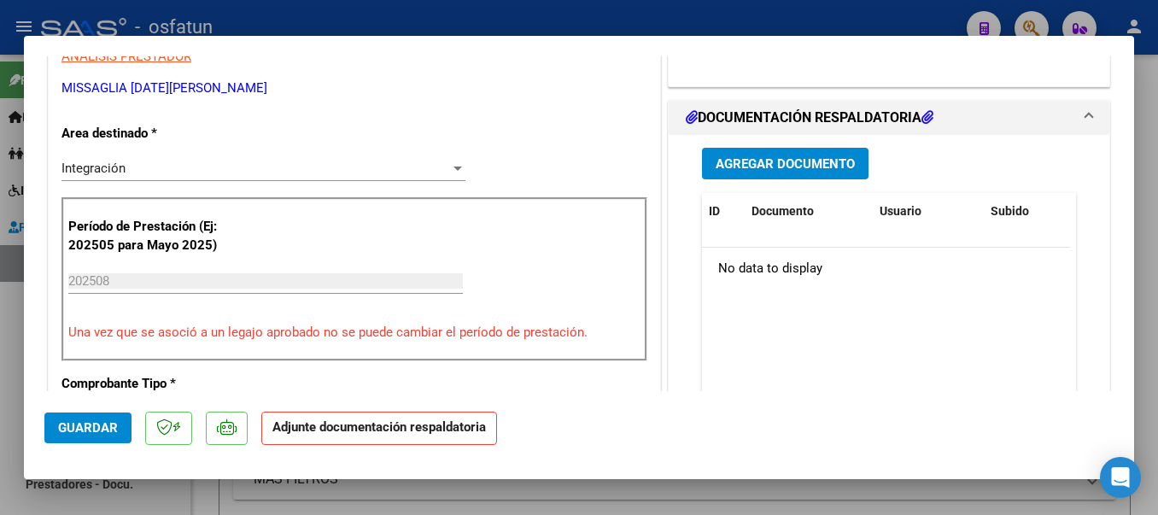
scroll to position [430, 0]
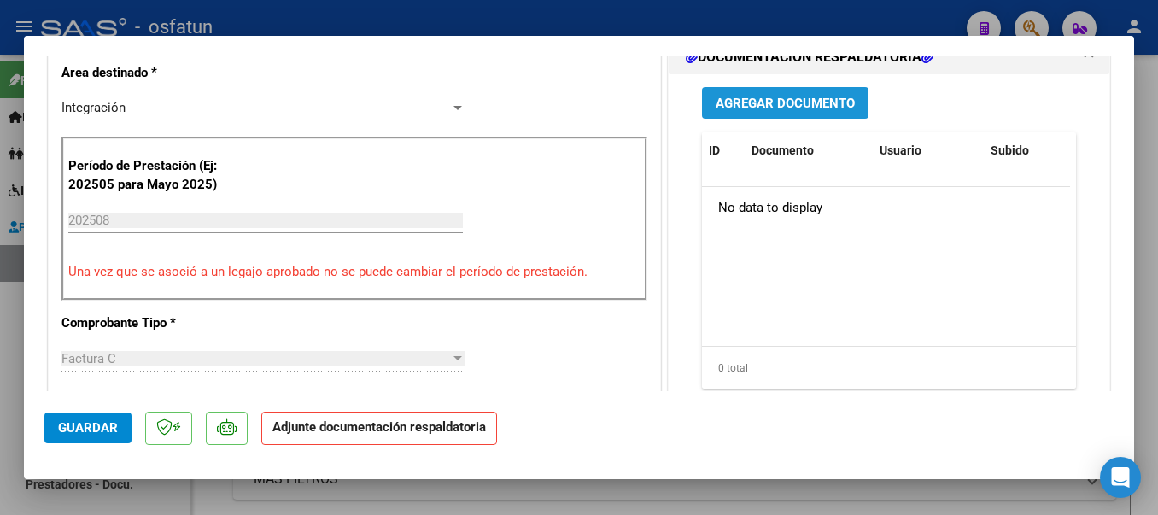
click at [816, 110] on span "Agregar Documento" at bounding box center [785, 103] width 139 height 15
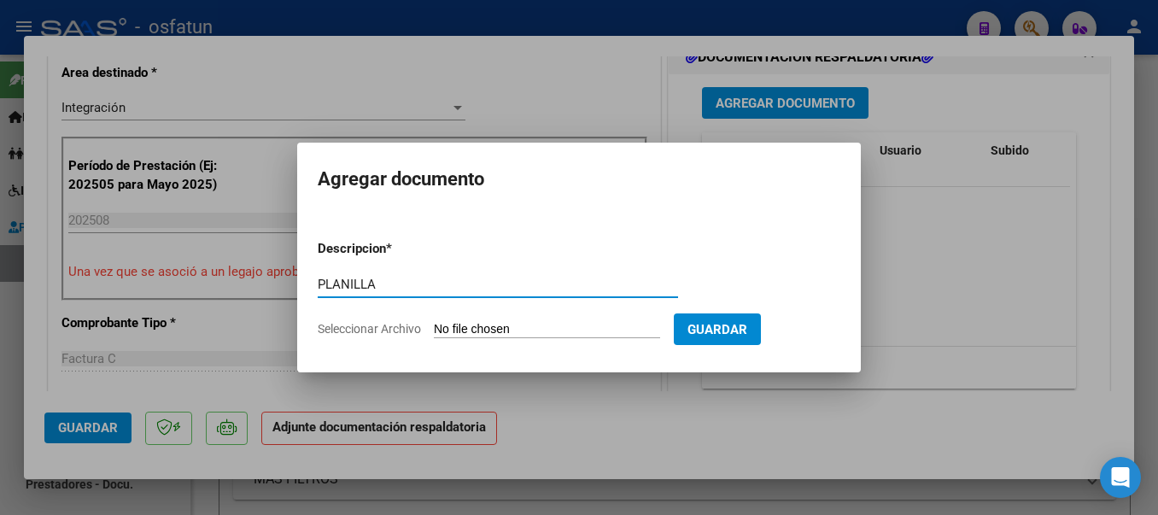
click at [510, 334] on input "Seleccionar Archivo" at bounding box center [547, 330] width 226 height 16
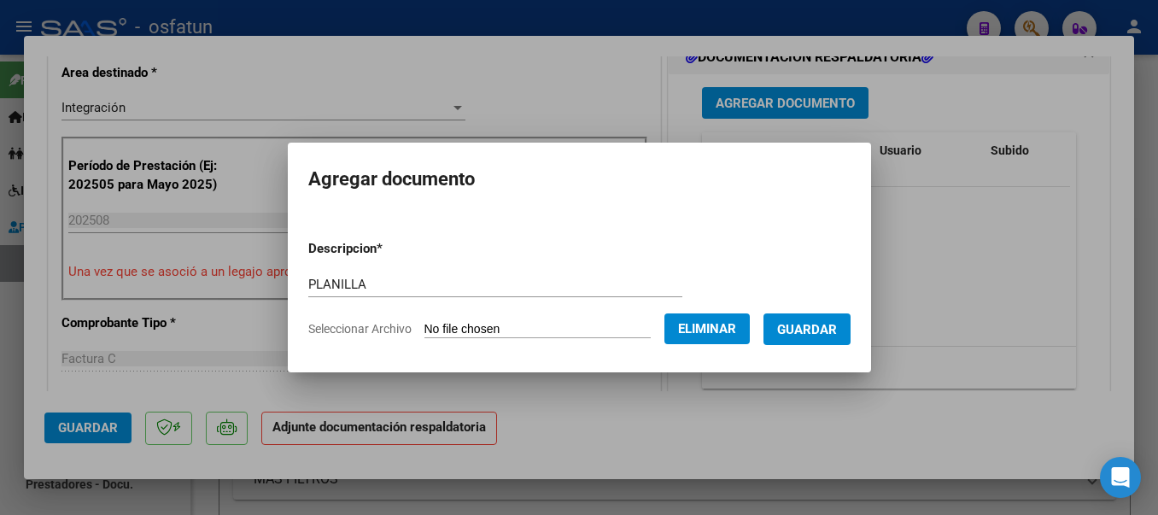
click at [837, 331] on span "Guardar" at bounding box center [807, 329] width 60 height 15
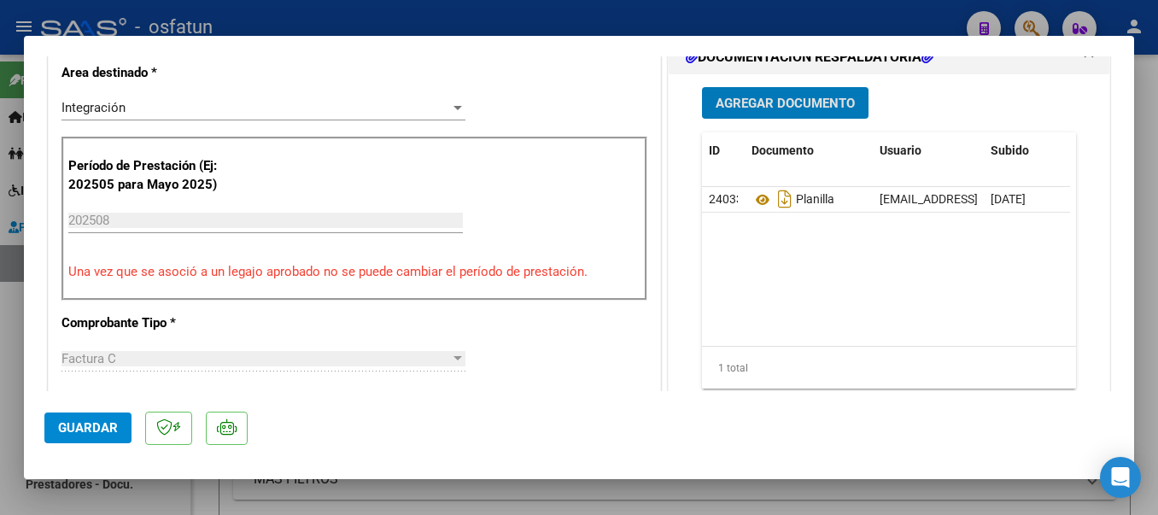
click at [96, 424] on span "Guardar" at bounding box center [88, 427] width 60 height 15
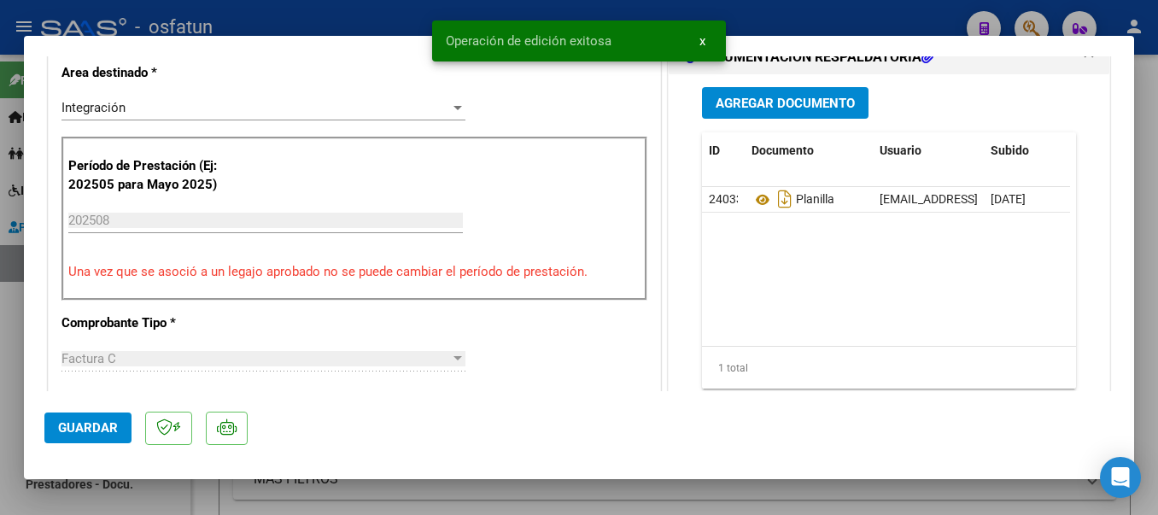
click at [276, 17] on div at bounding box center [579, 257] width 1158 height 515
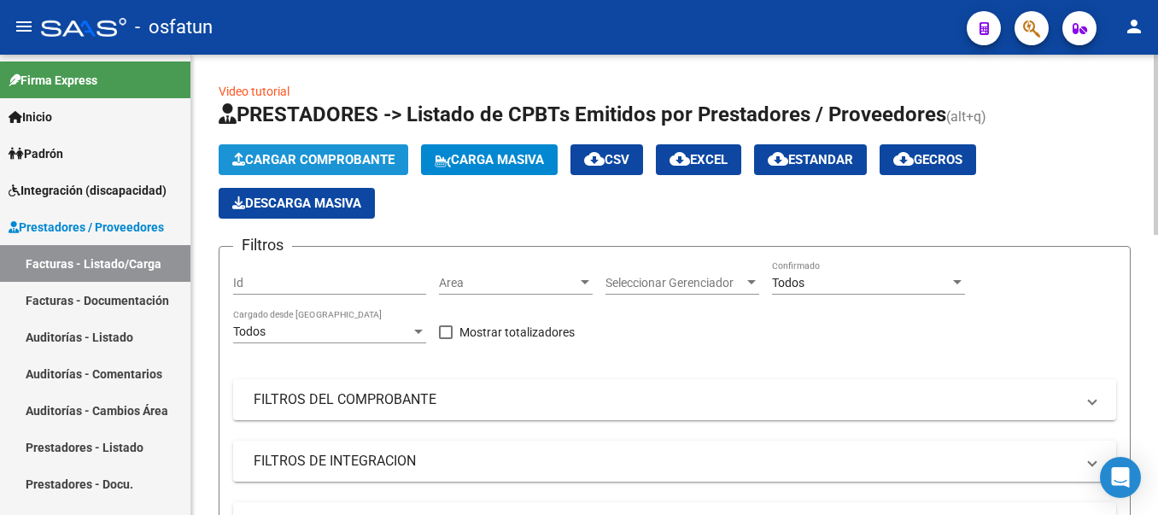
click at [330, 154] on span "Cargar Comprobante" at bounding box center [313, 159] width 162 height 15
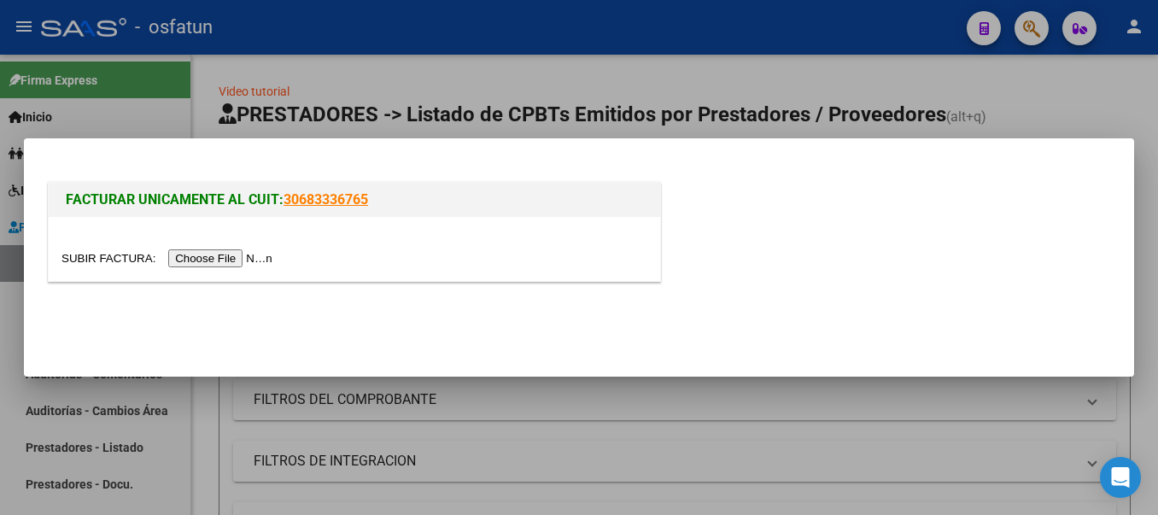
click at [234, 255] on input "file" at bounding box center [169, 258] width 216 height 18
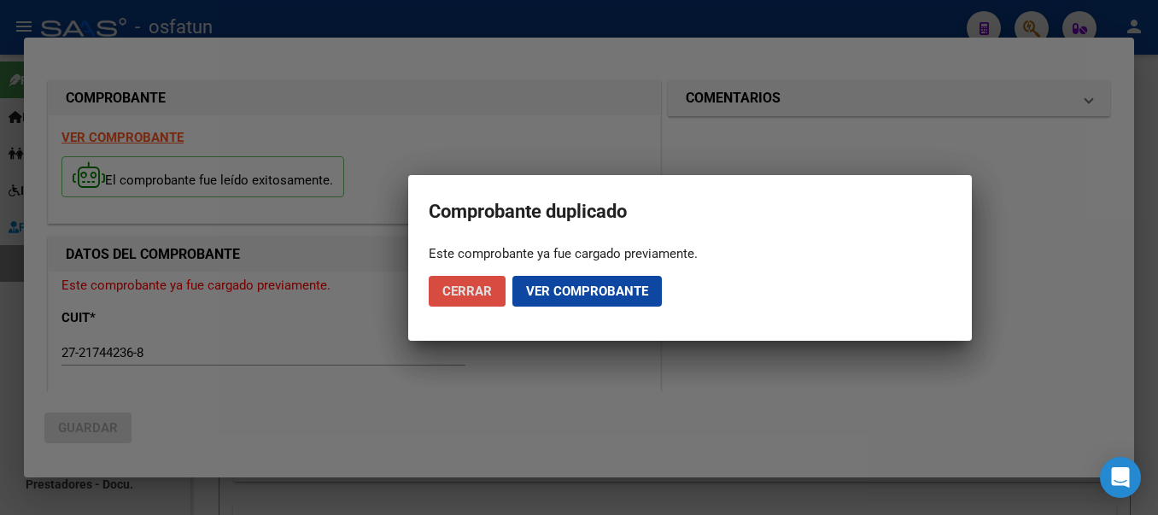
click at [484, 288] on span "Cerrar" at bounding box center [467, 291] width 50 height 15
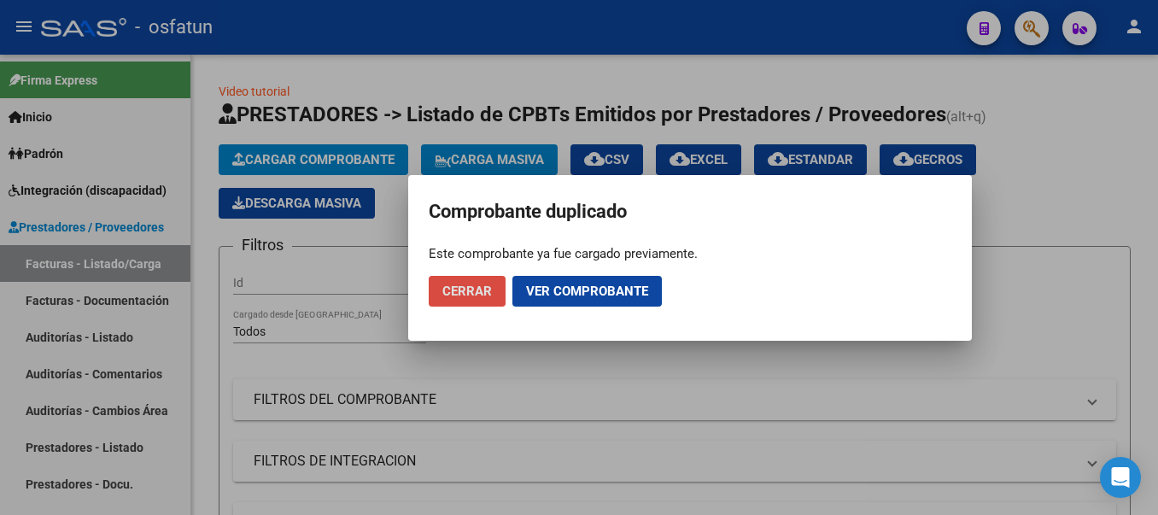
click at [459, 288] on span "Cerrar" at bounding box center [467, 291] width 50 height 15
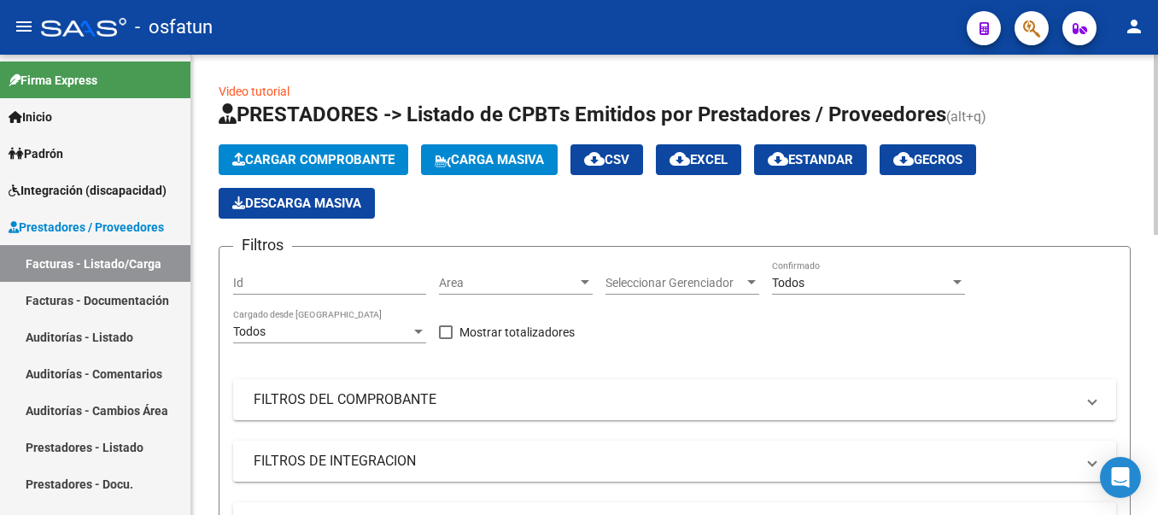
click at [326, 155] on span "Cargar Comprobante" at bounding box center [313, 159] width 162 height 15
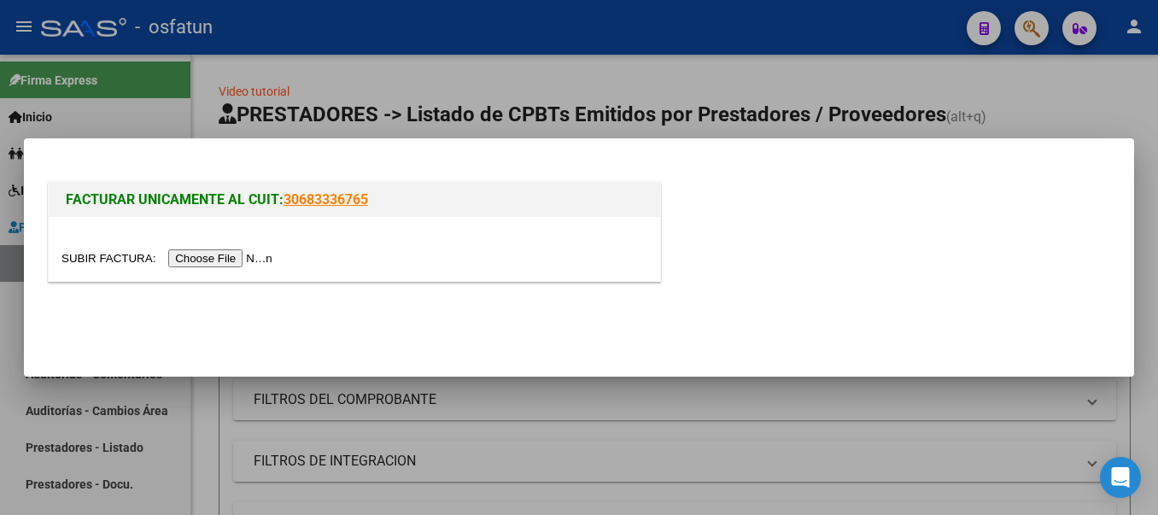
click at [230, 254] on input "file" at bounding box center [169, 258] width 216 height 18
click at [219, 261] on input "file" at bounding box center [169, 258] width 216 height 18
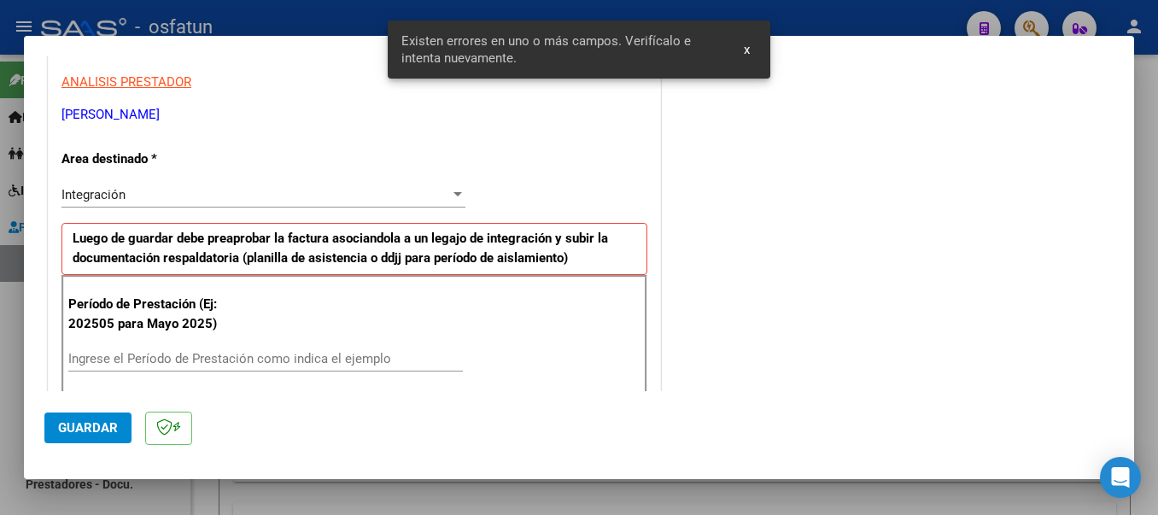
scroll to position [395, 0]
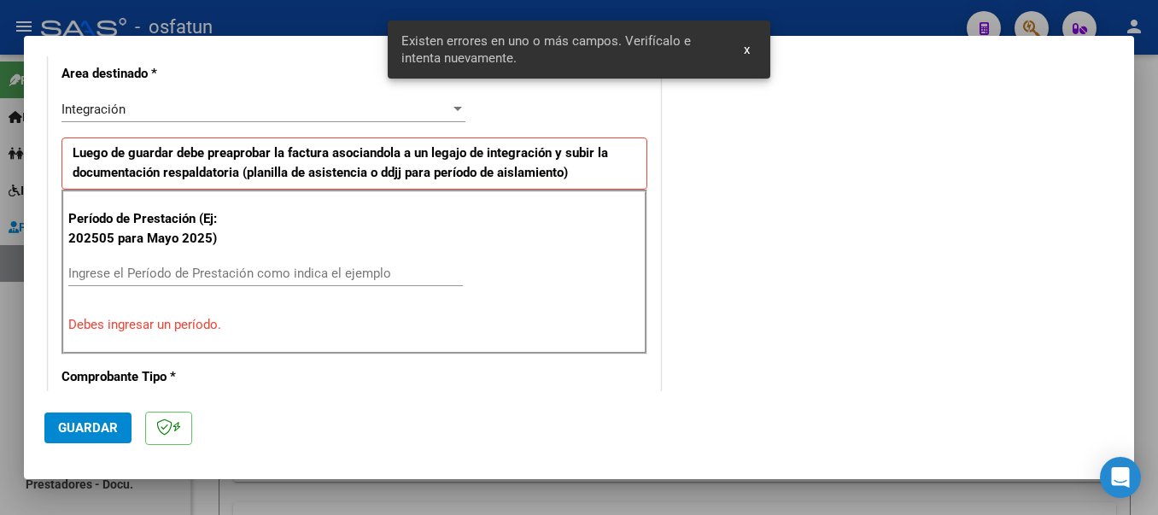
click at [146, 277] on input "Ingrese el Período de Prestación como indica el ejemplo" at bounding box center [265, 273] width 395 height 15
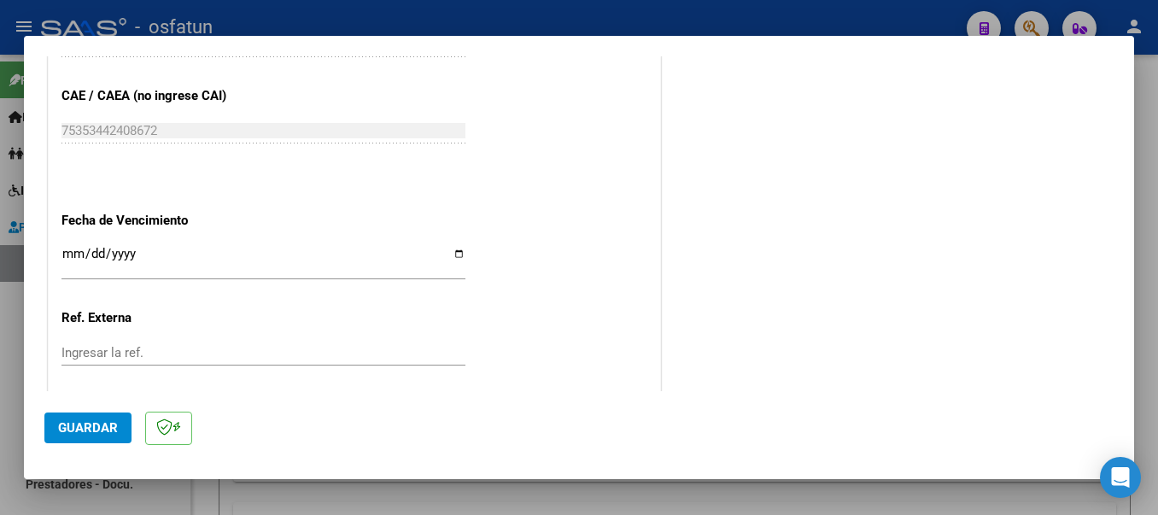
scroll to position [1159, 0]
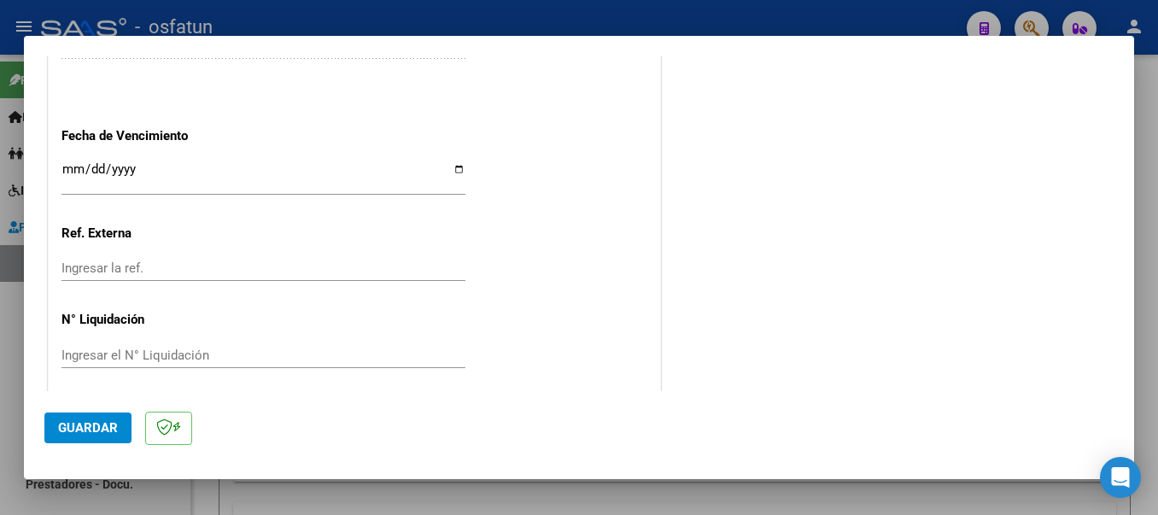
click at [63, 430] on span "Guardar" at bounding box center [88, 427] width 60 height 15
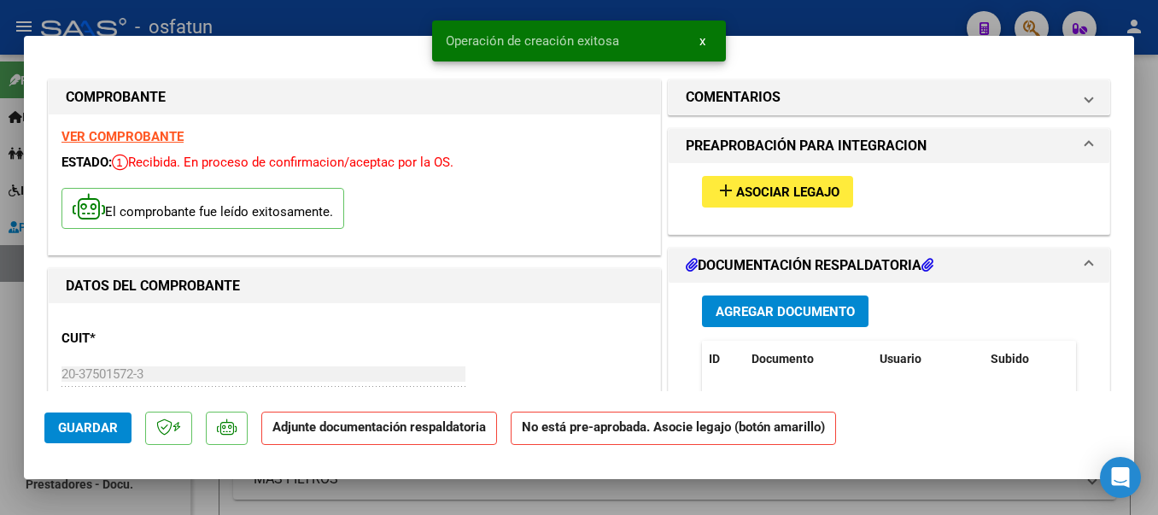
click at [723, 191] on mat-icon "add" at bounding box center [726, 190] width 20 height 20
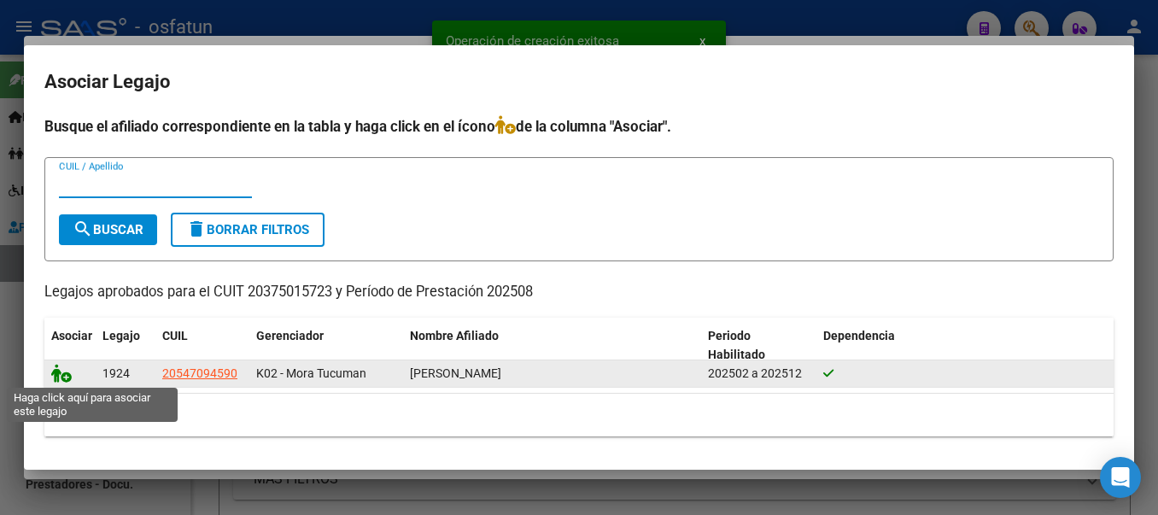
click at [58, 380] on icon at bounding box center [61, 373] width 20 height 19
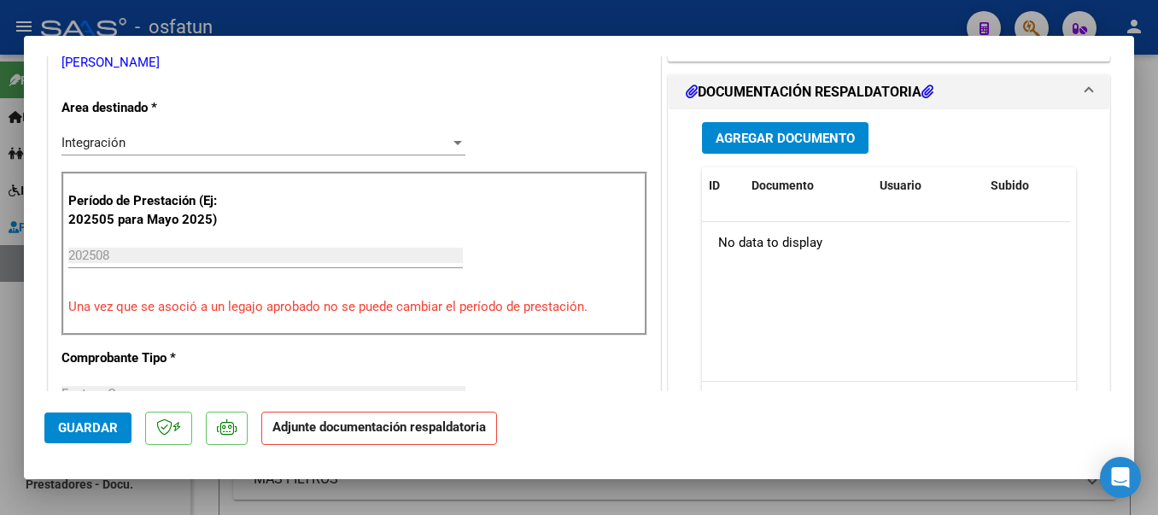
scroll to position [459, 0]
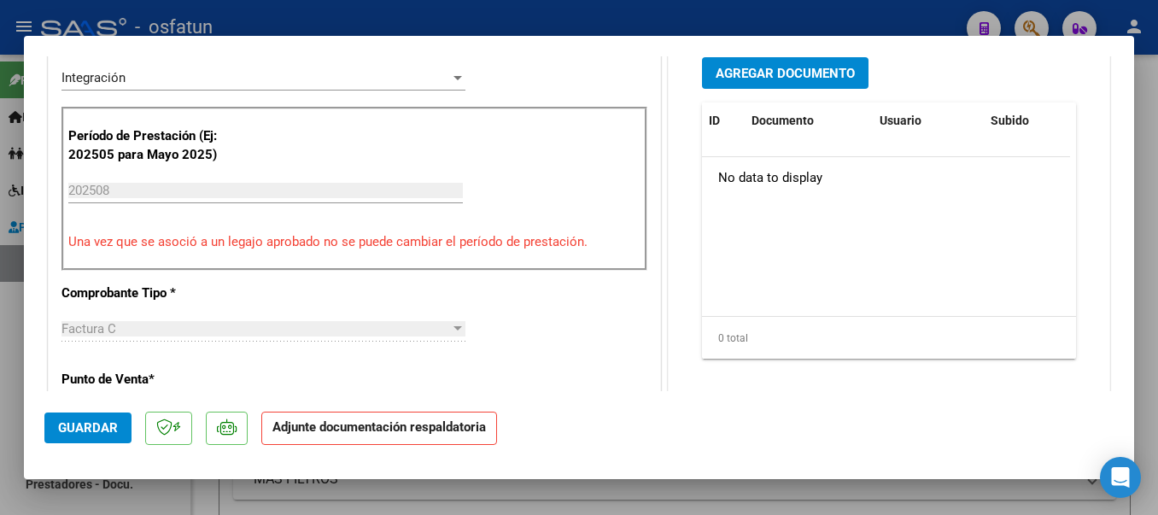
click at [799, 65] on span "Agregar Documento" at bounding box center [785, 72] width 139 height 15
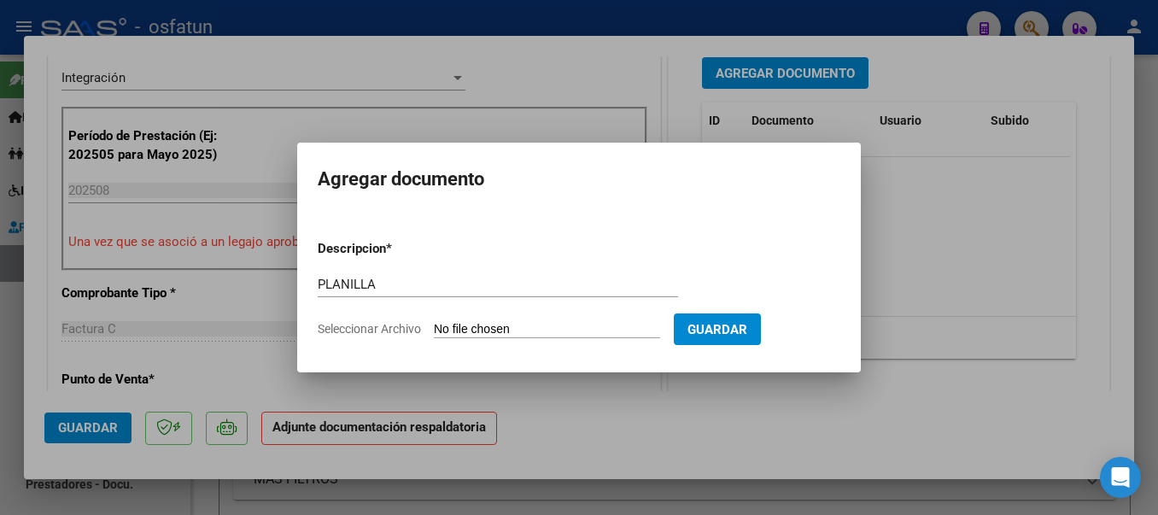
click at [569, 337] on input "Seleccionar Archivo" at bounding box center [547, 330] width 226 height 16
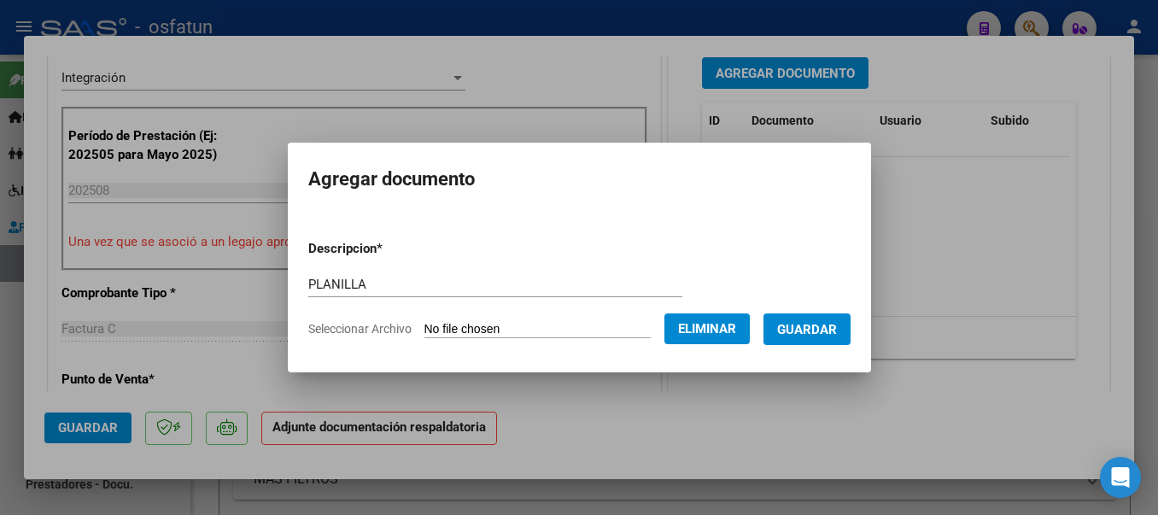
click at [826, 332] on span "Guardar" at bounding box center [807, 329] width 60 height 15
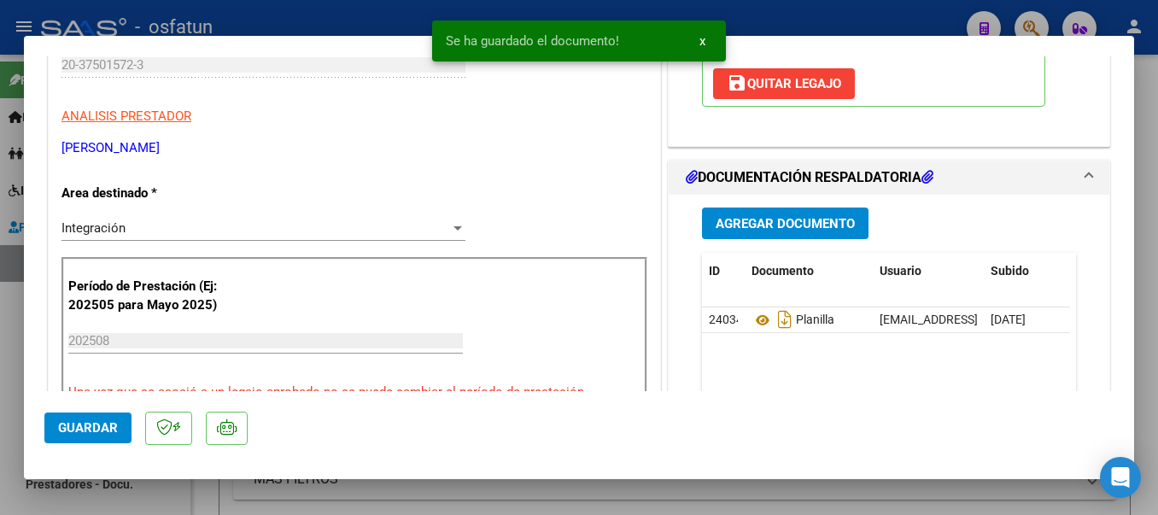
scroll to position [254, 0]
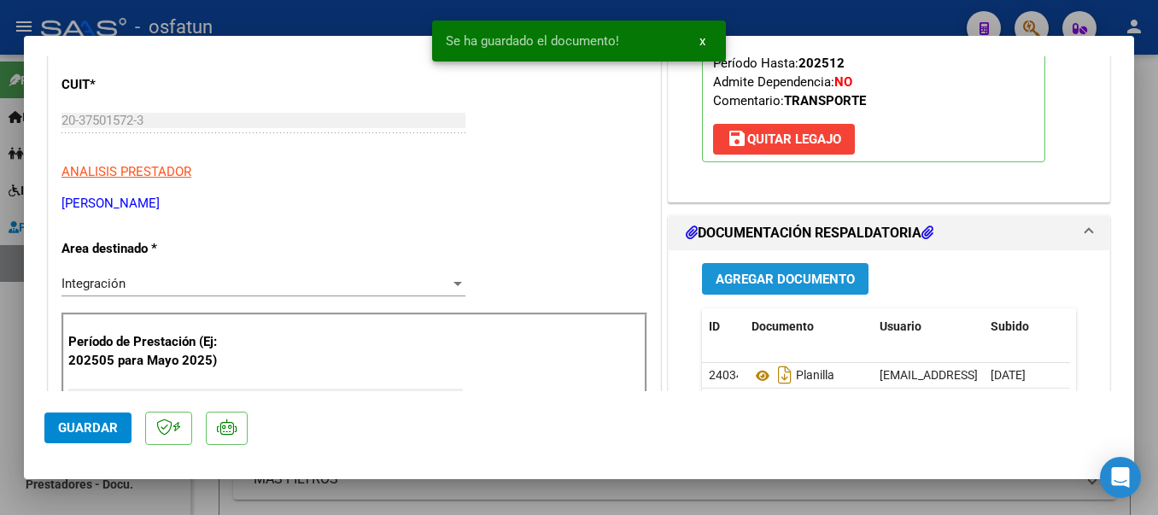
click at [764, 273] on span "Agregar Documento" at bounding box center [785, 279] width 139 height 15
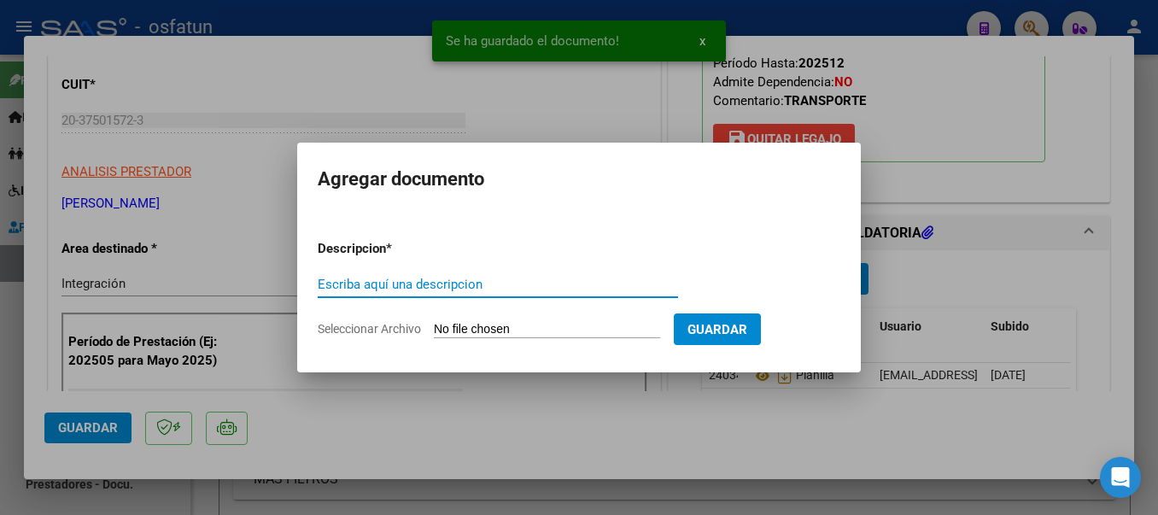
click at [546, 284] on input "Escriba aquí una descripcion" at bounding box center [498, 284] width 360 height 15
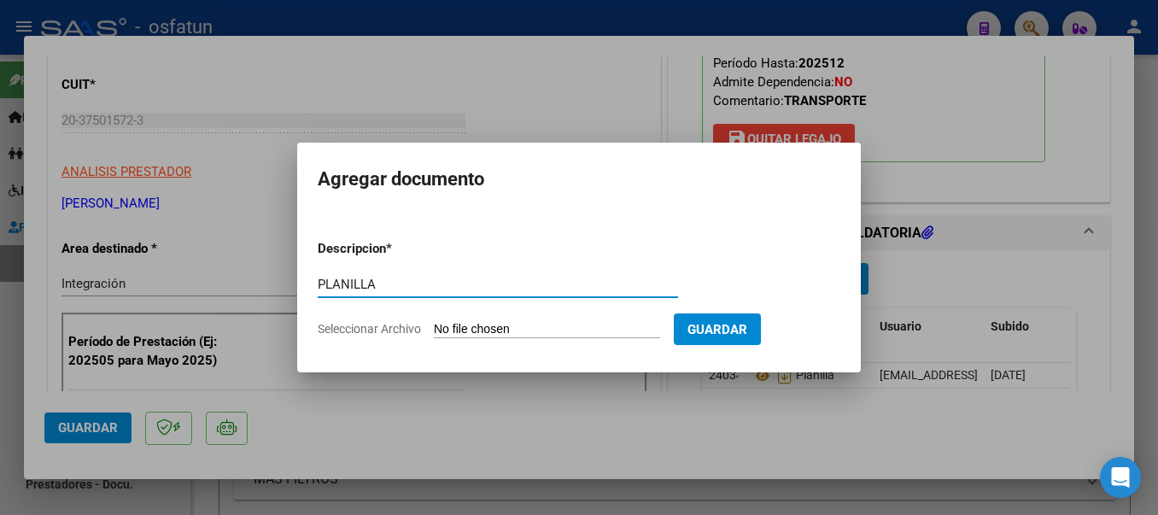
click at [553, 331] on input "Seleccionar Archivo" at bounding box center [547, 330] width 226 height 16
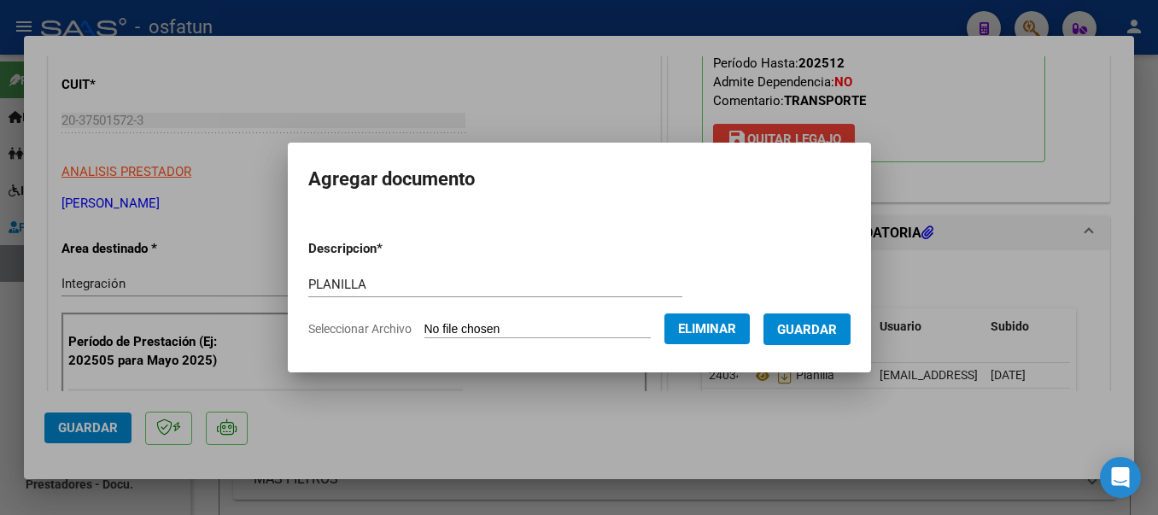
click at [828, 336] on span "Guardar" at bounding box center [807, 329] width 60 height 15
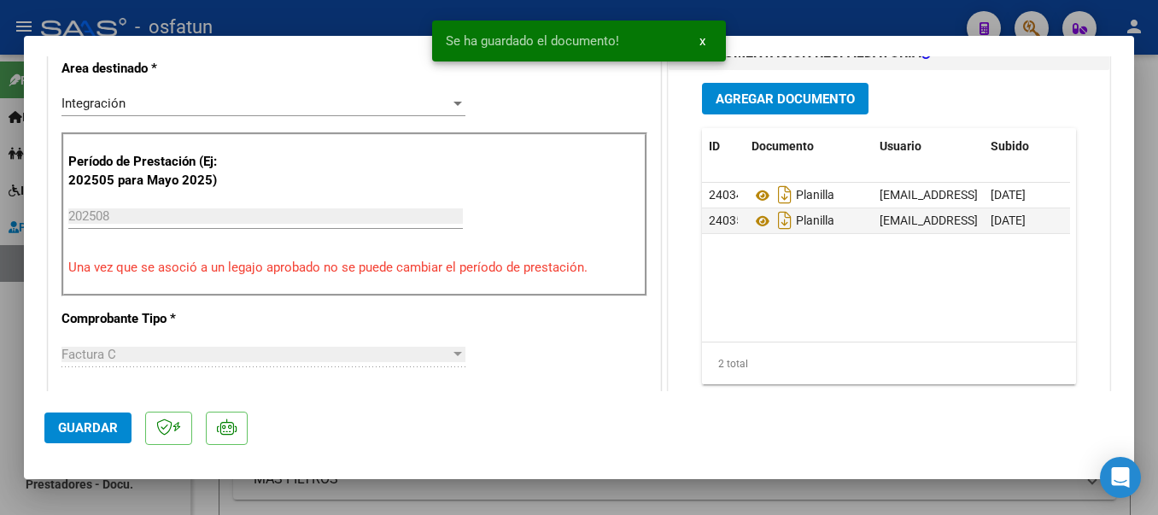
scroll to position [506, 0]
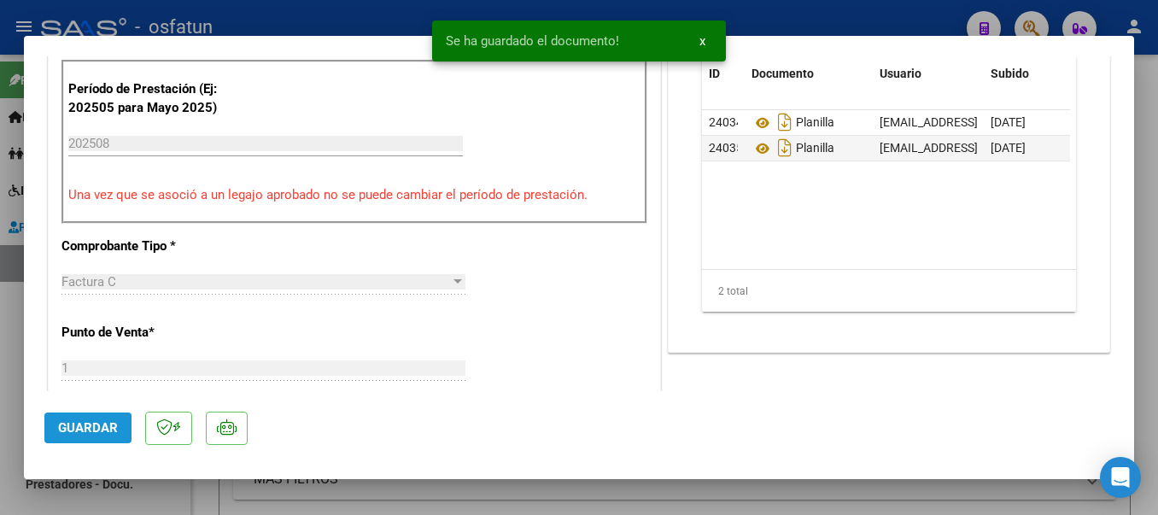
click at [108, 427] on span "Guardar" at bounding box center [88, 427] width 60 height 15
click at [293, 10] on div at bounding box center [579, 257] width 1158 height 515
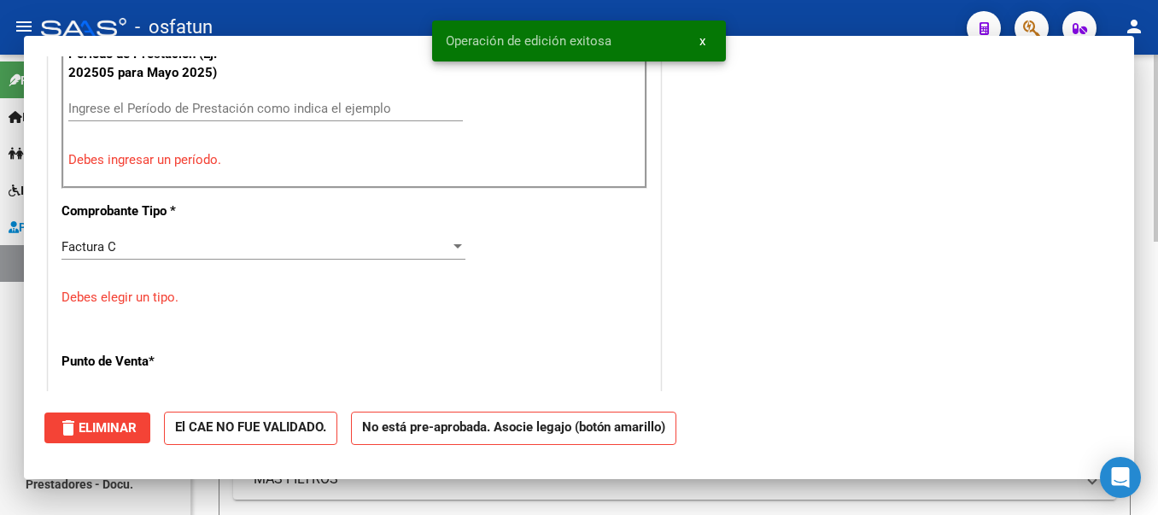
scroll to position [433, 0]
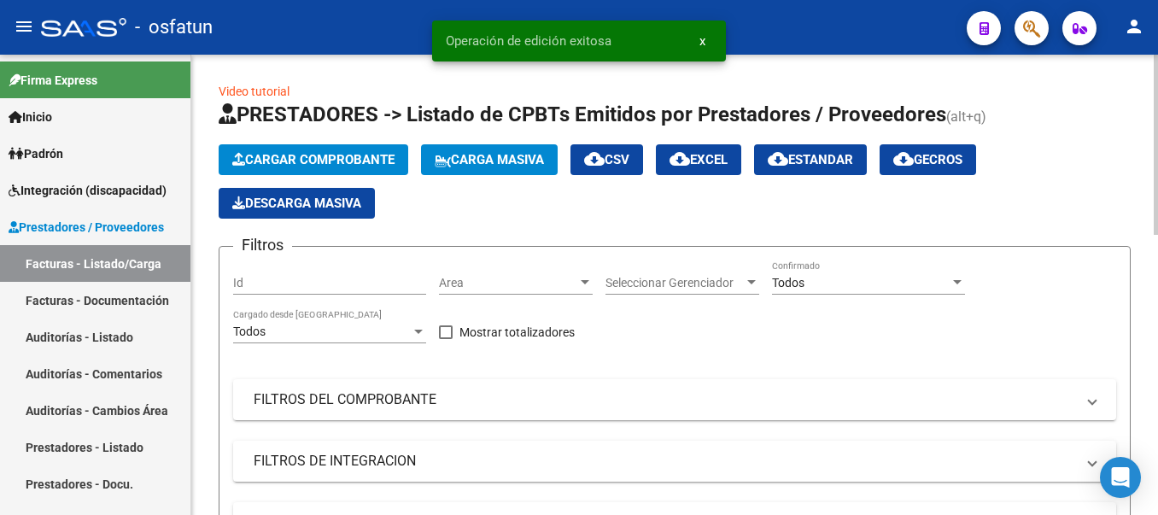
click at [266, 160] on span "Cargar Comprobante" at bounding box center [313, 159] width 162 height 15
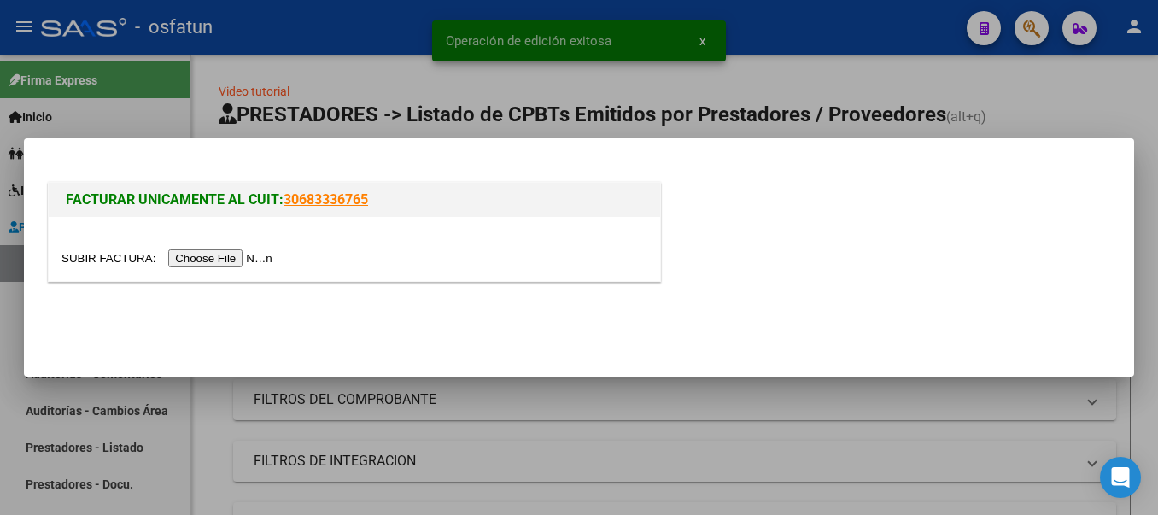
click at [264, 261] on input "file" at bounding box center [169, 258] width 216 height 18
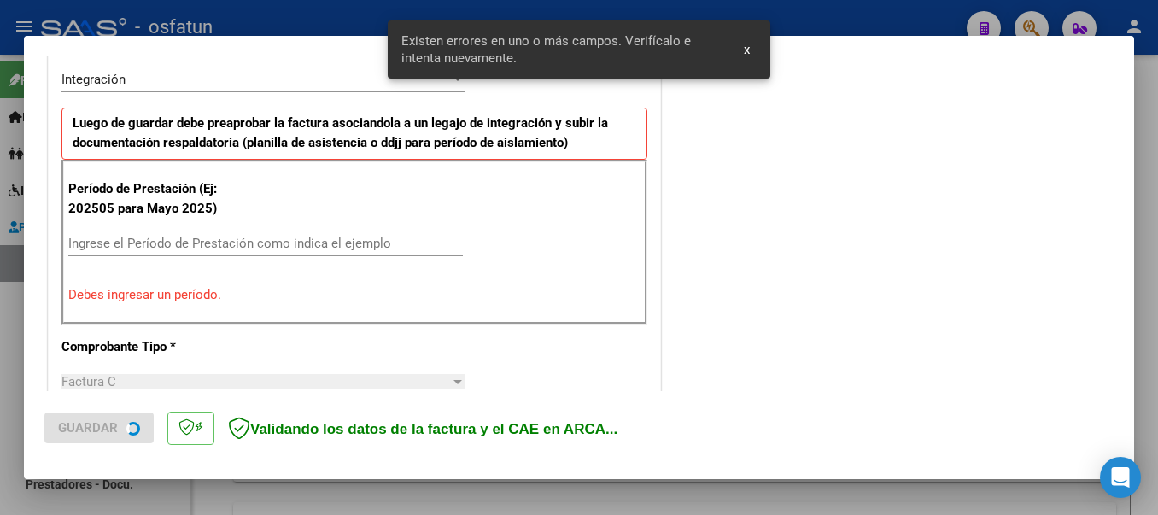
scroll to position [427, 0]
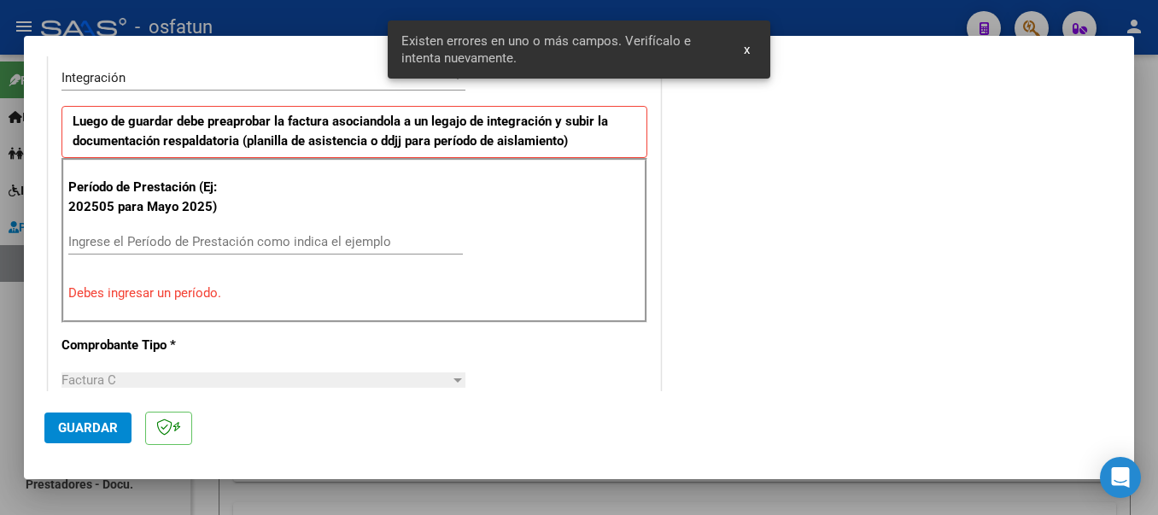
click at [219, 217] on div "Período de Prestación (Ej: 202505 para [DATE]) Ingrese el Período de Prestación…" at bounding box center [354, 240] width 586 height 164
click at [219, 249] on input "Ingrese el Período de Prestación como indica el ejemplo" at bounding box center [265, 241] width 395 height 15
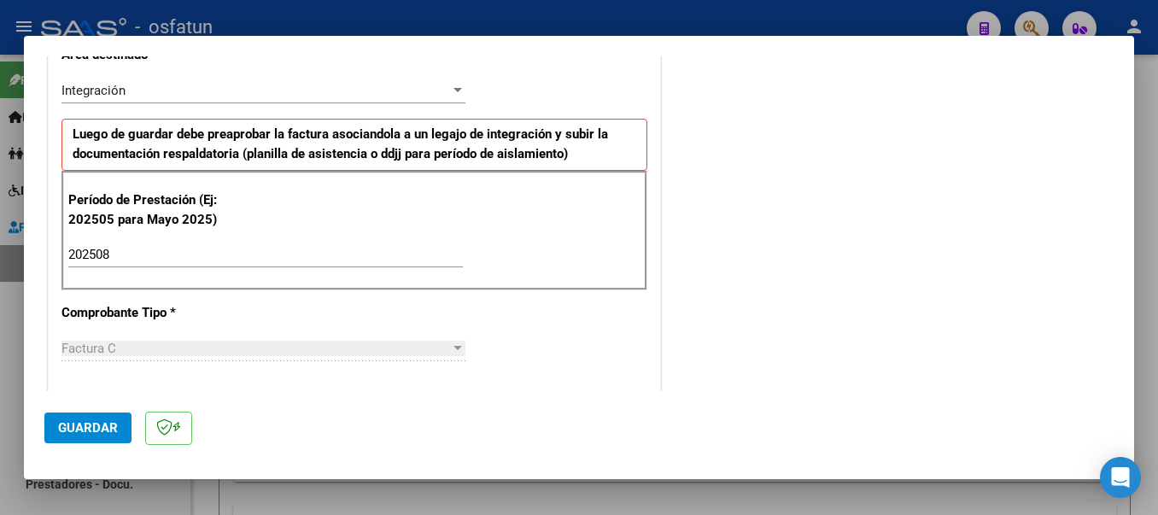
scroll to position [490, 0]
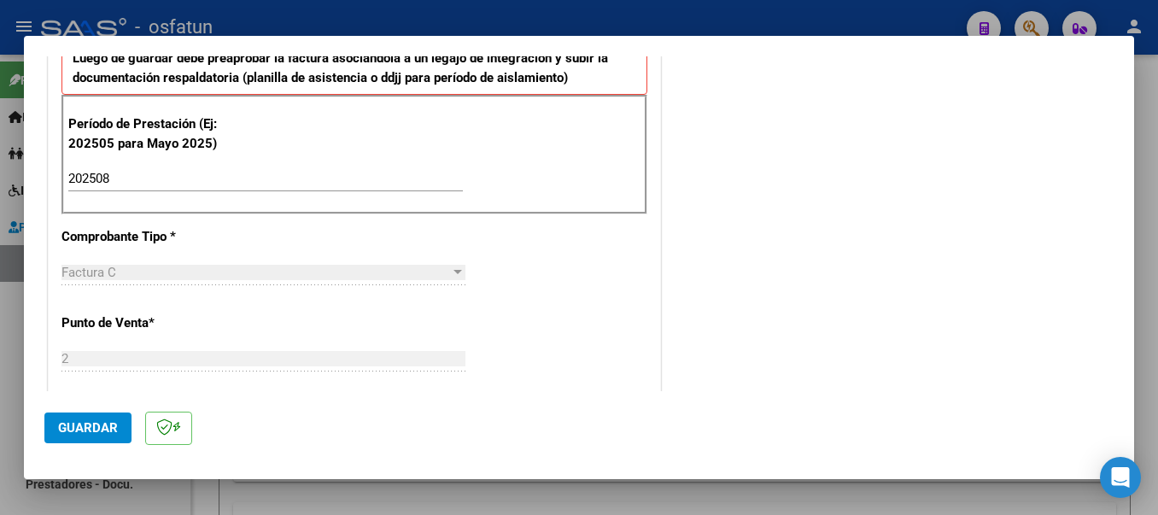
click at [662, 19] on div at bounding box center [579, 257] width 1158 height 515
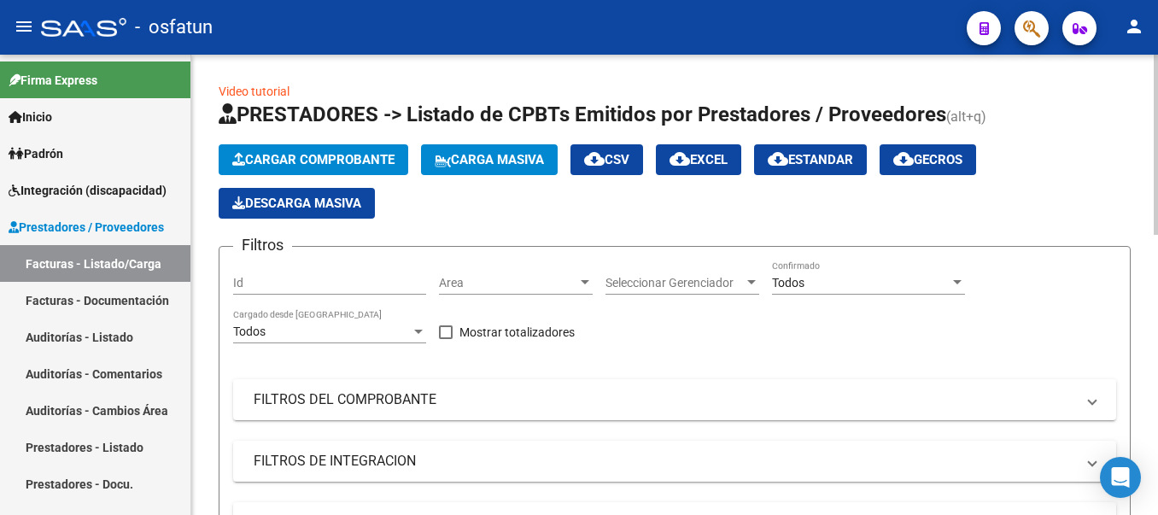
click at [307, 156] on span "Cargar Comprobante" at bounding box center [313, 159] width 162 height 15
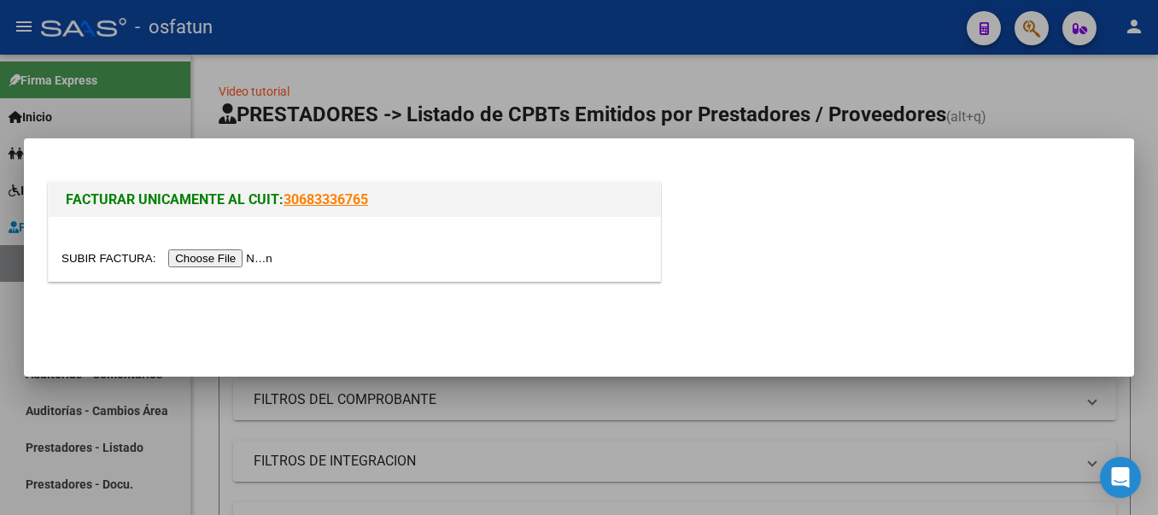
click at [264, 259] on input "file" at bounding box center [169, 258] width 216 height 18
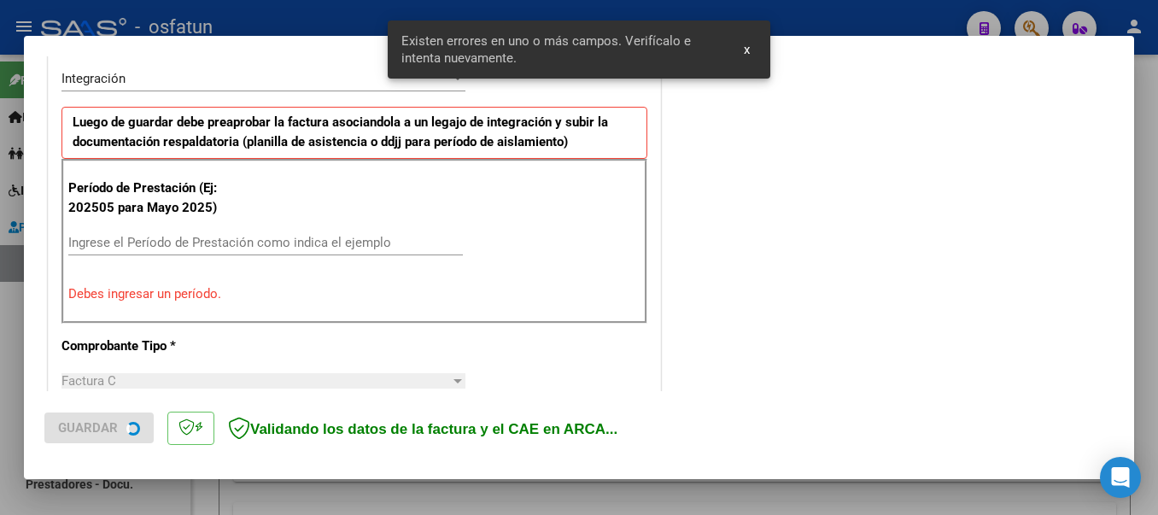
scroll to position [427, 0]
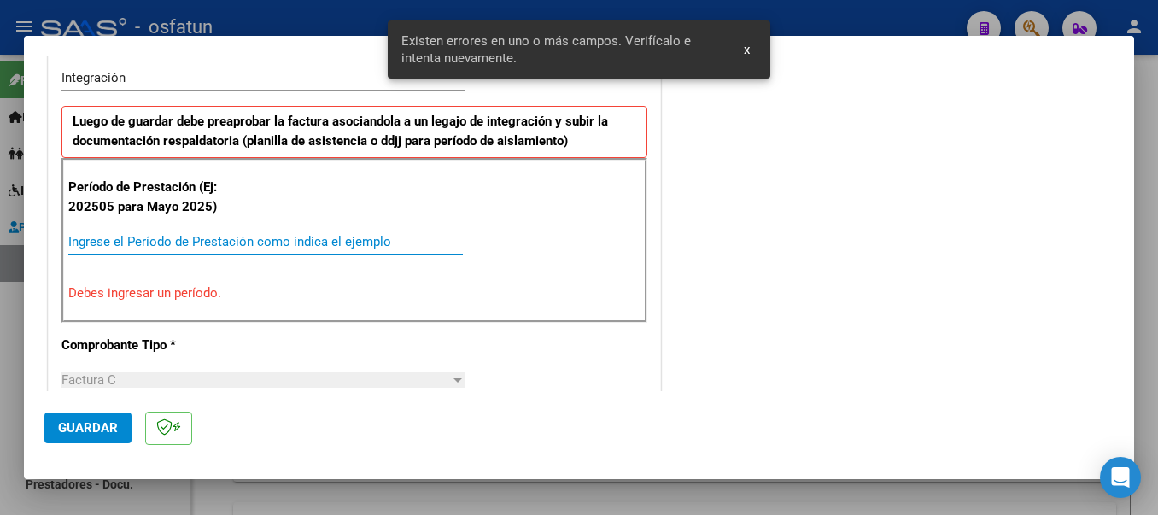
click at [259, 242] on input "Ingrese el Período de Prestación como indica el ejemplo" at bounding box center [265, 241] width 395 height 15
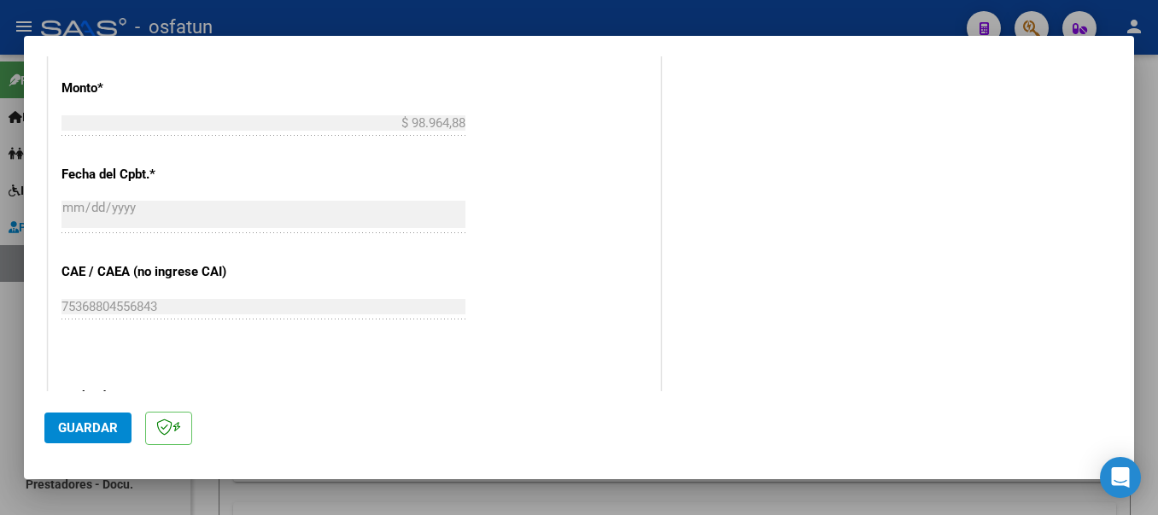
scroll to position [1168, 0]
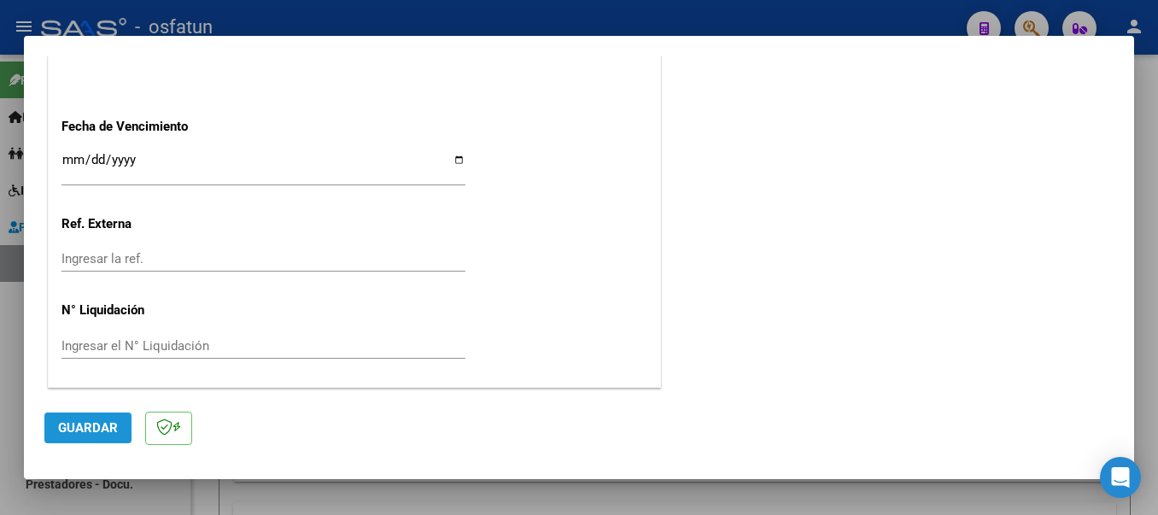
click at [101, 430] on span "Guardar" at bounding box center [88, 427] width 60 height 15
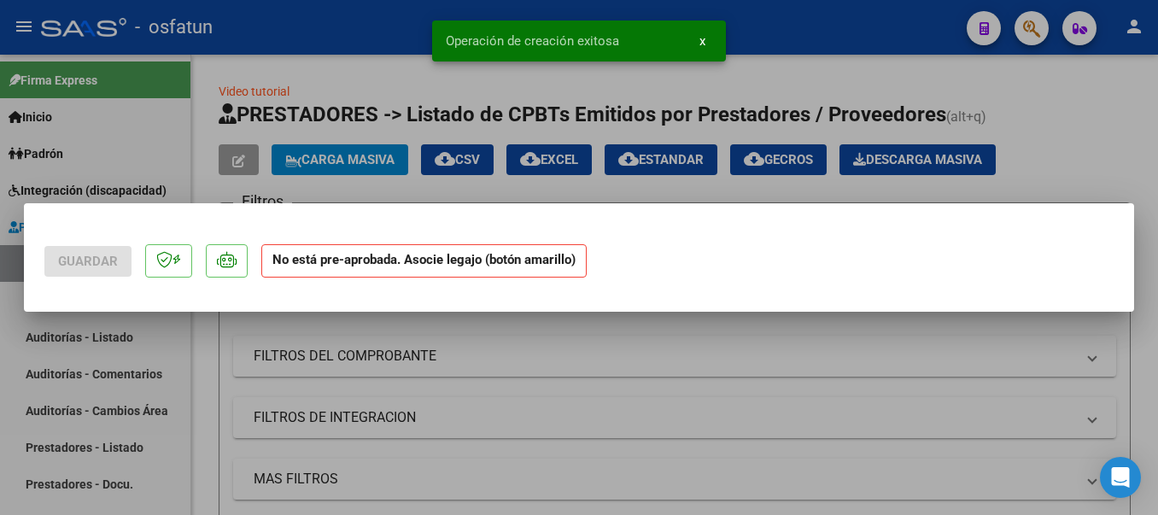
scroll to position [0, 0]
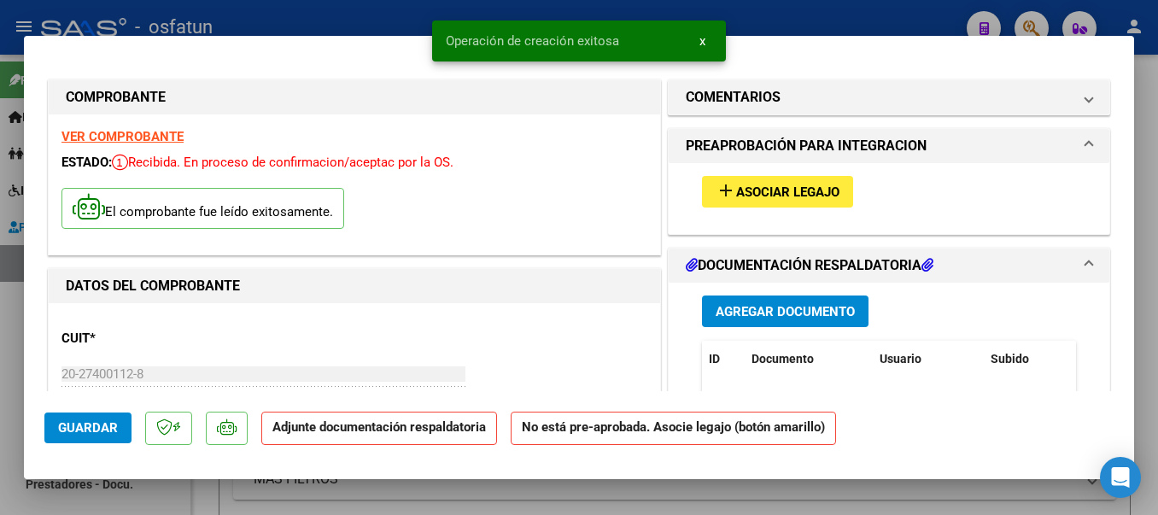
click at [716, 190] on mat-icon "add" at bounding box center [726, 190] width 20 height 20
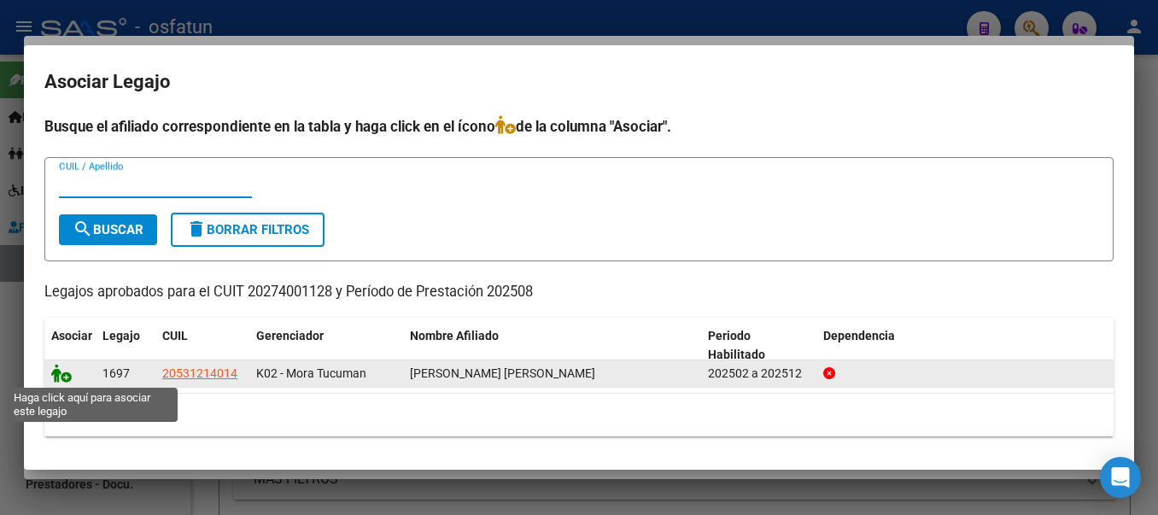
click at [65, 374] on icon at bounding box center [61, 373] width 20 height 19
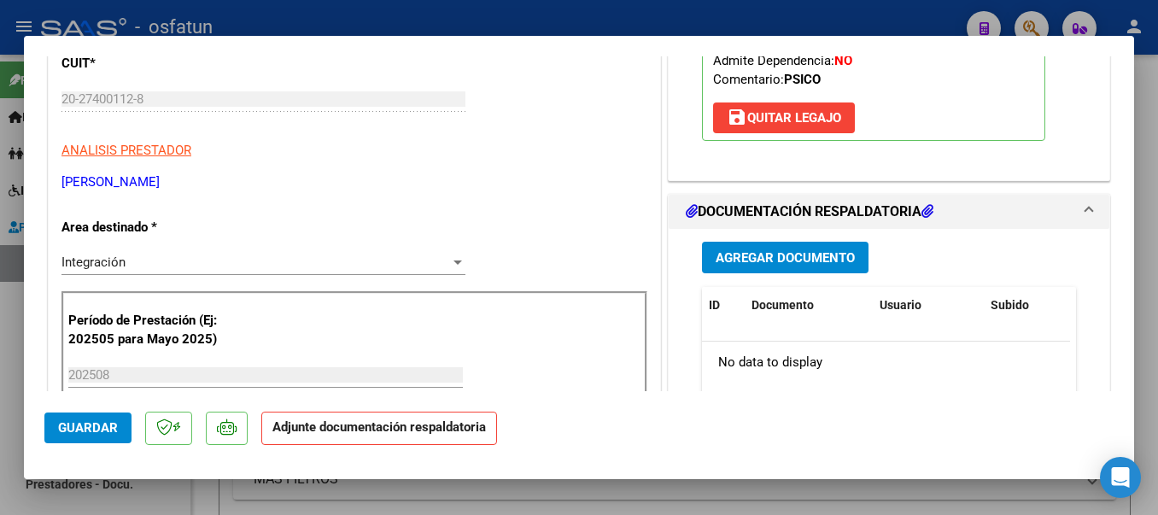
scroll to position [288, 0]
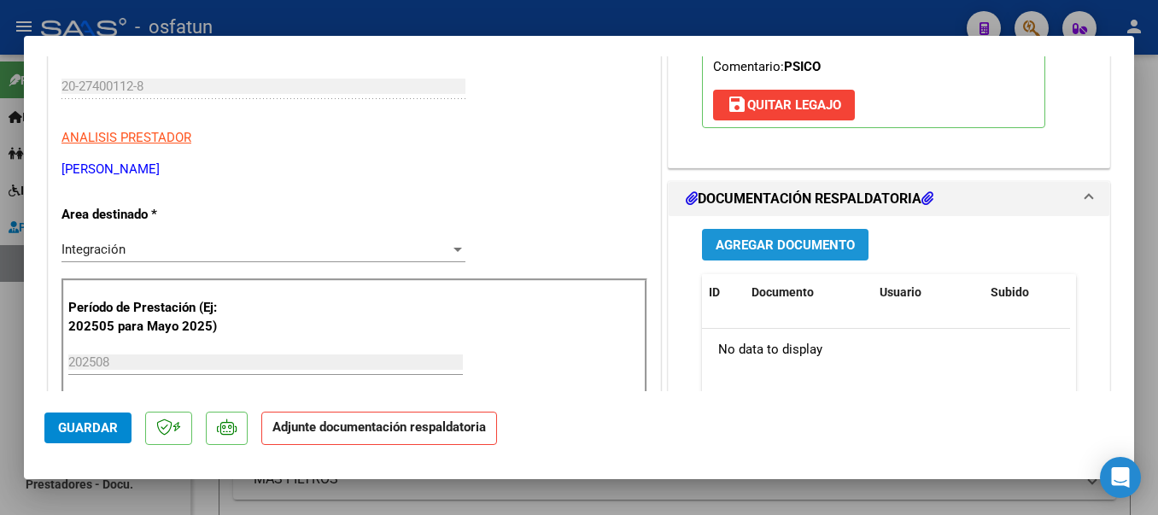
click at [801, 243] on span "Agregar Documento" at bounding box center [785, 244] width 139 height 15
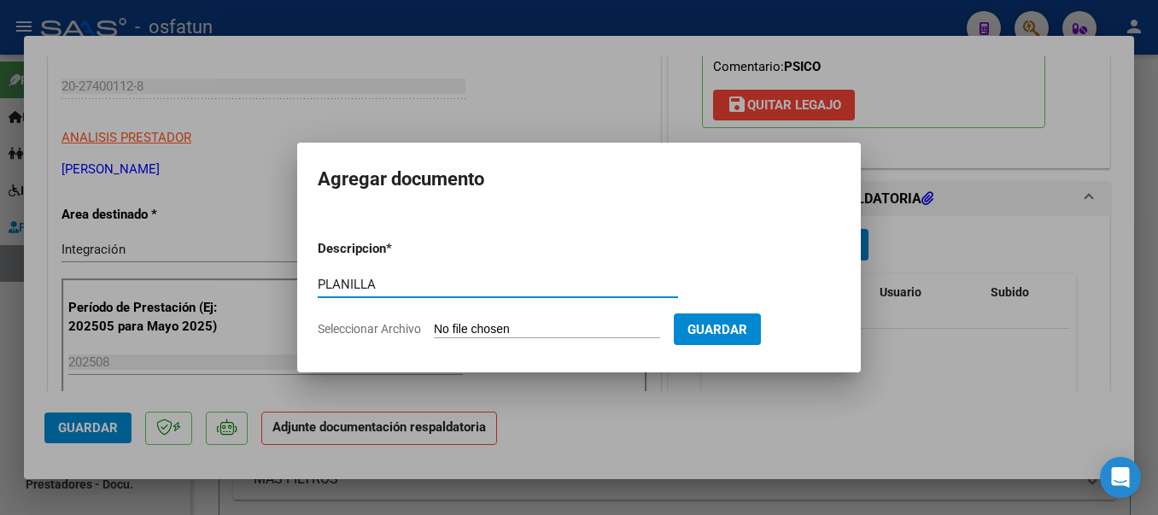
click at [508, 329] on input "Seleccionar Archivo" at bounding box center [547, 330] width 226 height 16
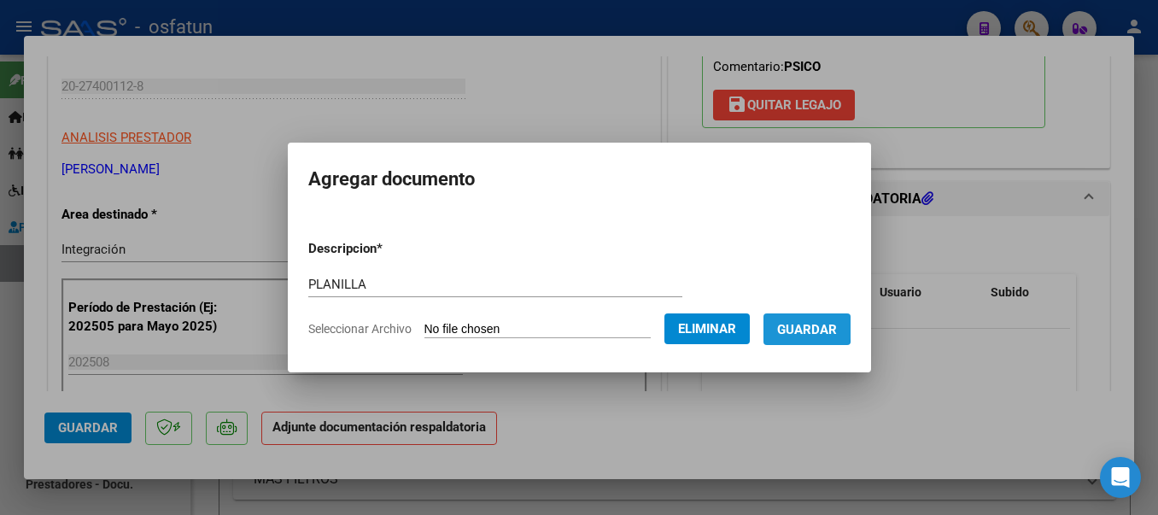
click at [809, 328] on span "Guardar" at bounding box center [807, 329] width 60 height 15
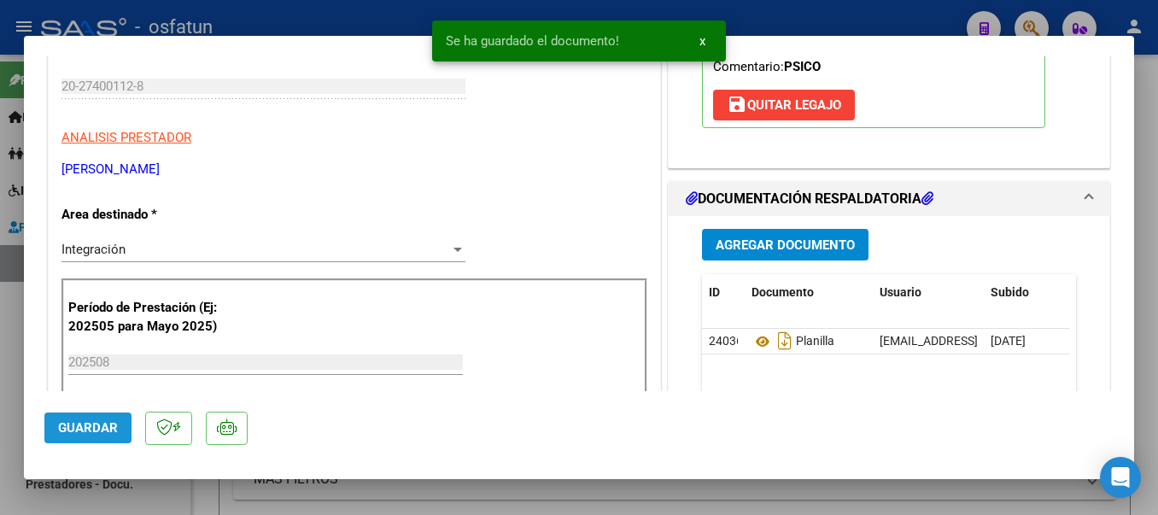
click at [81, 424] on span "Guardar" at bounding box center [88, 427] width 60 height 15
click at [359, 10] on div at bounding box center [579, 257] width 1158 height 515
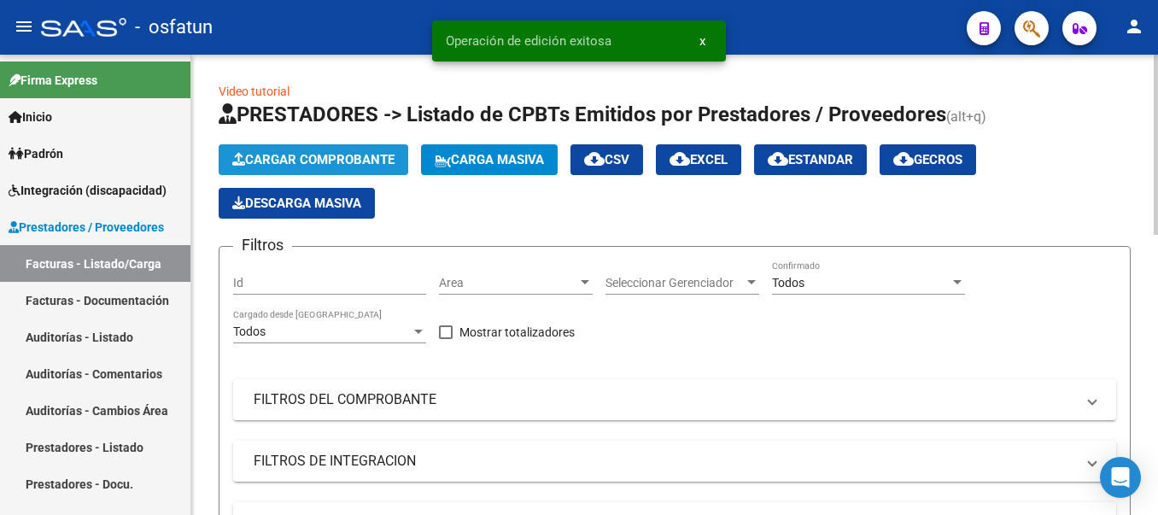
click at [302, 152] on span "Cargar Comprobante" at bounding box center [313, 159] width 162 height 15
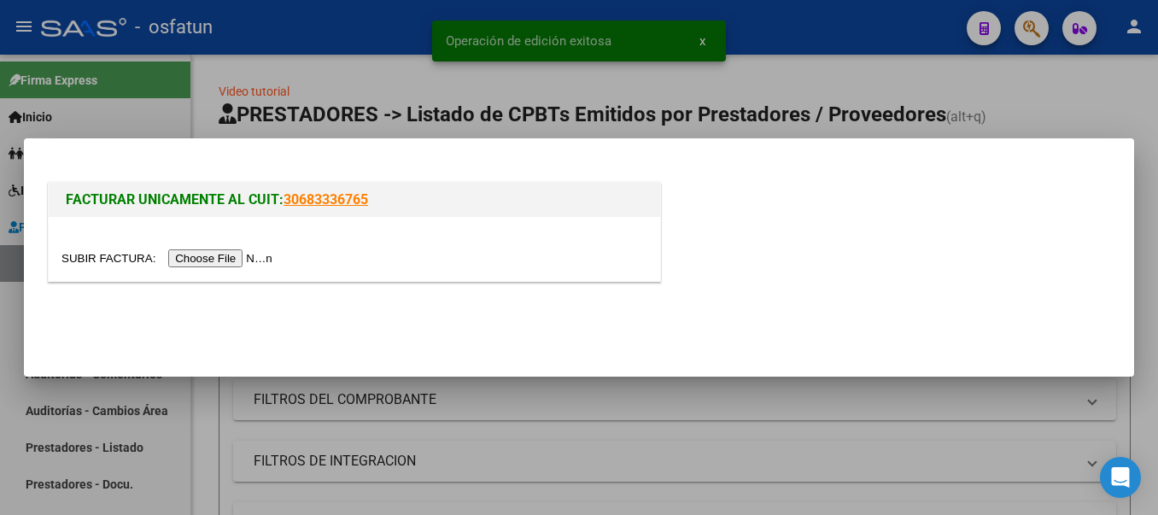
click at [222, 253] on input "file" at bounding box center [169, 258] width 216 height 18
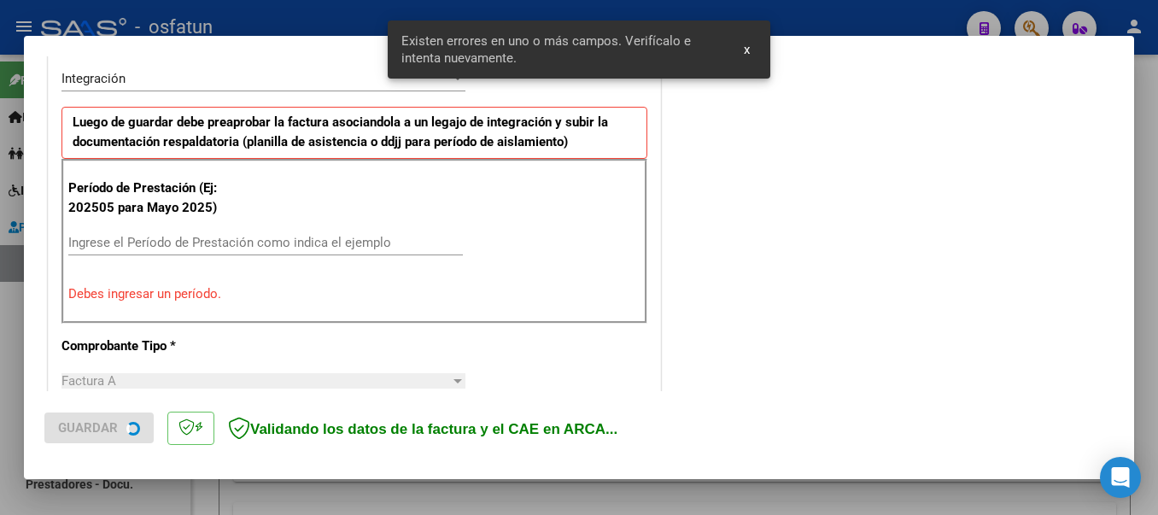
scroll to position [427, 0]
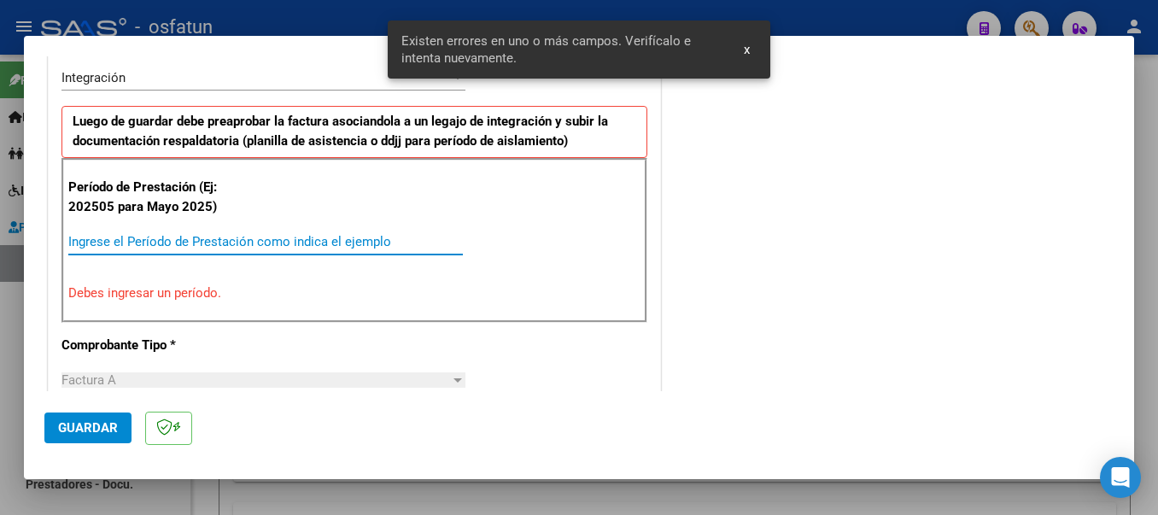
click at [321, 237] on input "Ingrese el Período de Prestación como indica el ejemplo" at bounding box center [265, 241] width 395 height 15
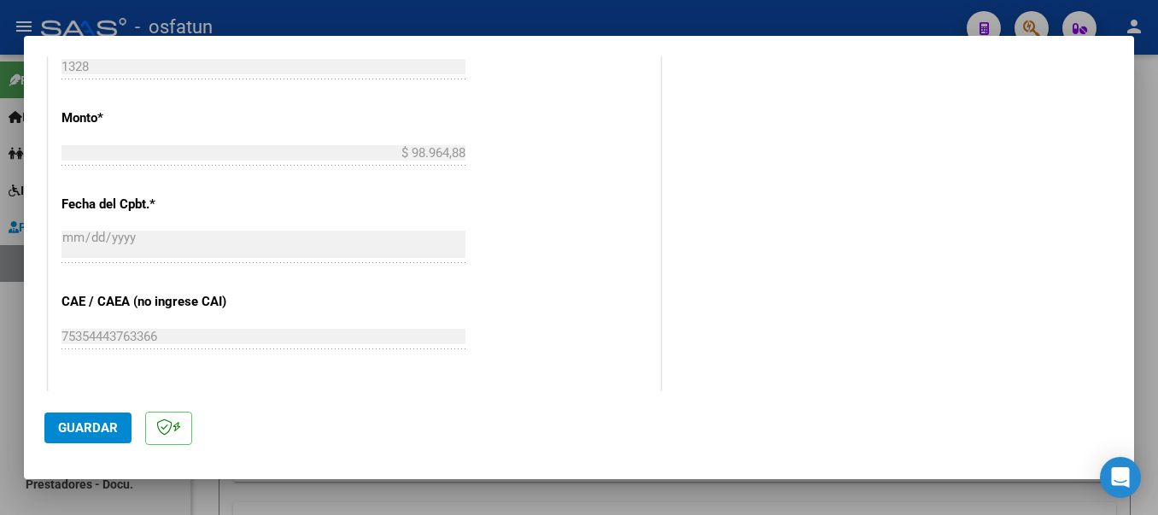
scroll to position [822, 0]
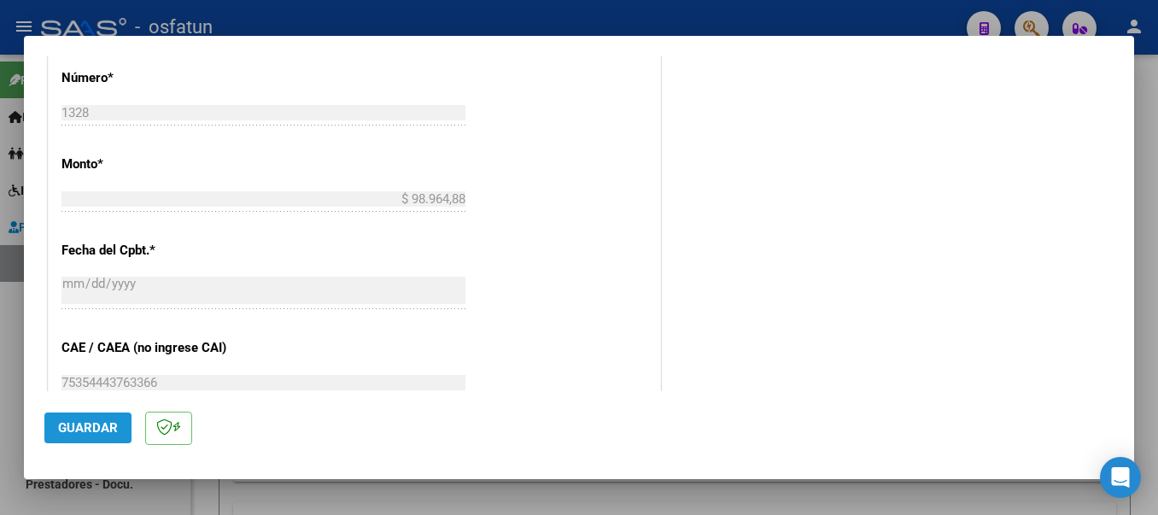
click at [69, 422] on span "Guardar" at bounding box center [88, 427] width 60 height 15
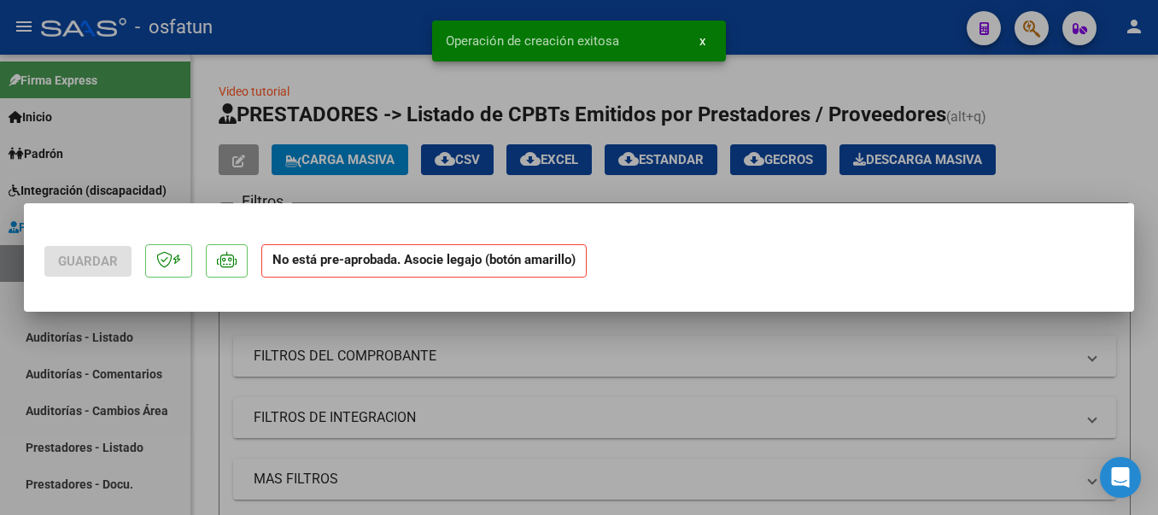
scroll to position [0, 0]
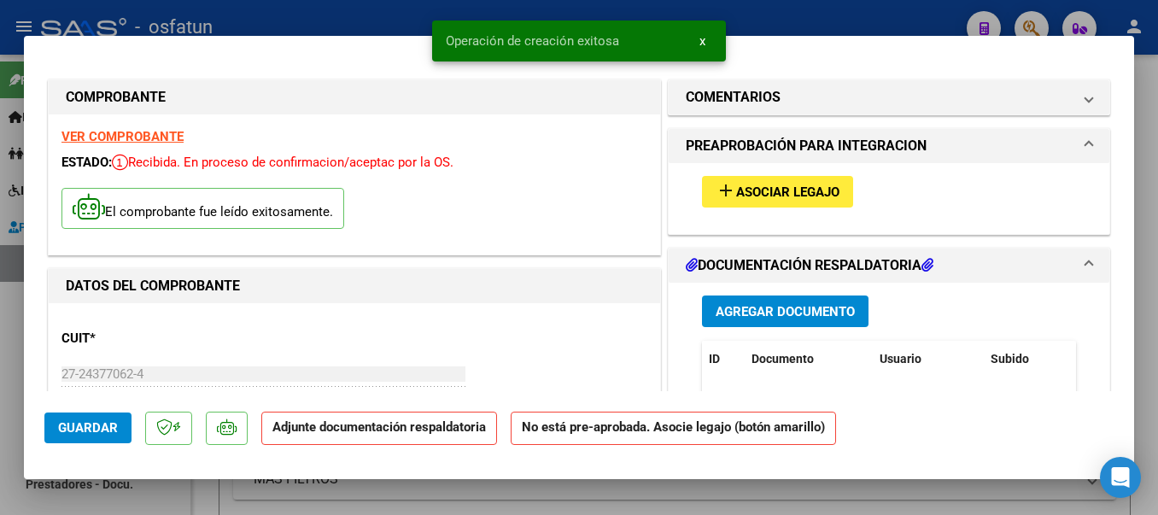
click at [719, 190] on mat-icon "add" at bounding box center [726, 190] width 20 height 20
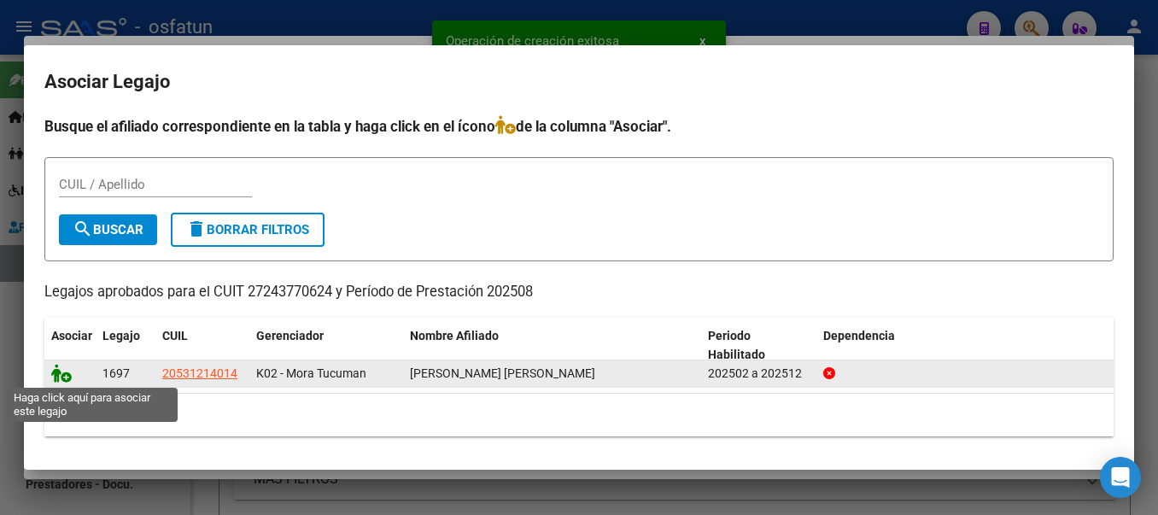
click at [63, 376] on icon at bounding box center [61, 373] width 20 height 19
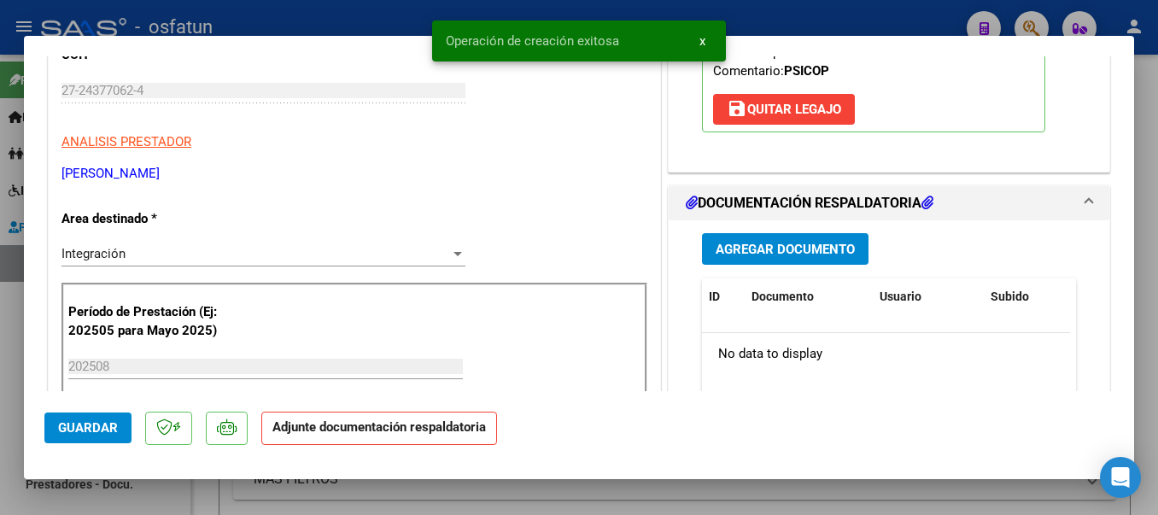
scroll to position [313, 0]
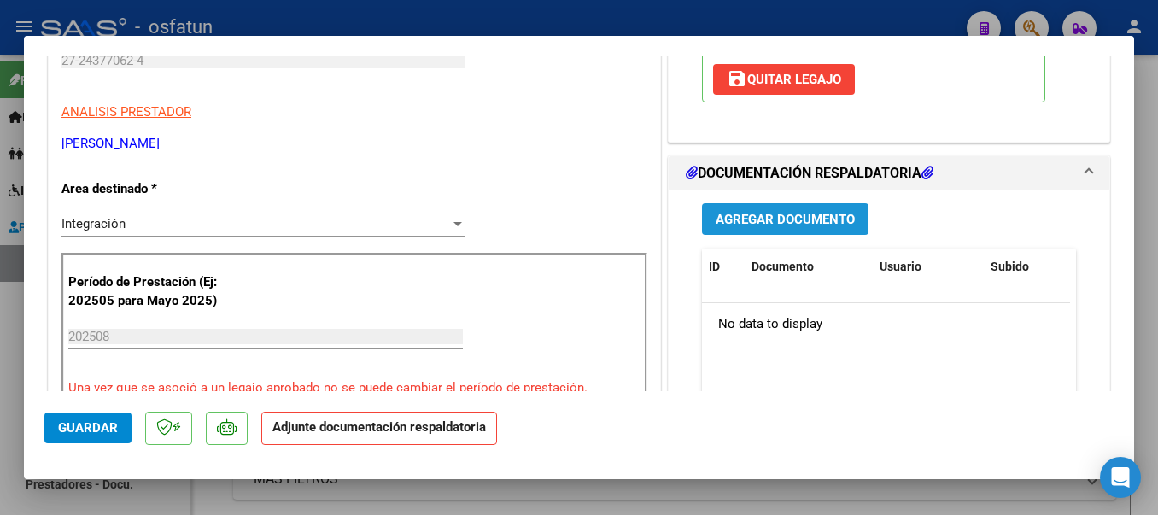
click at [796, 223] on span "Agregar Documento" at bounding box center [785, 219] width 139 height 15
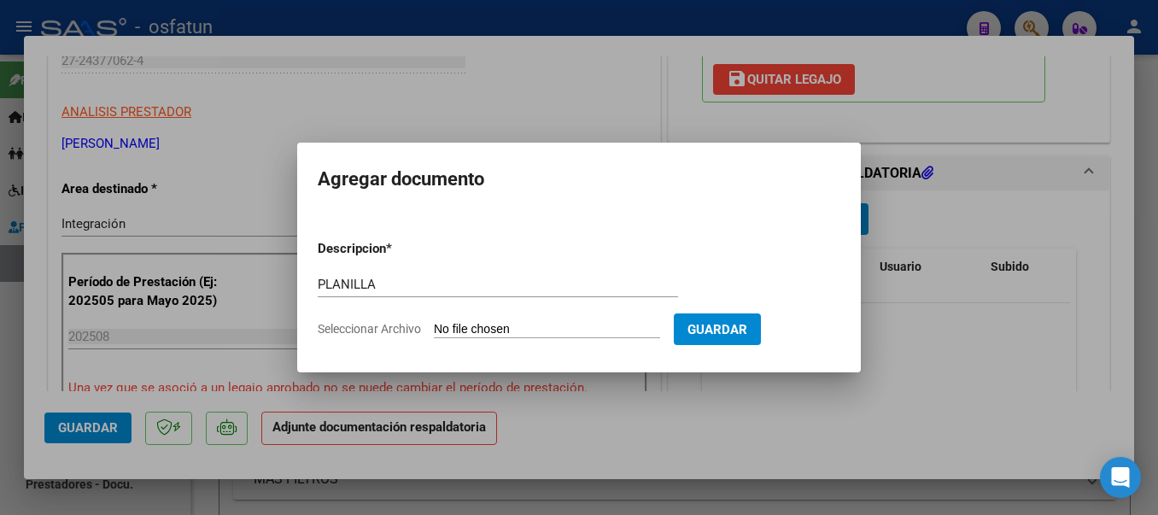
click at [545, 331] on input "Seleccionar Archivo" at bounding box center [547, 330] width 226 height 16
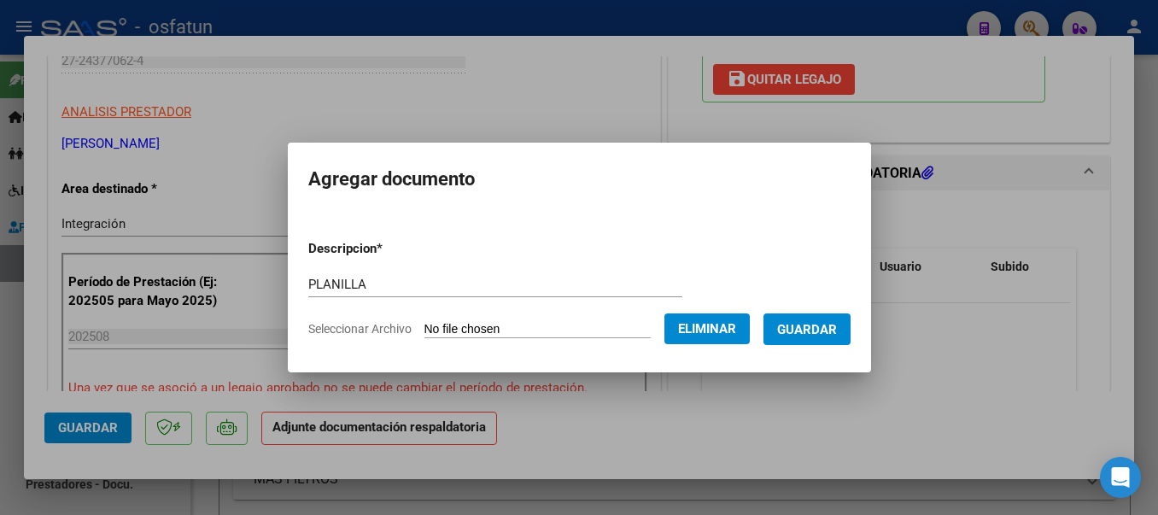
click at [836, 328] on span "Guardar" at bounding box center [807, 329] width 60 height 15
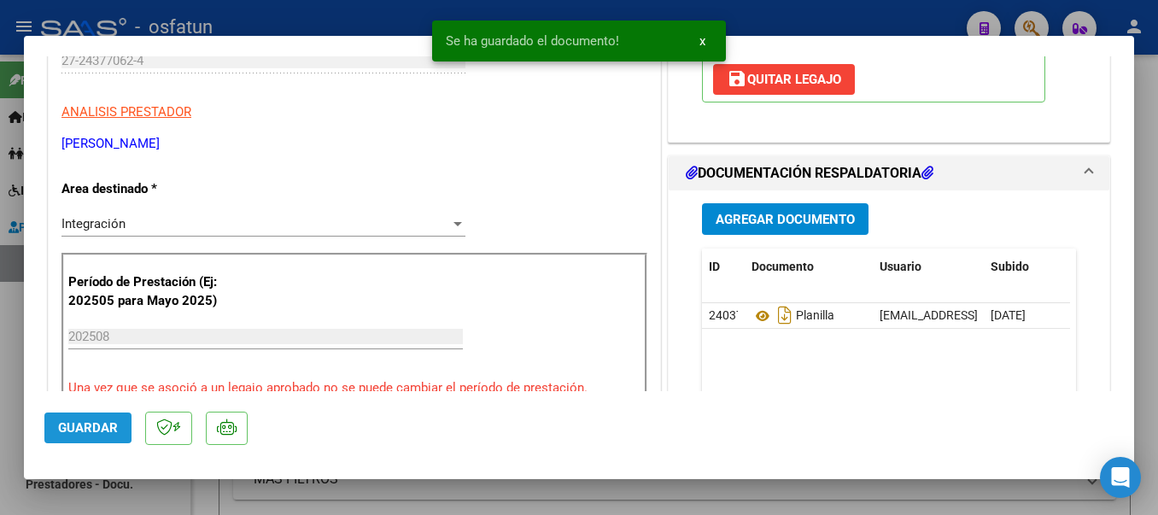
click at [84, 427] on span "Guardar" at bounding box center [88, 427] width 60 height 15
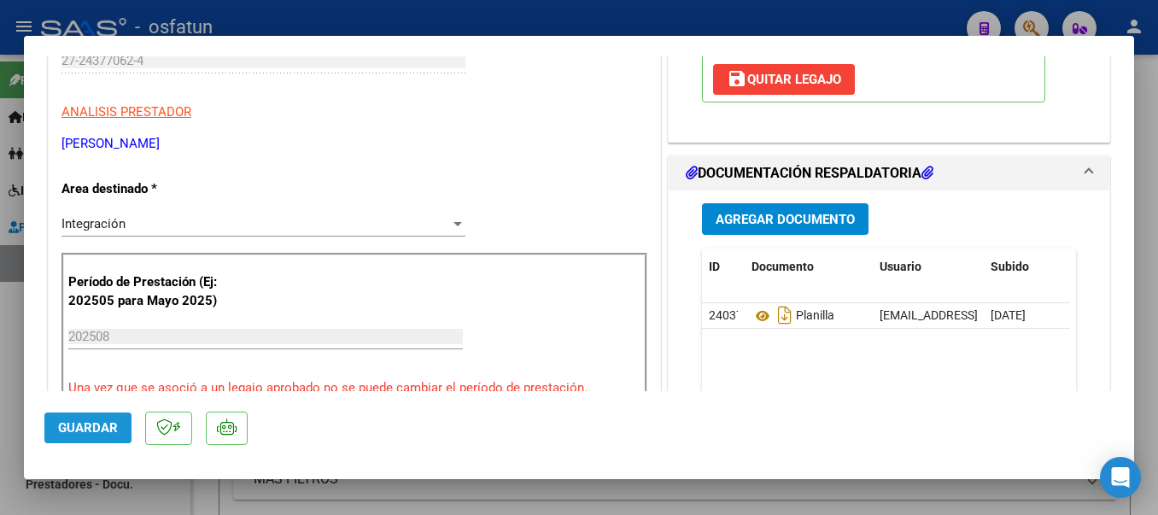
click at [97, 425] on span "Guardar" at bounding box center [88, 427] width 60 height 15
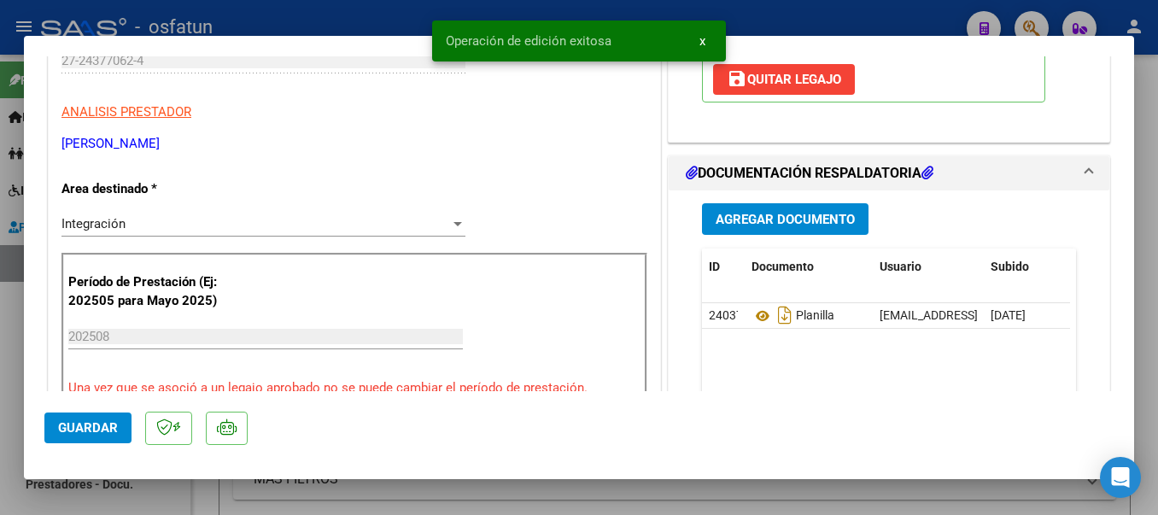
click at [288, 17] on div at bounding box center [579, 257] width 1158 height 515
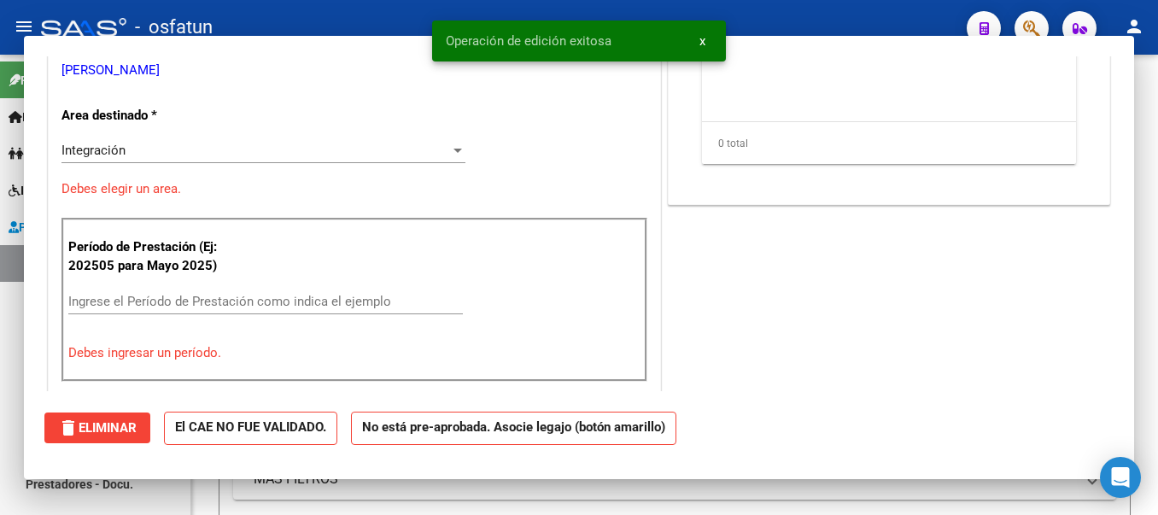
scroll to position [0, 0]
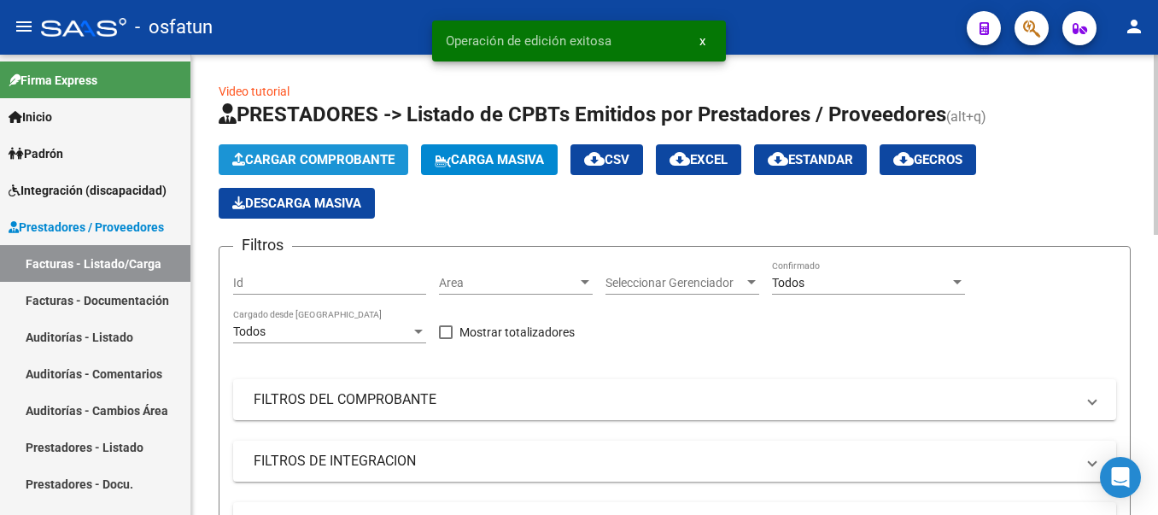
click at [288, 161] on span "Cargar Comprobante" at bounding box center [313, 159] width 162 height 15
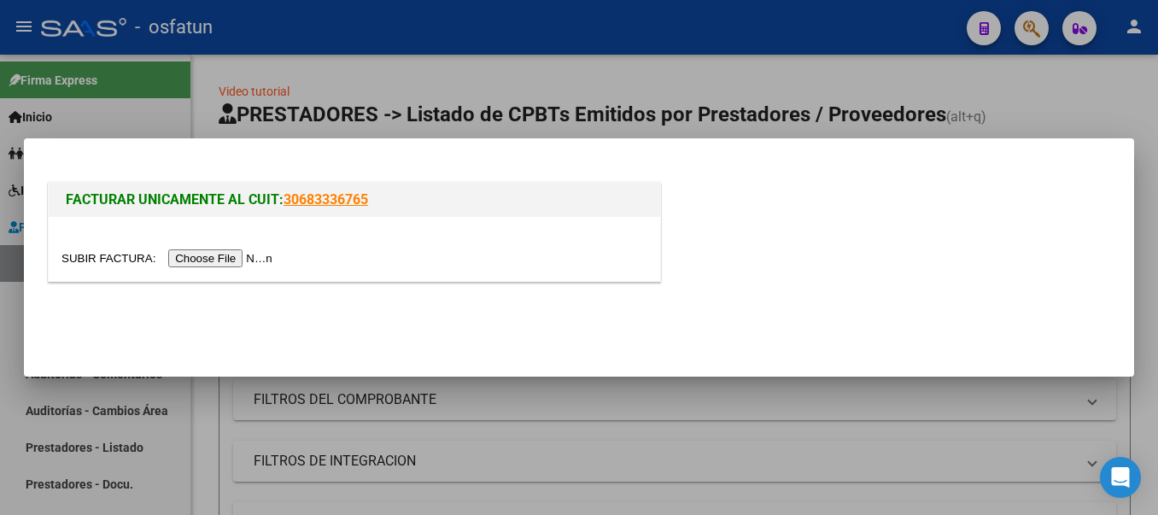
click at [227, 256] on input "file" at bounding box center [169, 258] width 216 height 18
click at [255, 260] on input "file" at bounding box center [169, 258] width 216 height 18
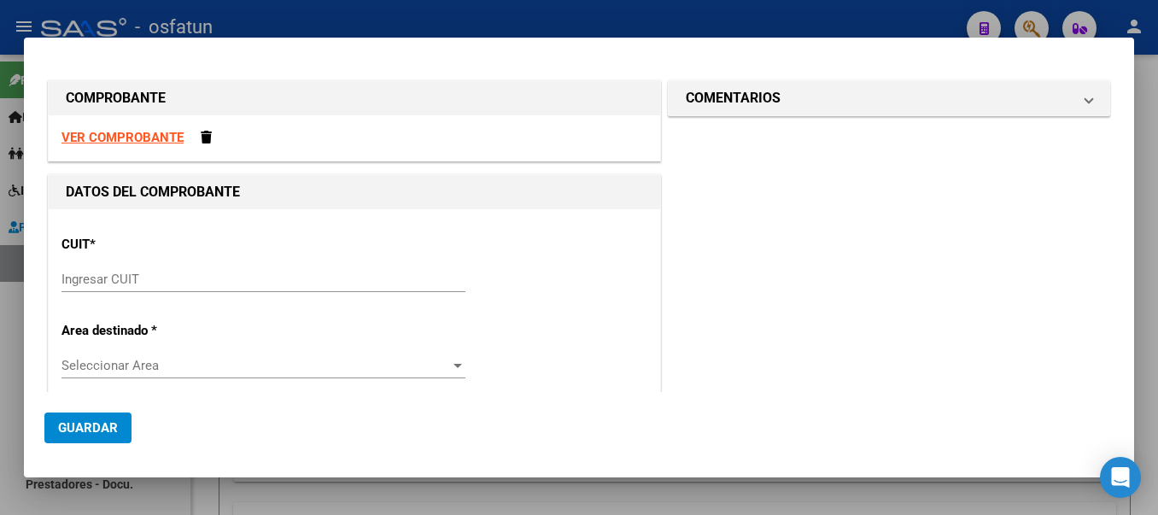
click at [143, 285] on input "Ingresar CUIT" at bounding box center [263, 279] width 404 height 15
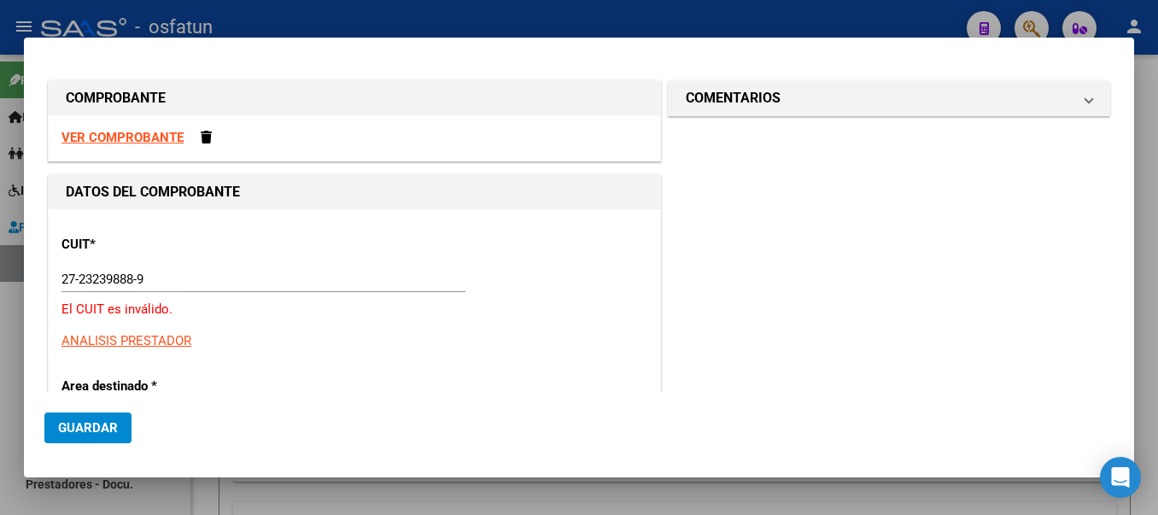
click at [206, 292] on div "27-23239888-9 Ingresar CUIT" at bounding box center [263, 279] width 404 height 26
drag, startPoint x: 171, startPoint y: 279, endPoint x: 21, endPoint y: 253, distance: 151.8
click at [21, 253] on div "COMPROBANTE VER COMPROBANTE DATOS DEL COMPROBANTE CUIT * 27-23239888-9 Ingresar…" at bounding box center [579, 257] width 1158 height 515
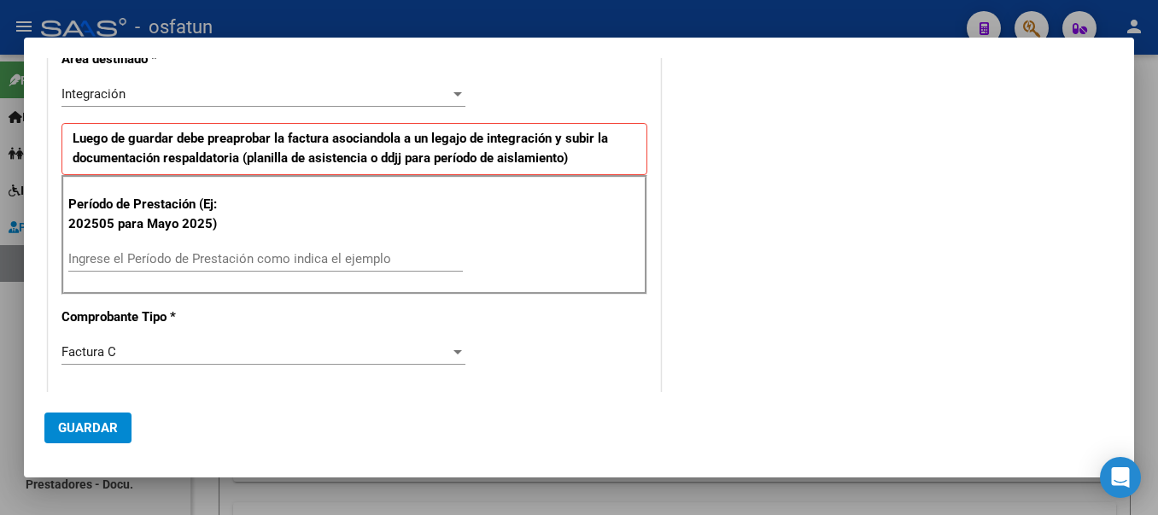
scroll to position [385, 0]
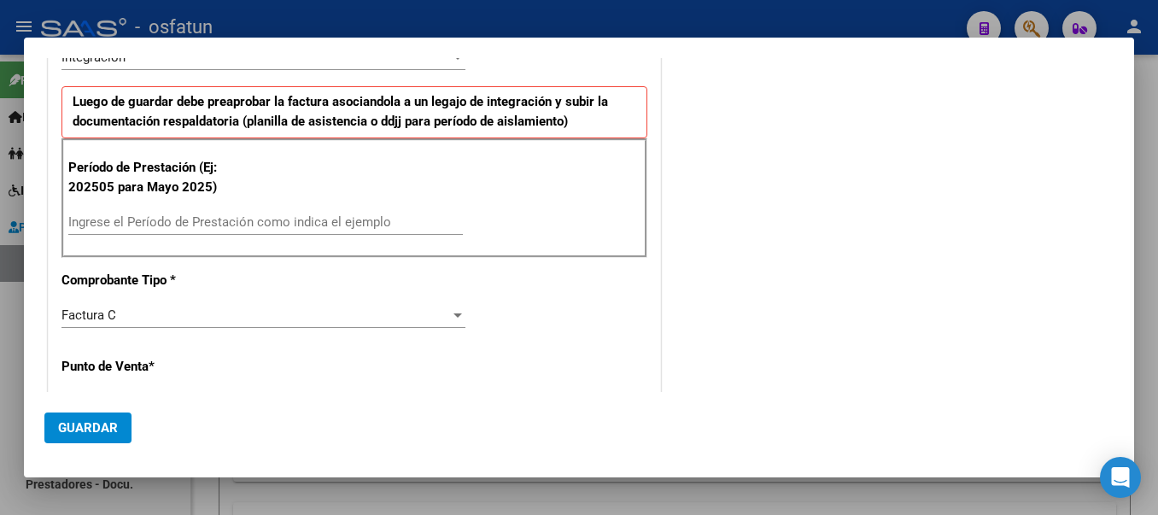
click at [155, 201] on div "Período de Prestación (Ej: 202505 para [DATE]) Ingrese el Período de Prestación…" at bounding box center [354, 198] width 586 height 120
click at [164, 245] on div "Ingrese el Período de Prestación como indica el ejemplo" at bounding box center [265, 230] width 395 height 42
click at [168, 226] on input "Ingrese el Período de Prestación como indica el ejemplo" at bounding box center [265, 221] width 395 height 15
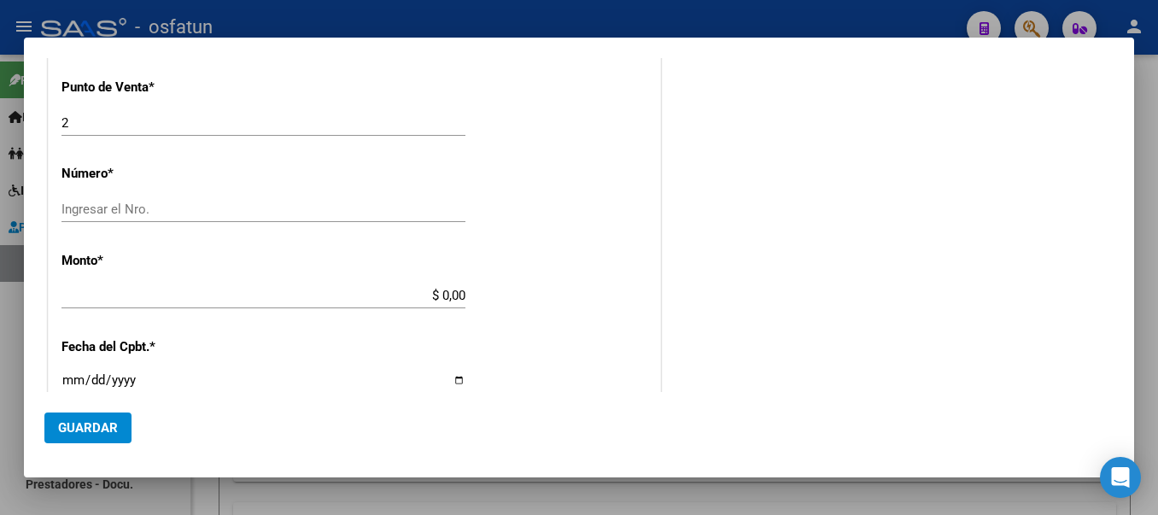
scroll to position [693, 0]
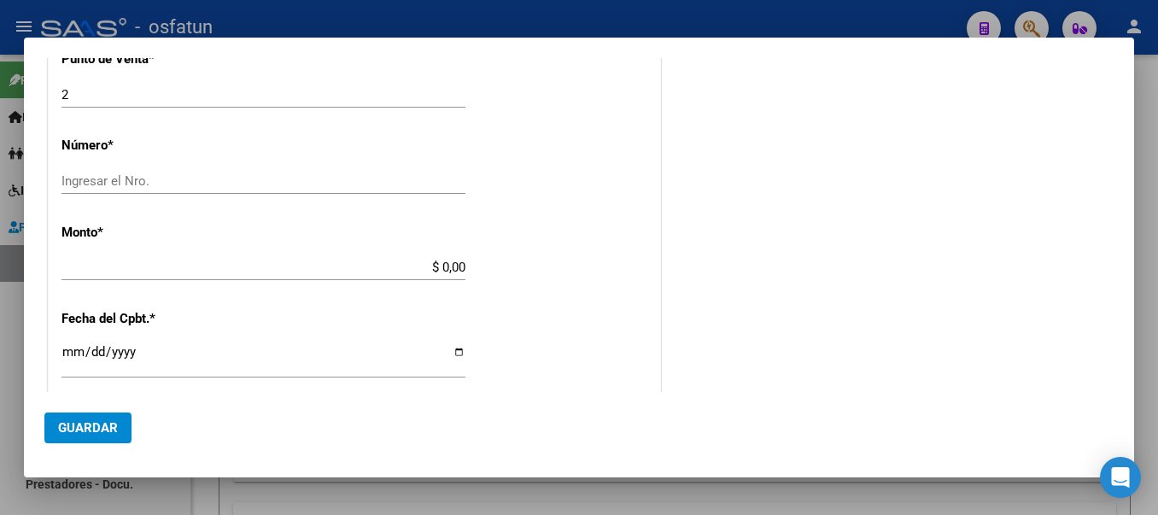
click at [211, 178] on input "Ingresar el Nro." at bounding box center [263, 180] width 404 height 15
click at [195, 253] on div "CUIT * 27-23239222-9 Ingresar CUIT ANALISIS PRESTADOR JUAREZ [PERSON_NAME] Area…" at bounding box center [355, 159] width 612 height 1285
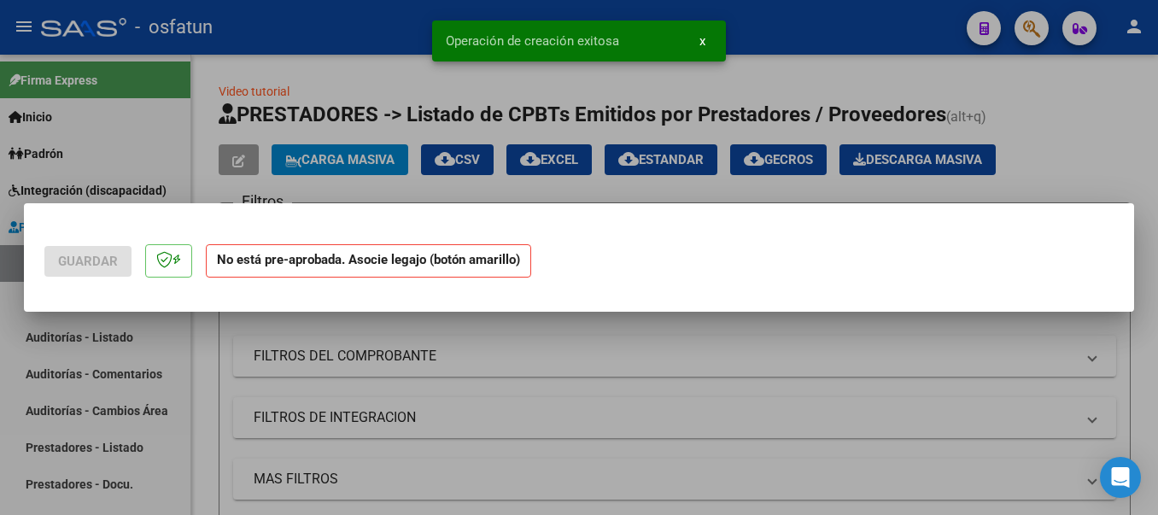
scroll to position [0, 0]
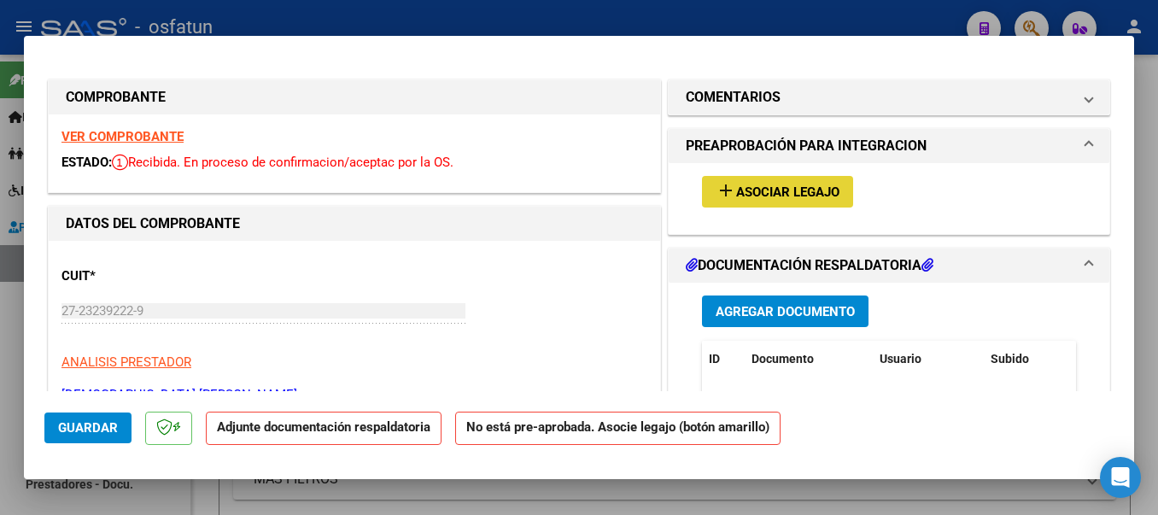
click at [736, 196] on span "Asociar Legajo" at bounding box center [787, 191] width 103 height 15
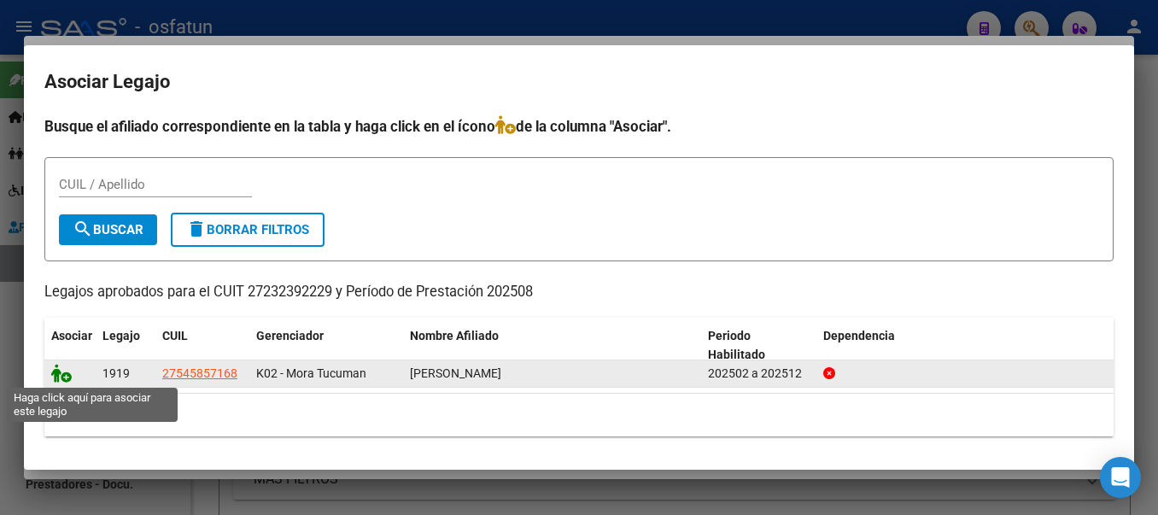
click at [60, 373] on icon at bounding box center [61, 373] width 20 height 19
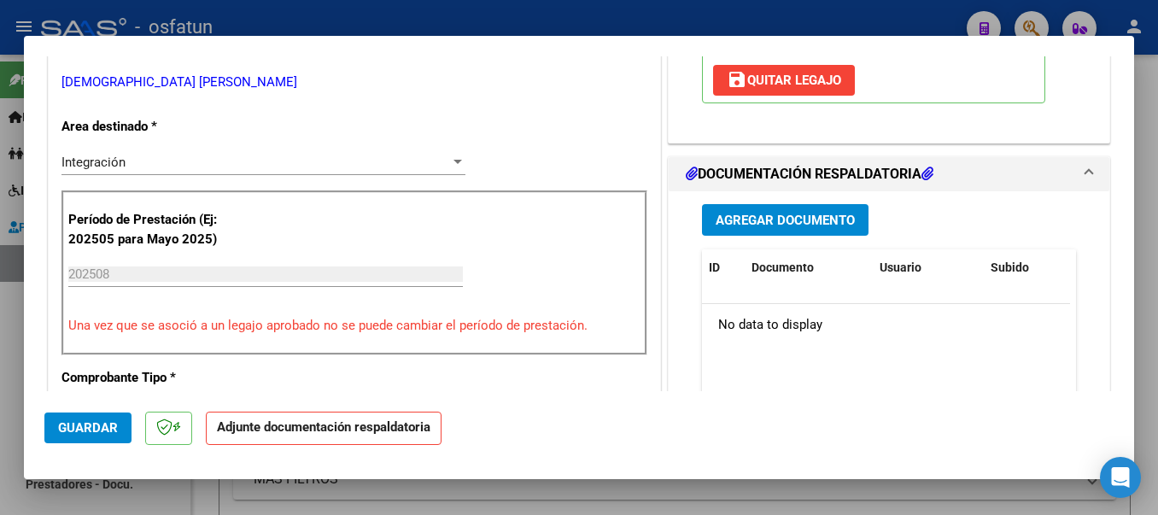
scroll to position [366, 0]
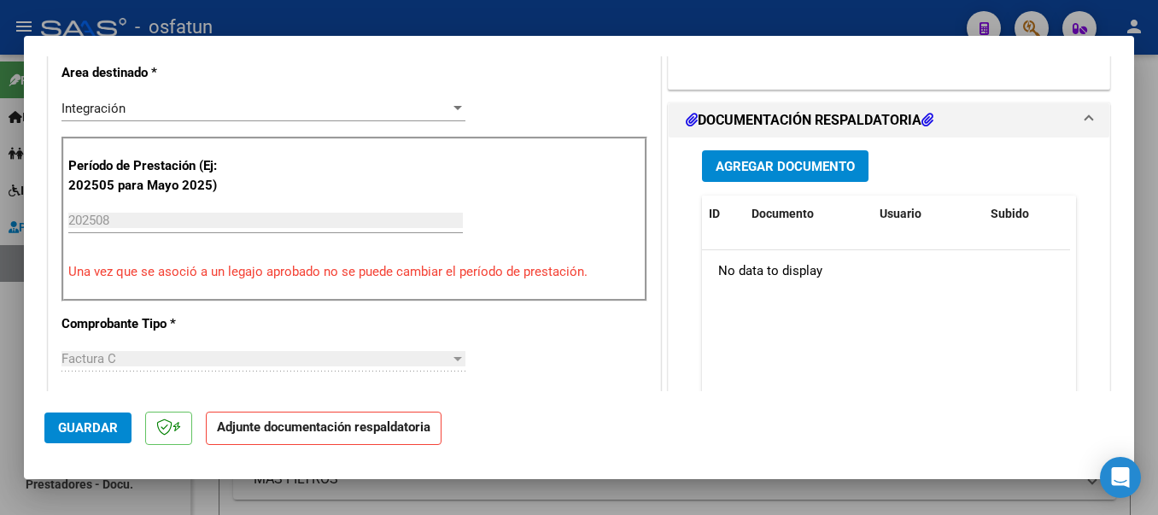
click at [818, 163] on span "Agregar Documento" at bounding box center [785, 166] width 139 height 15
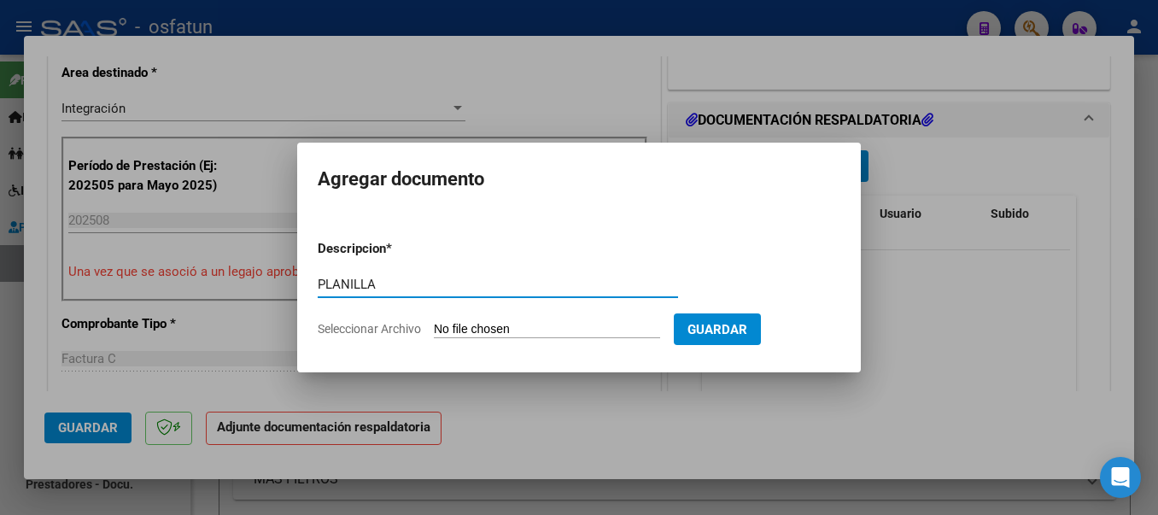
click at [565, 333] on input "Seleccionar Archivo" at bounding box center [547, 330] width 226 height 16
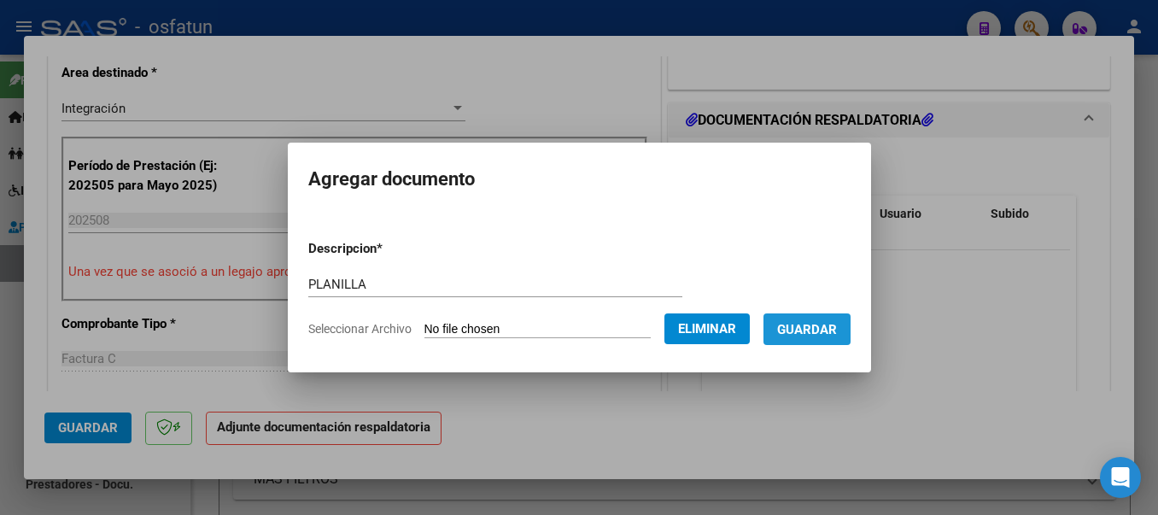
click at [825, 333] on span "Guardar" at bounding box center [807, 329] width 60 height 15
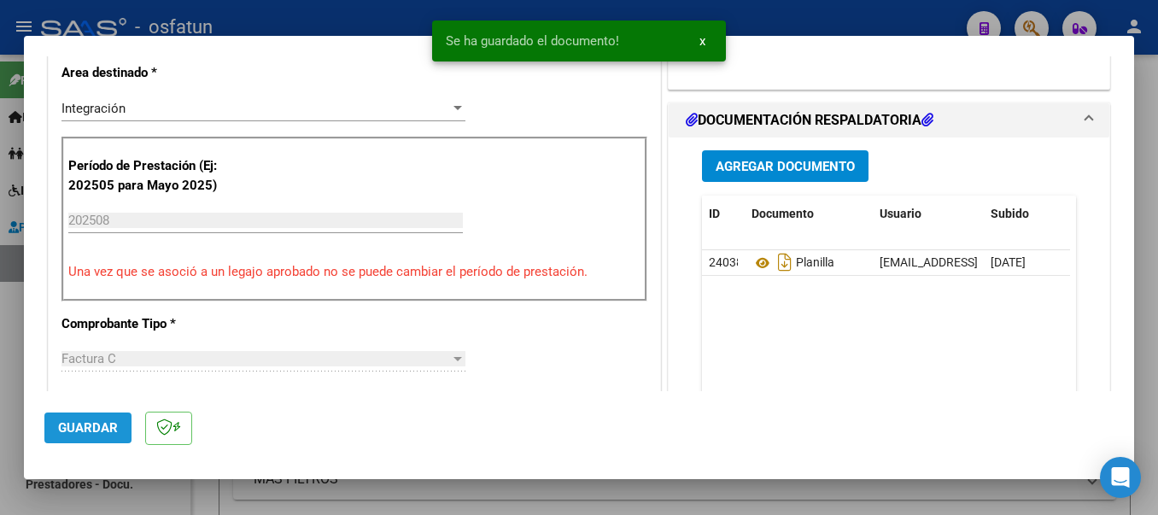
click at [98, 429] on span "Guardar" at bounding box center [88, 427] width 60 height 15
click at [313, 19] on div at bounding box center [579, 257] width 1158 height 515
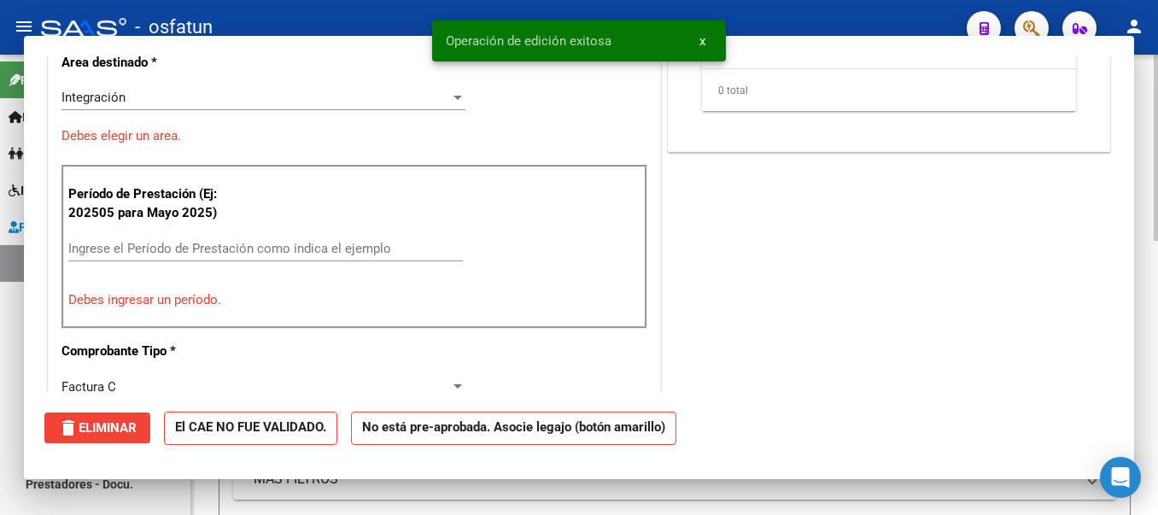
scroll to position [0, 0]
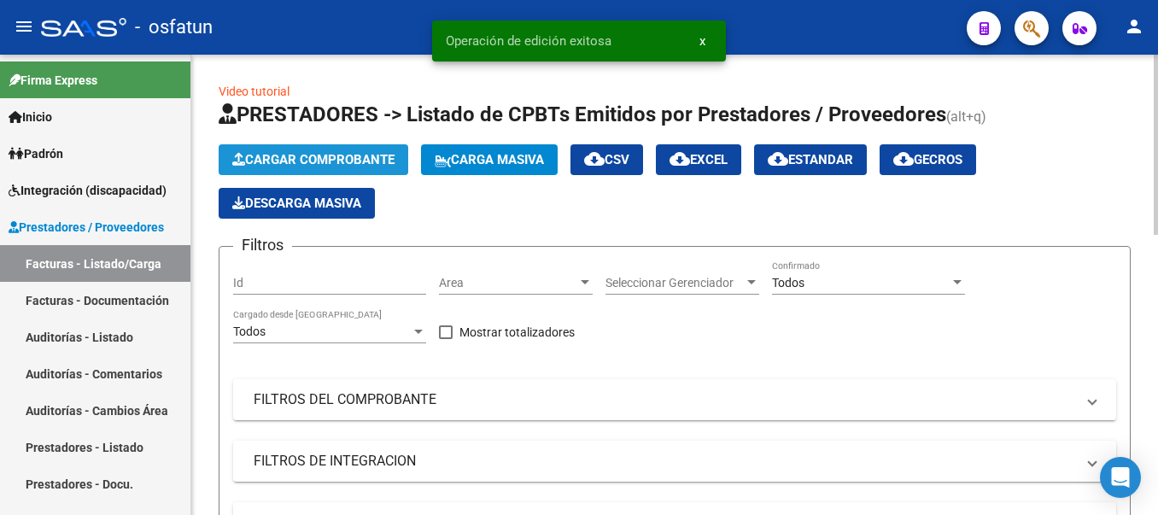
click at [317, 154] on span "Cargar Comprobante" at bounding box center [313, 159] width 162 height 15
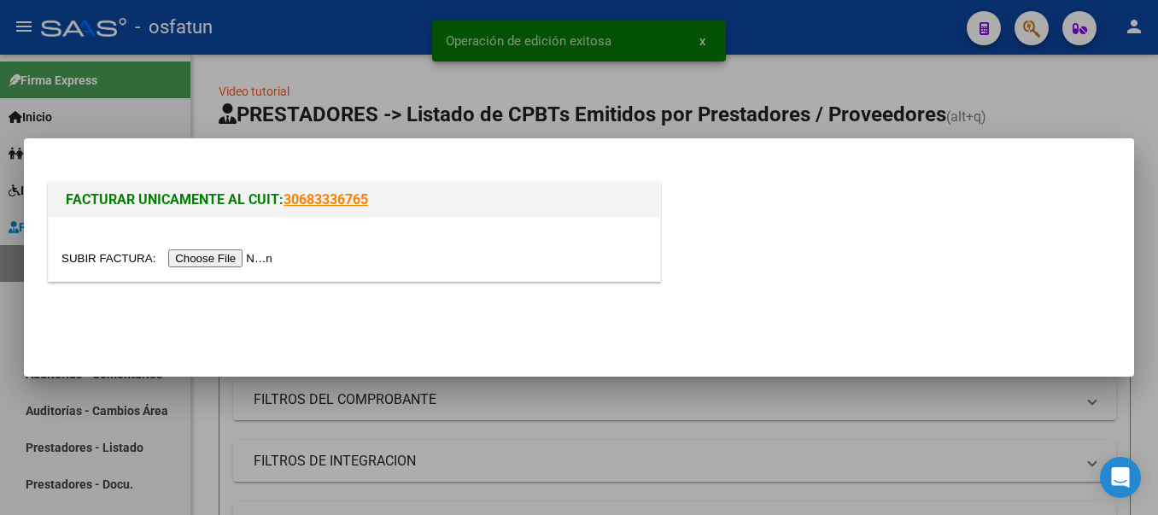
click at [246, 252] on input "file" at bounding box center [169, 258] width 216 height 18
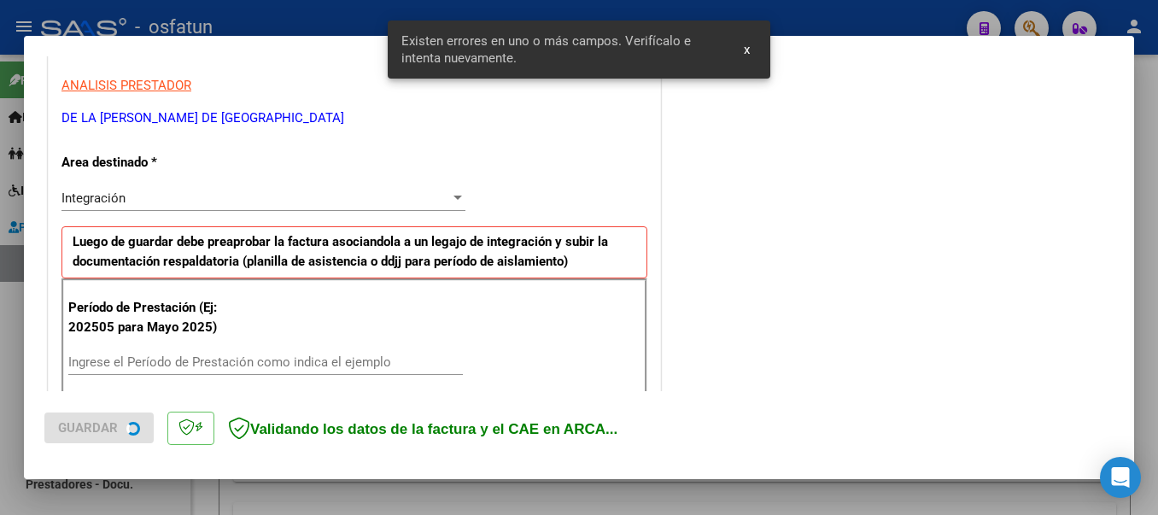
scroll to position [395, 0]
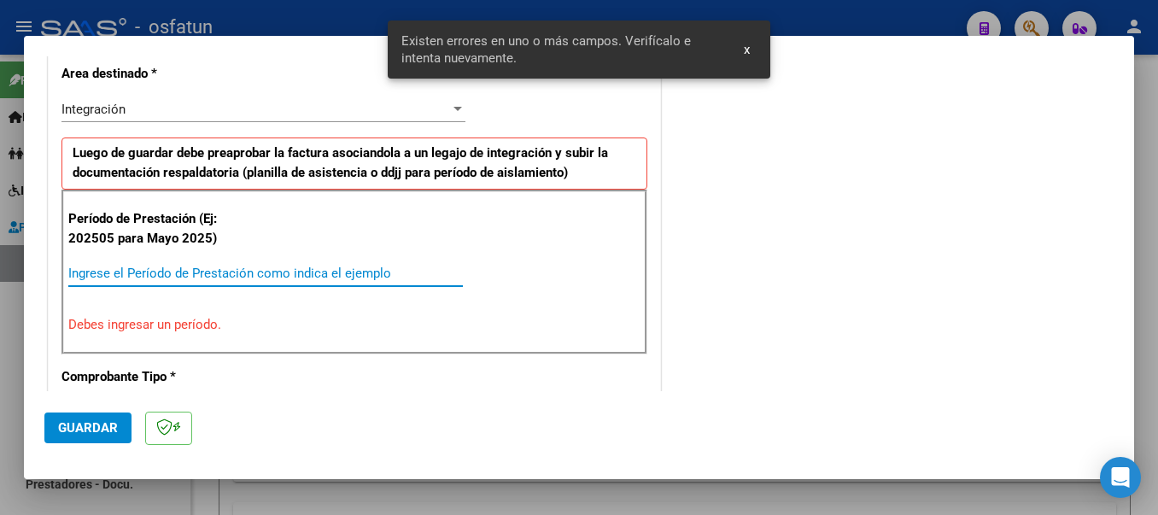
click at [176, 274] on input "Ingrese el Período de Prestación como indica el ejemplo" at bounding box center [265, 273] width 395 height 15
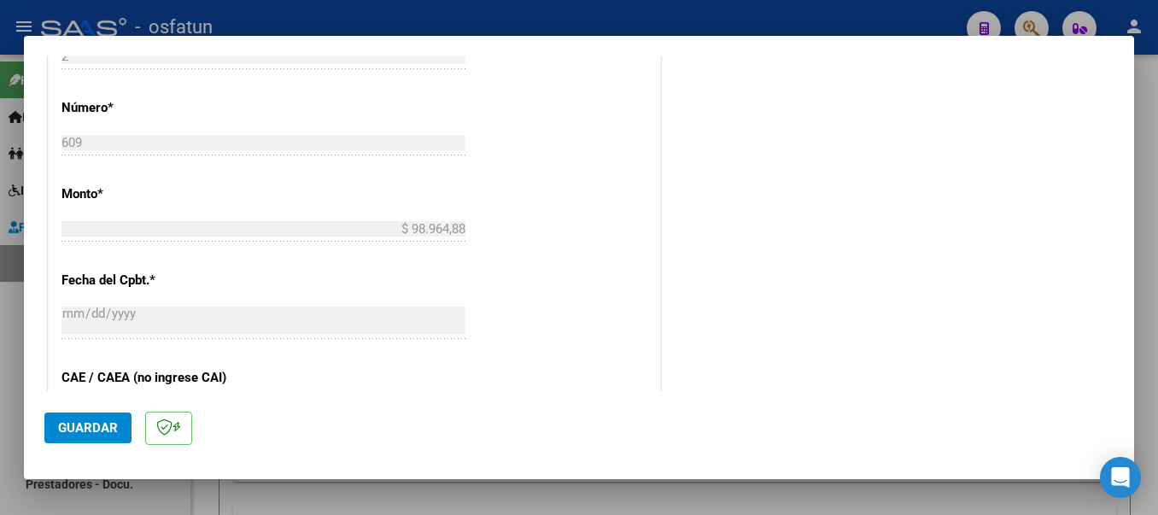
scroll to position [1168, 0]
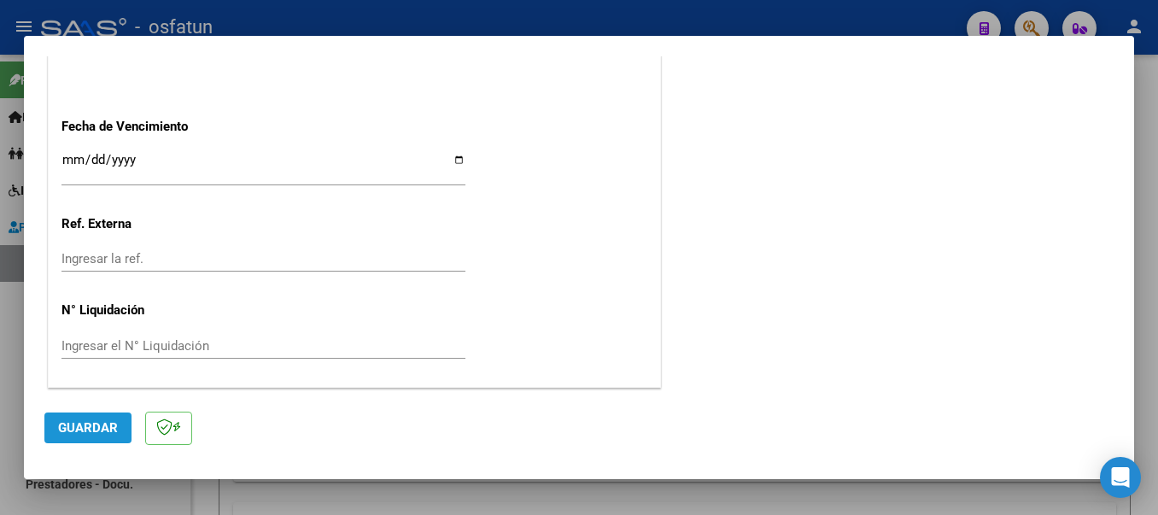
click at [104, 425] on span "Guardar" at bounding box center [88, 427] width 60 height 15
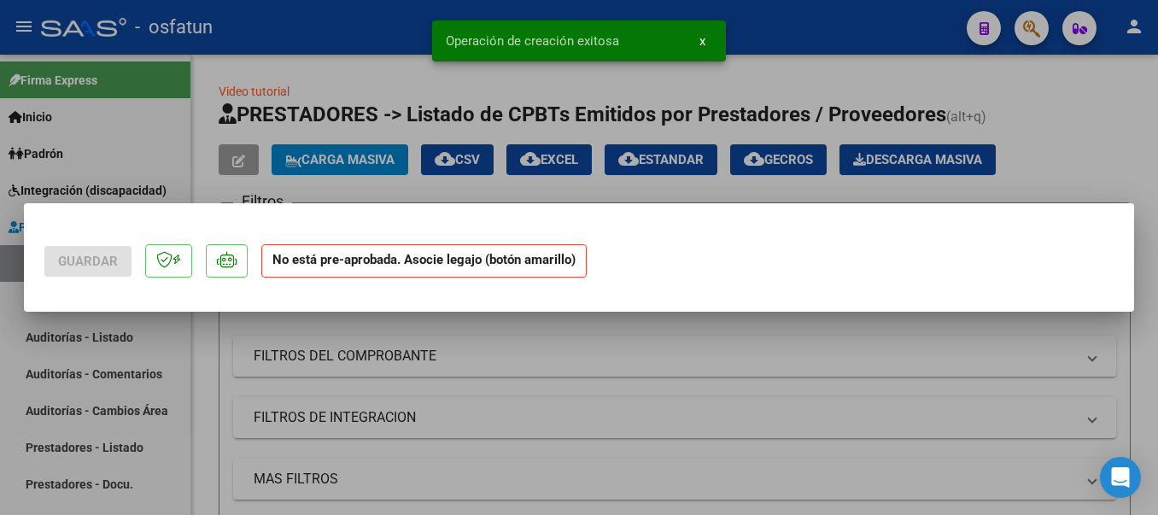
scroll to position [0, 0]
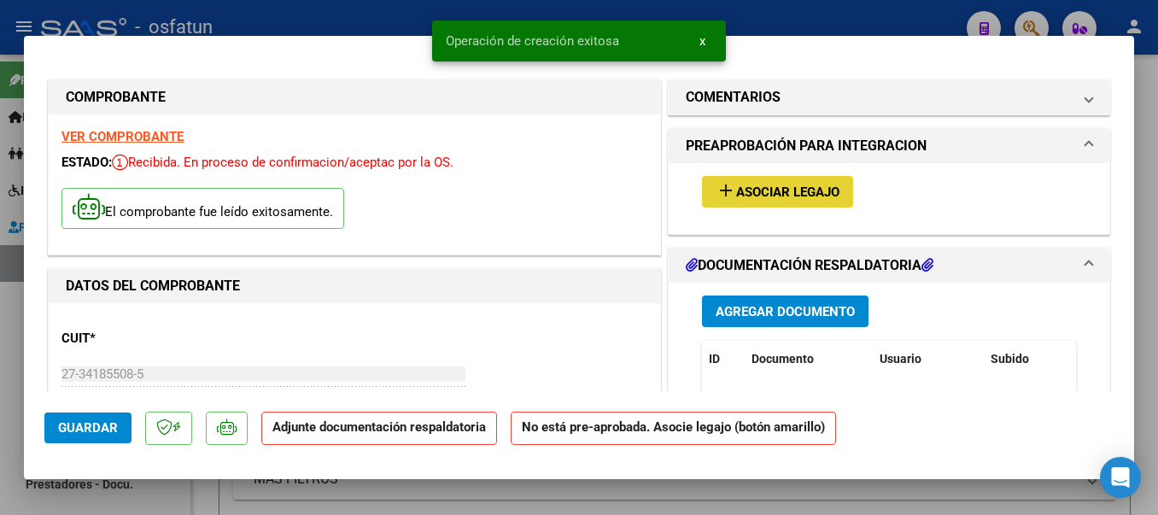
click at [716, 187] on mat-icon "add" at bounding box center [726, 190] width 20 height 20
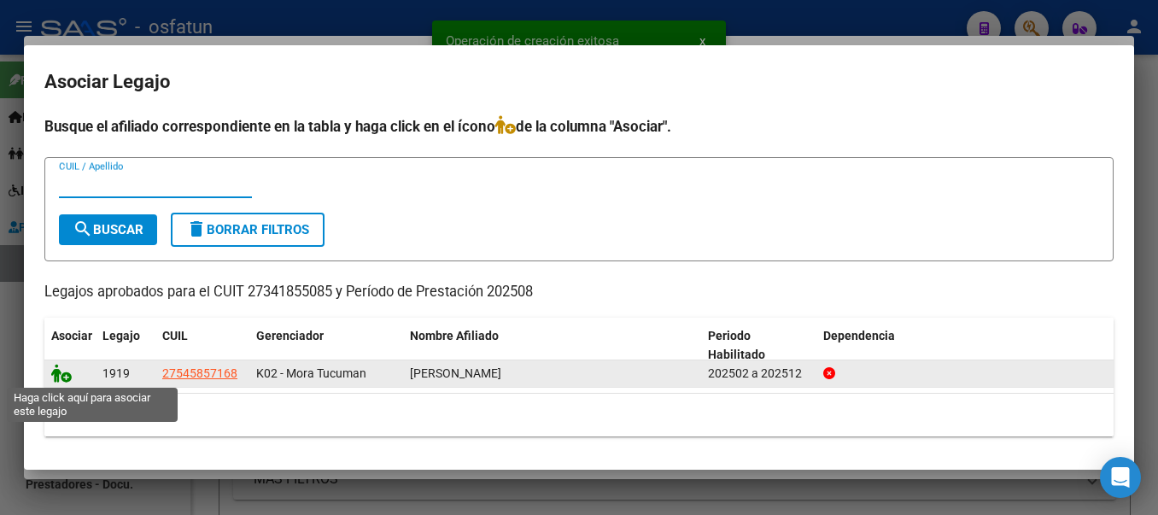
click at [59, 376] on icon at bounding box center [61, 373] width 20 height 19
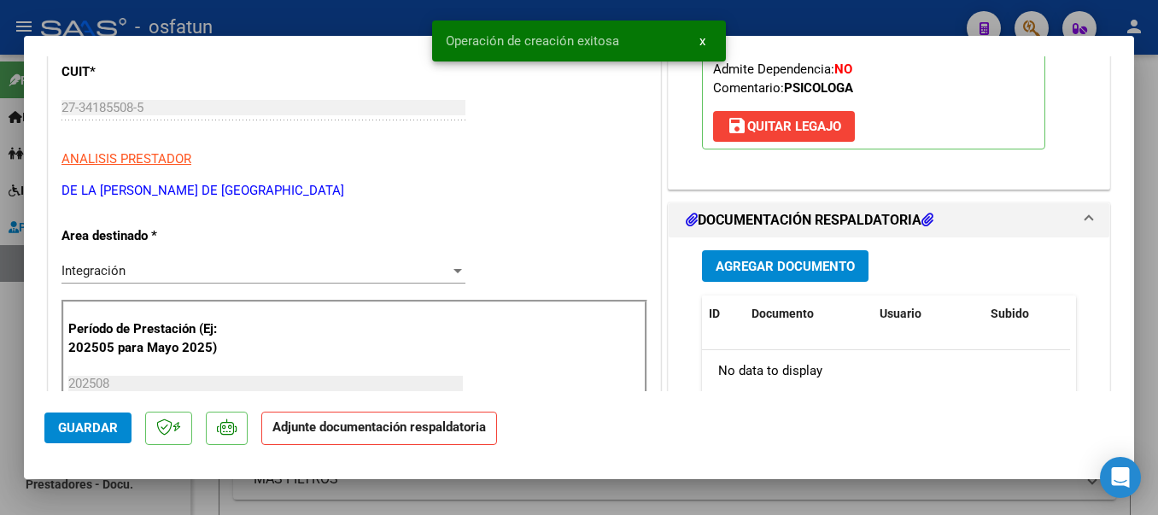
scroll to position [344, 0]
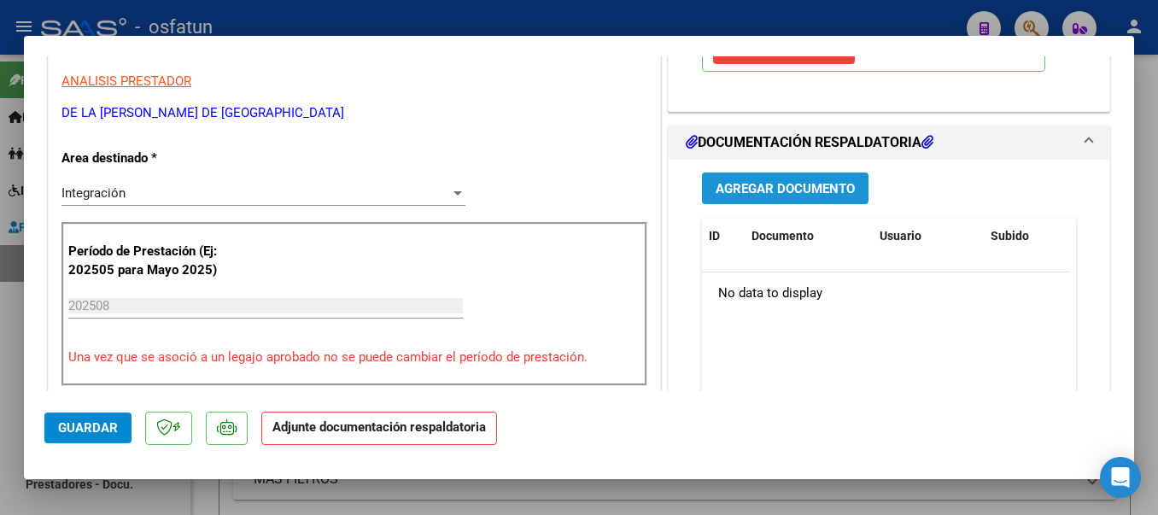
click at [815, 187] on span "Agregar Documento" at bounding box center [785, 188] width 139 height 15
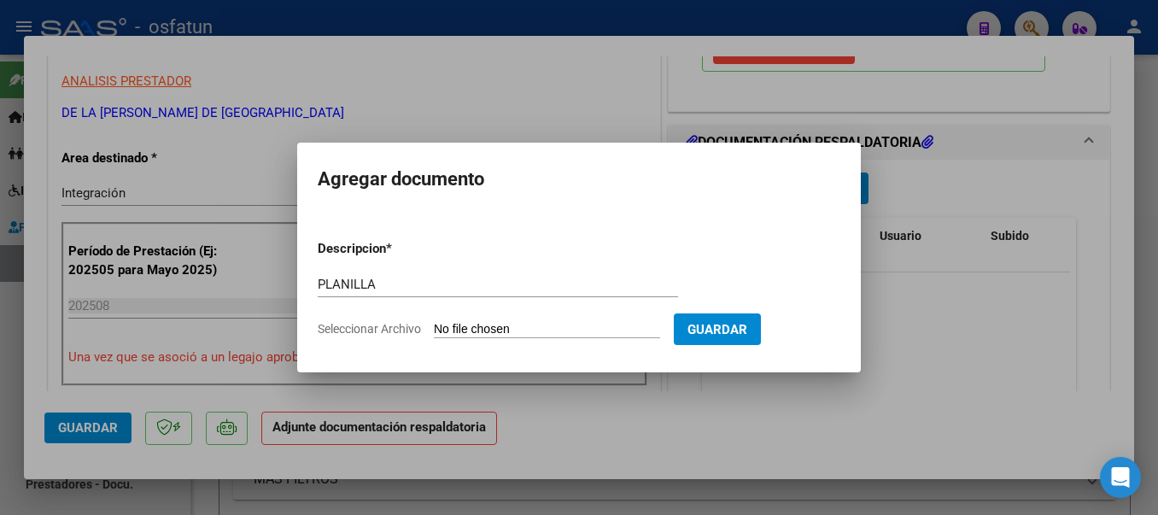
click at [595, 338] on form "Descripcion * PLANILLA Escriba aquí una descripcion Seleccionar Archivo Guardar" at bounding box center [579, 288] width 523 height 125
click at [595, 332] on input "Seleccionar Archivo" at bounding box center [547, 330] width 226 height 16
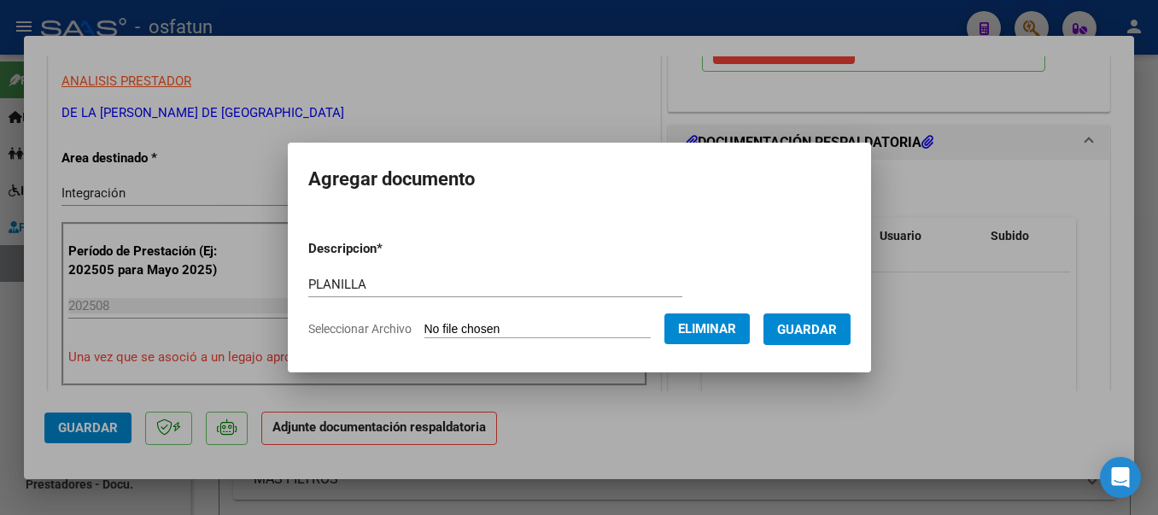
click at [822, 329] on span "Guardar" at bounding box center [807, 329] width 60 height 15
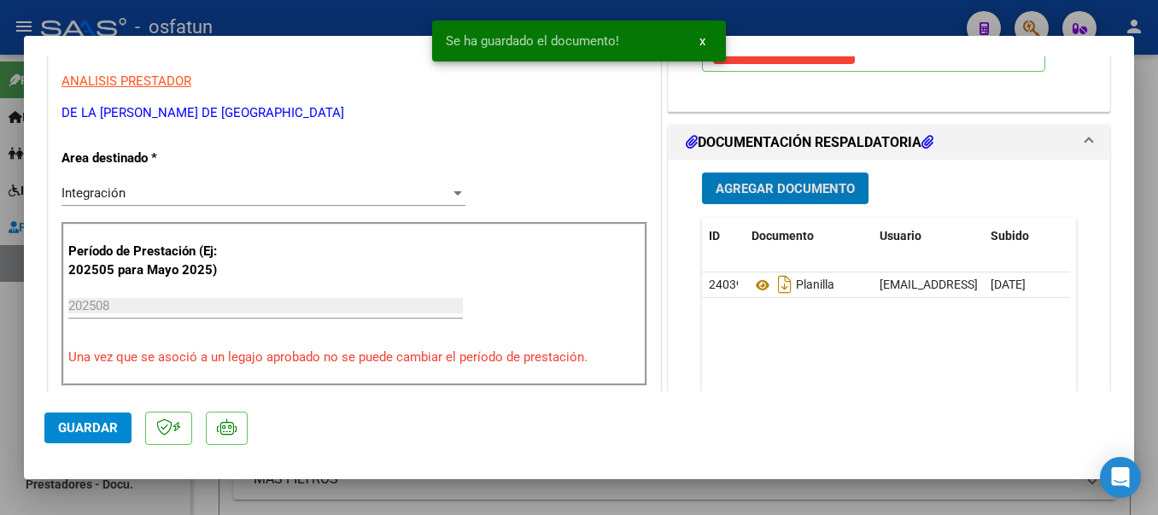
click at [91, 430] on span "Guardar" at bounding box center [88, 427] width 60 height 15
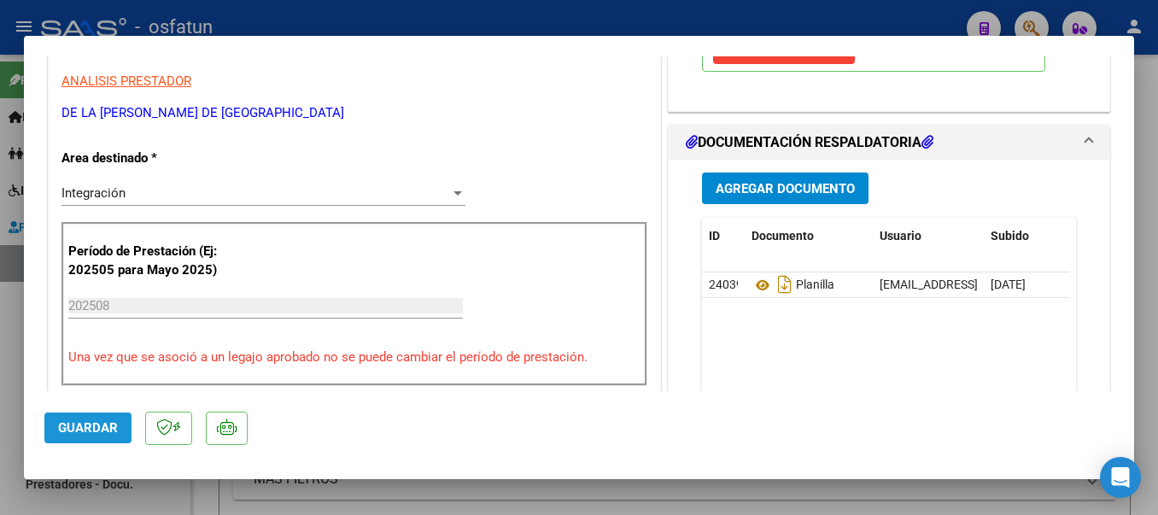
click at [85, 436] on button "Guardar" at bounding box center [87, 428] width 87 height 31
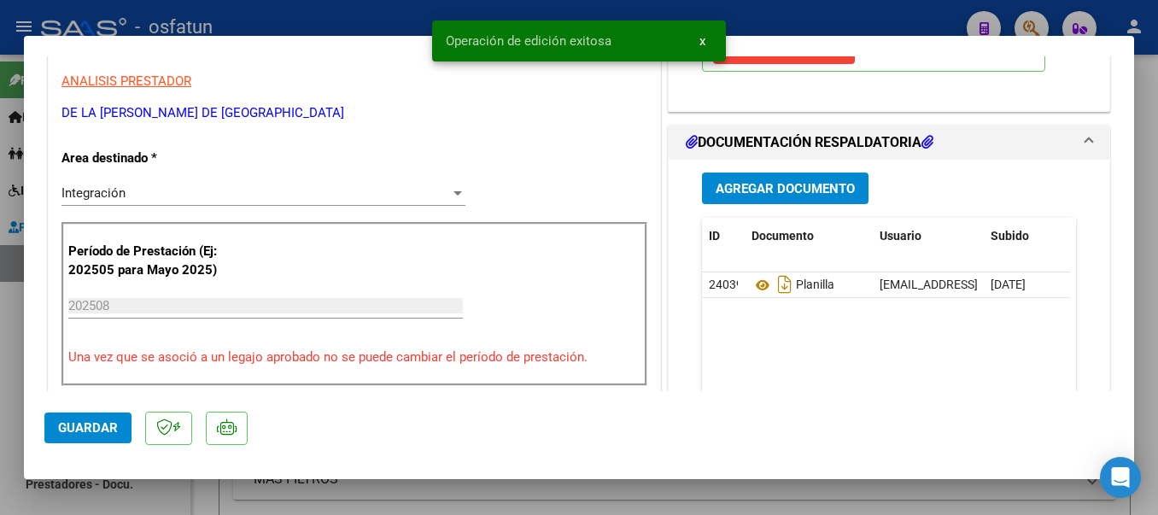
click at [300, 20] on div at bounding box center [579, 257] width 1158 height 515
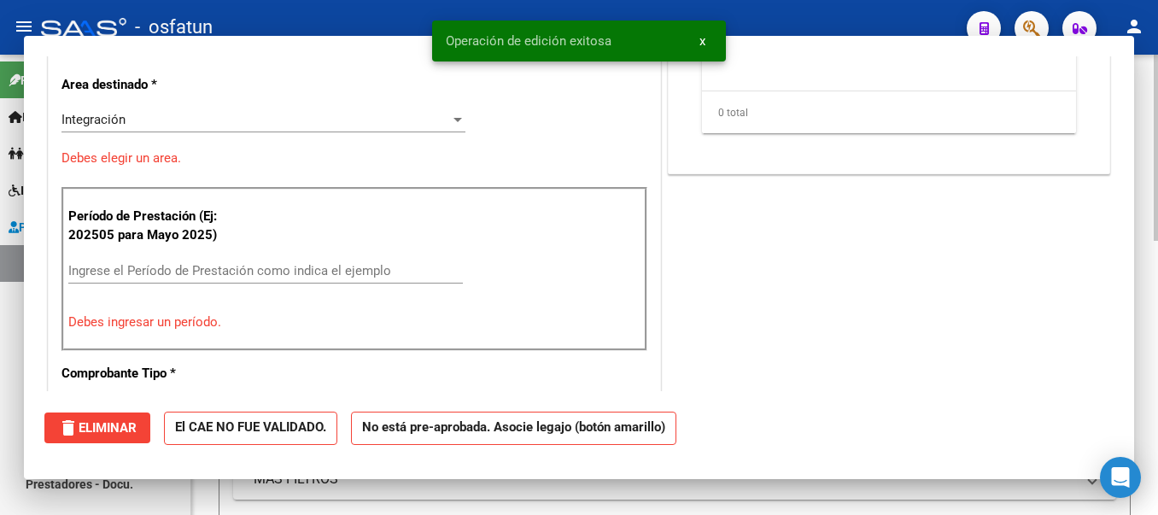
scroll to position [0, 0]
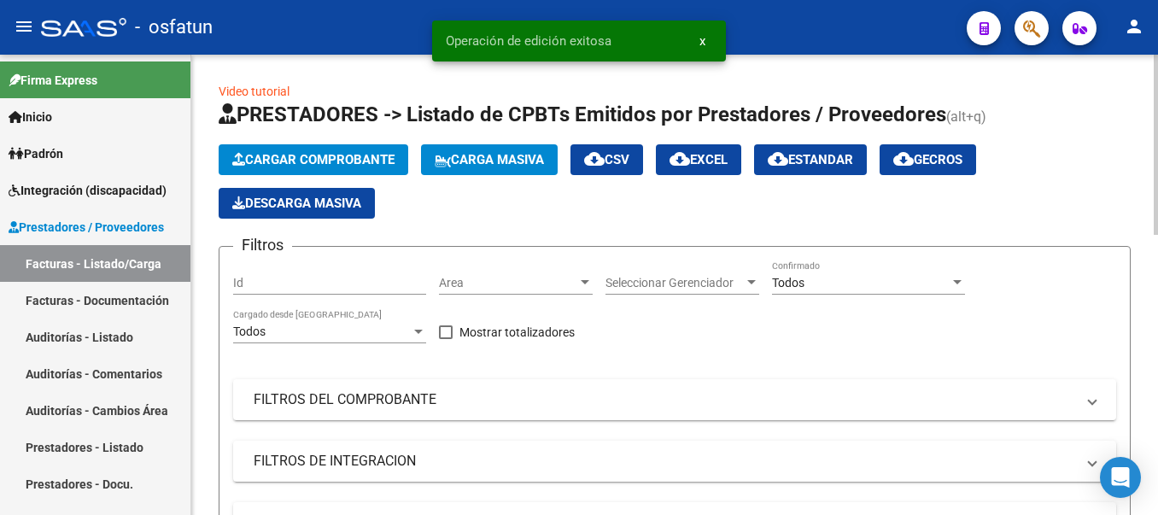
click at [339, 161] on span "Cargar Comprobante" at bounding box center [313, 159] width 162 height 15
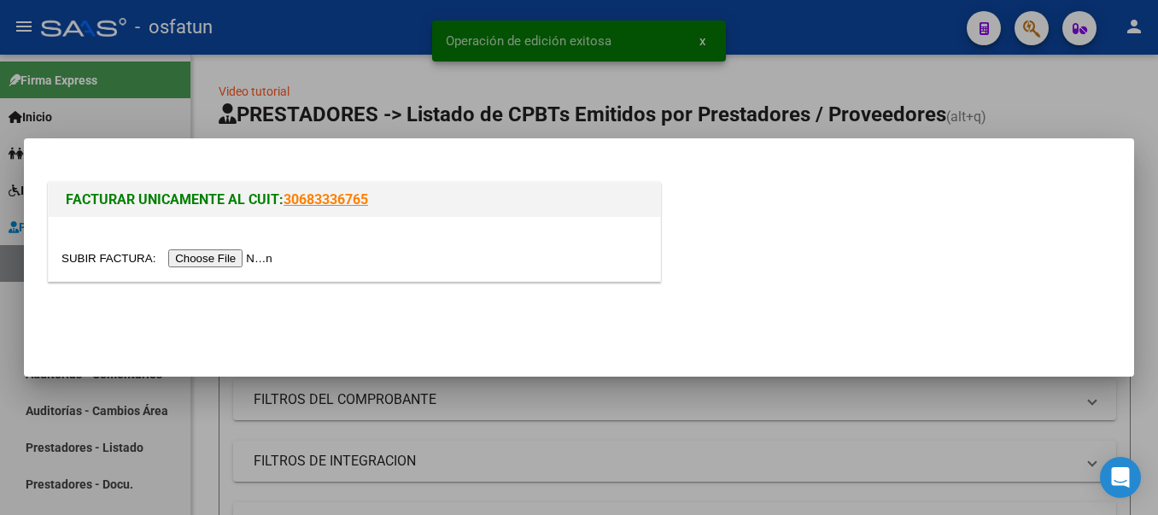
click at [259, 260] on input "file" at bounding box center [169, 258] width 216 height 18
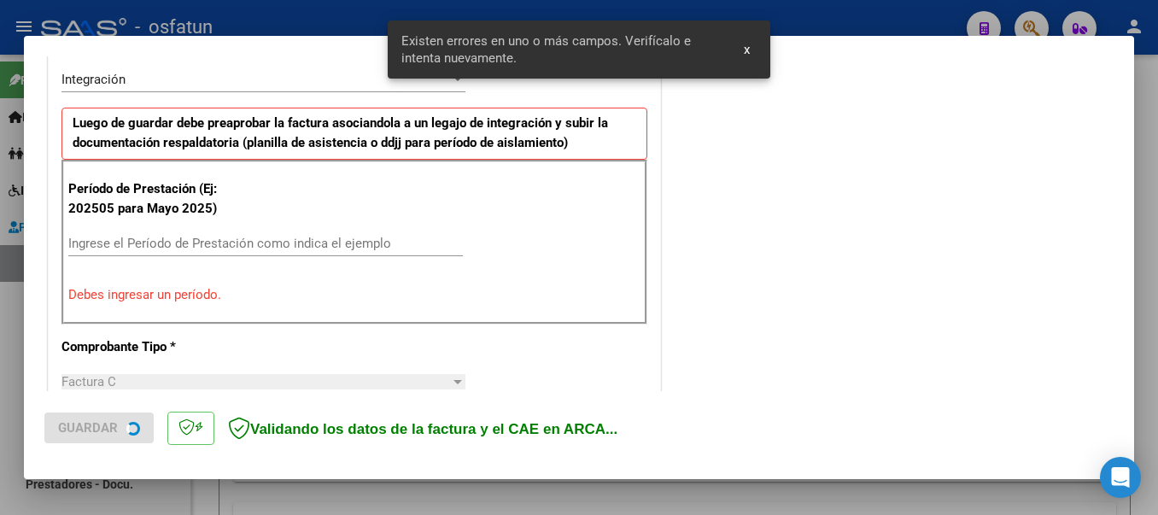
scroll to position [427, 0]
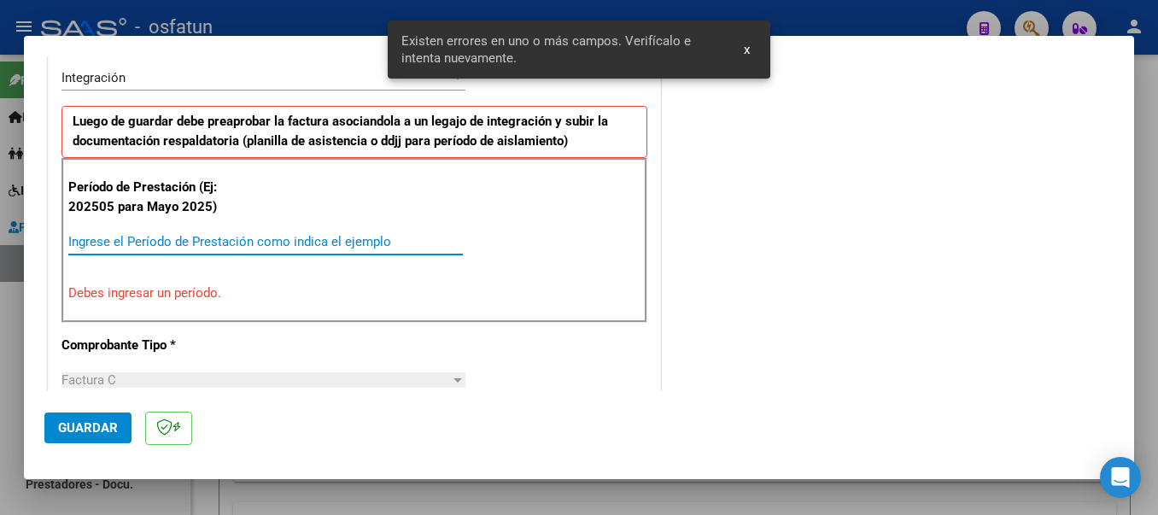
click at [296, 235] on input "Ingrese el Período de Prestación como indica el ejemplo" at bounding box center [265, 241] width 395 height 15
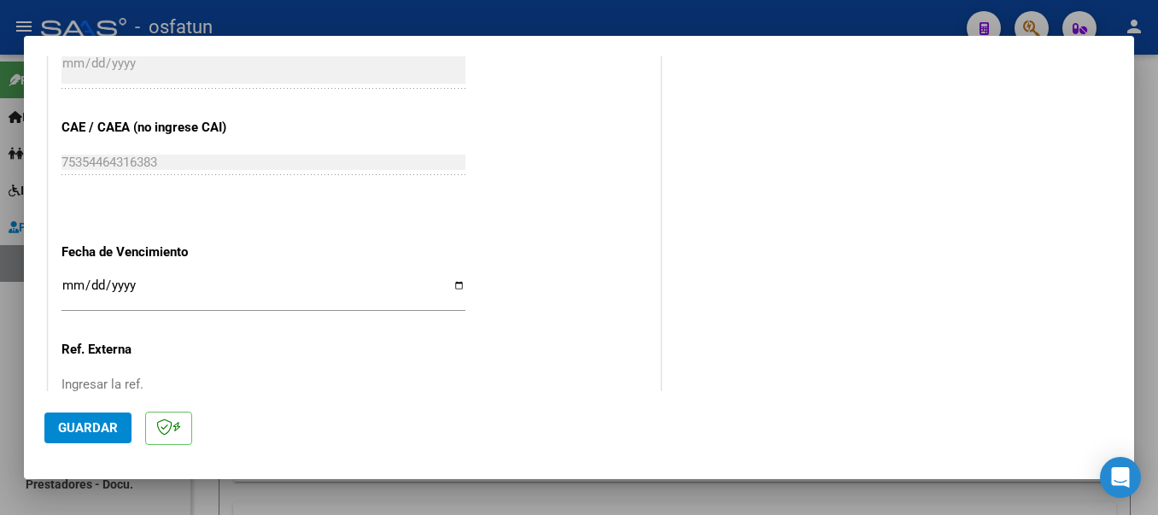
scroll to position [1168, 0]
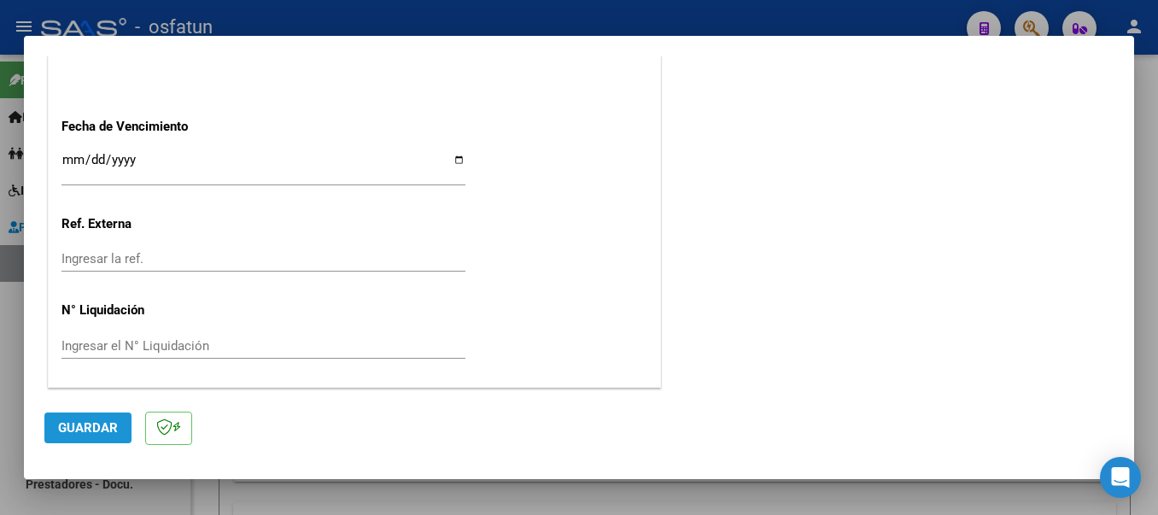
click at [85, 428] on span "Guardar" at bounding box center [88, 427] width 60 height 15
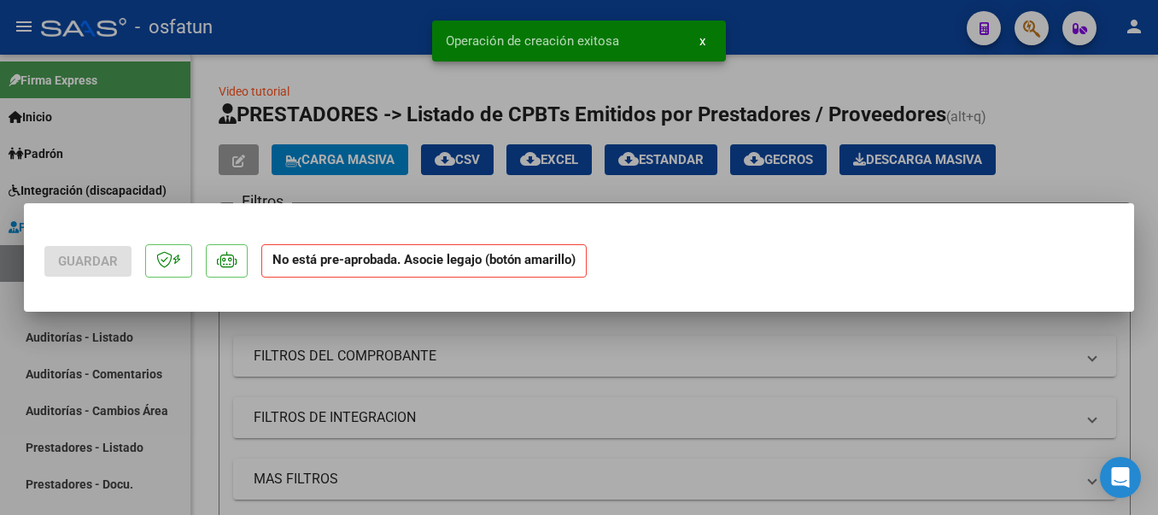
scroll to position [0, 0]
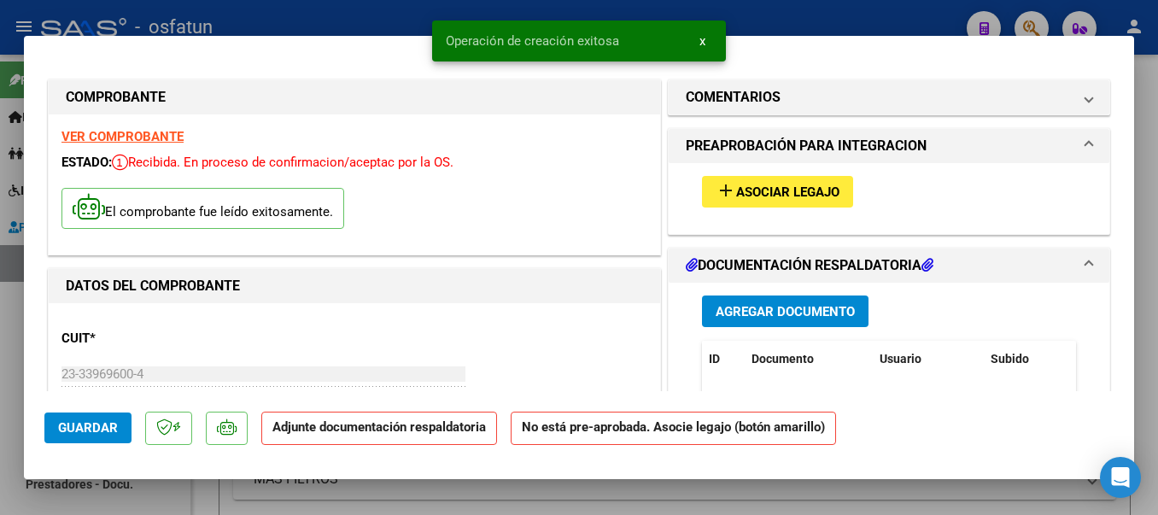
click at [720, 194] on mat-icon "add" at bounding box center [726, 190] width 20 height 20
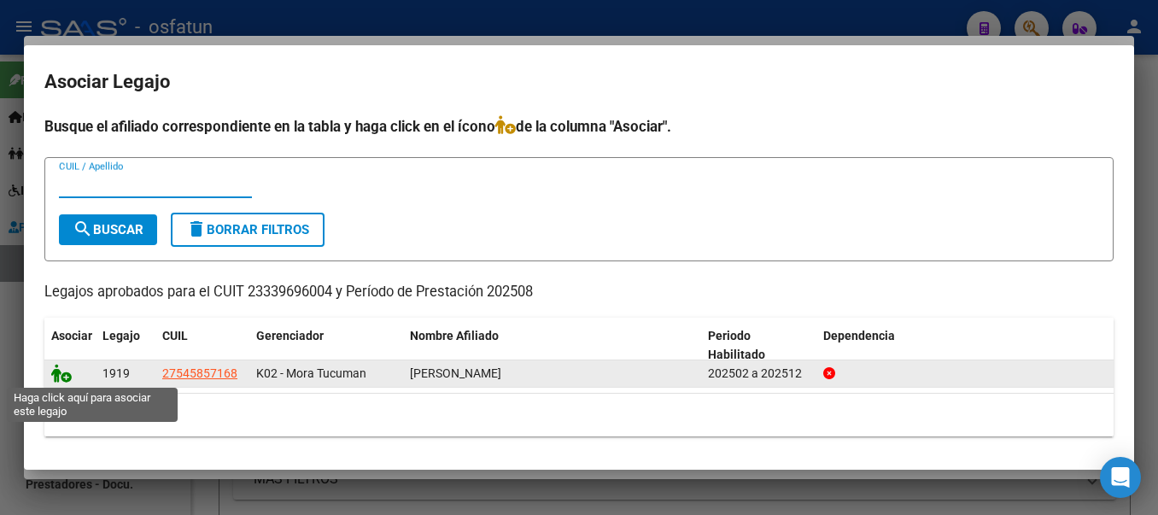
click at [62, 376] on icon at bounding box center [61, 373] width 20 height 19
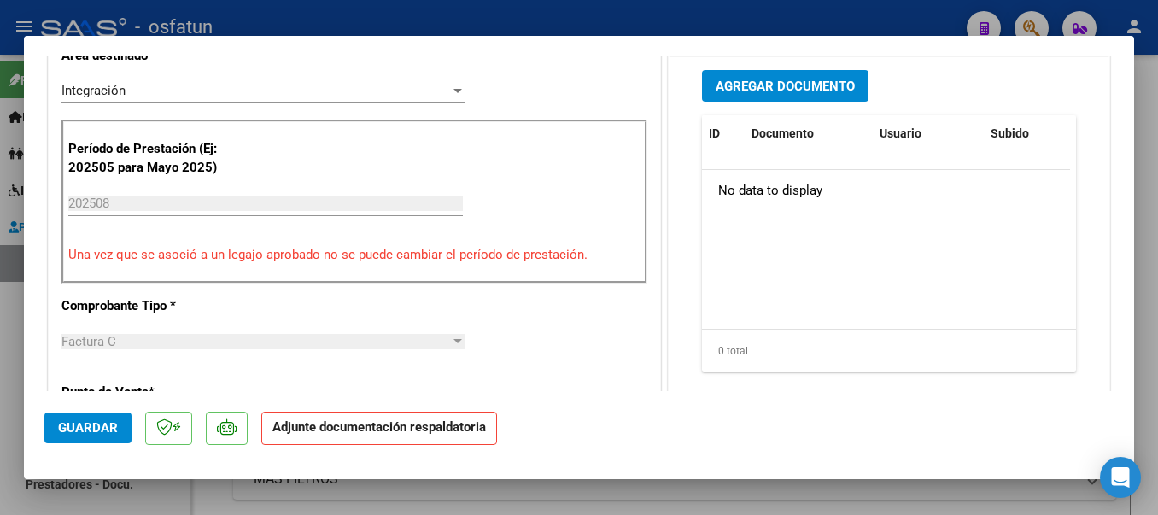
scroll to position [451, 0]
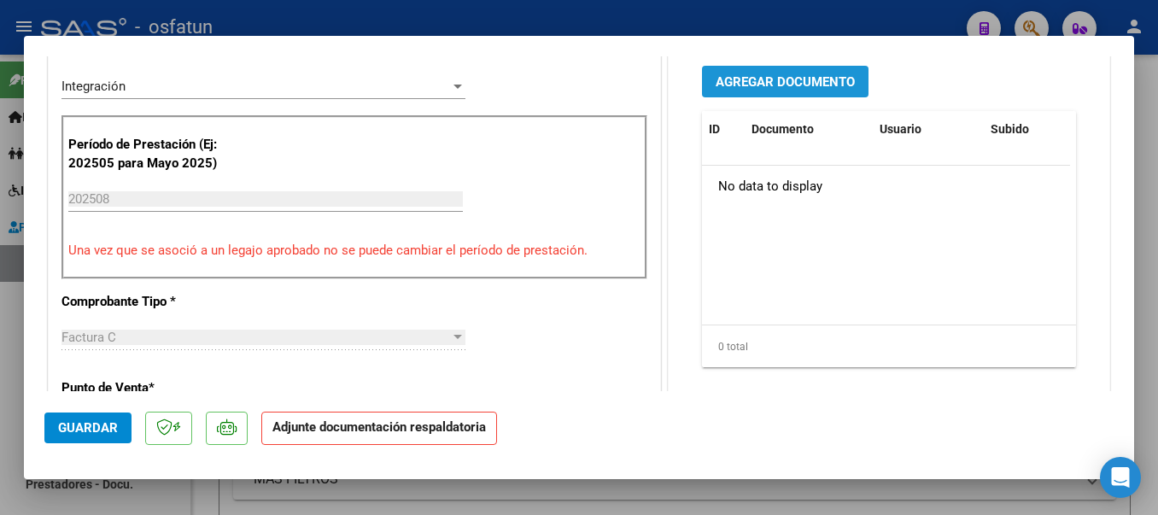
click at [793, 78] on span "Agregar Documento" at bounding box center [785, 81] width 139 height 15
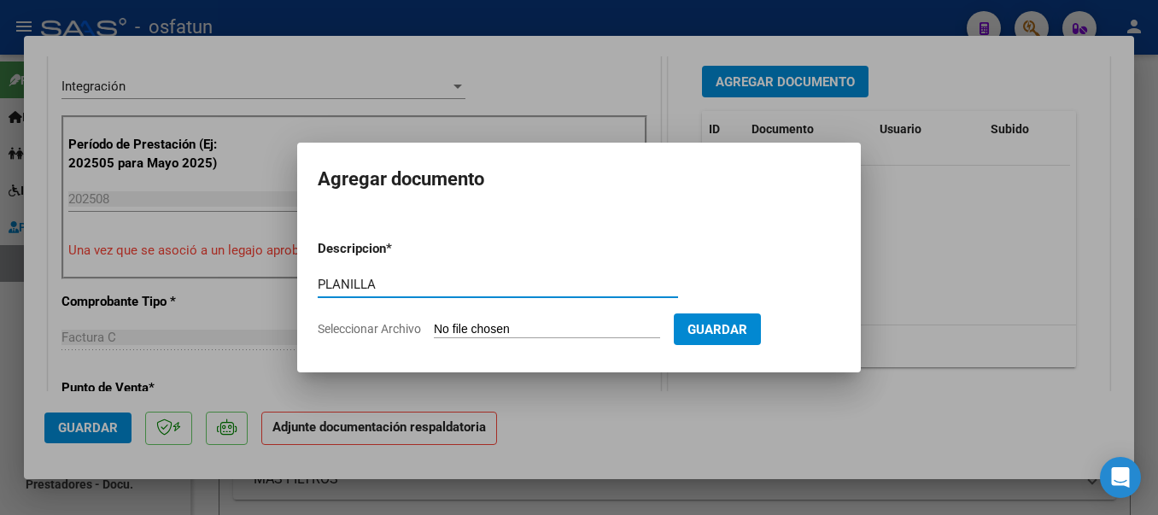
click at [588, 330] on input "Seleccionar Archivo" at bounding box center [547, 330] width 226 height 16
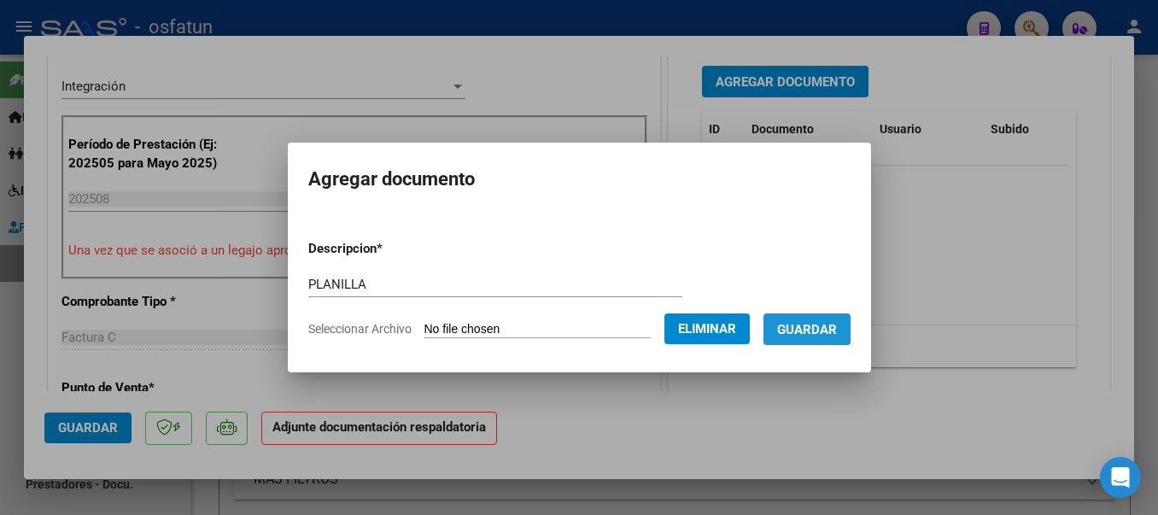
click at [837, 326] on span "Guardar" at bounding box center [807, 329] width 60 height 15
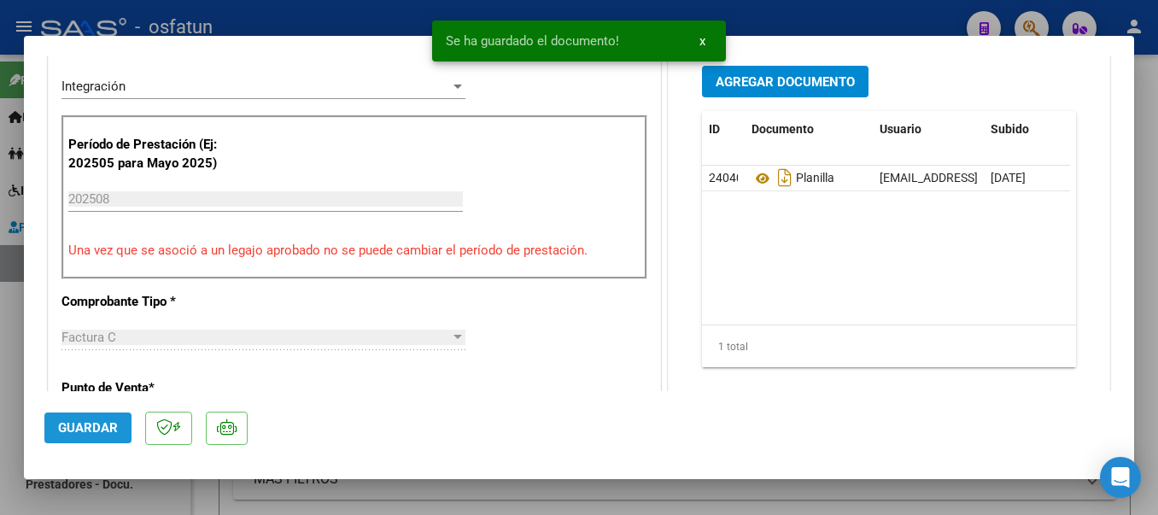
click at [87, 421] on span "Guardar" at bounding box center [88, 427] width 60 height 15
click at [318, 12] on div at bounding box center [579, 257] width 1158 height 515
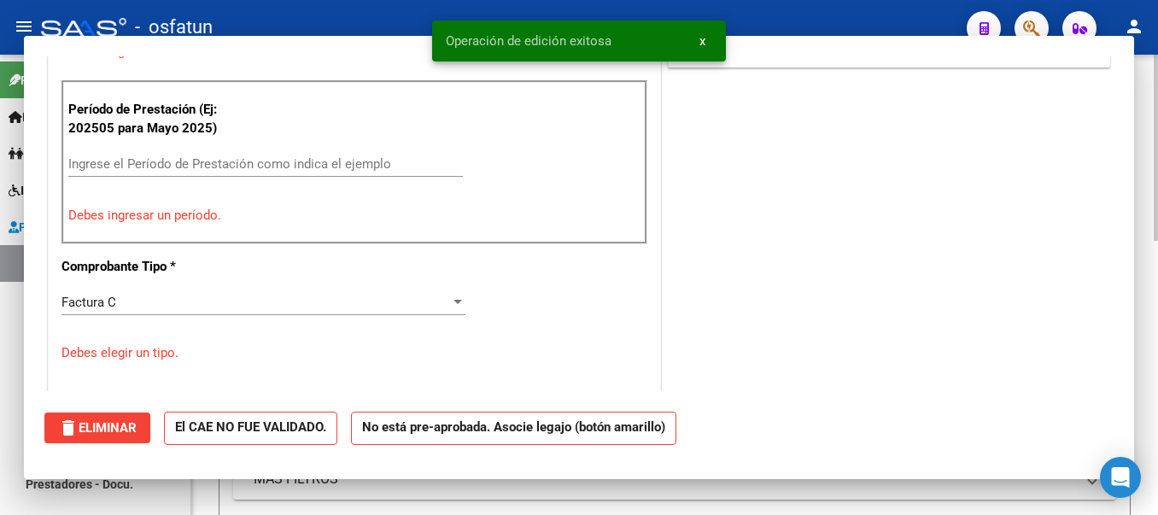
scroll to position [0, 0]
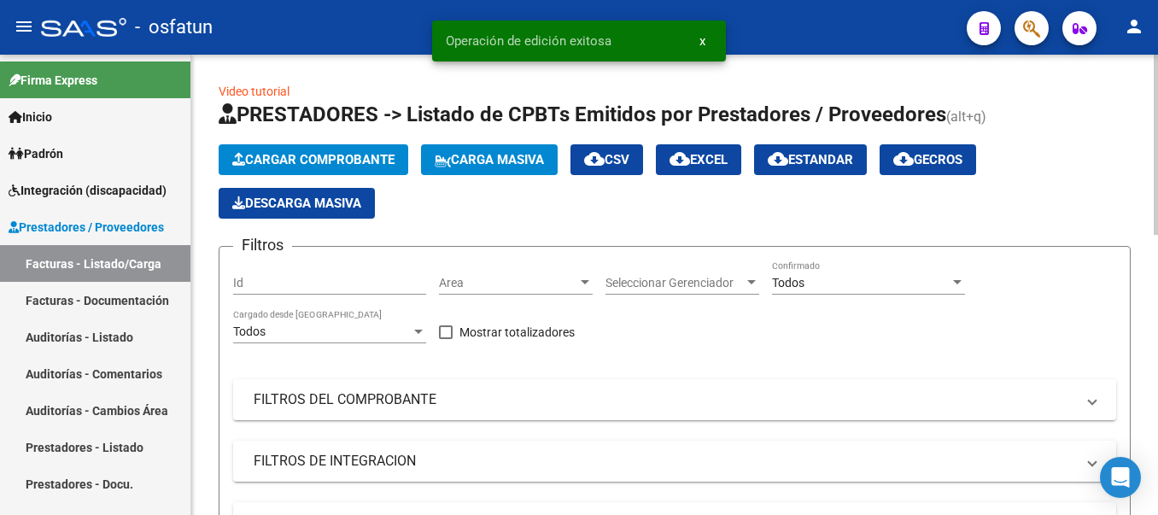
click at [306, 154] on span "Cargar Comprobante" at bounding box center [313, 159] width 162 height 15
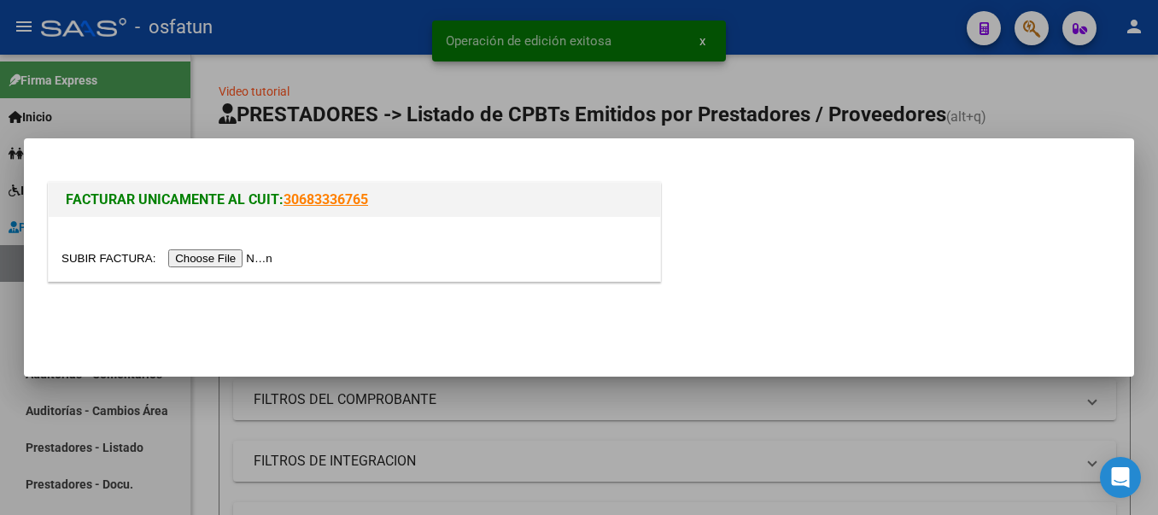
click at [217, 254] on input "file" at bounding box center [169, 258] width 216 height 18
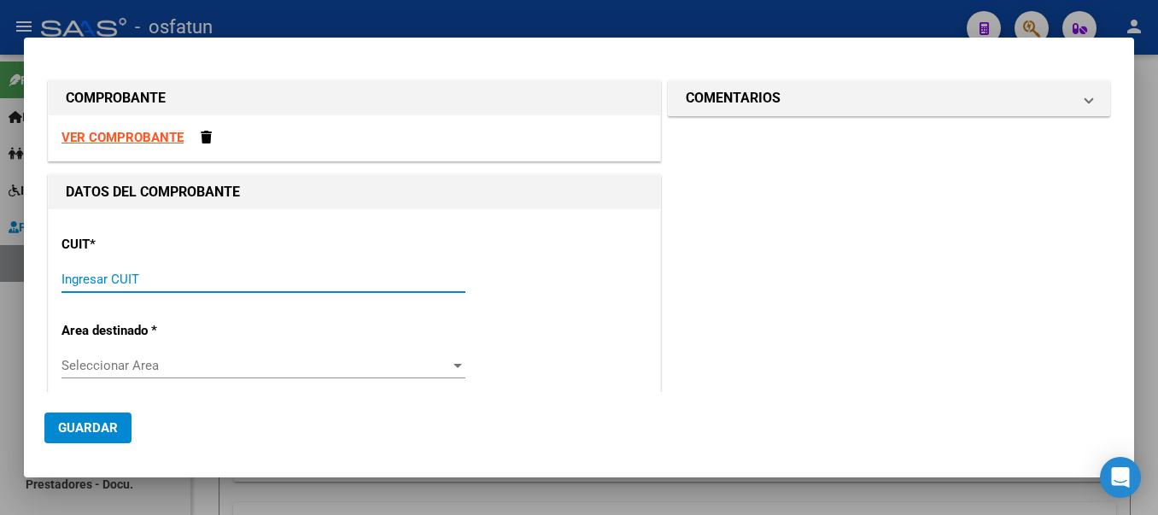
click at [184, 276] on input "Ingresar CUIT" at bounding box center [263, 279] width 404 height 15
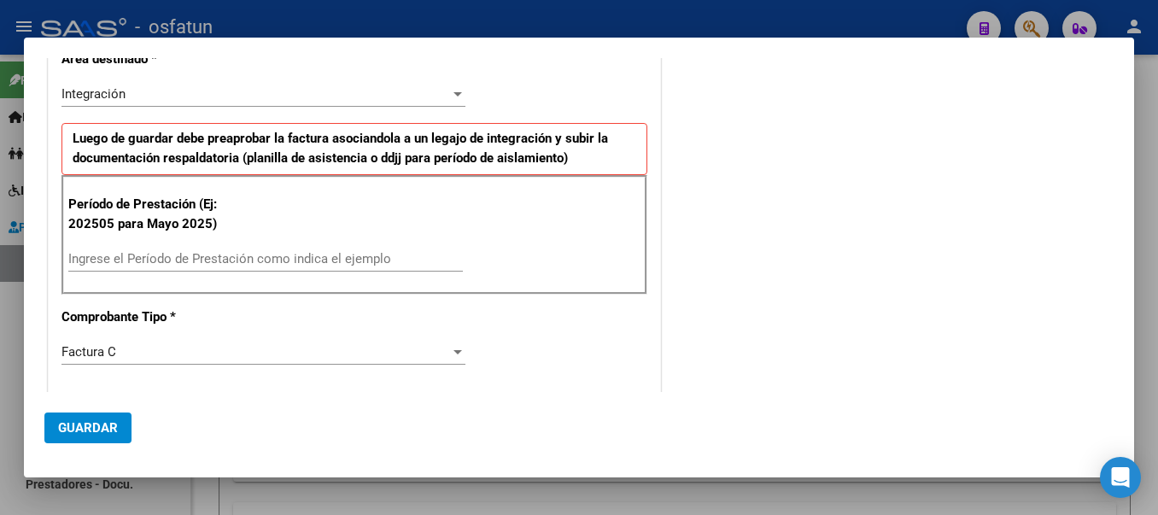
scroll to position [368, 0]
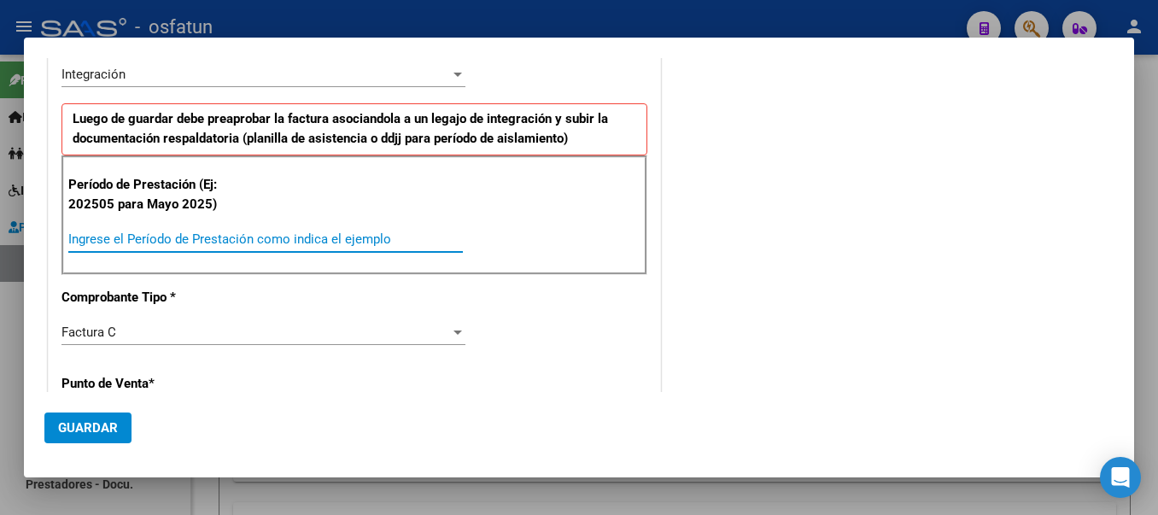
click at [292, 242] on input "Ingrese el Período de Prestación como indica el ejemplo" at bounding box center [265, 238] width 395 height 15
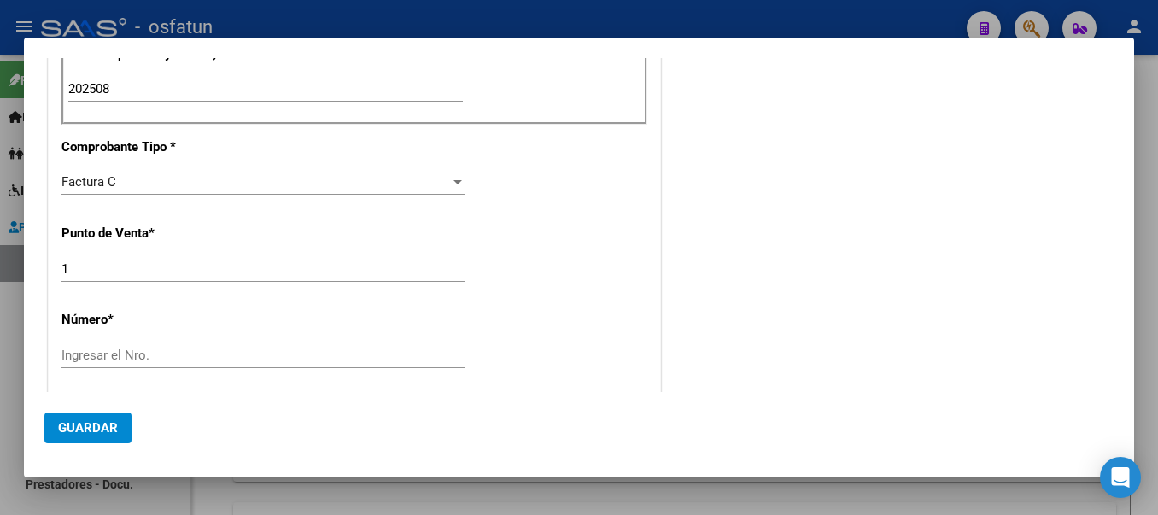
scroll to position [539, 0]
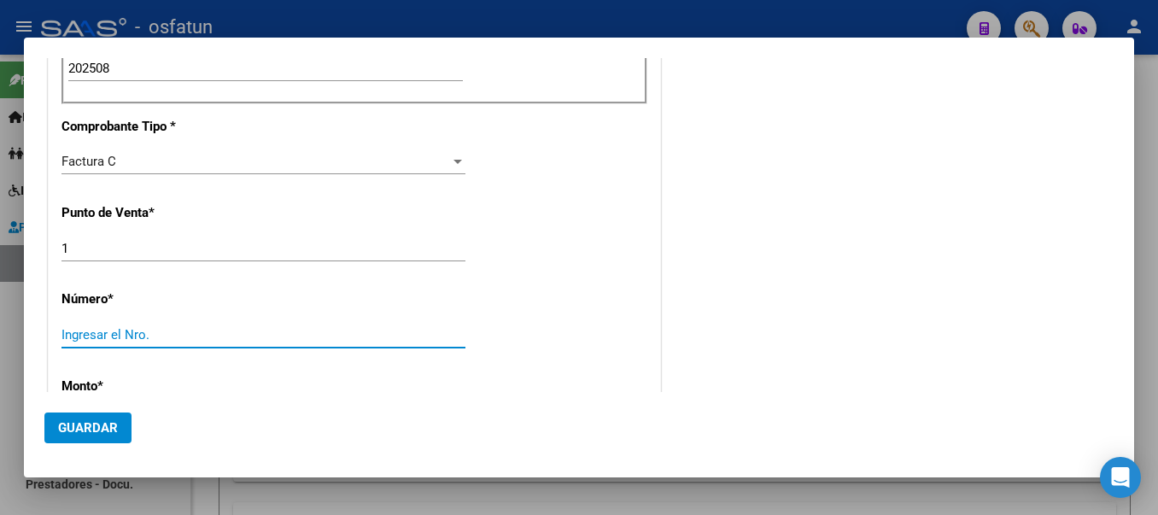
click at [143, 329] on input "Ingresar el Nro." at bounding box center [263, 334] width 404 height 15
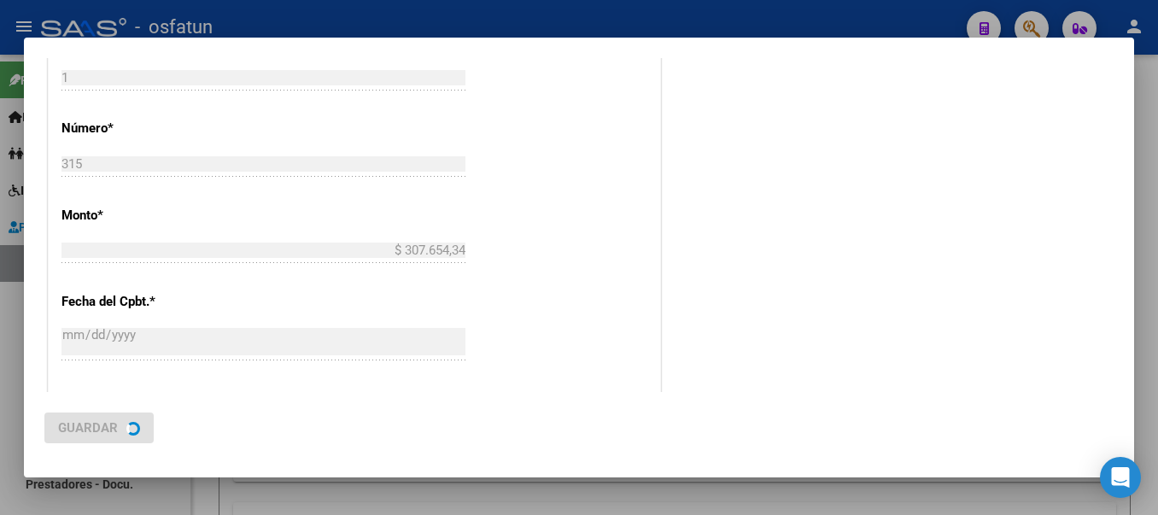
scroll to position [0, 0]
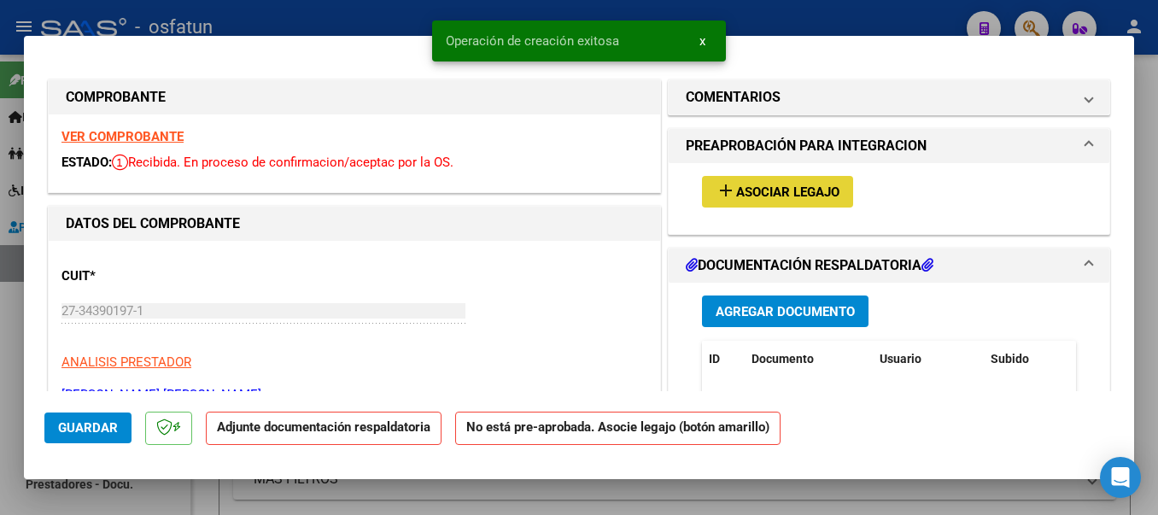
click at [736, 189] on span "Asociar Legajo" at bounding box center [787, 191] width 103 height 15
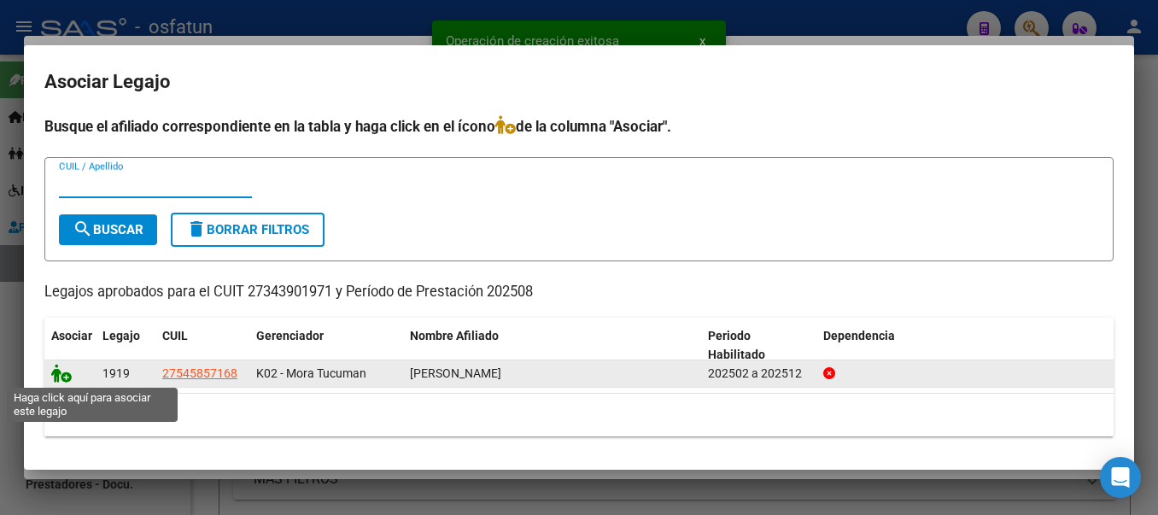
click at [60, 375] on icon at bounding box center [61, 373] width 20 height 19
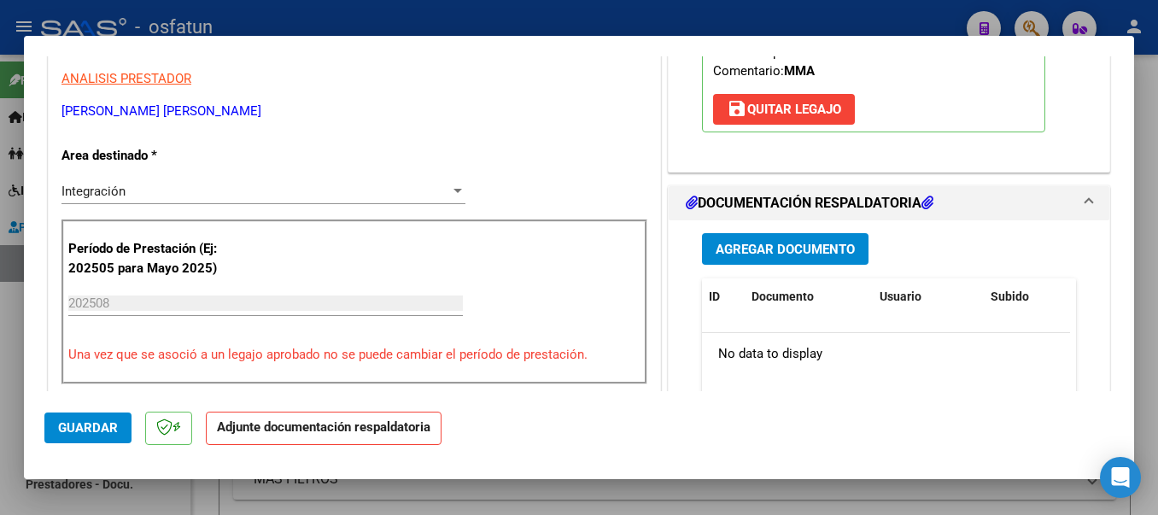
scroll to position [251, 0]
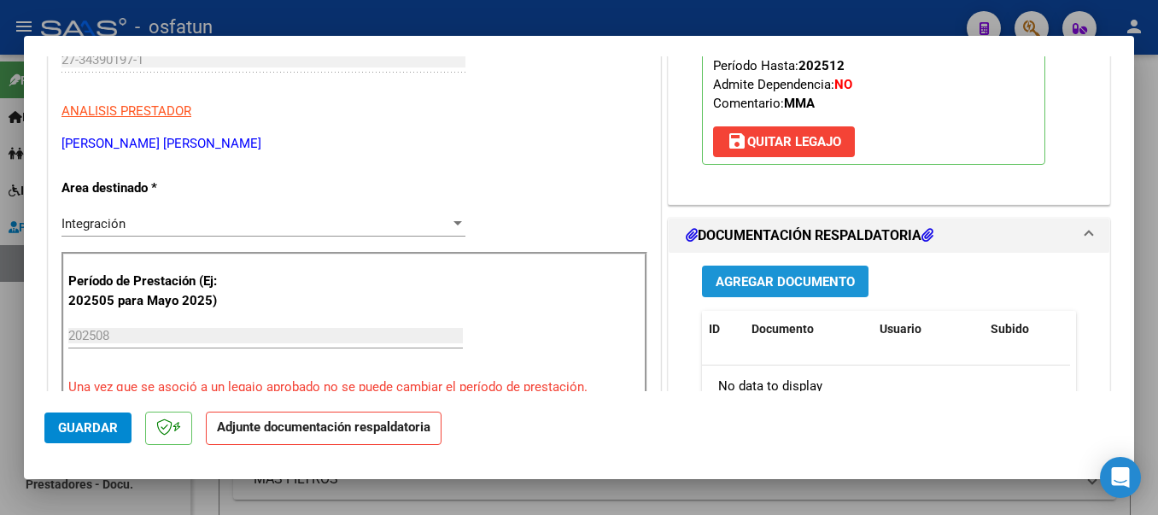
click at [794, 279] on span "Agregar Documento" at bounding box center [785, 281] width 139 height 15
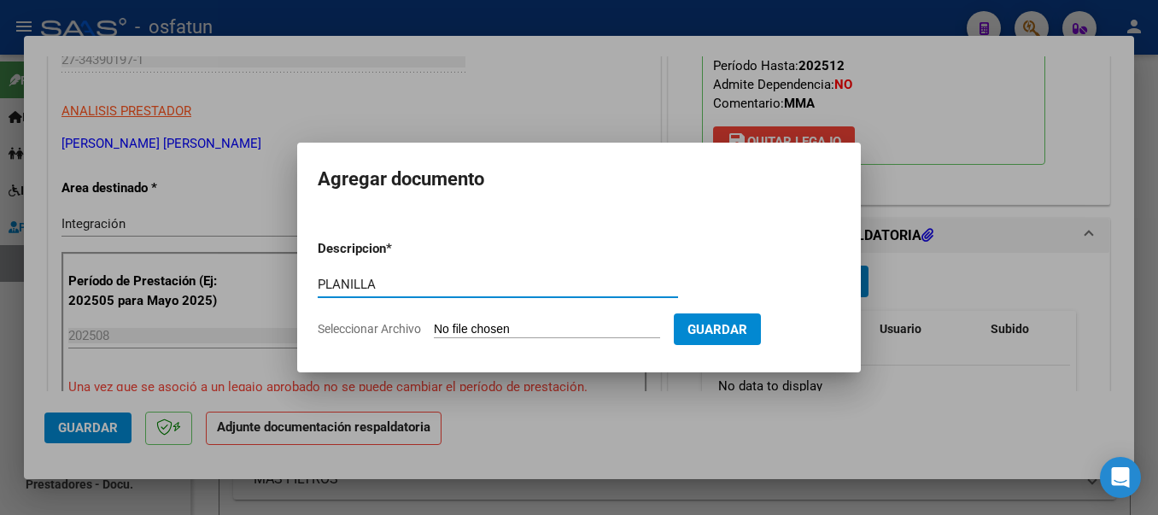
click at [472, 326] on input "Seleccionar Archivo" at bounding box center [547, 330] width 226 height 16
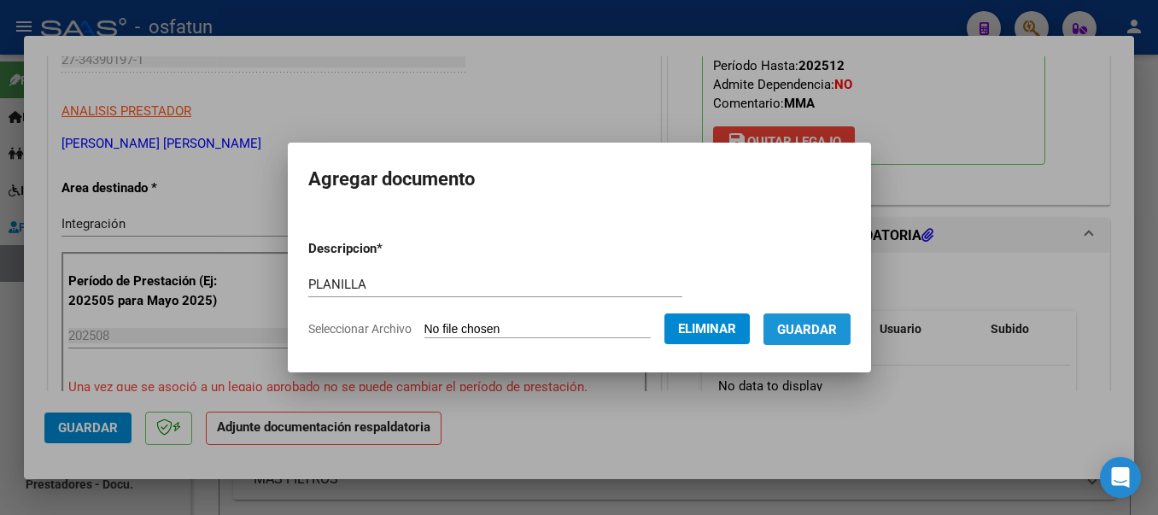
click at [837, 325] on span "Guardar" at bounding box center [807, 329] width 60 height 15
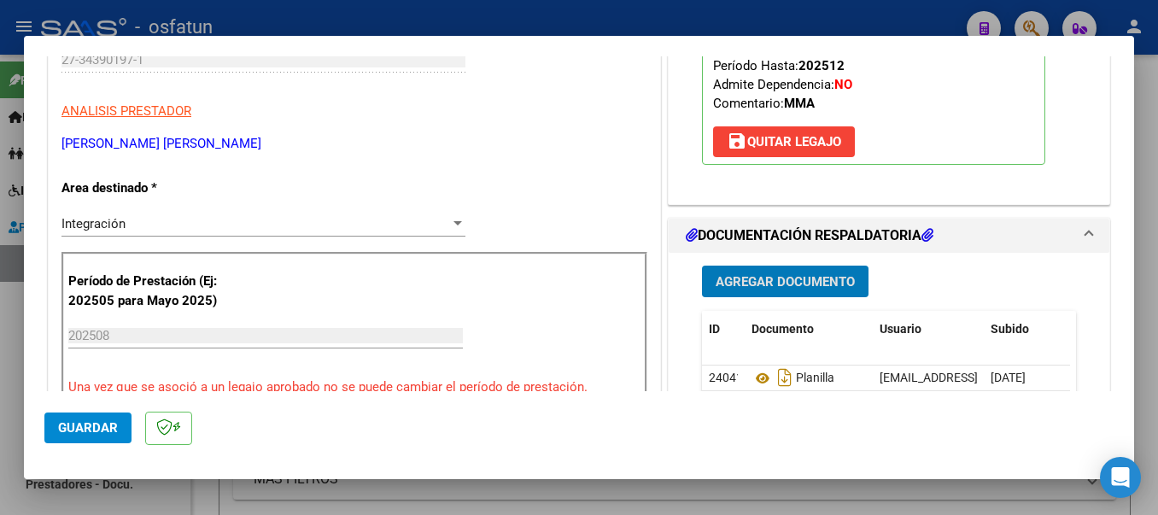
click at [73, 422] on span "Guardar" at bounding box center [88, 427] width 60 height 15
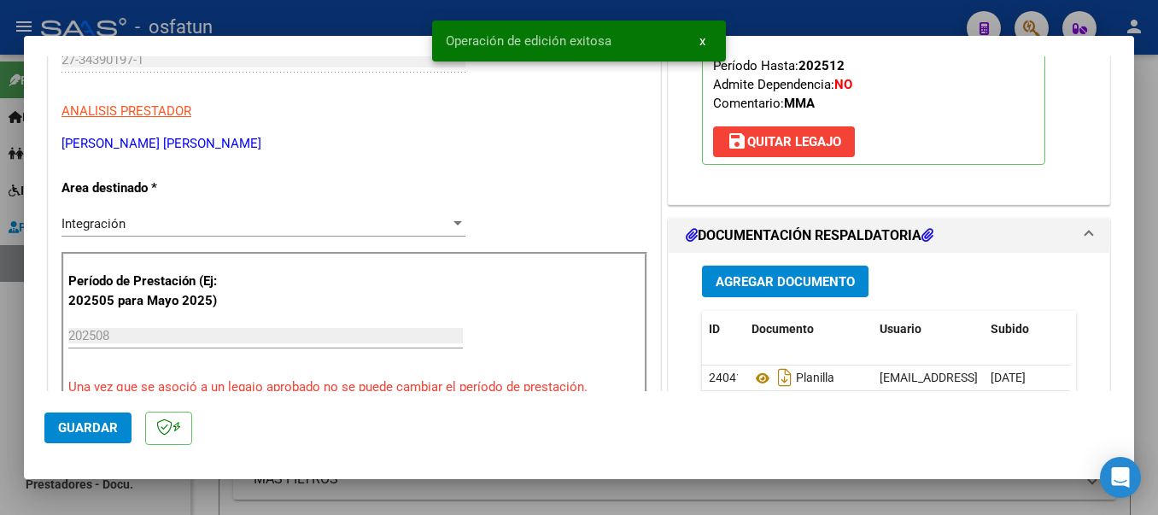
click at [372, 14] on div at bounding box center [579, 257] width 1158 height 515
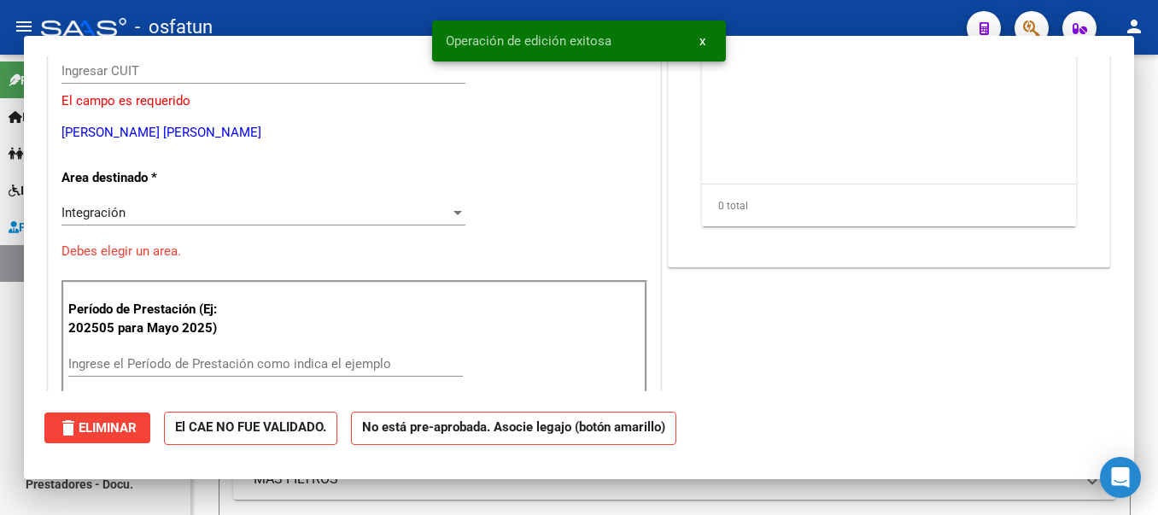
scroll to position [0, 0]
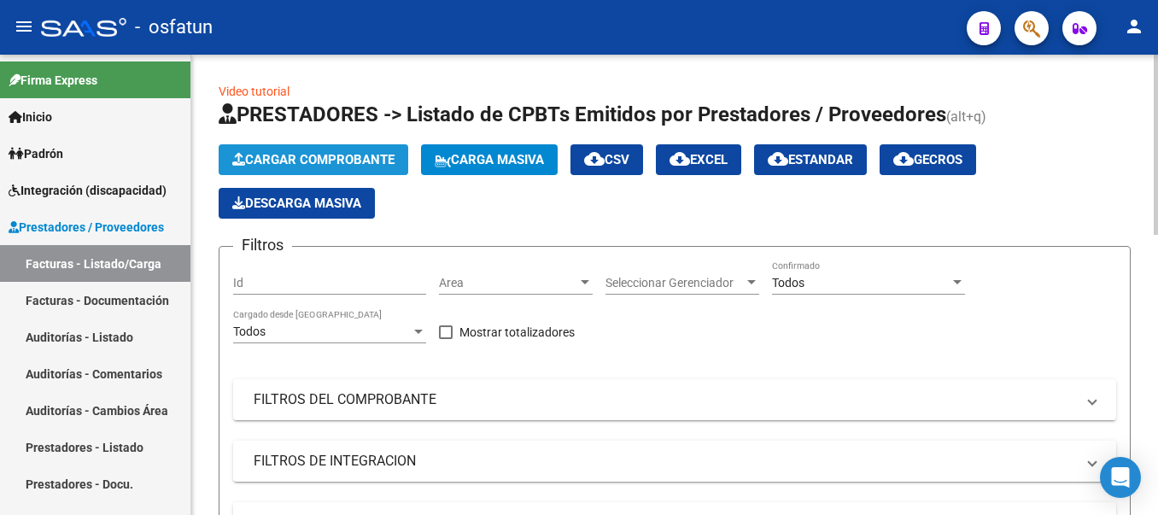
click at [292, 157] on span "Cargar Comprobante" at bounding box center [313, 159] width 162 height 15
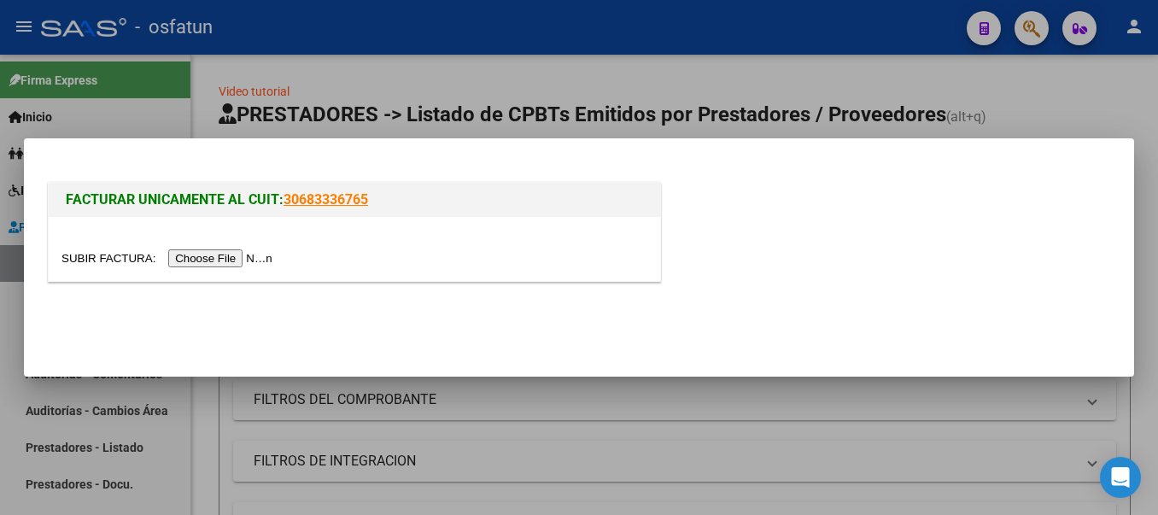
click at [244, 264] on input "file" at bounding box center [169, 258] width 216 height 18
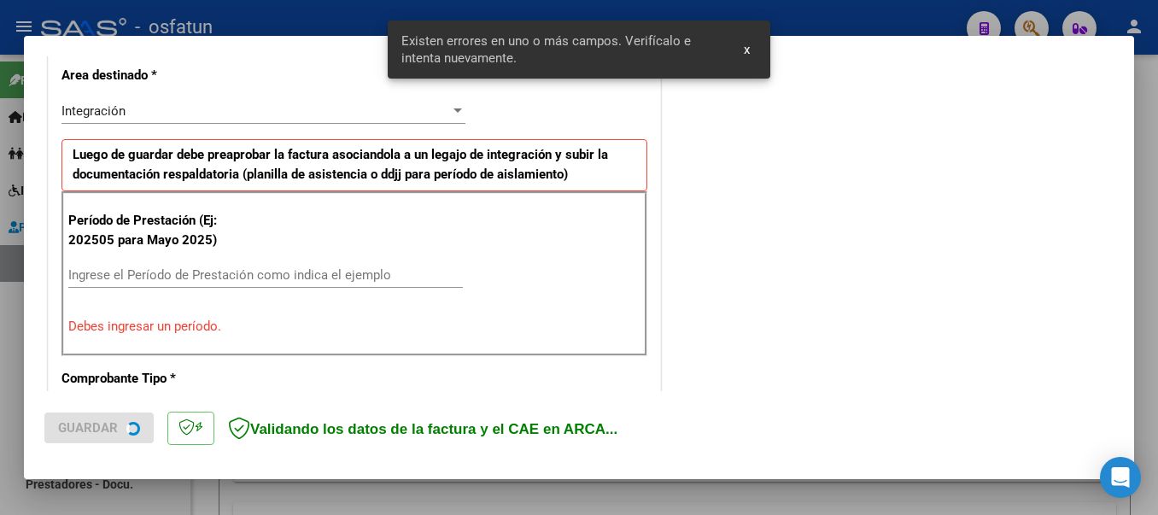
scroll to position [395, 0]
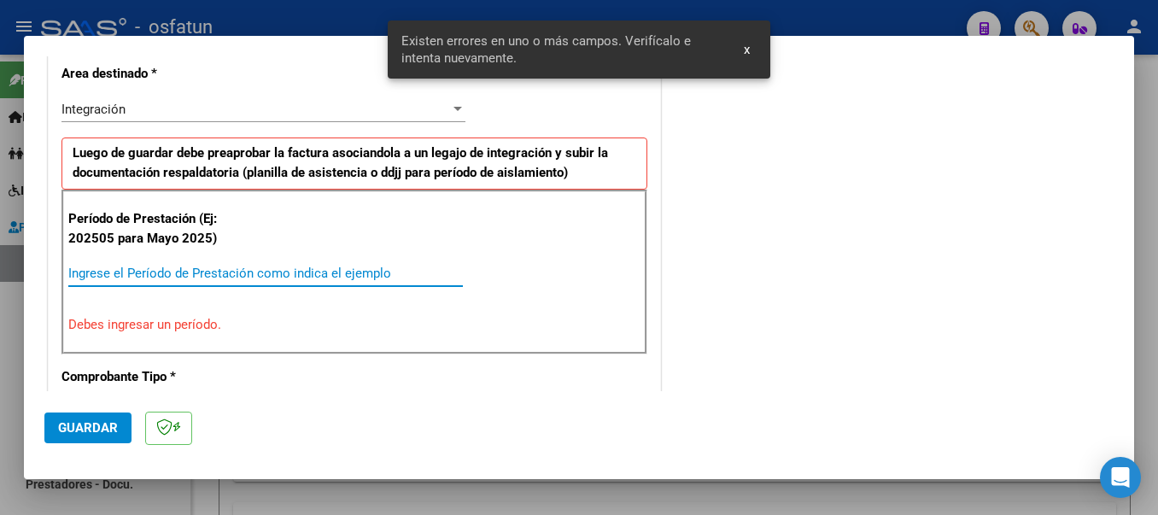
click at [254, 277] on input "Ingrese el Período de Prestación como indica el ejemplo" at bounding box center [265, 273] width 395 height 15
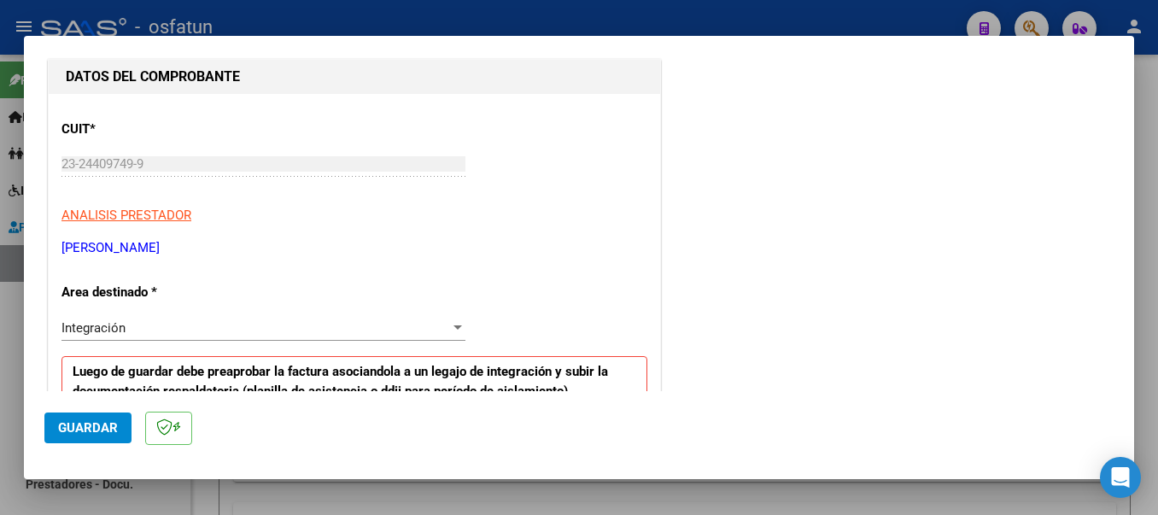
scroll to position [0, 0]
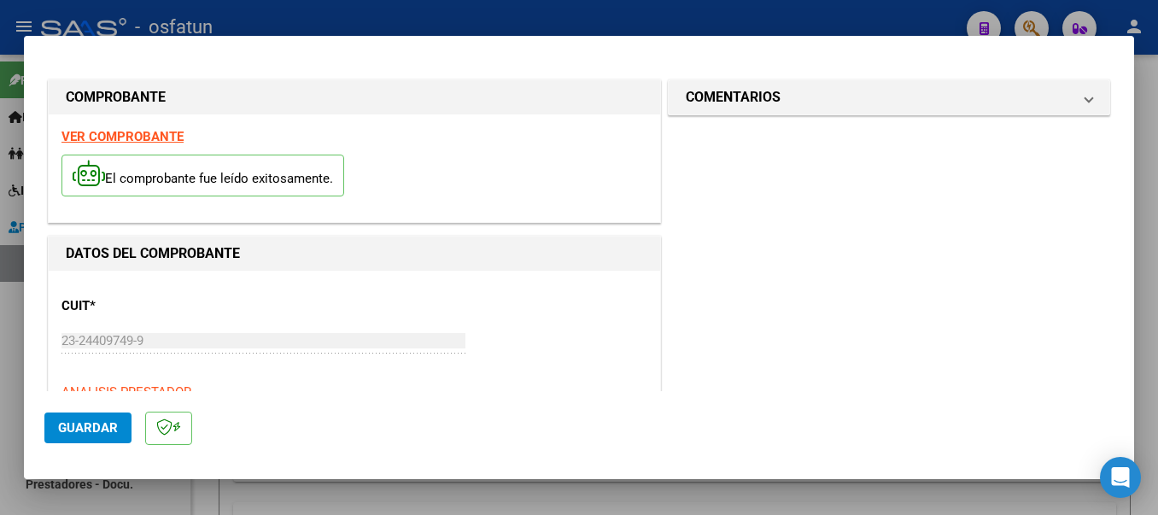
click at [88, 427] on span "Guardar" at bounding box center [88, 427] width 60 height 15
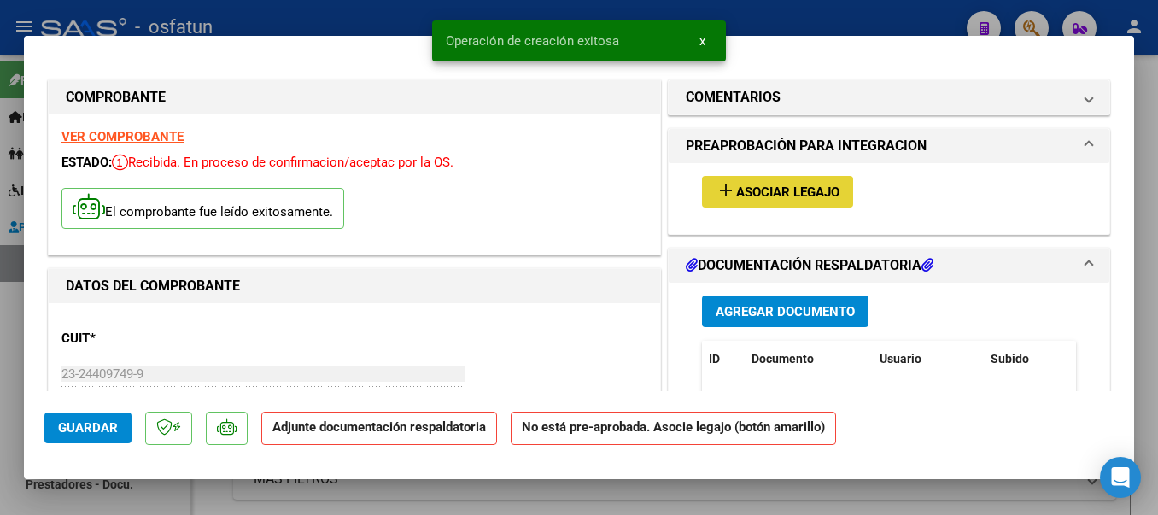
click at [723, 184] on mat-icon "add" at bounding box center [726, 190] width 20 height 20
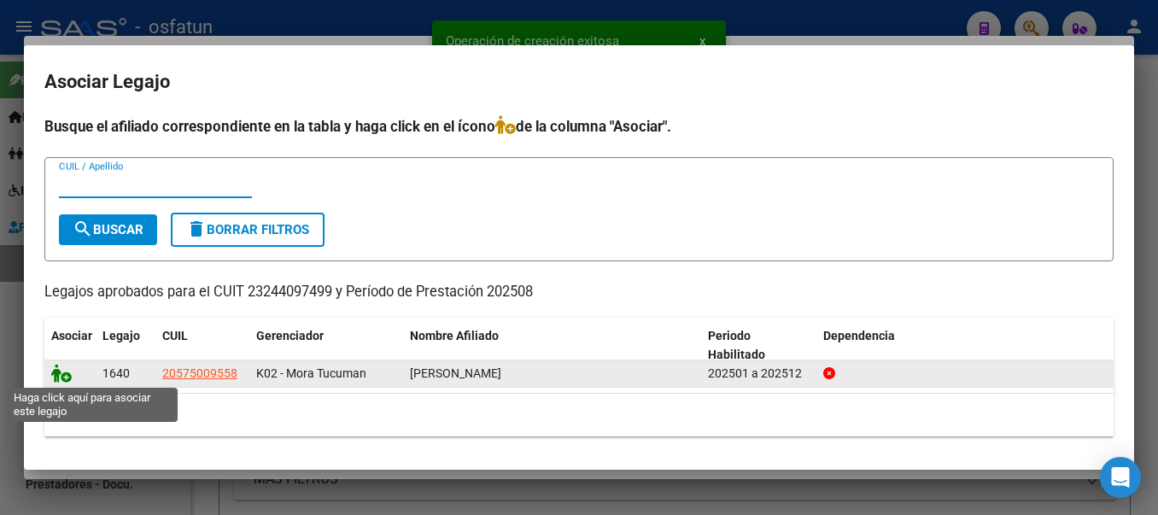
click at [59, 377] on icon at bounding box center [61, 373] width 20 height 19
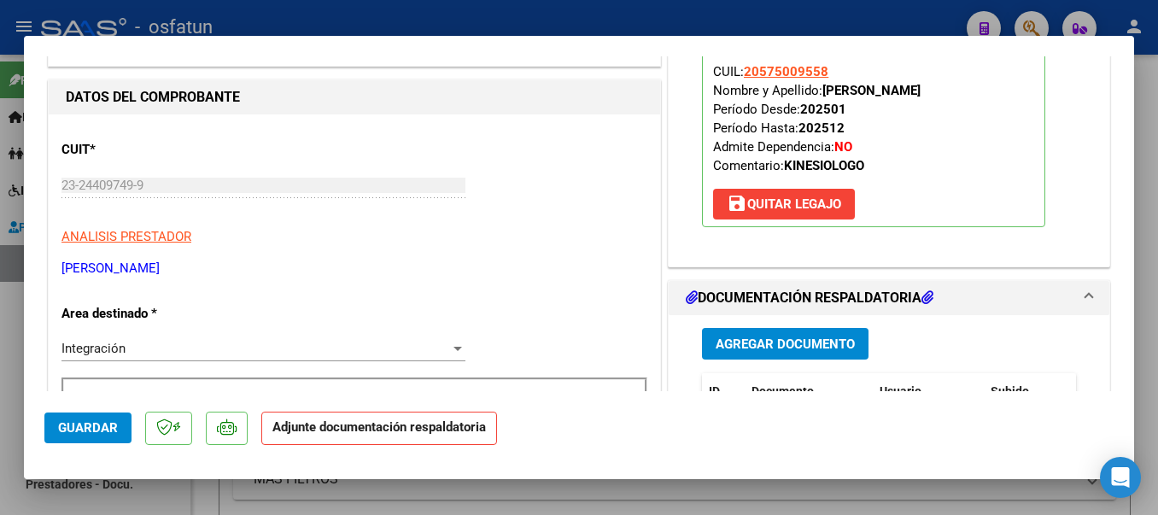
scroll to position [180, 0]
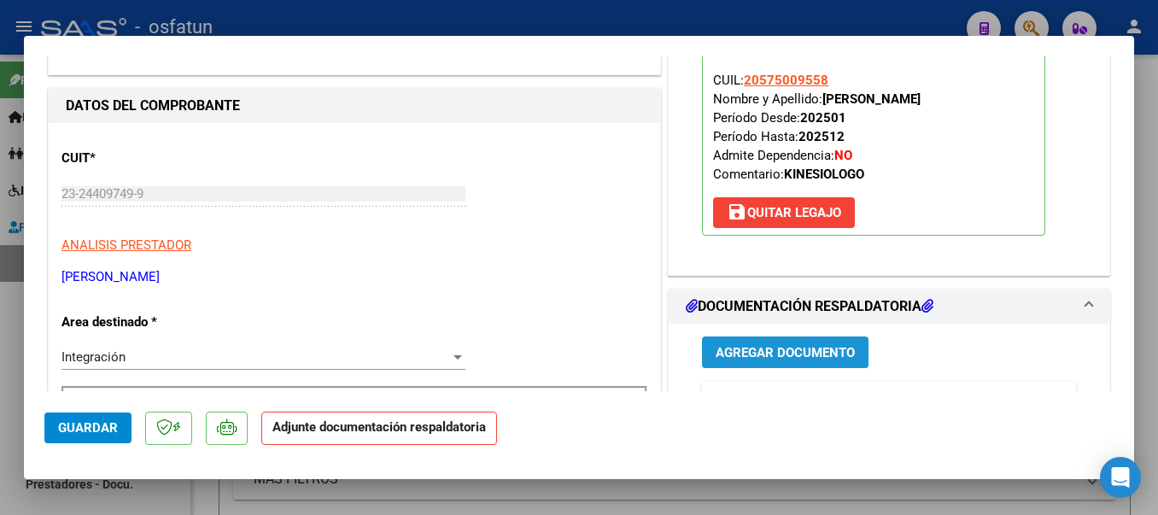
click at [784, 350] on span "Agregar Documento" at bounding box center [785, 352] width 139 height 15
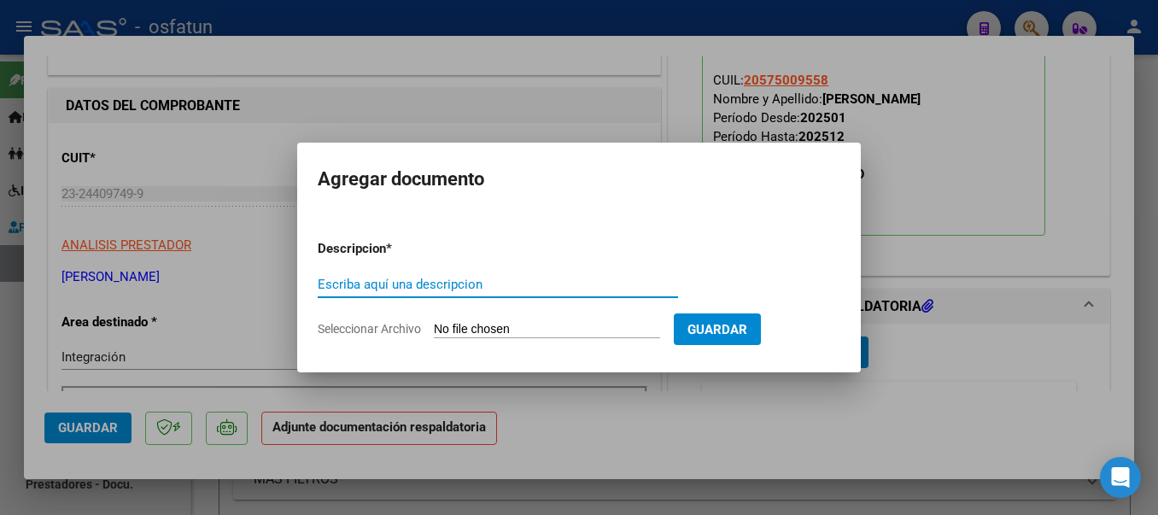
click at [535, 279] on input "Escriba aquí una descripcion" at bounding box center [498, 284] width 360 height 15
click at [544, 325] on input "Seleccionar Archivo" at bounding box center [547, 330] width 226 height 16
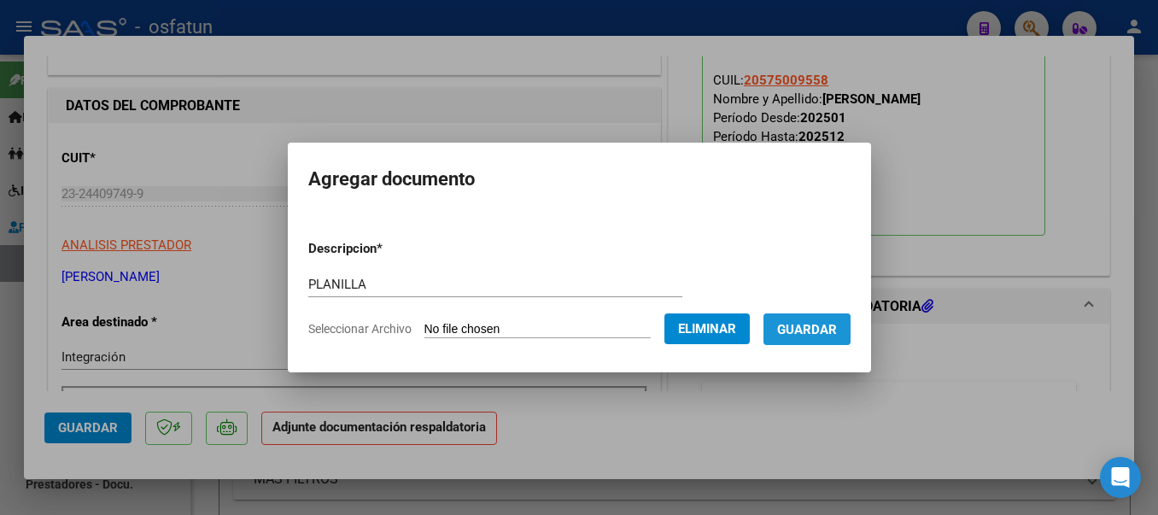
click at [828, 329] on span "Guardar" at bounding box center [807, 329] width 60 height 15
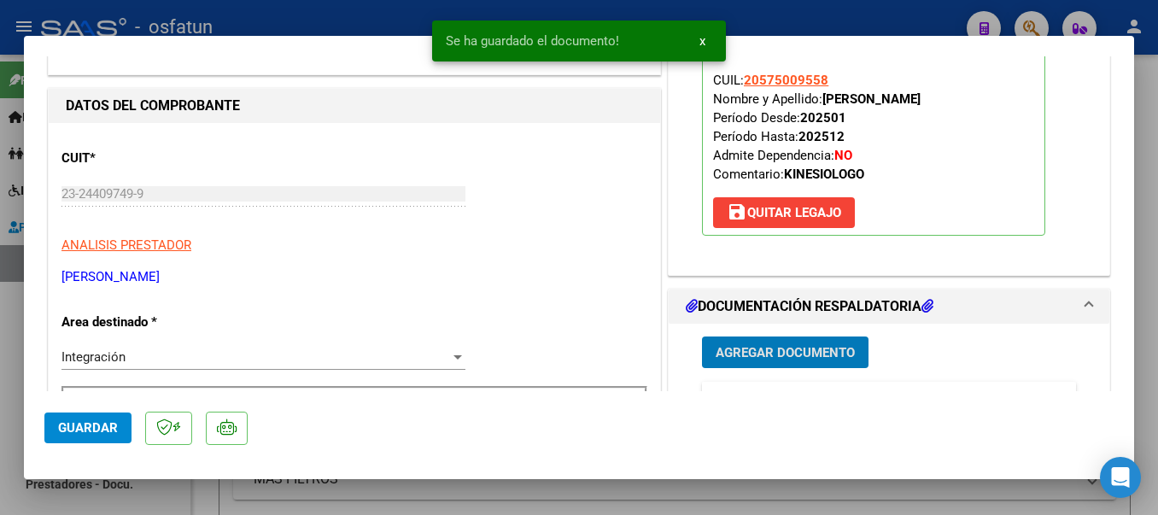
click at [87, 428] on span "Guardar" at bounding box center [88, 427] width 60 height 15
click at [325, 21] on div at bounding box center [579, 257] width 1158 height 515
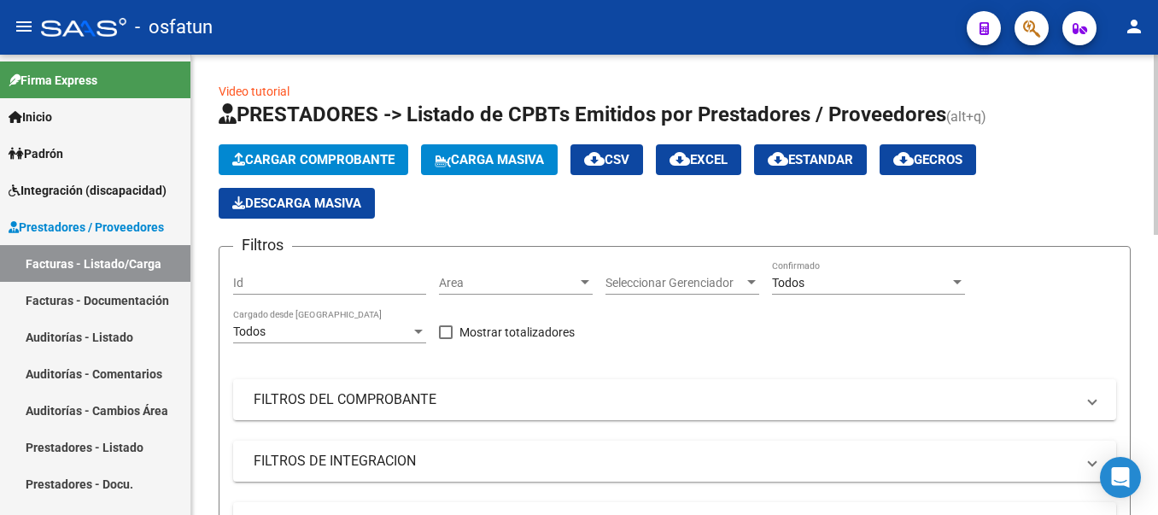
click at [367, 162] on span "Cargar Comprobante" at bounding box center [313, 159] width 162 height 15
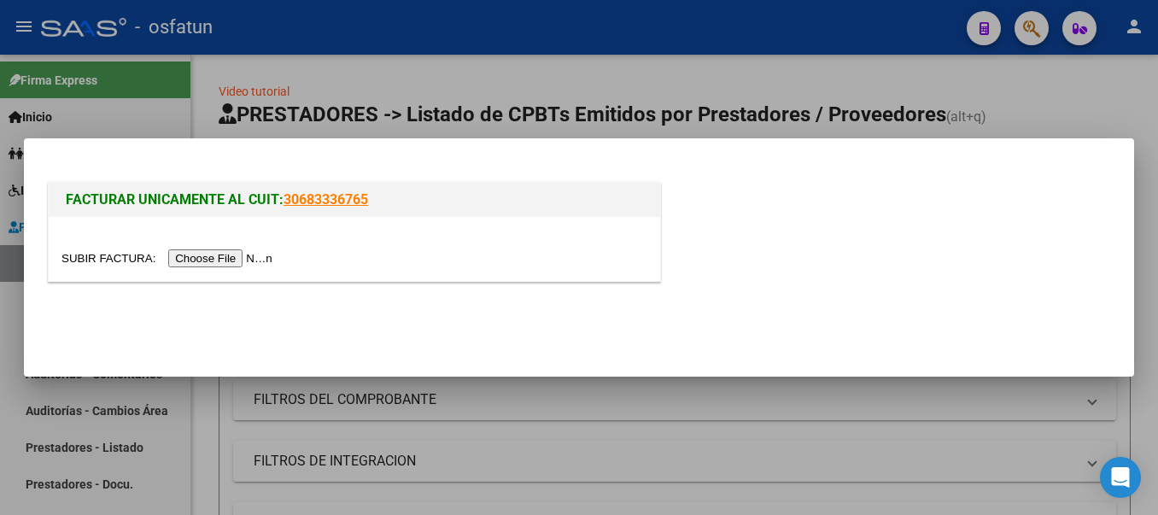
click at [255, 255] on input "file" at bounding box center [169, 258] width 216 height 18
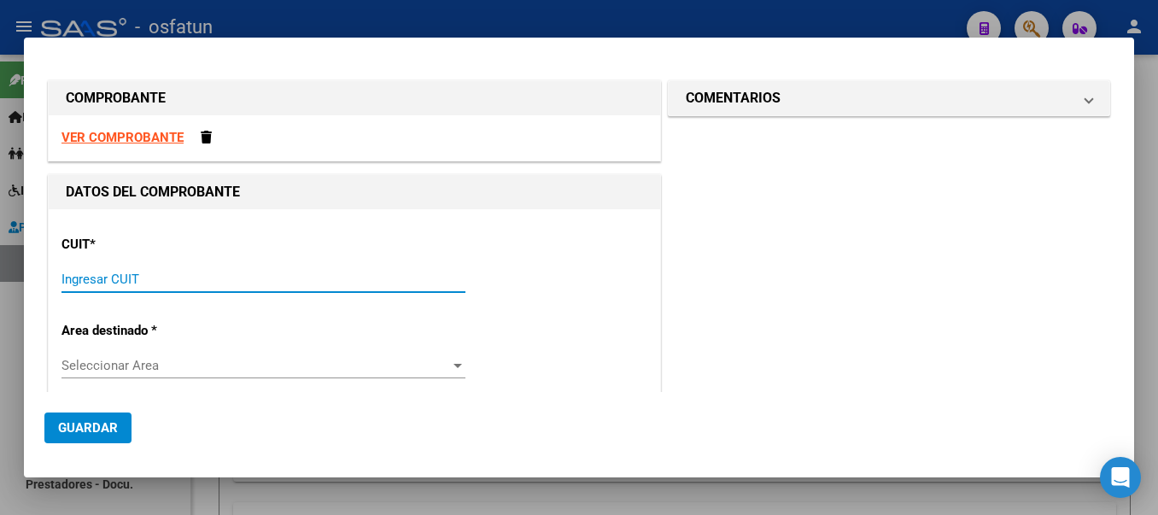
click at [148, 275] on input "Ingresar CUIT" at bounding box center [263, 279] width 404 height 15
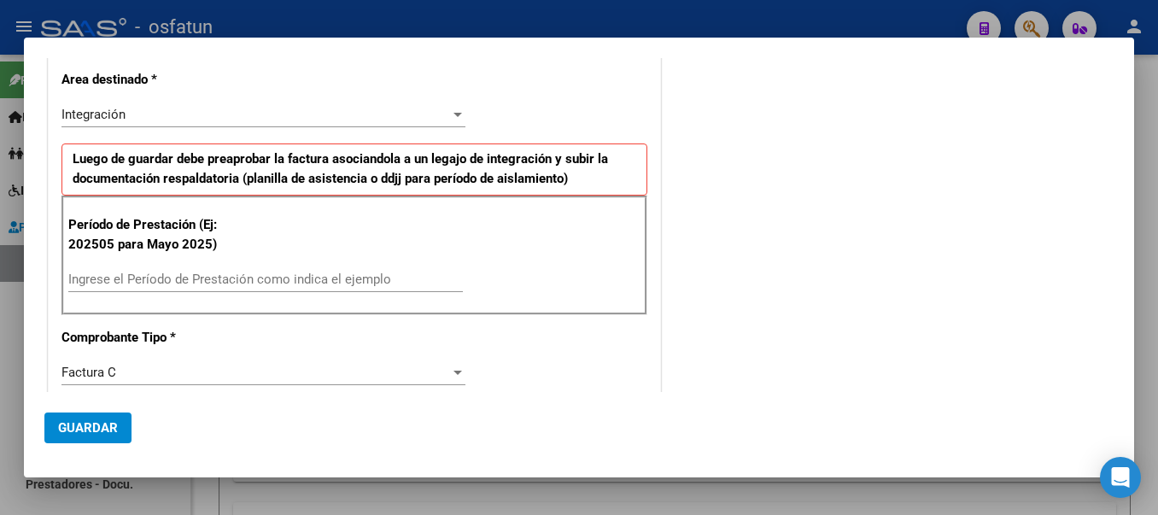
scroll to position [332, 0]
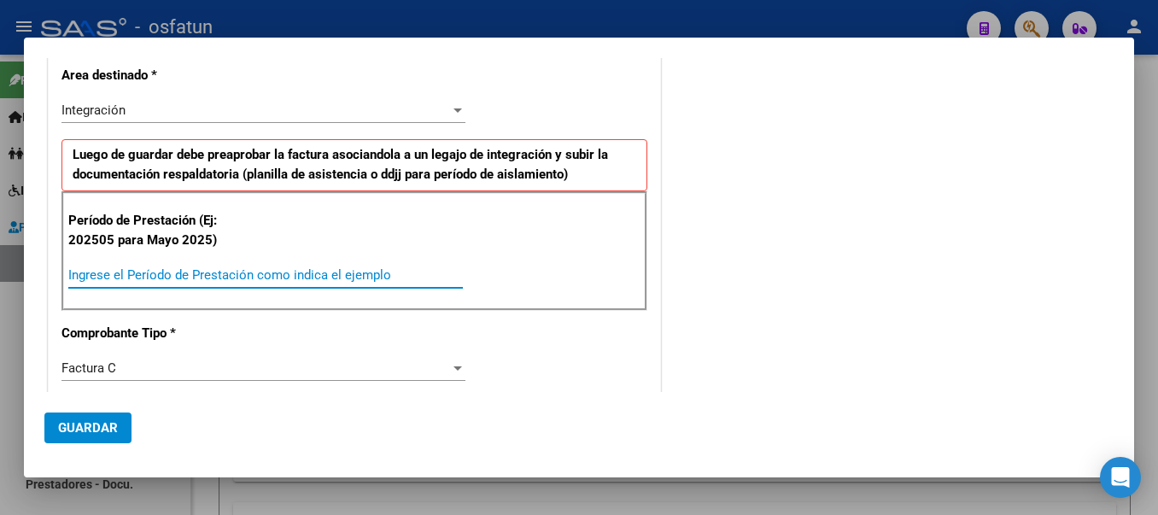
drag, startPoint x: 402, startPoint y: 279, endPoint x: 413, endPoint y: 272, distance: 12.3
click at [404, 278] on input "Ingrese el Período de Prestación como indica el ejemplo" at bounding box center [265, 274] width 395 height 15
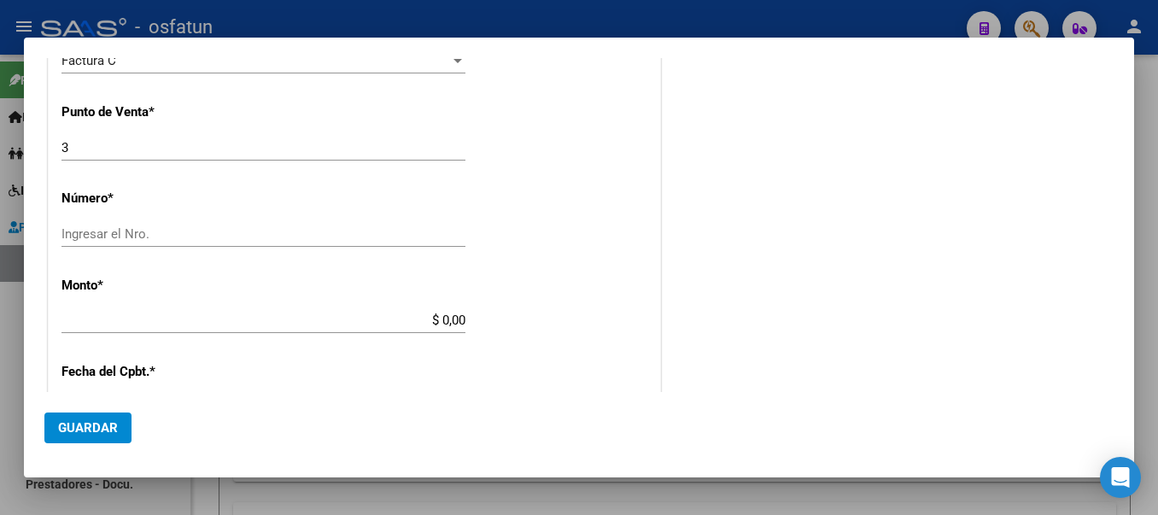
scroll to position [644, 0]
click at [118, 226] on input "Ingresar el Nro." at bounding box center [263, 229] width 404 height 15
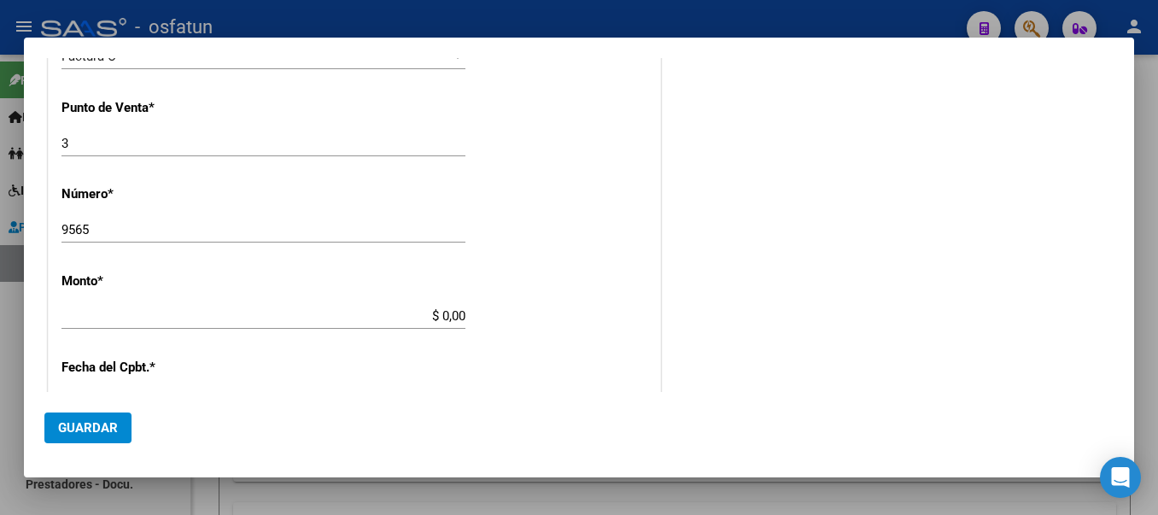
click at [373, 300] on div "CUIT * 30-71223388-1 Ingresar CUIT ANALISIS PRESTADOR C.E.T.I.N.N.E. S.R.L. ARC…" at bounding box center [355, 207] width 612 height 1285
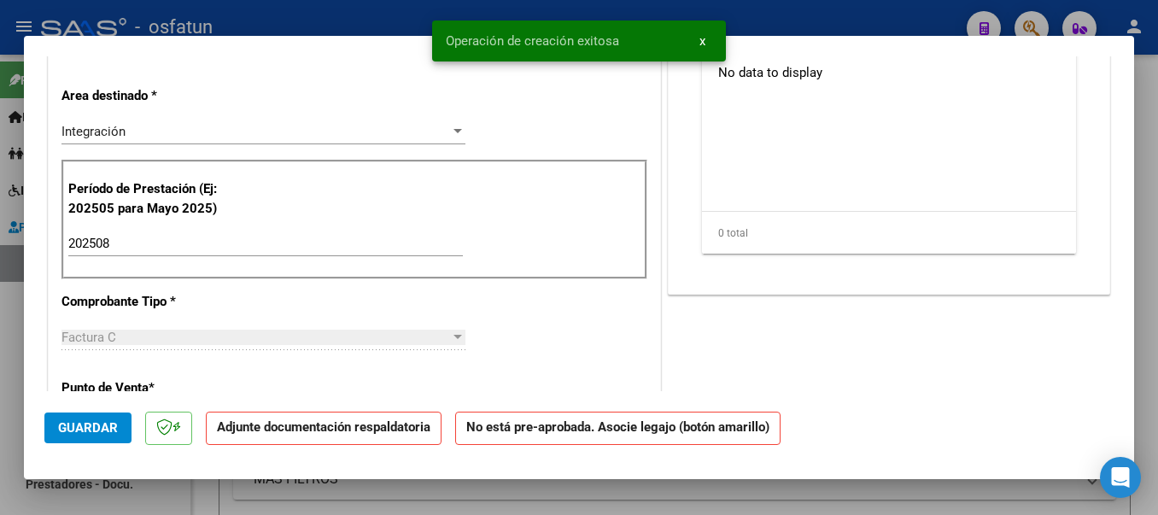
scroll to position [0, 0]
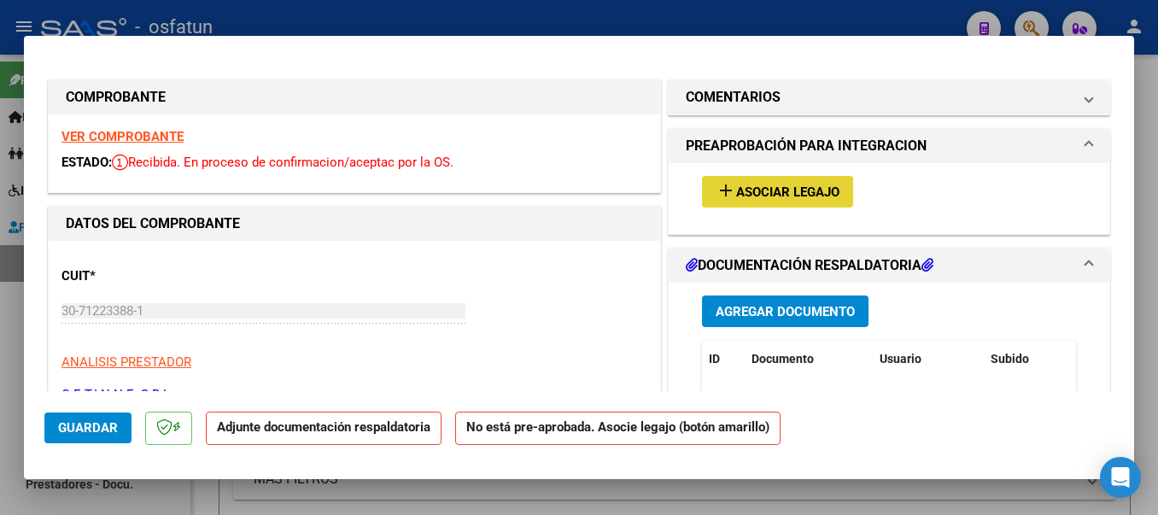
click at [717, 191] on mat-icon "add" at bounding box center [726, 190] width 20 height 20
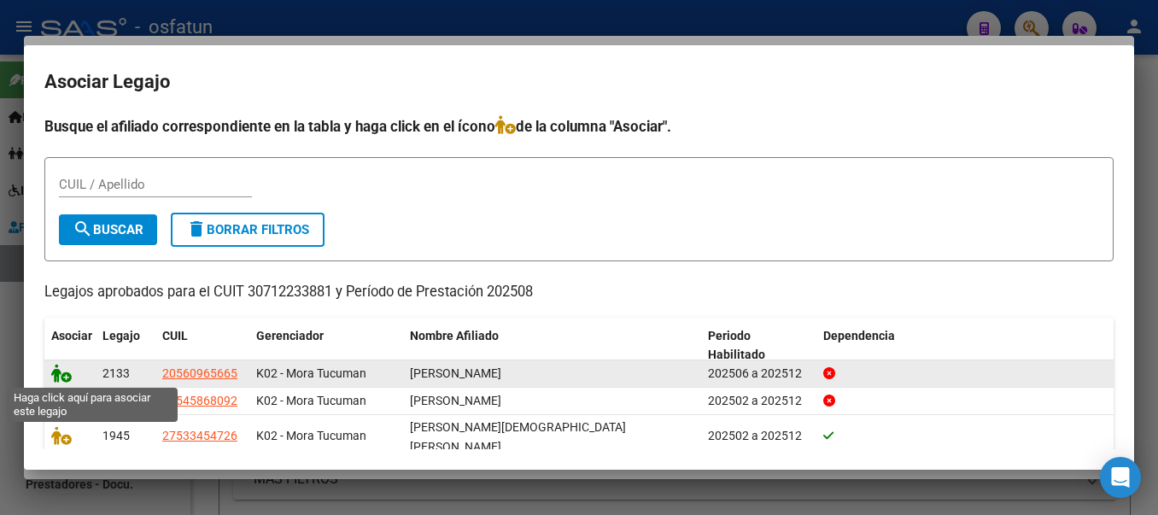
click at [56, 373] on icon at bounding box center [61, 373] width 20 height 19
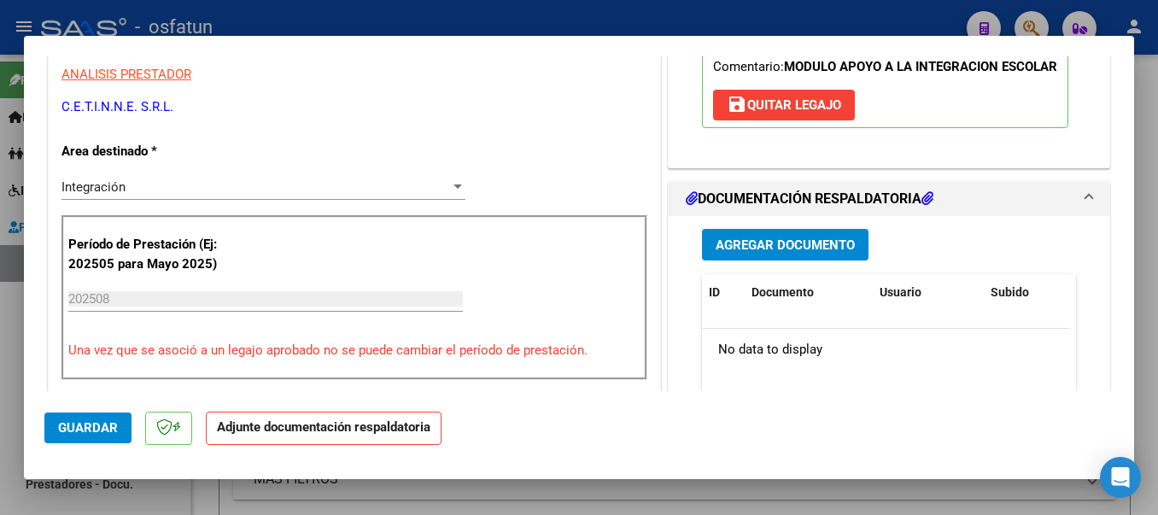
scroll to position [346, 0]
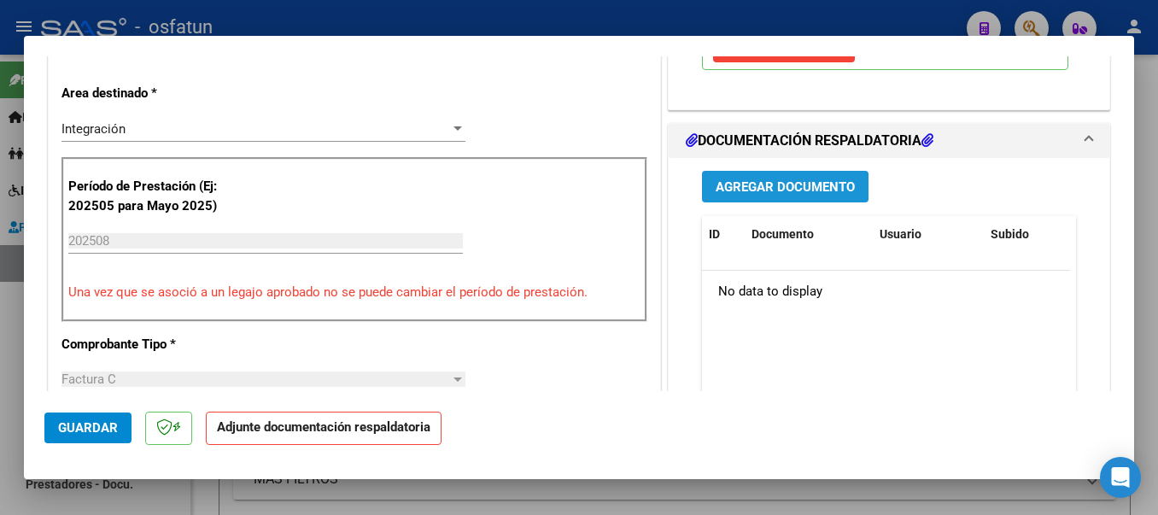
click at [800, 195] on span "Agregar Documento" at bounding box center [785, 186] width 139 height 15
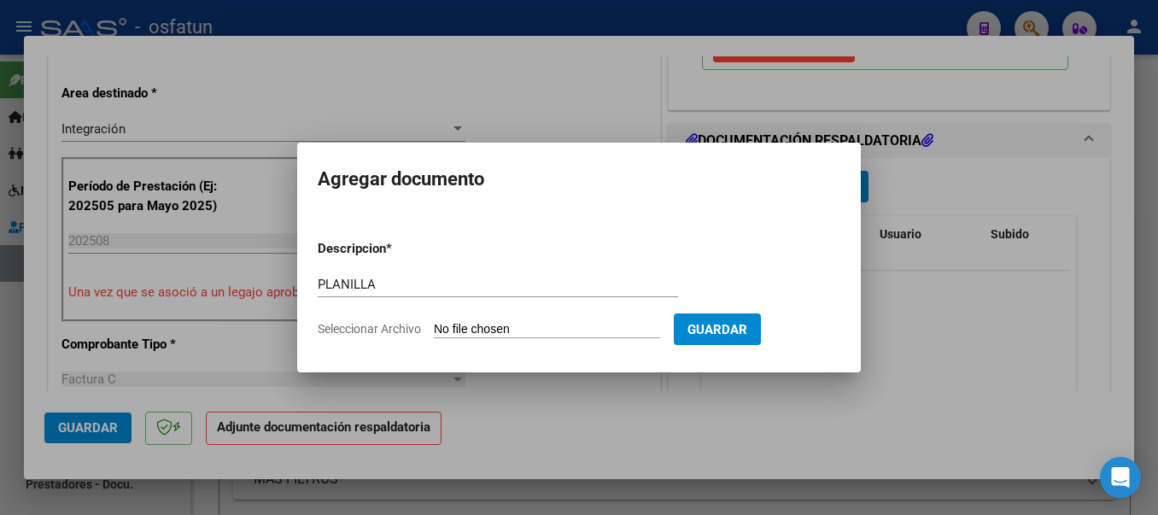
click at [525, 331] on input "Seleccionar Archivo" at bounding box center [547, 330] width 226 height 16
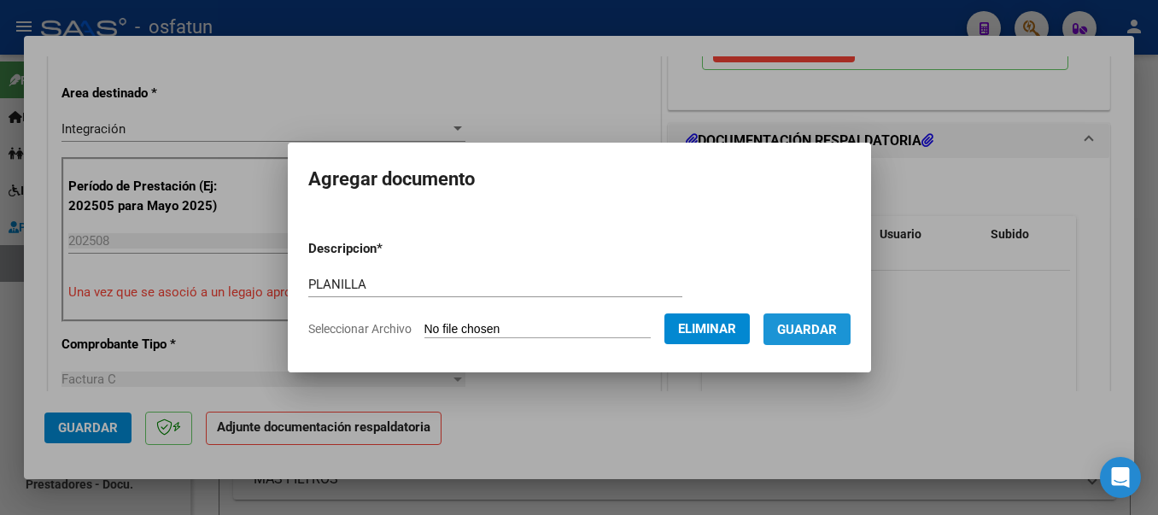
click at [837, 337] on span "Guardar" at bounding box center [807, 329] width 60 height 15
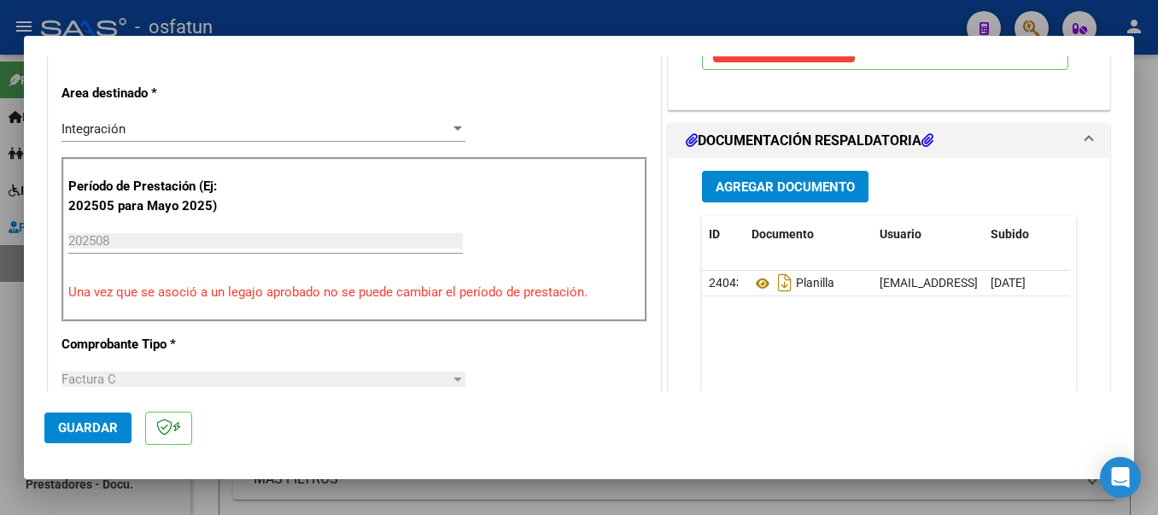
click at [575, 1] on div at bounding box center [579, 257] width 1158 height 515
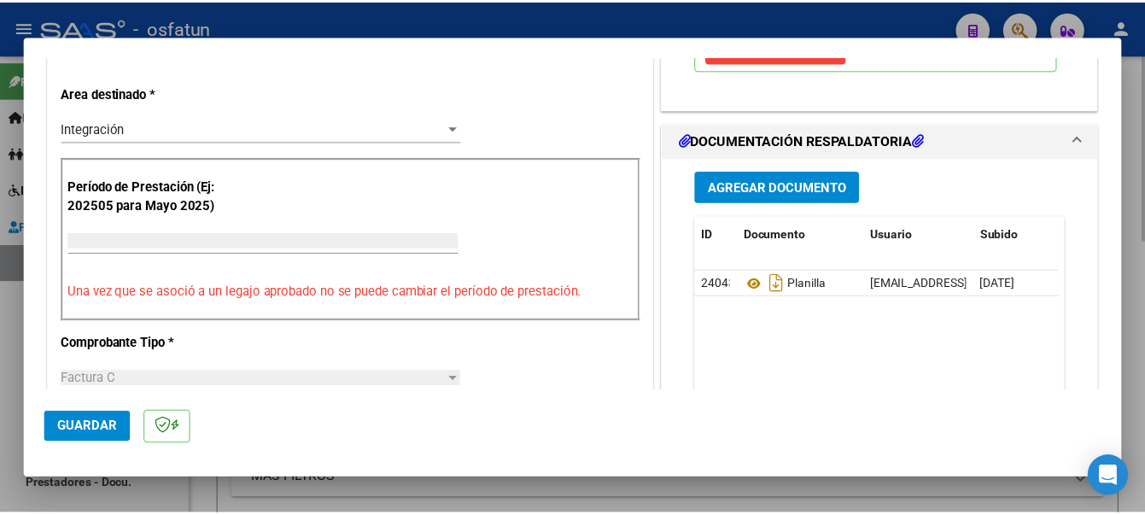
scroll to position [336, 0]
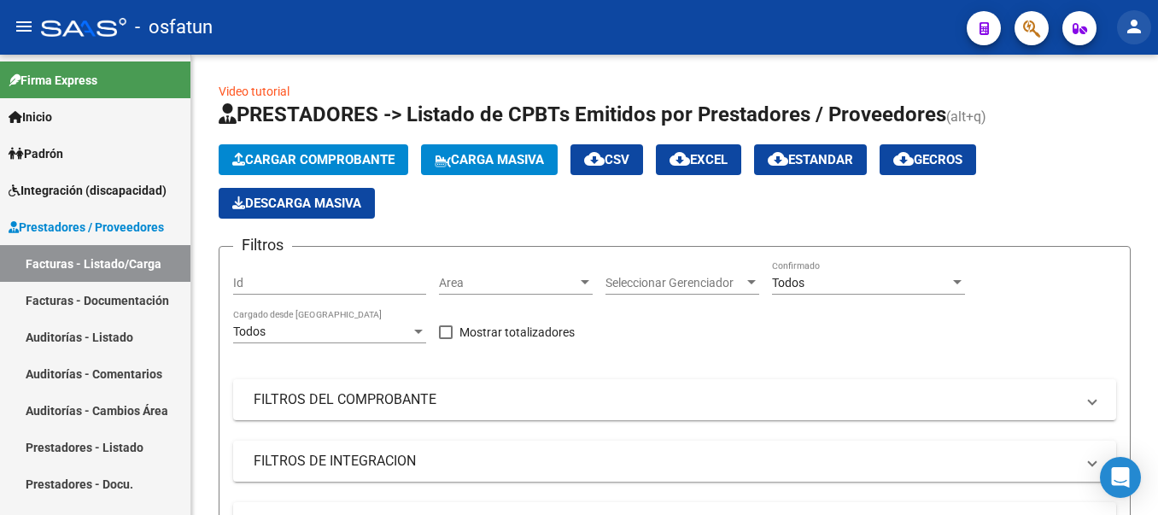
click at [1140, 39] on button "person" at bounding box center [1134, 27] width 34 height 34
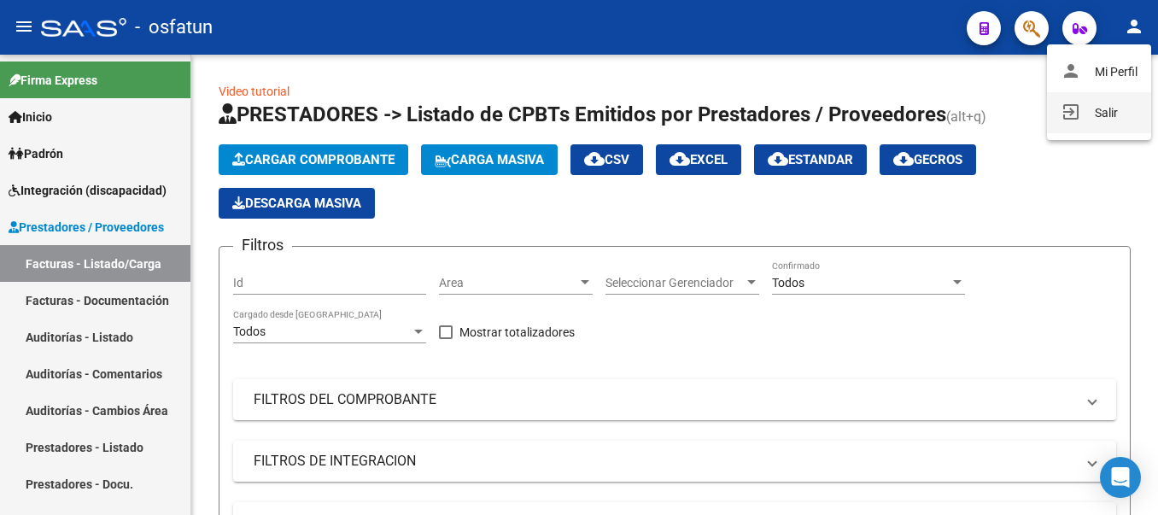
click at [1085, 107] on button "exit_to_app Salir" at bounding box center [1099, 112] width 104 height 41
